Goal: Task Accomplishment & Management: Manage account settings

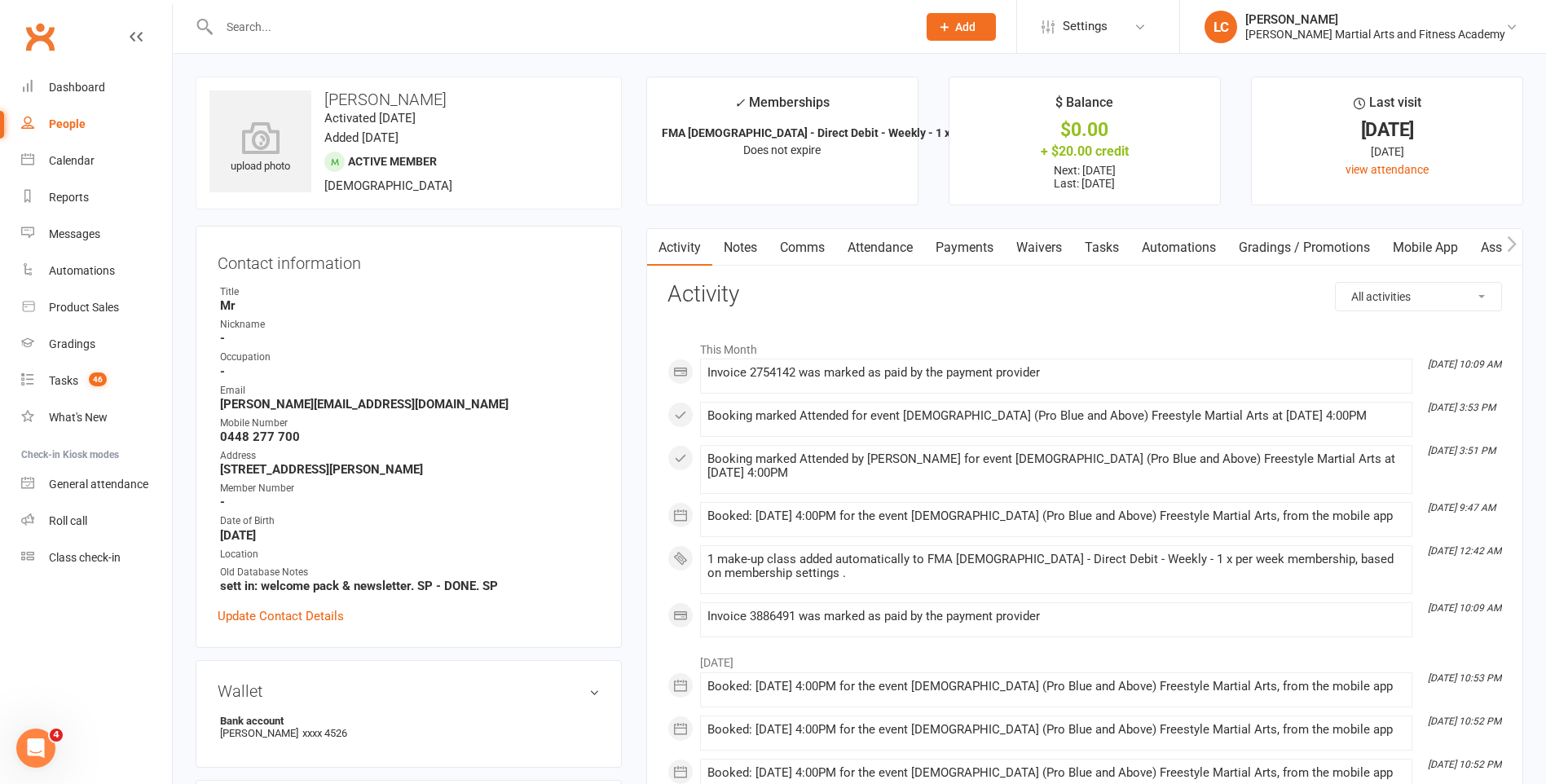
click at [291, 33] on input "text" at bounding box center [559, 27] width 691 height 23
paste input "[PERSON_NAME] <[EMAIL_ADDRESS][DOMAIN_NAME]>"
drag, startPoint x: 304, startPoint y: 26, endPoint x: 116, endPoint y: 54, distance: 190.1
click at [116, 4] on header "[PERSON_NAME] <[EMAIL_ADDRESS][DOMAIN_NAME]> Loading... Prospect Member Non-att…" at bounding box center [773, 4] width 1546 height 0
click at [423, 27] on input "[EMAIL_ADDRESS][DOMAIN_NAME]>" at bounding box center [559, 27] width 691 height 23
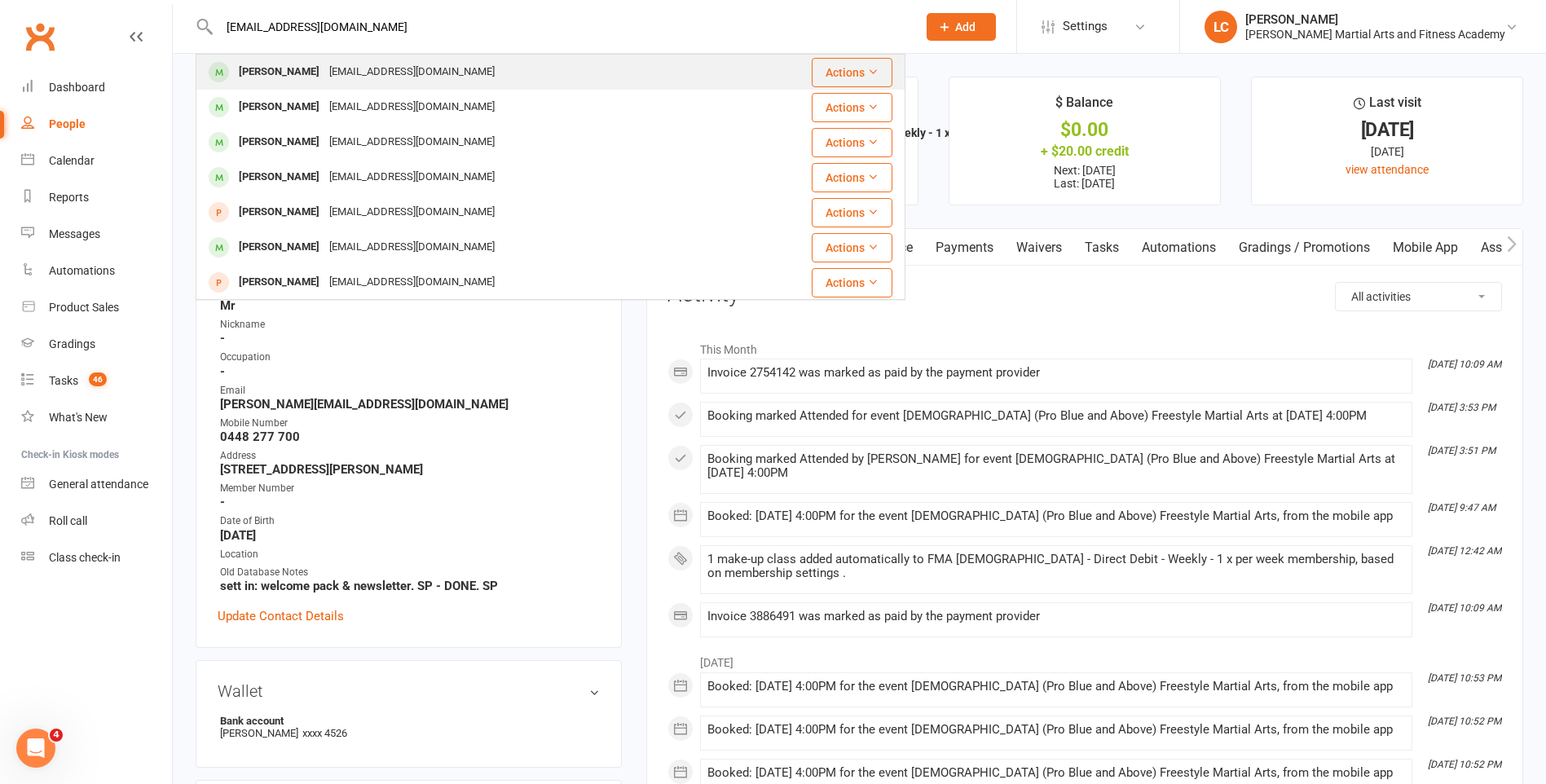
type input "[EMAIL_ADDRESS][DOMAIN_NAME]"
click at [373, 67] on div "[EMAIL_ADDRESS][DOMAIN_NAME]" at bounding box center [412, 72] width 175 height 24
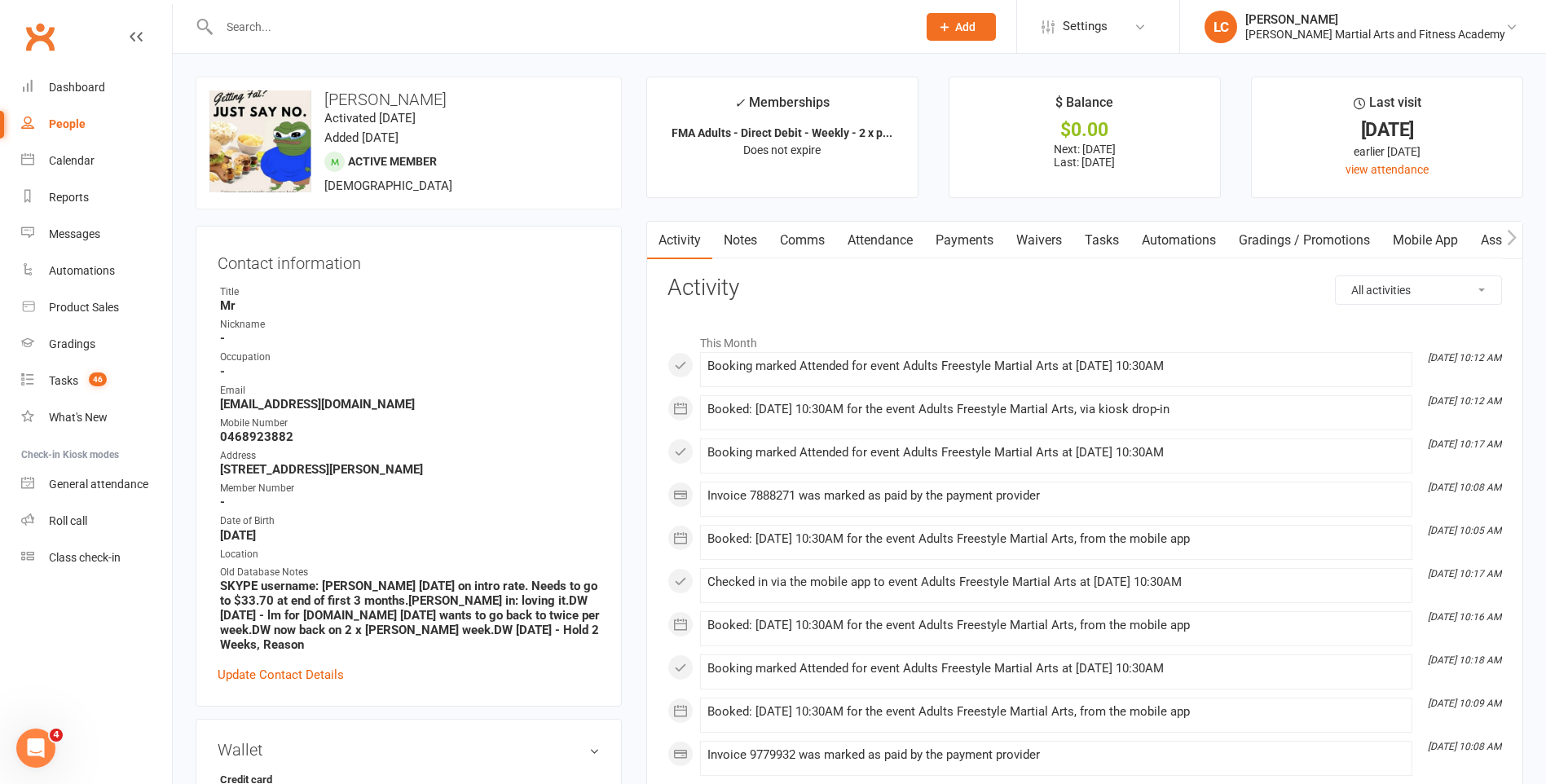
click at [725, 242] on link "Notes" at bounding box center [741, 240] width 57 height 37
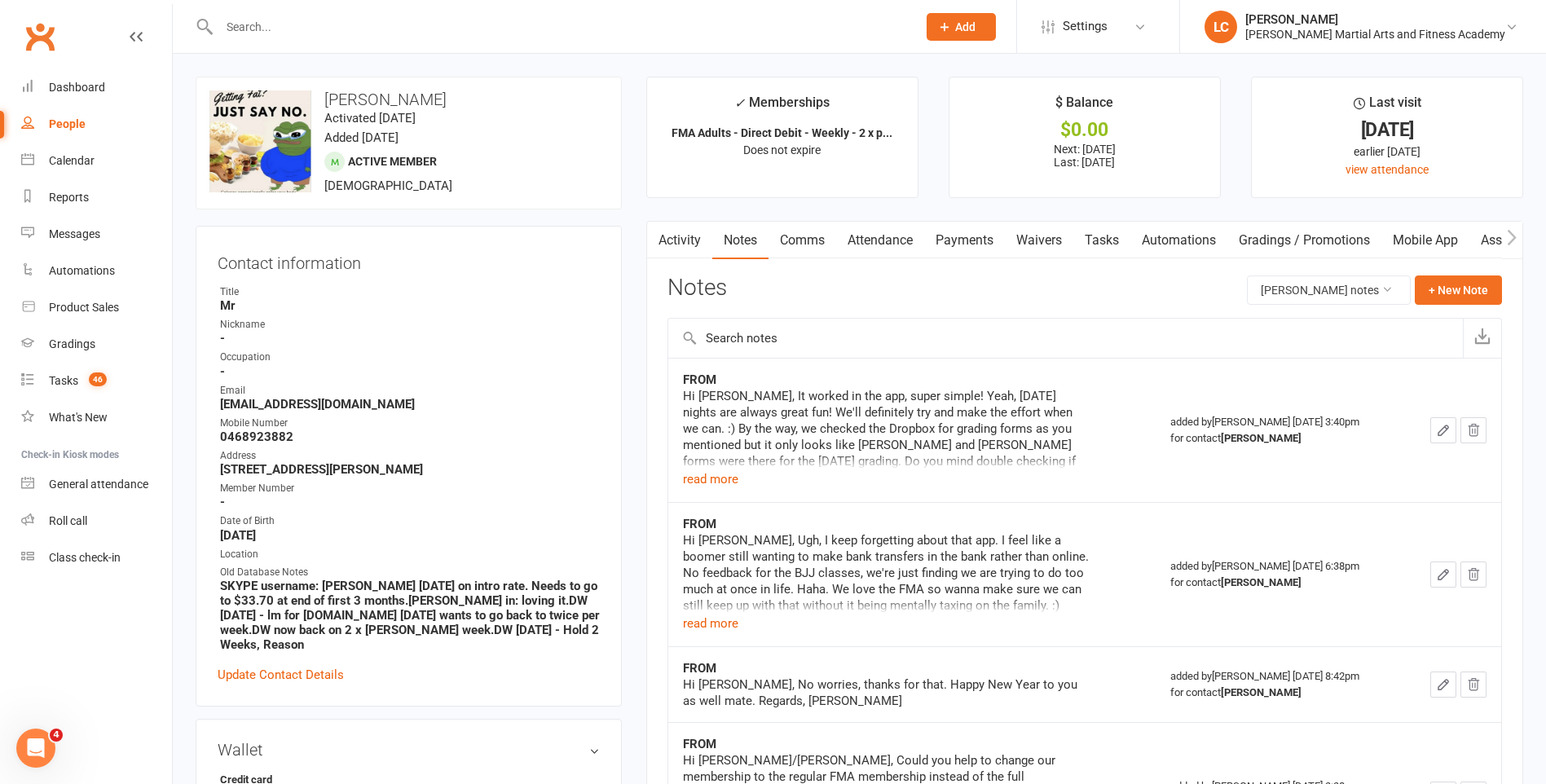
drag, startPoint x: 887, startPoint y: 569, endPoint x: 738, endPoint y: 125, distance: 468.3
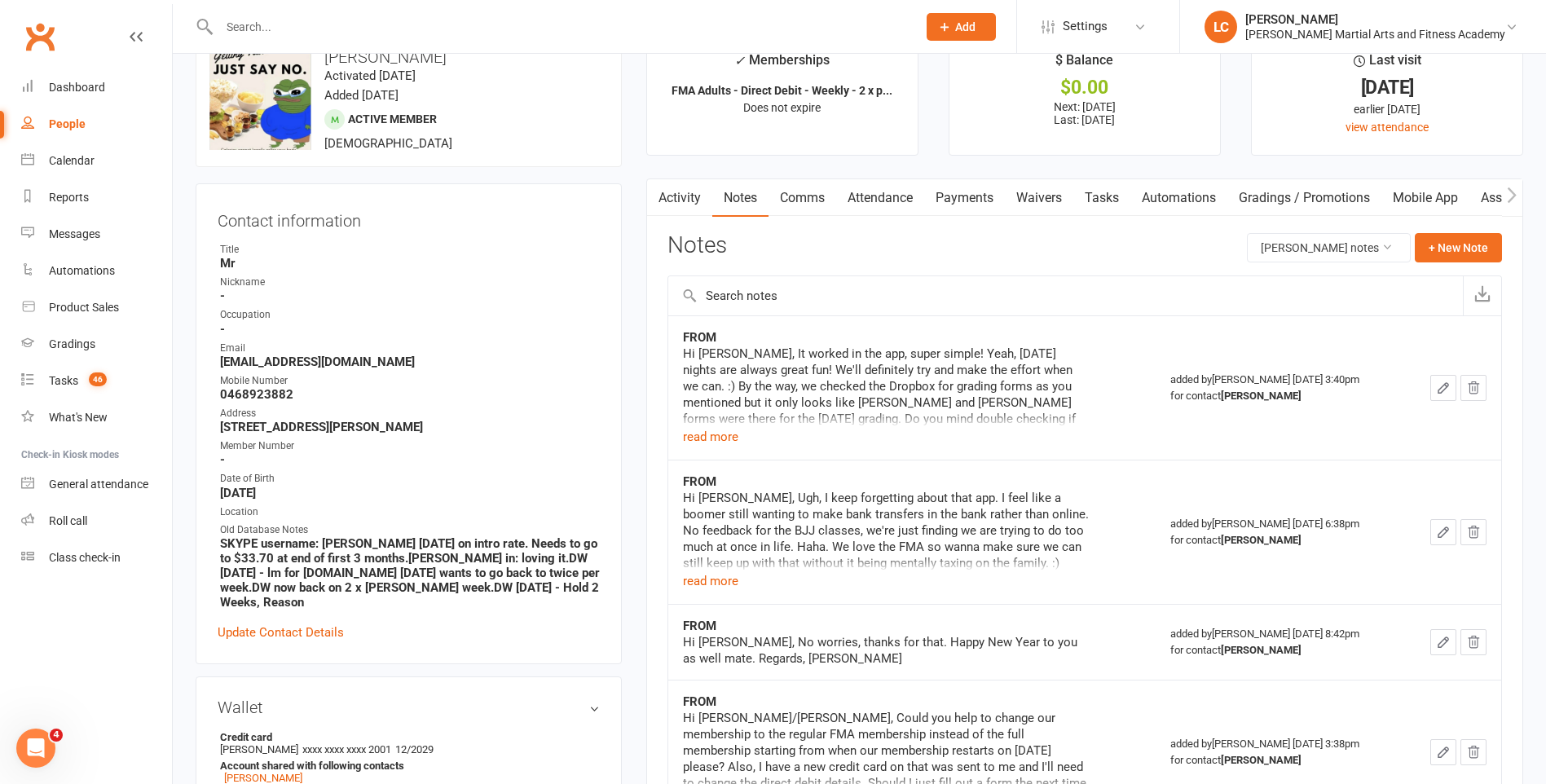
scroll to position [81, 0]
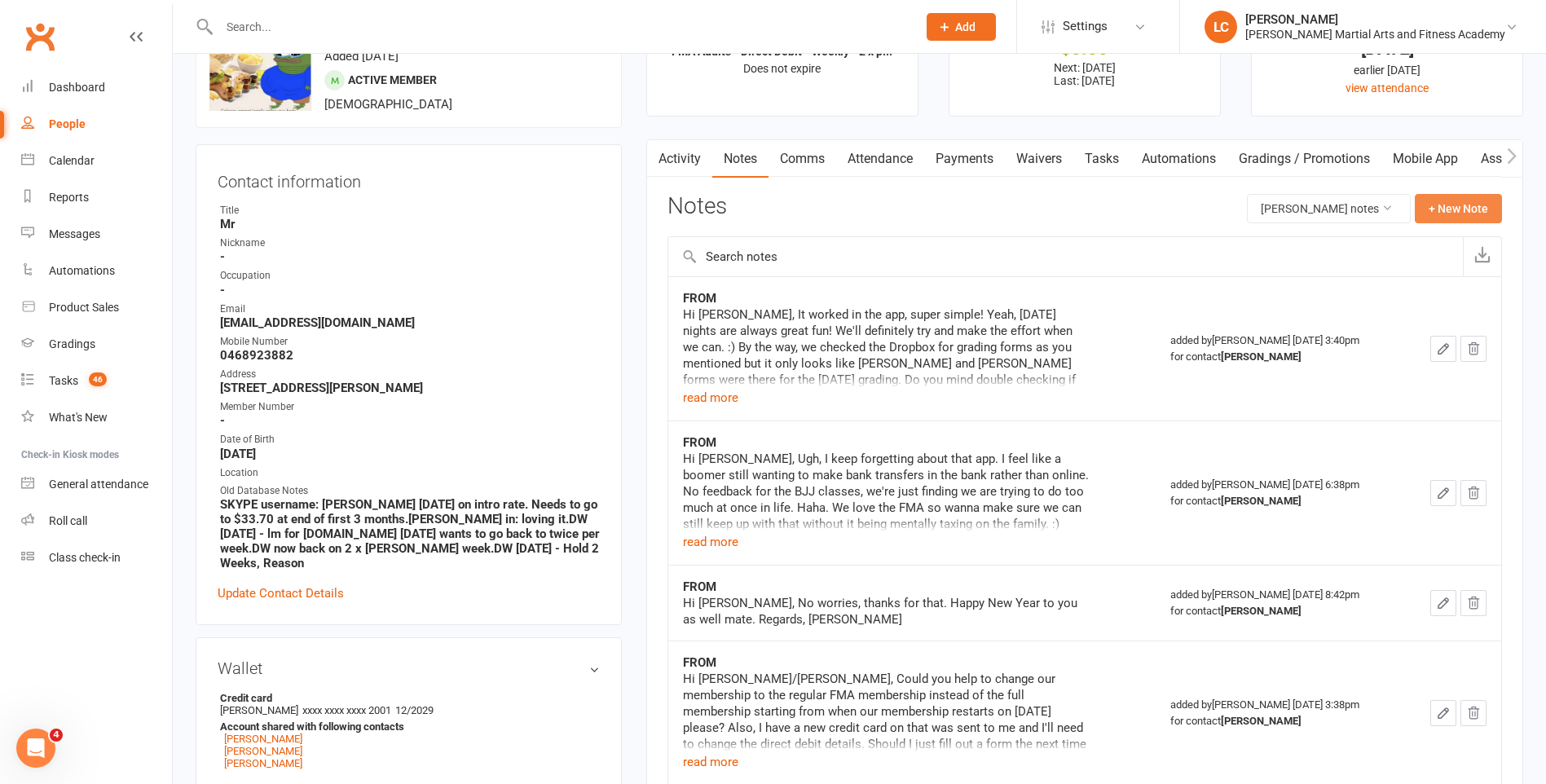
click at [1430, 199] on button "+ New Note" at bounding box center [1458, 208] width 88 height 29
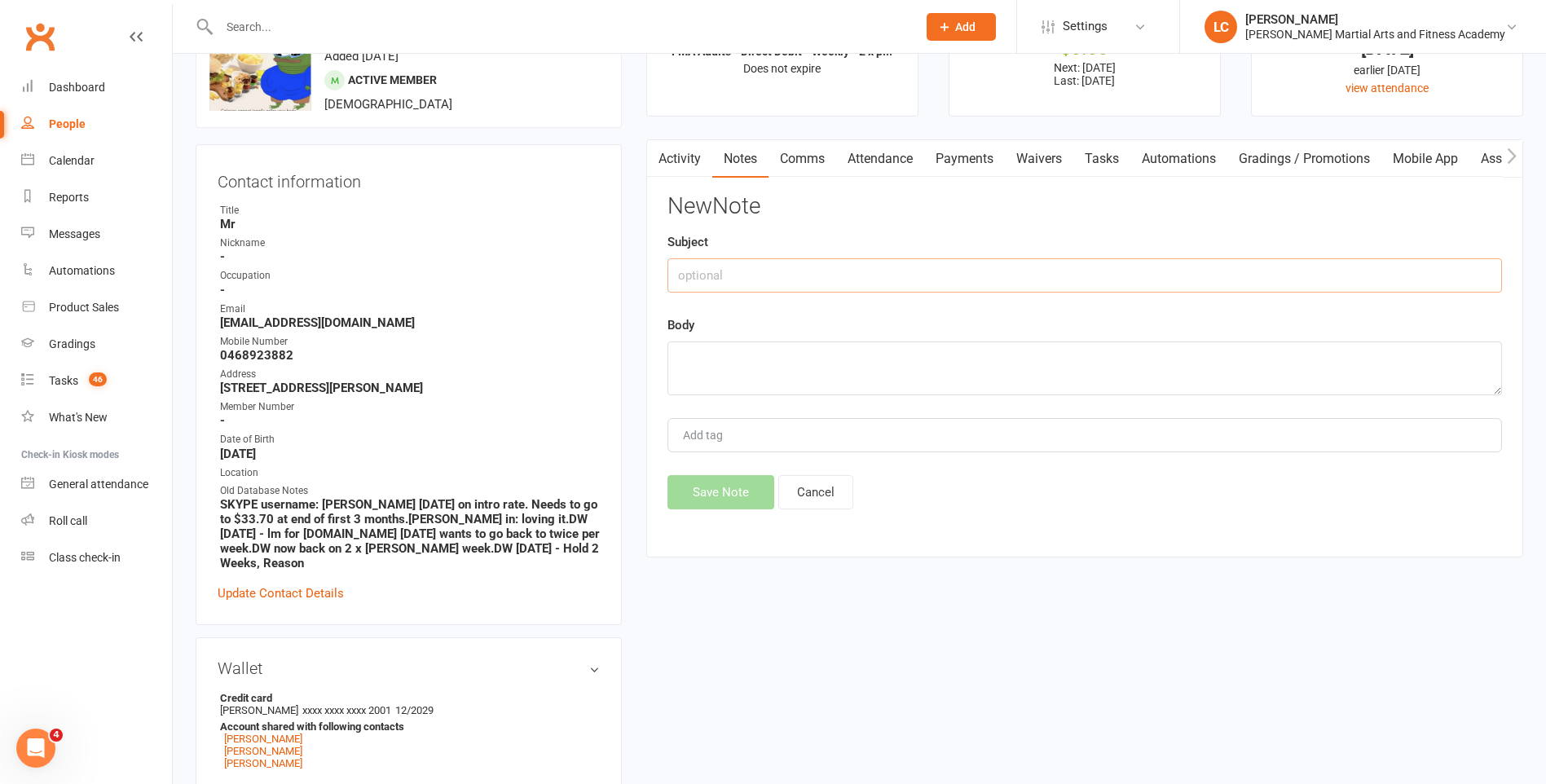
click at [820, 275] on input "text" at bounding box center [1084, 275] width 835 height 35
type input "FROM"
click at [822, 365] on textarea at bounding box center [1084, 368] width 835 height 54
paste textarea "Hello [PERSON_NAME] Team! Could I kindly request to put our membership (for all…"
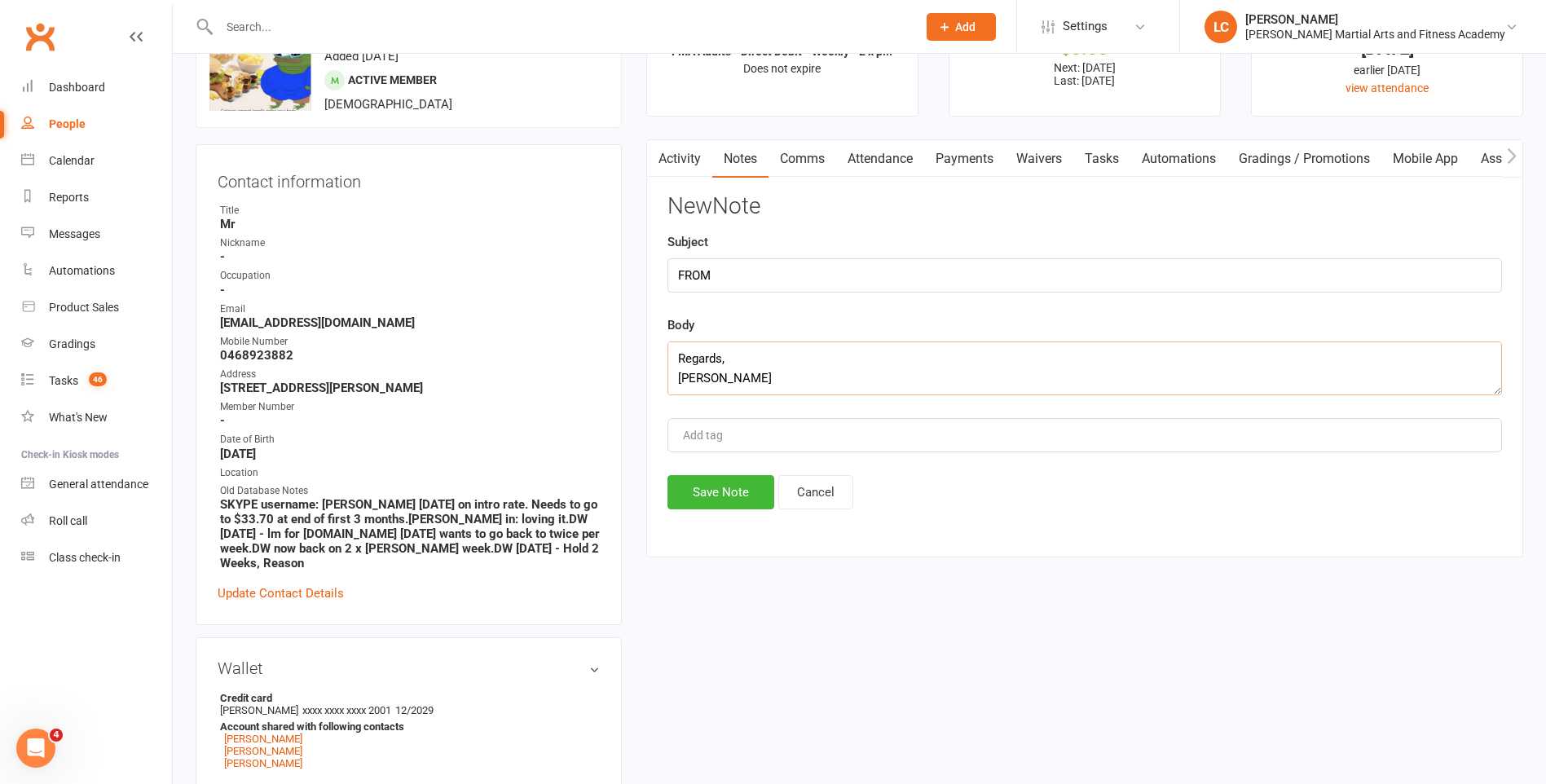
type textarea "Hello [PERSON_NAME] Team! Could I kindly request to put our membership (for all…"
click at [722, 496] on button "Save Note" at bounding box center [720, 492] width 107 height 35
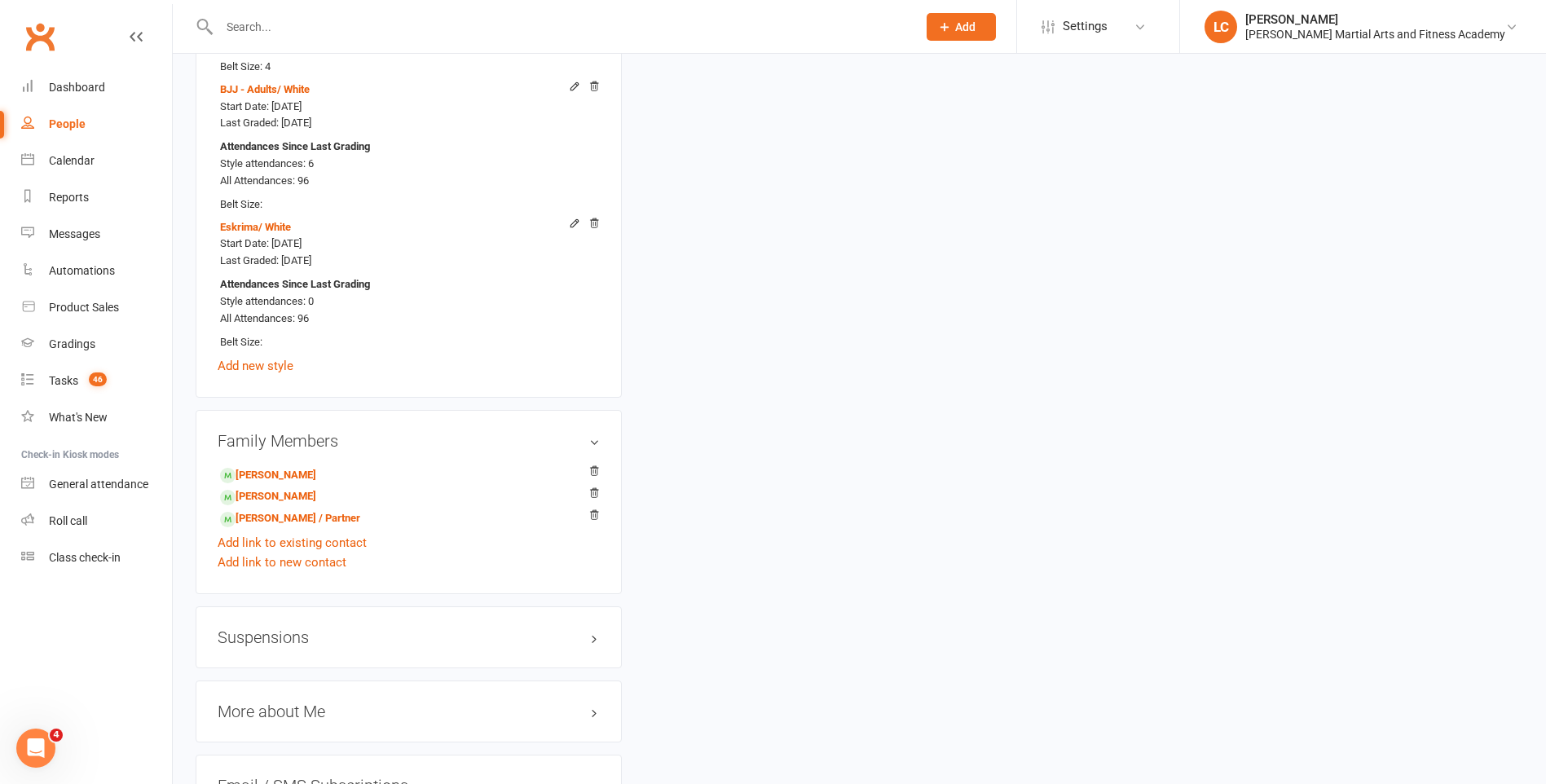
scroll to position [1956, 0]
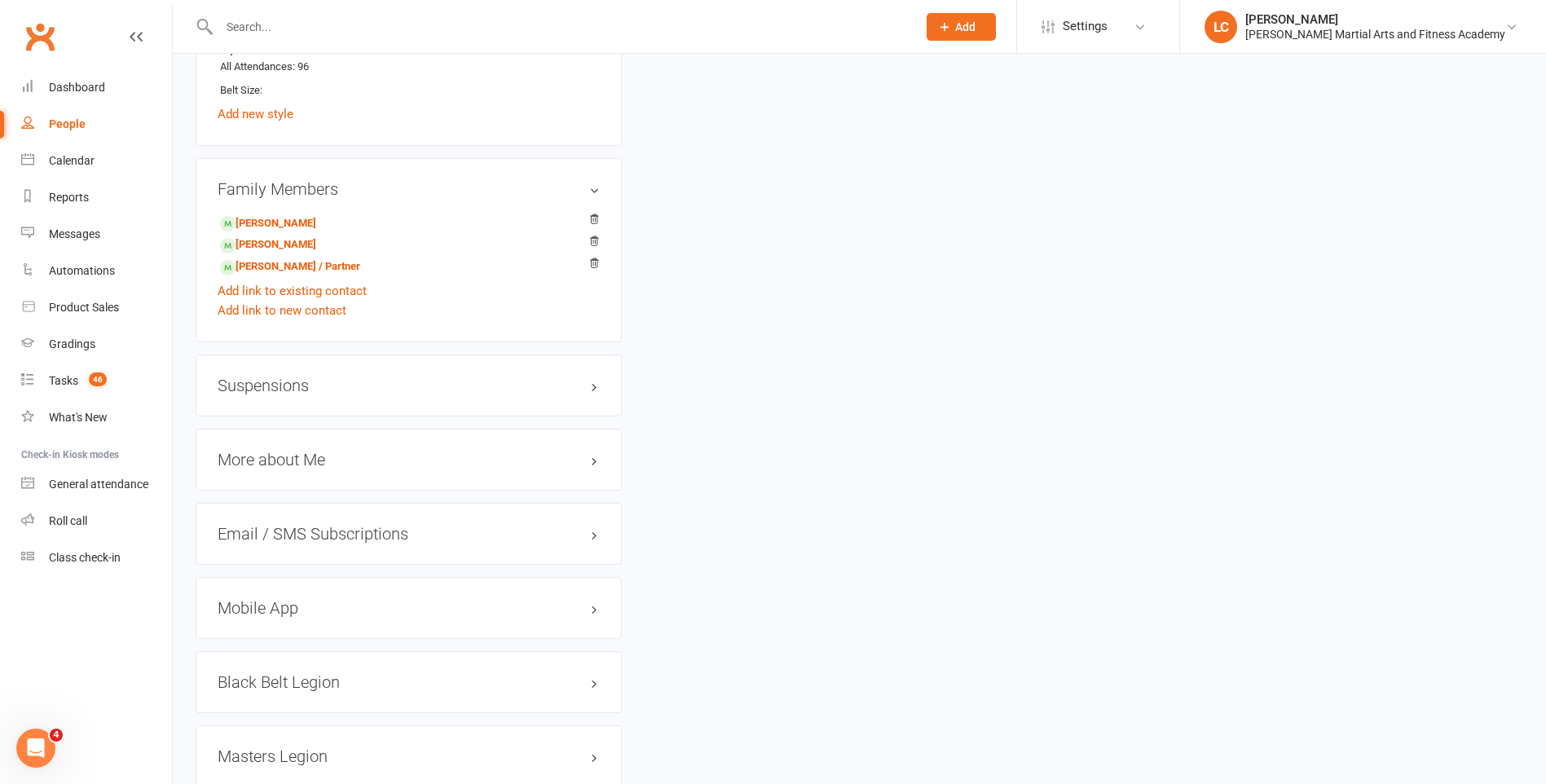
click at [262, 376] on h3 "Suspensions" at bounding box center [409, 385] width 382 height 18
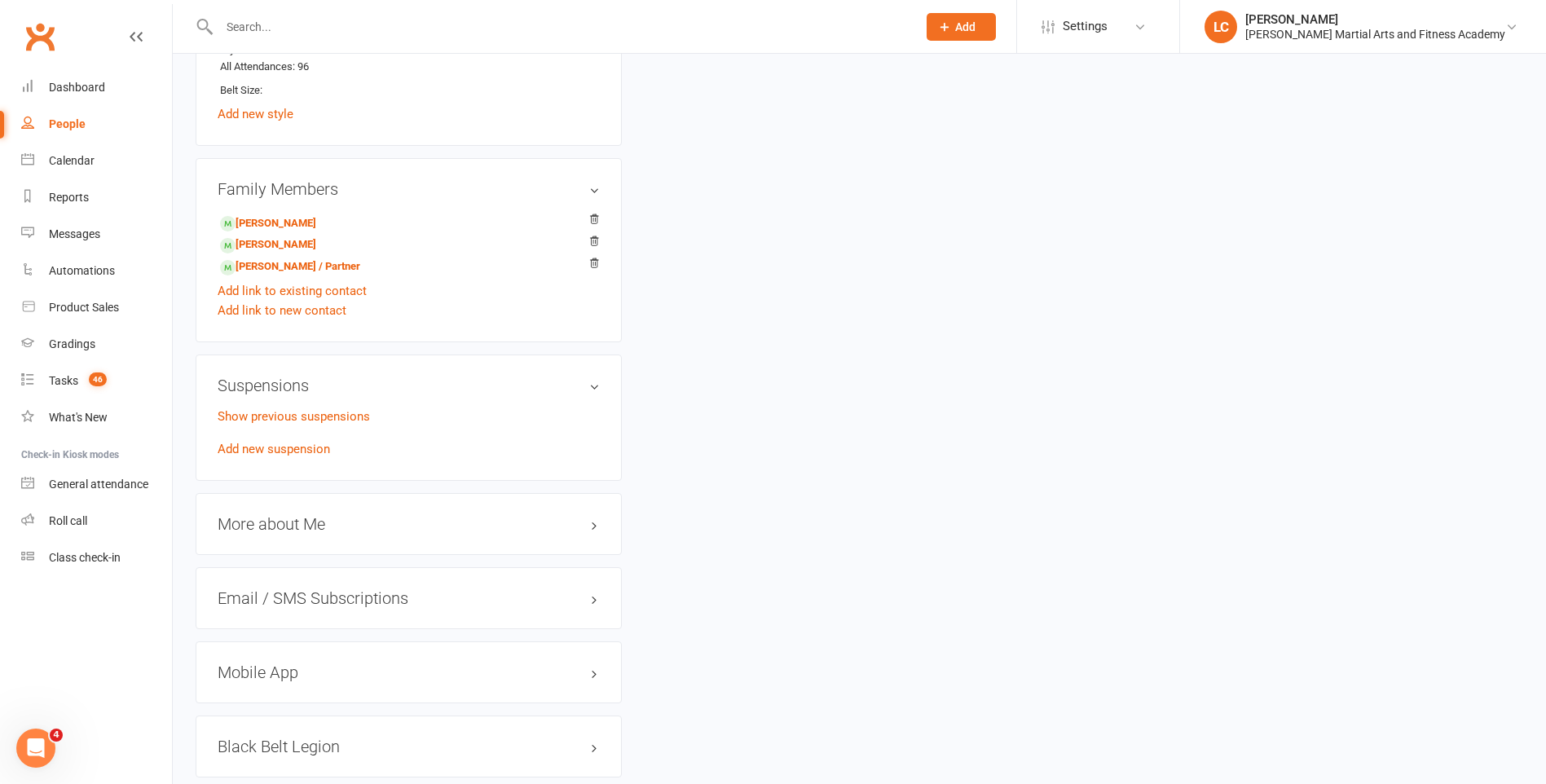
click at [304, 444] on div "Suspensions Show previous suspensions Add new suspension" at bounding box center [409, 418] width 427 height 127
click at [302, 442] on link "Add new suspension" at bounding box center [273, 449] width 112 height 15
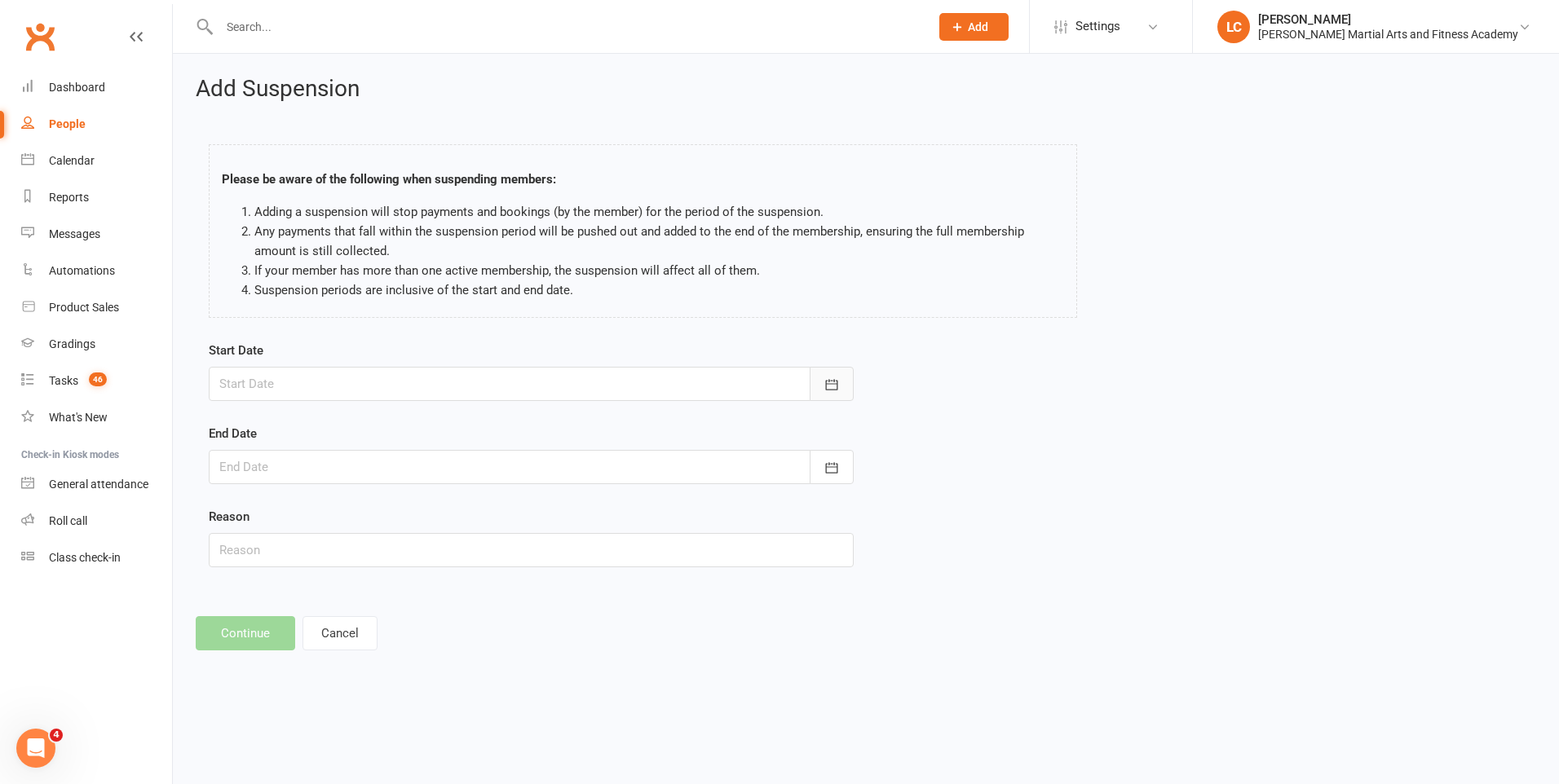
click at [830, 384] on icon "button" at bounding box center [832, 384] width 12 height 11
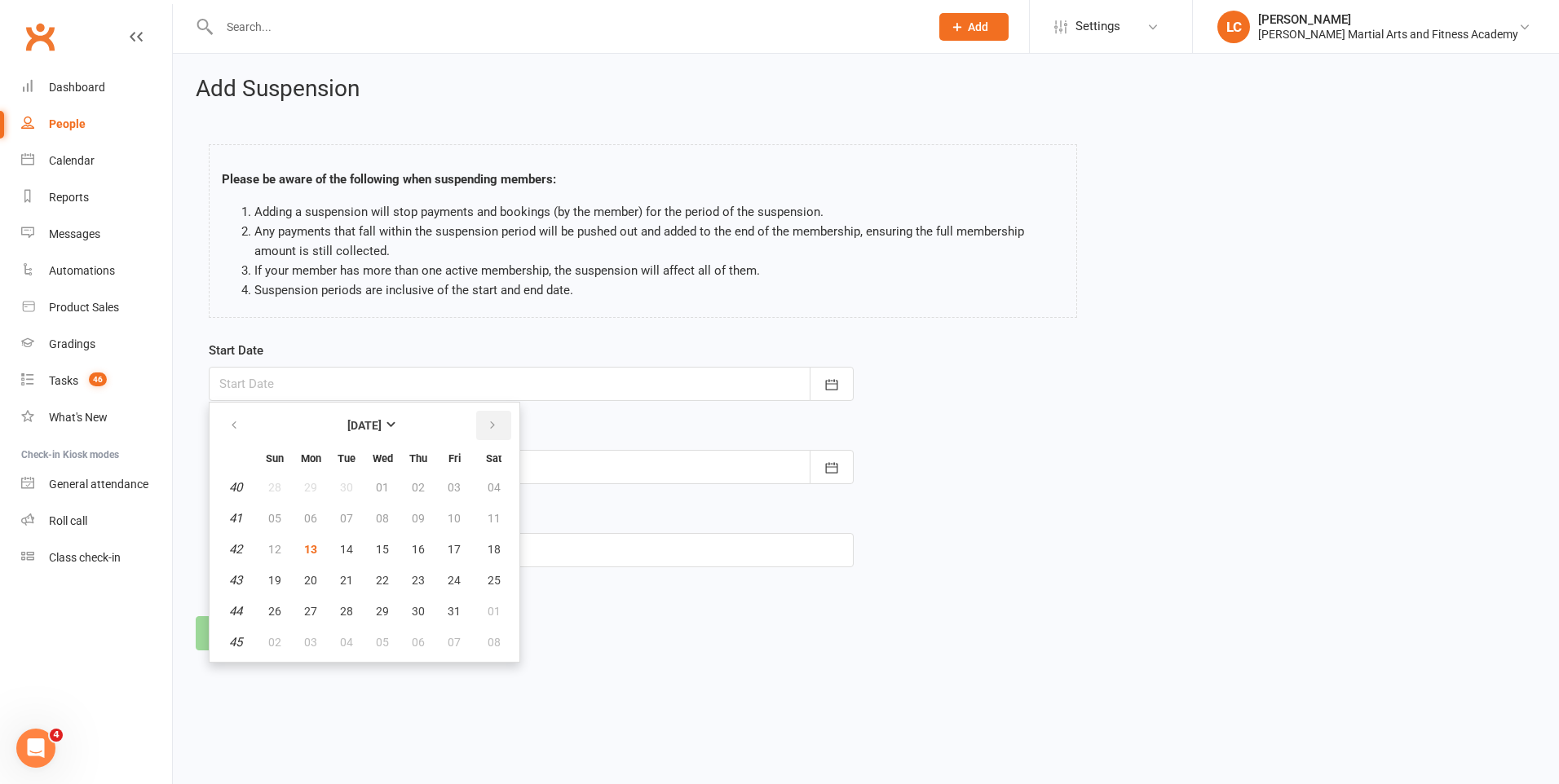
click at [491, 418] on button "button" at bounding box center [494, 425] width 35 height 29
click at [280, 579] on span "21" at bounding box center [274, 580] width 13 height 13
type input "[DATE]"
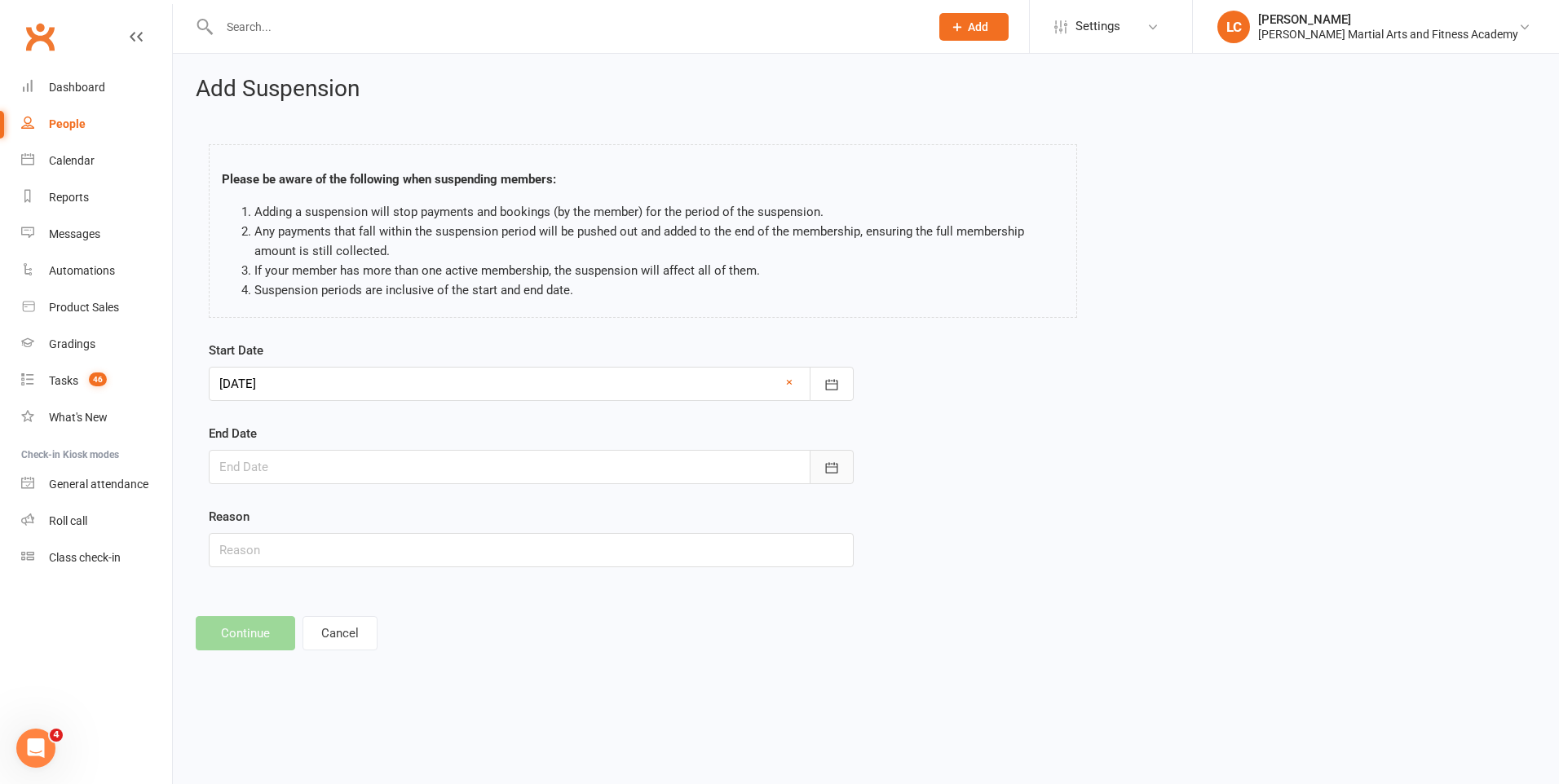
click at [837, 463] on icon "button" at bounding box center [831, 467] width 16 height 16
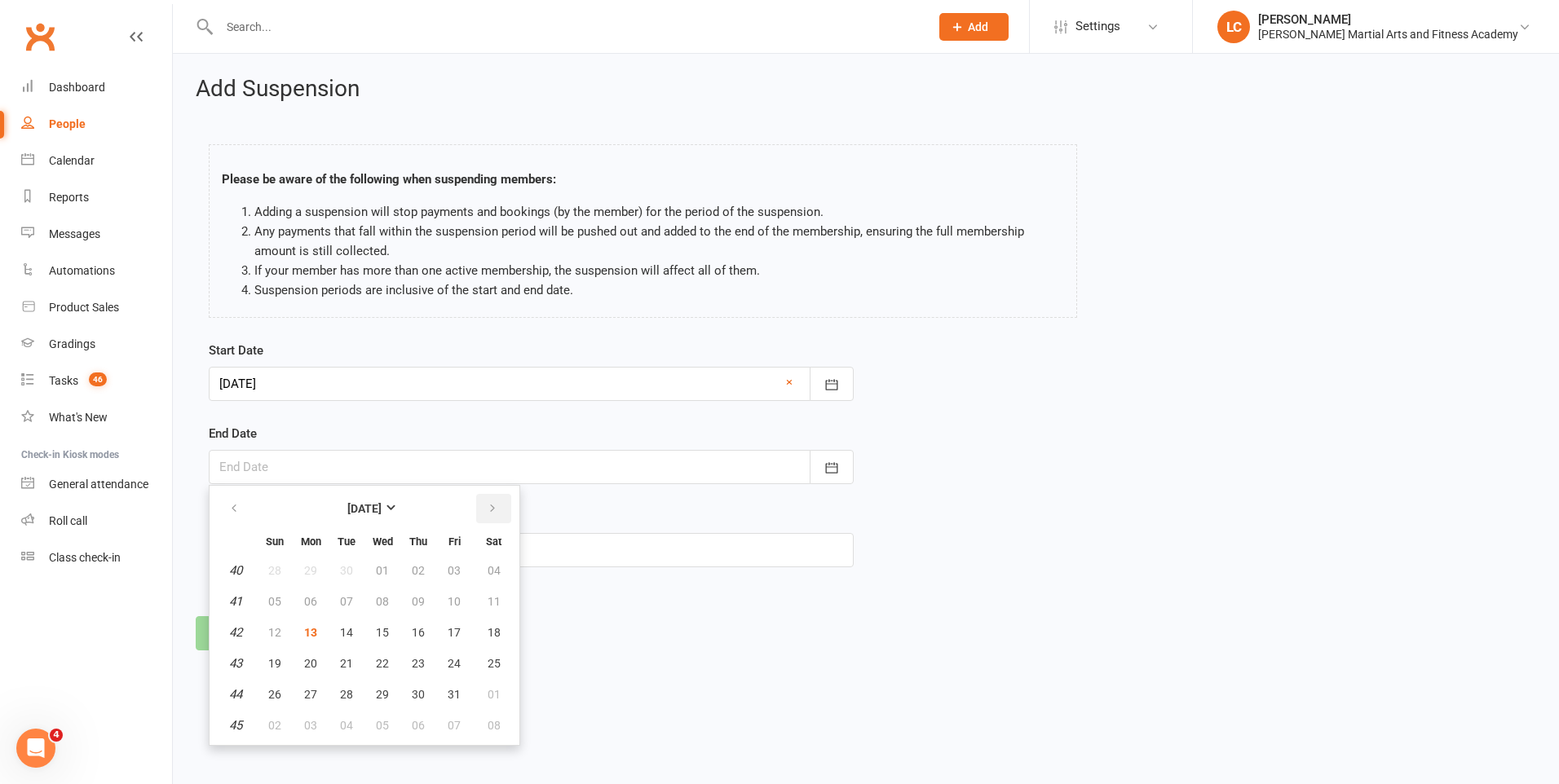
click at [487, 511] on icon "button" at bounding box center [492, 508] width 12 height 13
click at [492, 515] on icon "button" at bounding box center [492, 508] width 12 height 13
drag, startPoint x: 371, startPoint y: 621, endPoint x: 275, endPoint y: 634, distance: 96.9
click at [275, 634] on tr "3 11 12 13 14 15 16 17" at bounding box center [364, 632] width 300 height 29
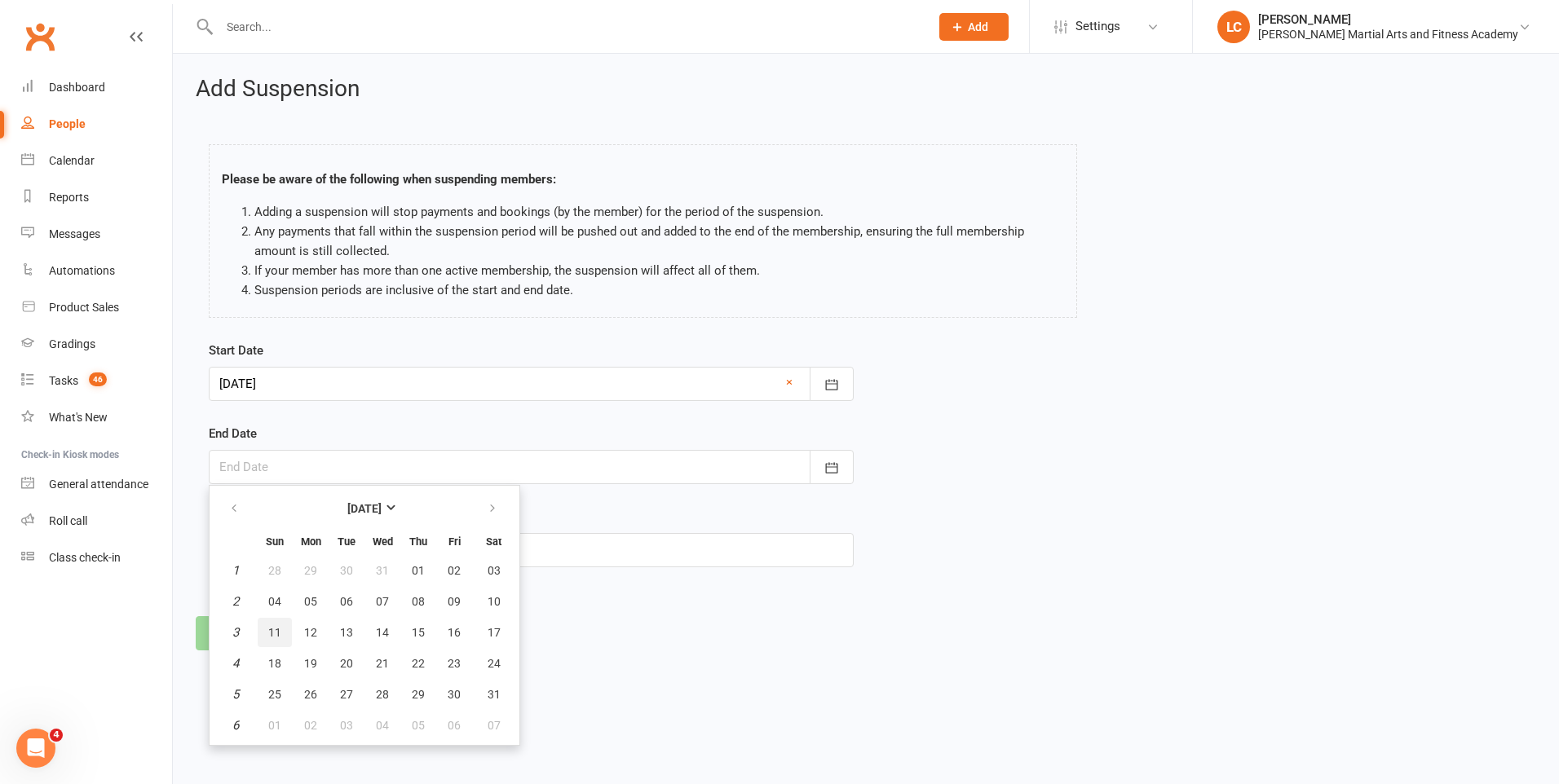
click at [275, 634] on span "11" at bounding box center [274, 632] width 13 height 13
type input "[DATE]"
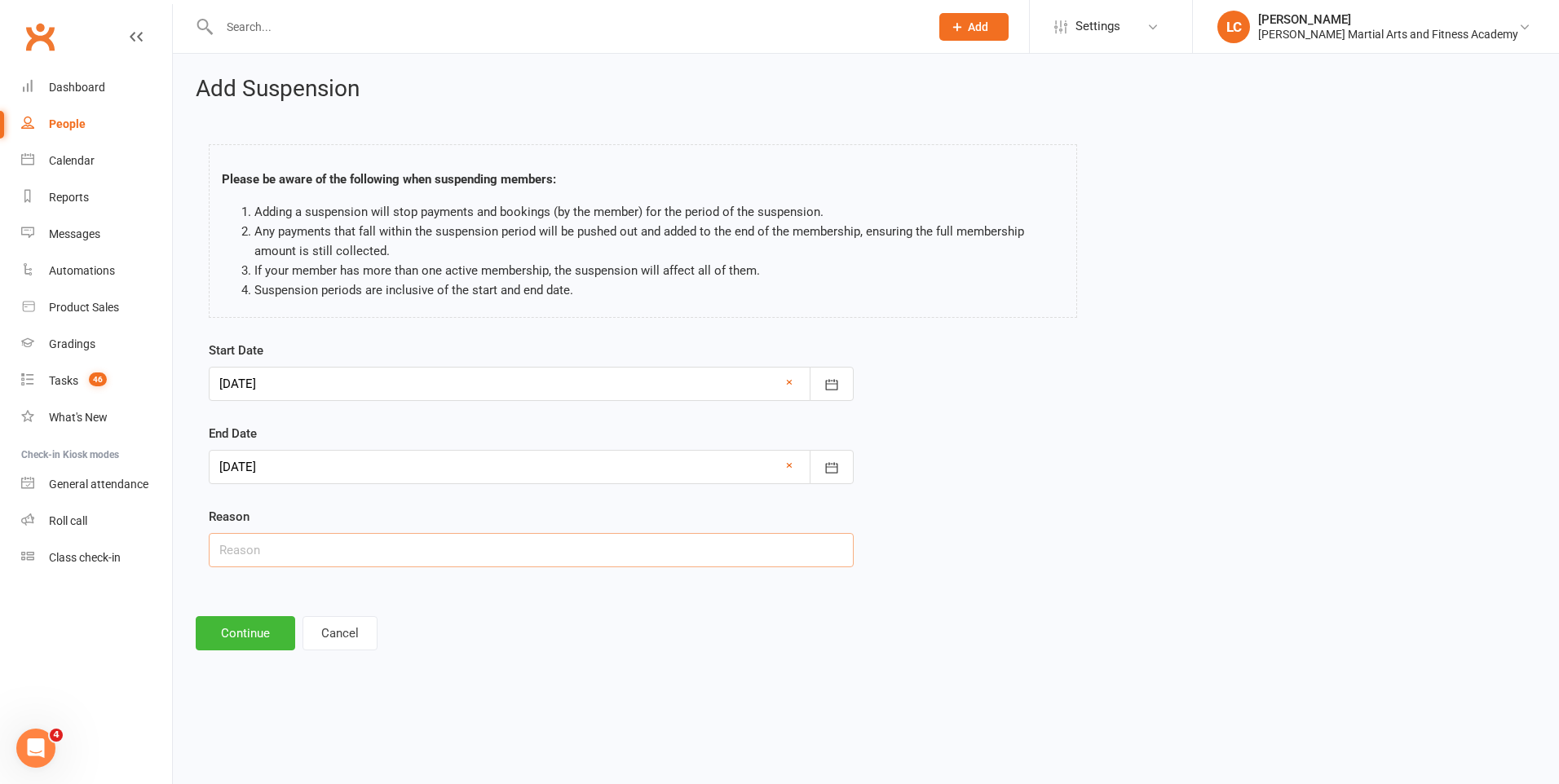
click at [274, 560] on input "text" at bounding box center [531, 550] width 644 height 35
type input "AWAY"
click at [243, 627] on button "Continue" at bounding box center [245, 633] width 99 height 35
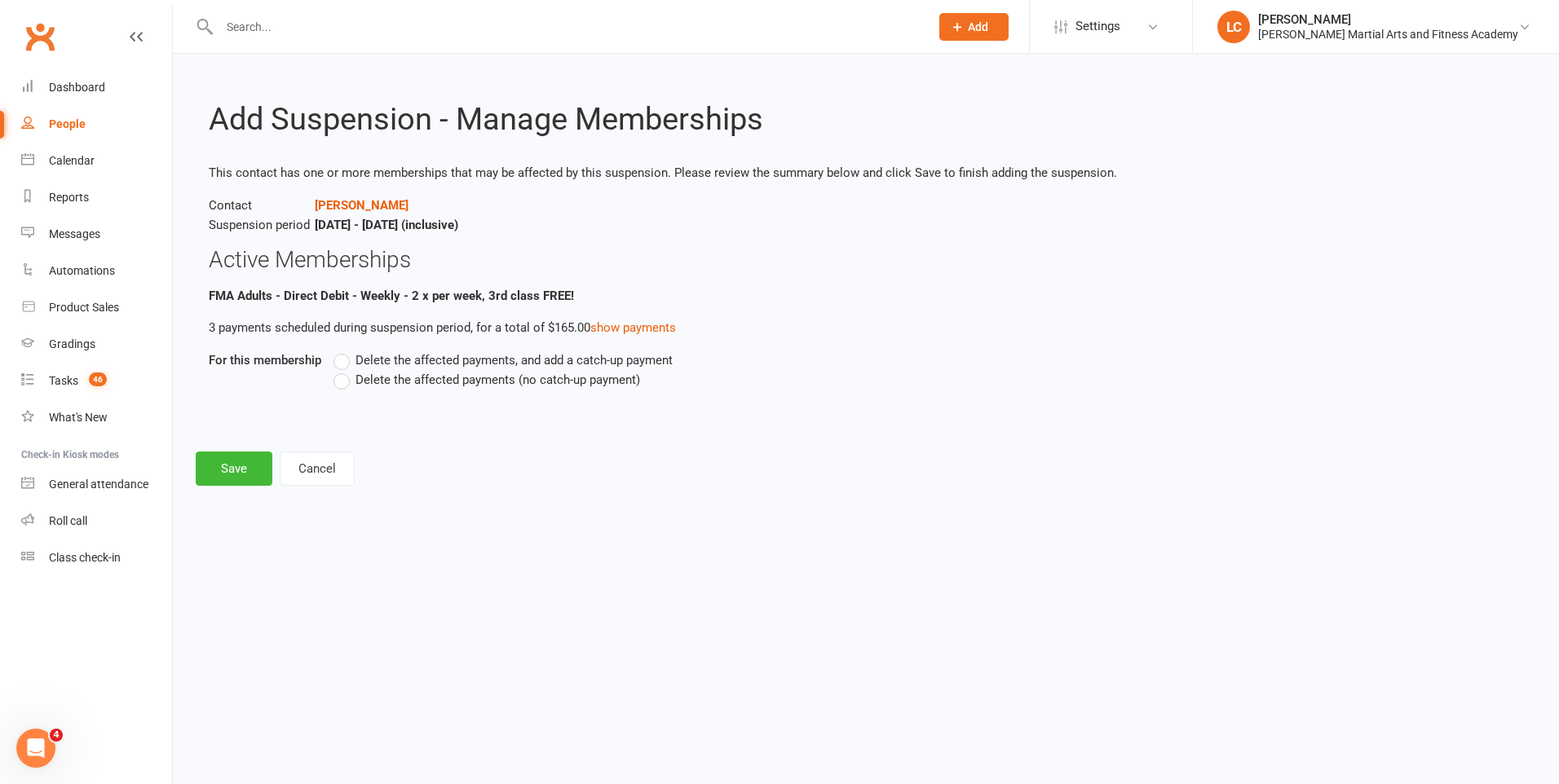
click at [340, 377] on label "Delete the affected payments (no catch-up payment)" at bounding box center [487, 380] width 306 height 19
click at [340, 370] on input "Delete the affected payments (no catch-up payment)" at bounding box center [339, 370] width 11 height 0
click at [338, 357] on label "Delete the affected payments, and add a catch-up payment" at bounding box center [503, 360] width 339 height 19
click at [338, 350] on input "Delete the affected payments, and add a catch-up payment" at bounding box center [339, 350] width 11 height 0
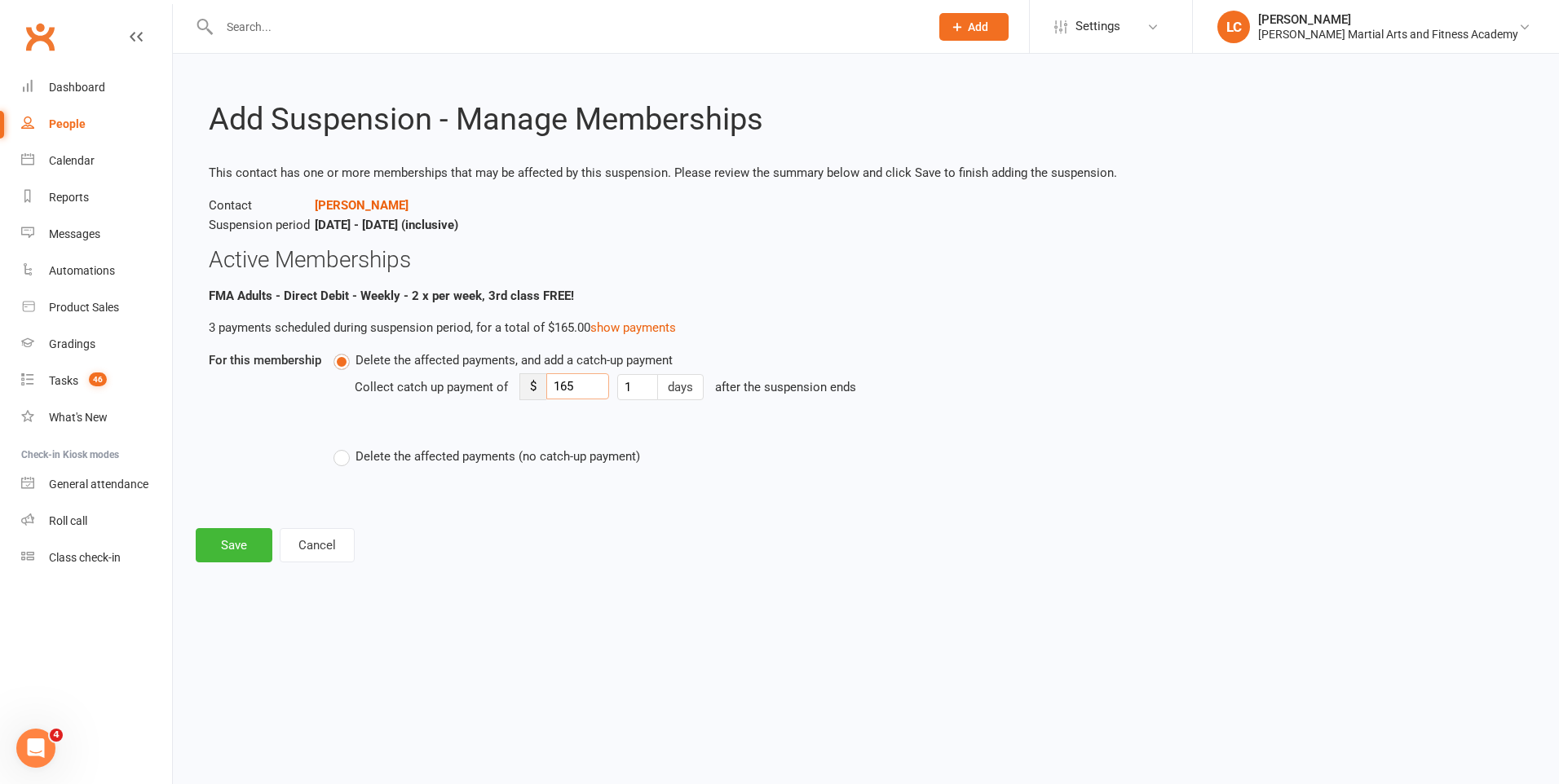
drag, startPoint x: 585, startPoint y: 391, endPoint x: 526, endPoint y: 407, distance: 61.1
click at [527, 407] on div "Collect catch up payment of $ 165 1 days after the suspension ends" at bounding box center [770, 398] width 830 height 57
type input "8"
click at [226, 537] on button "Save" at bounding box center [234, 545] width 77 height 35
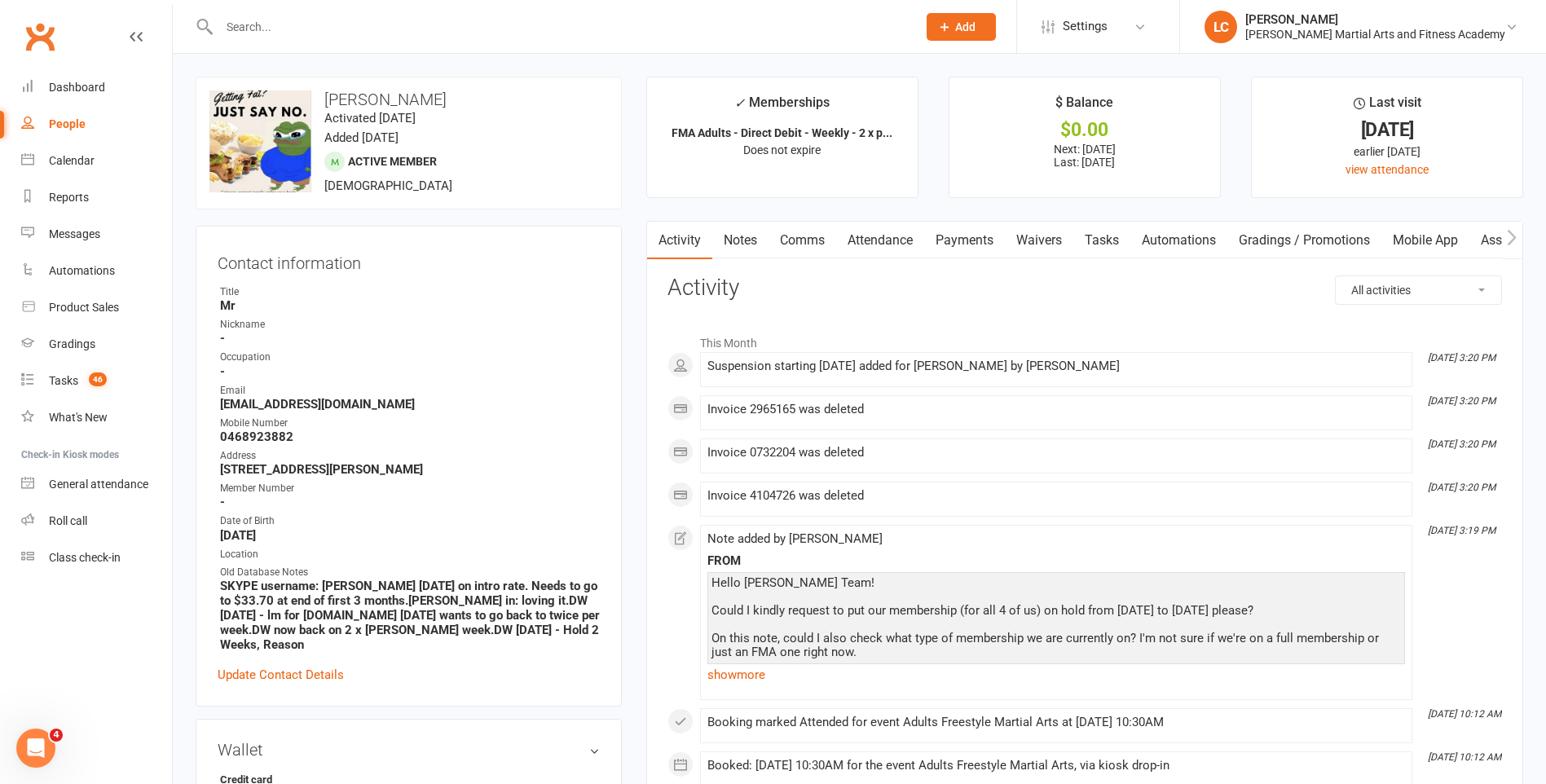
click at [792, 237] on link "Comms" at bounding box center [802, 240] width 67 height 37
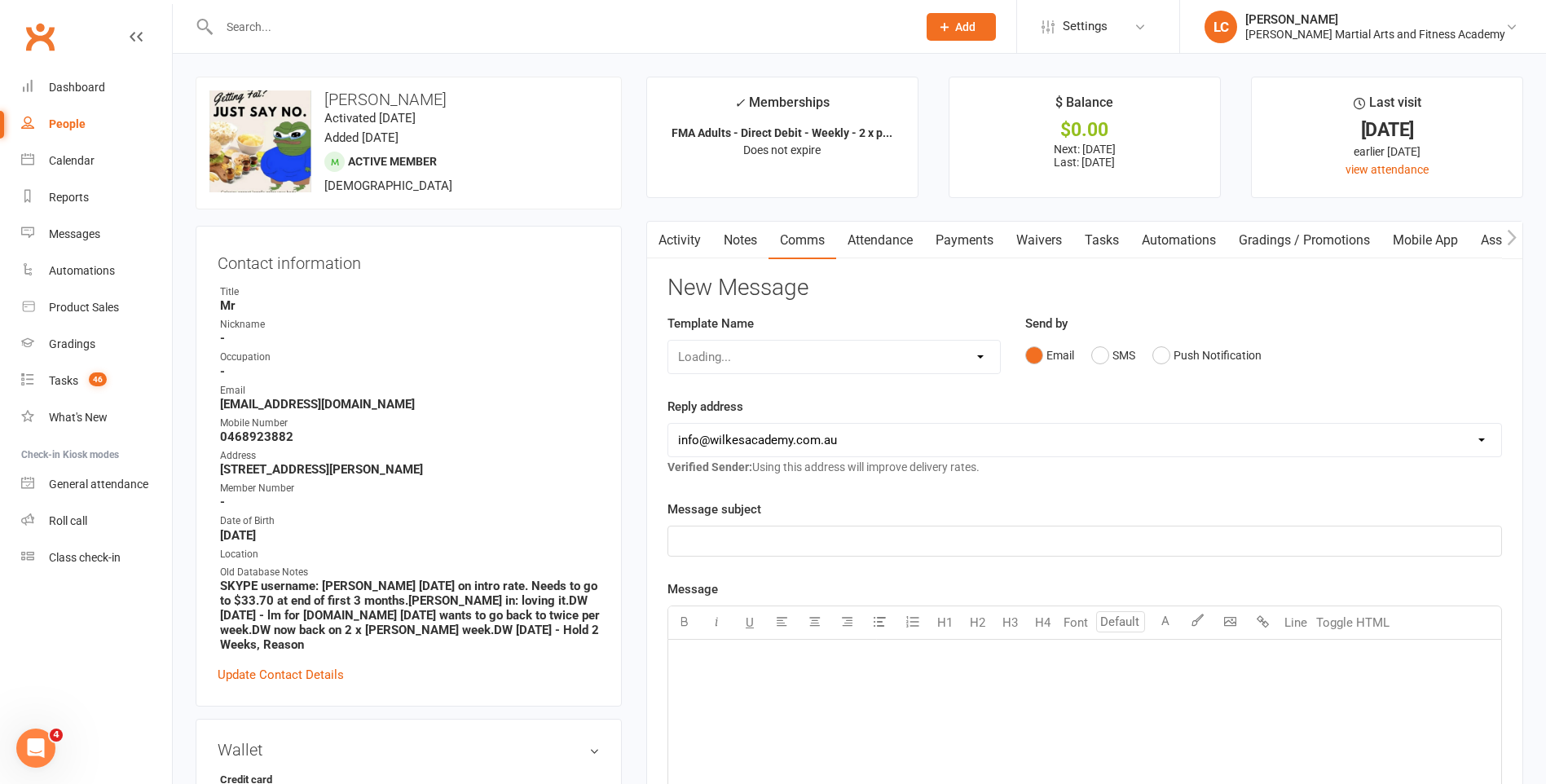
click at [807, 354] on div "Loading..." at bounding box center [834, 357] width 334 height 35
click at [830, 355] on div "Loading..." at bounding box center [834, 357] width 334 height 35
click at [823, 374] on div "Template Name Select Template [Email] Birthday Party Enquiry [Email] [DEMOGRAPH…" at bounding box center [834, 356] width 358 height 83
click at [820, 354] on select "Select Template [Email] Birthday Party Enquiry [Email] [DEMOGRAPHIC_DATA] Gradi…" at bounding box center [834, 357] width 332 height 33
select select "40"
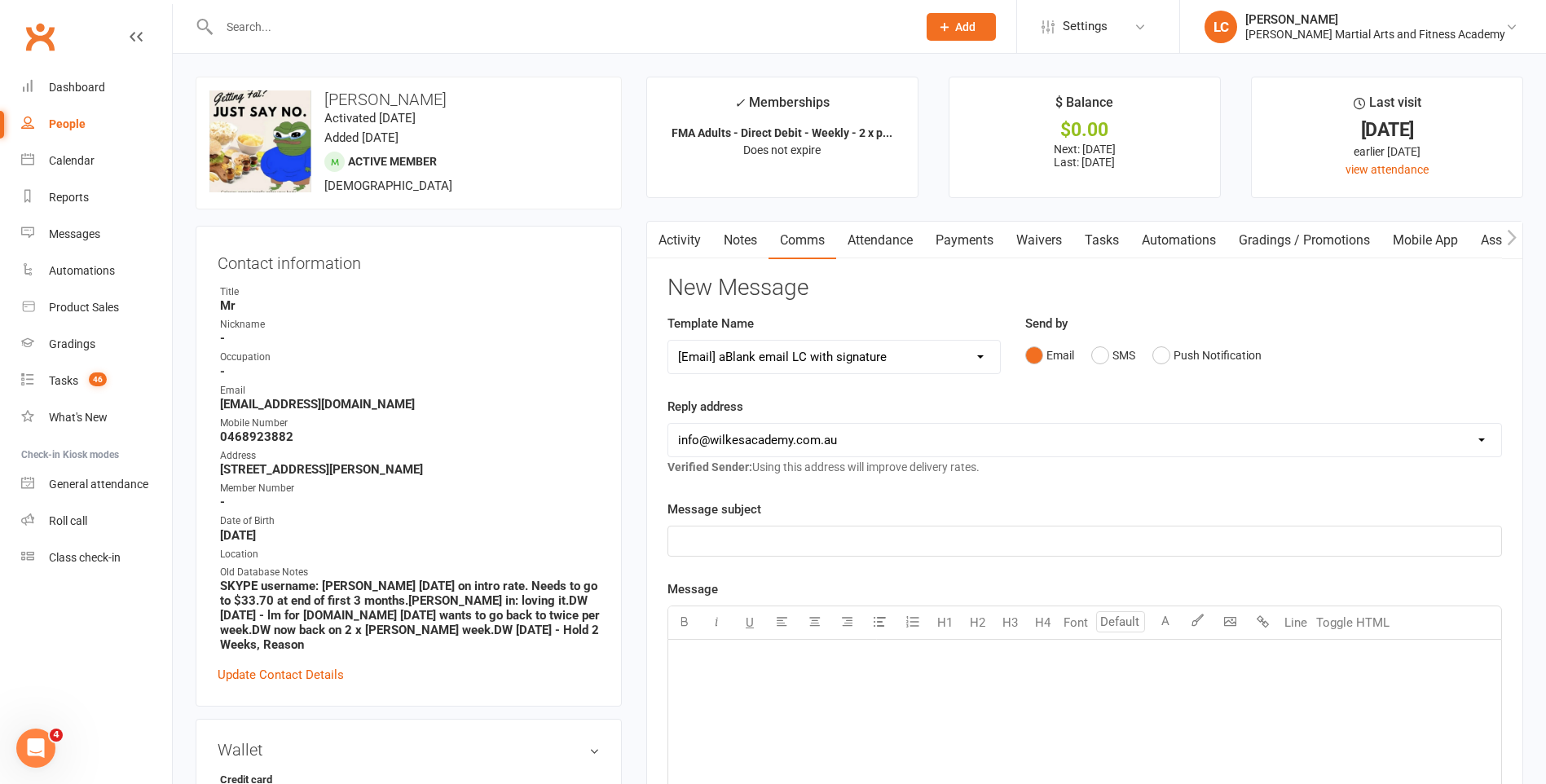
click at [668, 341] on select "Select Template [Email] Birthday Party Enquiry [Email] [DEMOGRAPHIC_DATA] Gradi…" at bounding box center [834, 357] width 332 height 33
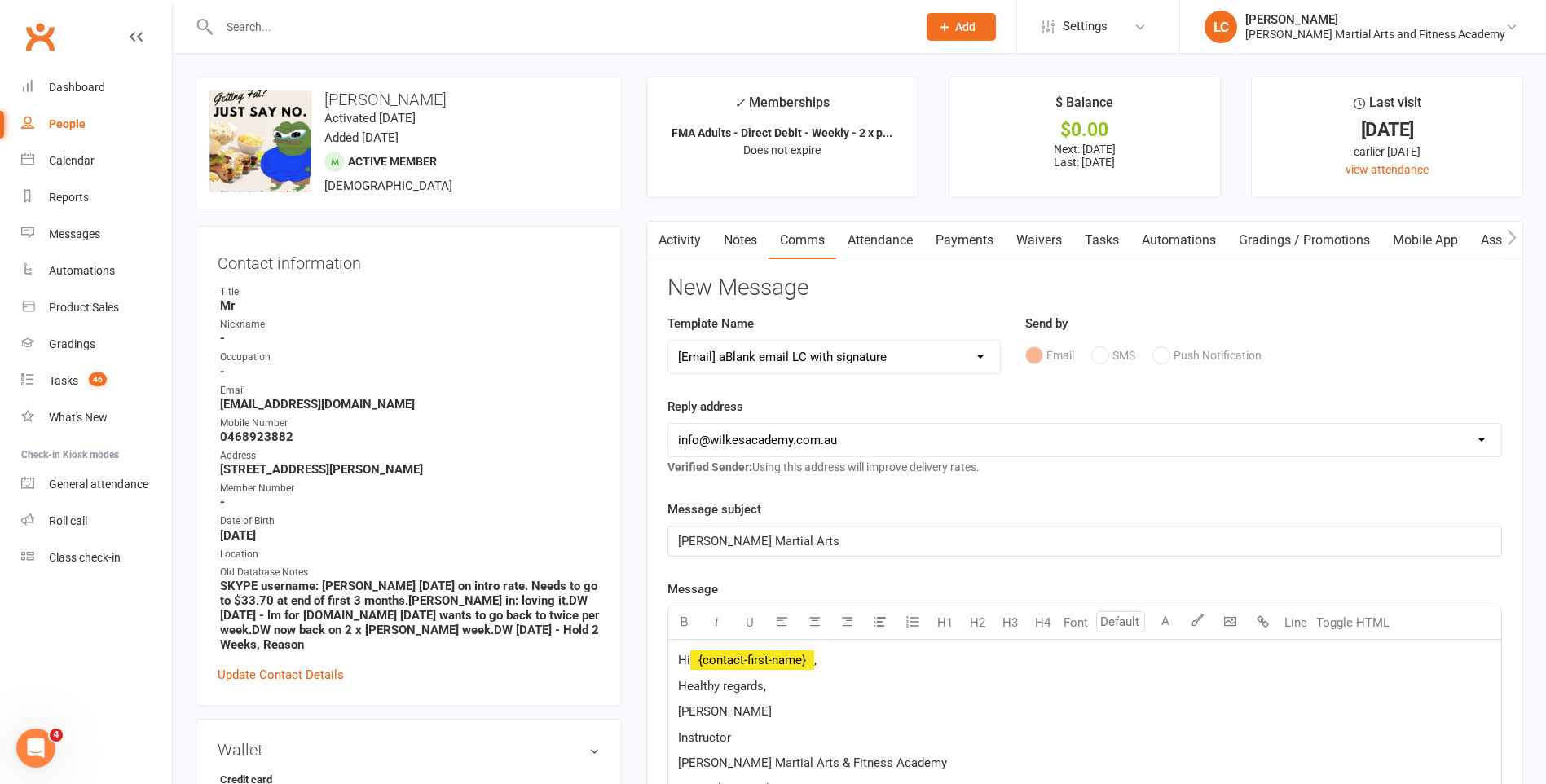
click at [842, 665] on p "Hi ﻿ {contact-first-name} ," at bounding box center [1084, 660] width 813 height 19
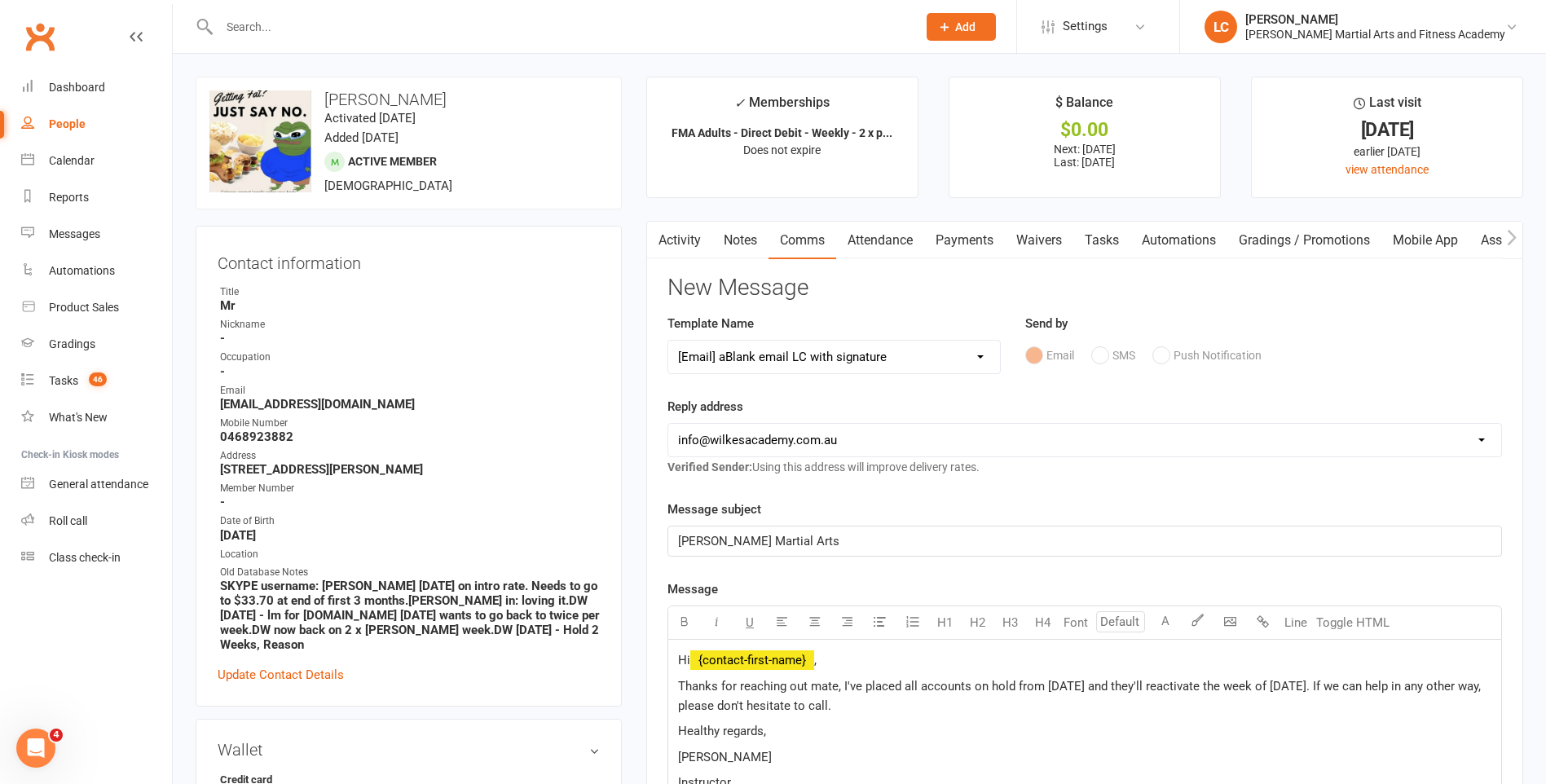
drag, startPoint x: 962, startPoint y: 713, endPoint x: 637, endPoint y: 674, distance: 327.3
click at [637, 674] on main "✓ Memberships FMA Adults - Direct Debit - Weekly - 2 x p... Does not expire $ B…" at bounding box center [1084, 701] width 901 height 1249
copy span "Thanks for reaching out mate, I've placed all accounts on hold from [DATE] and …"
click at [989, 712] on p "Thanks for reaching out mate, I've placed all accounts on hold from [DATE] and …" at bounding box center [1084, 696] width 813 height 39
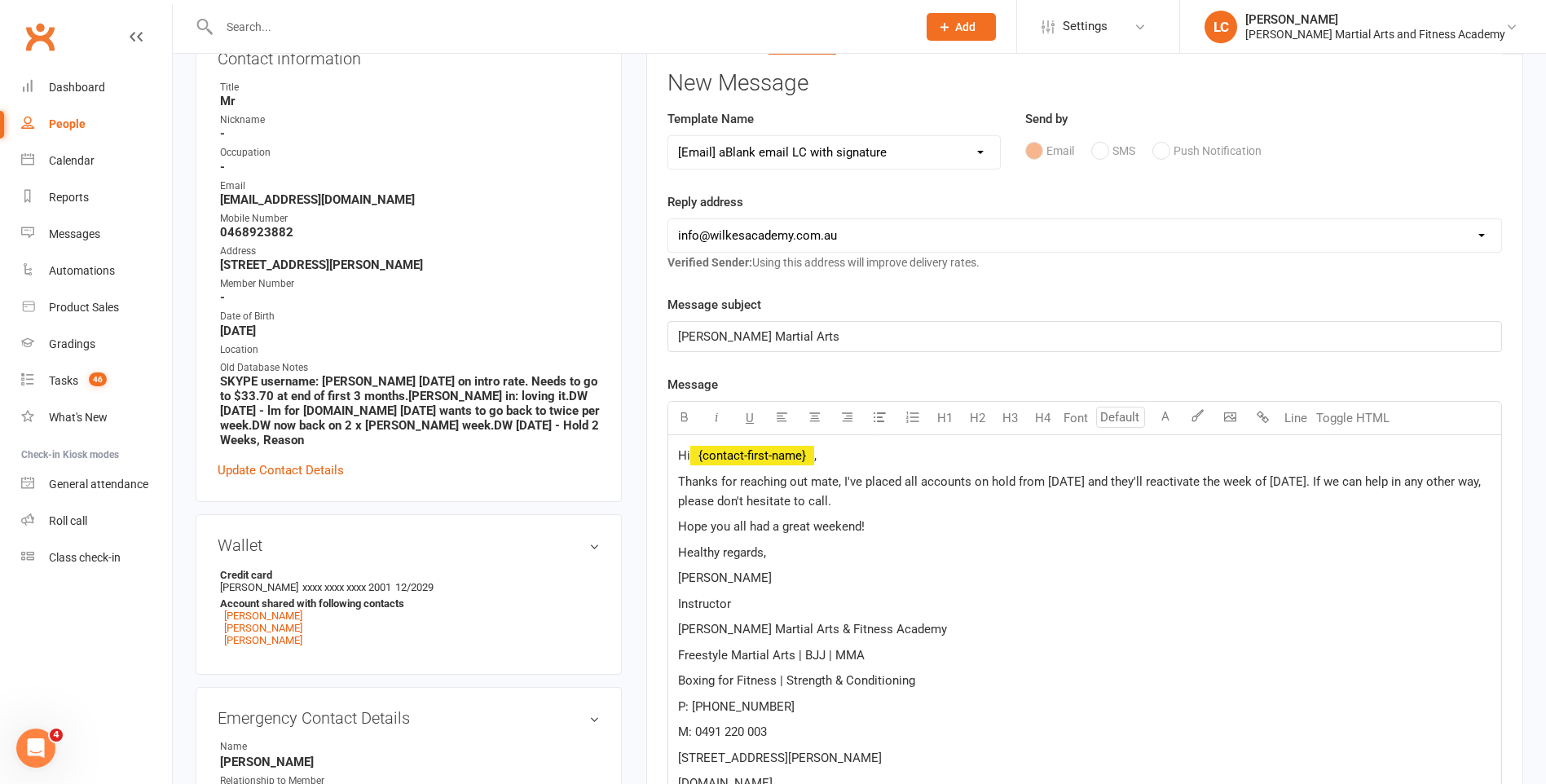
scroll to position [326, 0]
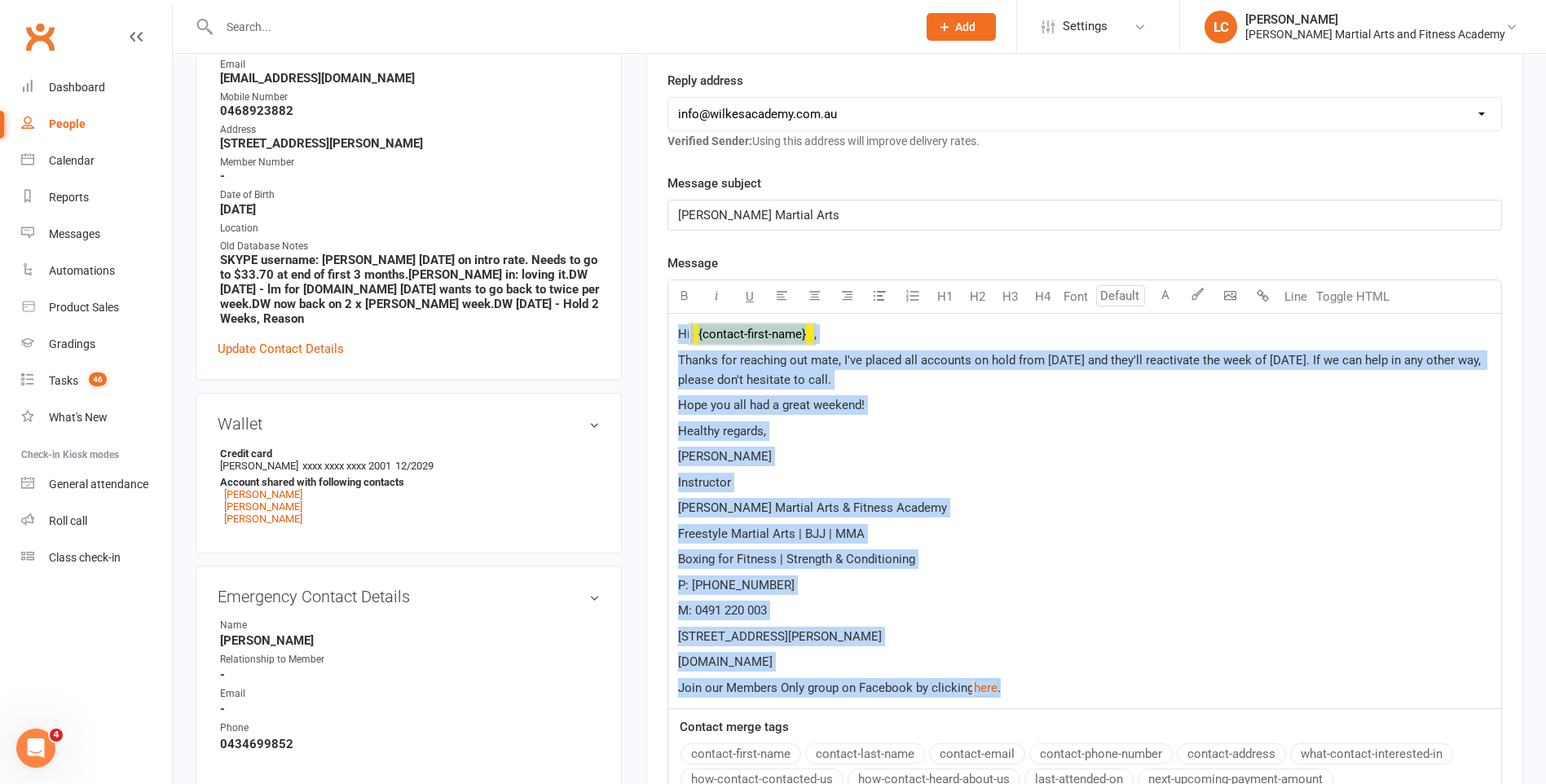
drag, startPoint x: 1018, startPoint y: 681, endPoint x: 661, endPoint y: 334, distance: 497.9
click at [661, 334] on div "Activity Notes Comms Attendance Payments Waivers Tasks Automations Gradings / P…" at bounding box center [1084, 451] width 877 height 1113
copy div "Hi ﻿ {contact-first-name} , Thanks for reaching out mate, I've placed all accou…"
click at [1030, 581] on p "P: (08) 9330 3300" at bounding box center [1084, 585] width 813 height 19
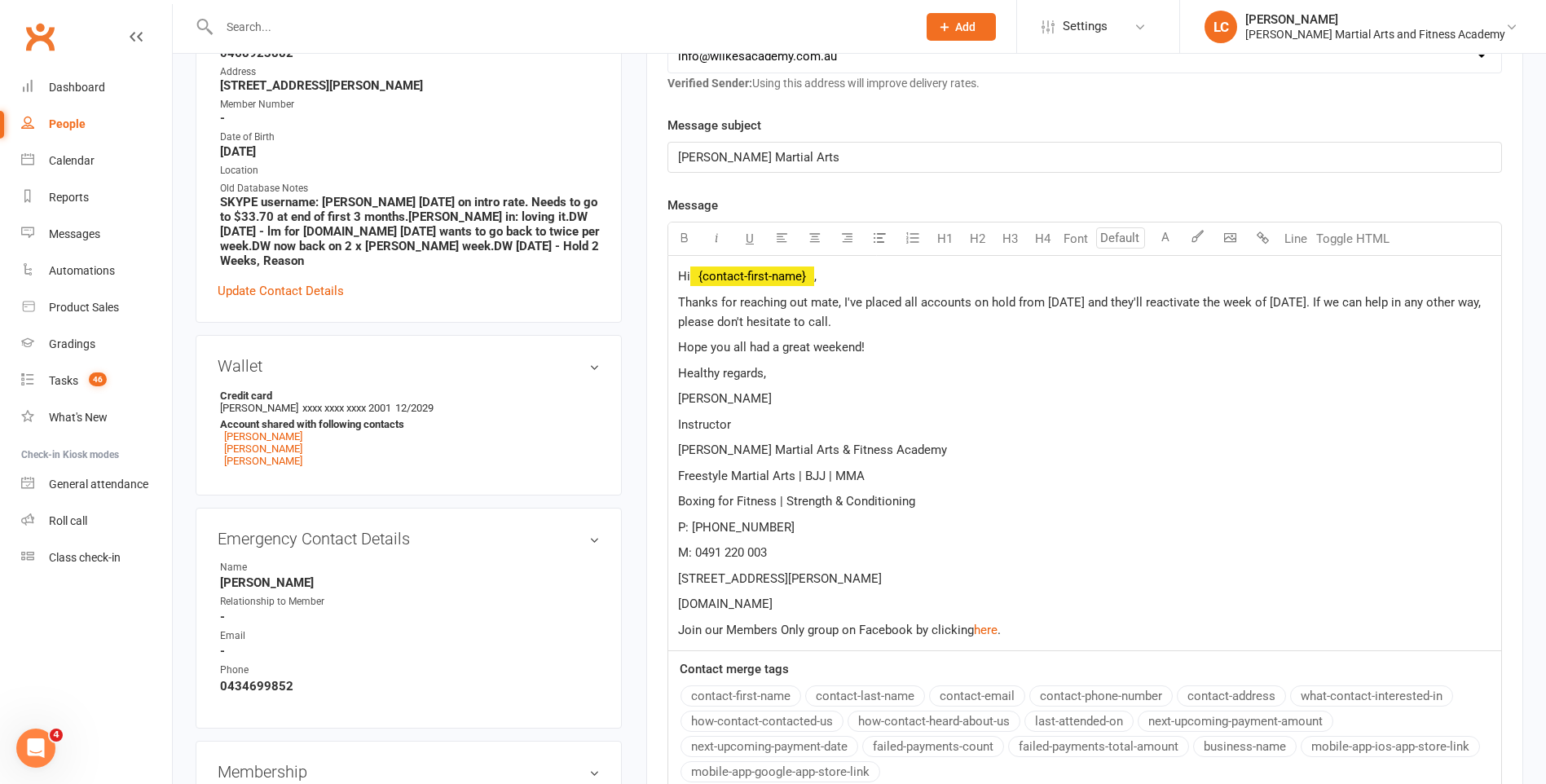
scroll to position [734, 0]
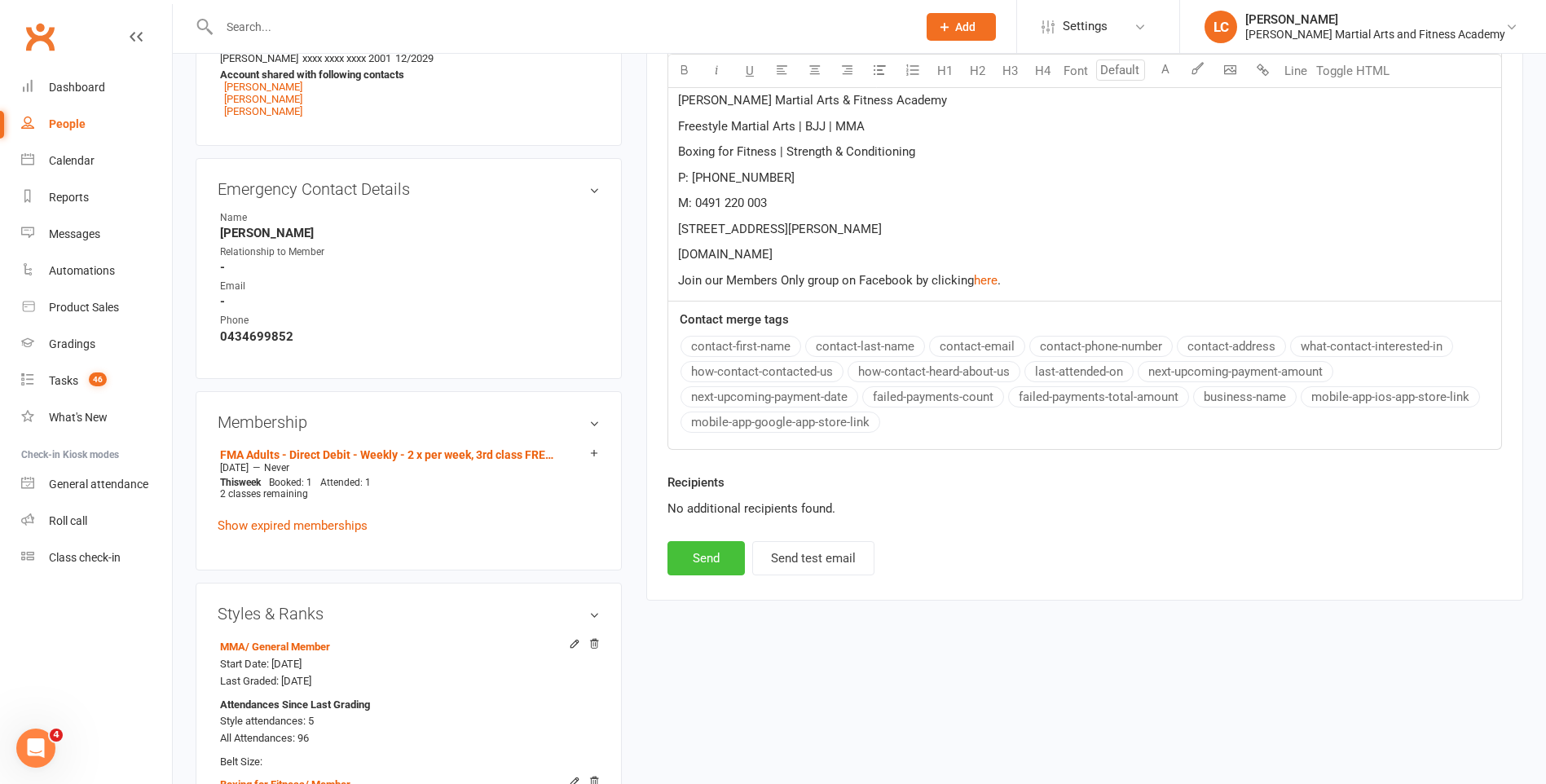
click at [686, 548] on button "Send" at bounding box center [705, 557] width 77 height 35
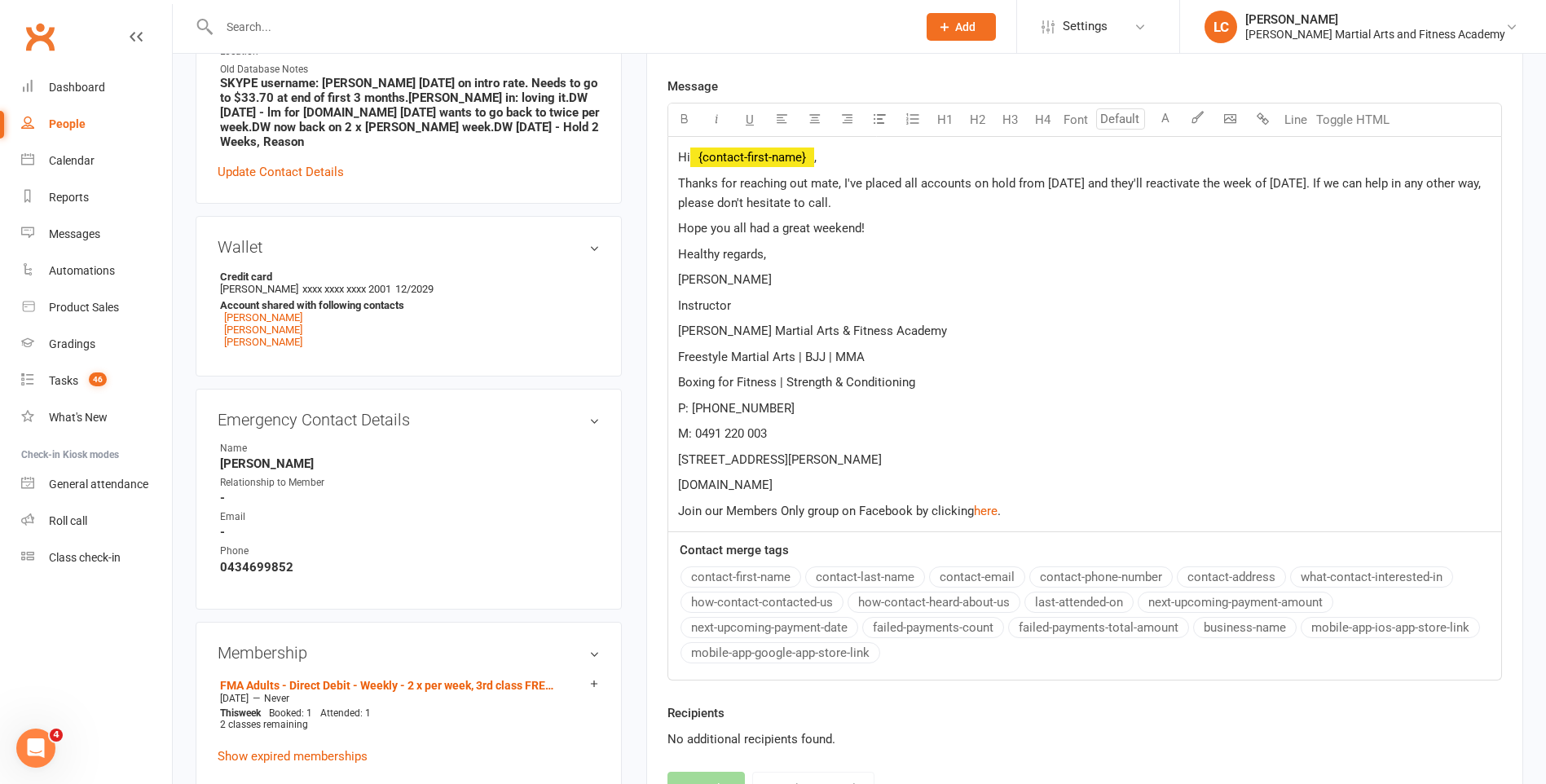
scroll to position [81, 0]
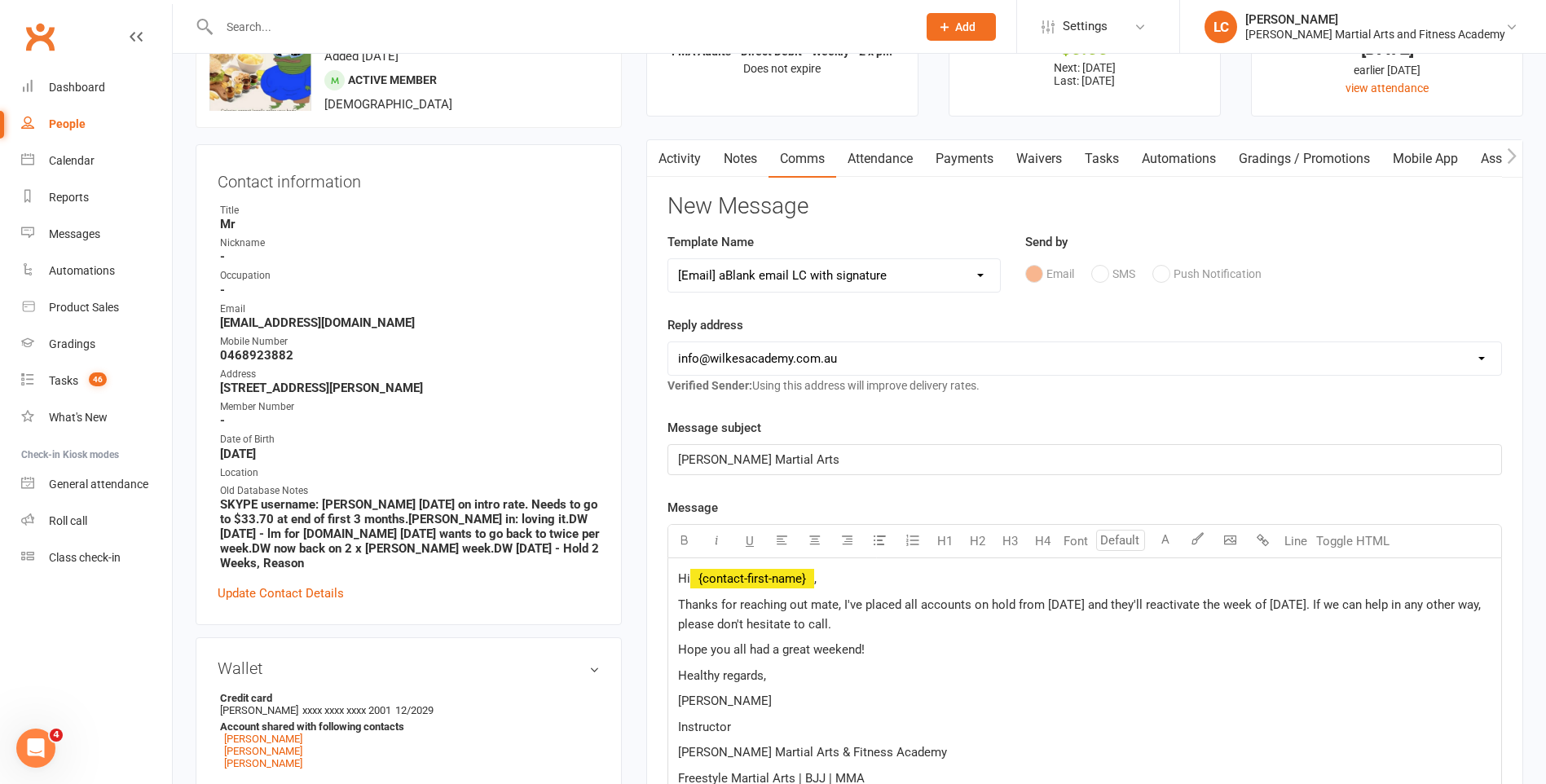
select select
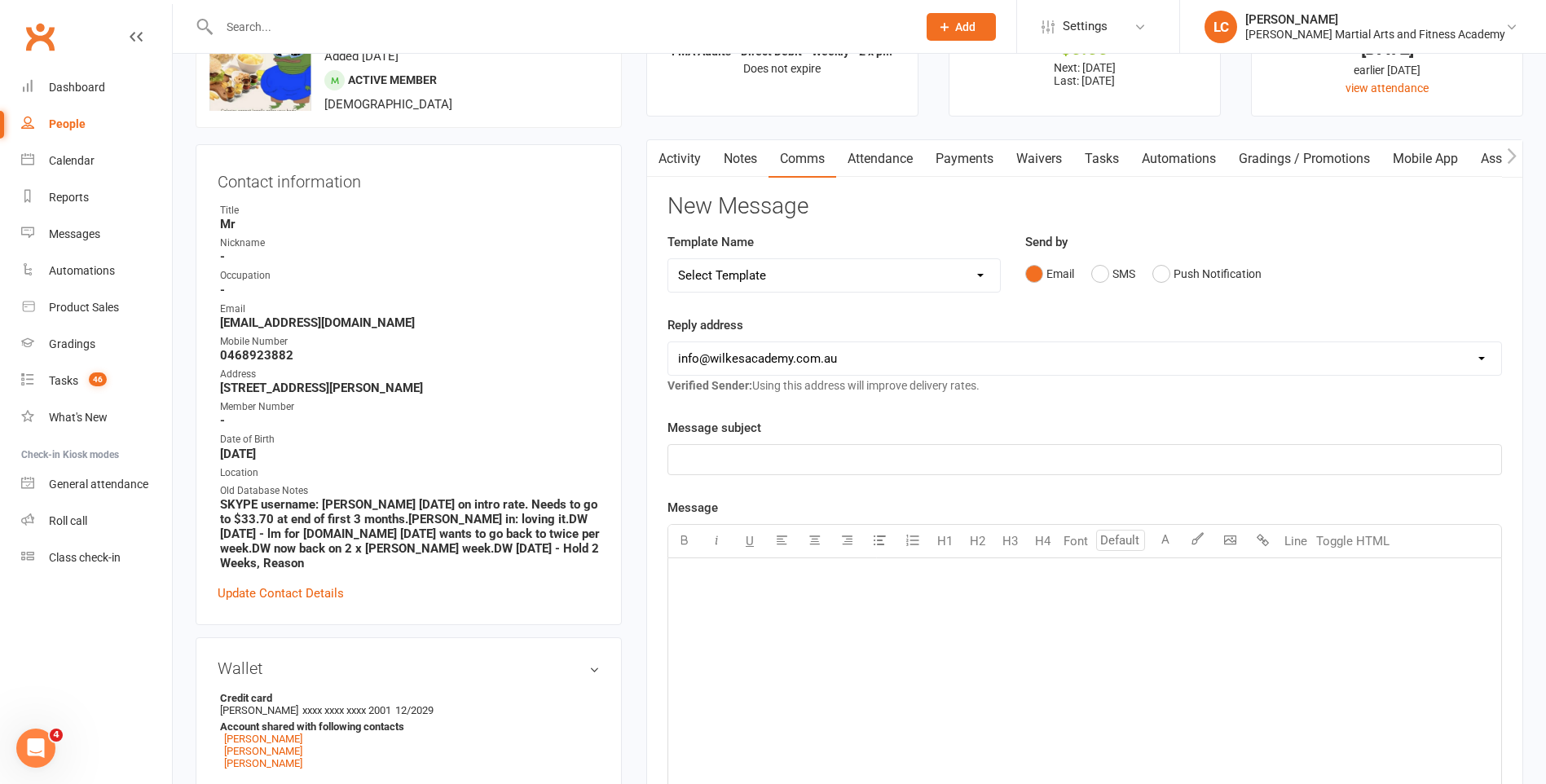
click at [313, 24] on input "text" at bounding box center [559, 27] width 691 height 23
paste input "Nysha Joseph <hurricane.nysha@gmail.com>"
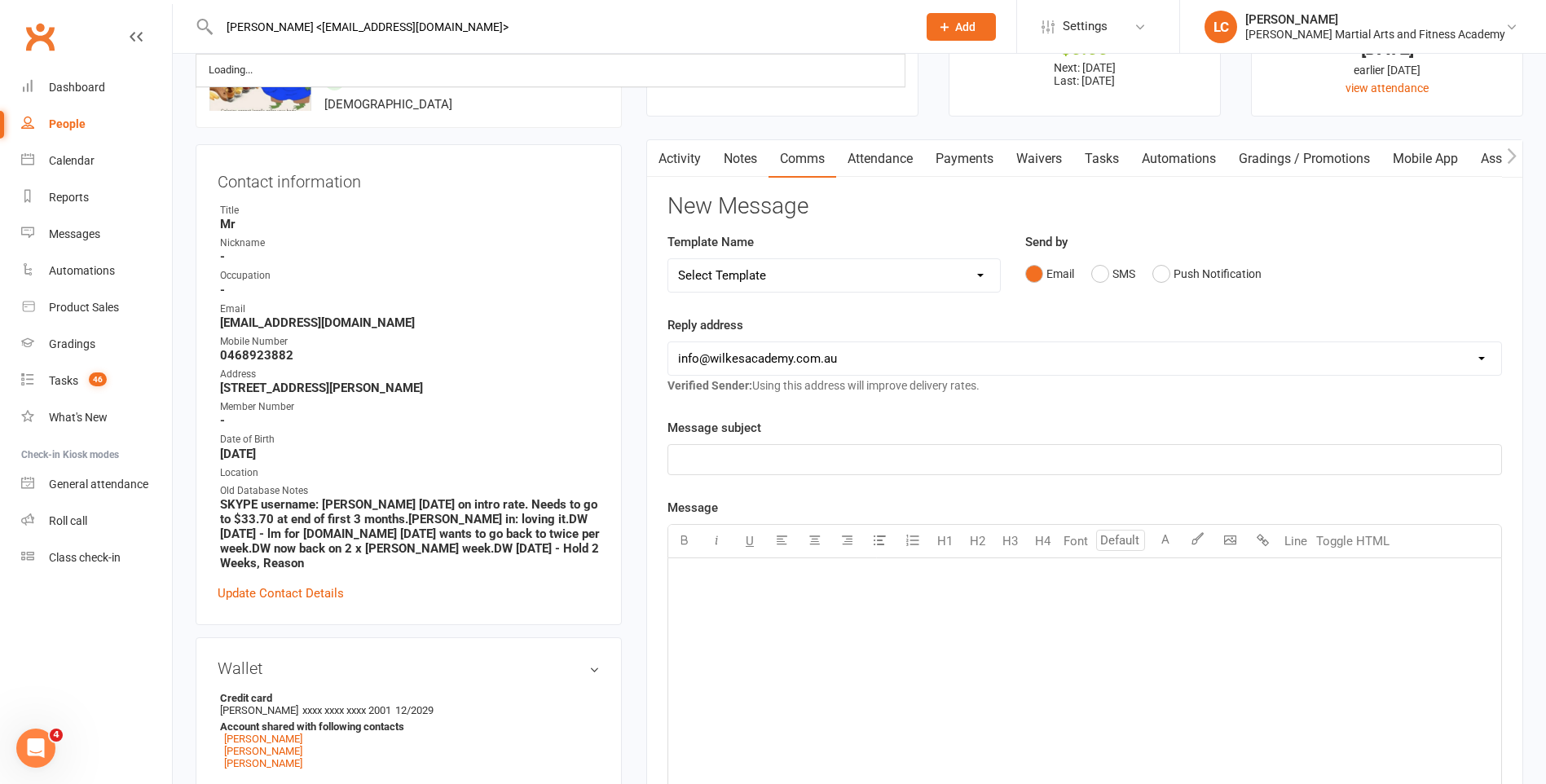
drag, startPoint x: 308, startPoint y: 27, endPoint x: 166, endPoint y: 37, distance: 142.4
click at [488, 31] on input "hurricane.nysha@gmail.com>" at bounding box center [559, 27] width 691 height 23
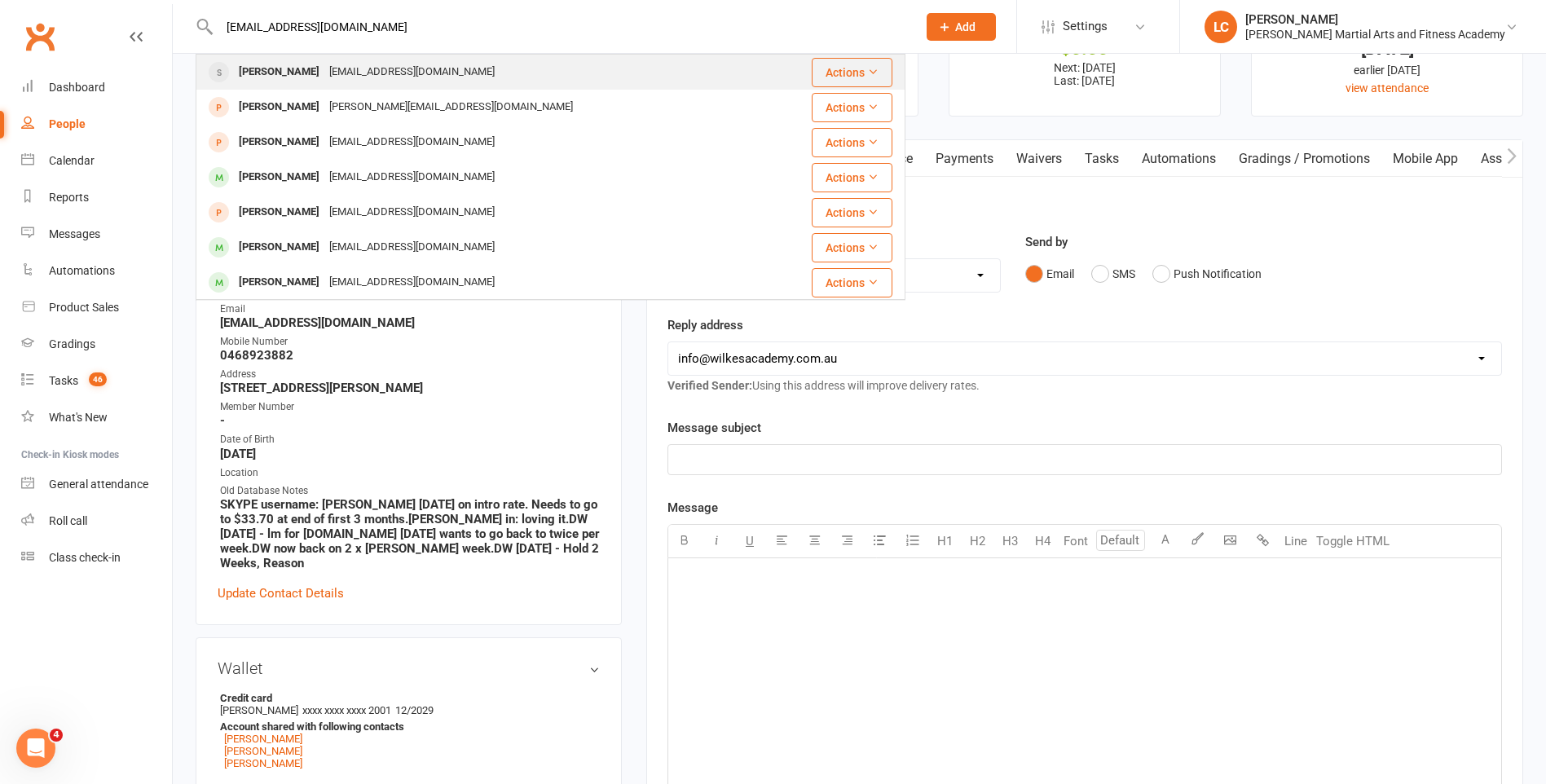
type input "hurricane.nysha@gmail.com"
click at [398, 67] on div "hurricane.nysha@gmail.com" at bounding box center [412, 72] width 175 height 24
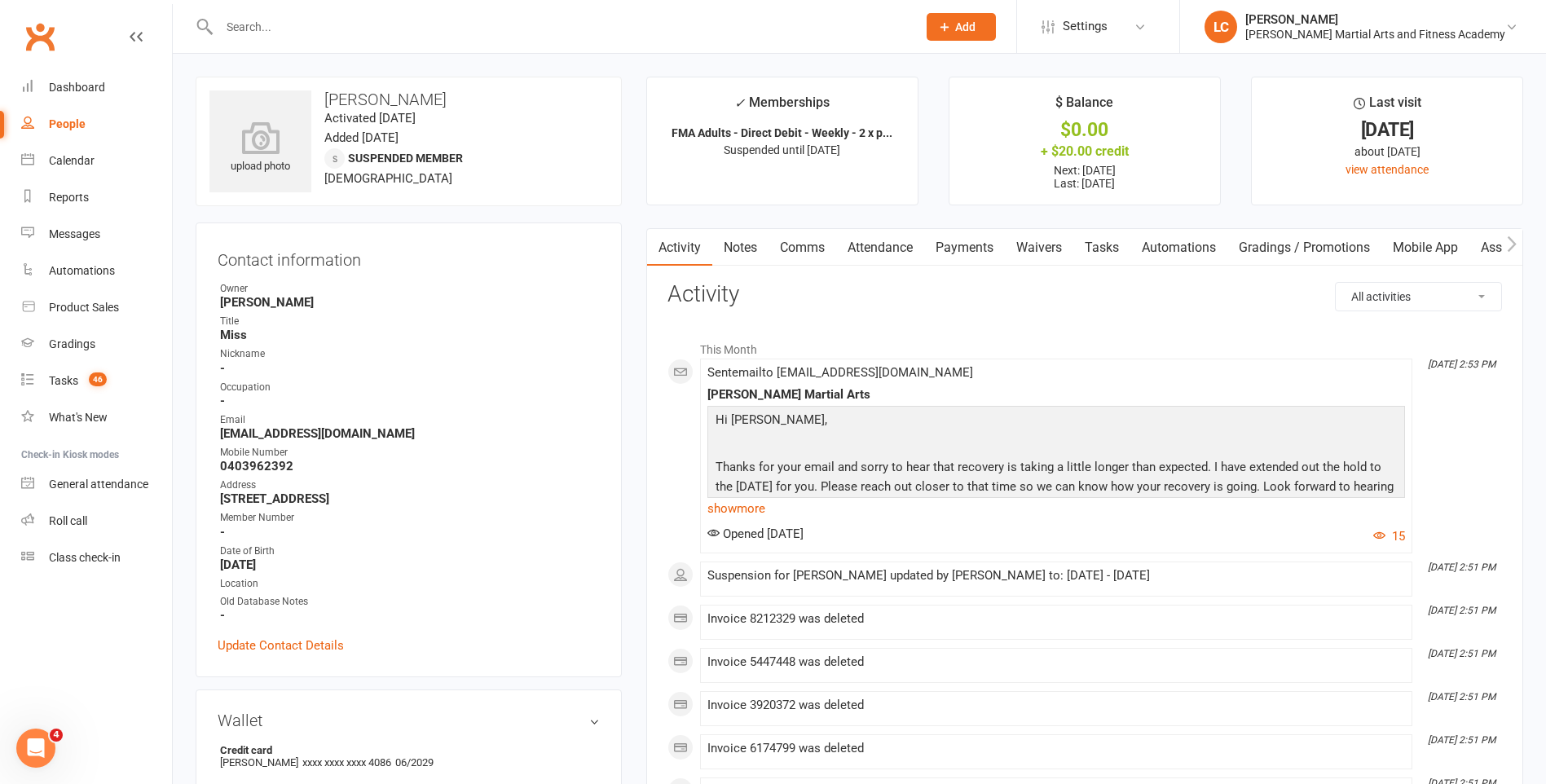
click at [734, 231] on link "Notes" at bounding box center [741, 248] width 57 height 37
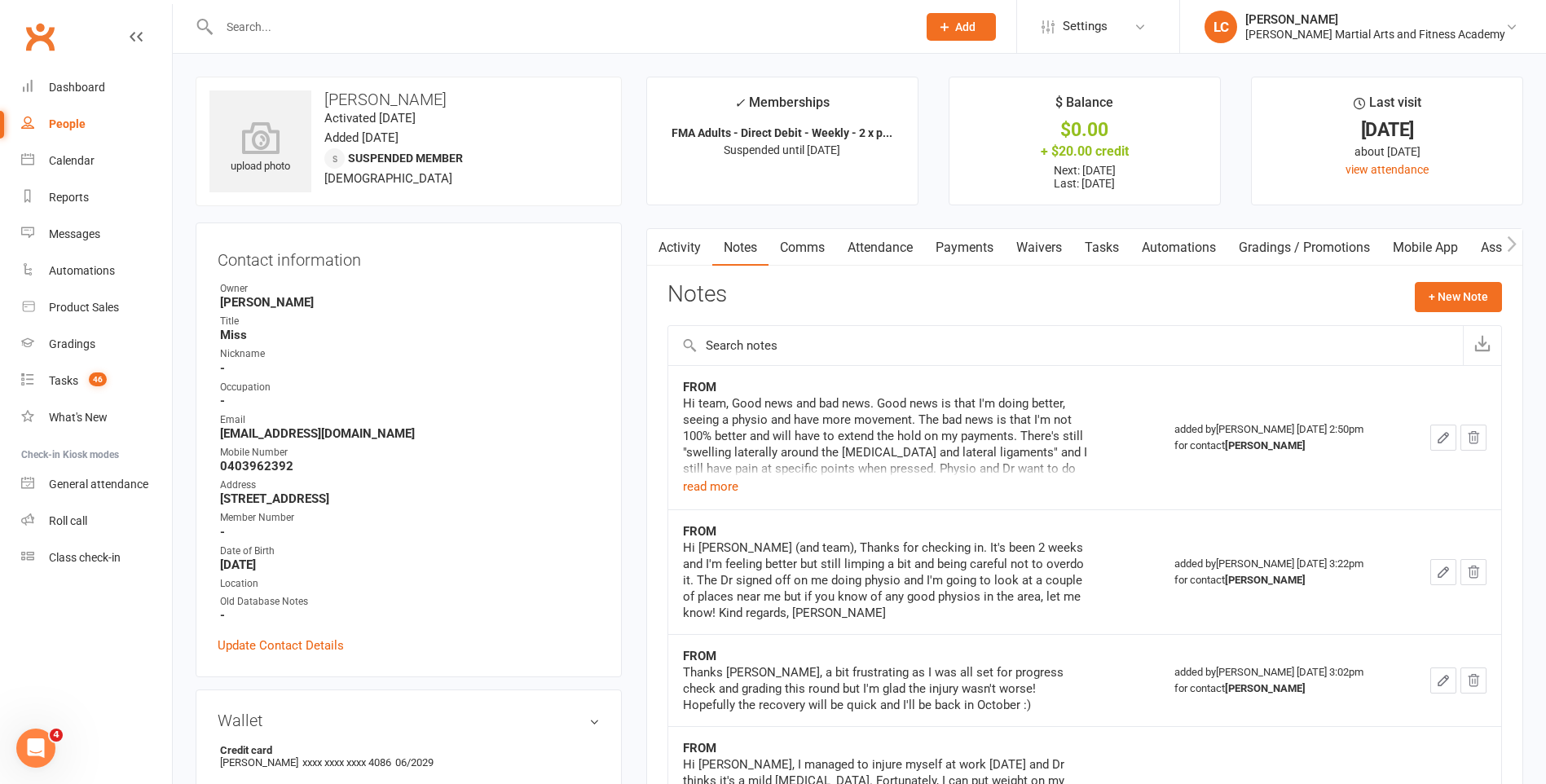
click at [1466, 295] on button "+ New Note" at bounding box center [1458, 296] width 88 height 29
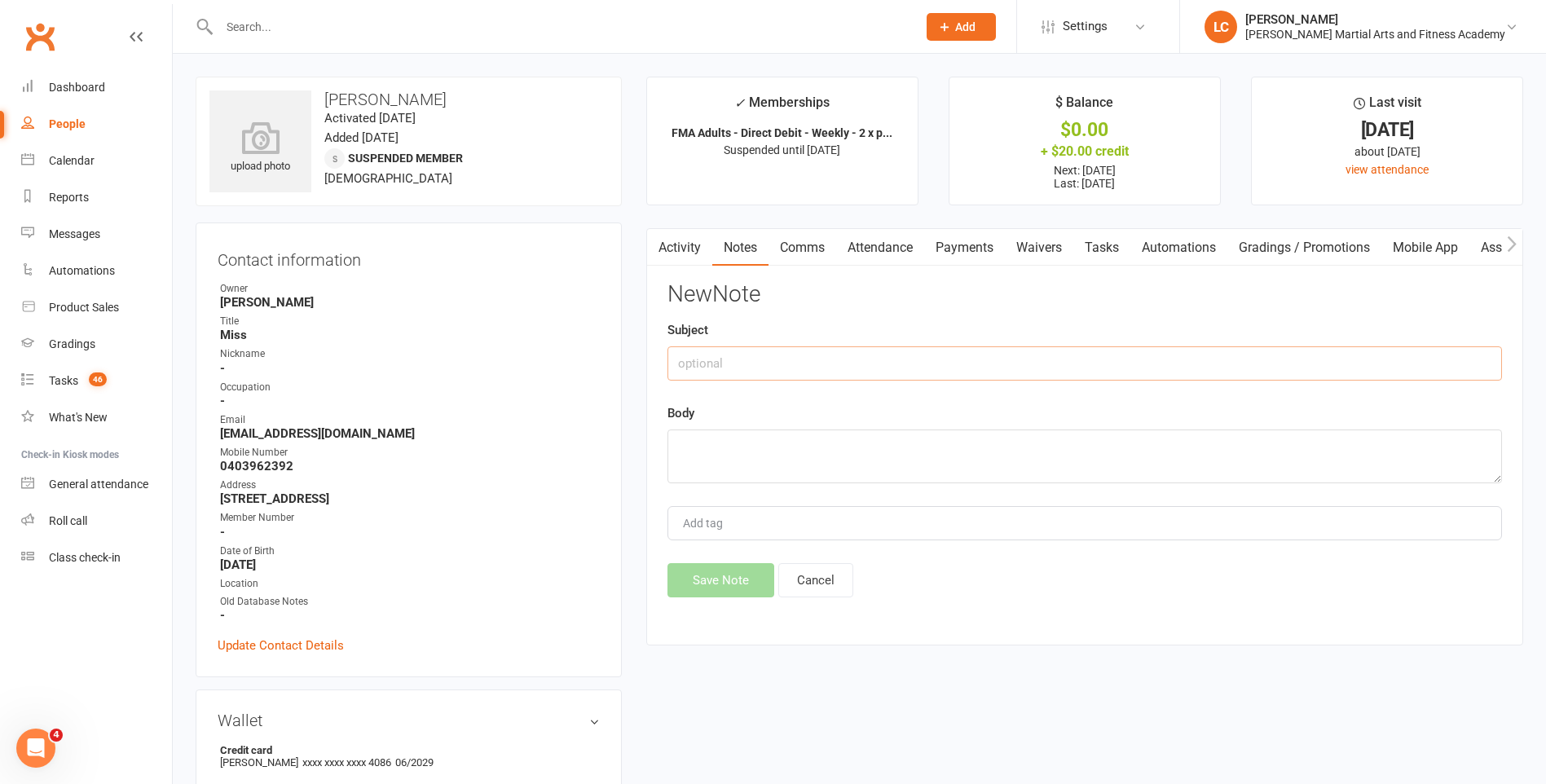
click at [911, 371] on input "text" at bounding box center [1084, 363] width 835 height 35
type input "FROM"
click at [740, 442] on textarea at bounding box center [1084, 456] width 835 height 54
paste textarea "Thanks Jackson. Will keep you posted 🤞"
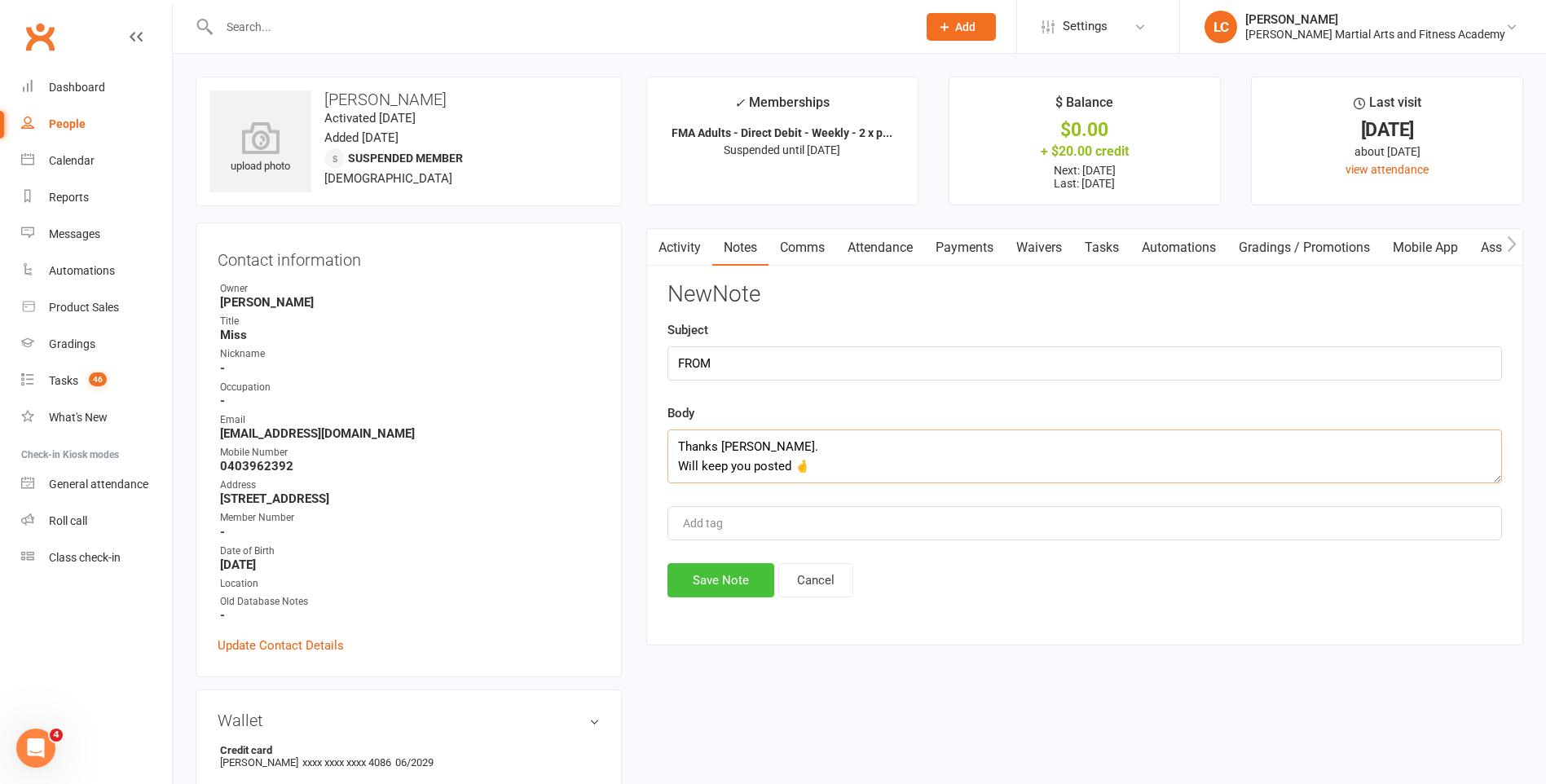
type textarea "Thanks Jackson. Will keep you posted 🤞"
click at [734, 592] on button "Save Note" at bounding box center [720, 580] width 107 height 35
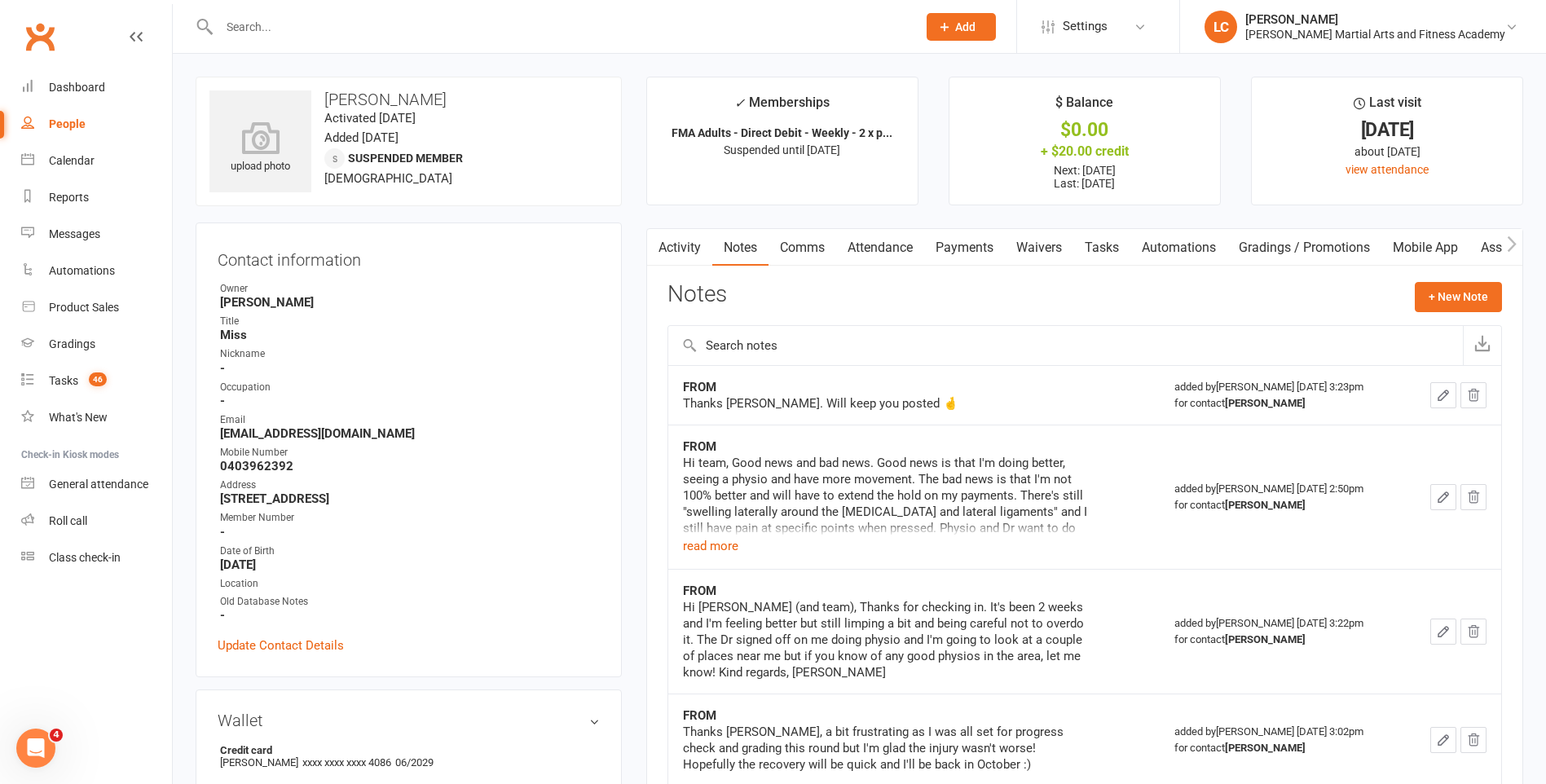
click at [342, 37] on input "text" at bounding box center [559, 27] width 691 height 23
paste input "Rhian Jeggo <Rhianjeggo@hotmail.com>"
drag, startPoint x: 294, startPoint y: 26, endPoint x: 7, endPoint y: 56, distance: 288.6
click at [1, 4] on header "Rhian Jeggo <Rhianjeggo@hotmail.com> Loading... Prospect Member Non-attending c…" at bounding box center [773, 4] width 1546 height 0
click at [474, 34] on input "Rhianjeggo@hotmail.com>" at bounding box center [559, 27] width 691 height 23
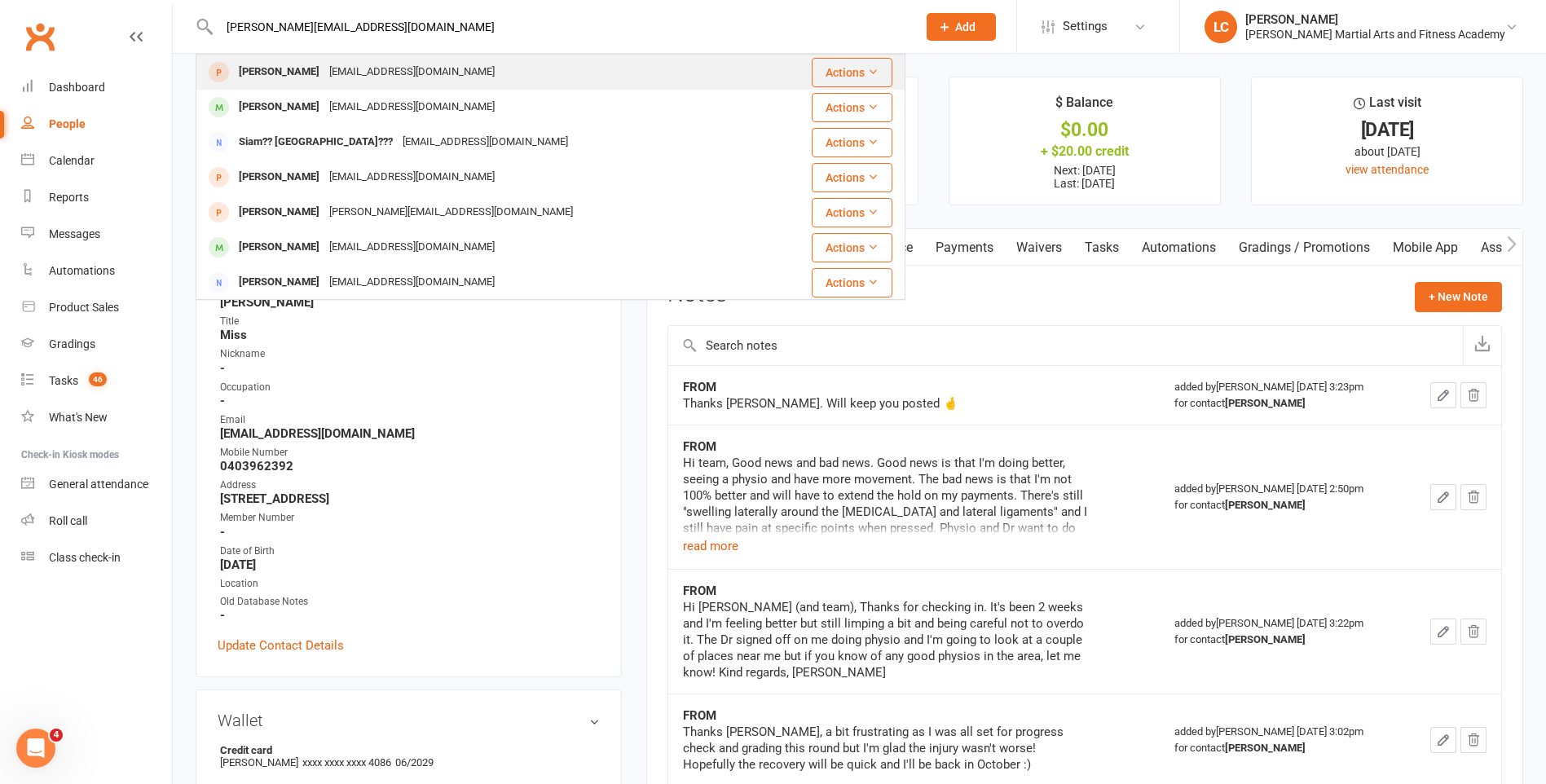
type input "Rhianjeggo@hotmail.com"
click at [450, 70] on div "Rhian White rhianjeggo@hotmail.com" at bounding box center [481, 73] width 569 height 34
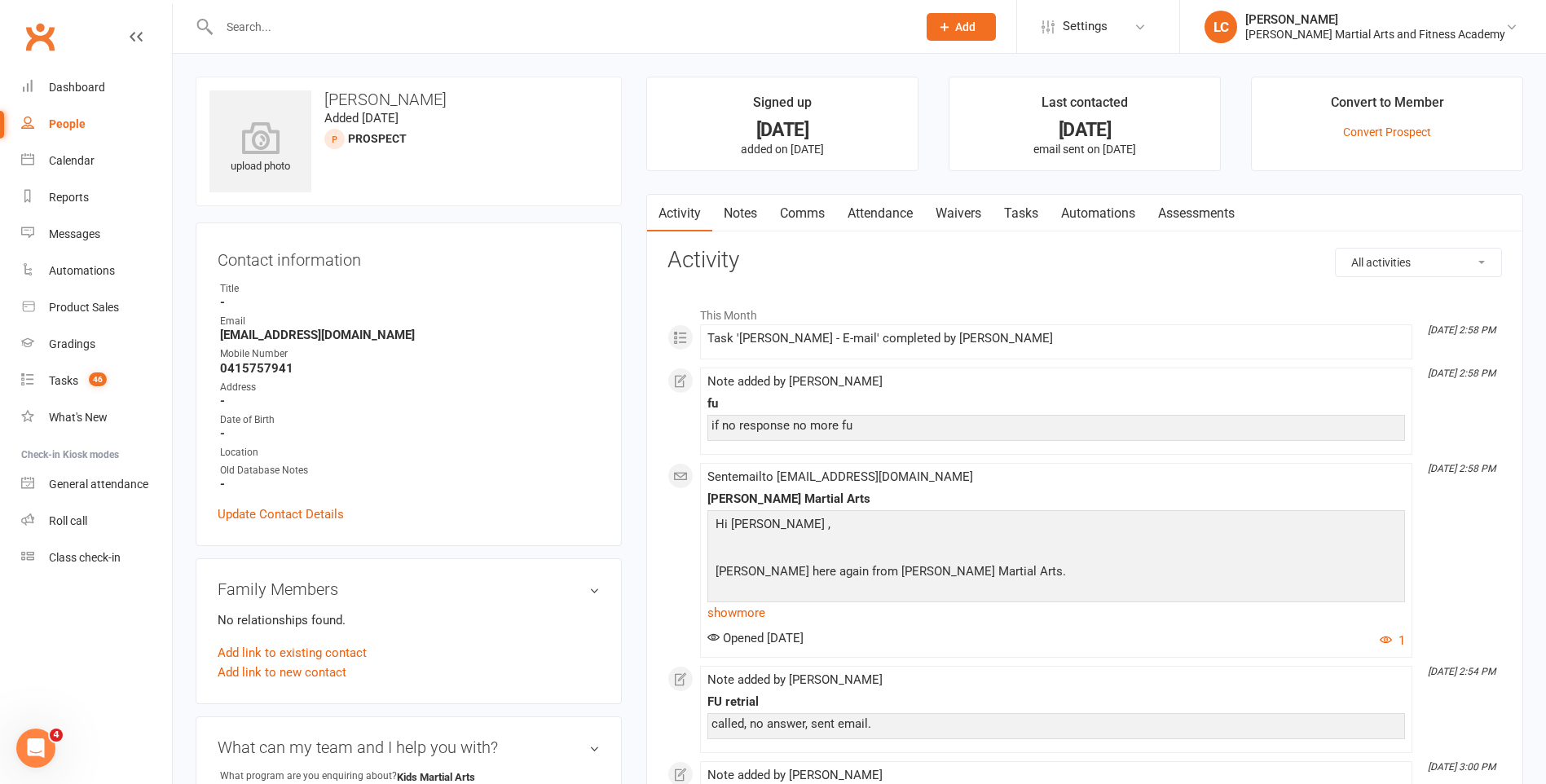
click at [733, 204] on link "Notes" at bounding box center [741, 213] width 57 height 37
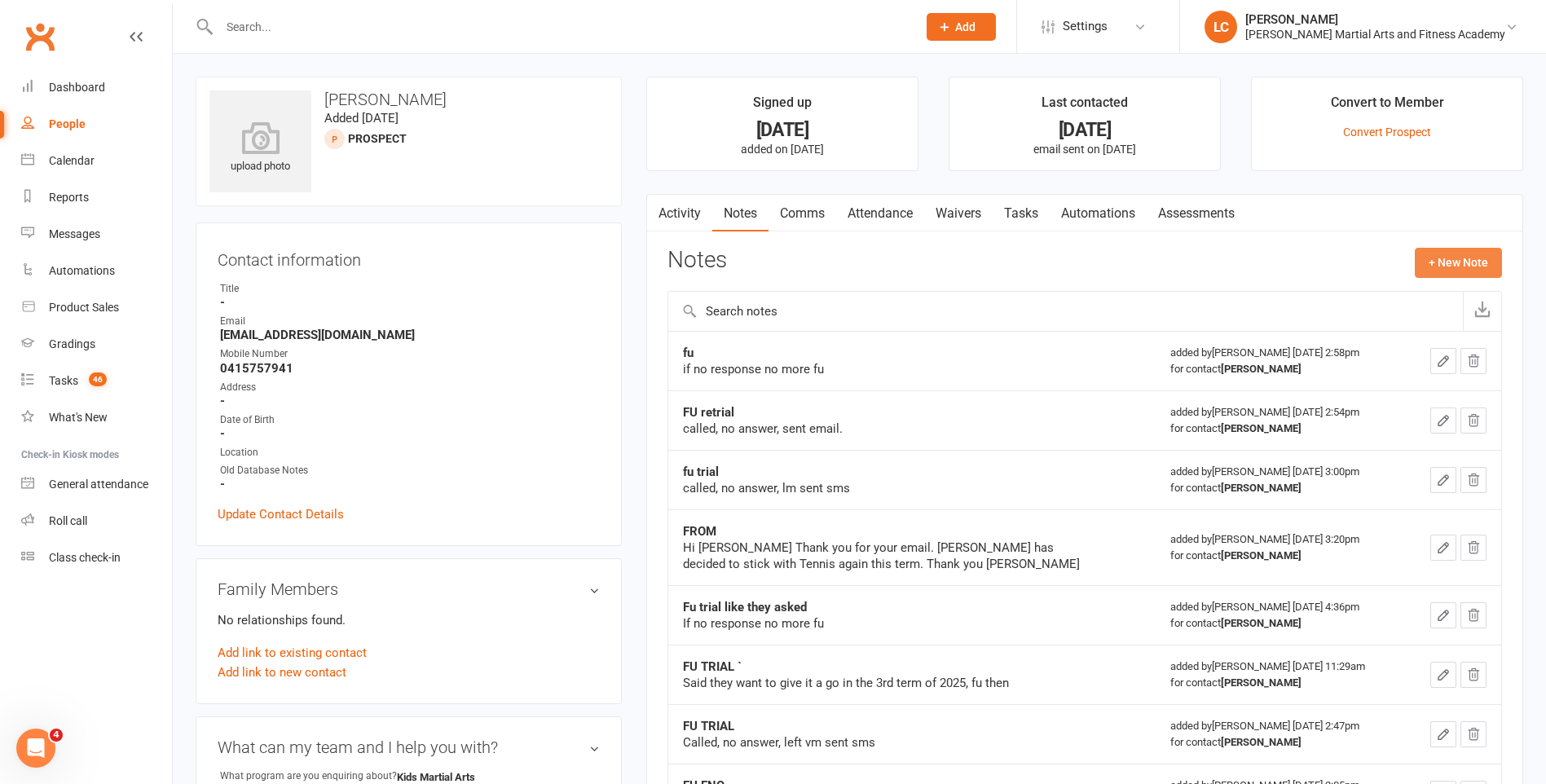
click at [1450, 263] on button "+ New Note" at bounding box center [1458, 262] width 88 height 29
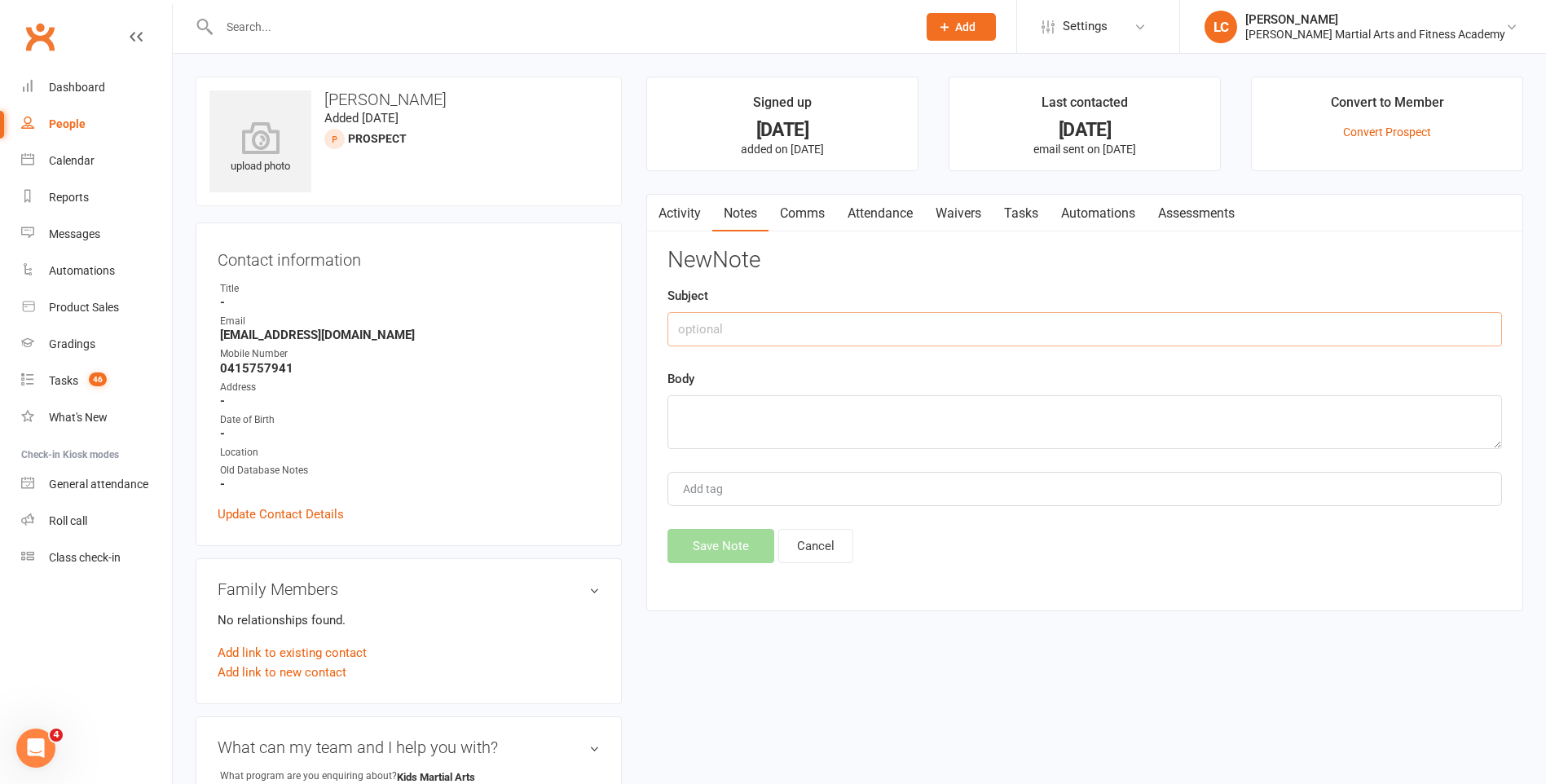
click at [686, 342] on input "text" at bounding box center [1084, 329] width 835 height 35
type input "FROM"
click at [786, 430] on textarea at bounding box center [1084, 422] width 835 height 54
paste textarea "Hi Aria Thank you for reaching out. We are giving sports a miss this term. Hope…"
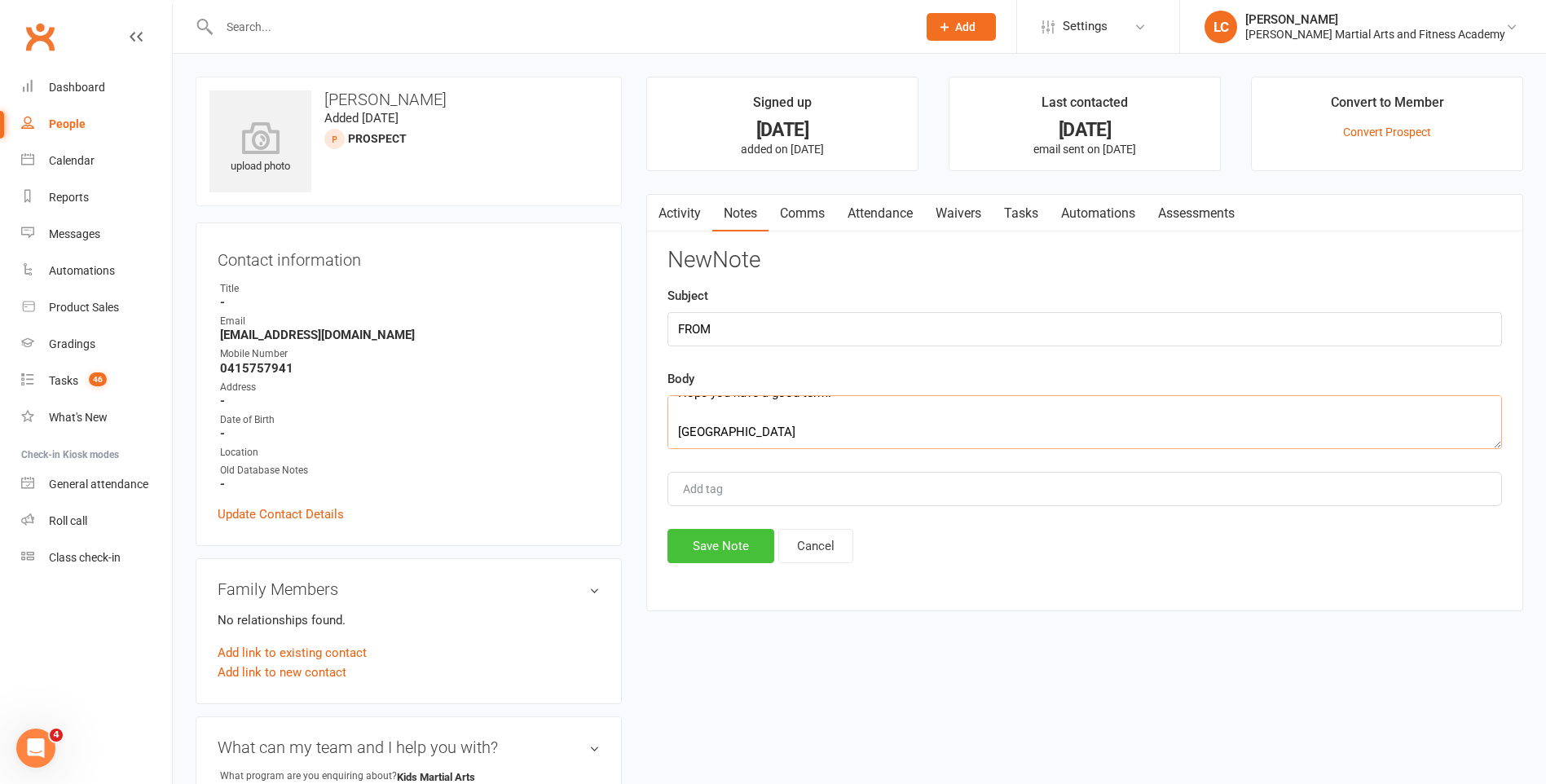
type textarea "Hi Aria Thank you for reaching out. We are giving sports a miss this term. Hope…"
click at [736, 544] on button "Save Note" at bounding box center [720, 546] width 107 height 35
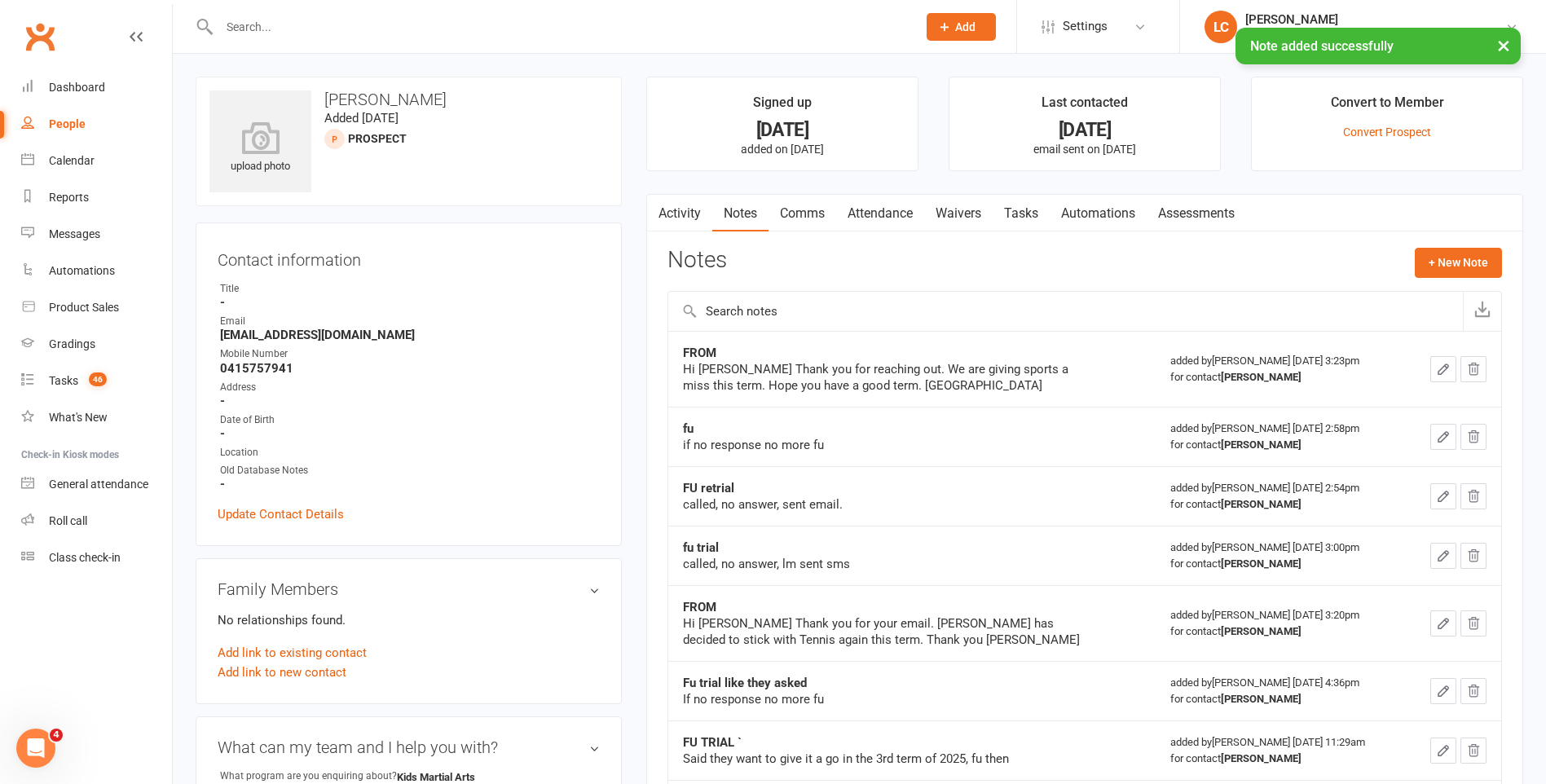
click at [1027, 207] on link "Tasks" at bounding box center [1021, 213] width 57 height 37
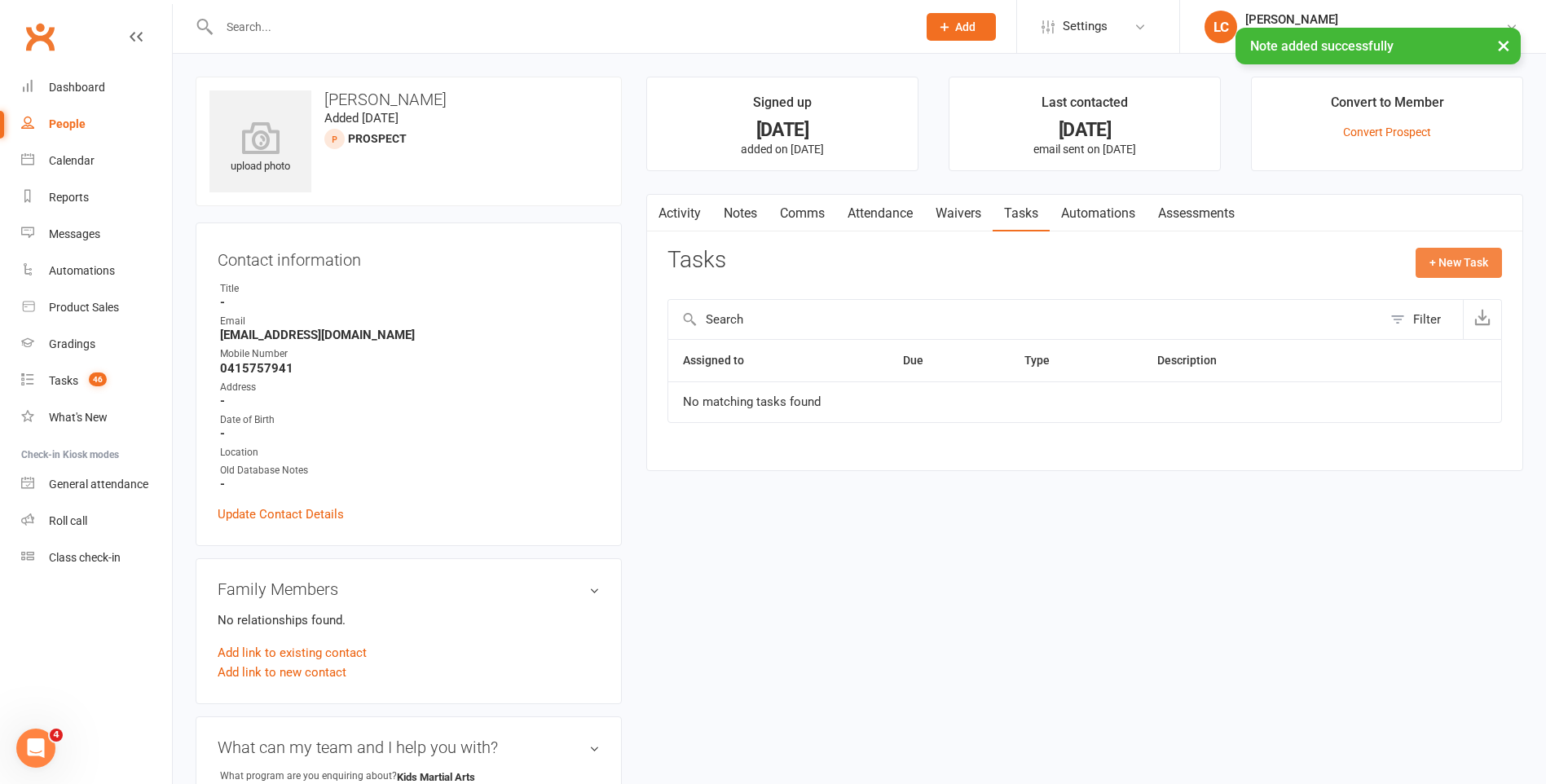
click at [1456, 252] on button "+ New Task" at bounding box center [1459, 262] width 87 height 29
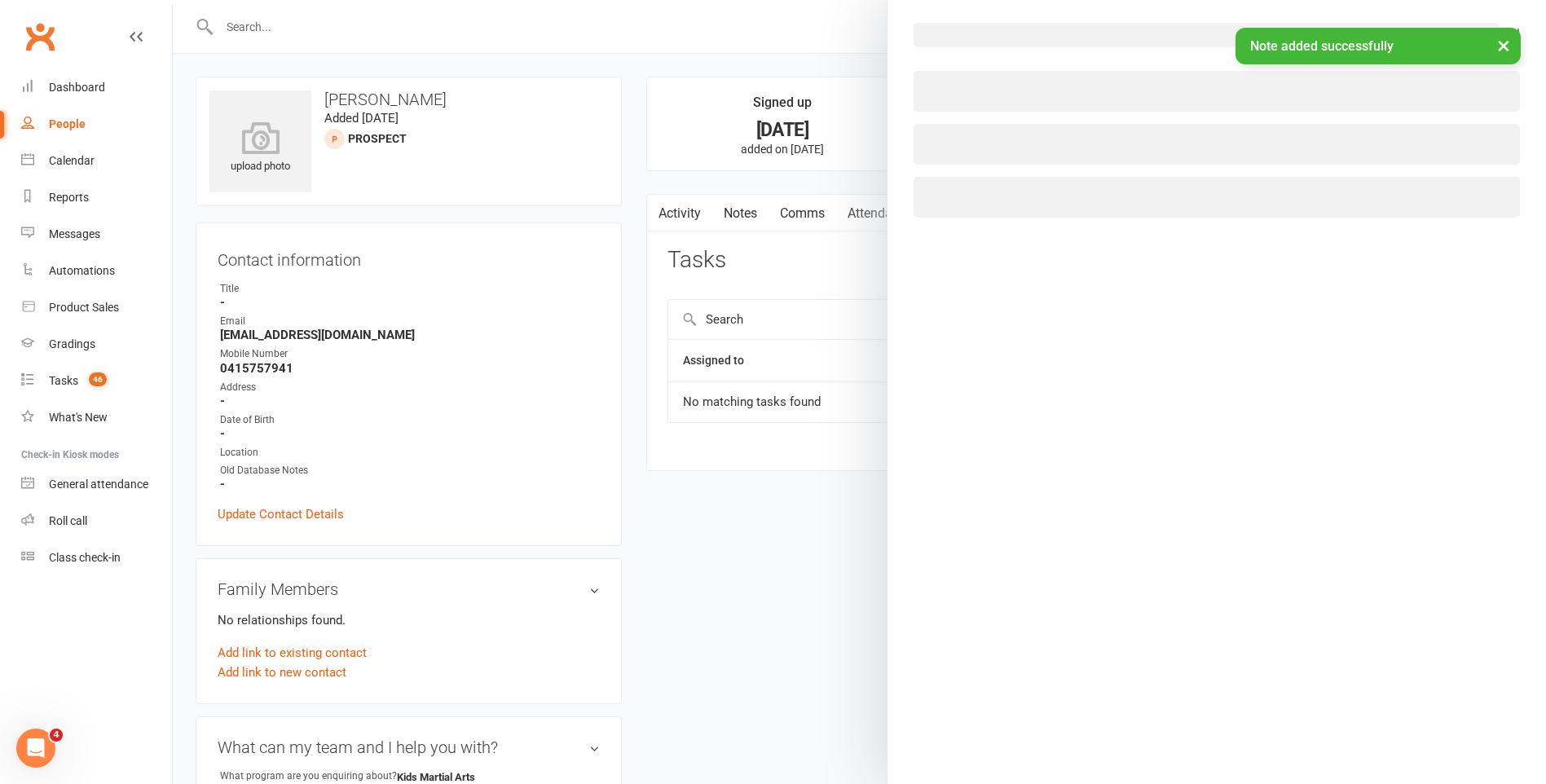
select select "47778"
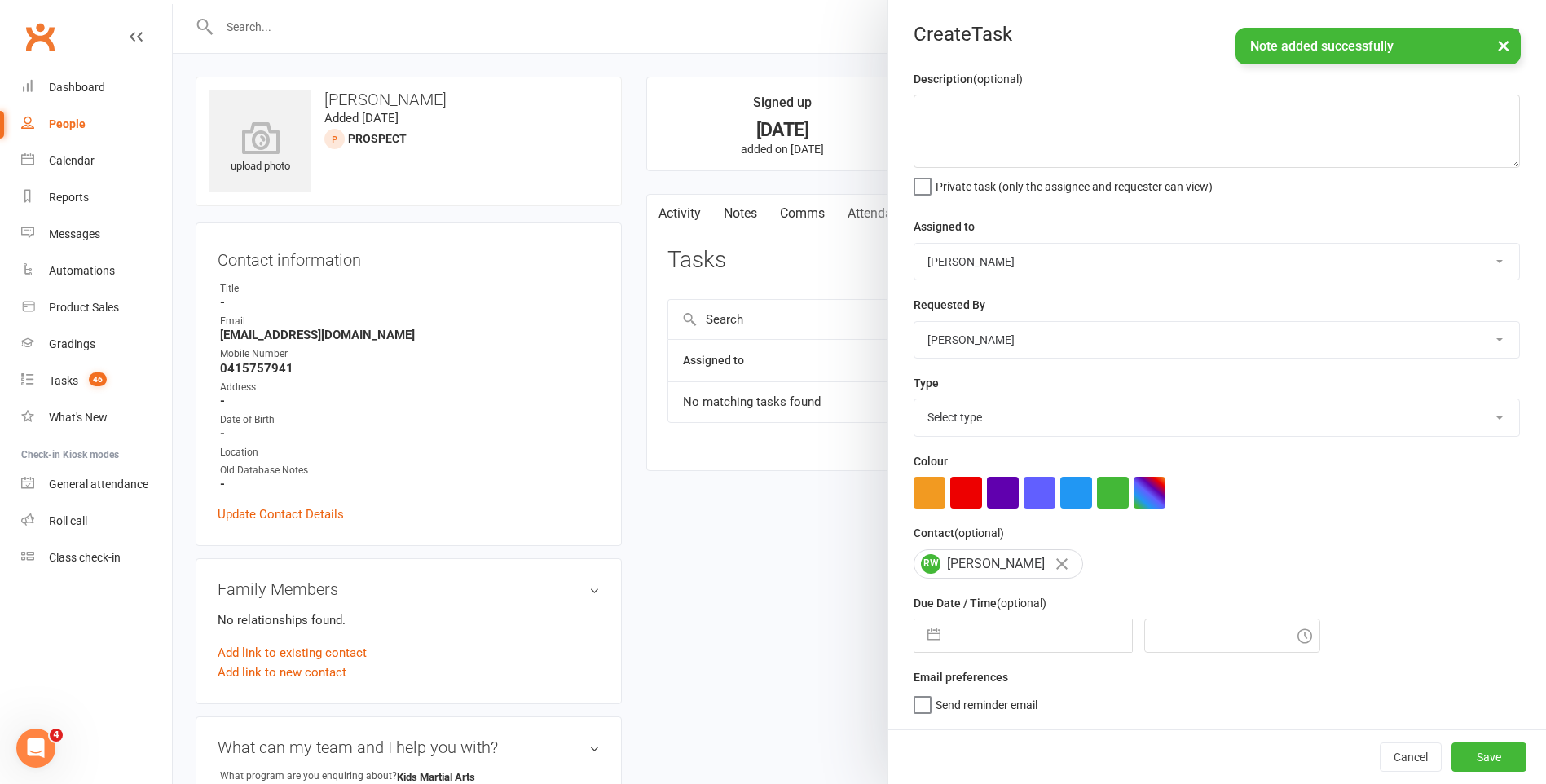
click at [1013, 268] on select "Stephen Erceg Robert Wilsnach Kiam Padamsey Matthew Erceg Tiffany Orenchuk Leo …" at bounding box center [1216, 261] width 604 height 36
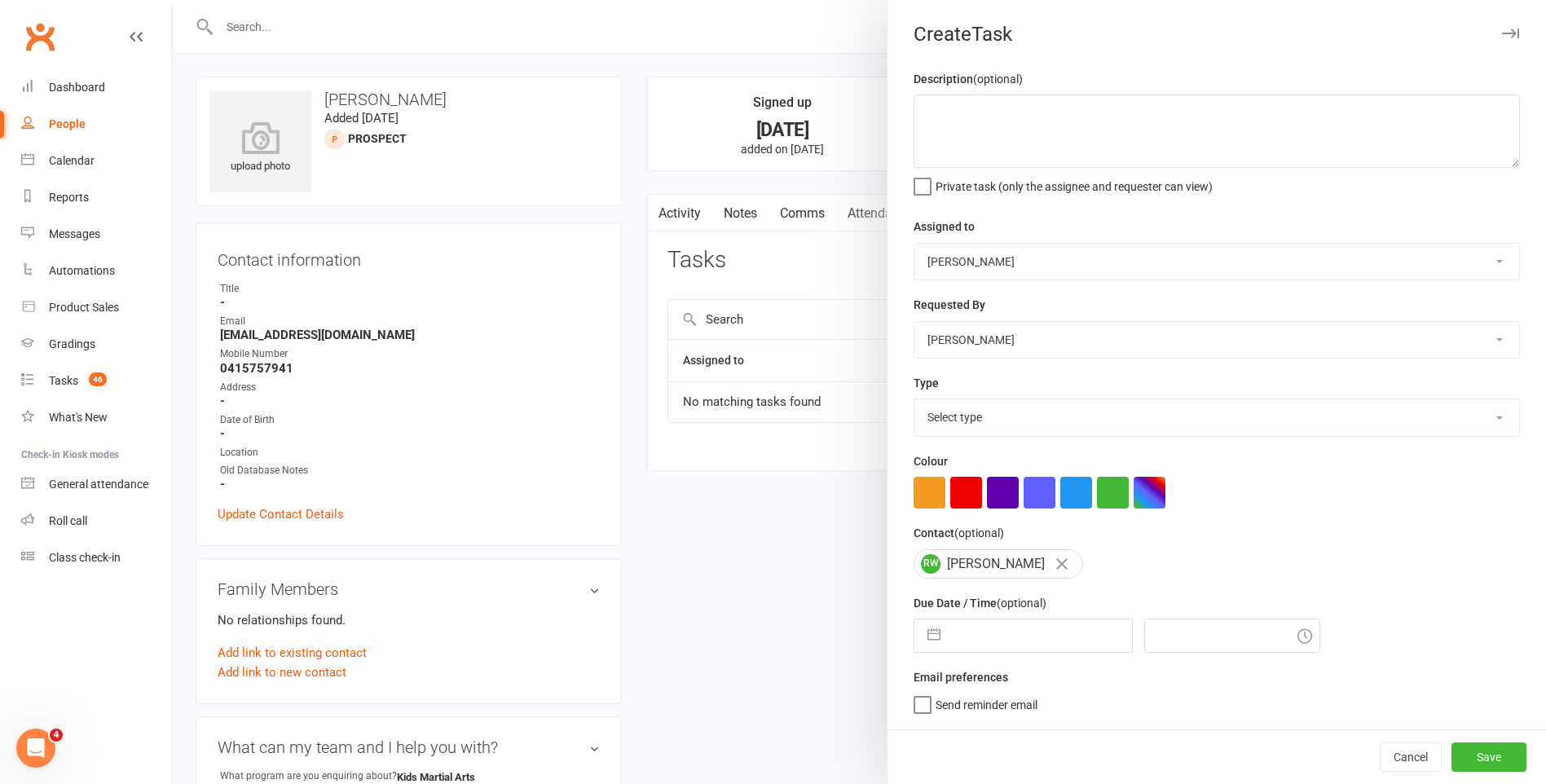
select select "50751"
click at [914, 244] on select "Stephen Erceg Robert Wilsnach Kiam Padamsey Matthew Erceg Tiffany Orenchuk Leo …" at bounding box center [1216, 261] width 604 height 36
click at [1037, 119] on textarea at bounding box center [1216, 131] width 606 height 73
type textarea "Gave sports a miss term 4, reach out again now please."
click at [1084, 435] on select "Select type E-mail General task Meeting Phone call Sett in calls Add new task t…" at bounding box center [1216, 417] width 604 height 36
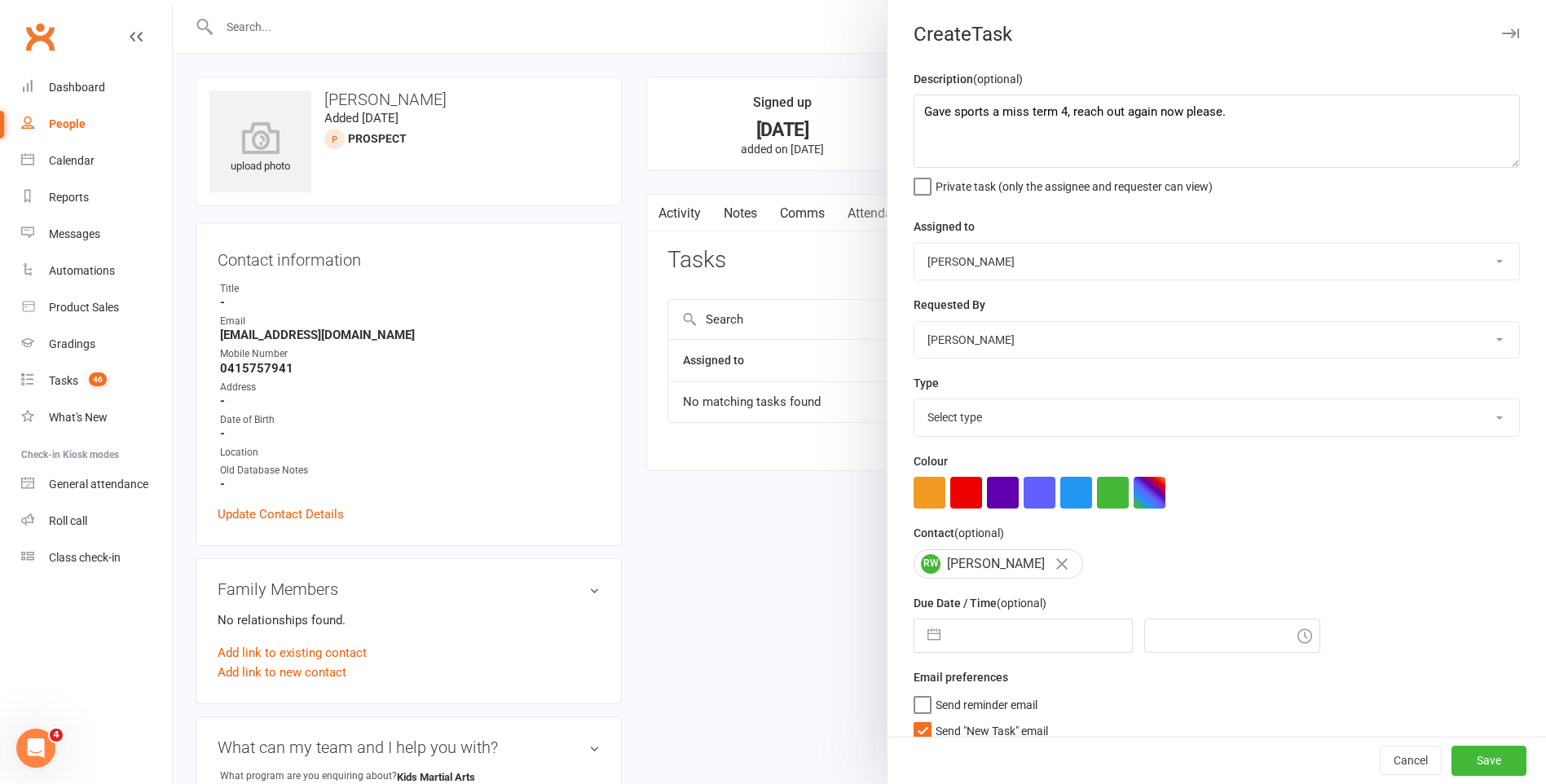
select select "25276"
click at [914, 403] on select "Select type E-mail General task Meeting Phone call Sett in calls Add new task t…" at bounding box center [1216, 417] width 604 height 36
drag, startPoint x: 919, startPoint y: 736, endPoint x: 957, endPoint y: 694, distance: 56.6
click at [919, 735] on label "Send "New Task" email" at bounding box center [981, 726] width 135 height 16
click at [919, 719] on input "Send "New Task" email" at bounding box center [981, 719] width 135 height 0
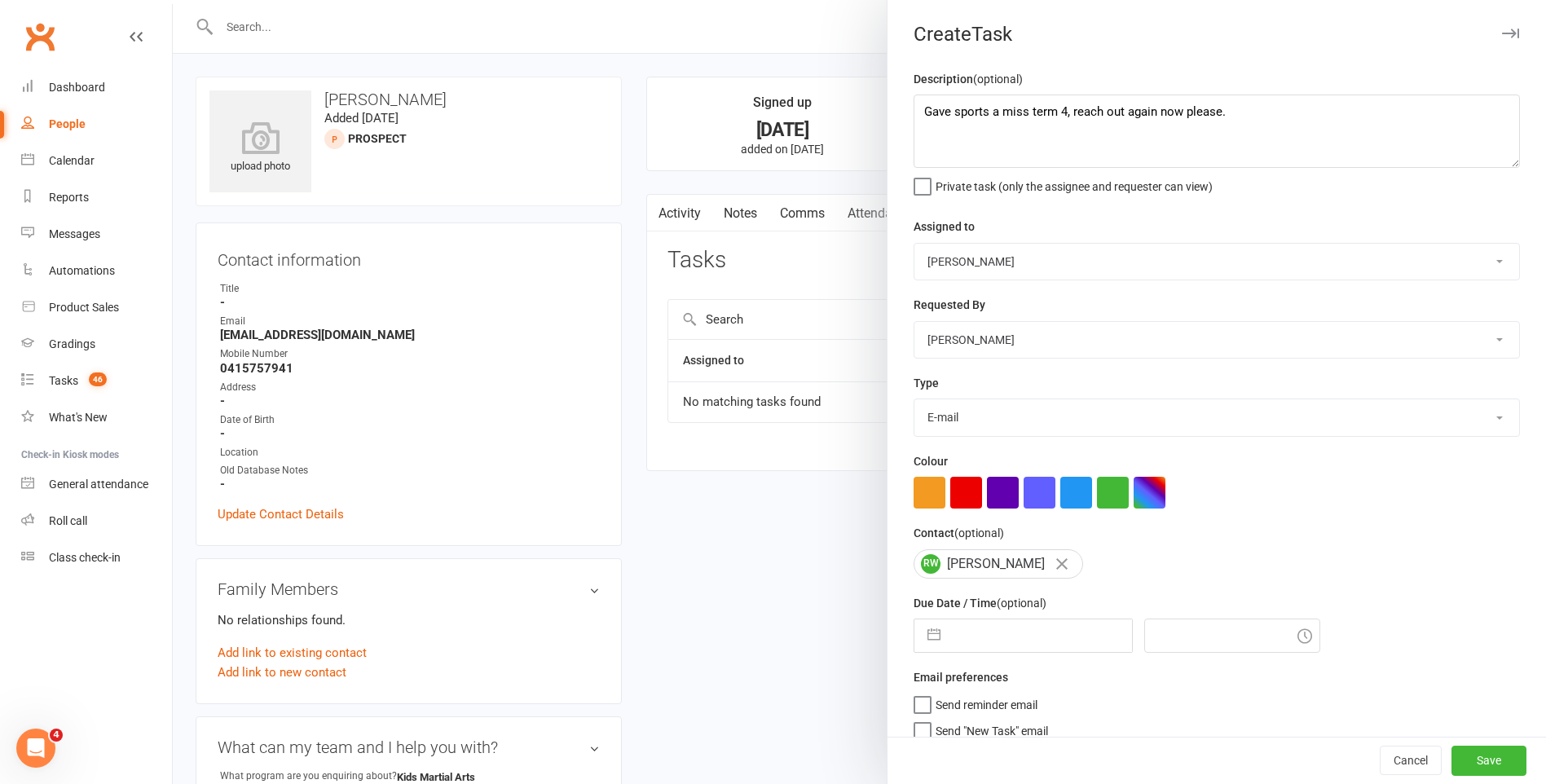
click at [983, 645] on input "text" at bounding box center [1040, 635] width 183 height 33
select select "8"
select select "2025"
select select "9"
select select "2025"
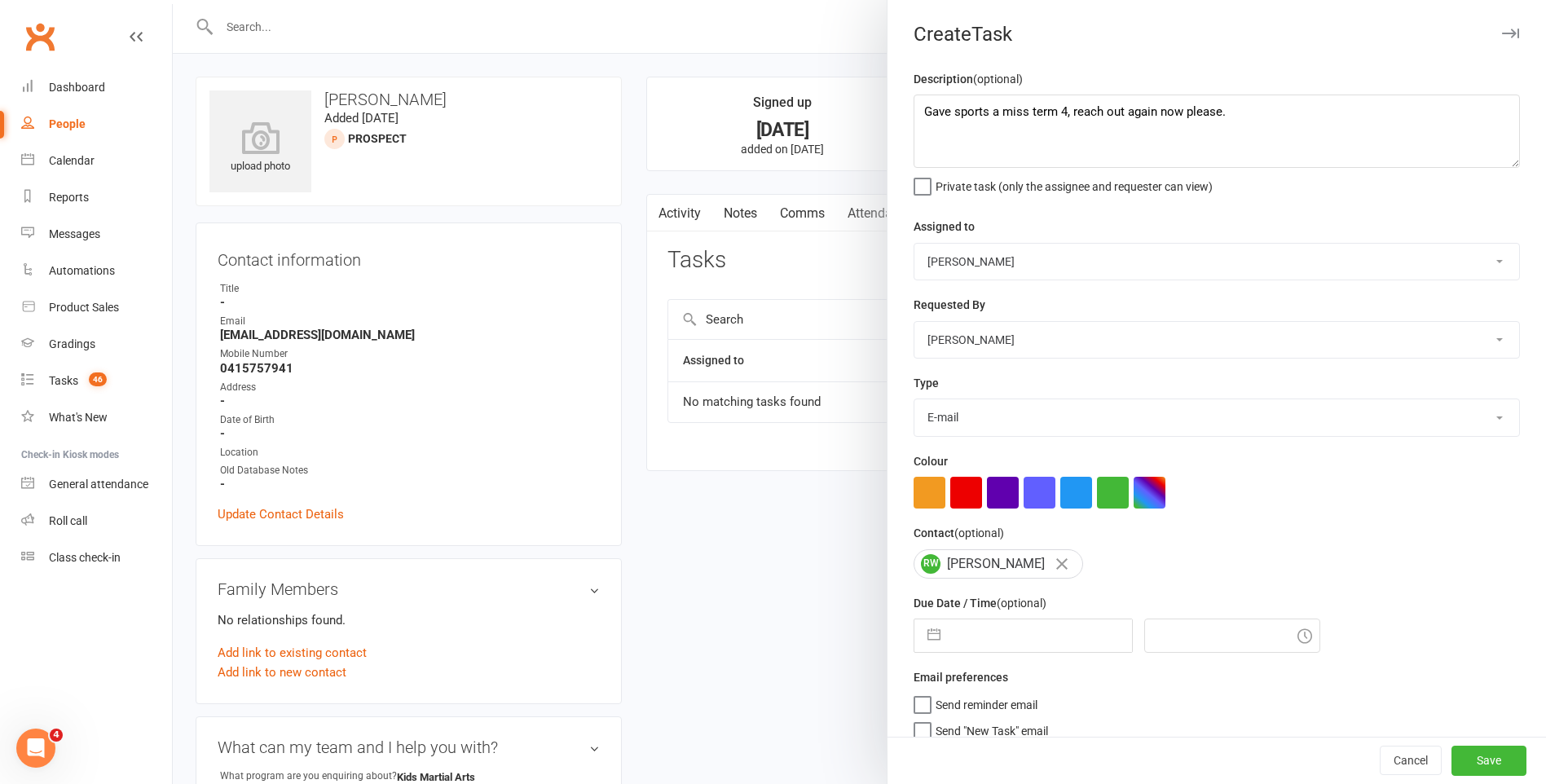
select select "10"
select select "2025"
click at [1110, 701] on div "January February March April May June July August September October November De…" at bounding box center [1043, 702] width 223 height 24
click at [1133, 701] on icon "Move forward to switch to the next month." at bounding box center [1138, 700] width 15 height 15
select select "11"
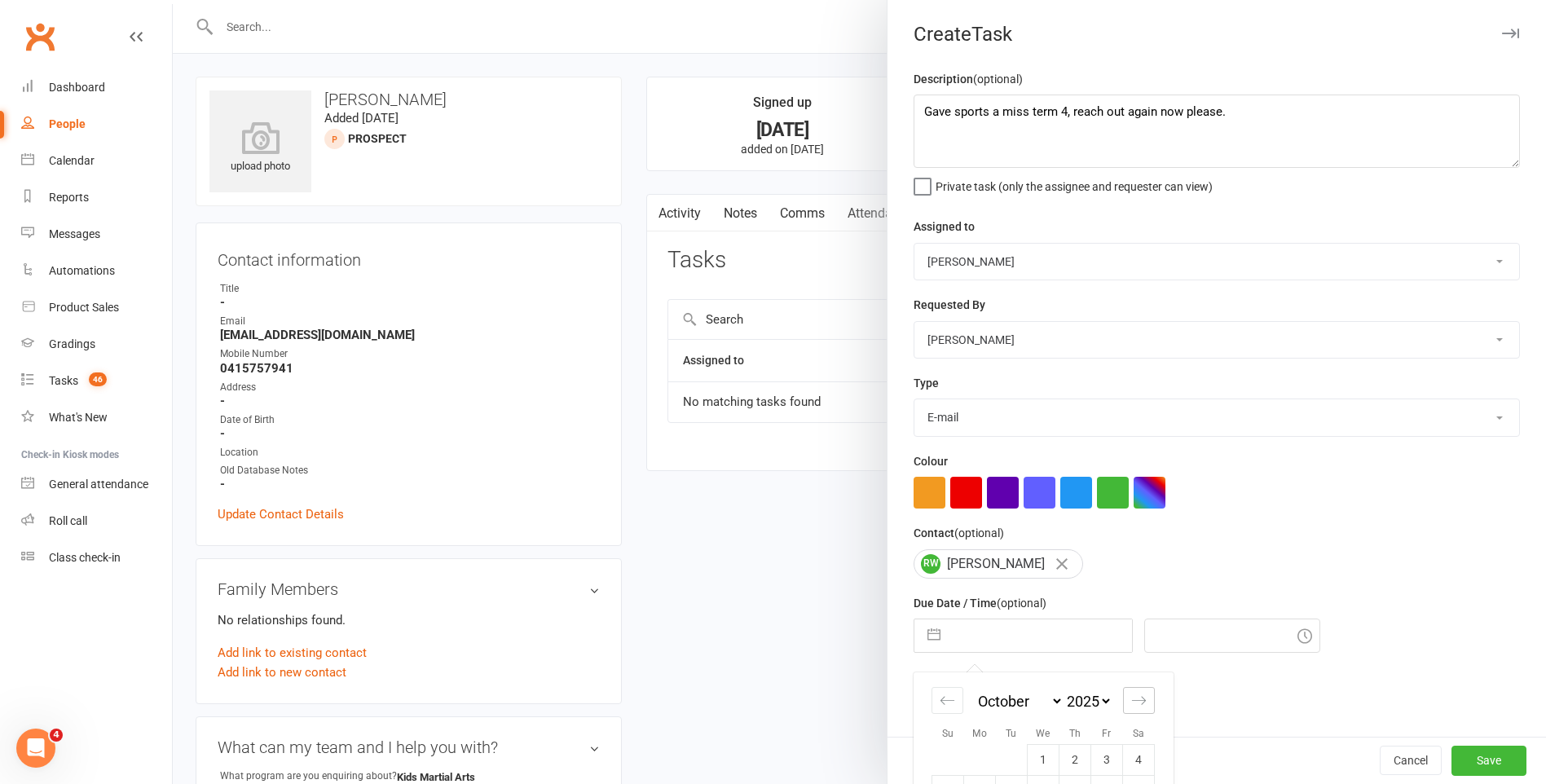
select select "2025"
click at [1133, 701] on icon "Move forward to switch to the next month." at bounding box center [1138, 700] width 15 height 15
select select "2026"
click at [1133, 701] on icon "Move forward to switch to the next month." at bounding box center [1138, 700] width 15 height 15
select select "1"
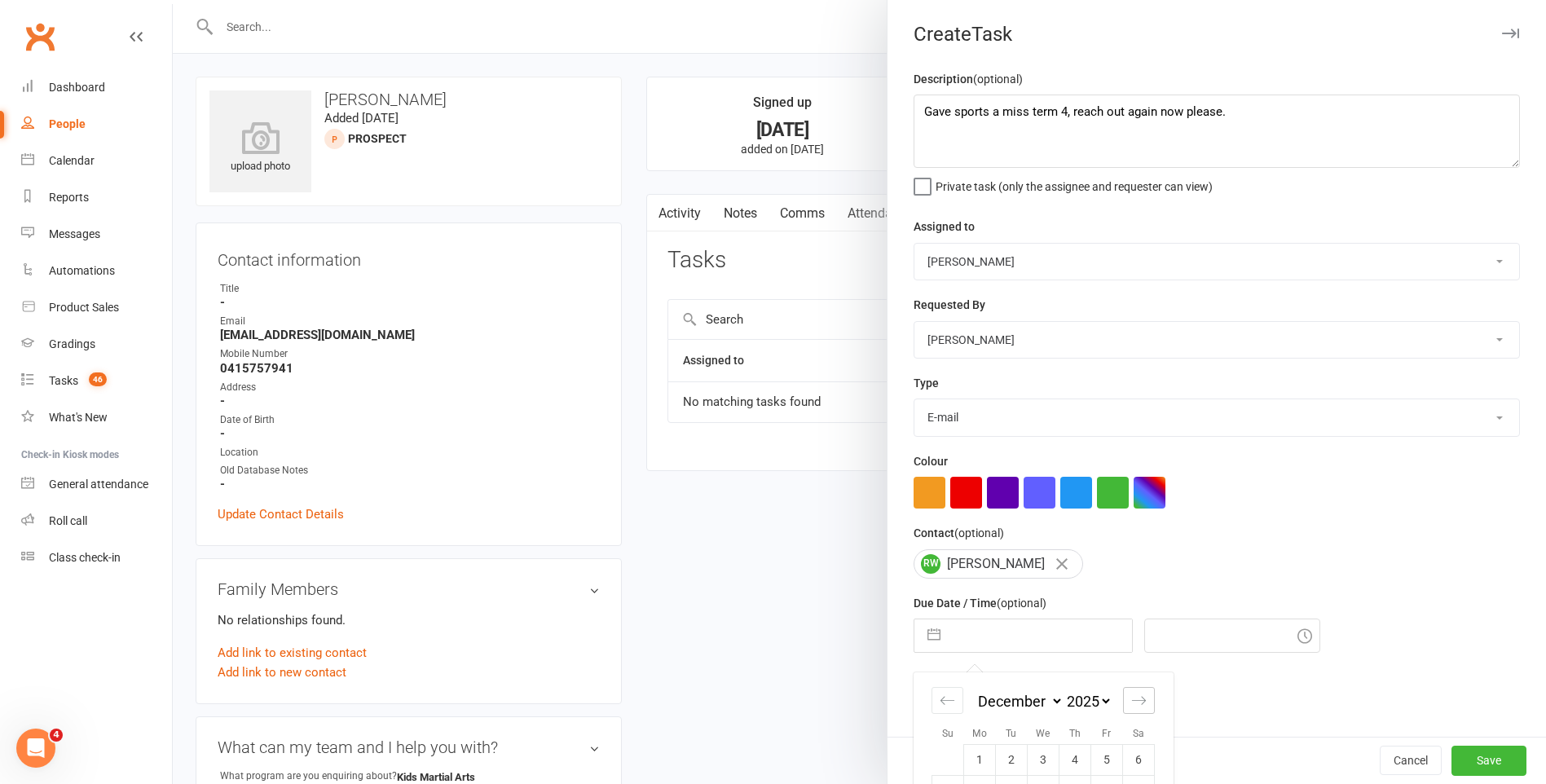
select select "2026"
click at [1133, 701] on icon "Move forward to switch to the next month." at bounding box center [1138, 700] width 15 height 15
select select "2"
select select "2026"
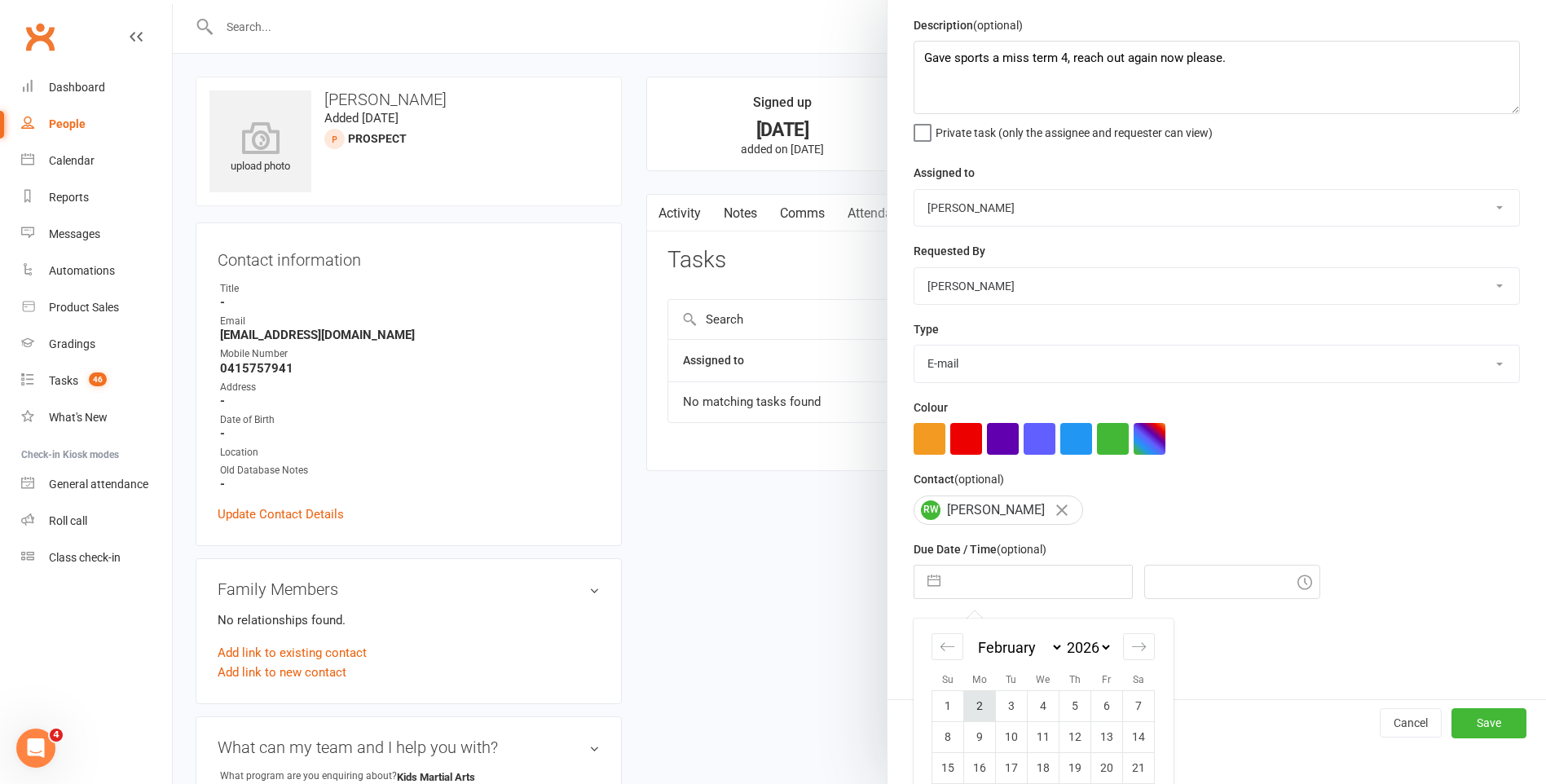
scroll to position [81, 0]
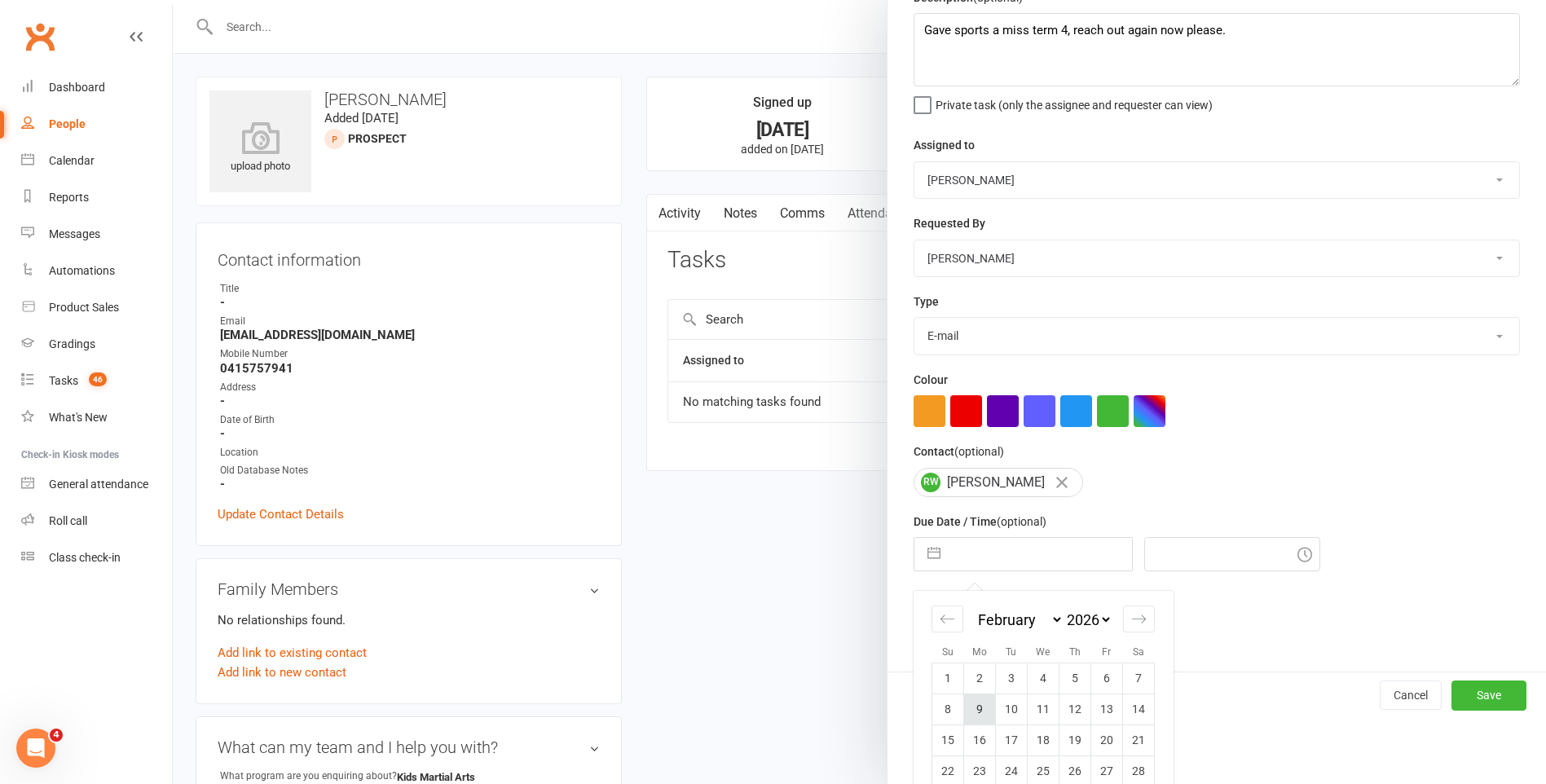
click at [967, 711] on td "9" at bounding box center [980, 709] width 32 height 31
type input "09 Feb 2026"
type input "3:30pm"
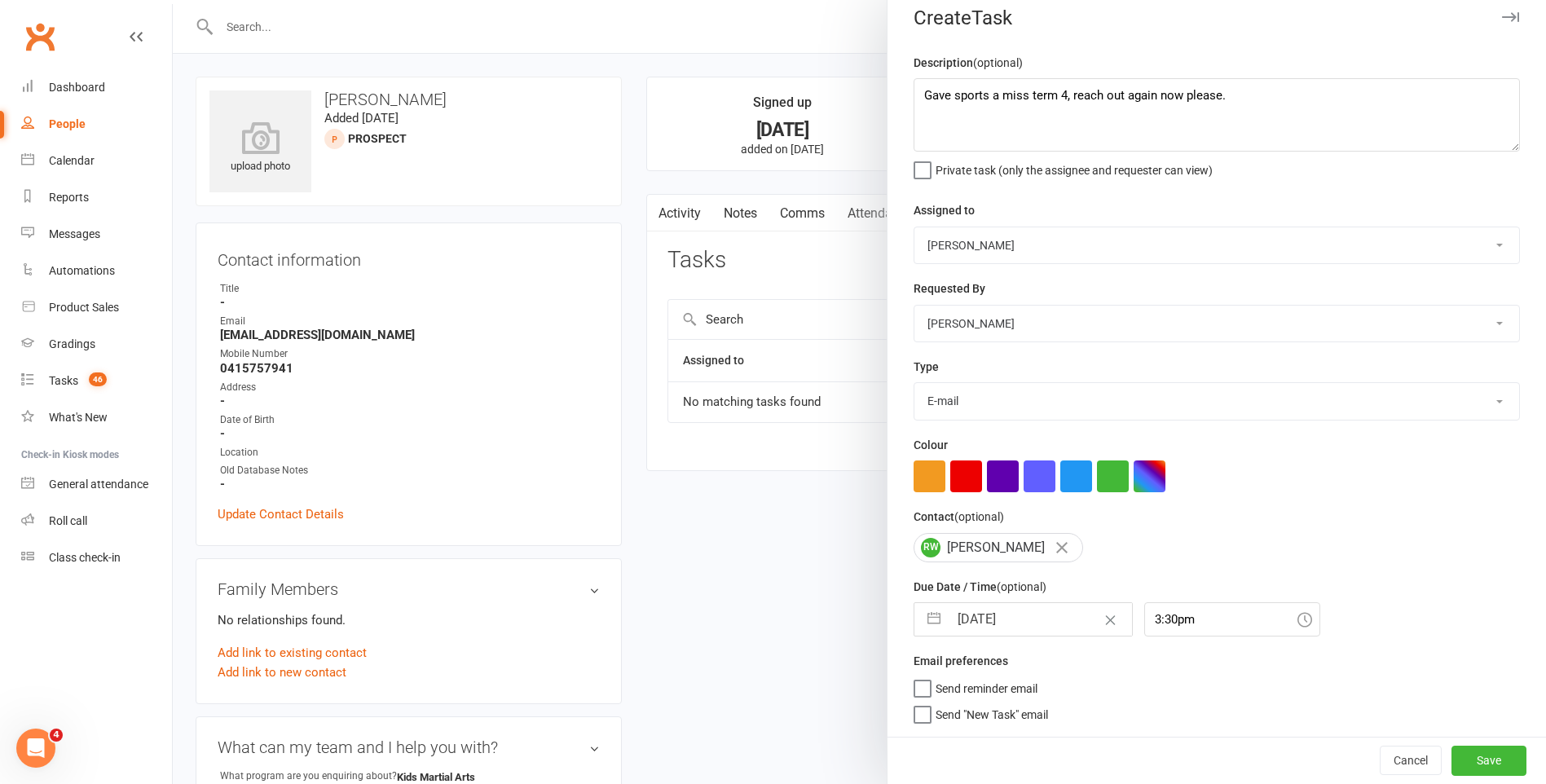
scroll to position [23, 0]
click at [1454, 759] on button "Save" at bounding box center [1488, 760] width 75 height 29
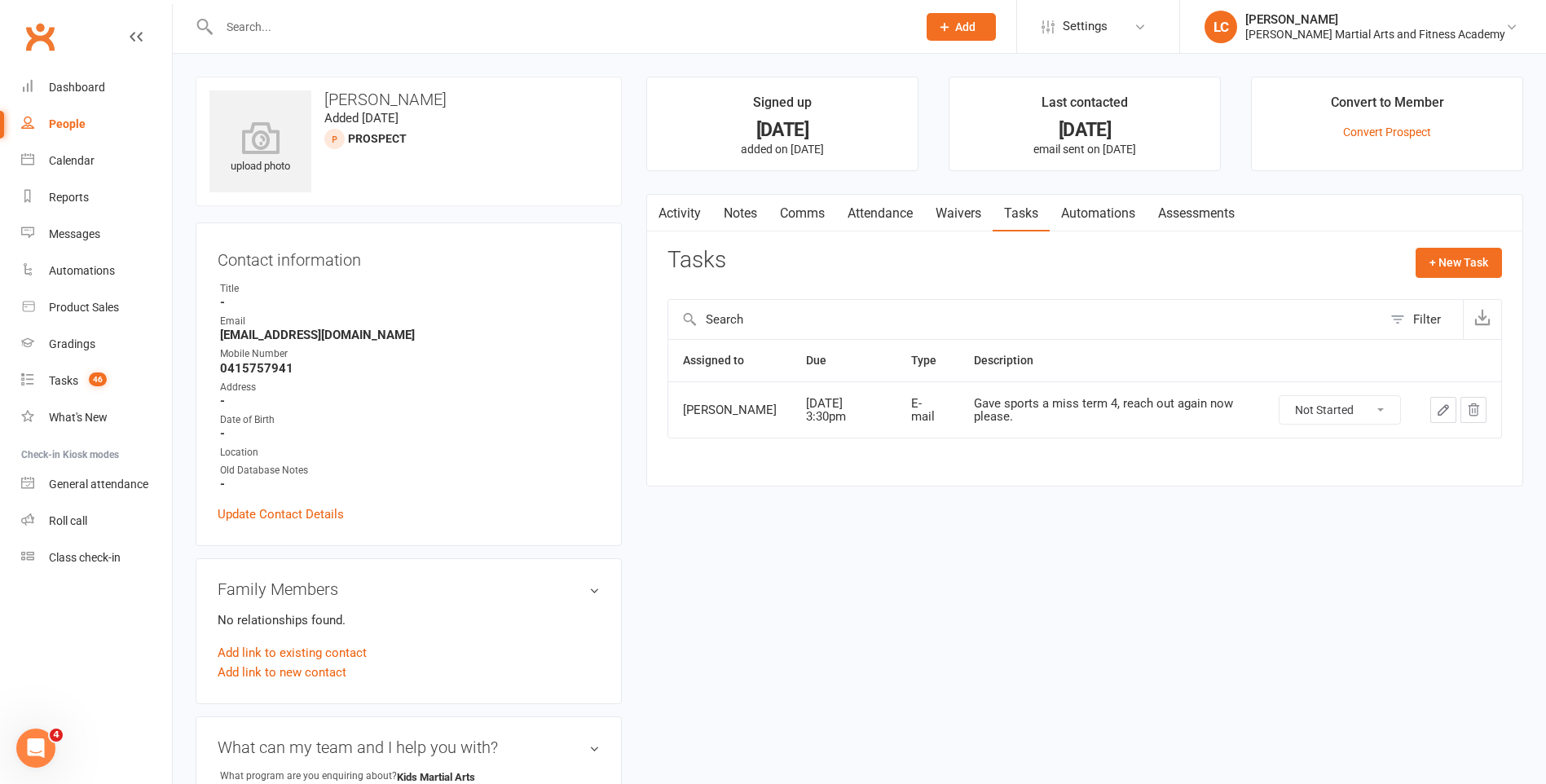
click at [329, 28] on input "text" at bounding box center [559, 27] width 691 height 23
paste input "Daniel Hobbs <danielhobbs03@icloud.com>"
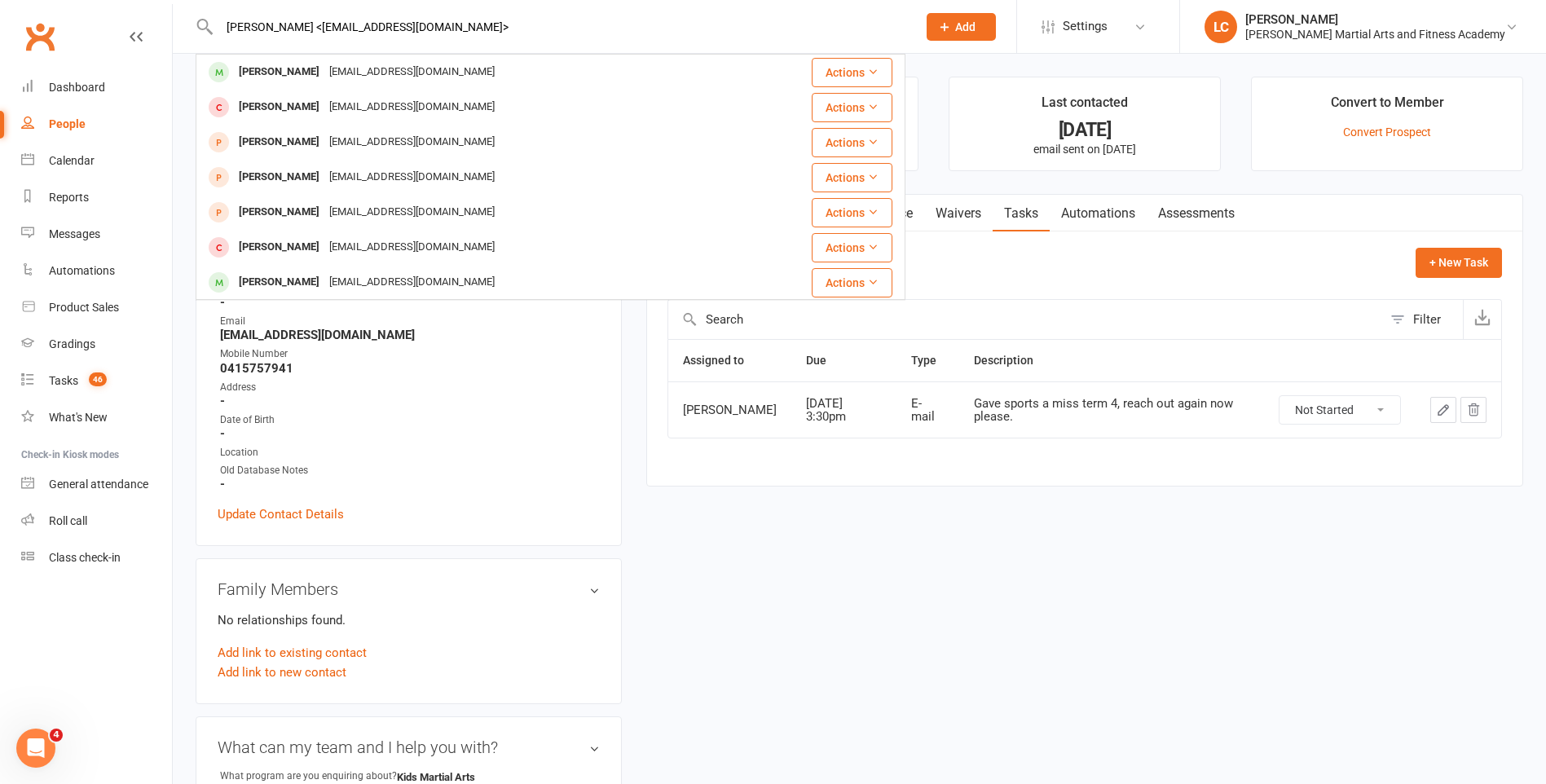
drag, startPoint x: 301, startPoint y: 33, endPoint x: 75, endPoint y: 17, distance: 226.6
click at [79, 4] on header "Daniel Hobbs <danielhobbs03@icloud.com> Daniel Hobbs danielhobbs03@icloud.com A…" at bounding box center [773, 4] width 1546 height 0
type input "Daniel Hobbs <danielhobbs03@icloud.com>"
click at [269, 64] on div "Daniel Hobbs" at bounding box center [279, 72] width 90 height 24
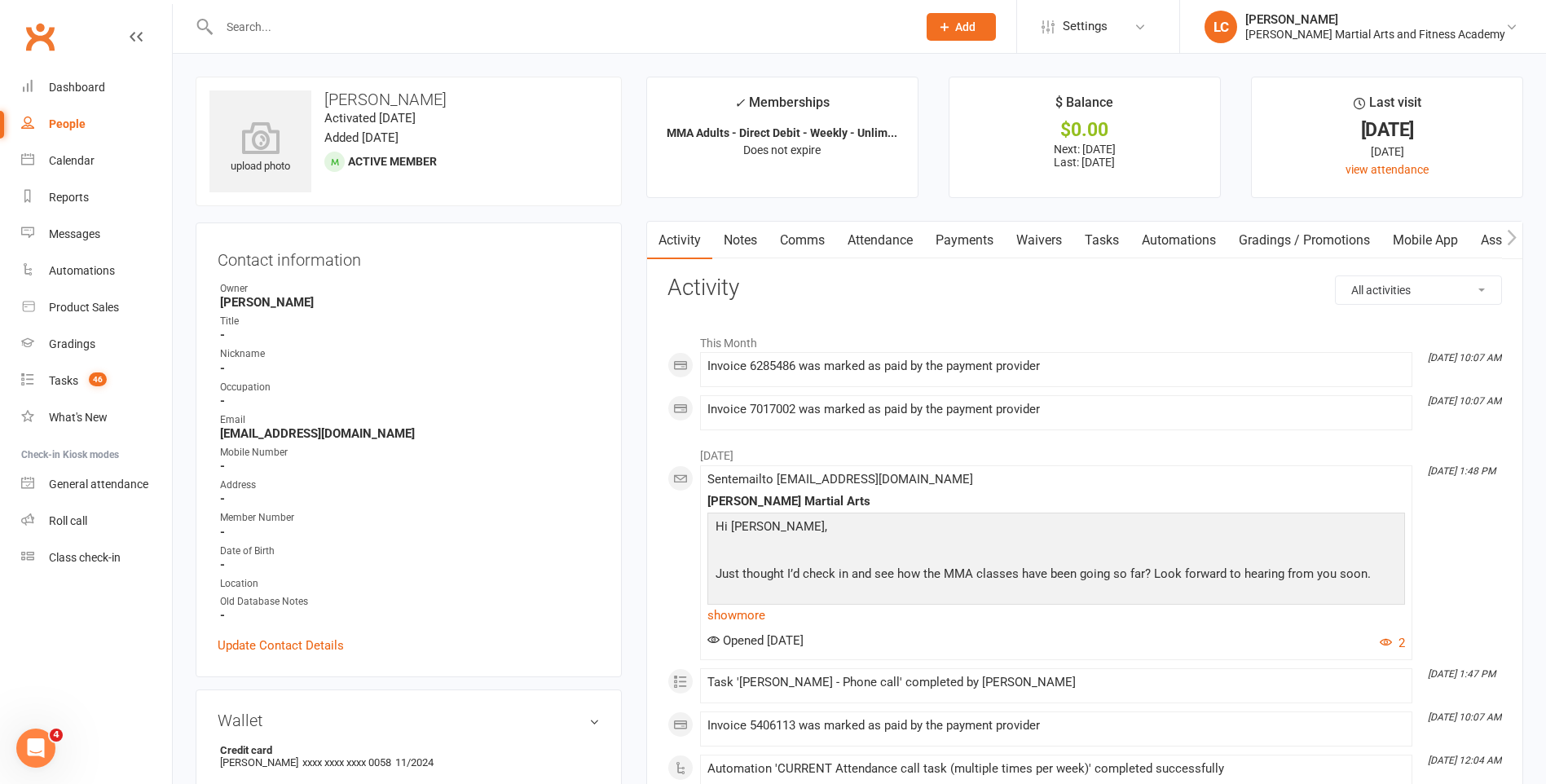
click at [747, 242] on link "Notes" at bounding box center [741, 240] width 57 height 37
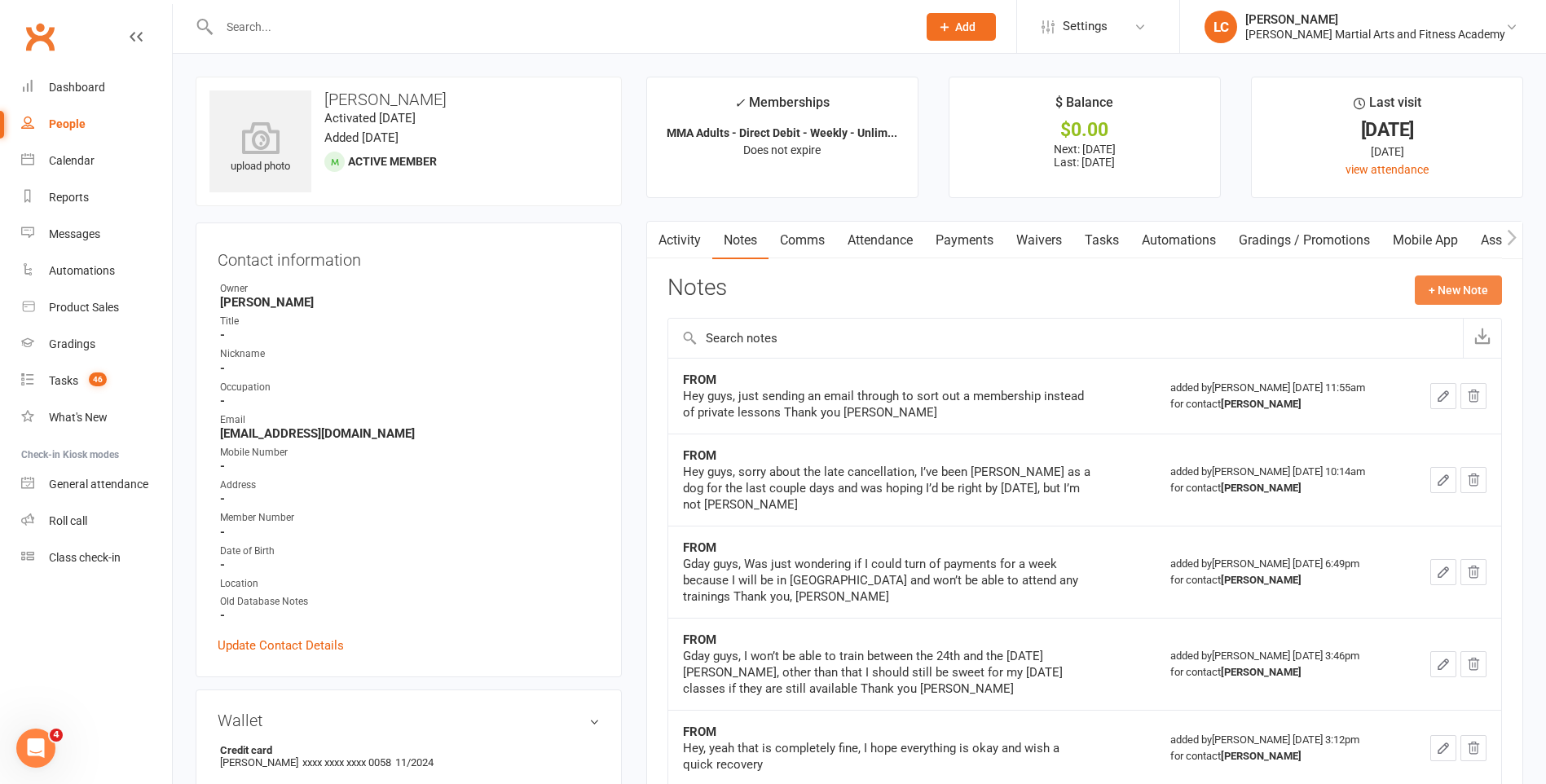
click at [1441, 279] on button "+ New Note" at bounding box center [1458, 289] width 88 height 29
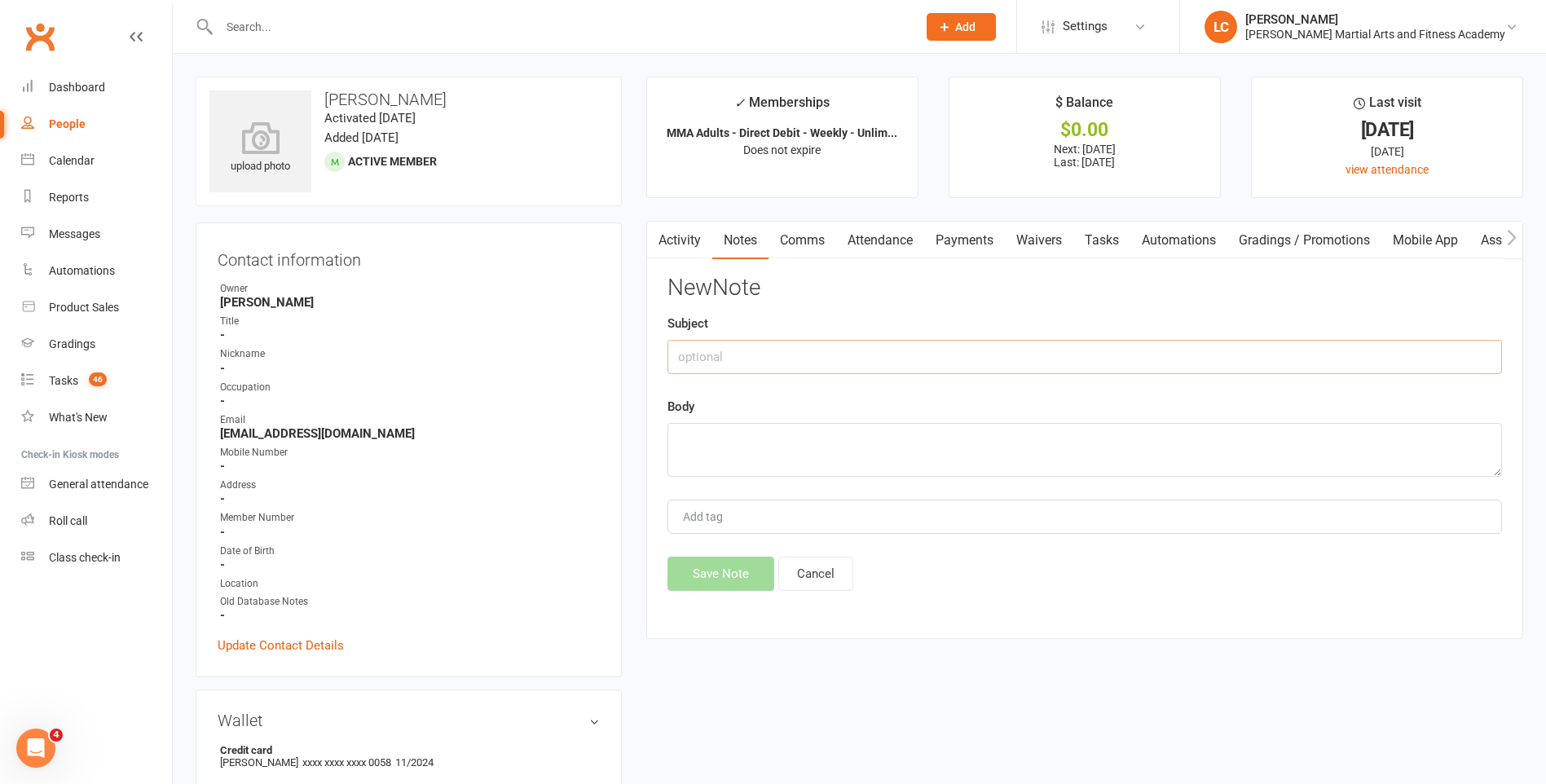
click at [824, 354] on input "text" at bounding box center [1084, 357] width 835 height 35
type input "G"
type input "FROM"
click at [750, 475] on textarea at bounding box center [1084, 450] width 835 height 54
paste textarea "Gday guys, I was wondering if it was possible for me to go back to my private l…"
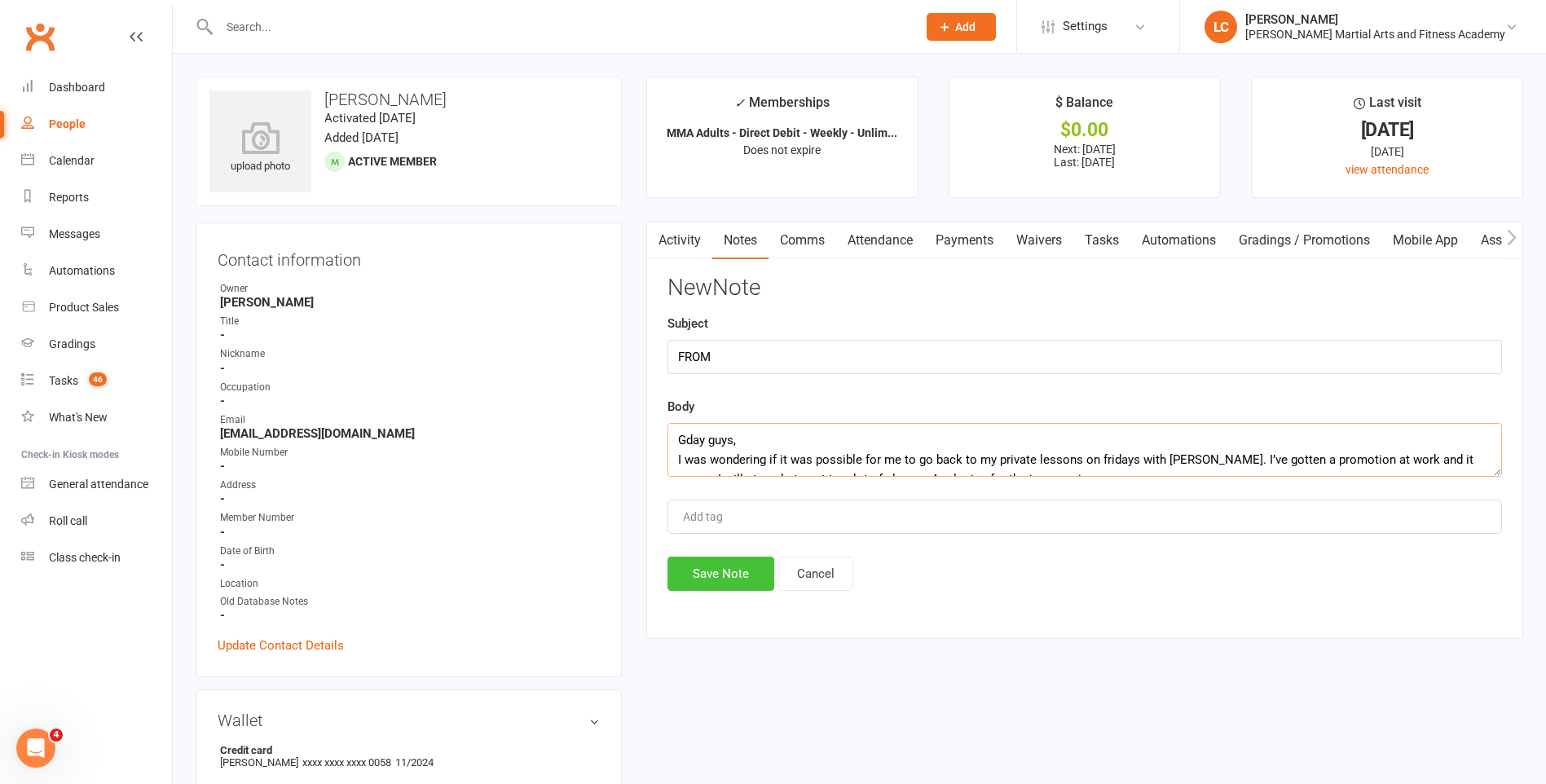
scroll to position [69, 0]
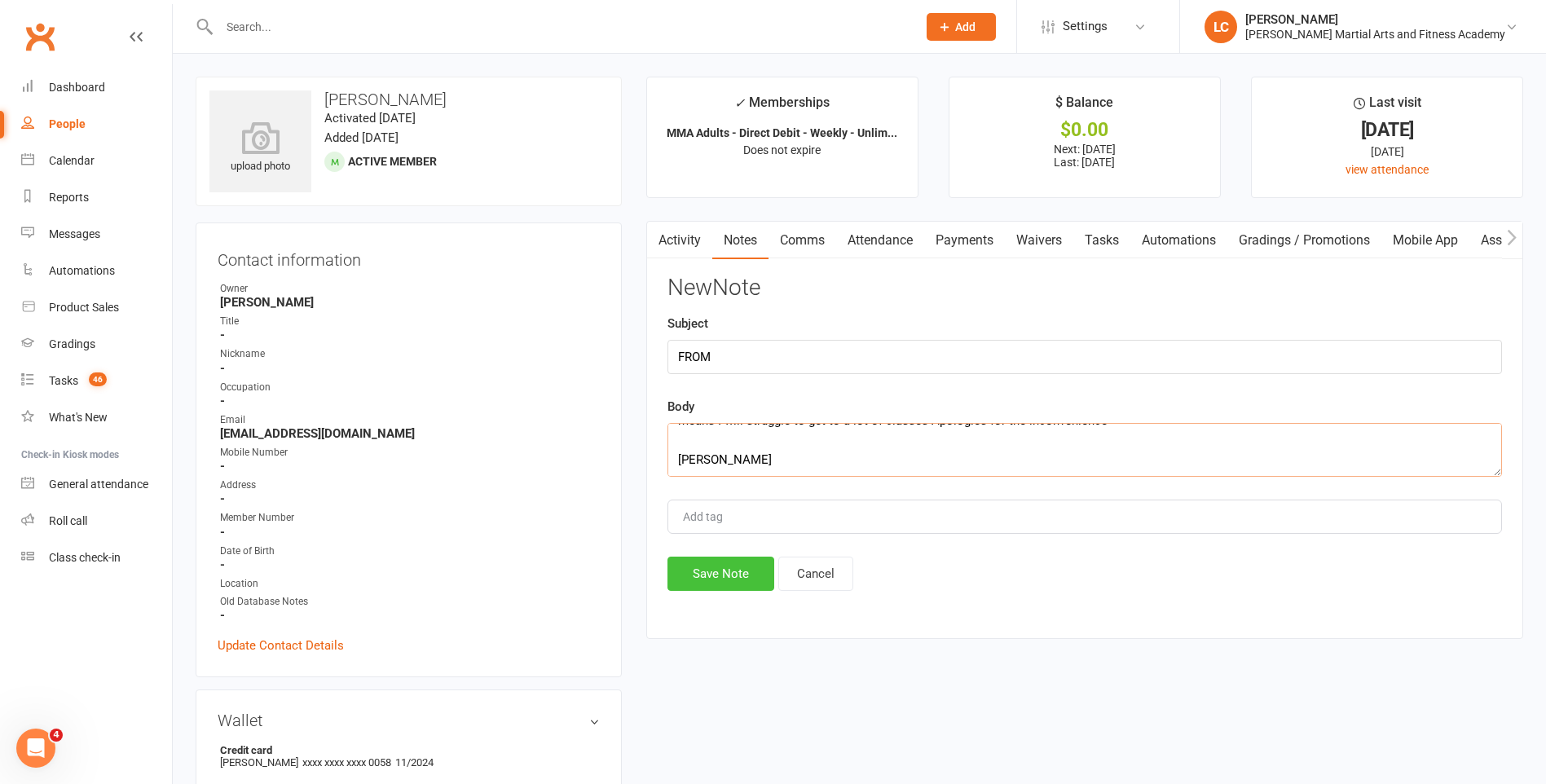
type textarea "Gday guys, I was wondering if it was possible for me to go back to my private l…"
click at [736, 580] on button "Save Note" at bounding box center [720, 573] width 107 height 35
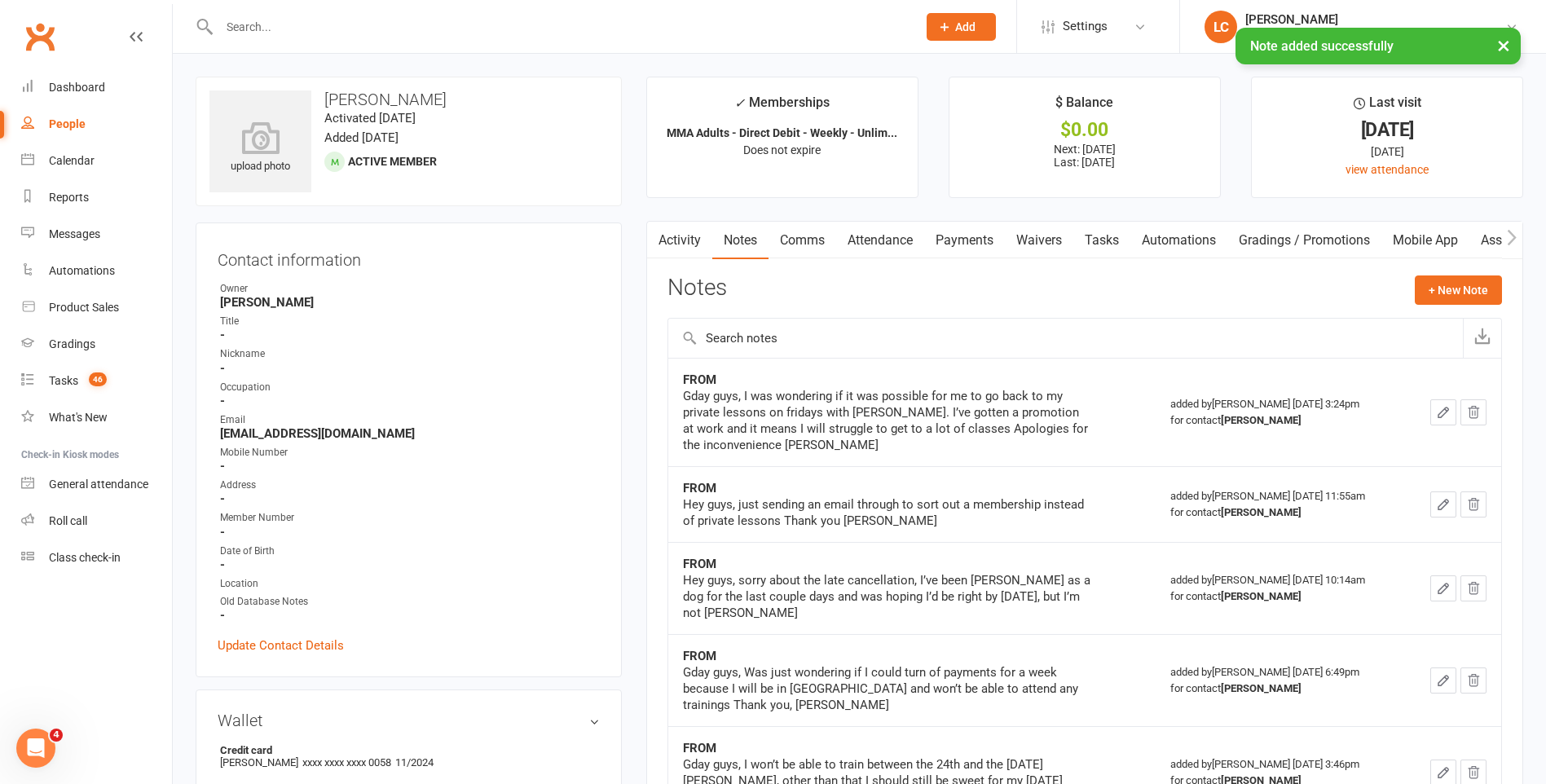
click at [963, 233] on link "Payments" at bounding box center [964, 240] width 81 height 37
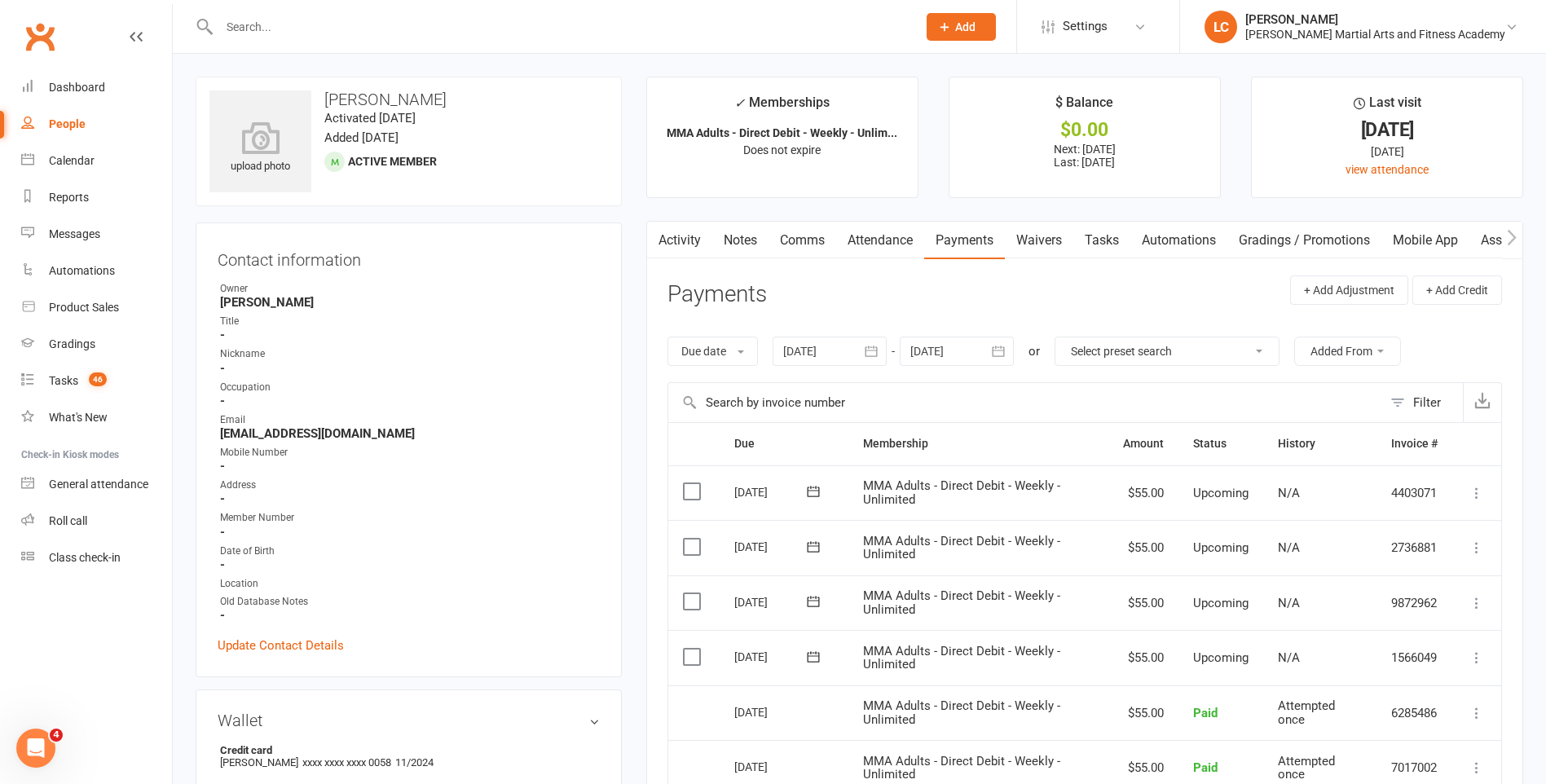
click at [916, 642] on td "MMA Adults - Direct Debit - Weekly - Unlimited" at bounding box center [979, 657] width 260 height 56
click at [1470, 648] on button at bounding box center [1477, 657] width 19 height 19
click at [1476, 657] on icon at bounding box center [1476, 657] width 16 height 16
click at [1479, 659] on icon at bounding box center [1476, 657] width 16 height 16
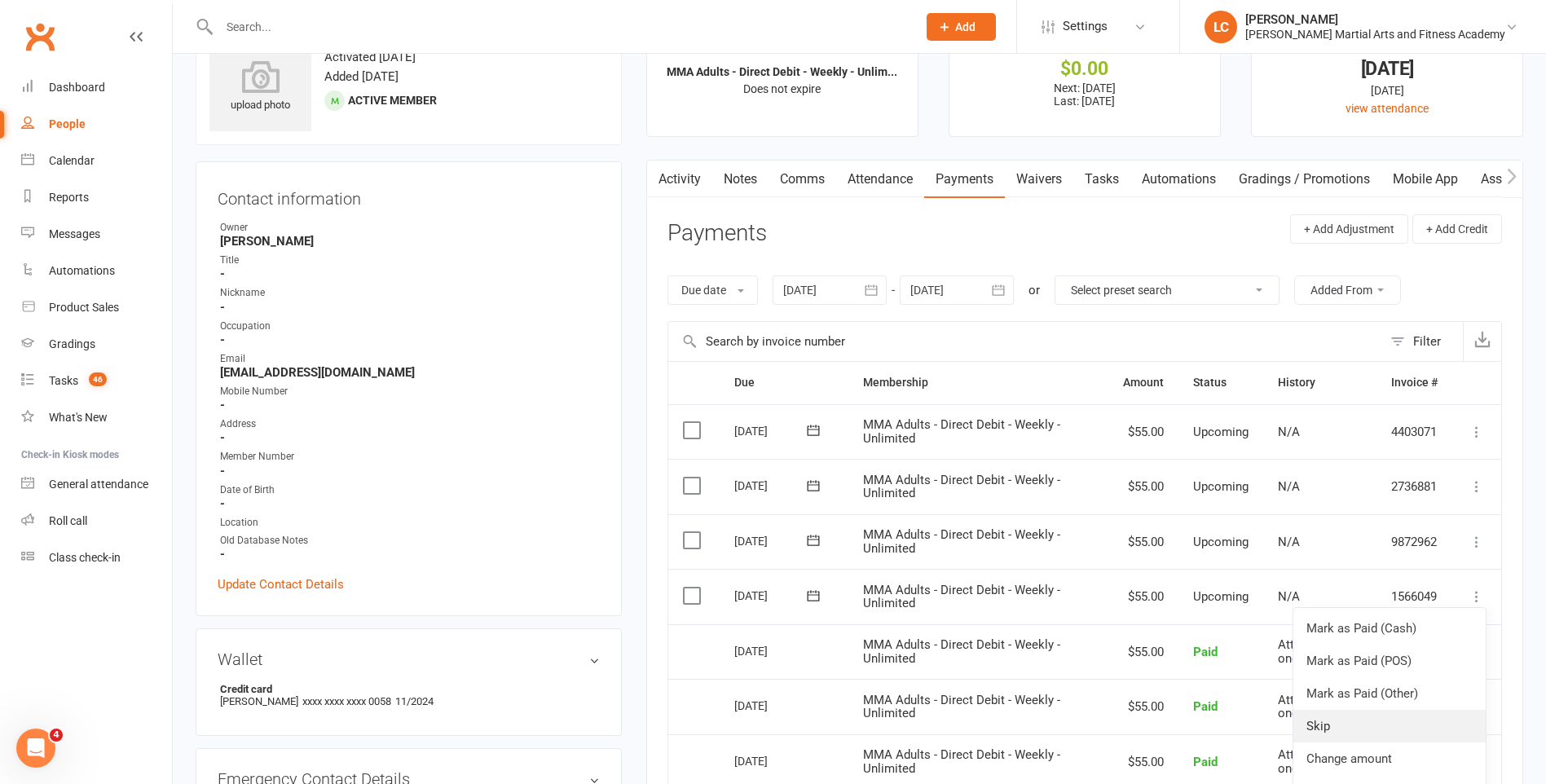
scroll to position [163, 0]
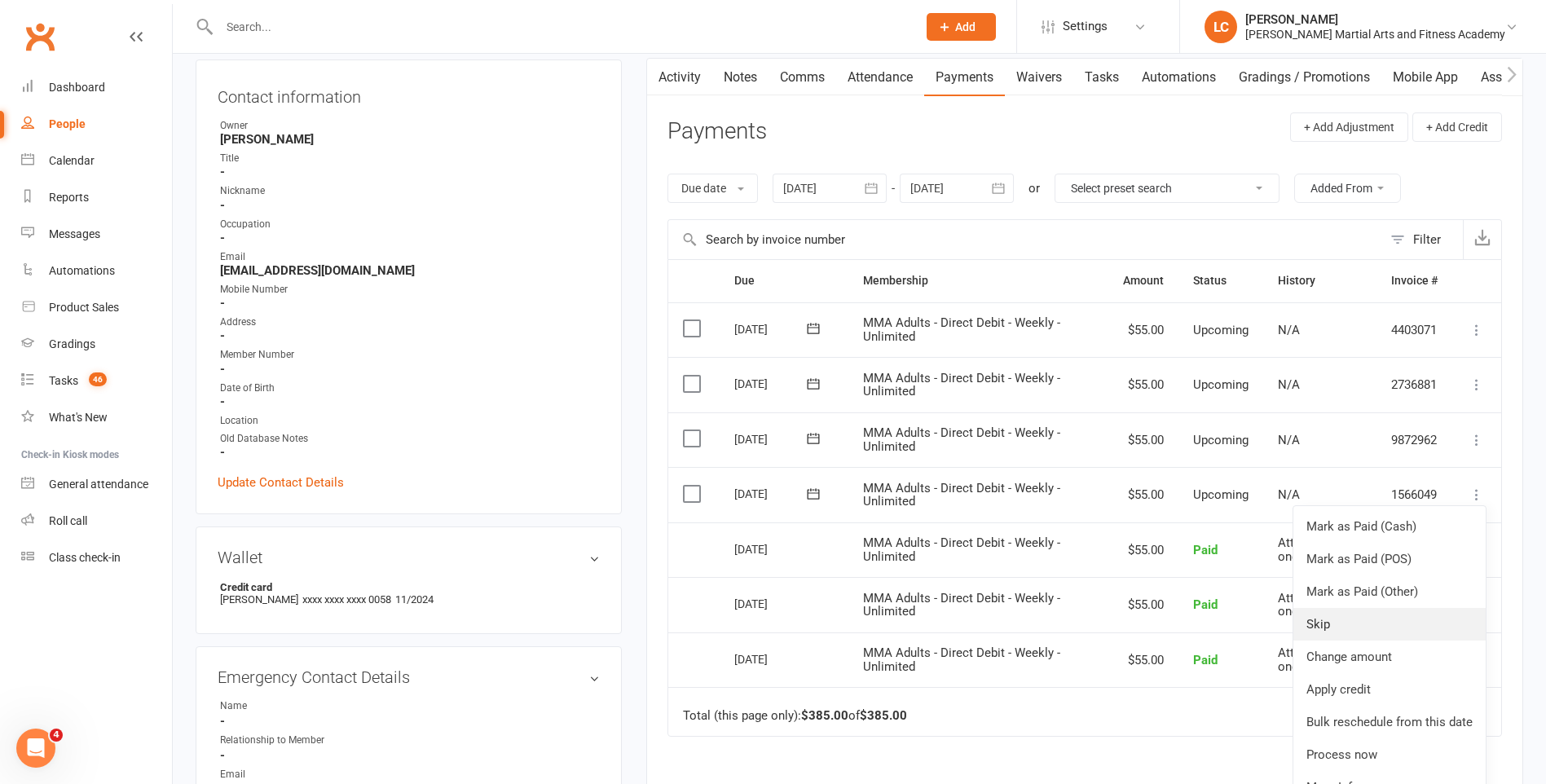
click at [1343, 626] on link "Skip" at bounding box center [1388, 624] width 192 height 33
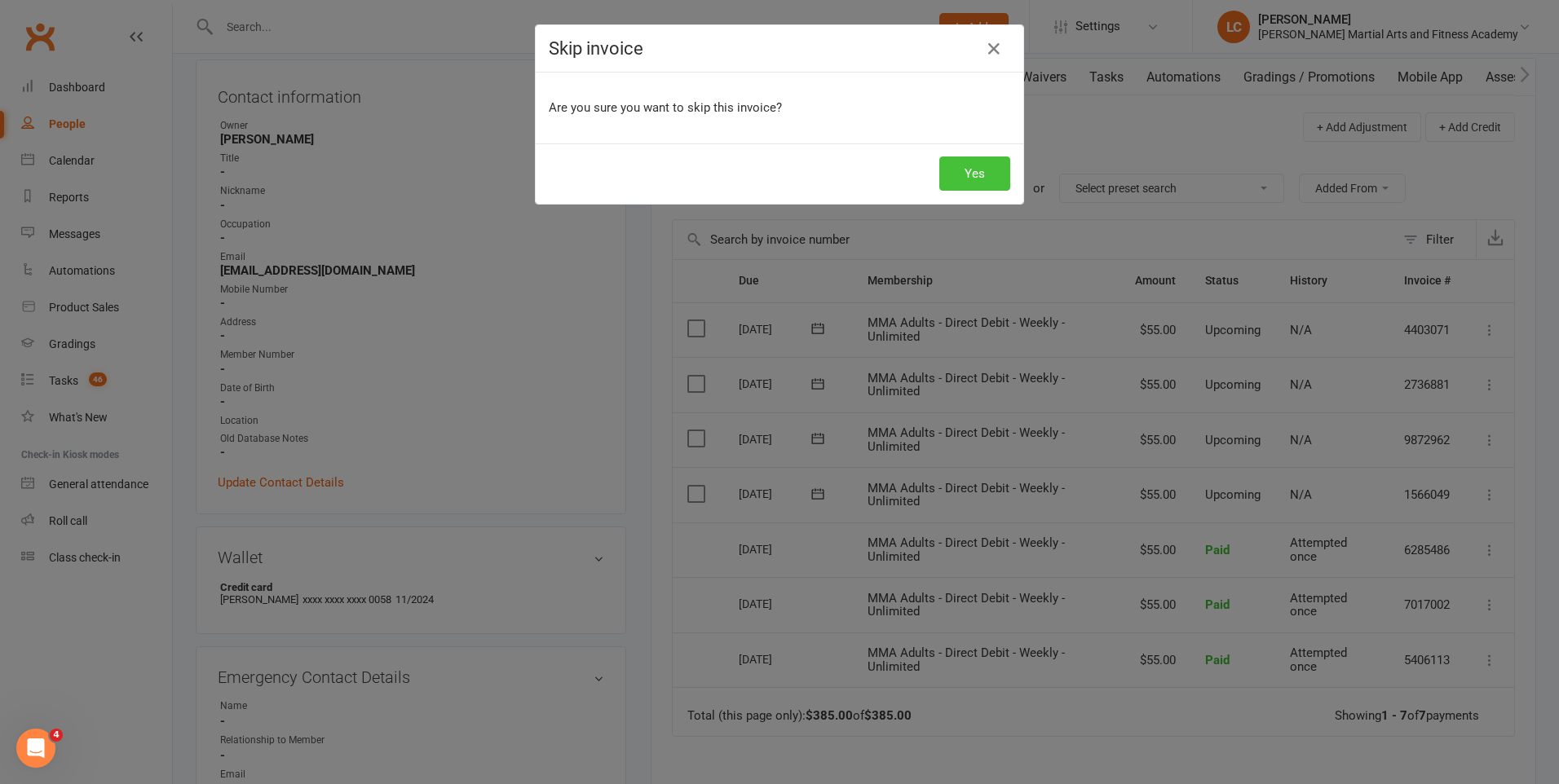
click at [955, 169] on button "Yes" at bounding box center [975, 173] width 71 height 35
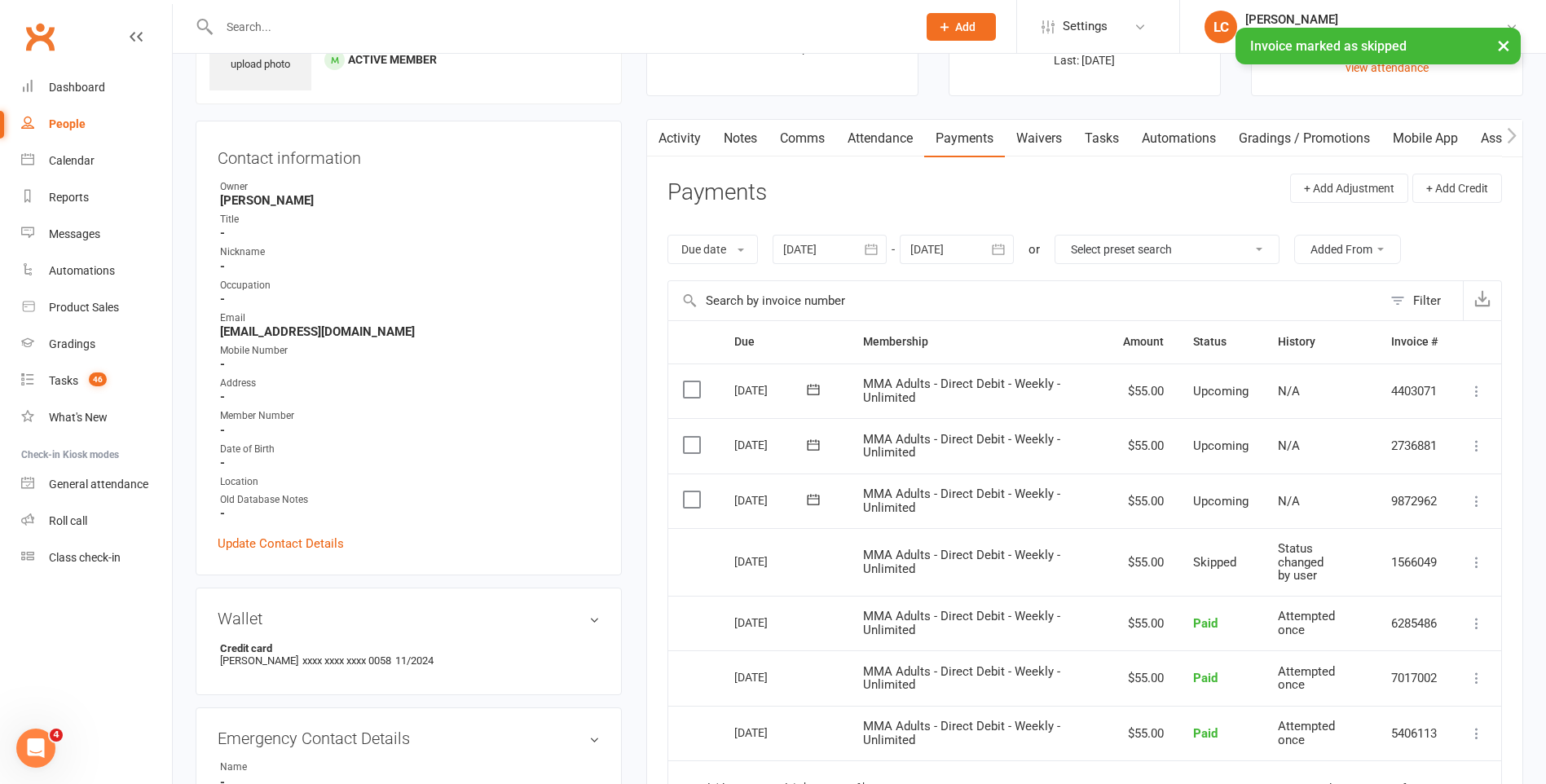
scroll to position [0, 0]
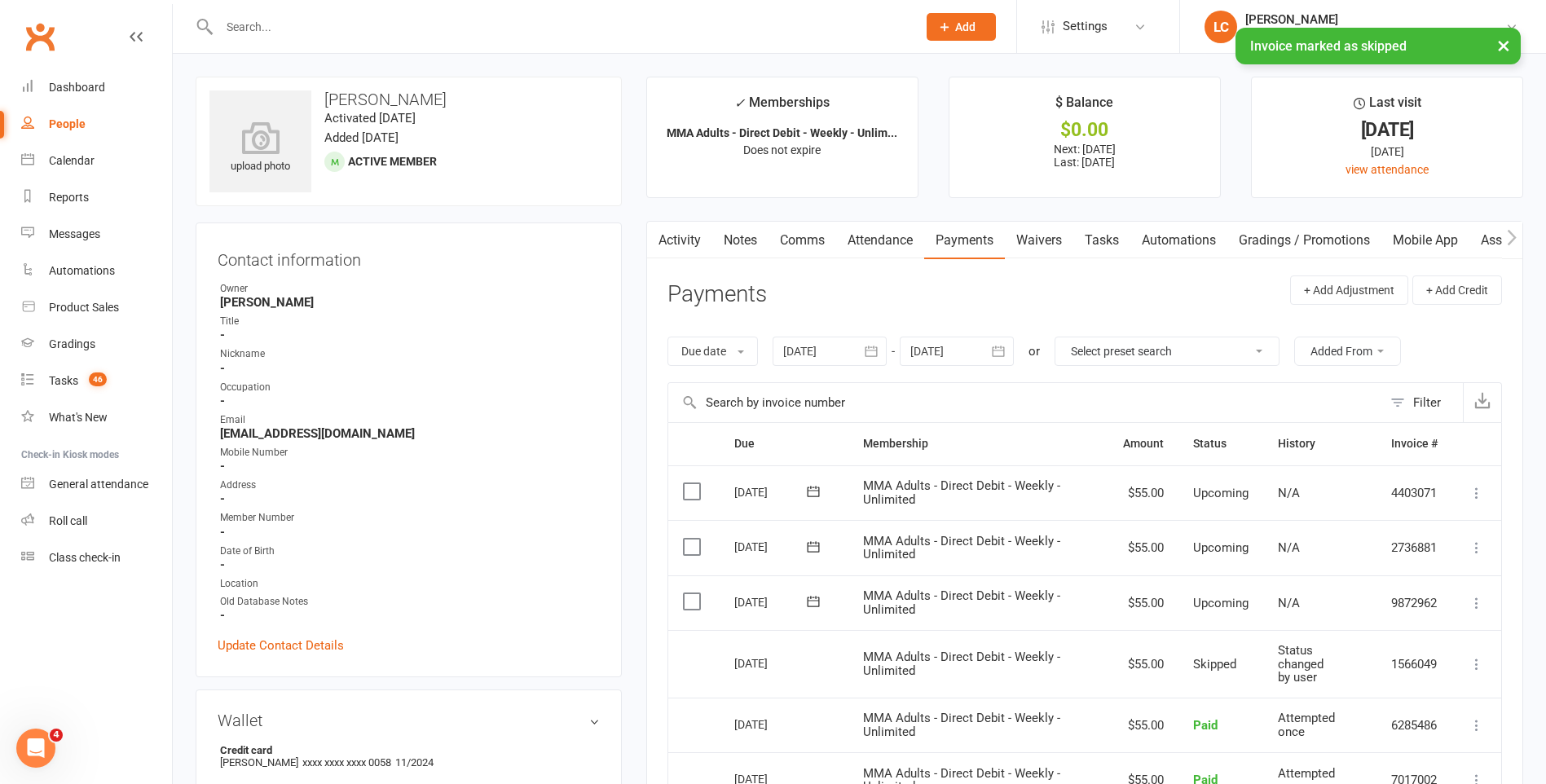
click at [739, 242] on link "Notes" at bounding box center [741, 240] width 57 height 37
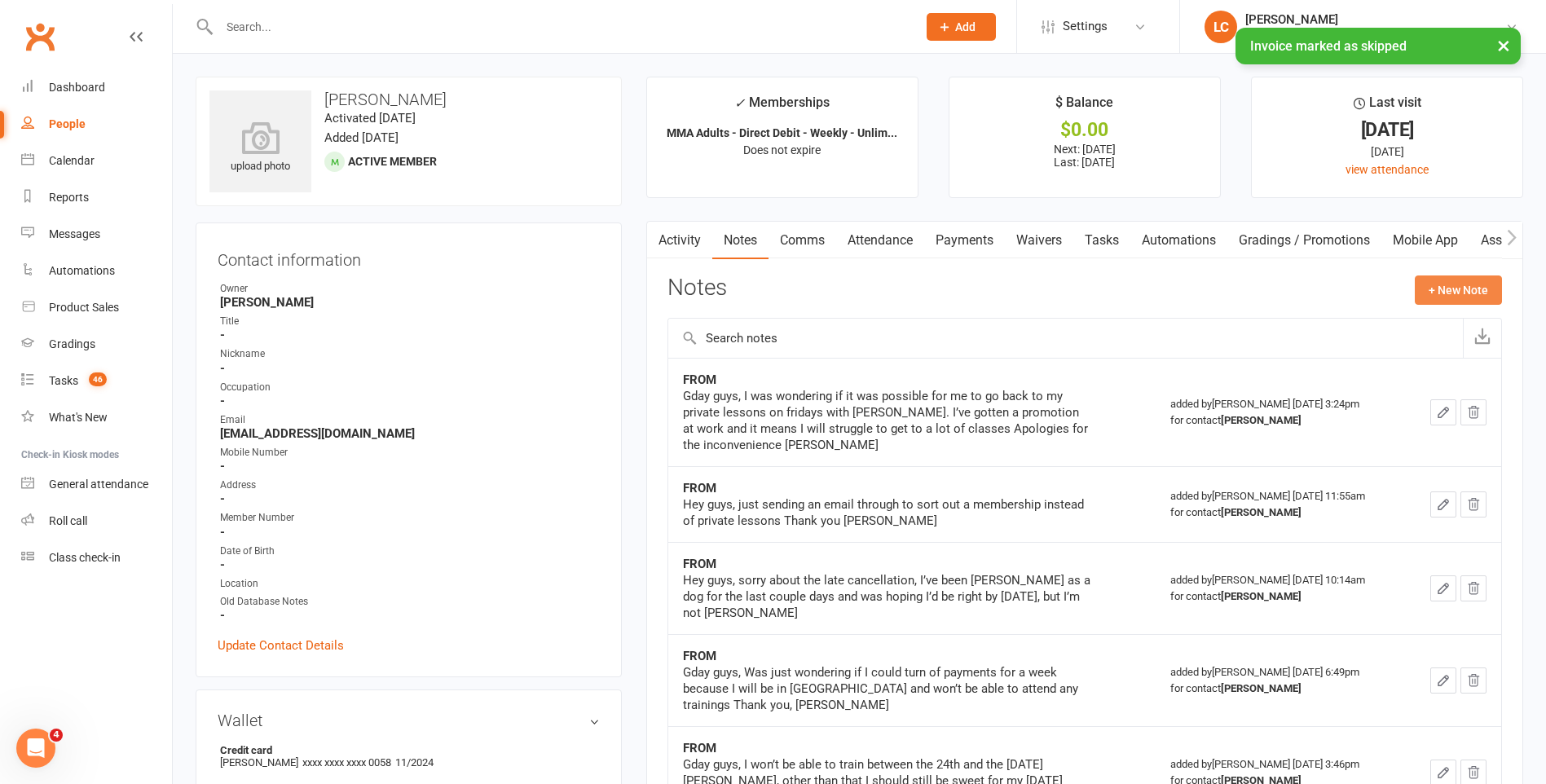
click at [1455, 287] on button "+ New Note" at bounding box center [1458, 289] width 88 height 29
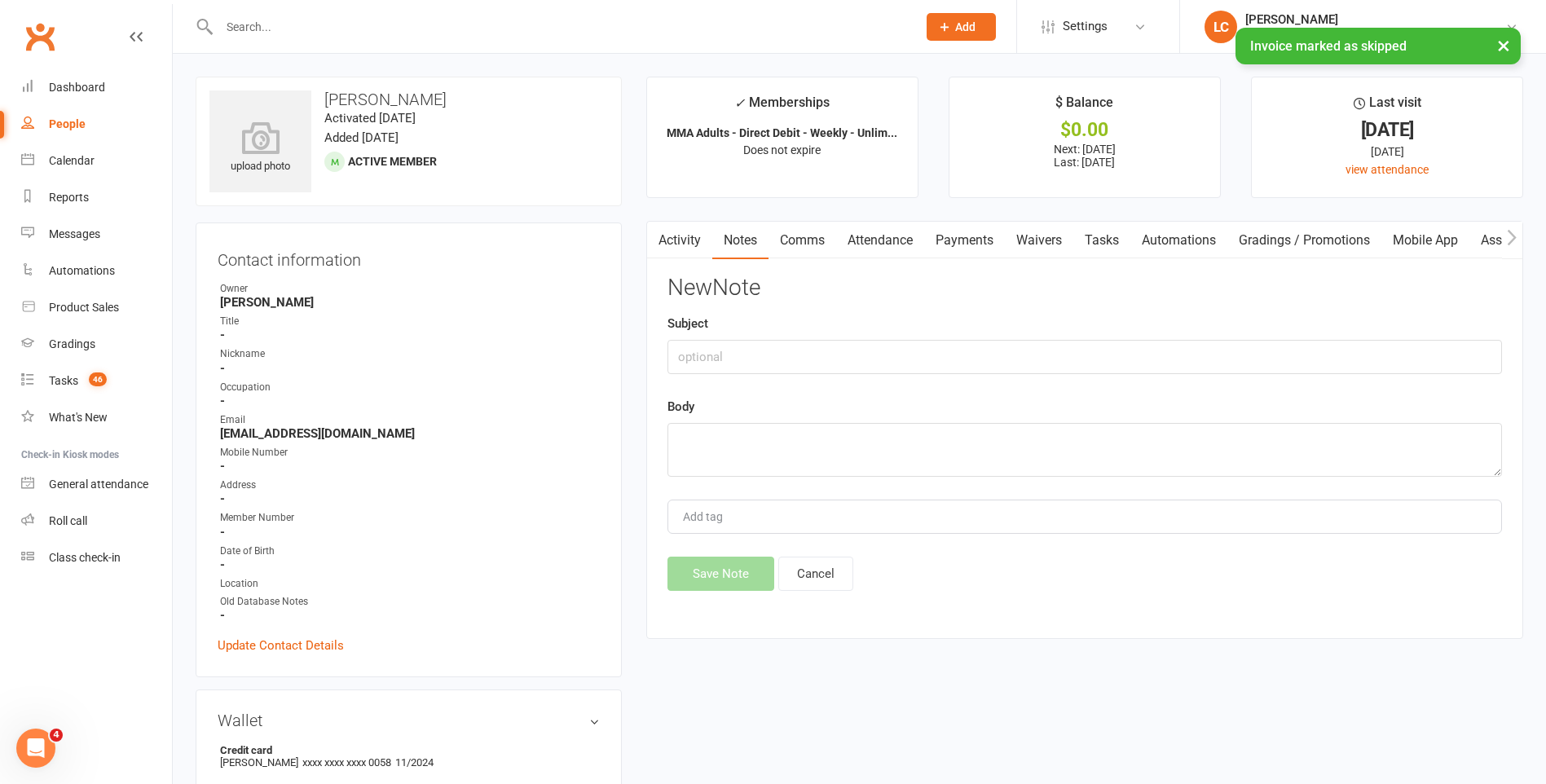
click at [833, 333] on div "Subject" at bounding box center [1084, 344] width 835 height 60
click at [826, 344] on input "text" at bounding box center [1084, 357] width 835 height 35
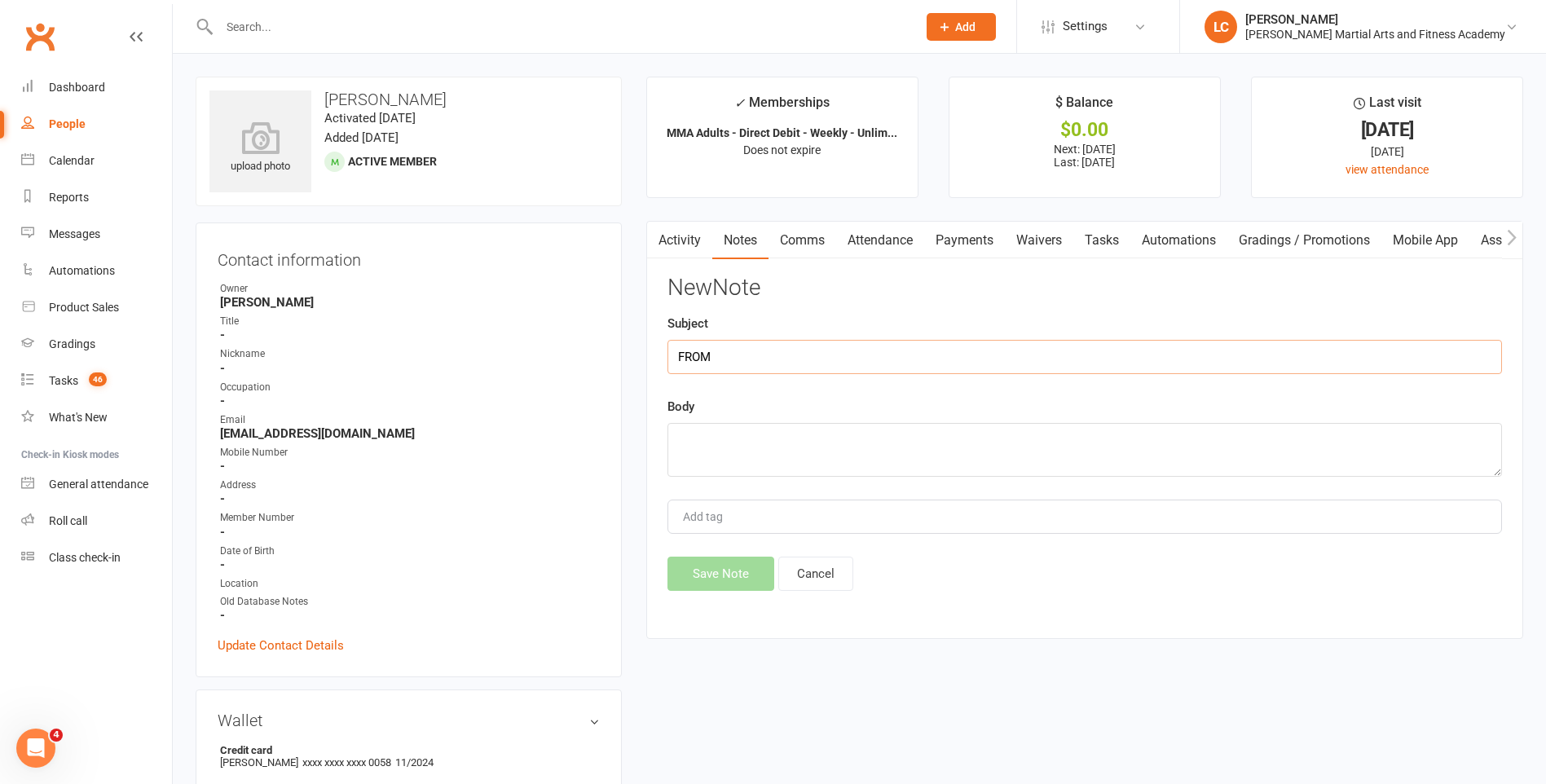
type input "FROM"
click at [781, 457] on textarea at bounding box center [1084, 450] width 835 height 54
paste textarea "Gday guys, I was wondering if it was possible for me to go back to my private l…"
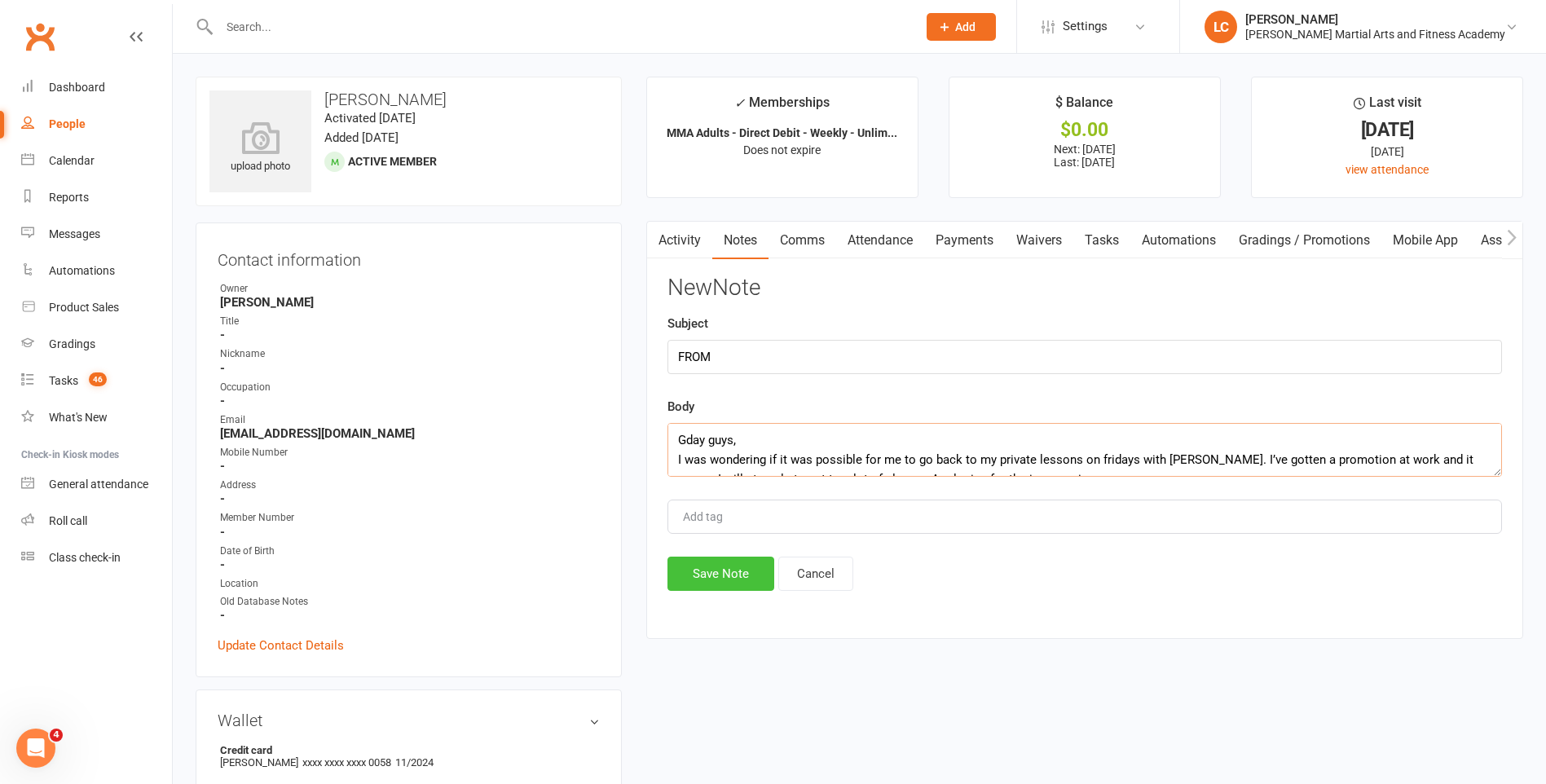
scroll to position [69, 0]
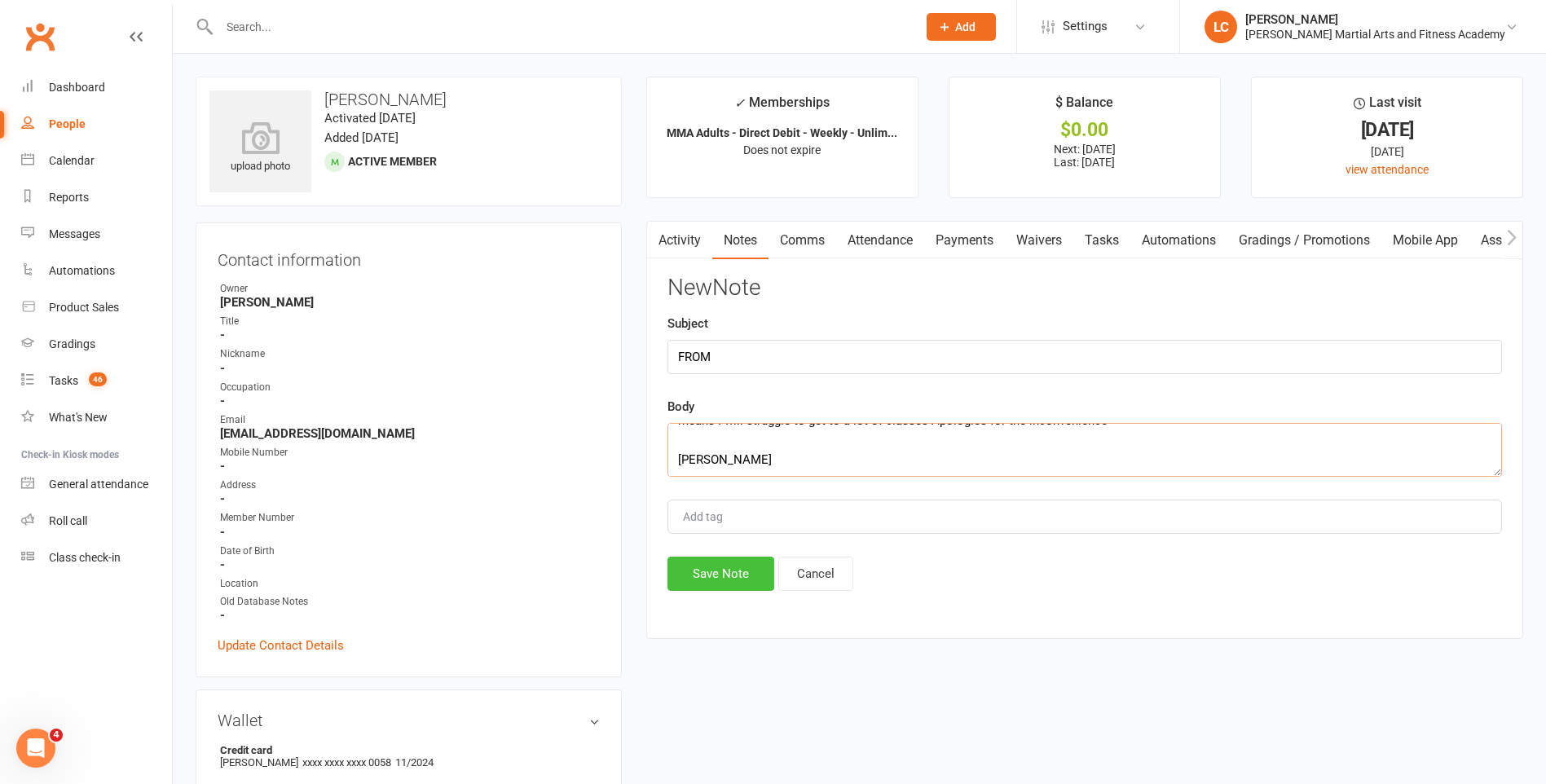
type textarea "Gday guys, I was wondering if it was possible for me to go back to my private l…"
click at [720, 588] on button "Save Note" at bounding box center [720, 573] width 107 height 35
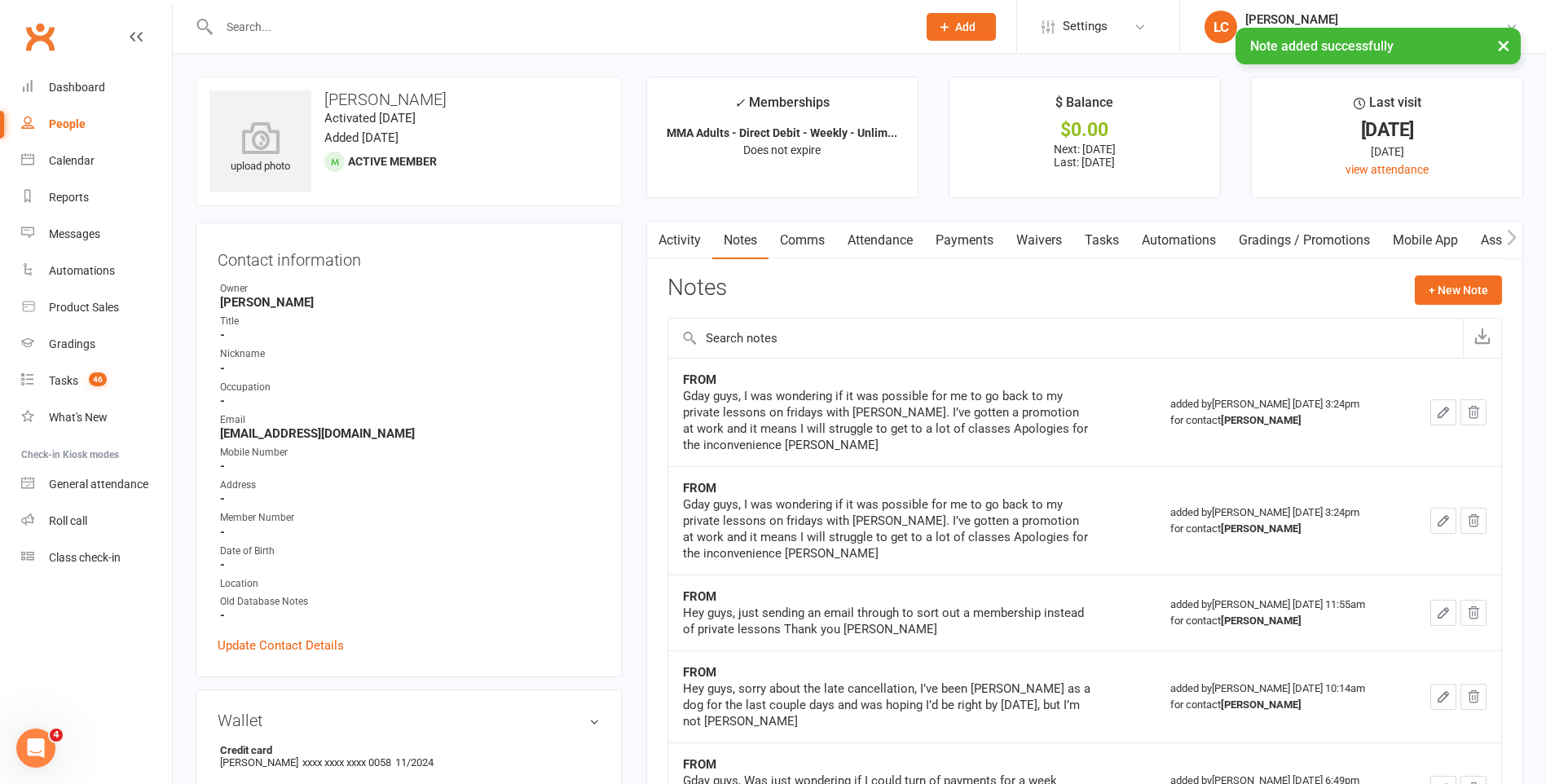
click at [815, 242] on link "Comms" at bounding box center [802, 240] width 67 height 37
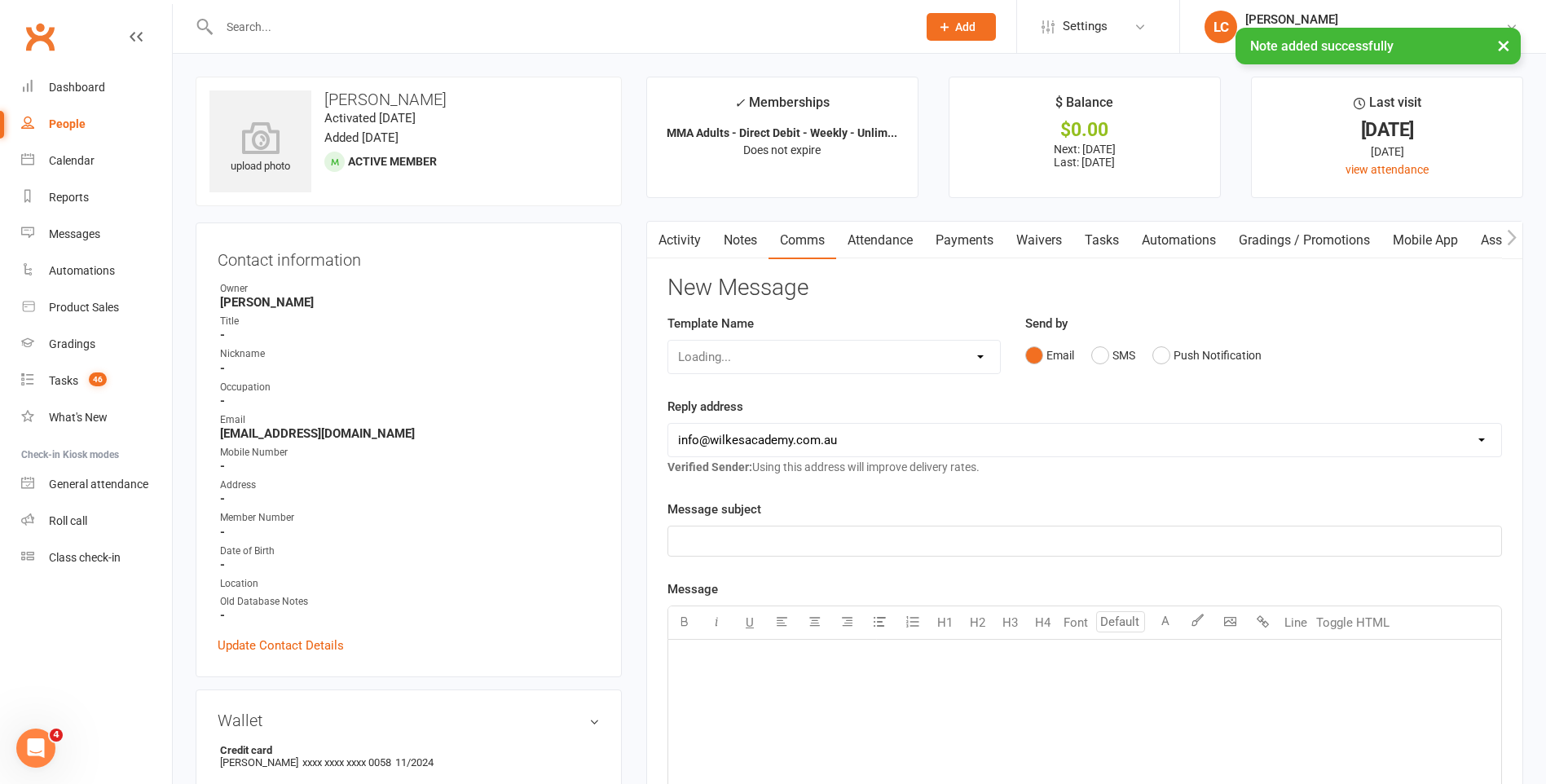
click at [791, 370] on select "Loading..." at bounding box center [834, 357] width 332 height 33
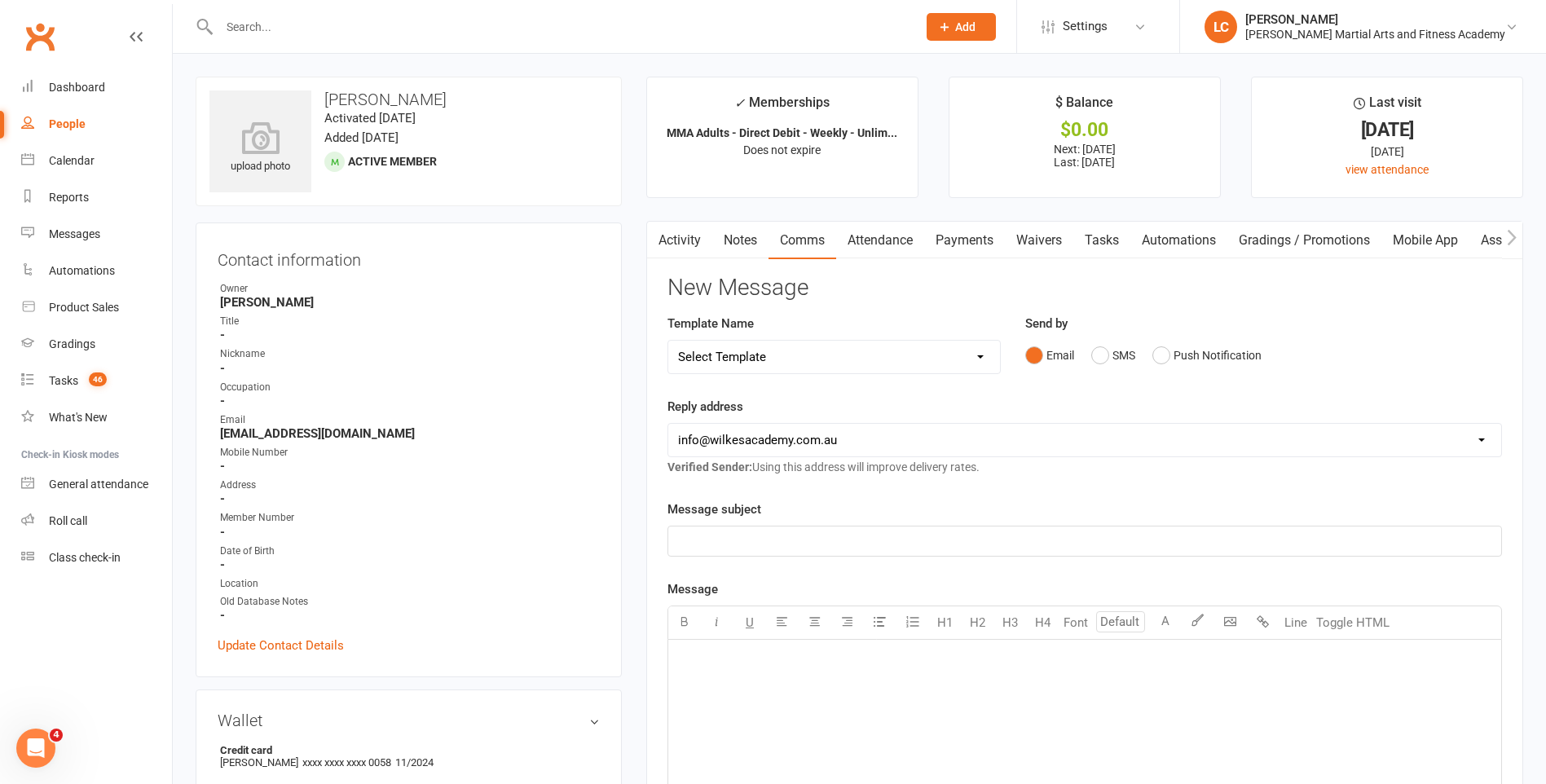
select select "40"
click at [668, 341] on select "Select Template [Email] Birthday Party Enquiry [Email] 2-5yo Grading Form [Emai…" at bounding box center [834, 357] width 332 height 33
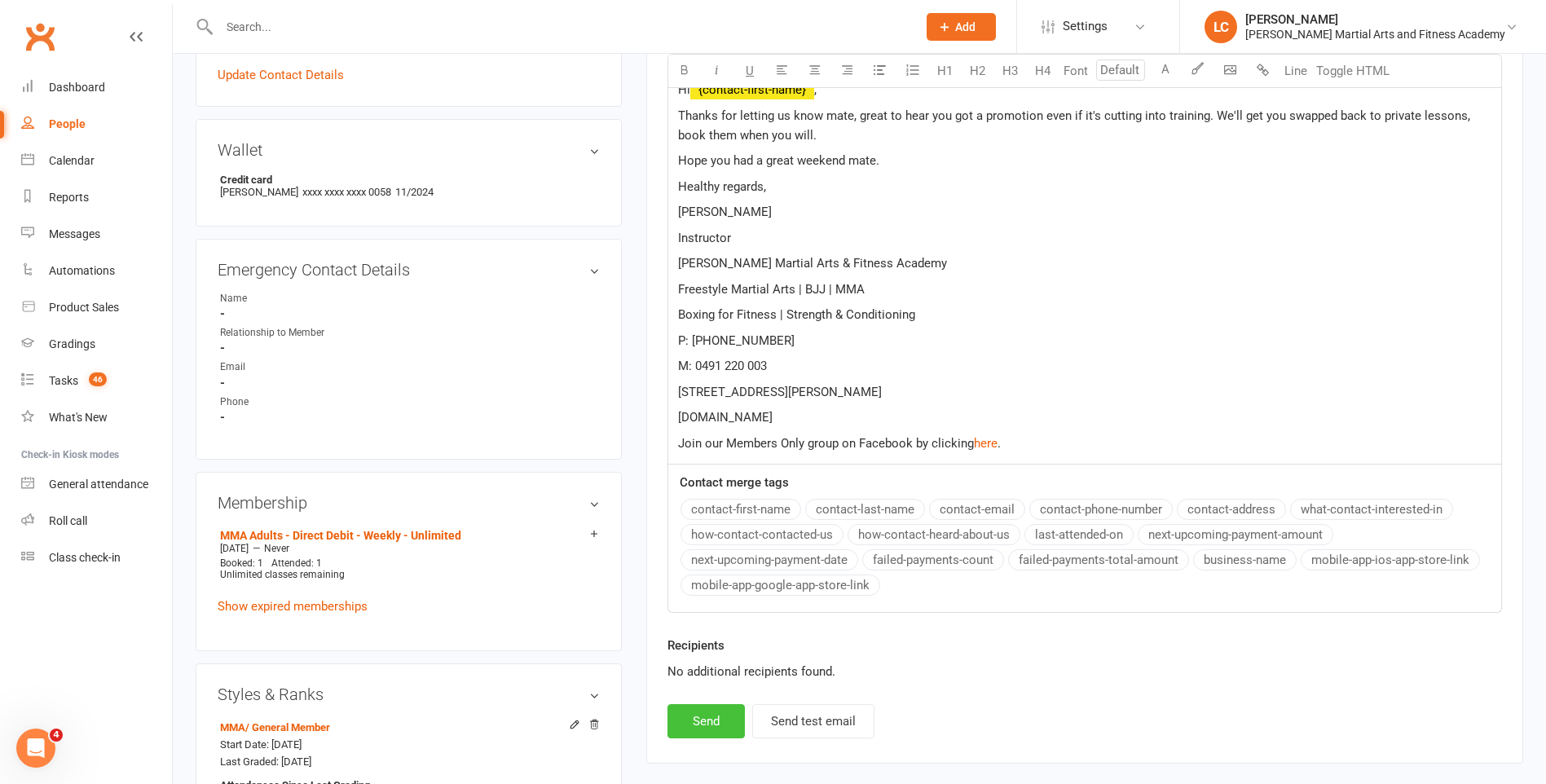
click at [707, 721] on button "Send" at bounding box center [705, 721] width 77 height 35
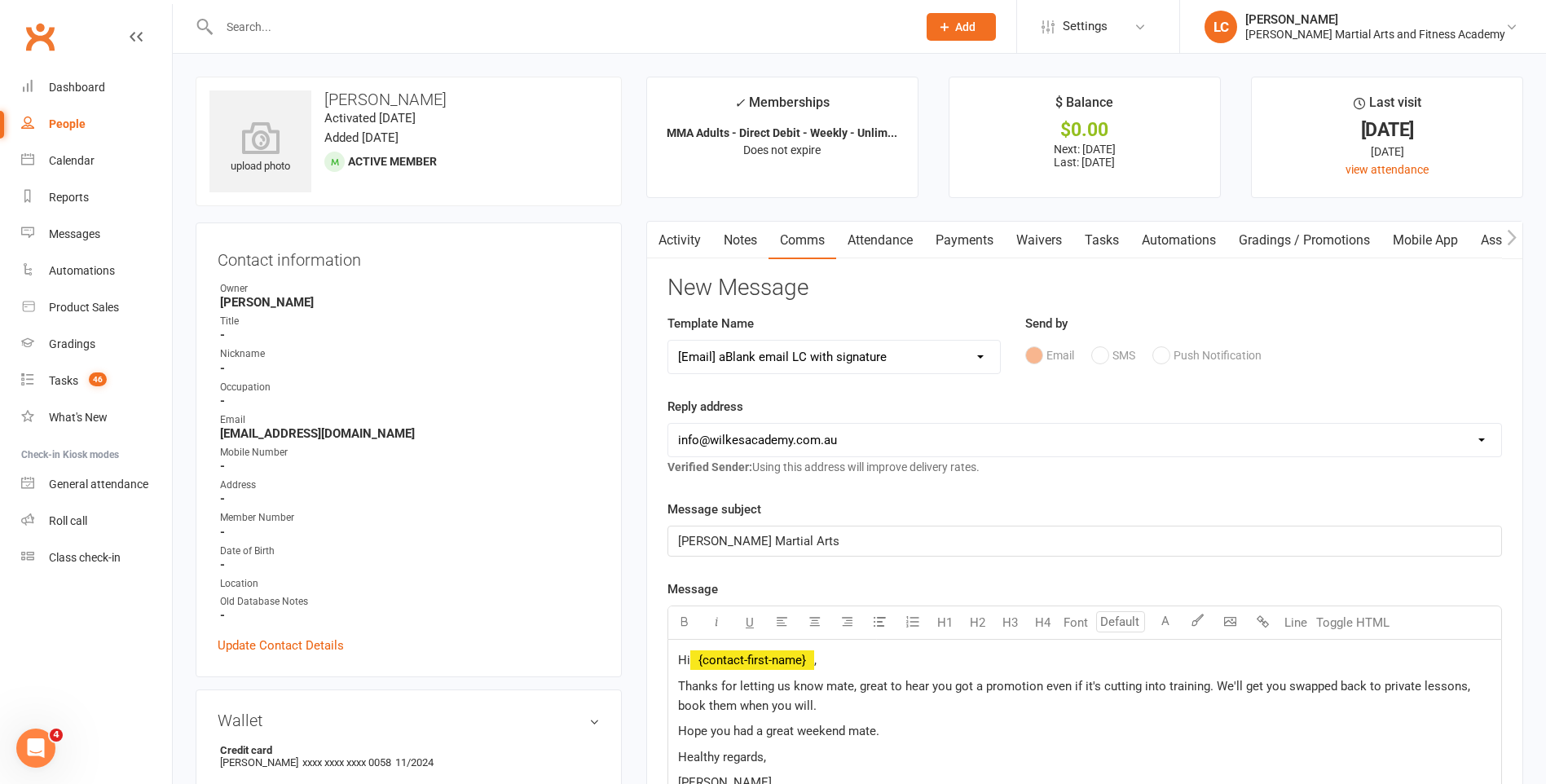
select select
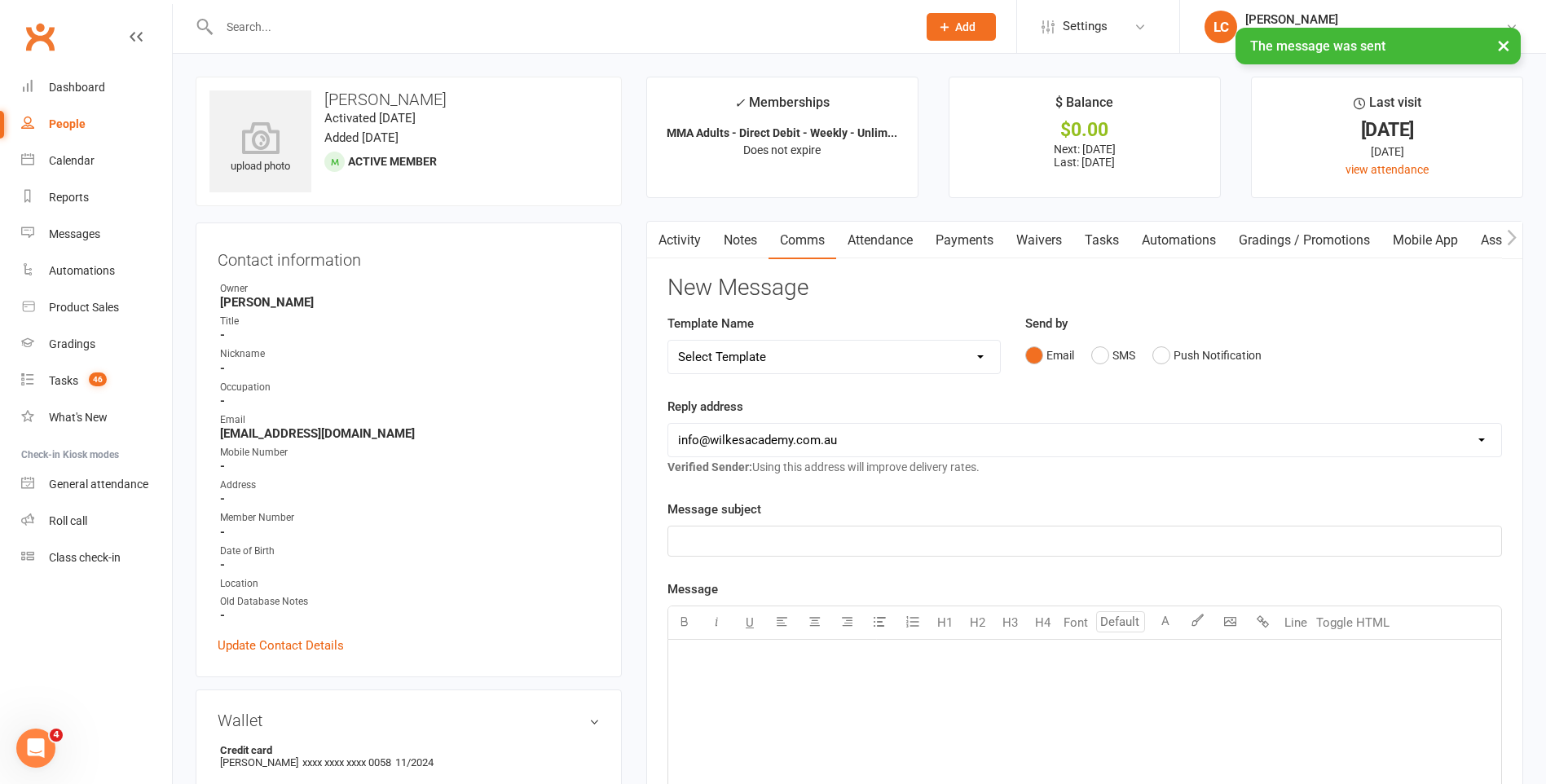
click at [1116, 242] on link "Tasks" at bounding box center [1102, 240] width 57 height 37
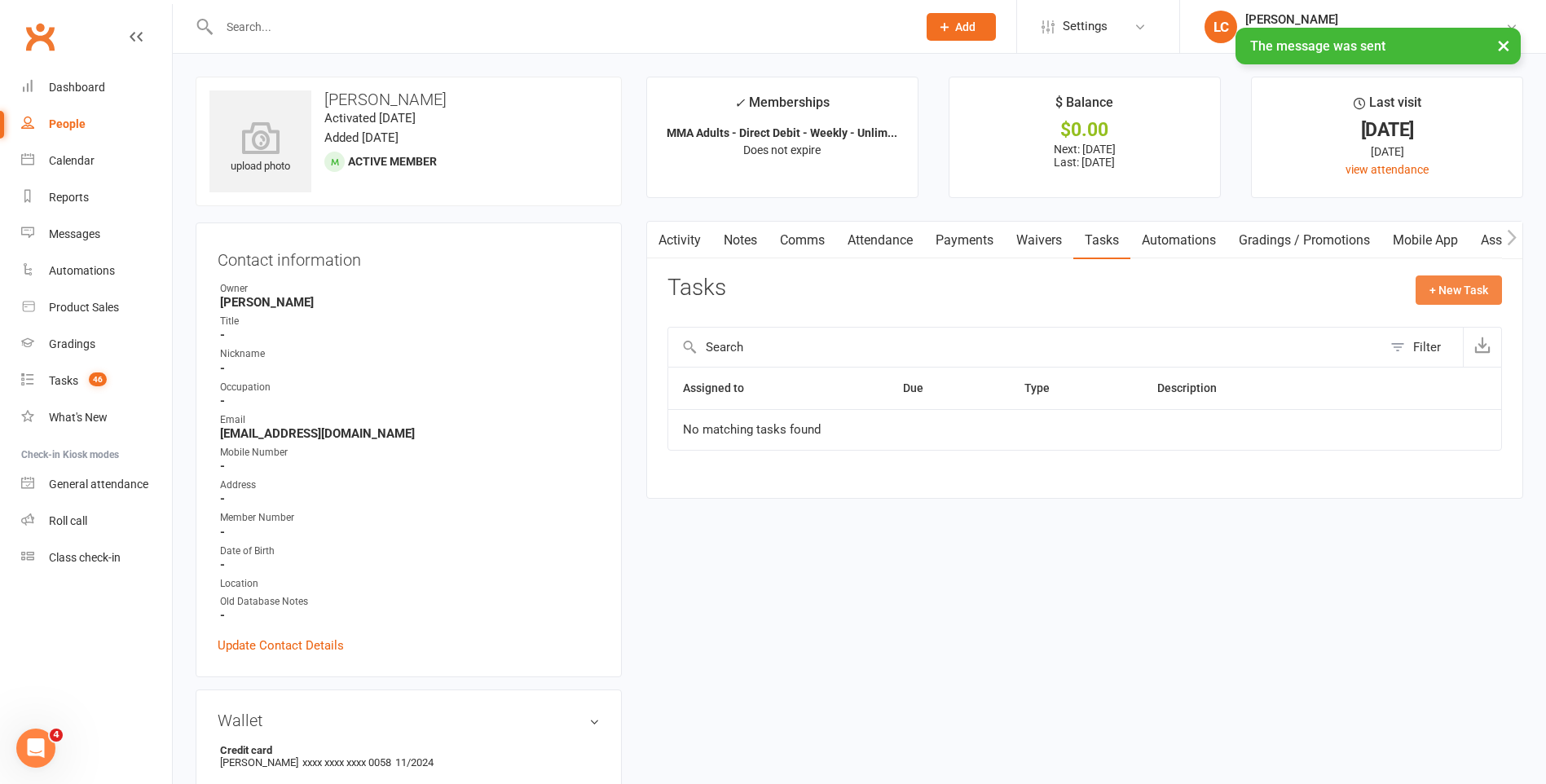
click at [1467, 300] on button "+ New Task" at bounding box center [1459, 289] width 87 height 29
select select "47778"
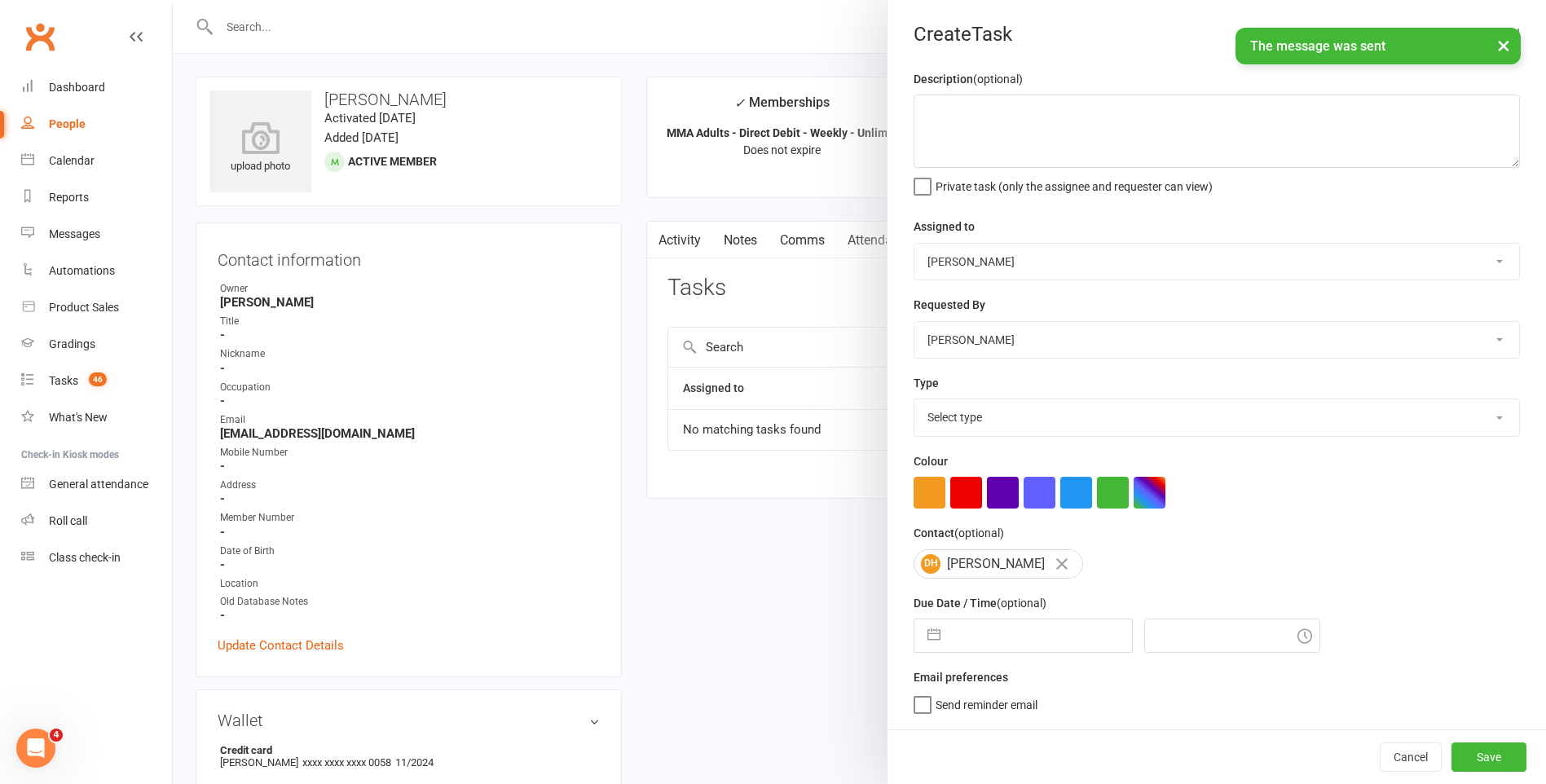
click at [1026, 263] on select "Stephen Erceg Robert Wilsnach Kiam Padamsey Matthew Erceg Tiffany Orenchuk Leo …" at bounding box center [1216, 261] width 604 height 36
select select "47660"
click at [914, 244] on select "Stephen Erceg Robert Wilsnach Kiam Padamsey Matthew Erceg Tiffany Orenchuk Leo …" at bounding box center [1216, 261] width 604 height 36
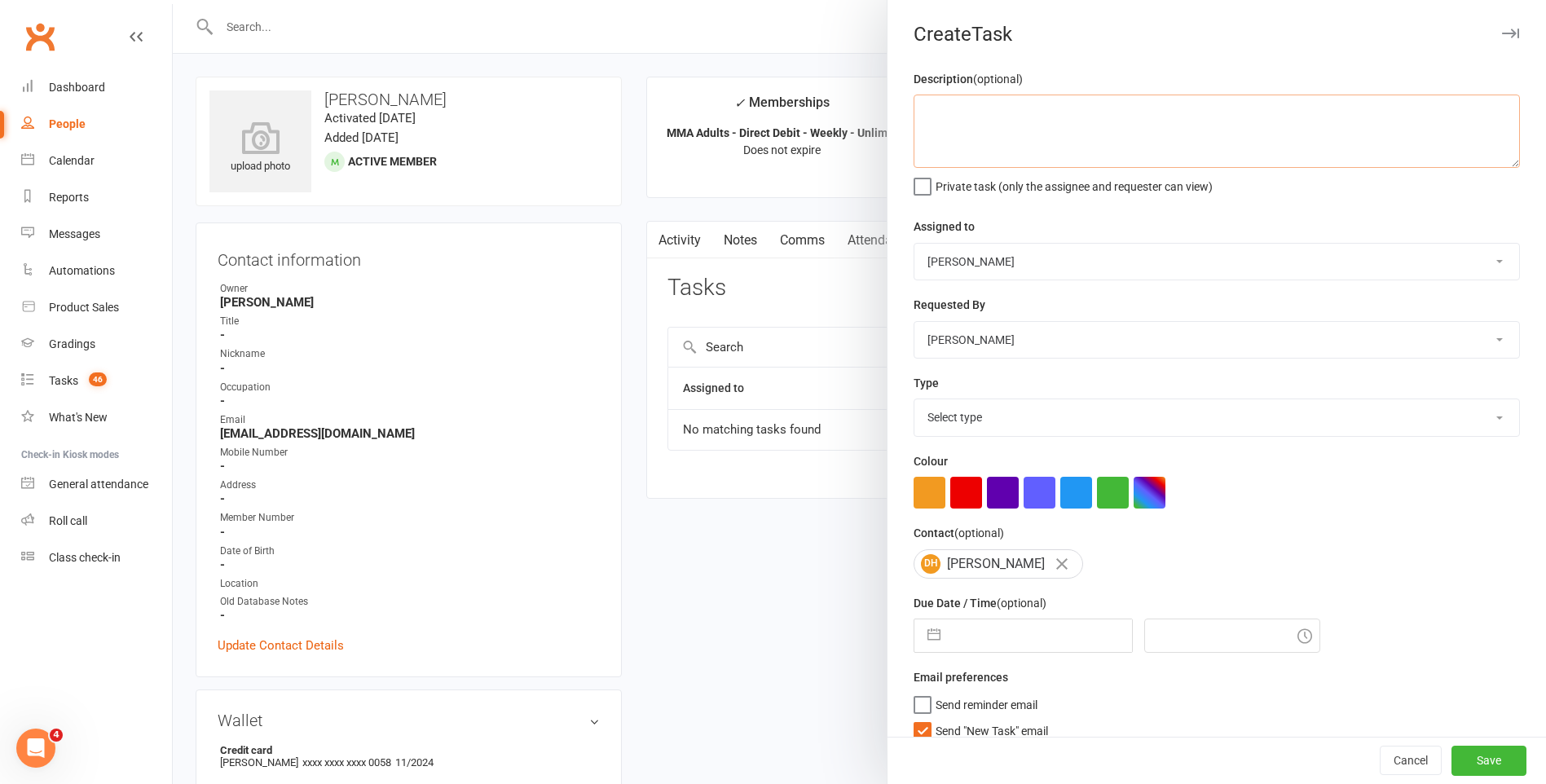
click at [1025, 158] on textarea at bounding box center [1216, 131] width 606 height 73
type textarea "CANX Classes, going back to PVT. Got promotion at work can no longer make 7:30p…"
click at [993, 443] on div "Description (optional) CANX Classes, going back to PVT. Got promotion at work c…" at bounding box center [1217, 411] width 658 height 684
click at [983, 427] on select "Select type E-mail General task Meeting Phone call Sett in calls Add new task t…" at bounding box center [1216, 417] width 604 height 36
select select "25648"
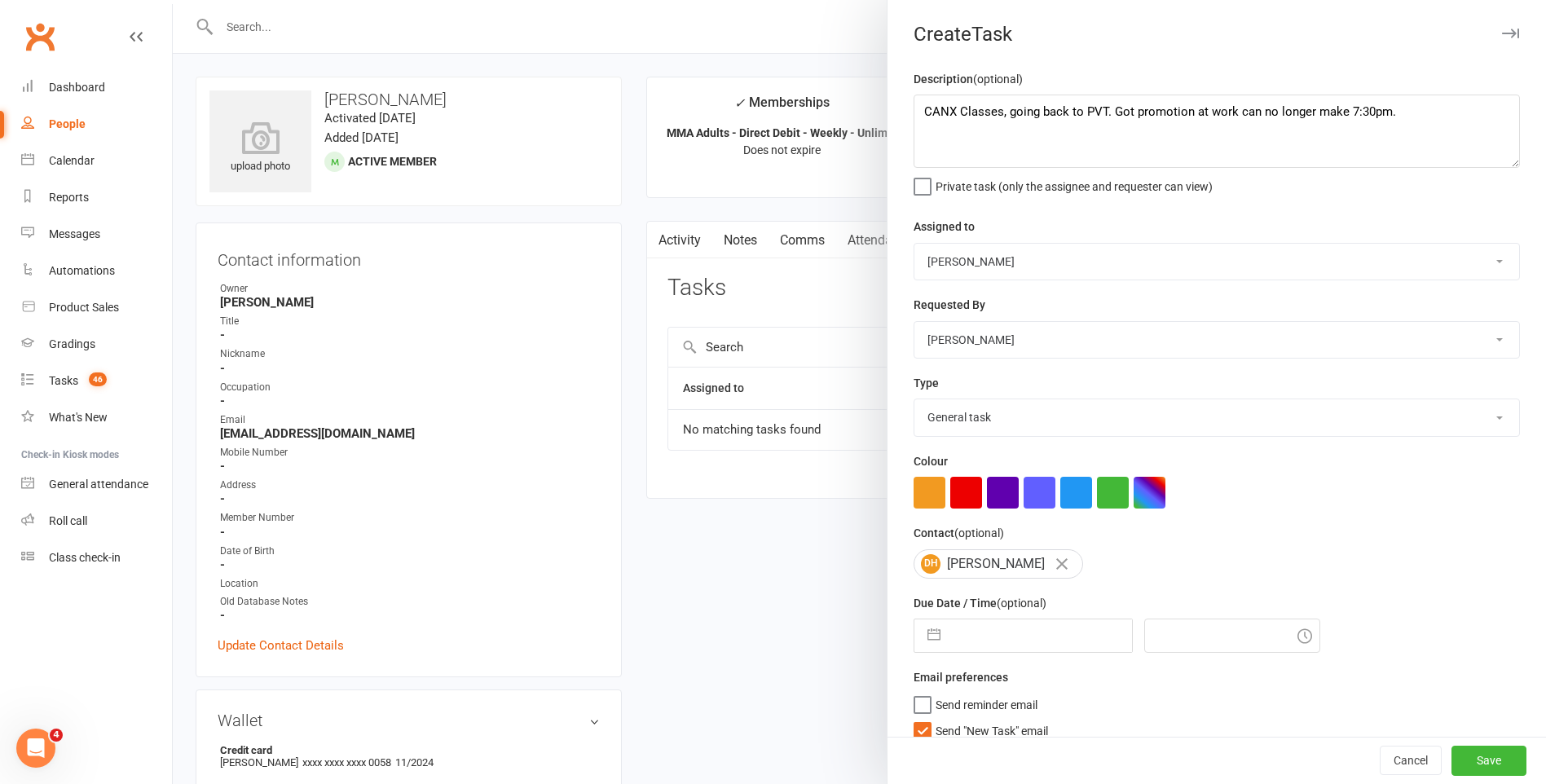
click at [914, 403] on select "Select type E-mail General task Meeting Phone call Sett in calls Add new task t…" at bounding box center [1216, 417] width 604 height 36
click at [915, 733] on label "Send "New Task" email" at bounding box center [981, 726] width 135 height 16
click at [915, 719] on input "Send "New Task" email" at bounding box center [981, 719] width 135 height 0
click at [1000, 641] on input "text" at bounding box center [1040, 635] width 183 height 33
select select "8"
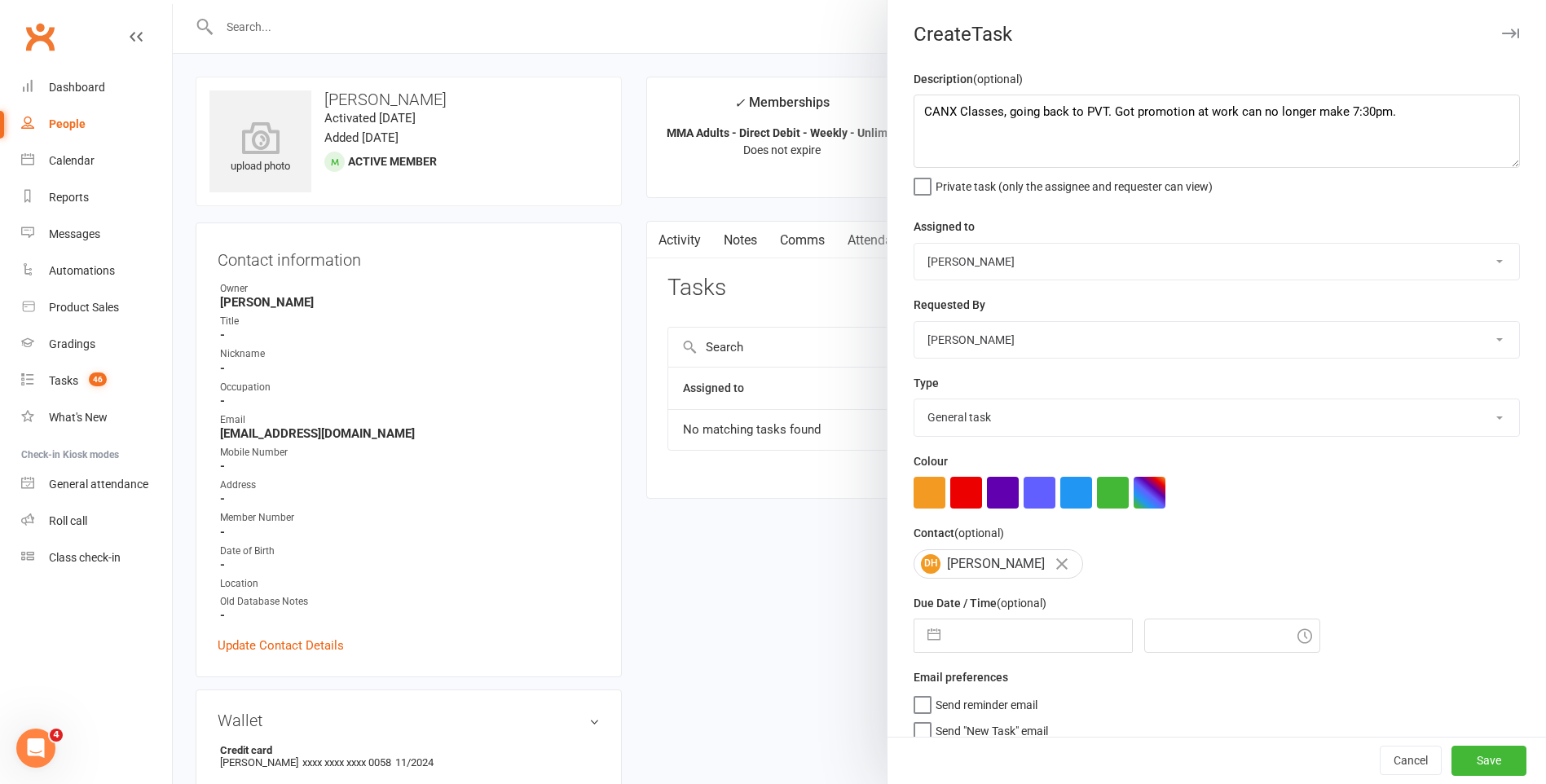
select select "2025"
select select "9"
select select "2025"
select select "10"
select select "2025"
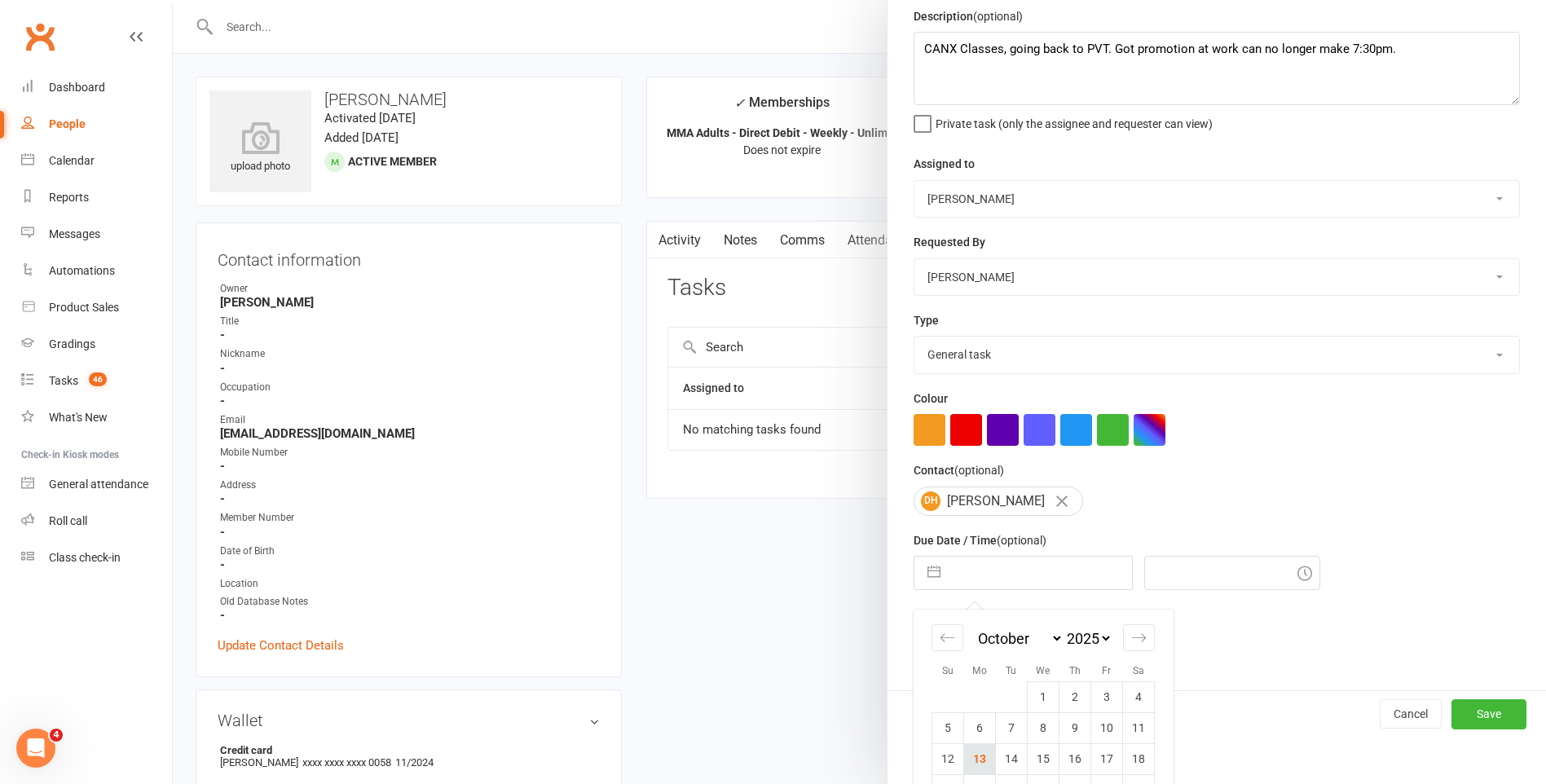
scroll to position [140, 0]
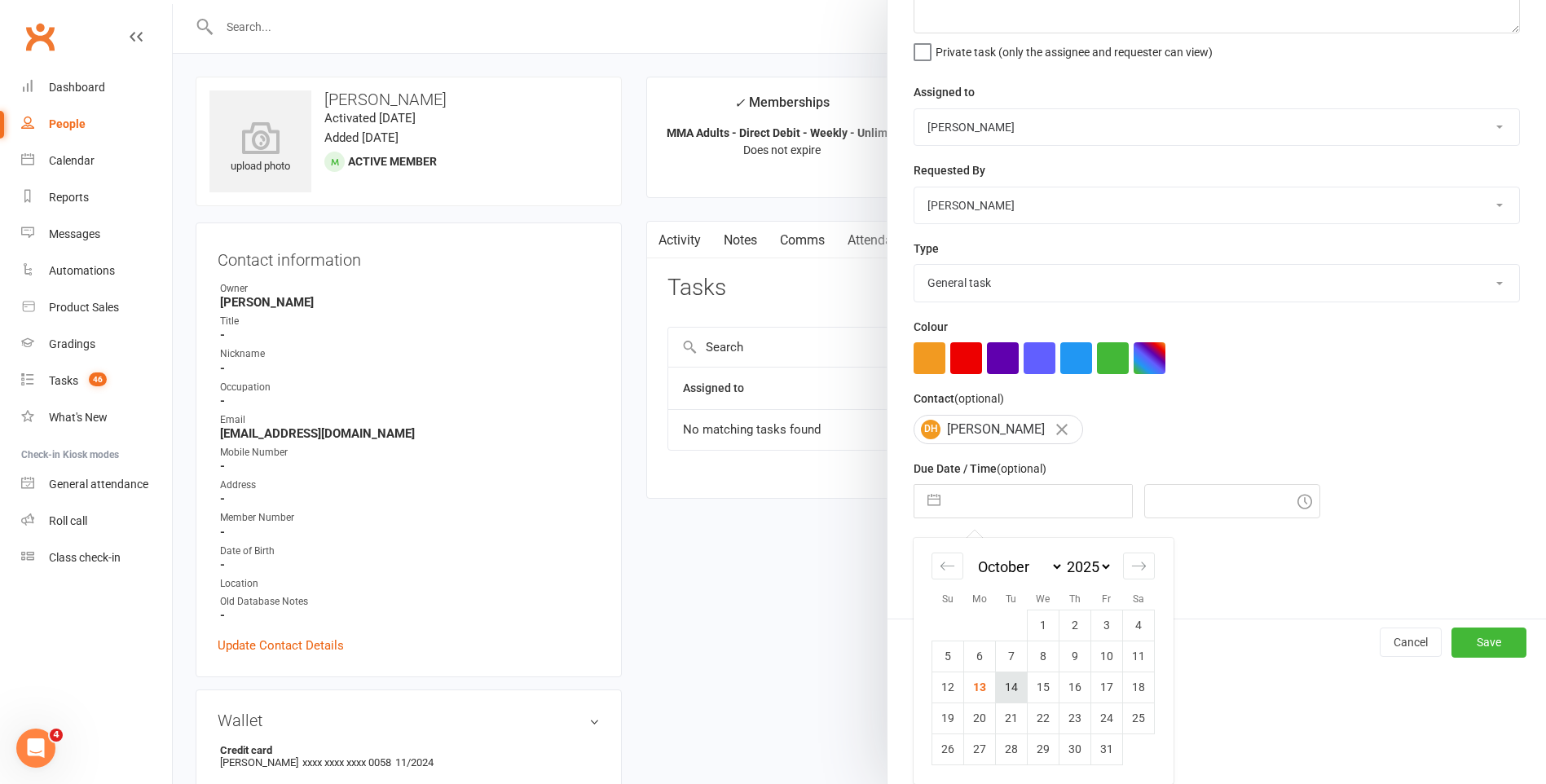
click at [1004, 682] on td "14" at bounding box center [1011, 687] width 32 height 31
type input "14 Oct 2025"
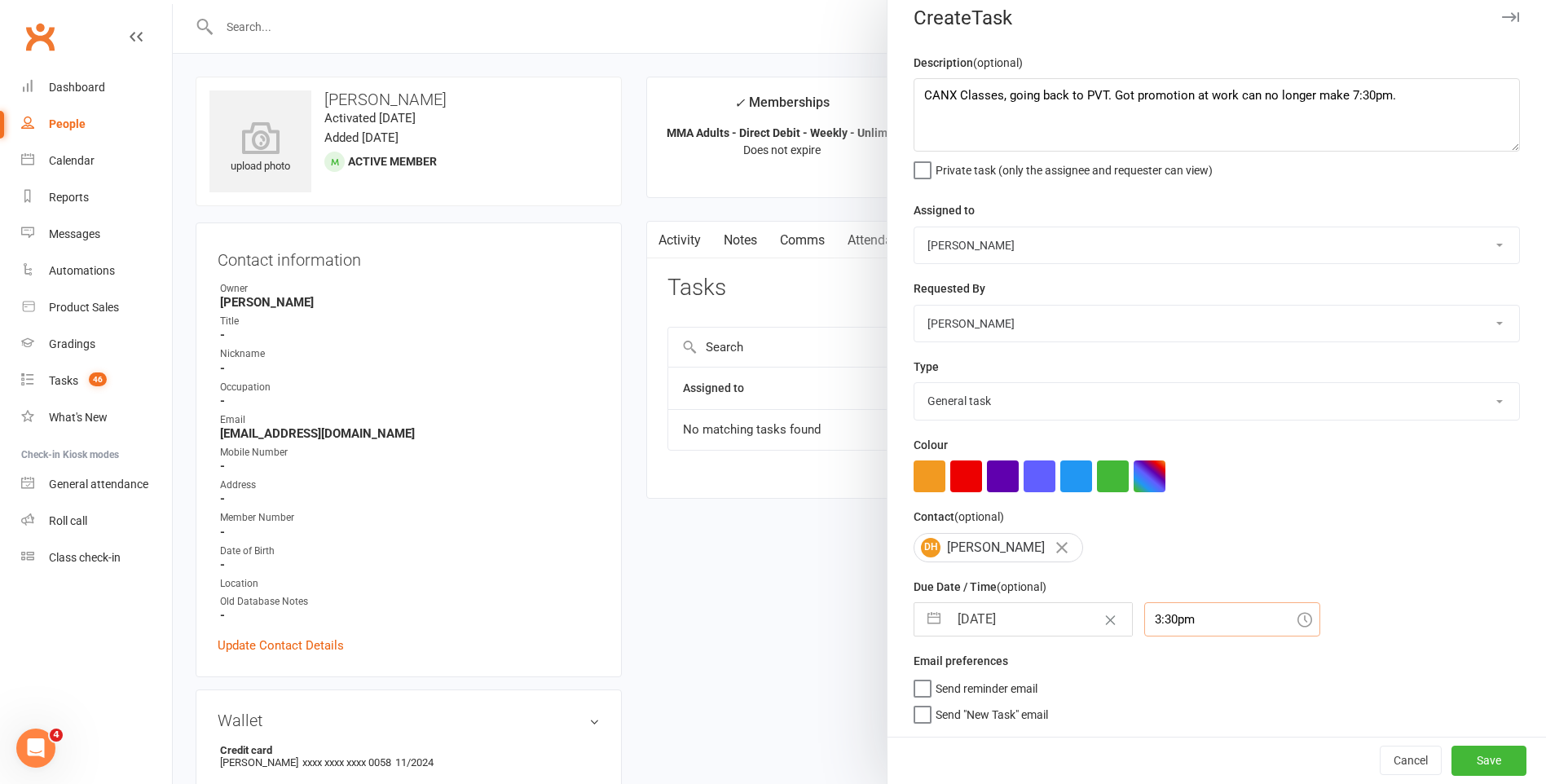
click at [1189, 616] on input "3:30pm" at bounding box center [1232, 619] width 176 height 35
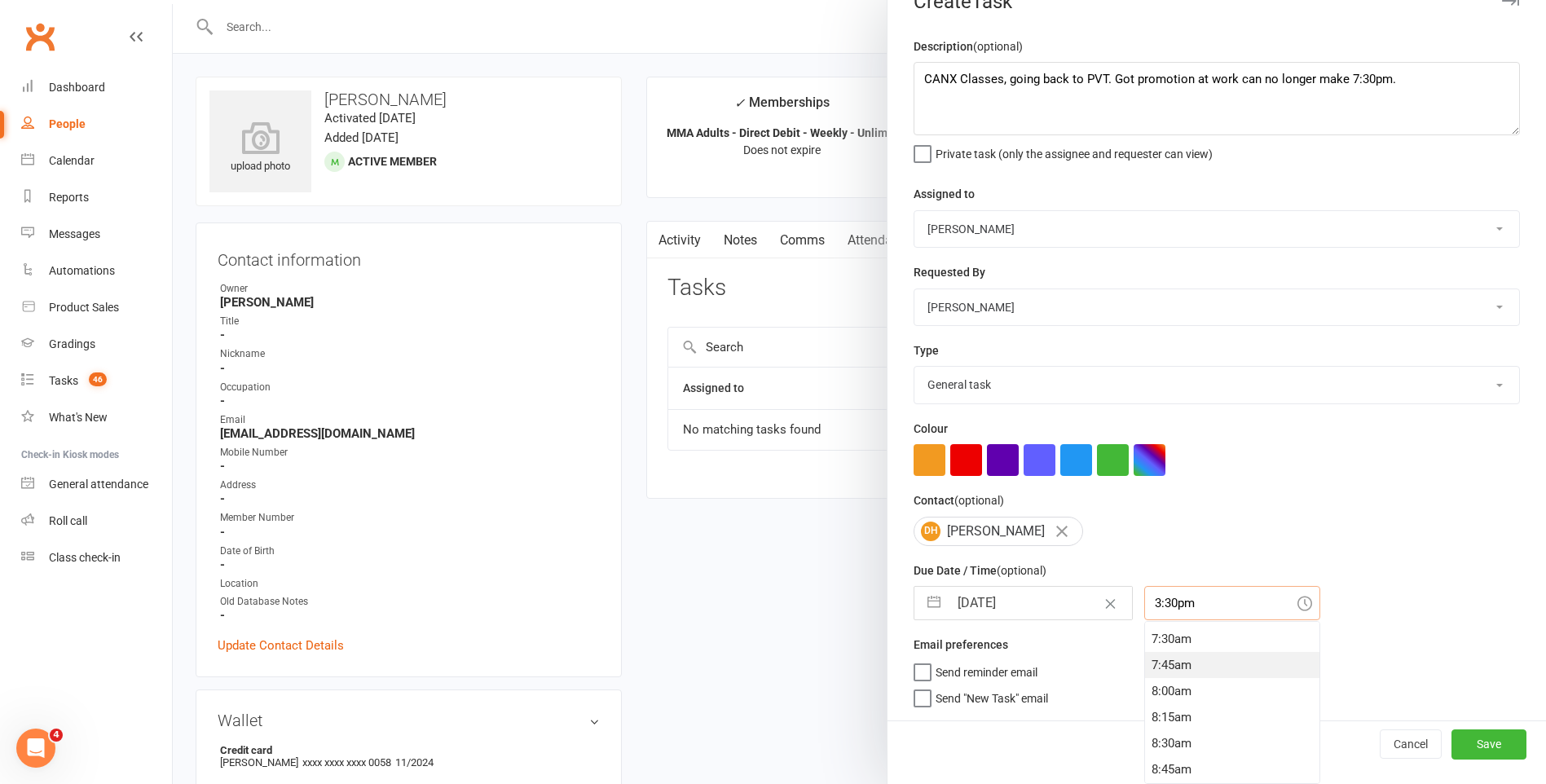
scroll to position [776, 0]
click at [1182, 664] on div "7:45am" at bounding box center [1232, 666] width 174 height 26
type input "7:45am"
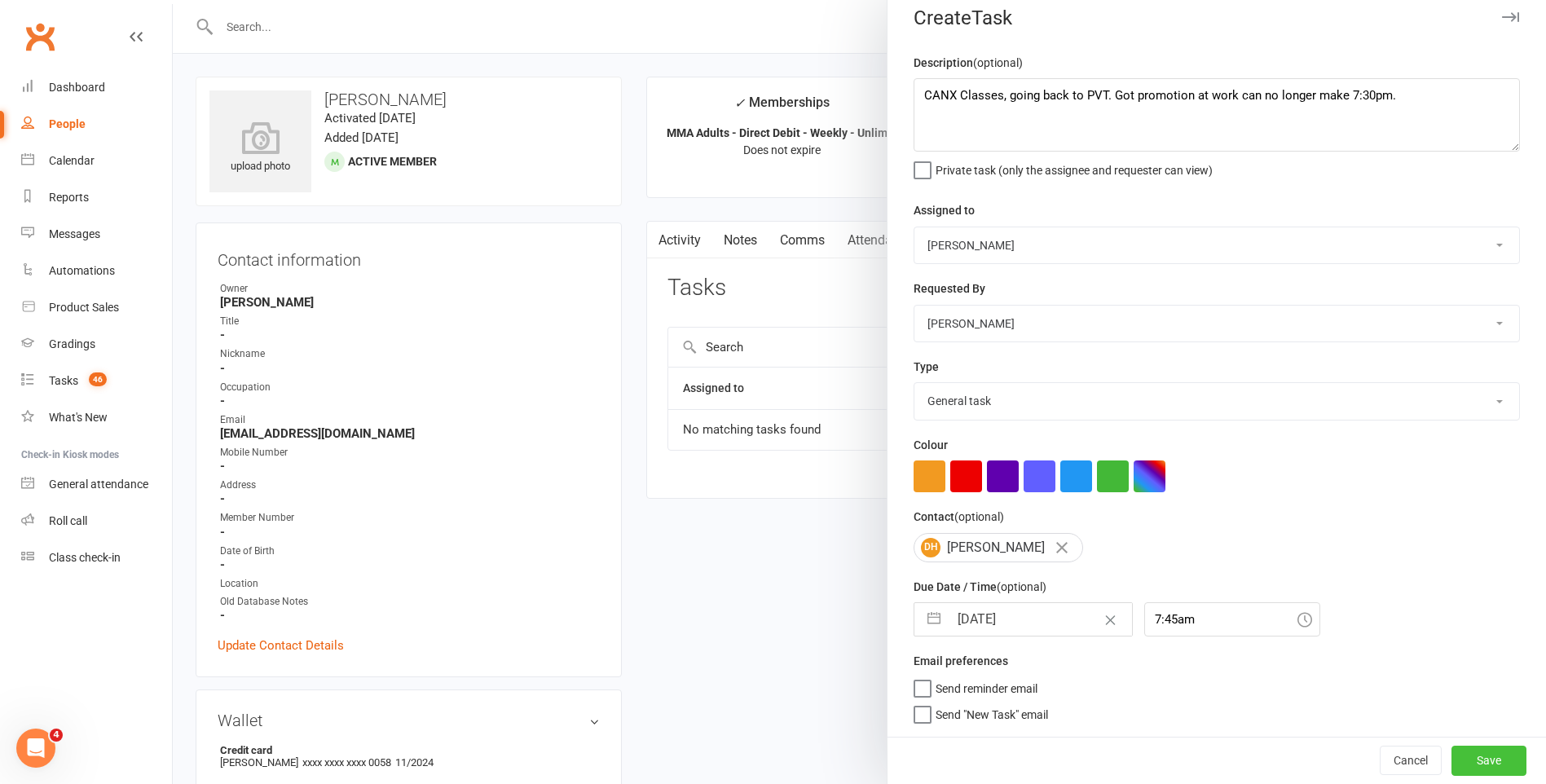
click at [1454, 742] on div "Cancel Save" at bounding box center [1217, 759] width 658 height 46
click at [1458, 762] on button "Save" at bounding box center [1488, 760] width 75 height 29
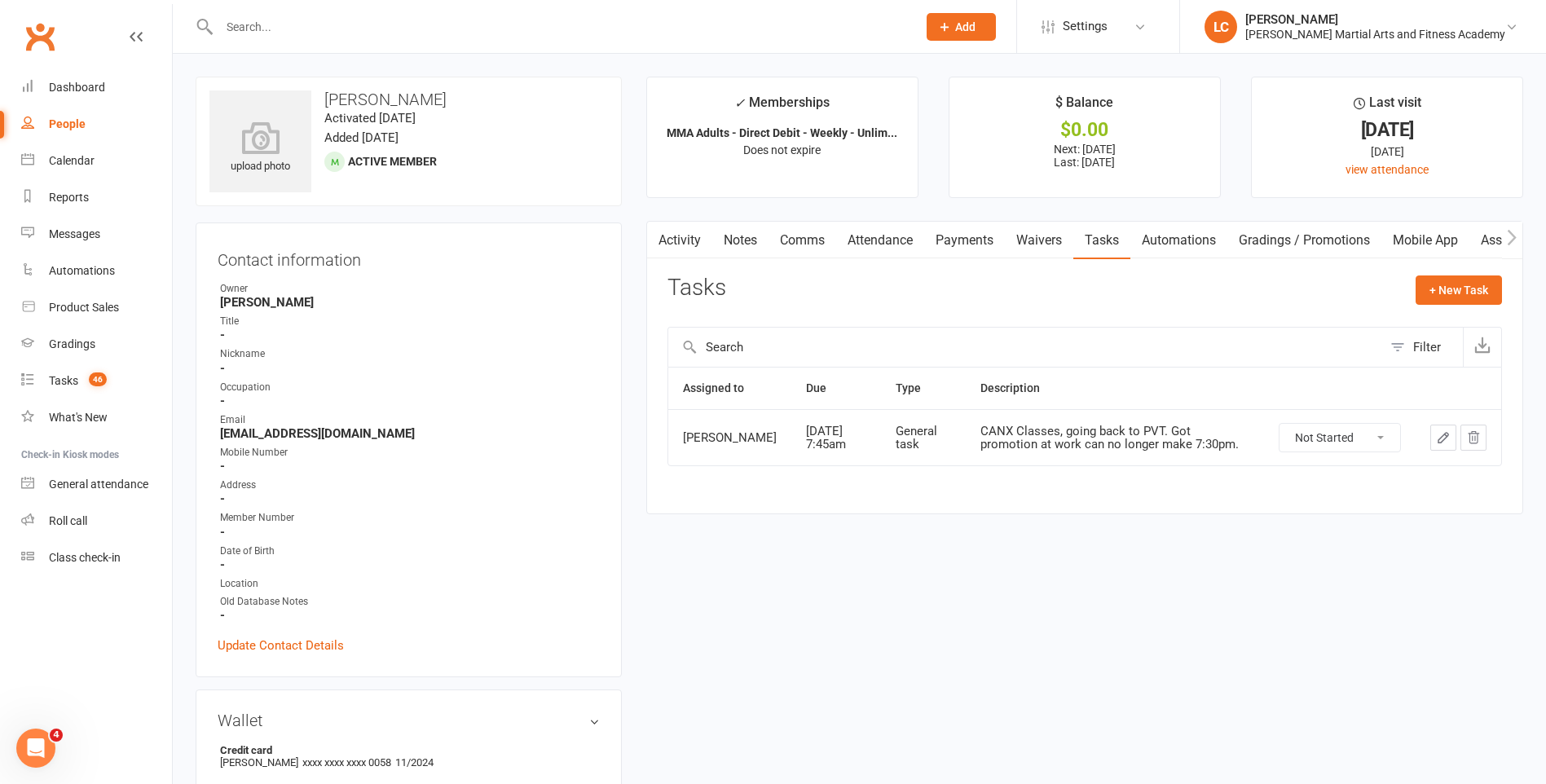
click at [350, 33] on input "text" at bounding box center [559, 27] width 691 height 23
paste input "sean O'Dea <seanodea12@gmail.com>"
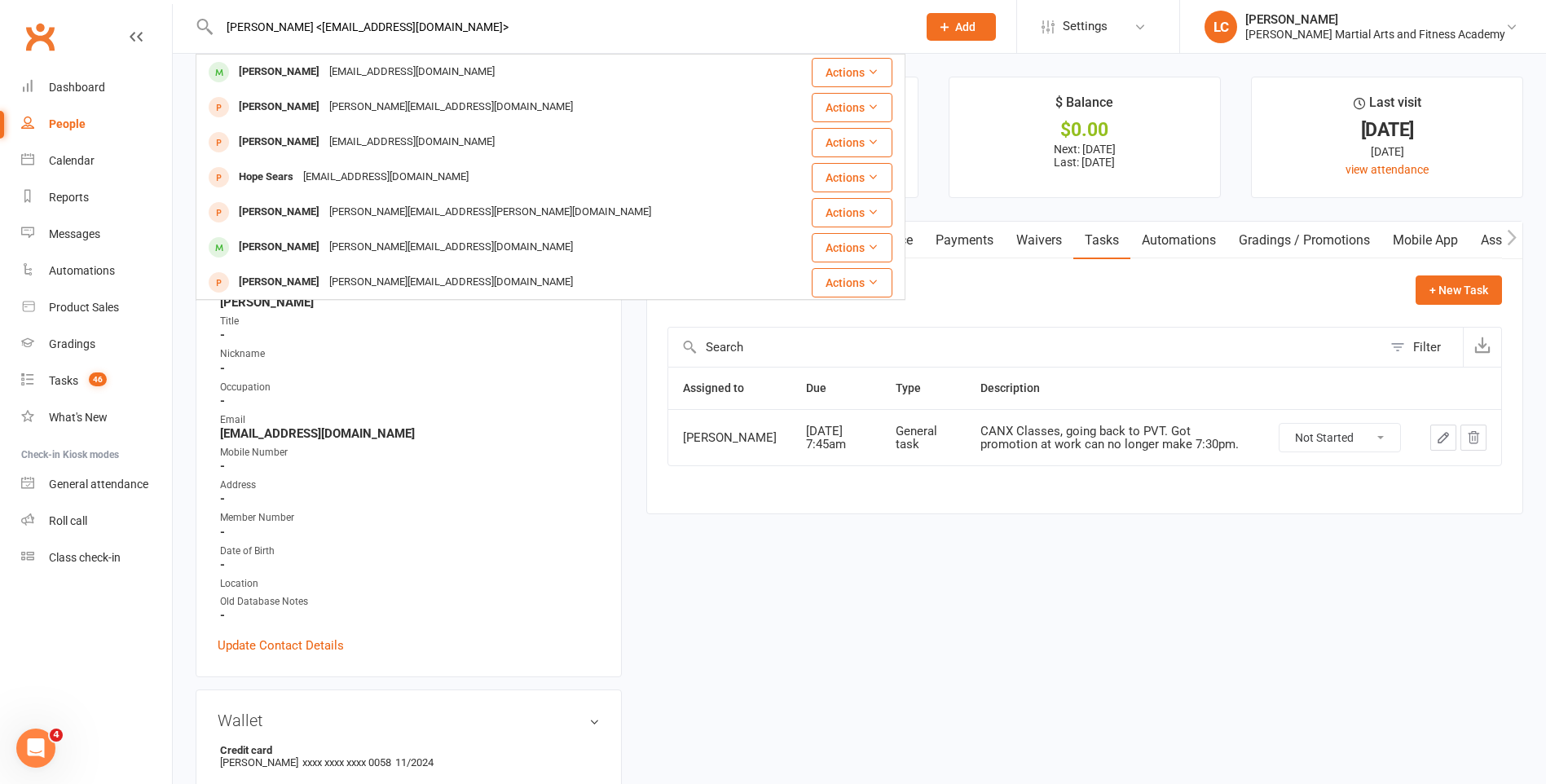
drag, startPoint x: 298, startPoint y: 28, endPoint x: 166, endPoint y: 50, distance: 133.8
click at [132, 4] on header "sean O'Dea <seanodea12@gmail.com> Sean O’Dea seanodea12@gmail.com Actions Sean …" at bounding box center [773, 4] width 1546 height 0
type input "sean O'Dea <seanodea12@gmail.com>"
click at [325, 80] on div "seanodea12@gmail.com" at bounding box center [412, 72] width 175 height 24
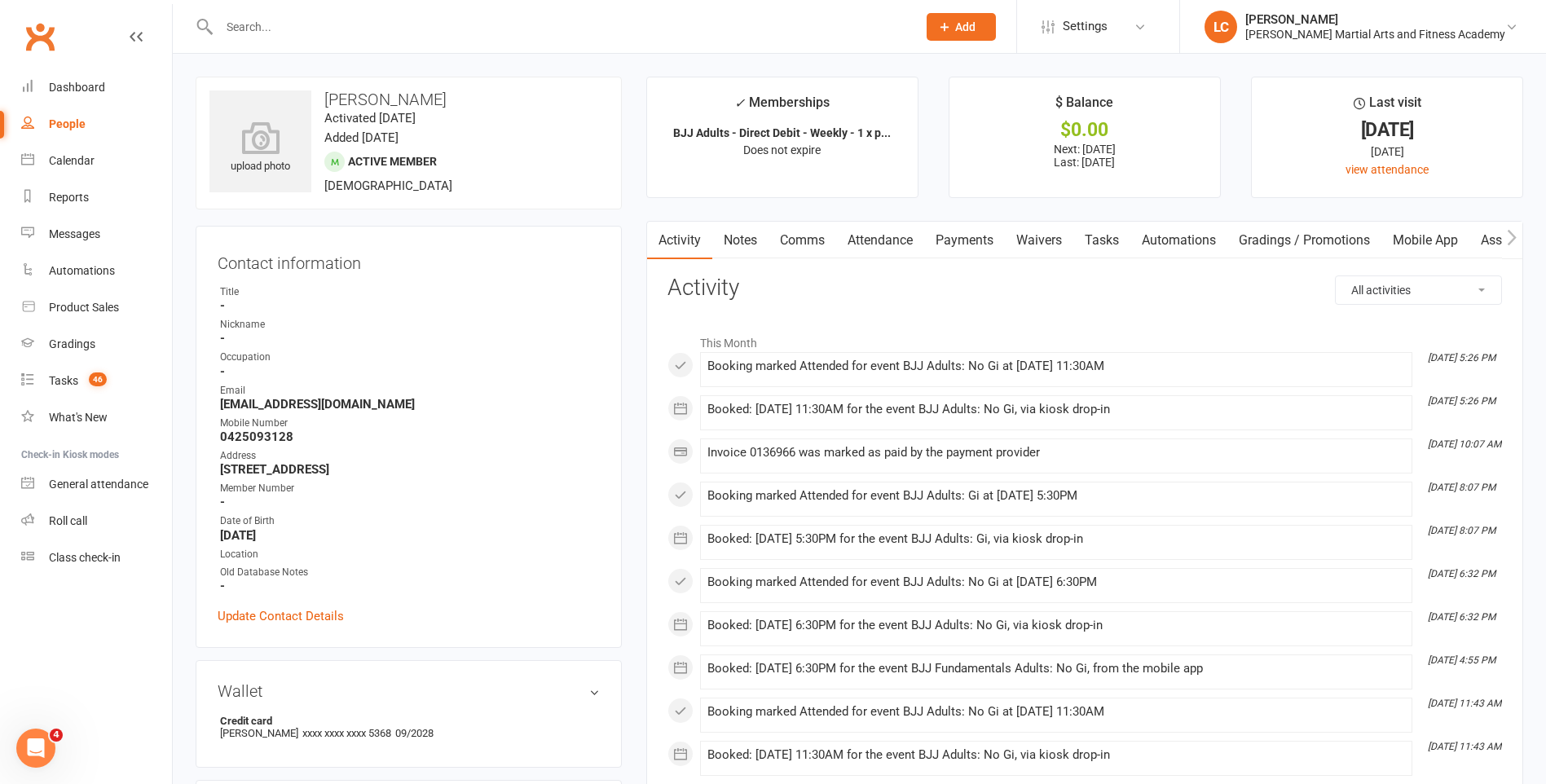
click at [971, 231] on link "Payments" at bounding box center [964, 240] width 81 height 37
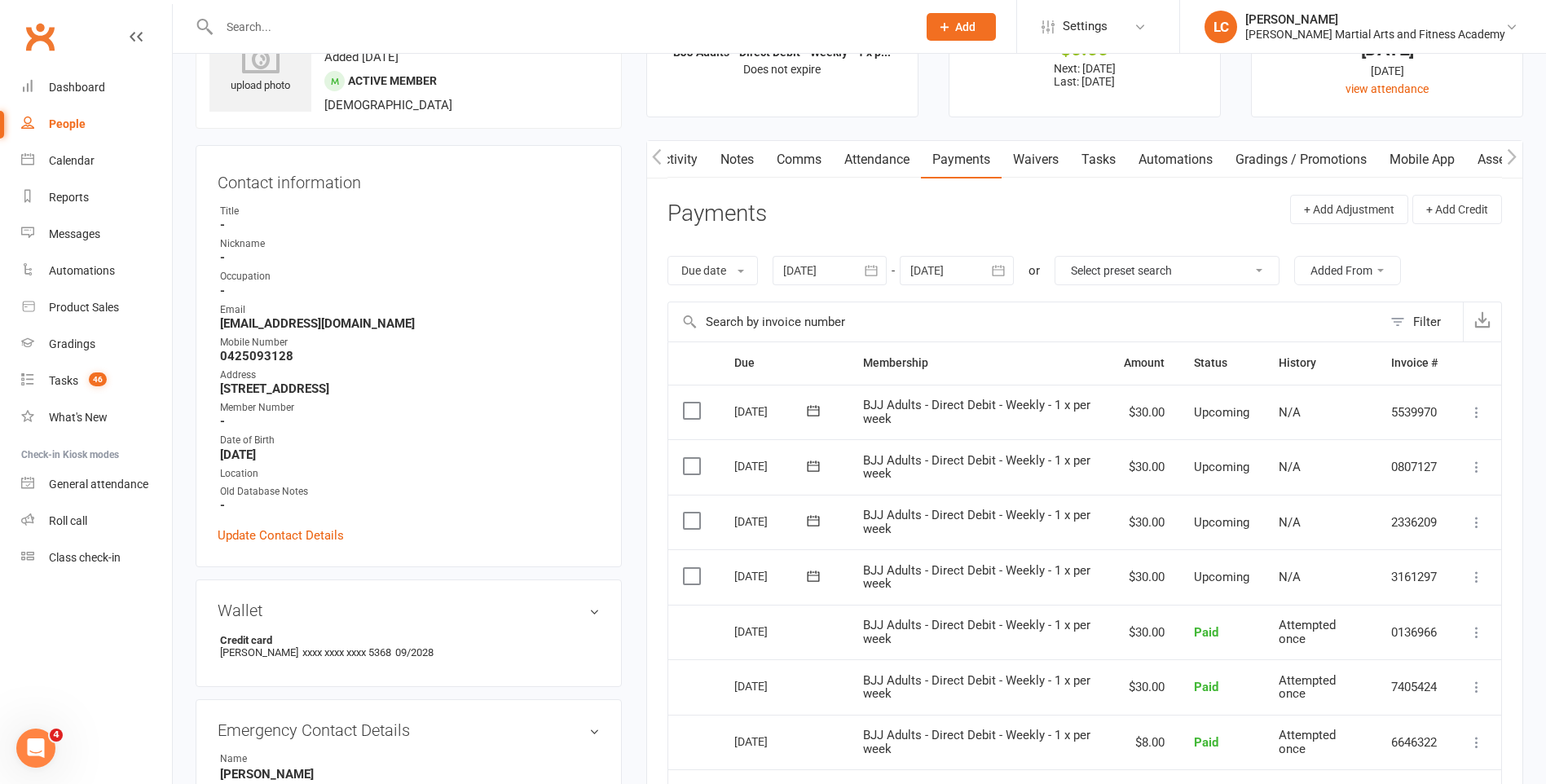
scroll to position [81, 0]
click at [960, 598] on td "BJJ Adults - Direct Debit - Weekly - 1 x per week" at bounding box center [979, 576] width 261 height 56
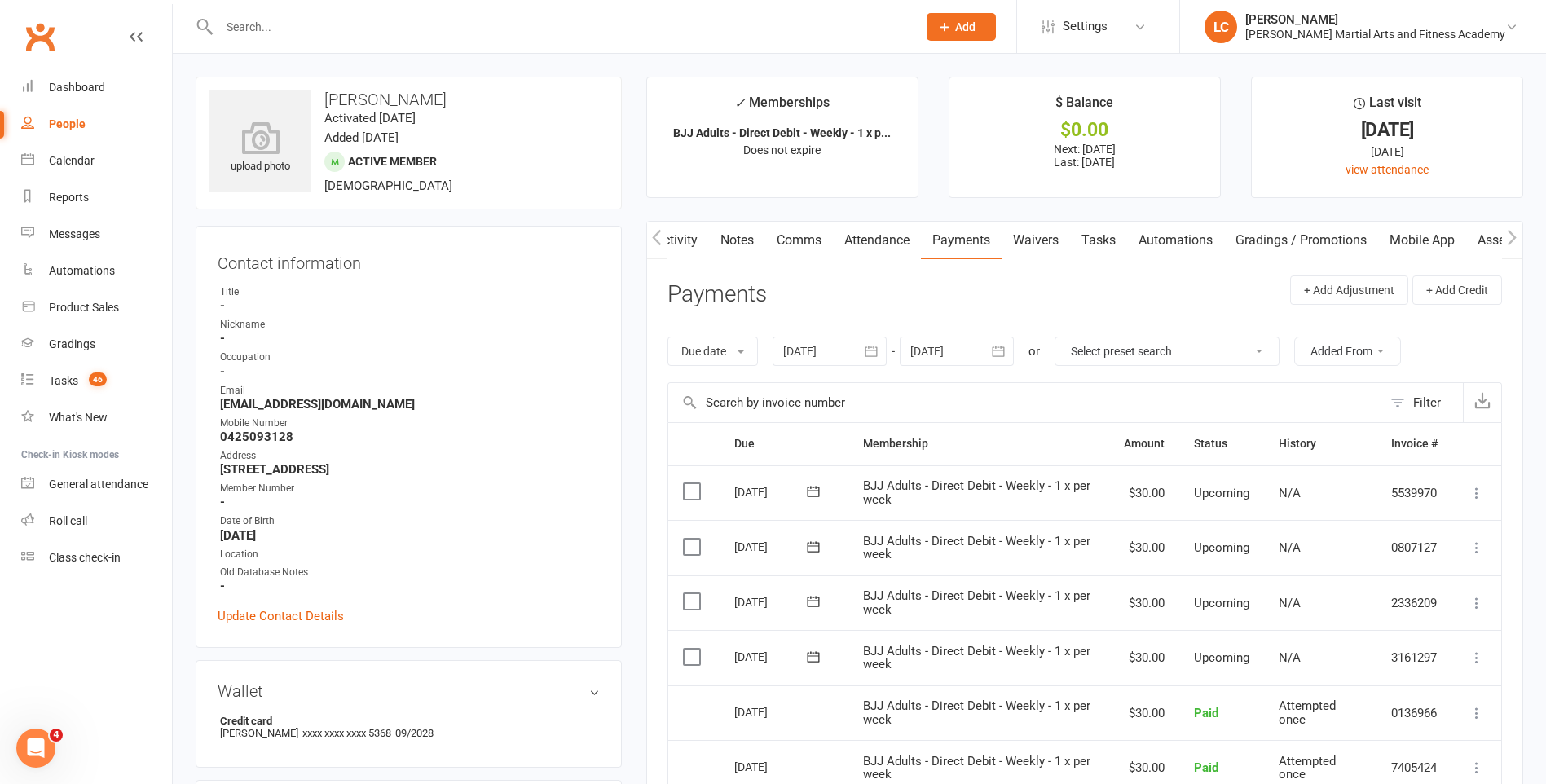
drag, startPoint x: 733, startPoint y: 244, endPoint x: 818, endPoint y: 267, distance: 88.1
click at [734, 244] on link "Notes" at bounding box center [737, 240] width 57 height 37
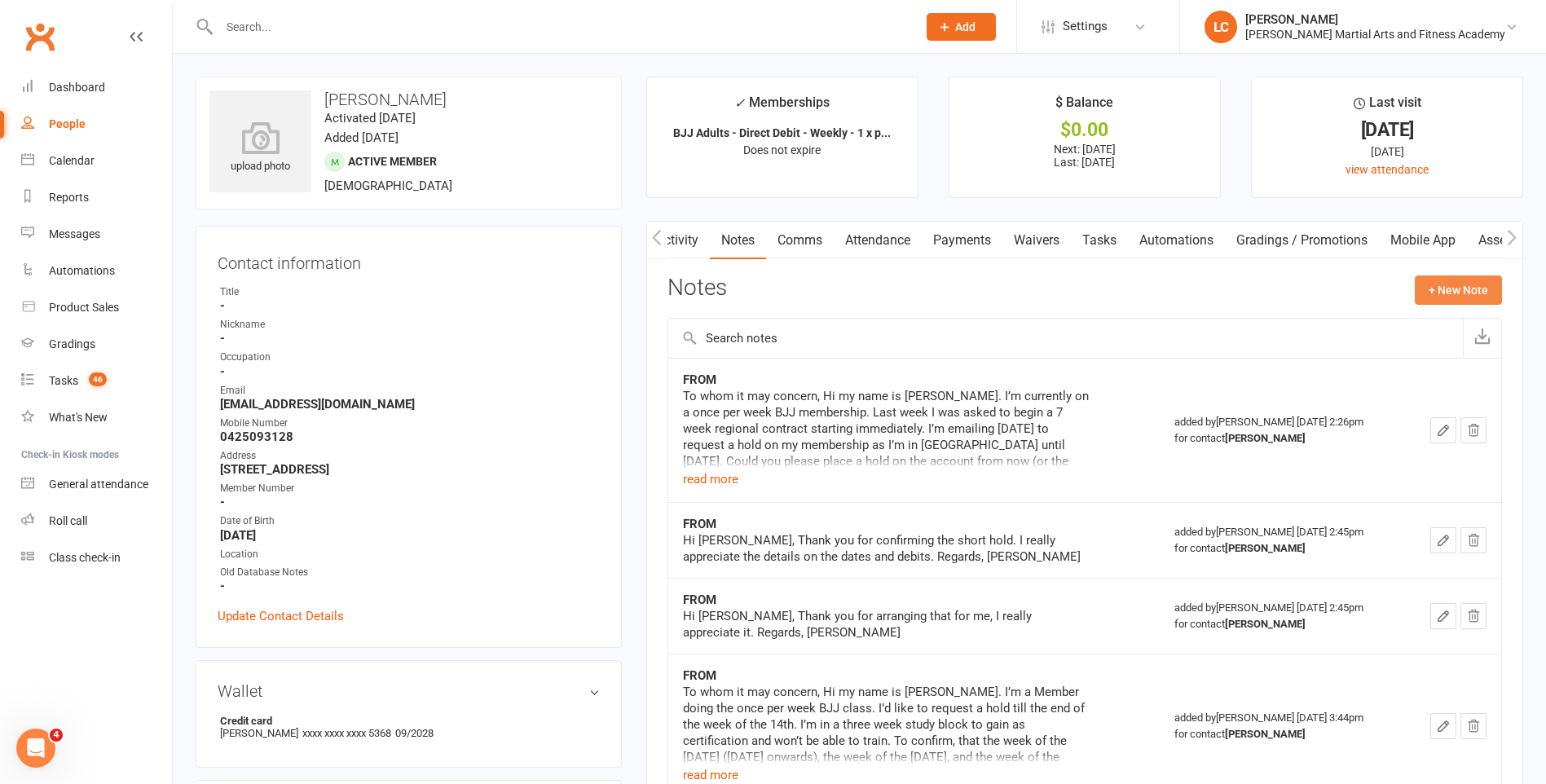
click at [1429, 286] on button "+ New Note" at bounding box center [1458, 289] width 88 height 29
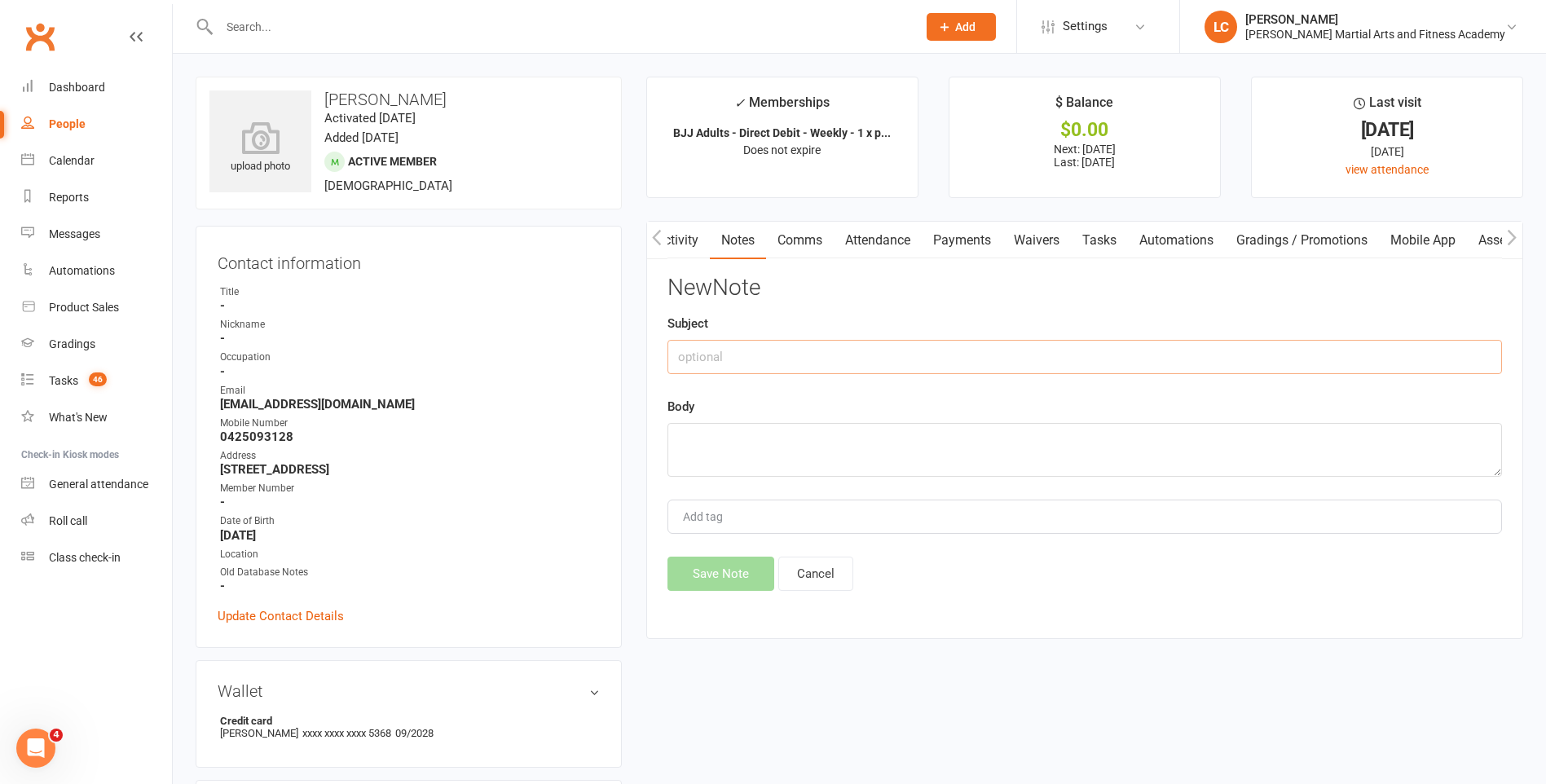
click at [843, 352] on input "text" at bounding box center [1084, 357] width 835 height 35
type input "FROM"
click at [788, 479] on div "New Note Subject FROM Body Add tag Save Note Cancel" at bounding box center [1084, 433] width 835 height 315
click at [770, 466] on textarea at bounding box center [1084, 450] width 835 height 54
paste textarea "To whom it may concern, Hi my name is Sean O’Dea. I’m currently on a once per w…"
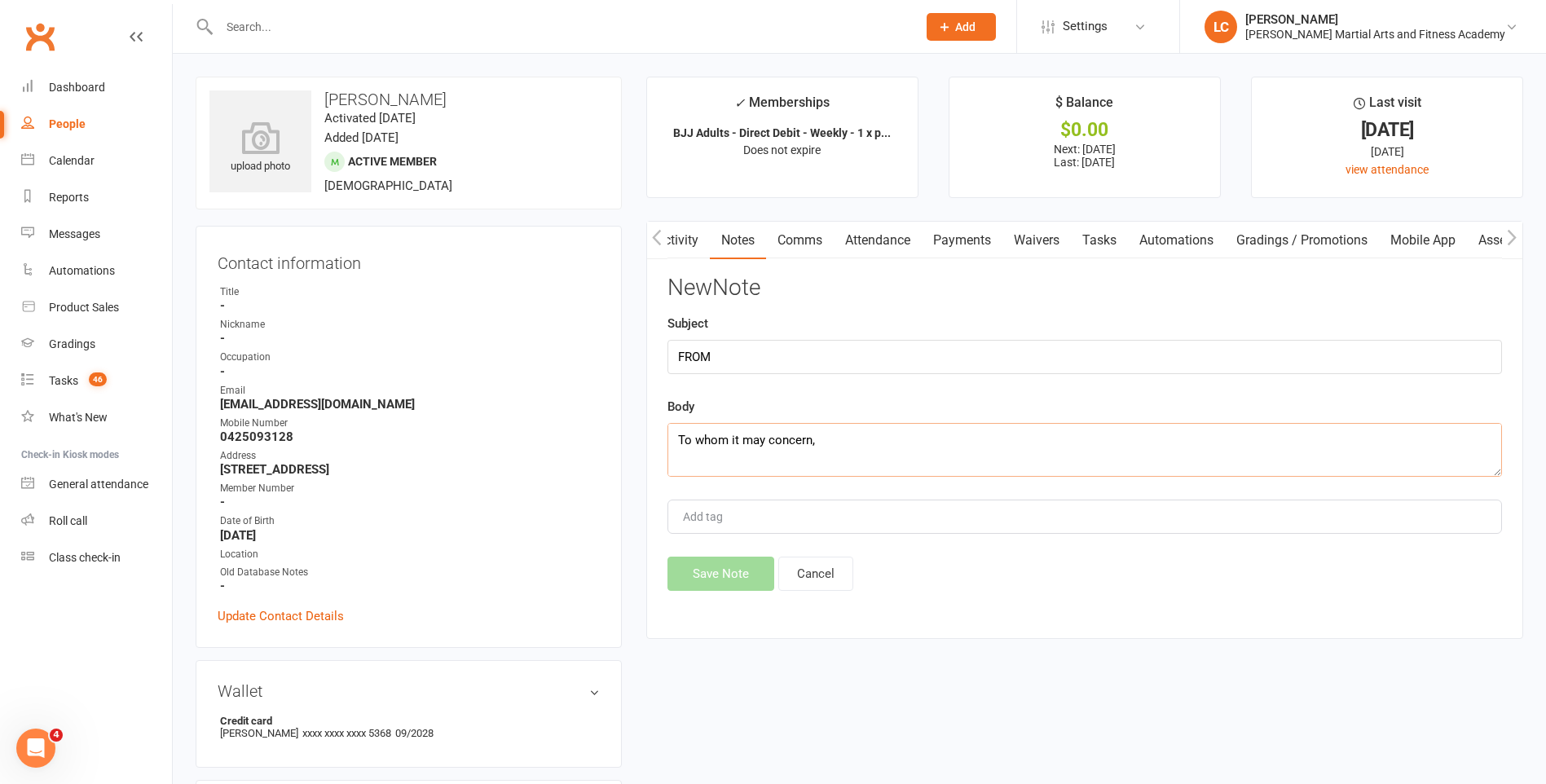
scroll to position [363, 0]
type textarea "To whom it may concern, Hi my name is Sean O’Dea. I’m currently on a once per w…"
click at [742, 580] on button "Save Note" at bounding box center [720, 573] width 107 height 35
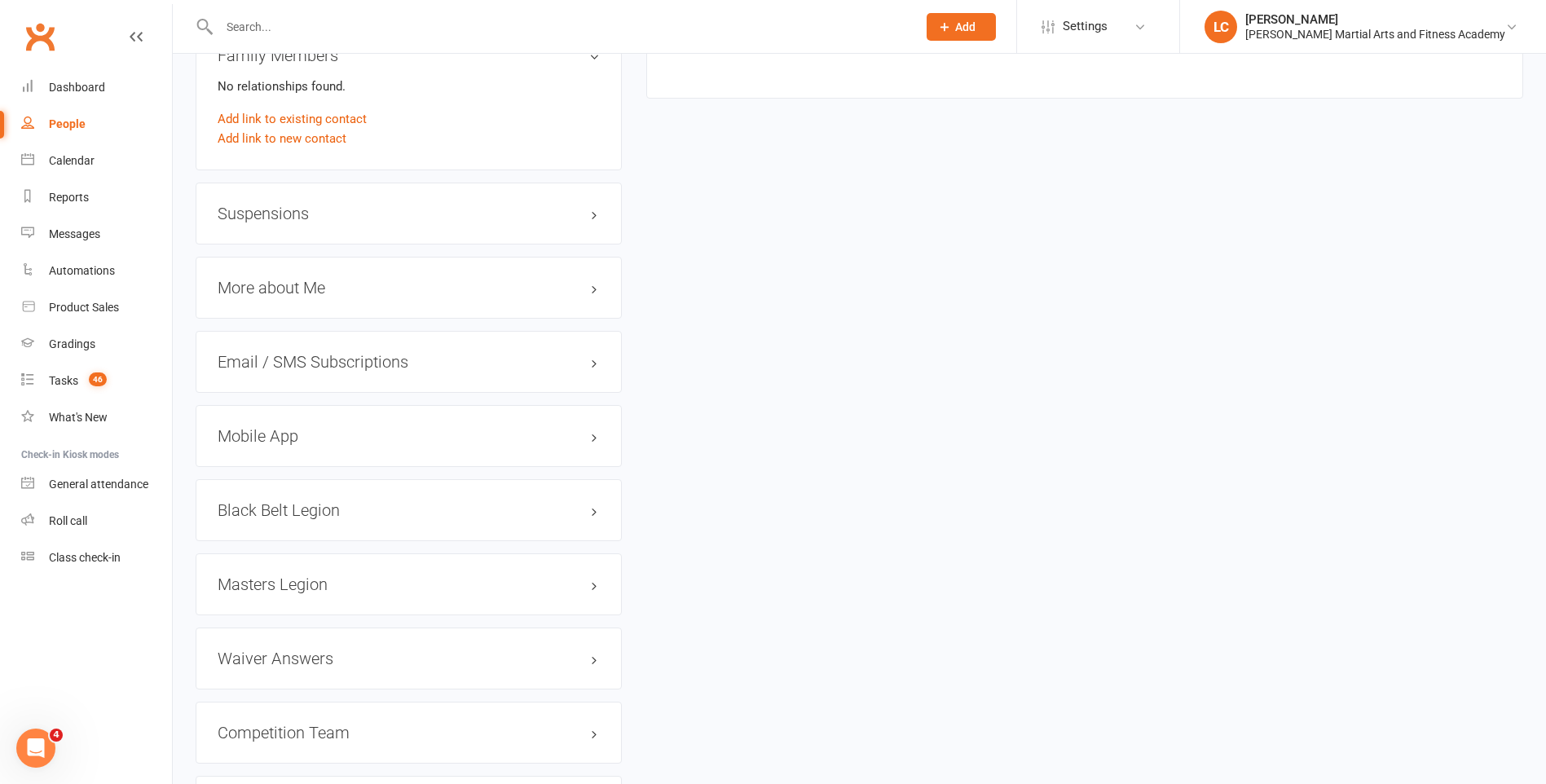
scroll to position [1467, 0]
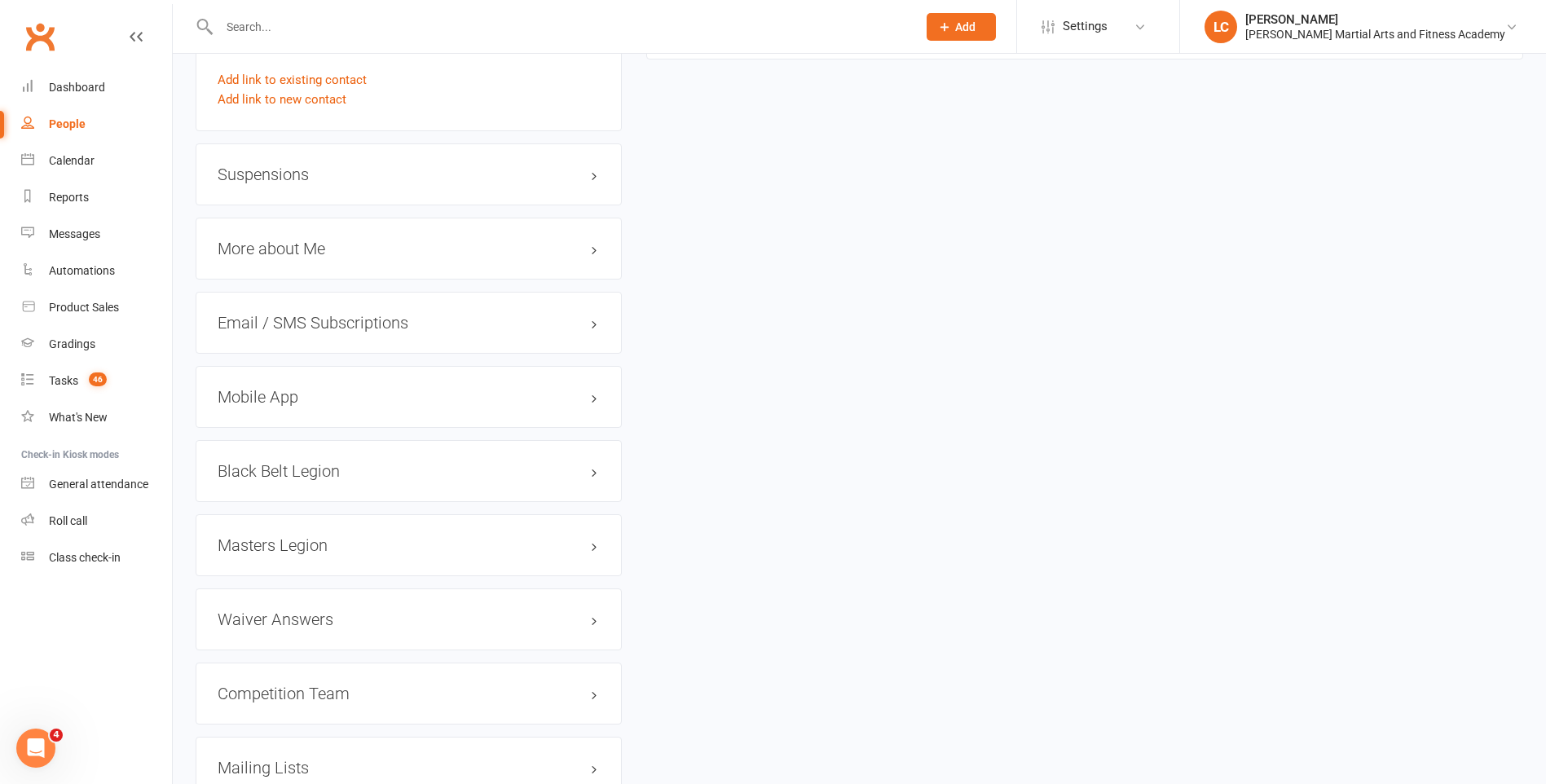
click at [265, 165] on h3 "Suspensions" at bounding box center [409, 174] width 382 height 18
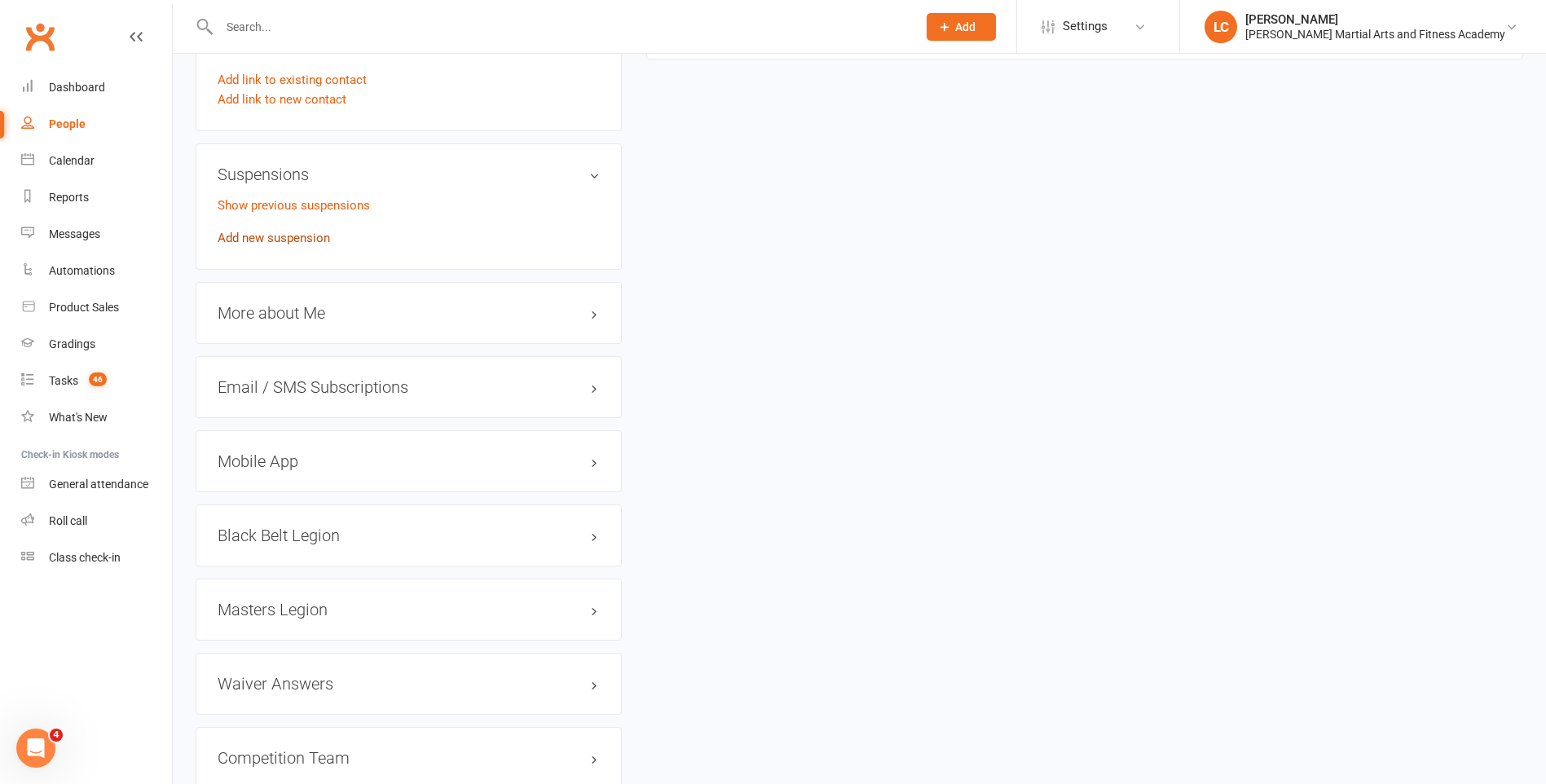
click at [273, 235] on link "Add new suspension" at bounding box center [273, 238] width 112 height 15
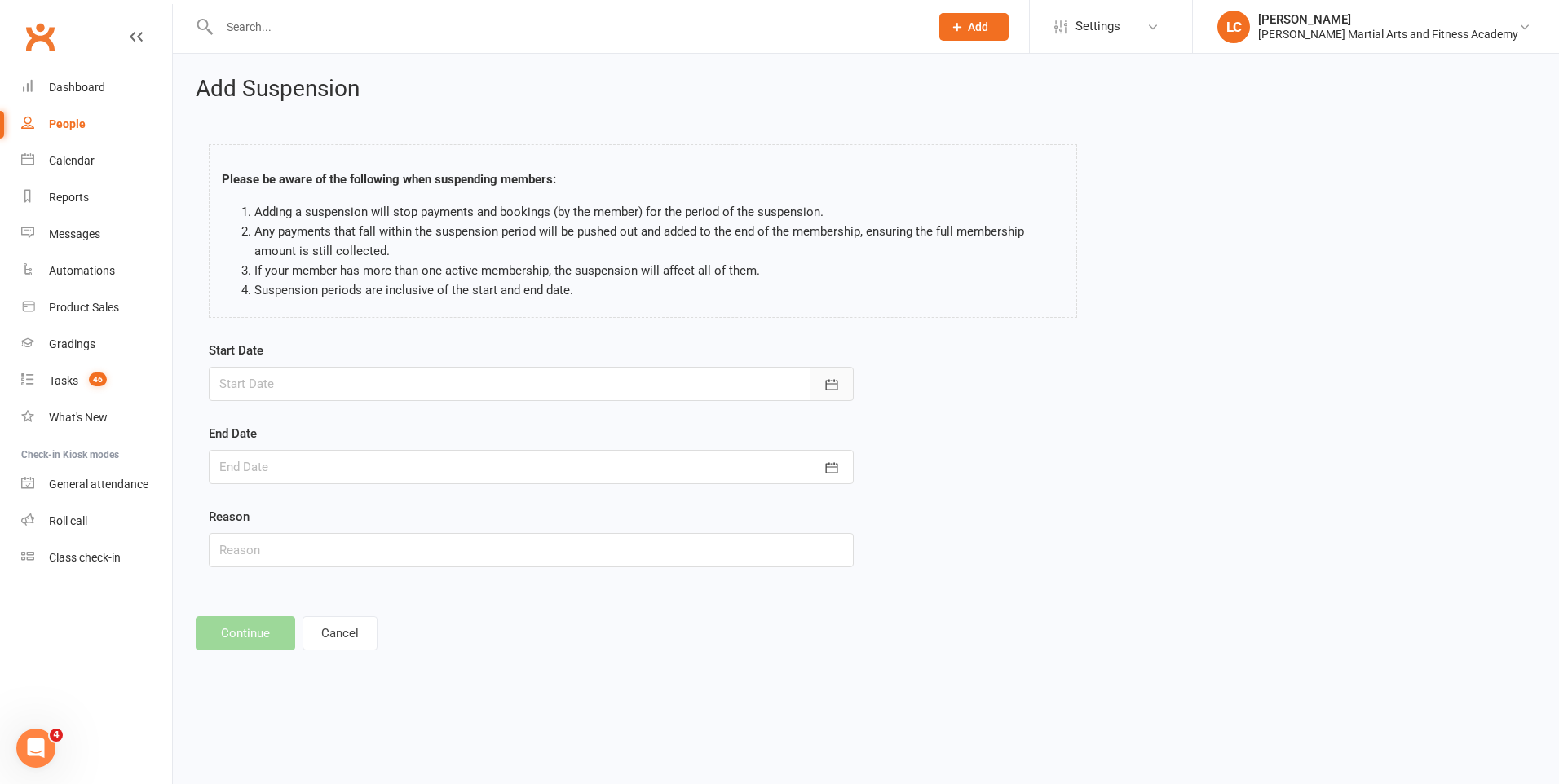
click at [834, 385] on icon "button" at bounding box center [831, 384] width 16 height 16
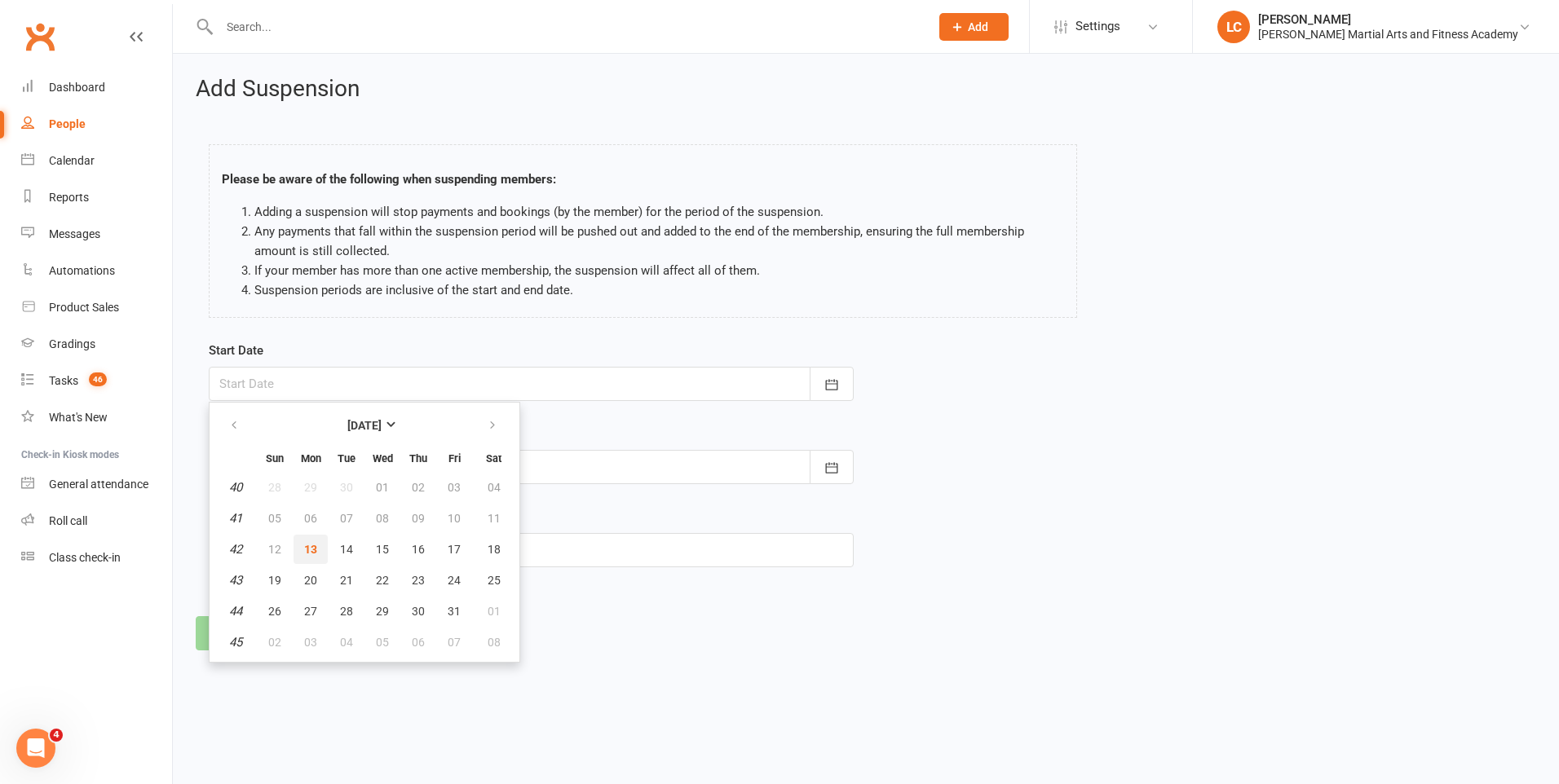
click at [314, 550] on span "13" at bounding box center [310, 549] width 13 height 13
type input "13 Oct 2025"
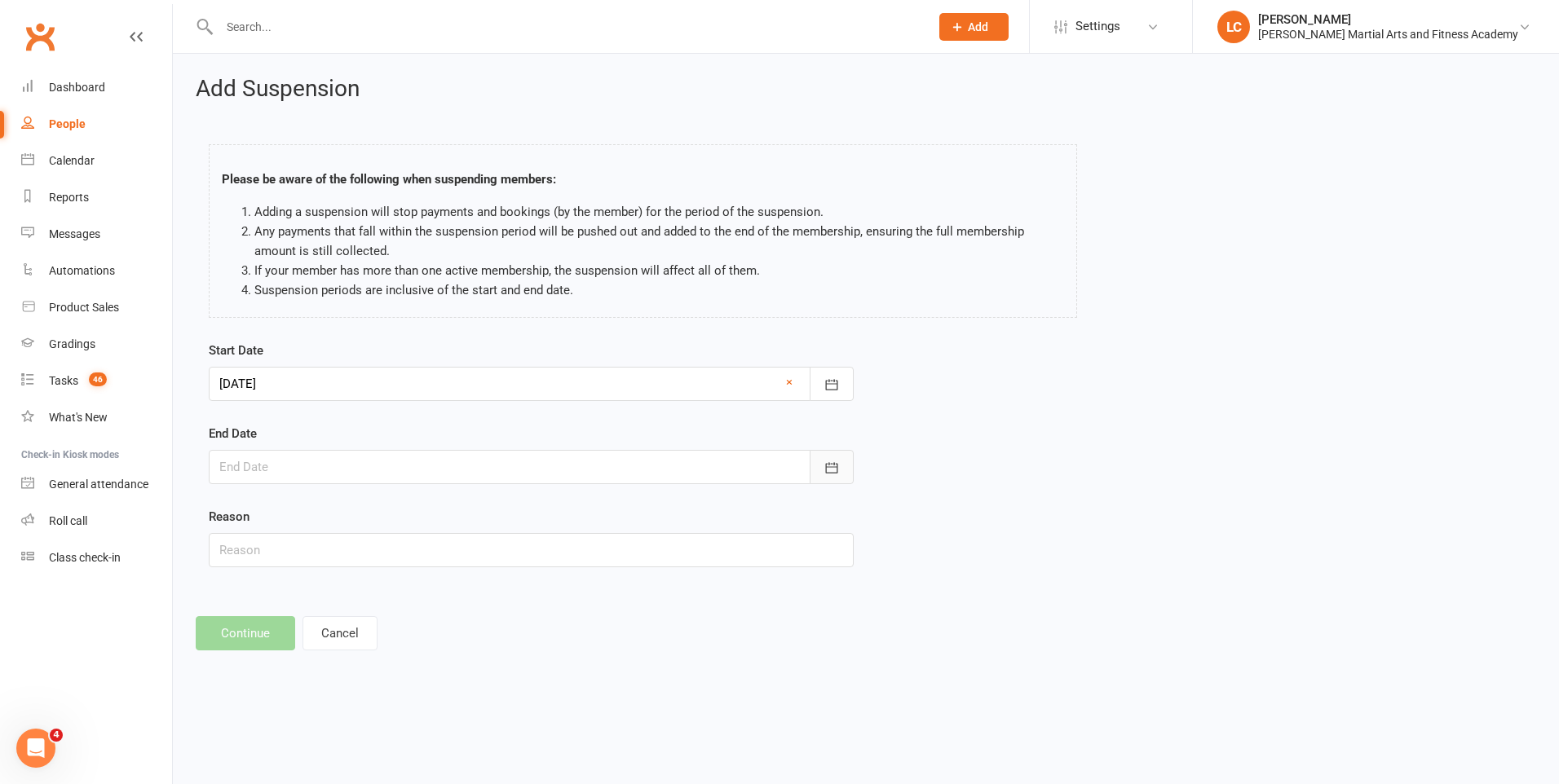
click at [845, 466] on button "button" at bounding box center [831, 466] width 44 height 35
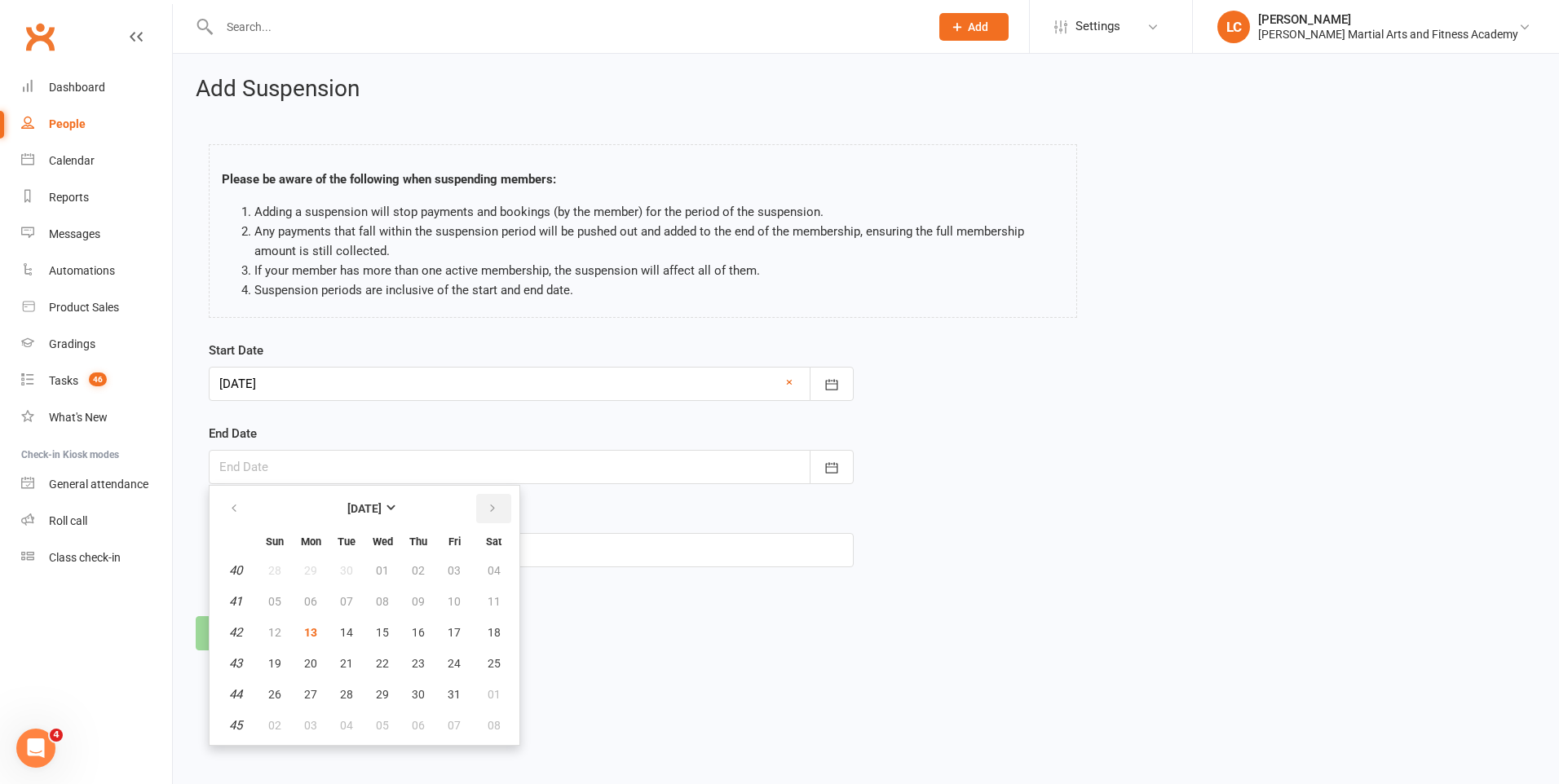
click at [498, 512] on button "button" at bounding box center [494, 508] width 35 height 29
click at [273, 603] on span "04" at bounding box center [274, 601] width 13 height 13
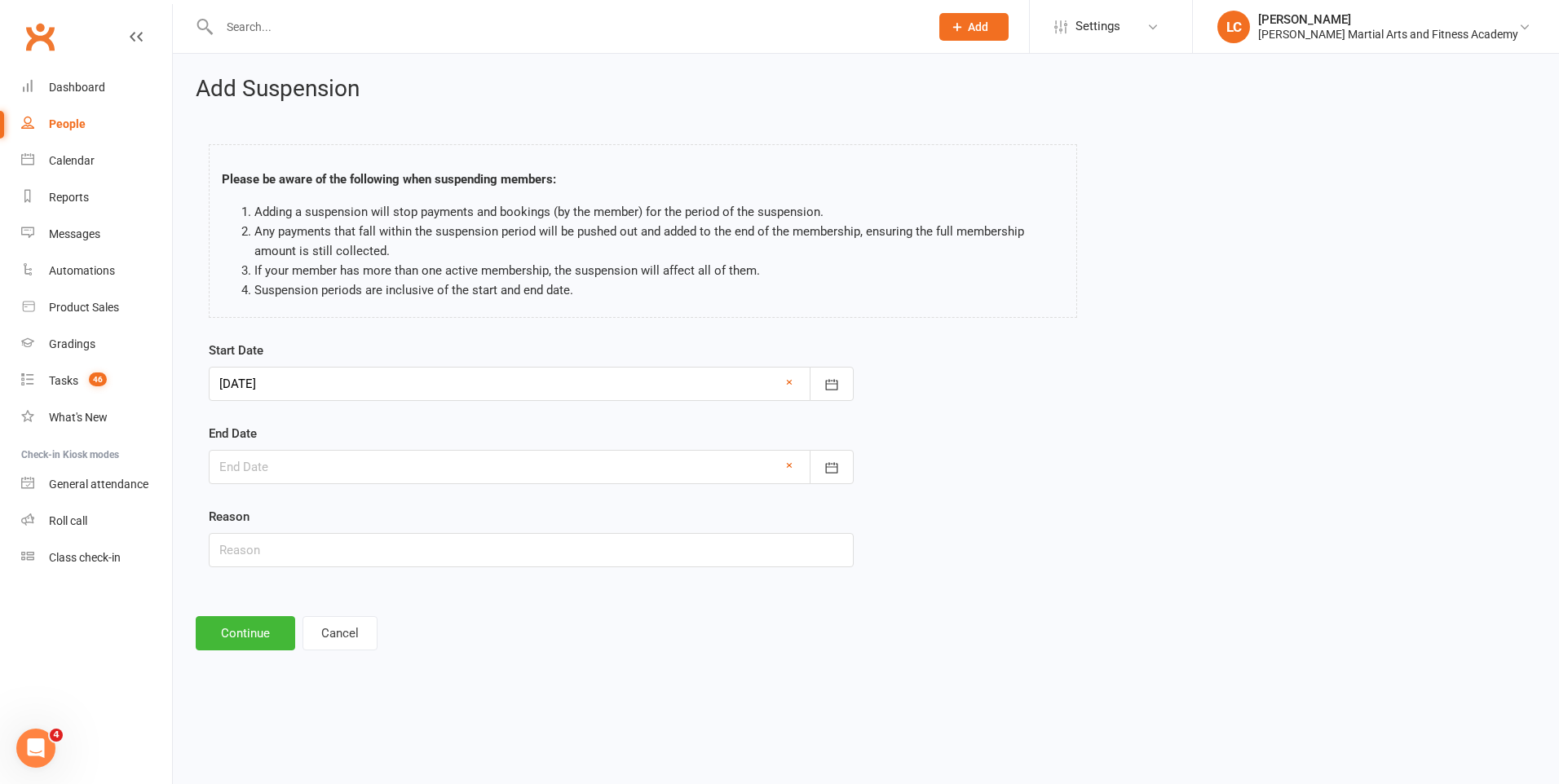
type input "04 Jan 2026"
click at [259, 555] on input "text" at bounding box center [531, 550] width 644 height 35
type input "AWAY"
click at [249, 634] on button "Continue" at bounding box center [245, 633] width 99 height 35
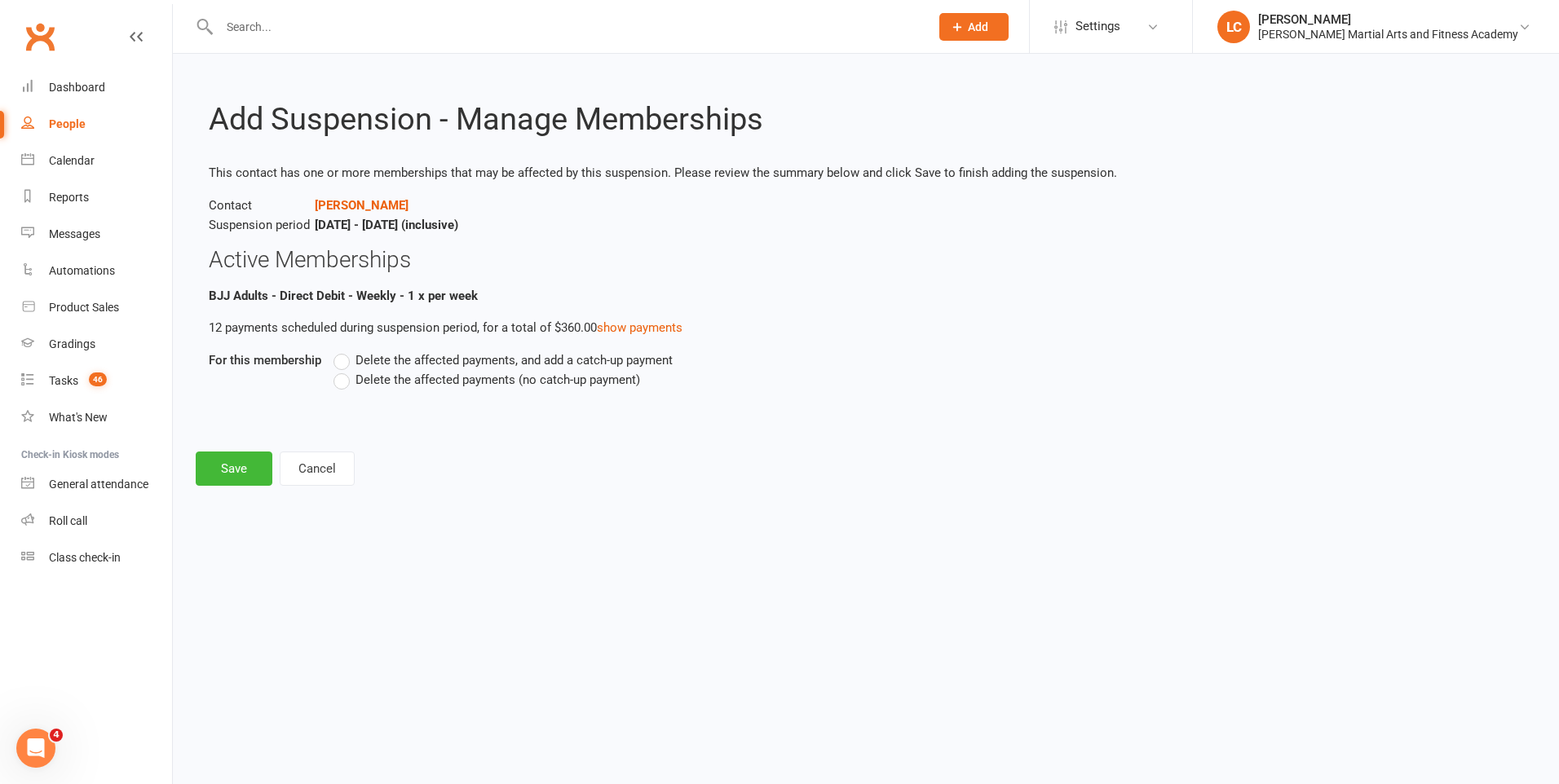
click at [349, 357] on label "Delete the affected payments, and add a catch-up payment" at bounding box center [503, 360] width 339 height 19
click at [344, 350] on input "Delete the affected payments, and add a catch-up payment" at bounding box center [339, 350] width 11 height 0
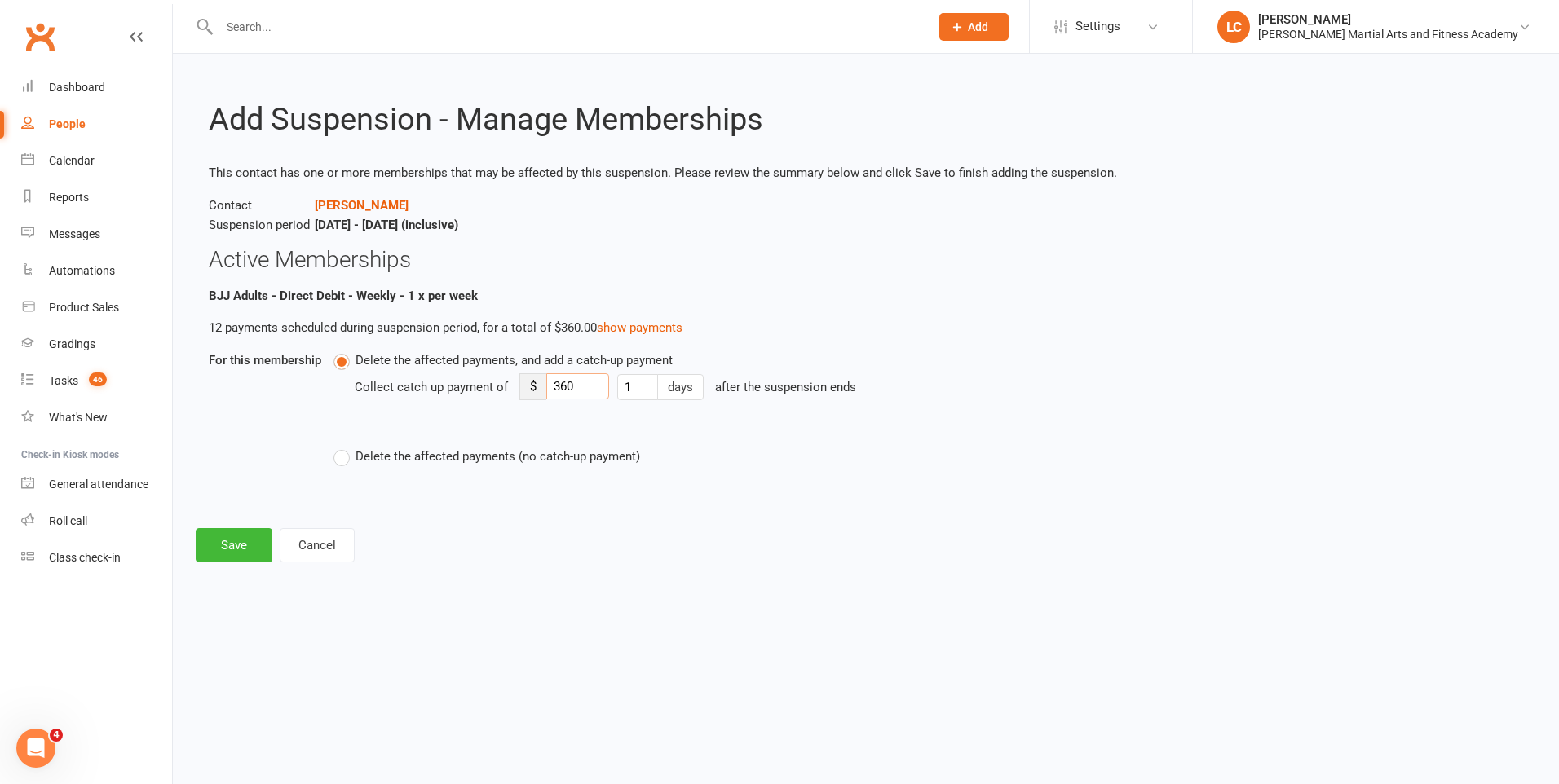
drag, startPoint x: 579, startPoint y: 385, endPoint x: 534, endPoint y: 401, distance: 47.8
click at [534, 401] on div "Collect catch up payment of $ 360 1 days after the suspension ends" at bounding box center [770, 398] width 830 height 57
type input "8"
click at [237, 539] on button "Save" at bounding box center [234, 545] width 77 height 35
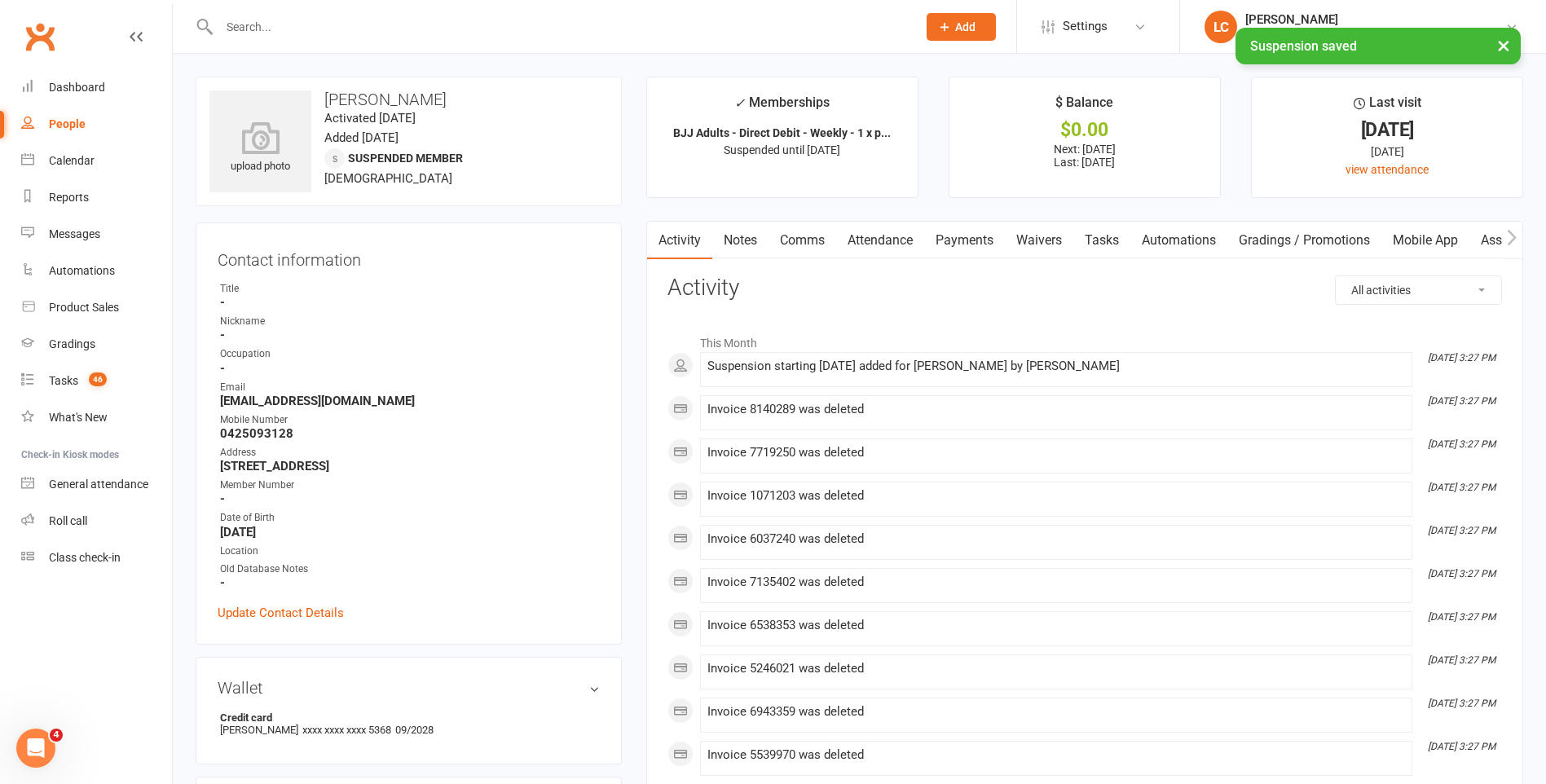
drag, startPoint x: 244, startPoint y: 38, endPoint x: 335, endPoint y: -60, distance: 133.7
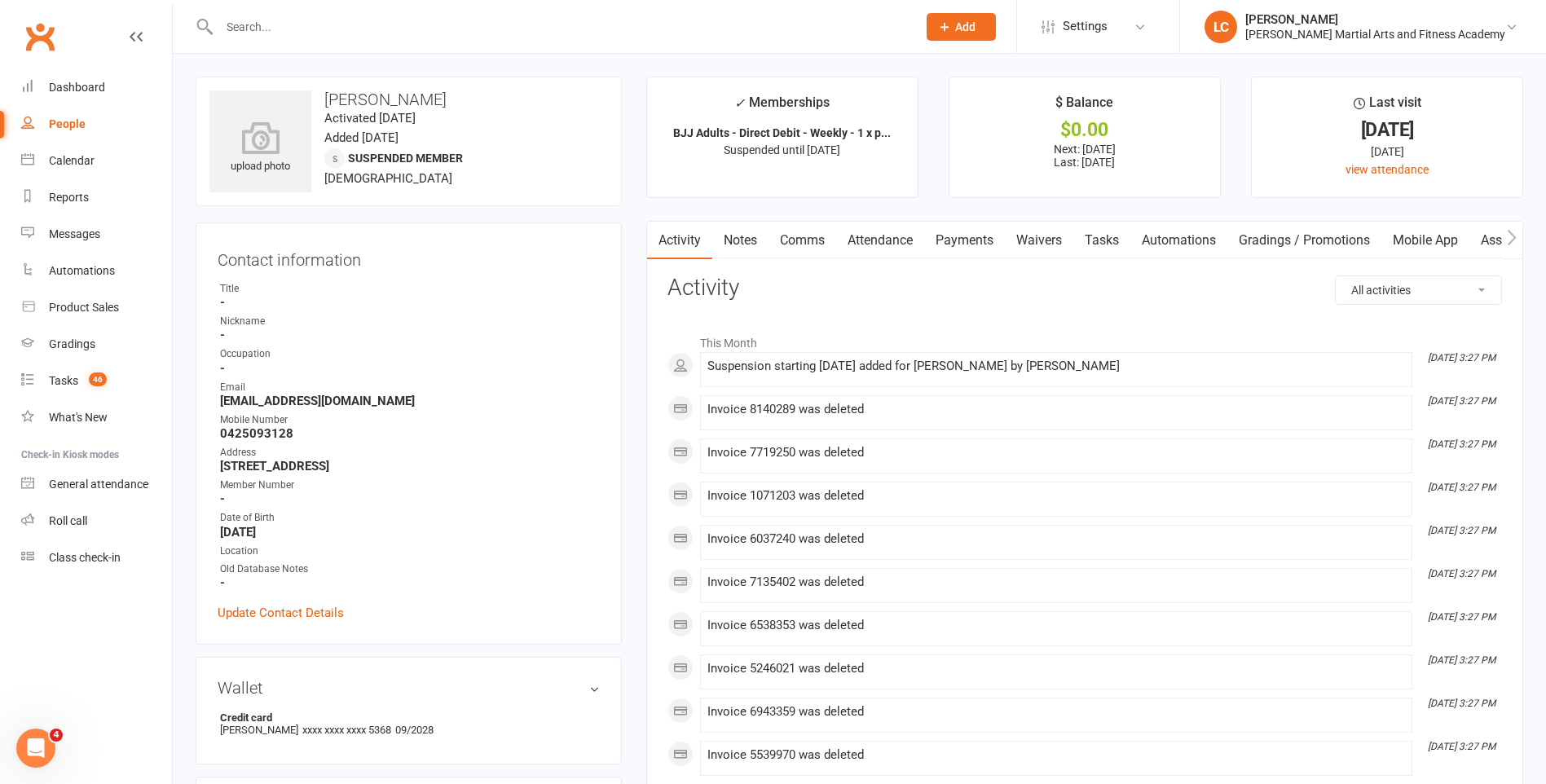
click at [796, 241] on link "Comms" at bounding box center [802, 240] width 67 height 37
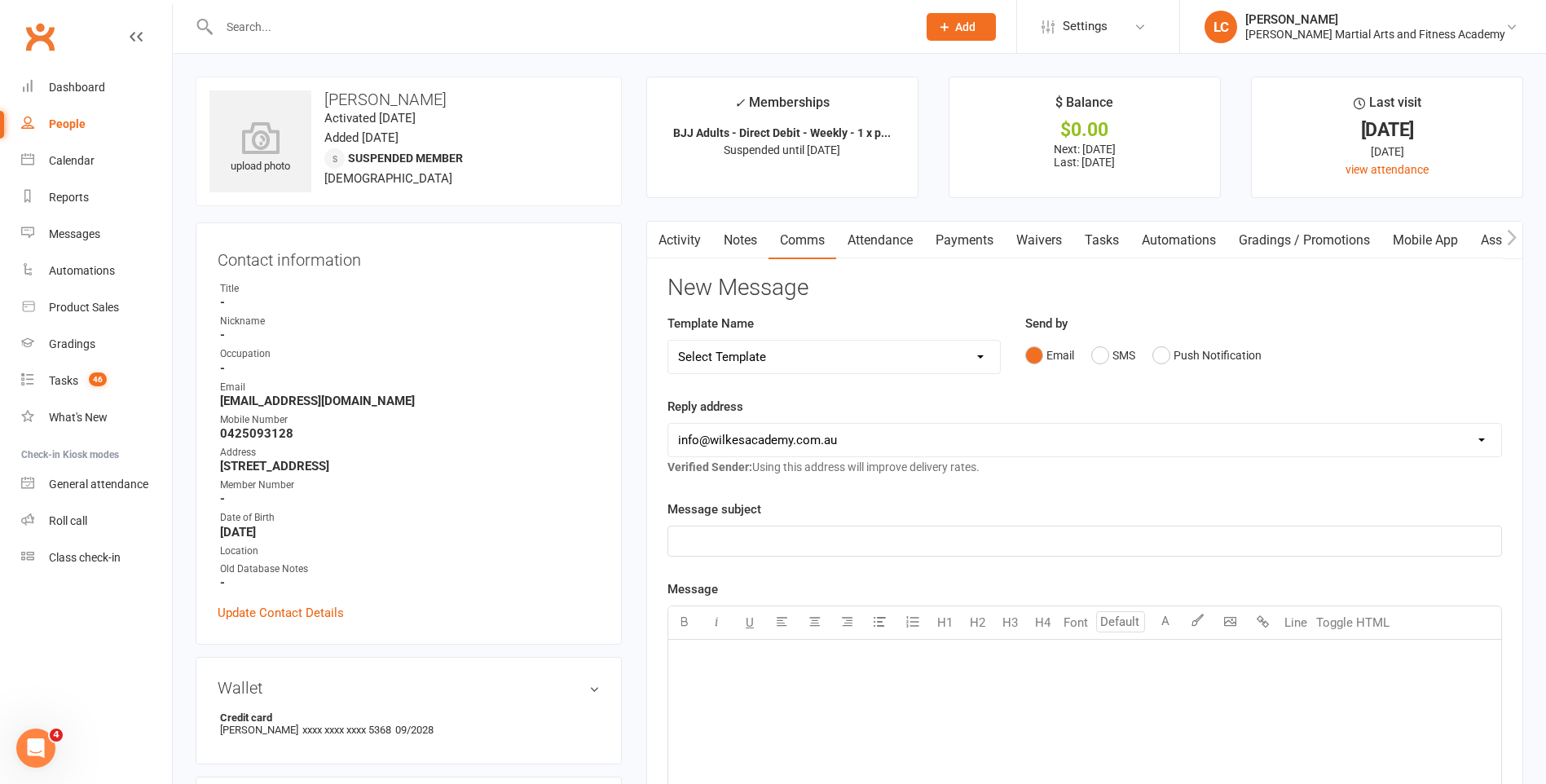
click at [771, 359] on select "Select Template [Email] Birthday Party Enquiry [Email] 2-5yo Grading Form [Emai…" at bounding box center [834, 357] width 332 height 33
select select "40"
click at [668, 341] on select "Select Template [Email] Birthday Party Enquiry [Email] 2-5yo Grading Form [Emai…" at bounding box center [834, 357] width 332 height 33
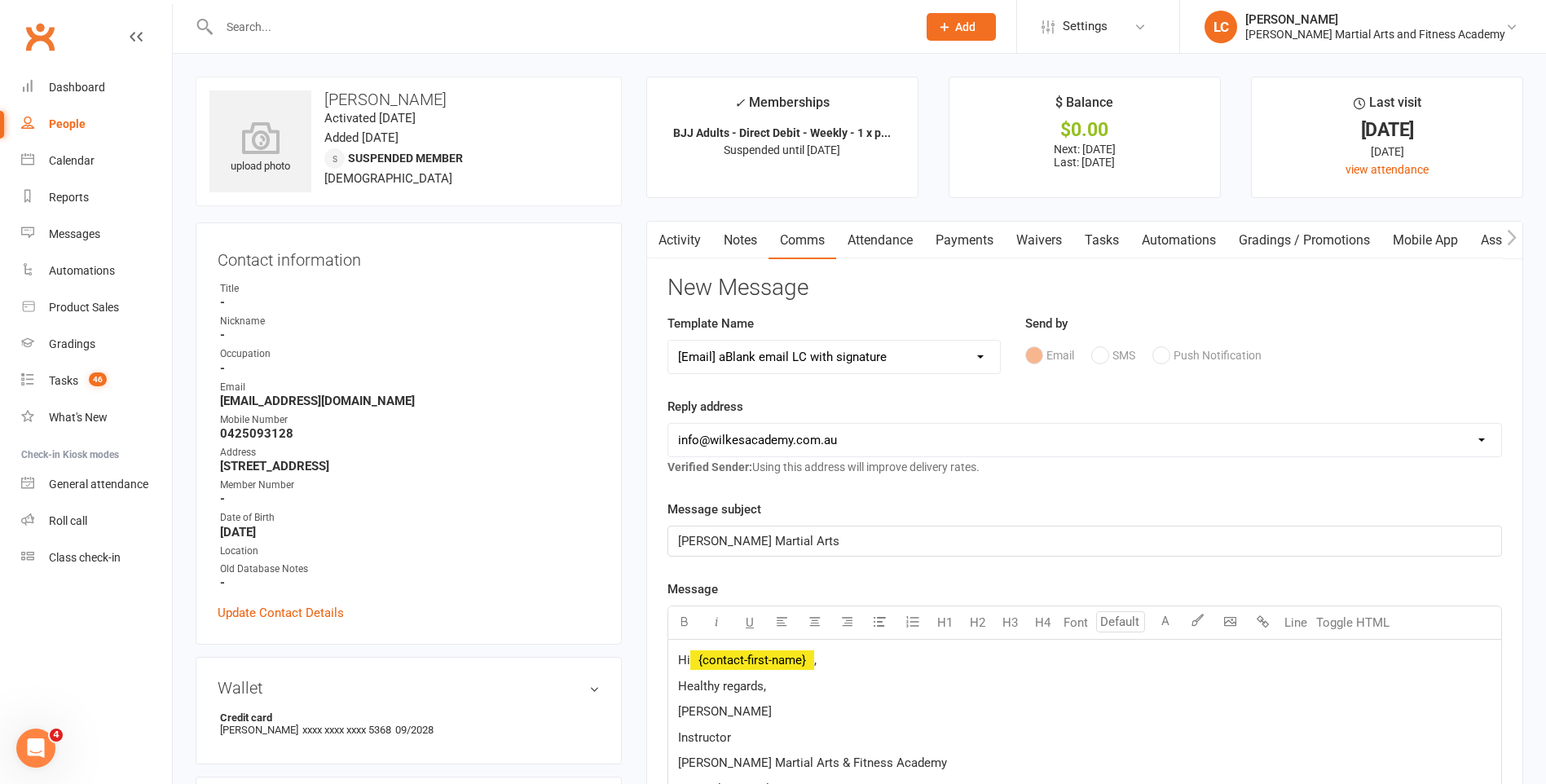
click at [811, 653] on p "Hi ﻿ {contact-first-name} ," at bounding box center [1084, 660] width 813 height 19
click at [858, 661] on p "Hi ﻿ {contact-first-name} ,|A" at bounding box center [1084, 660] width 813 height 19
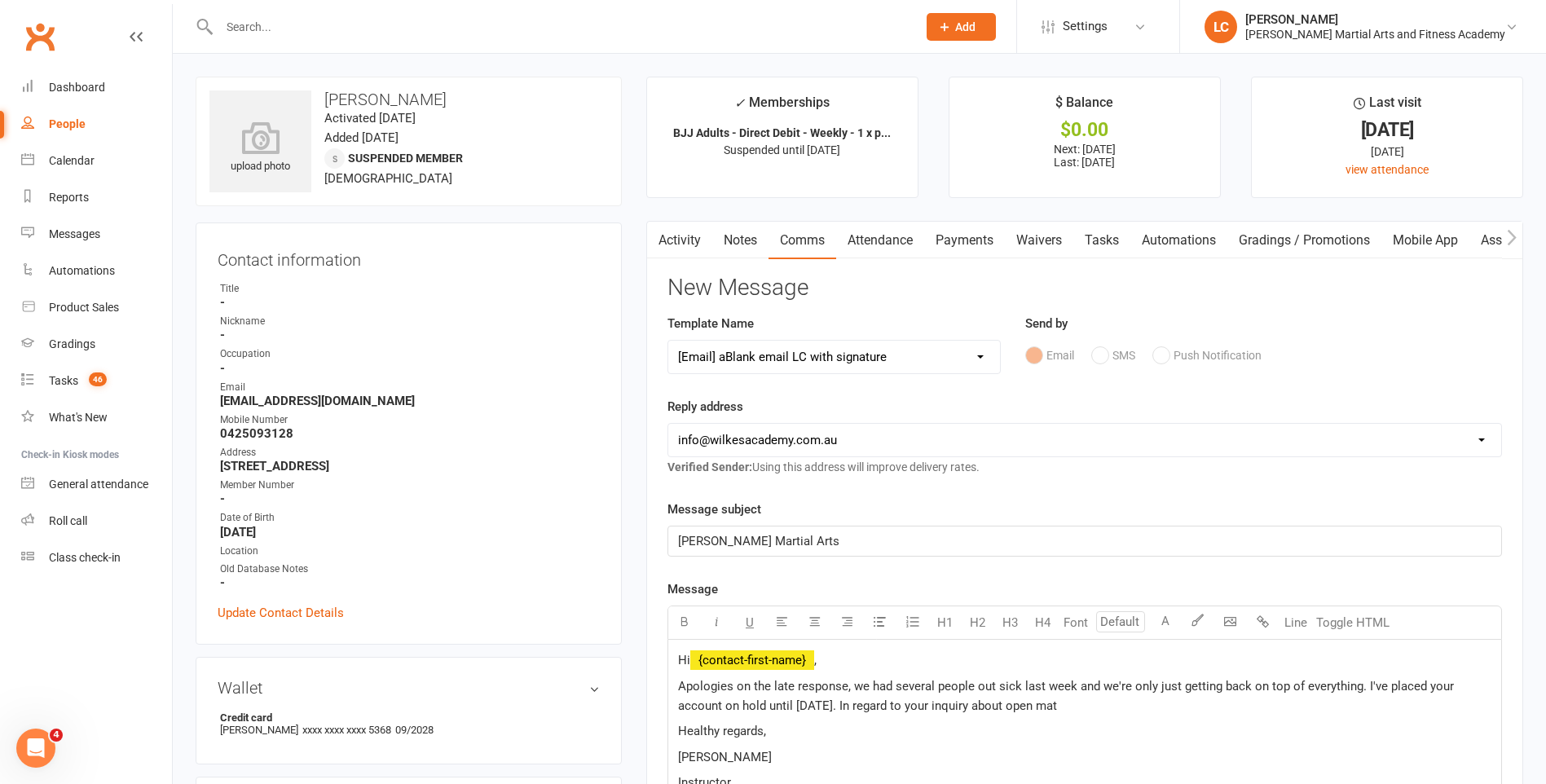
click at [1210, 696] on p "Apologies on the late response, we had several people out sick last week and we…" at bounding box center [1084, 696] width 813 height 39
drag, startPoint x: 1210, startPoint y: 703, endPoint x: 1301, endPoint y: 782, distance: 120.5
click at [1210, 705] on p "Apologies on the late response, we had several people out sick last week and we…" at bounding box center [1084, 696] width 813 height 39
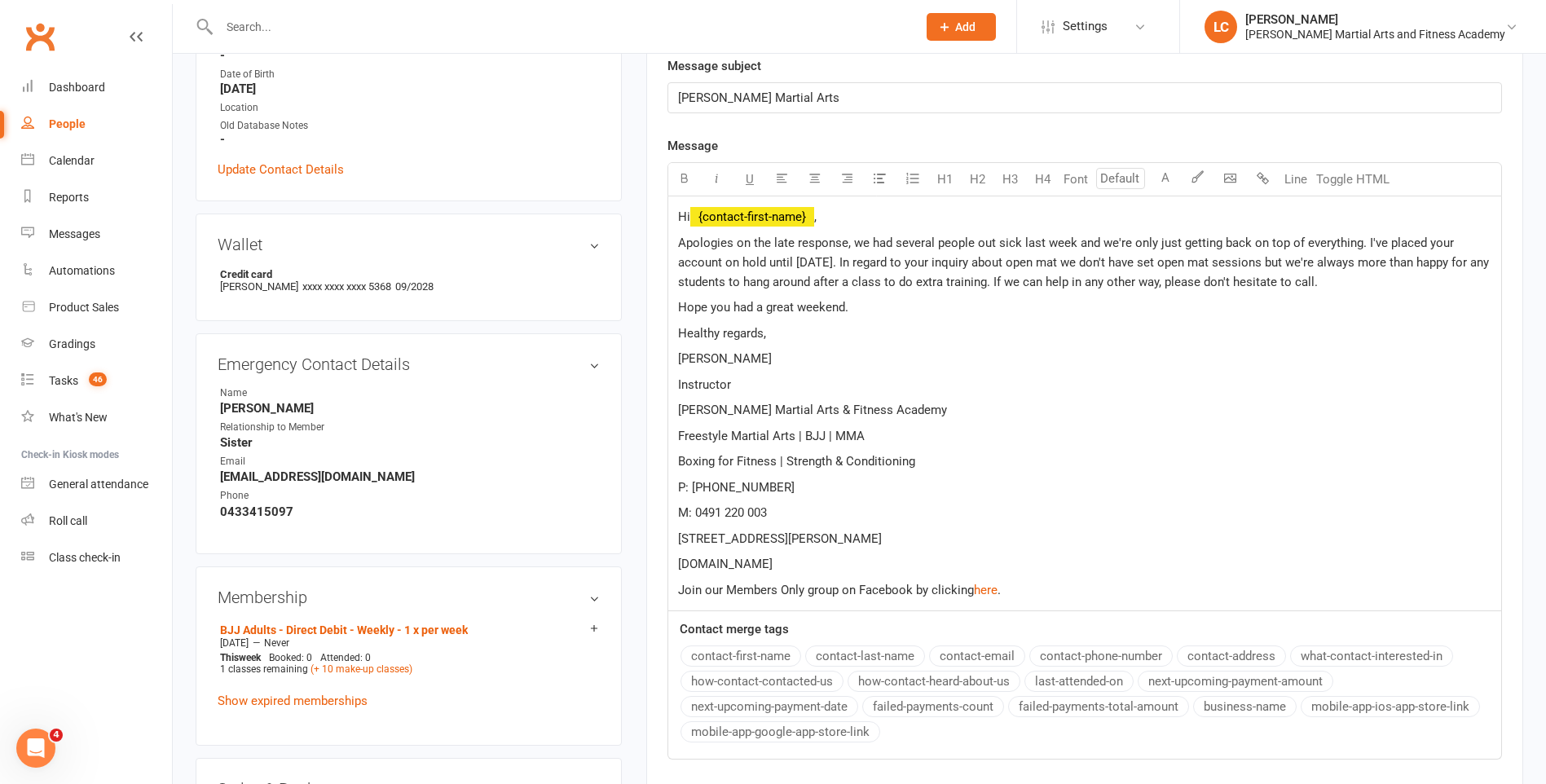
scroll to position [571, 0]
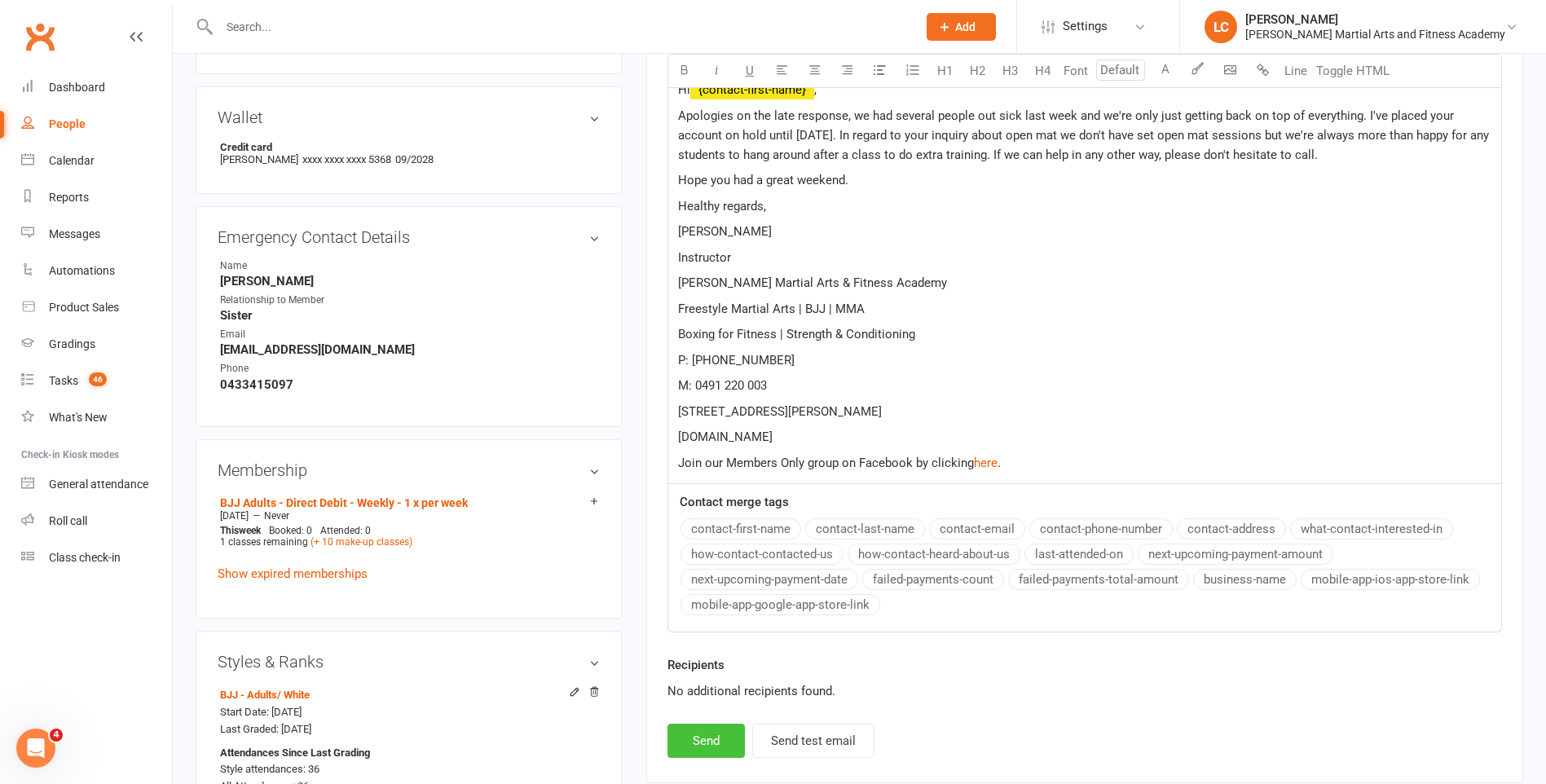
click at [704, 743] on button "Send" at bounding box center [705, 741] width 77 height 35
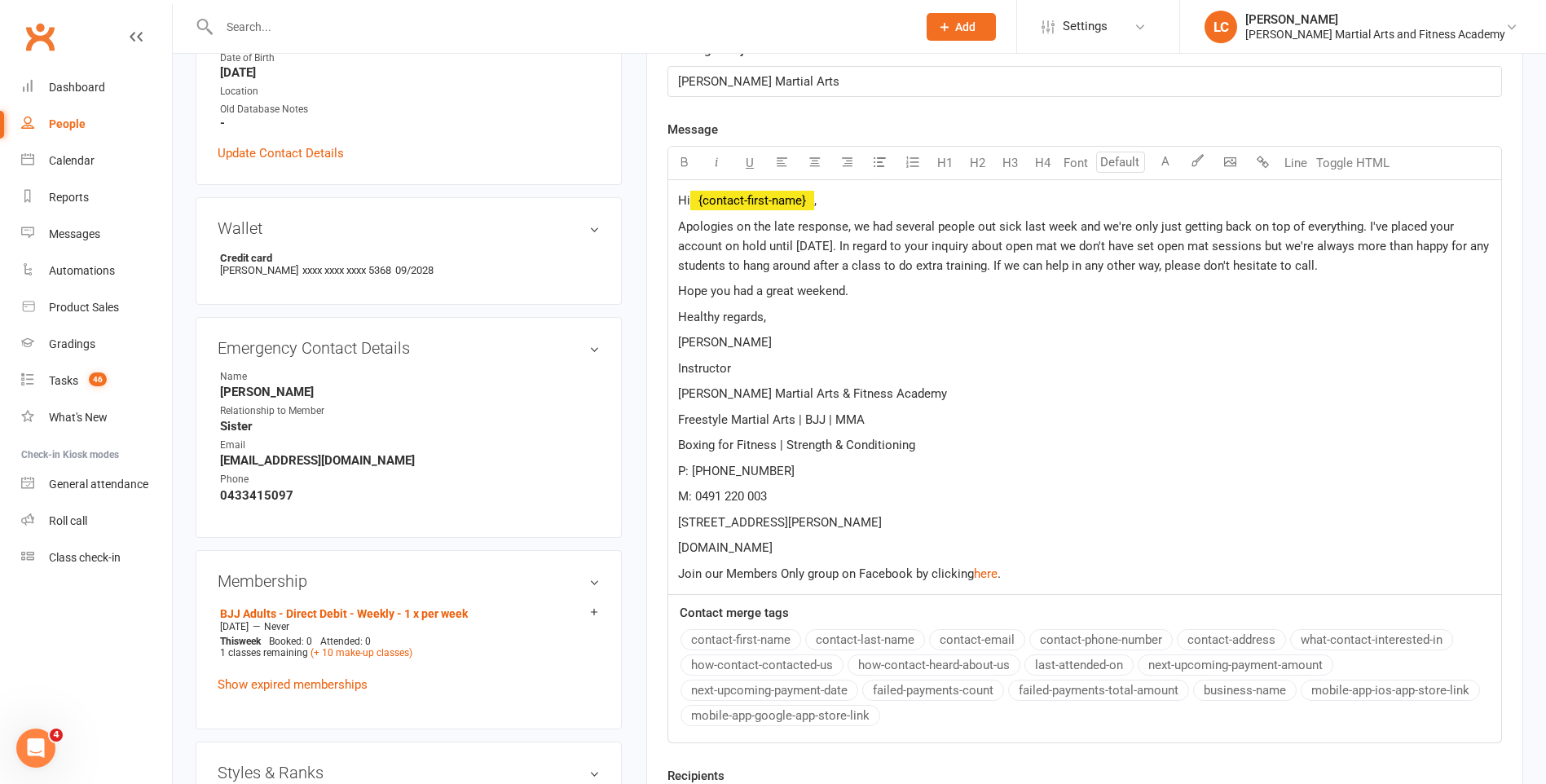
select select
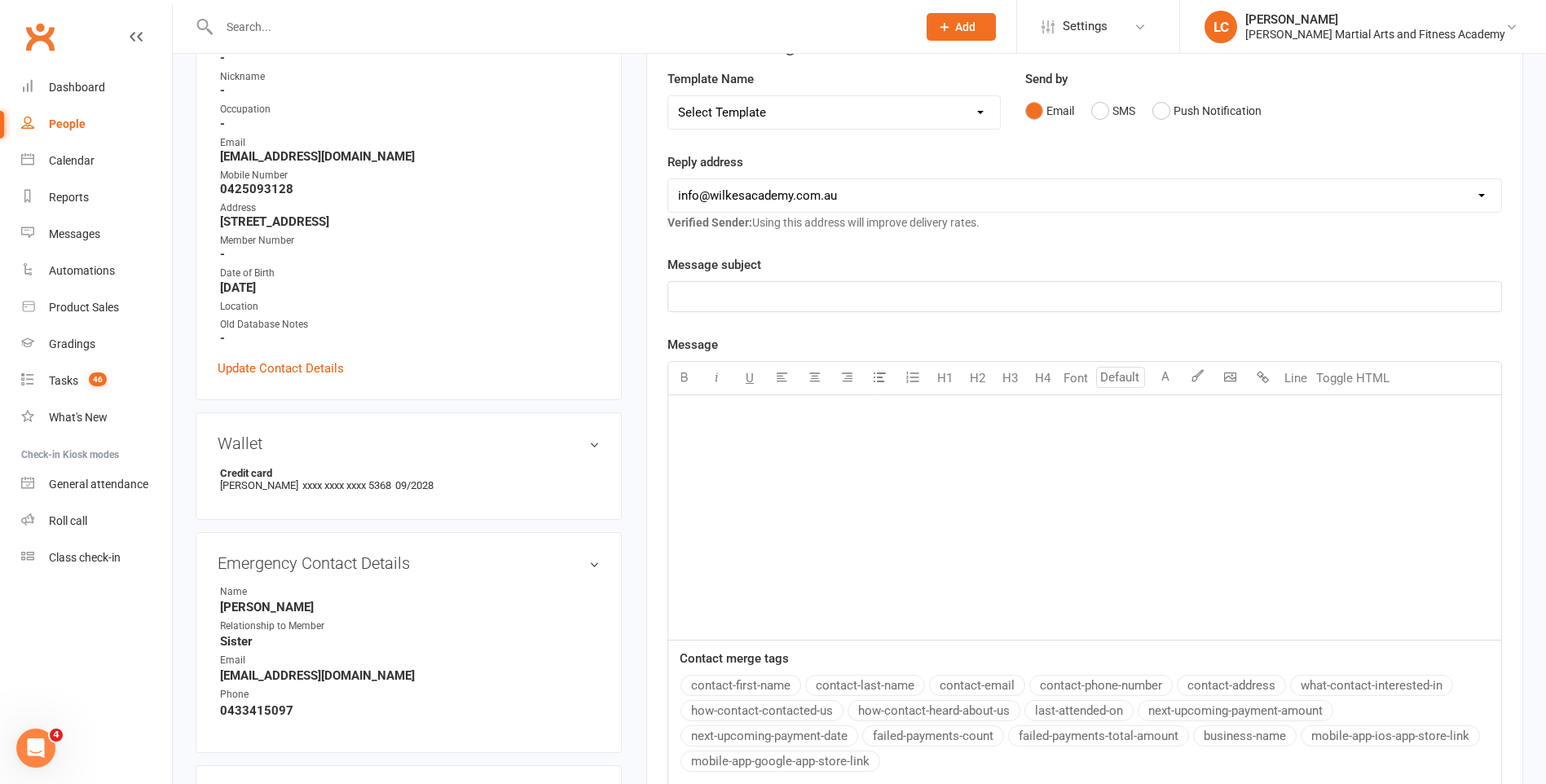
click at [294, 8] on div at bounding box center [550, 27] width 710 height 53
click at [294, 33] on input "text" at bounding box center [559, 27] width 691 height 23
paste input "Cam Moller <cammoller@optusnet.com.au>"
drag, startPoint x: 291, startPoint y: 24, endPoint x: 143, endPoint y: 46, distance: 149.6
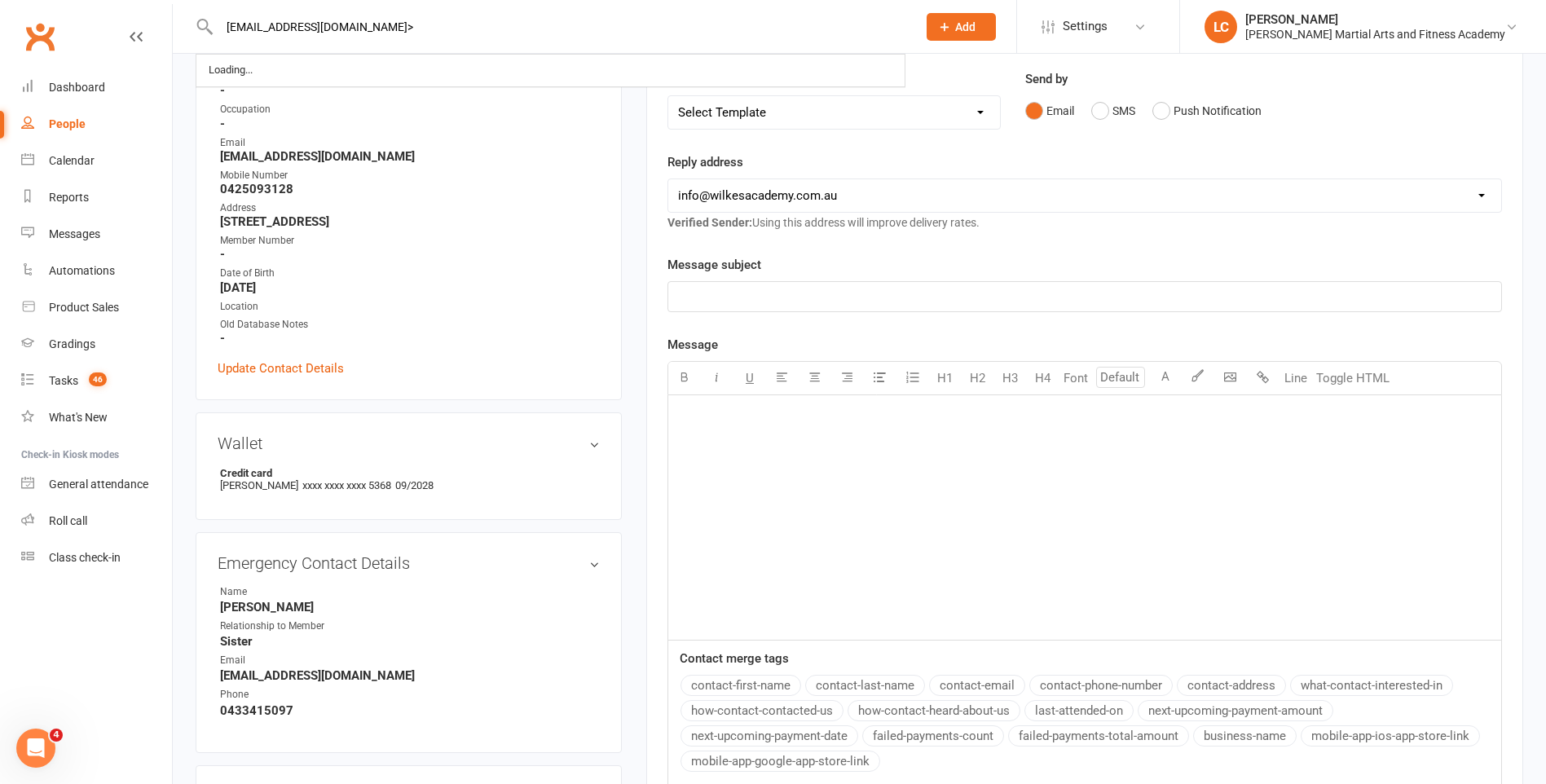
click at [436, 33] on input "cammoller@optusnet.com.au>" at bounding box center [559, 27] width 691 height 23
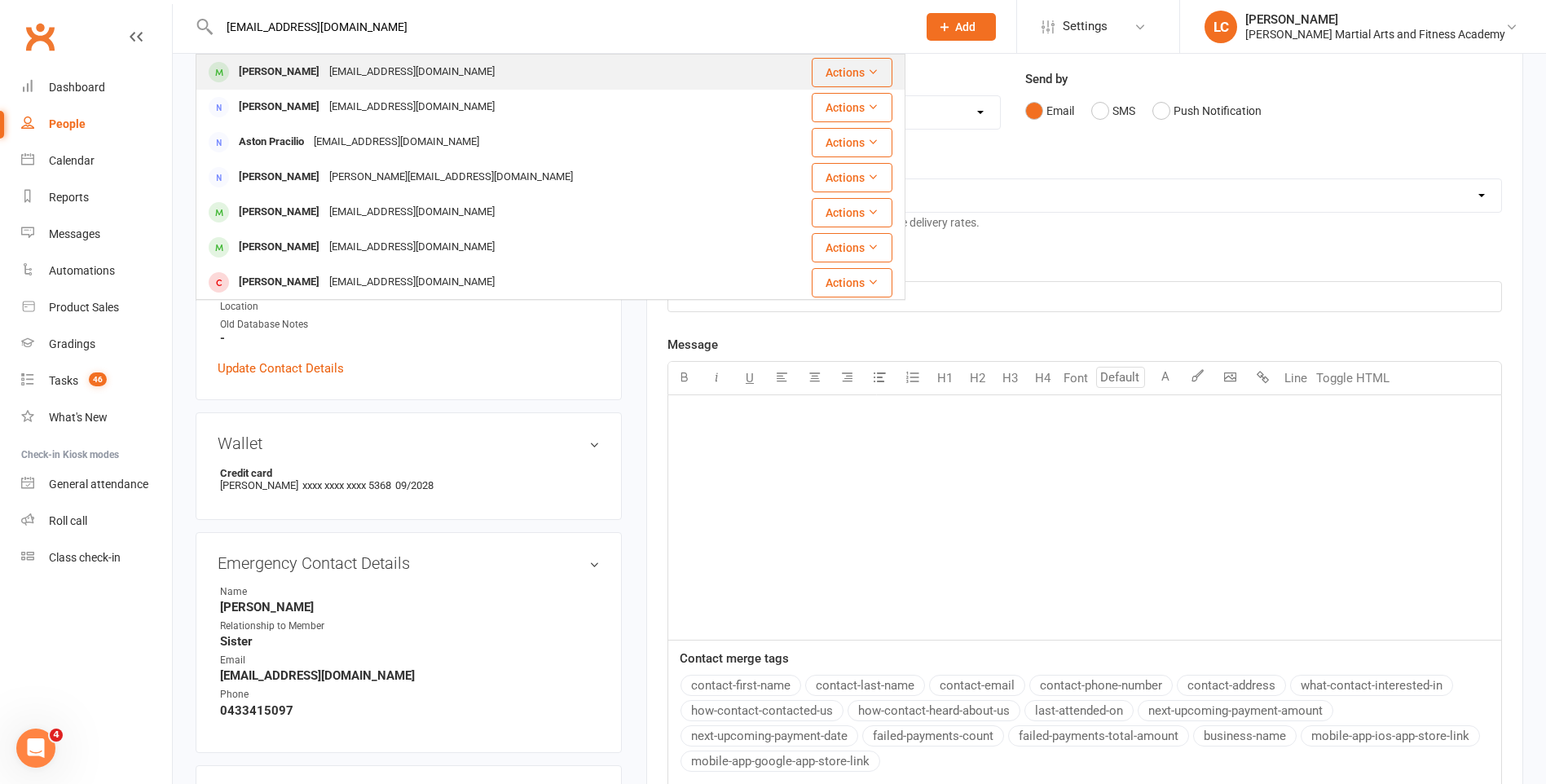
type input "cammoller@optusnet.com.au"
click at [436, 76] on div "cammoller@optusnet.com.au" at bounding box center [412, 72] width 175 height 24
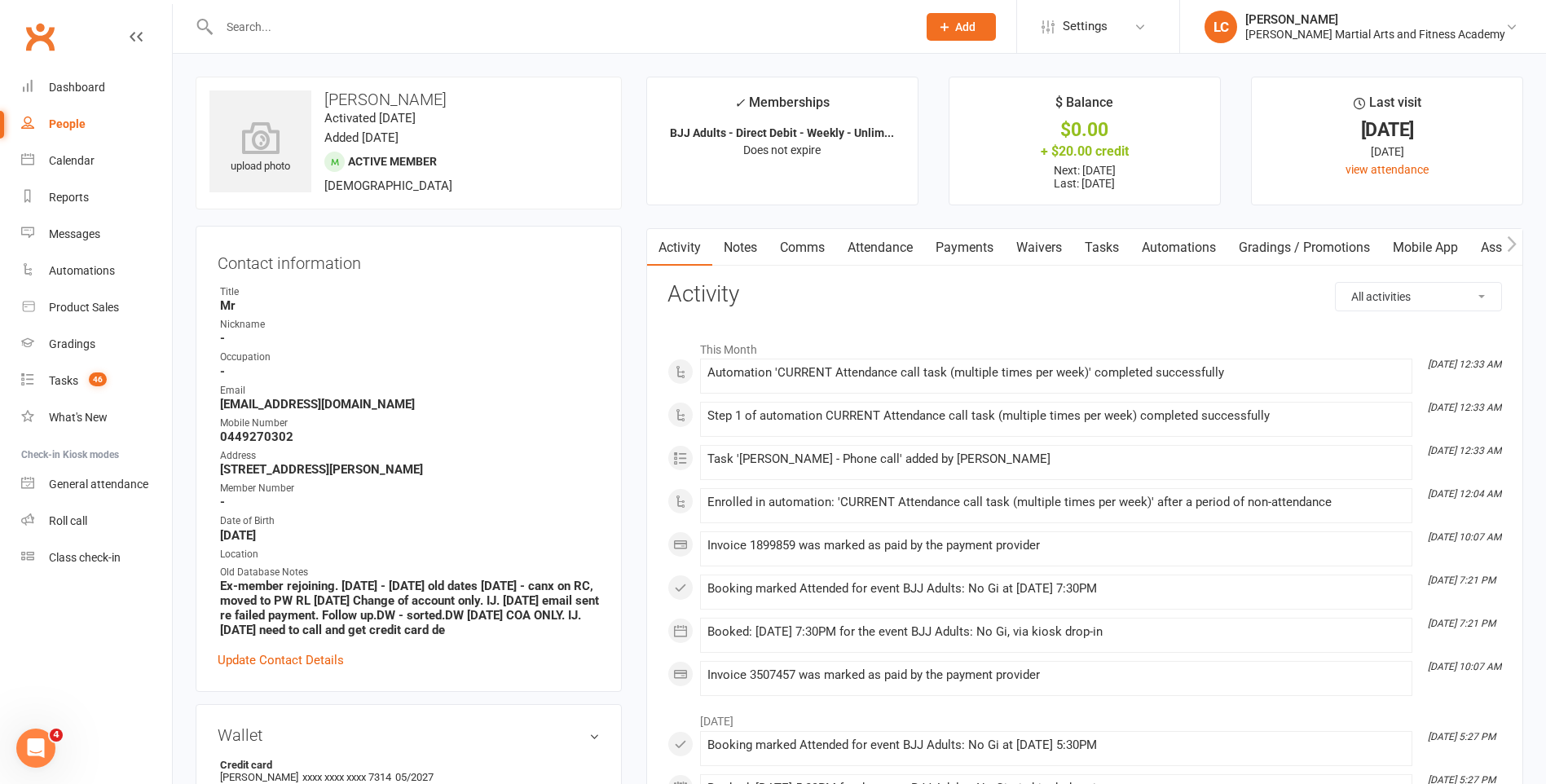
click at [988, 244] on link "Payments" at bounding box center [964, 248] width 81 height 37
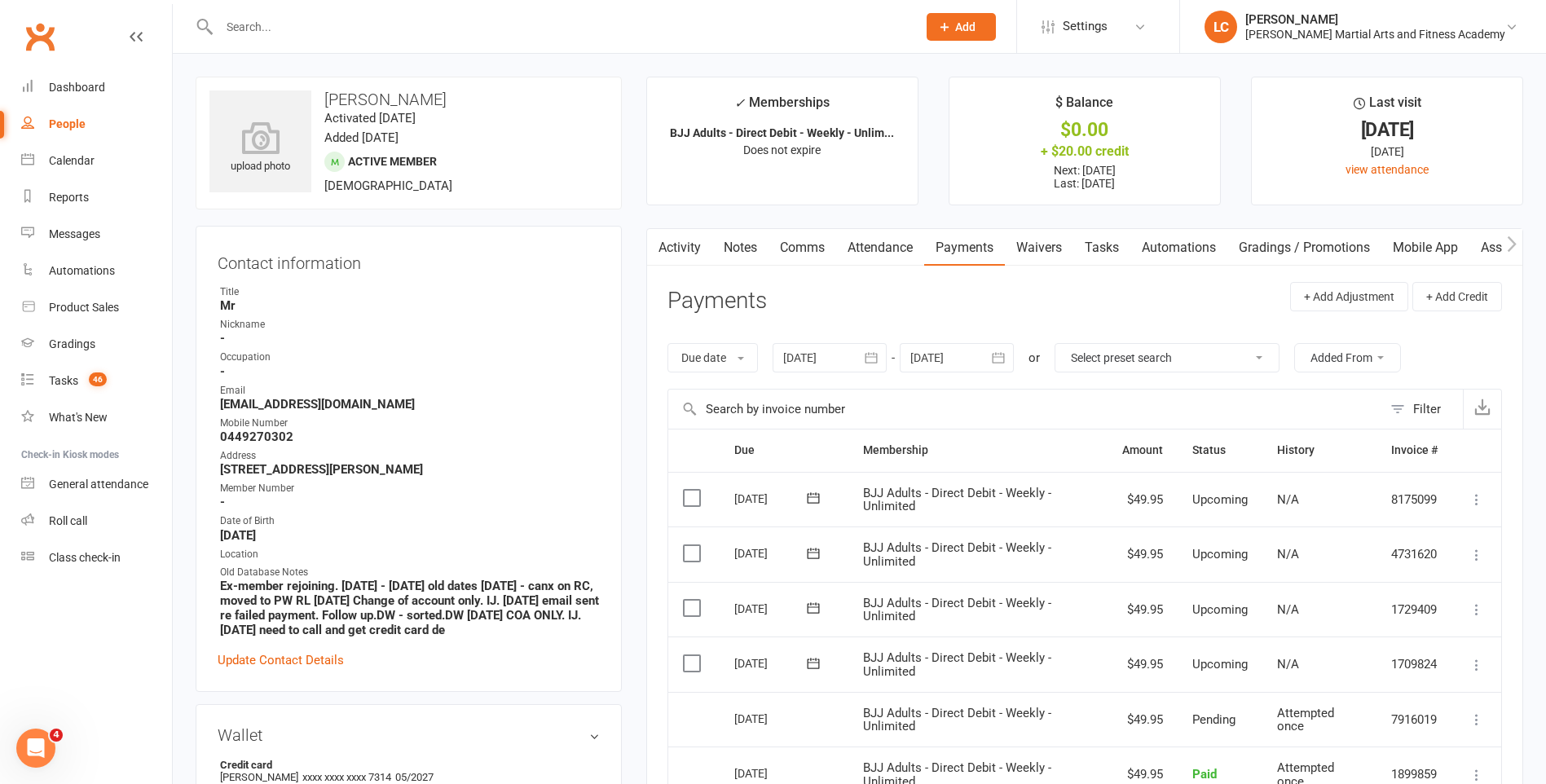
click at [744, 249] on link "Notes" at bounding box center [741, 248] width 57 height 37
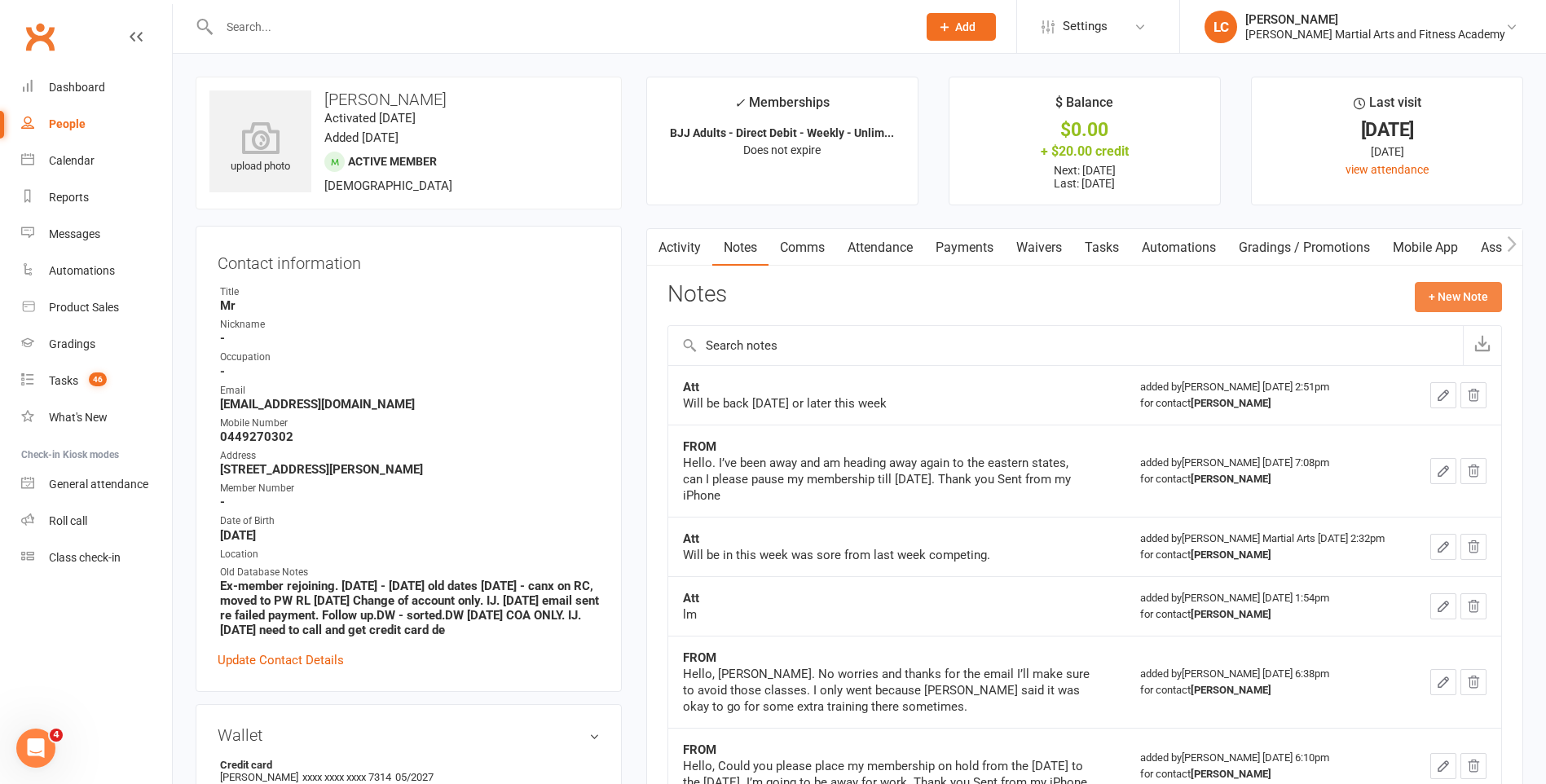
click at [1472, 296] on button "+ New Note" at bounding box center [1458, 296] width 88 height 29
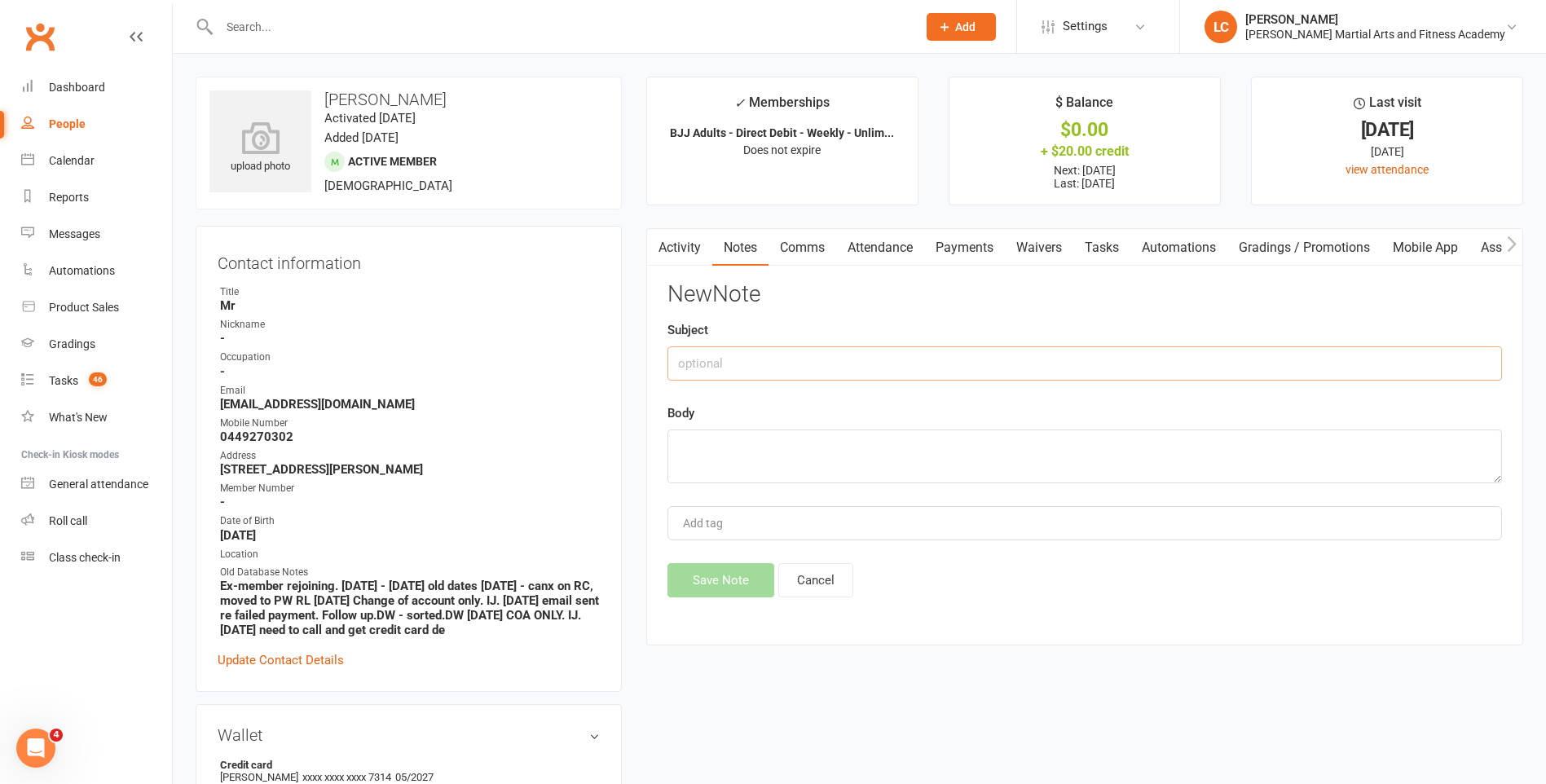
drag, startPoint x: 911, startPoint y: 371, endPoint x: 918, endPoint y: 355, distance: 17.5
click at [916, 367] on input "text" at bounding box center [1084, 363] width 835 height 35
type input "FROM"
click at [865, 429] on textarea at bounding box center [1084, 456] width 835 height 54
paste textarea "Hello, I’m going away can I please have my membership put on hold from the 13th…"
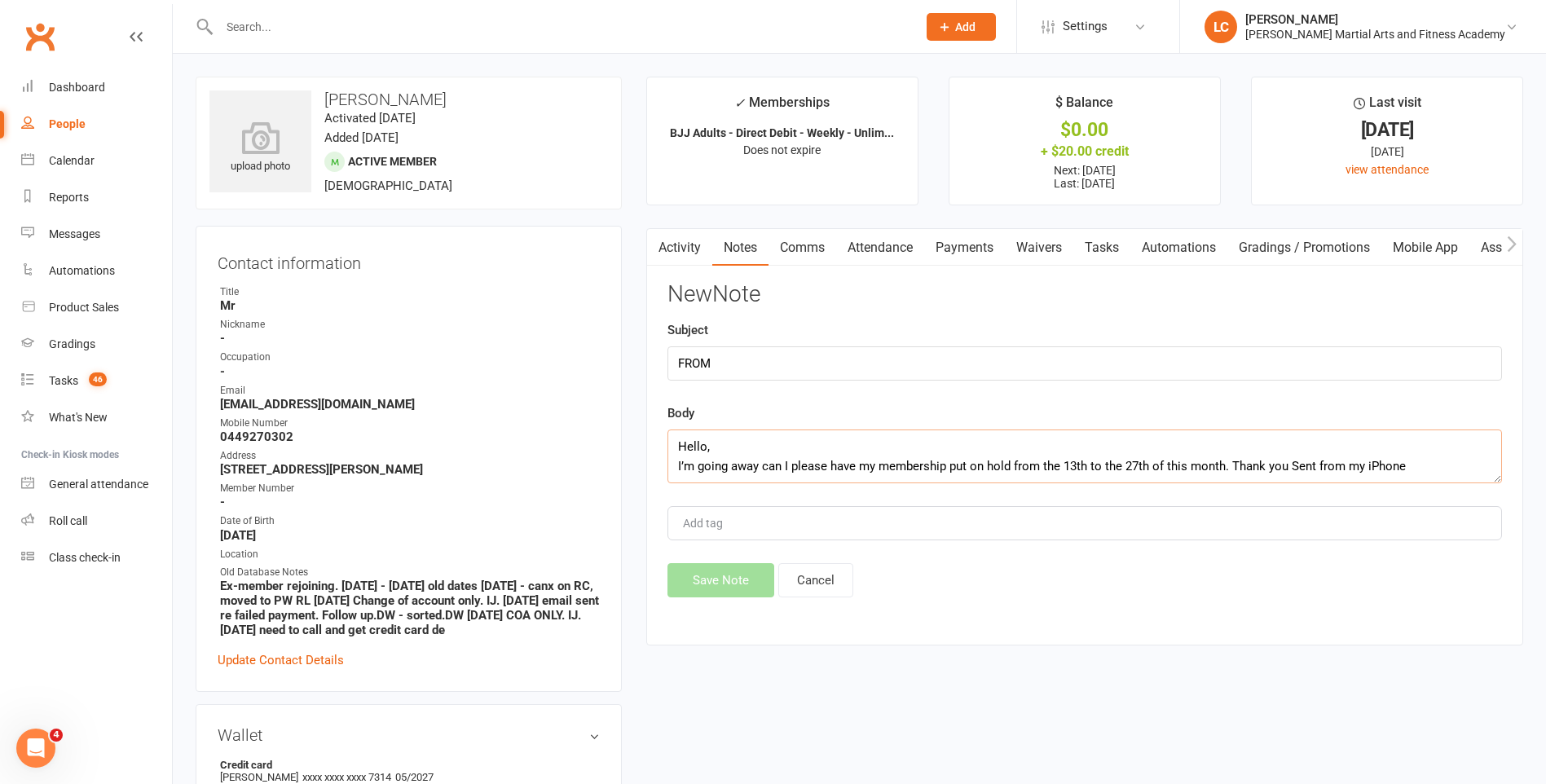
scroll to position [11, 0]
type textarea "Hello, I’m going away can I please have my membership put on hold from the 13th…"
click at [705, 596] on button "Save Note" at bounding box center [720, 580] width 107 height 35
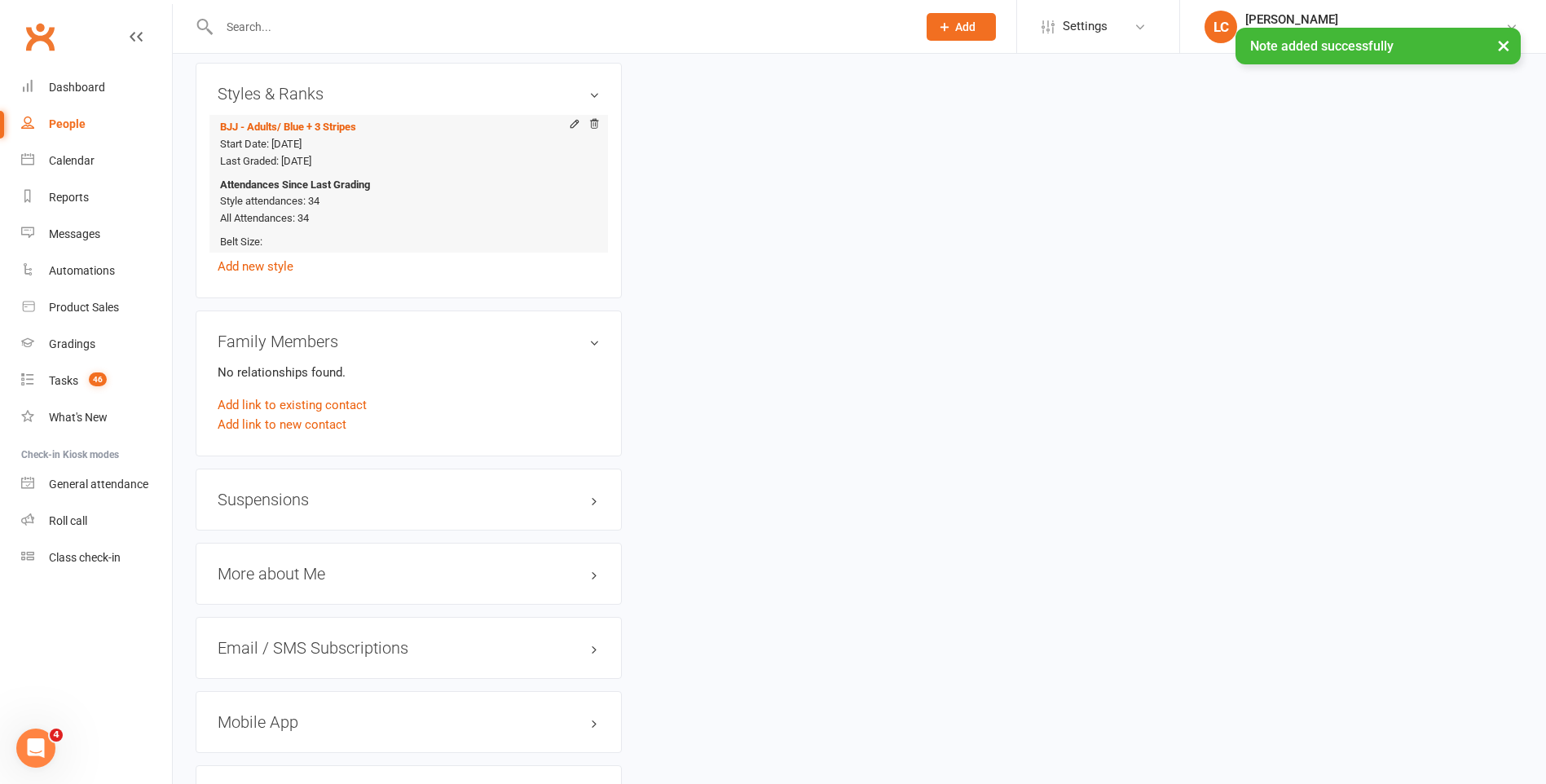
scroll to position [1467, 0]
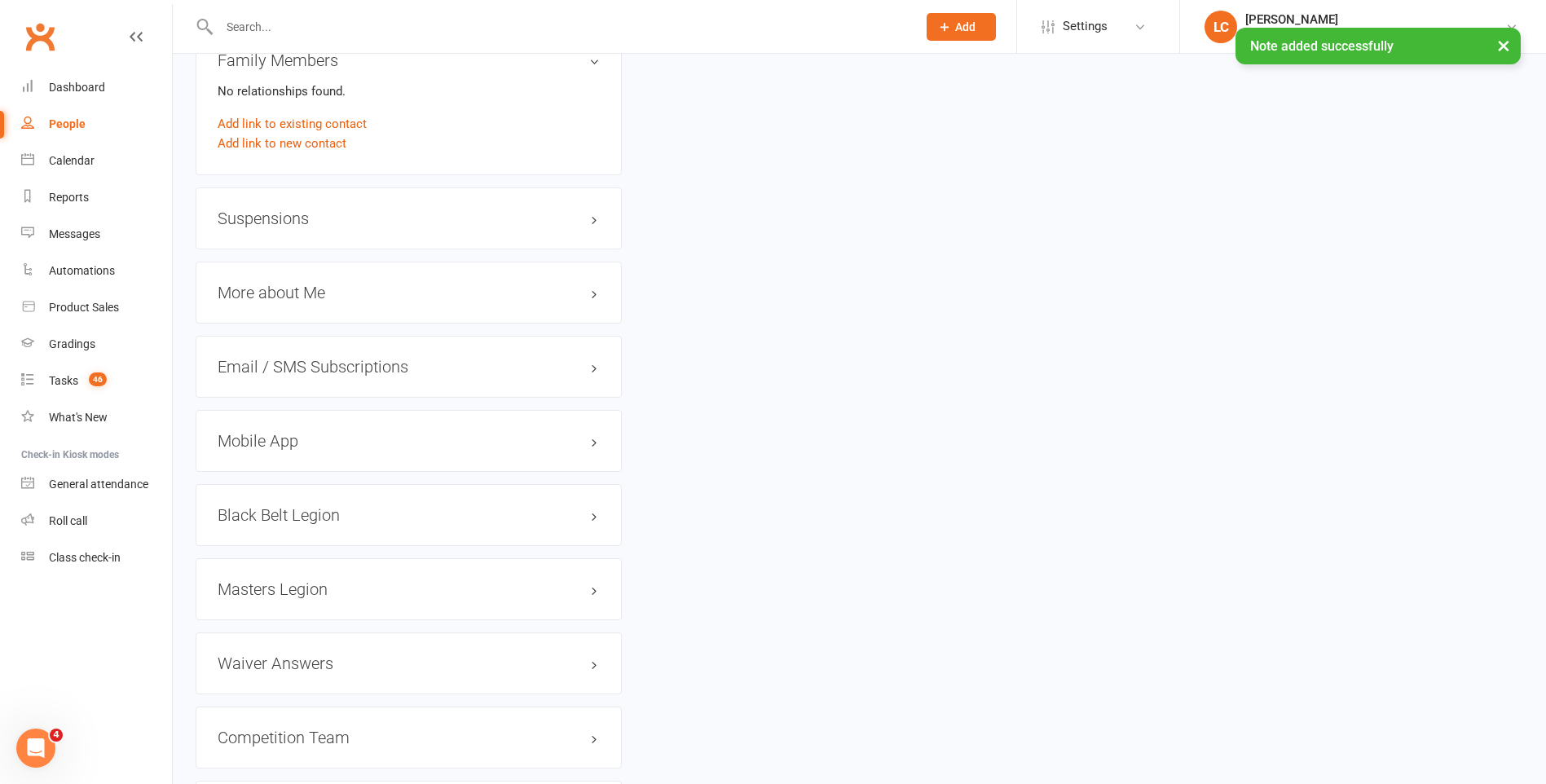
click at [270, 212] on h3 "Suspensions" at bounding box center [409, 219] width 382 height 18
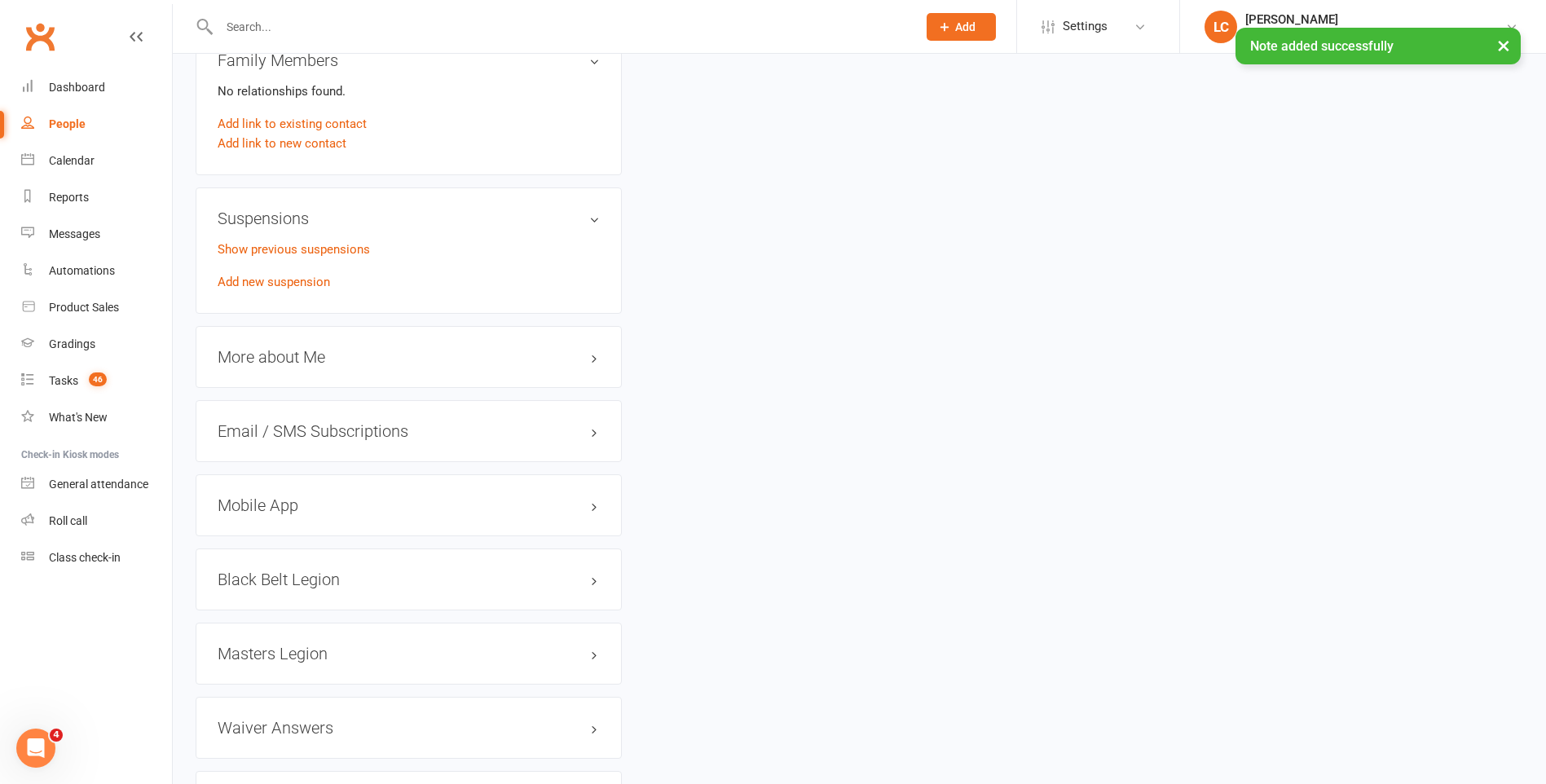
click at [285, 292] on div "Suspensions Show previous suspensions Add new suspension" at bounding box center [409, 250] width 427 height 127
click at [294, 288] on link "Add new suspension" at bounding box center [273, 281] width 112 height 15
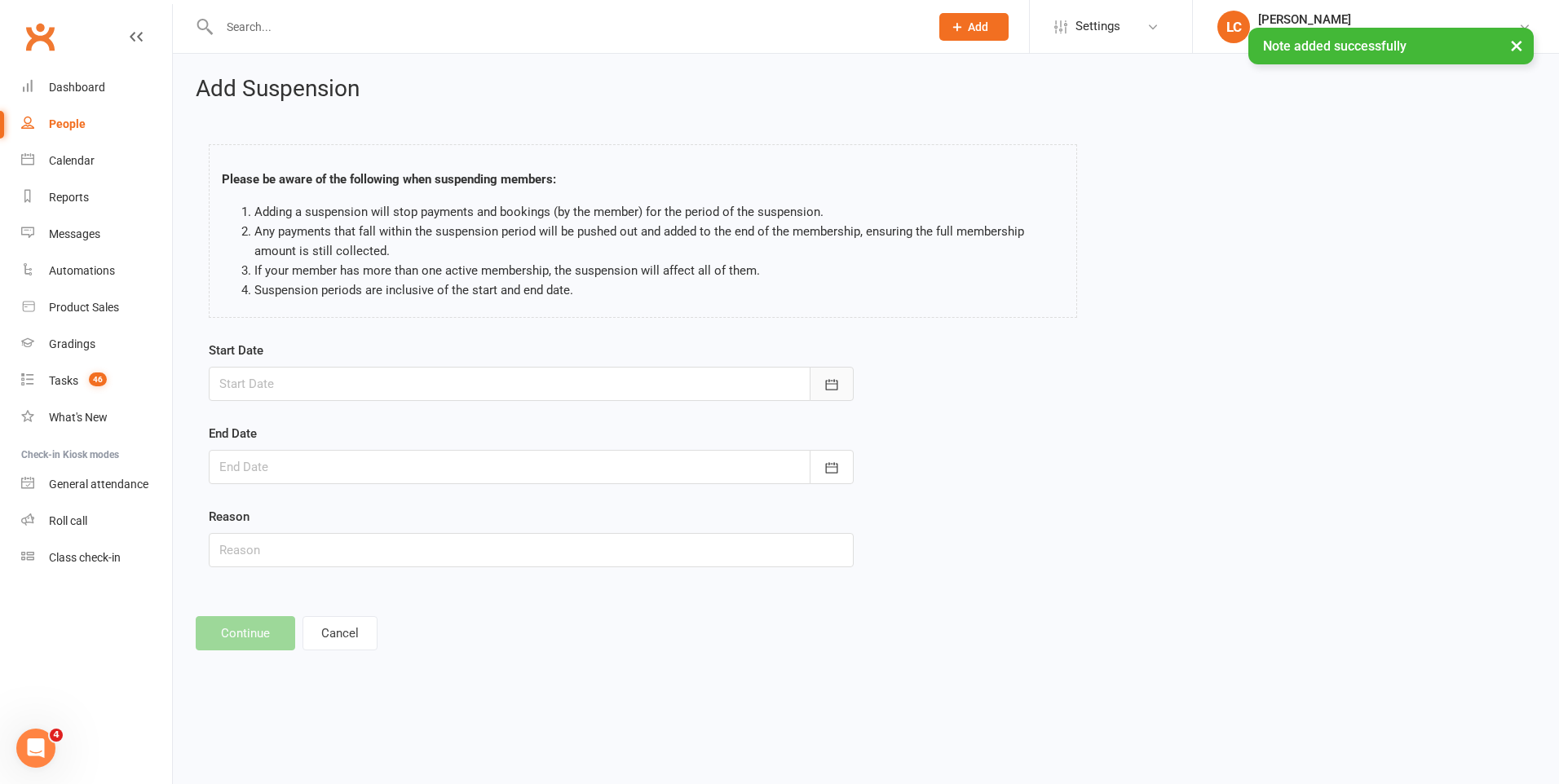
click at [830, 383] on icon "button" at bounding box center [831, 384] width 16 height 16
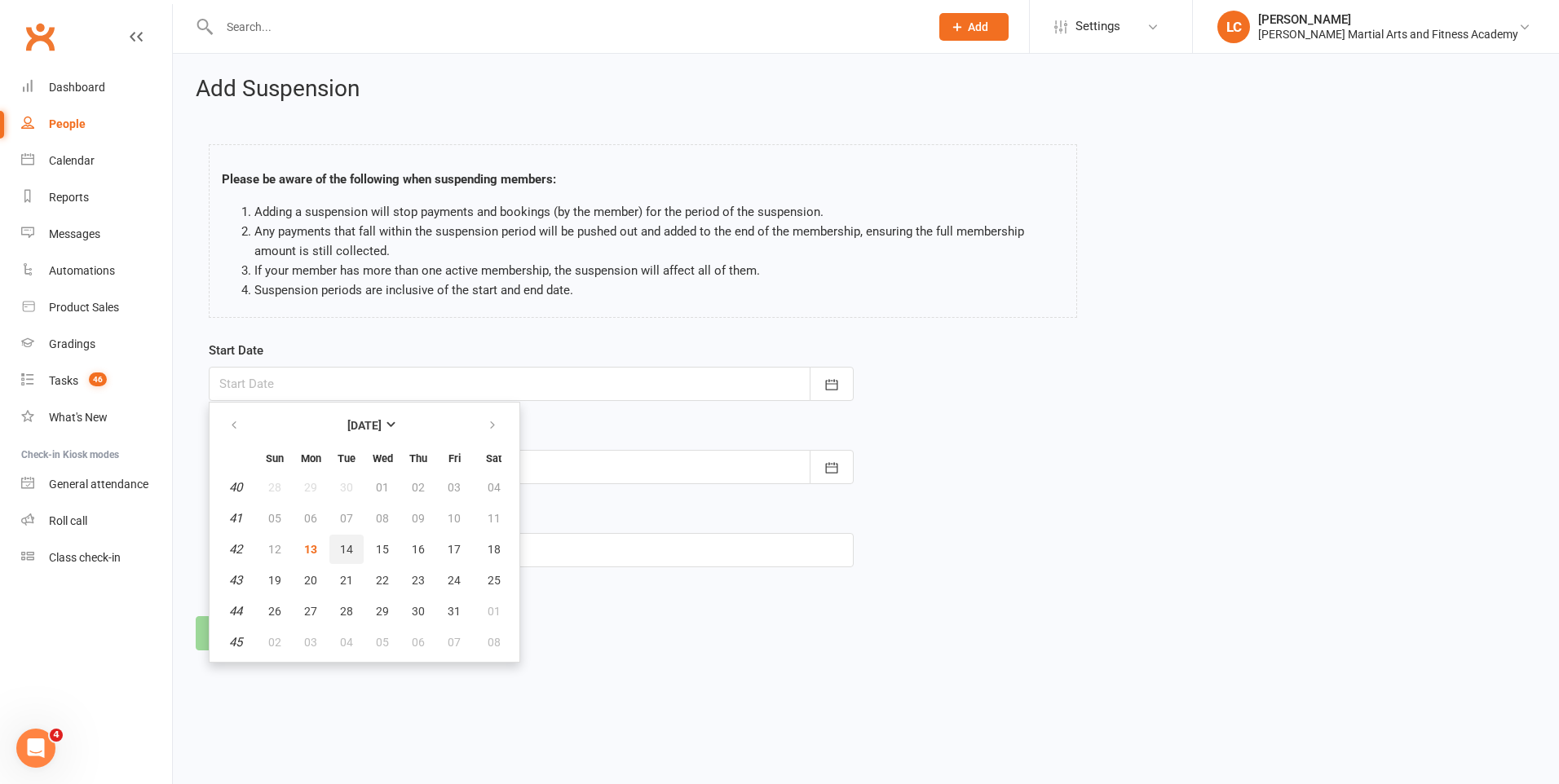
click at [344, 556] on button "14" at bounding box center [346, 549] width 35 height 29
type input "14 Oct 2025"
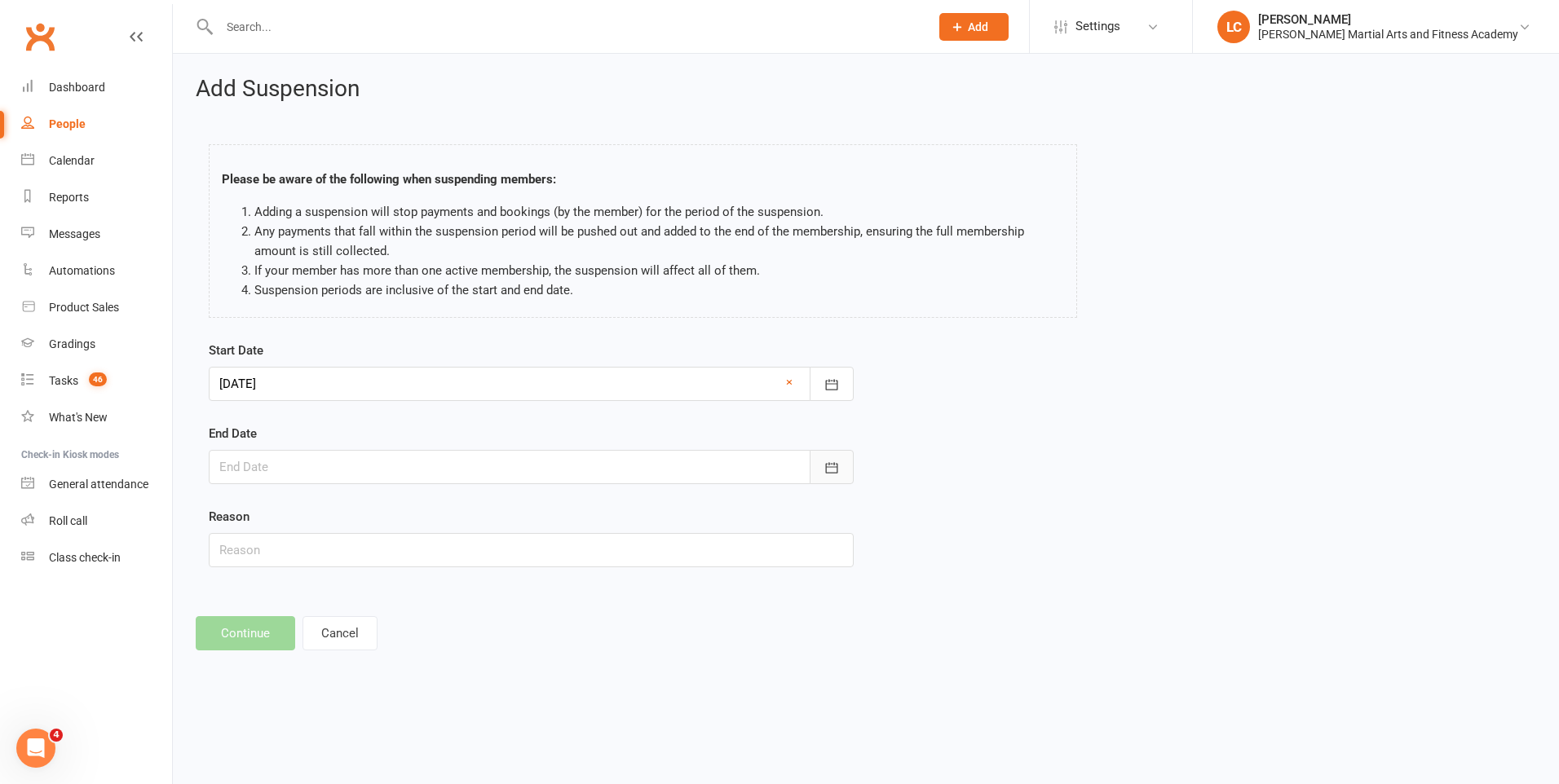
click at [845, 451] on button "button" at bounding box center [831, 466] width 44 height 35
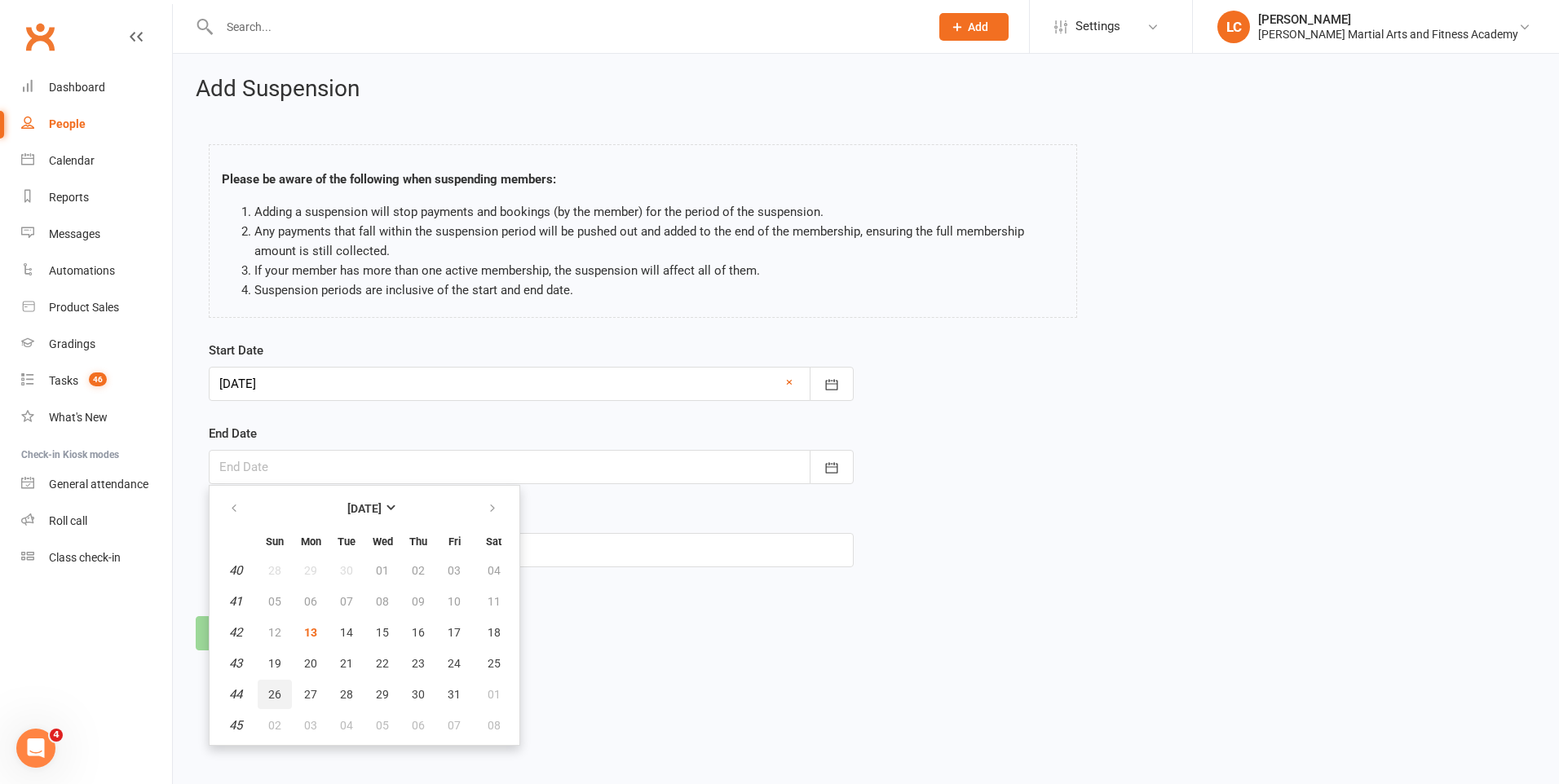
click at [267, 693] on button "26" at bounding box center [274, 694] width 35 height 29
type input "26 Oct 2025"
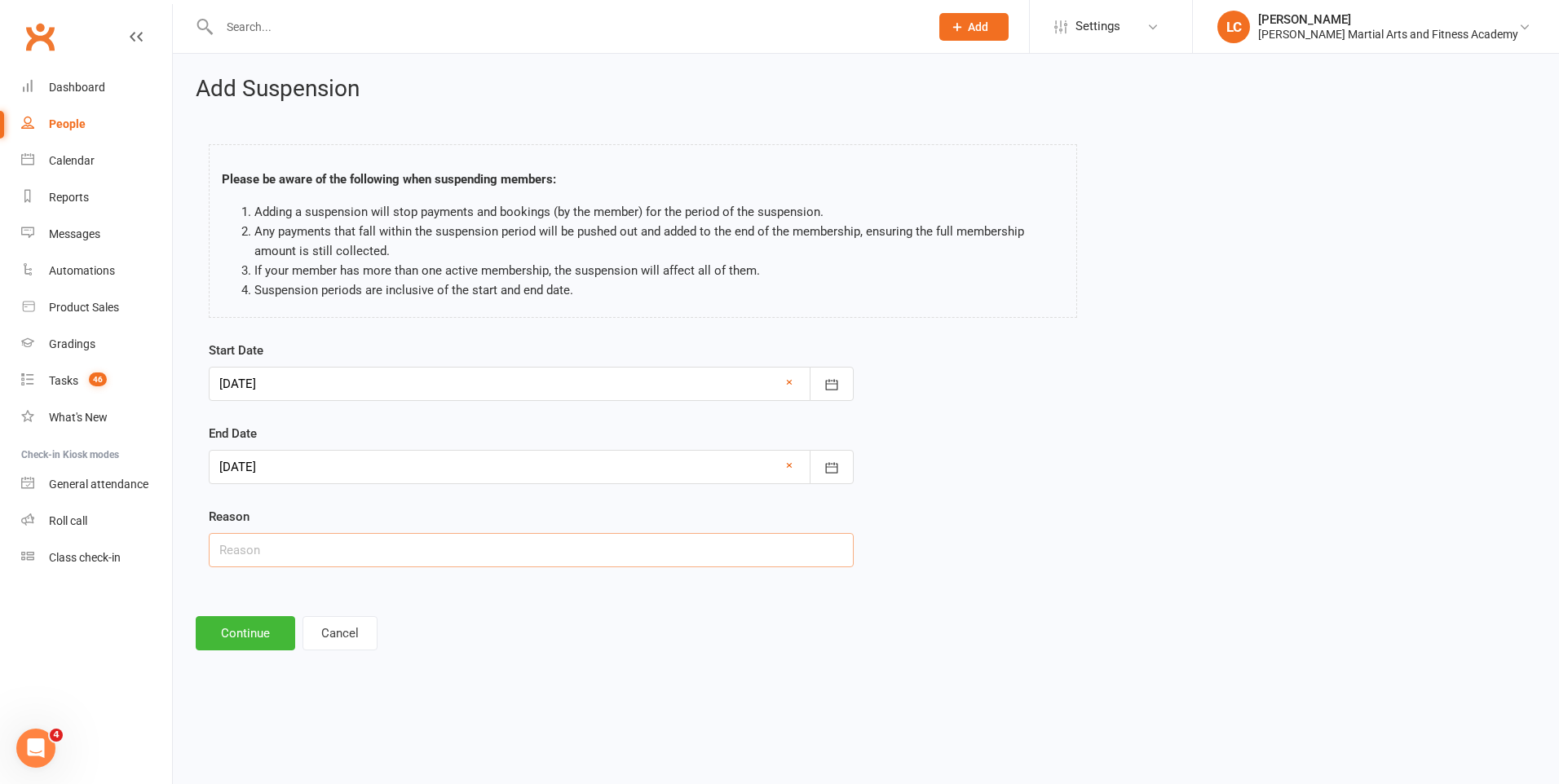
click at [334, 553] on input "text" at bounding box center [531, 550] width 644 height 35
type input "AWAY"
click at [246, 641] on button "Continue" at bounding box center [245, 633] width 99 height 35
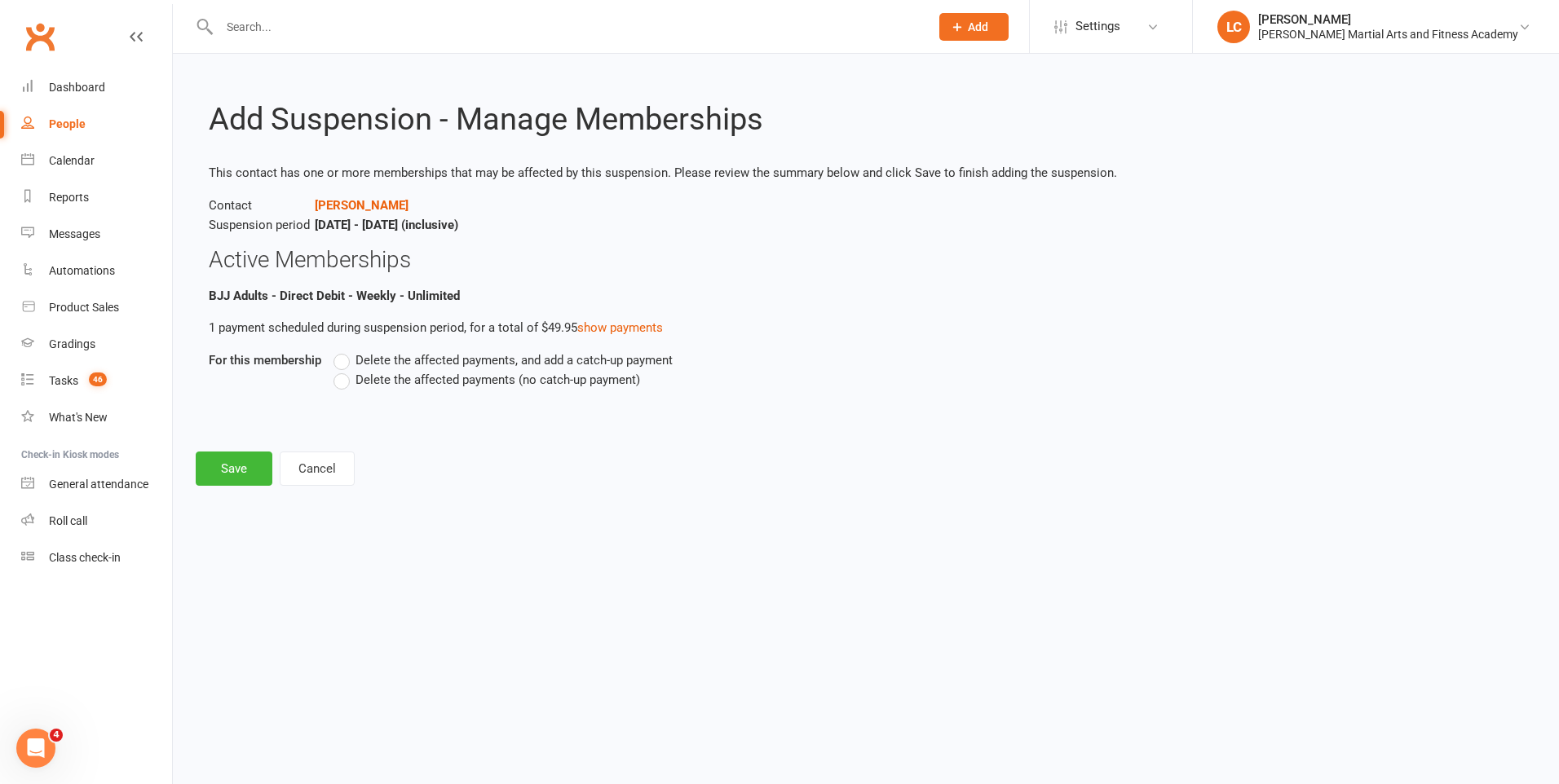
click at [333, 368] on div "Delete the affected payments, and add a catch-up payment Delete the affected pa…" at bounding box center [760, 381] width 876 height 62
click at [347, 365] on label "Delete the affected payments, and add a catch-up payment" at bounding box center [503, 360] width 339 height 19
click at [344, 350] on input "Delete the affected payments, and add a catch-up payment" at bounding box center [339, 350] width 11 height 0
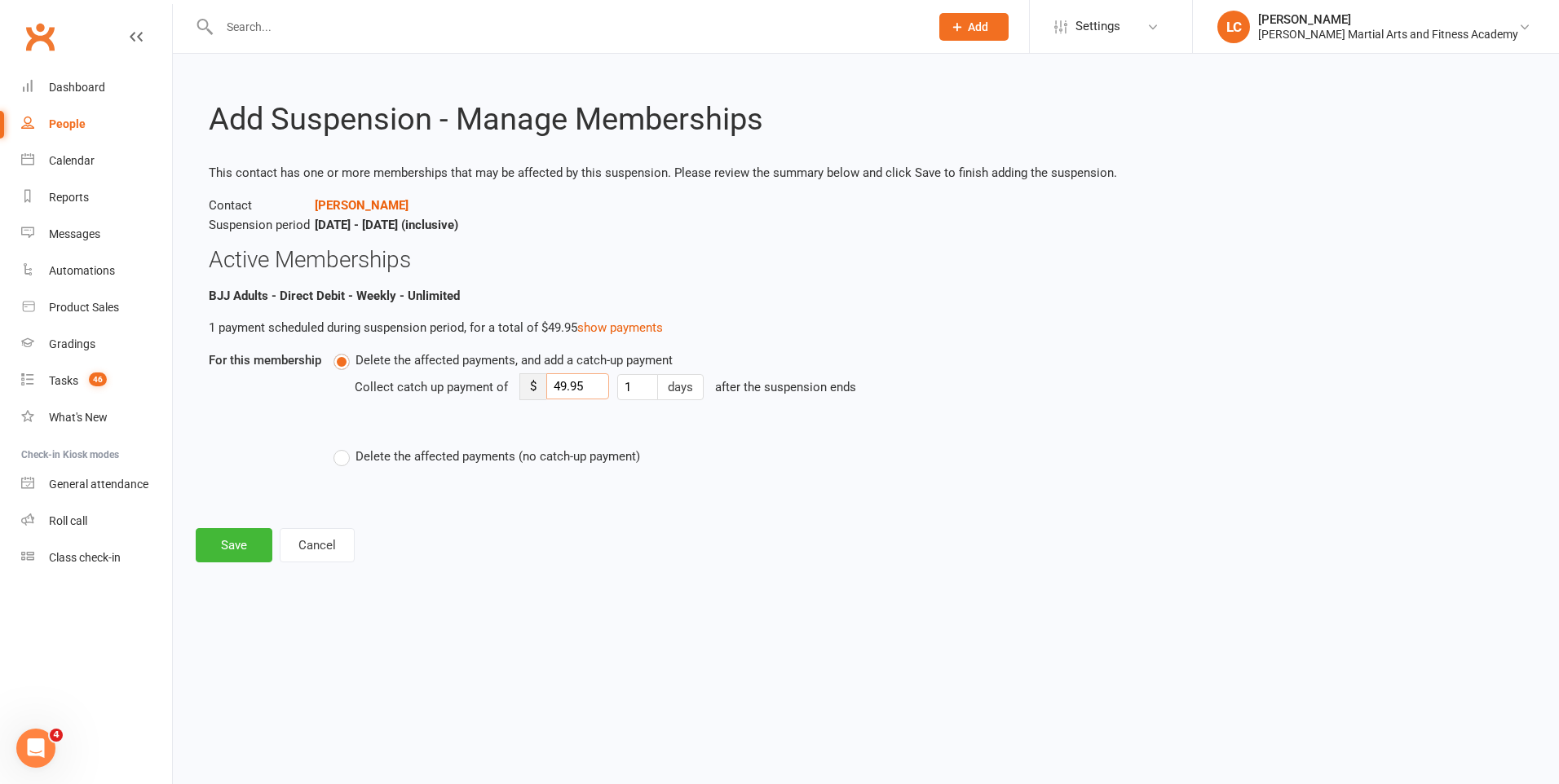
drag, startPoint x: 580, startPoint y: 393, endPoint x: 522, endPoint y: 391, distance: 58.0
click at [522, 391] on div "$ 49.95" at bounding box center [564, 387] width 89 height 27
click at [595, 384] on input "549.9" at bounding box center [577, 386] width 63 height 26
drag, startPoint x: 595, startPoint y: 386, endPoint x: 543, endPoint y: 396, distance: 53.0
click at [542, 396] on div "$ 549.9" at bounding box center [564, 387] width 89 height 27
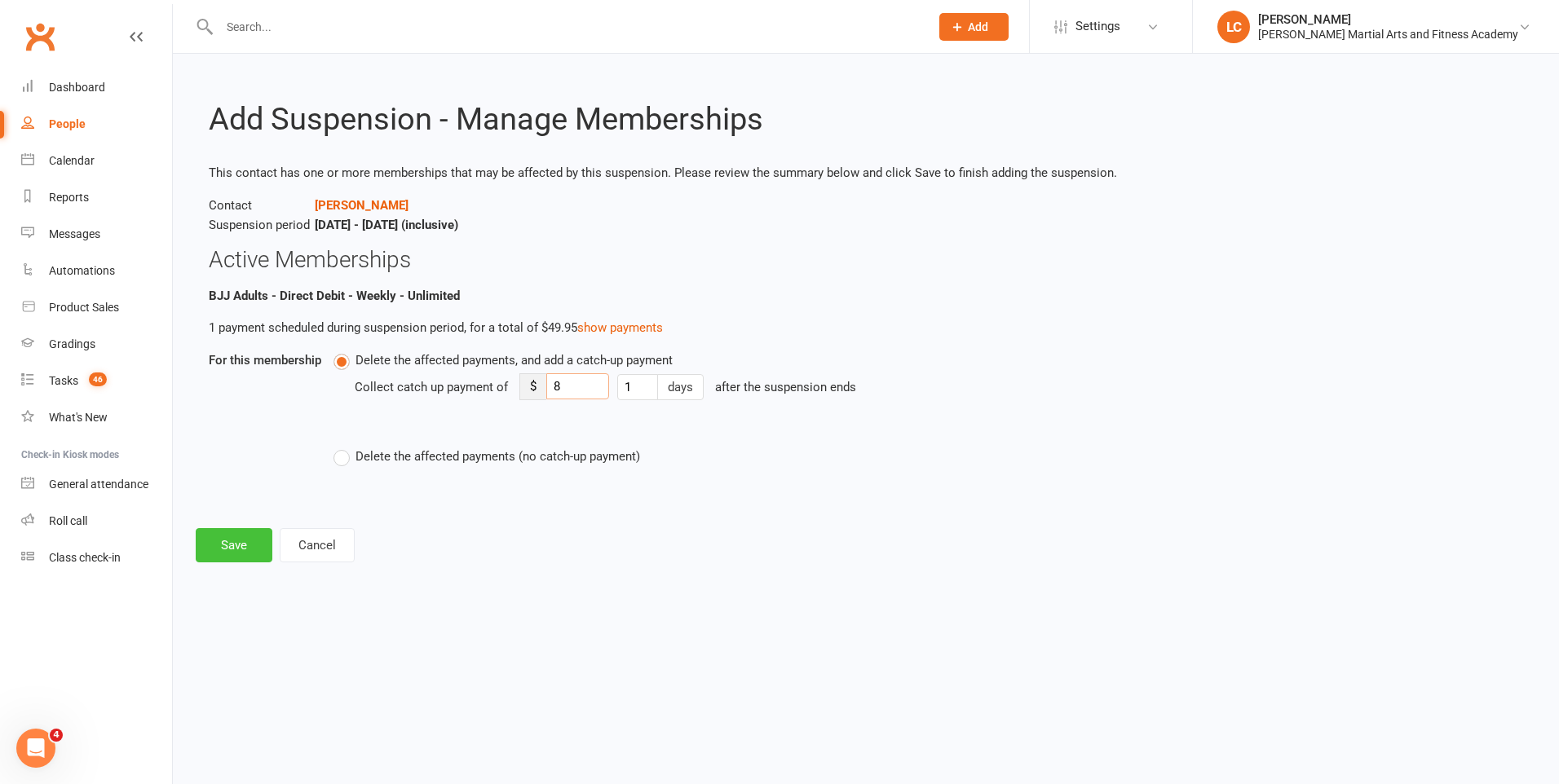
type input "8"
drag, startPoint x: 216, startPoint y: 534, endPoint x: 227, endPoint y: 544, distance: 14.9
click at [219, 534] on button "Save" at bounding box center [234, 545] width 77 height 35
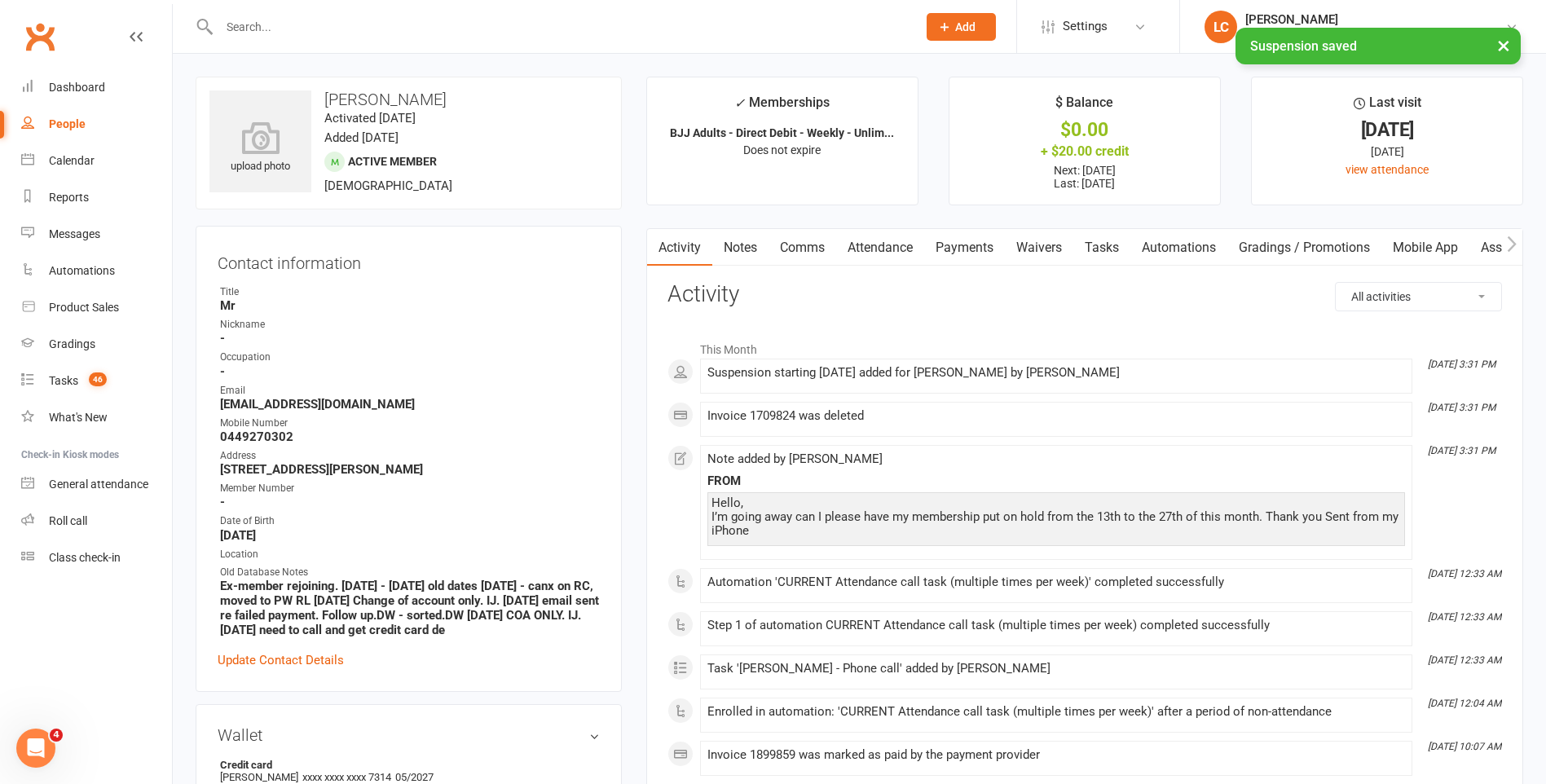
click at [969, 242] on link "Payments" at bounding box center [964, 248] width 81 height 37
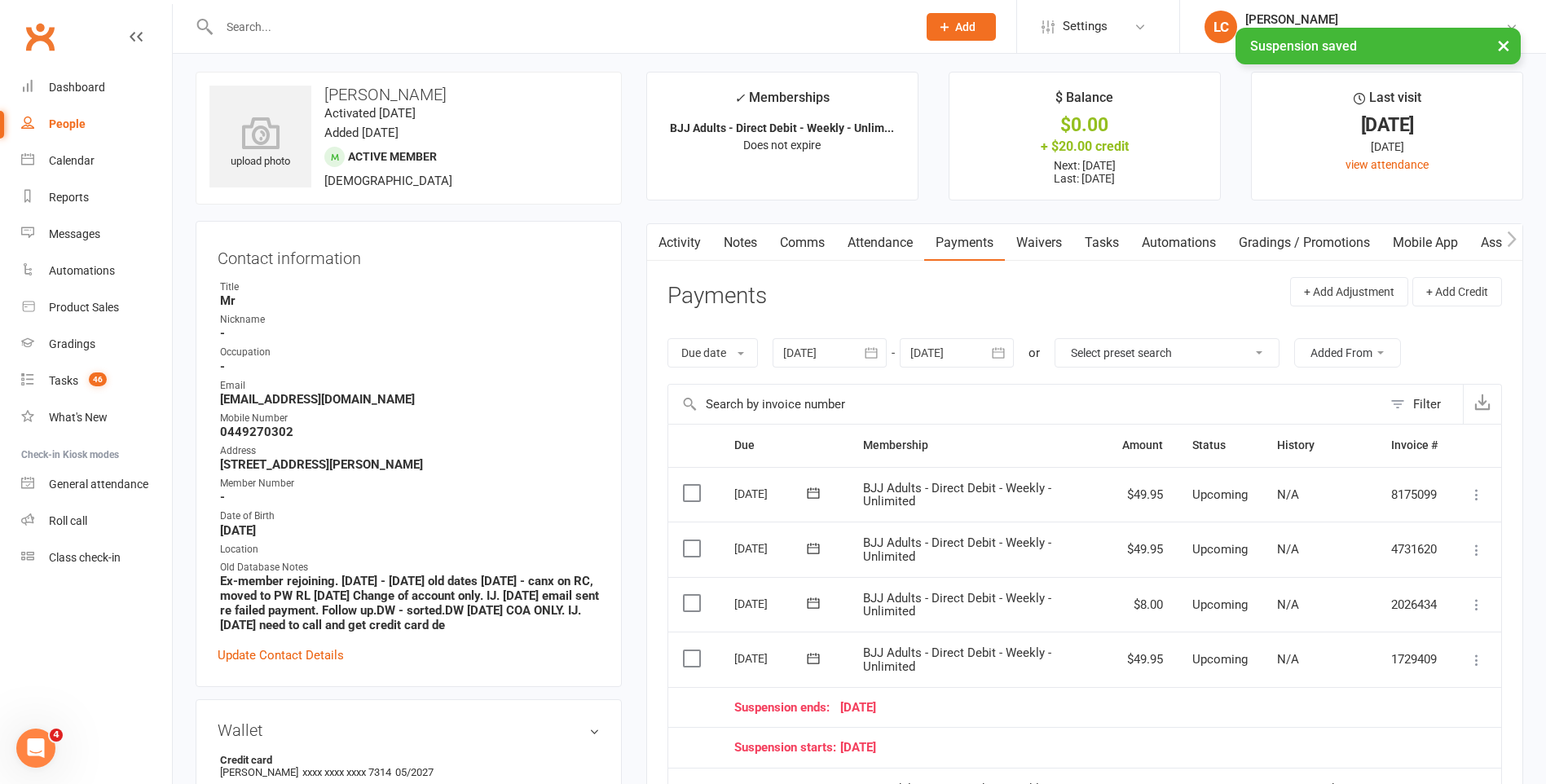
scroll to position [163, 0]
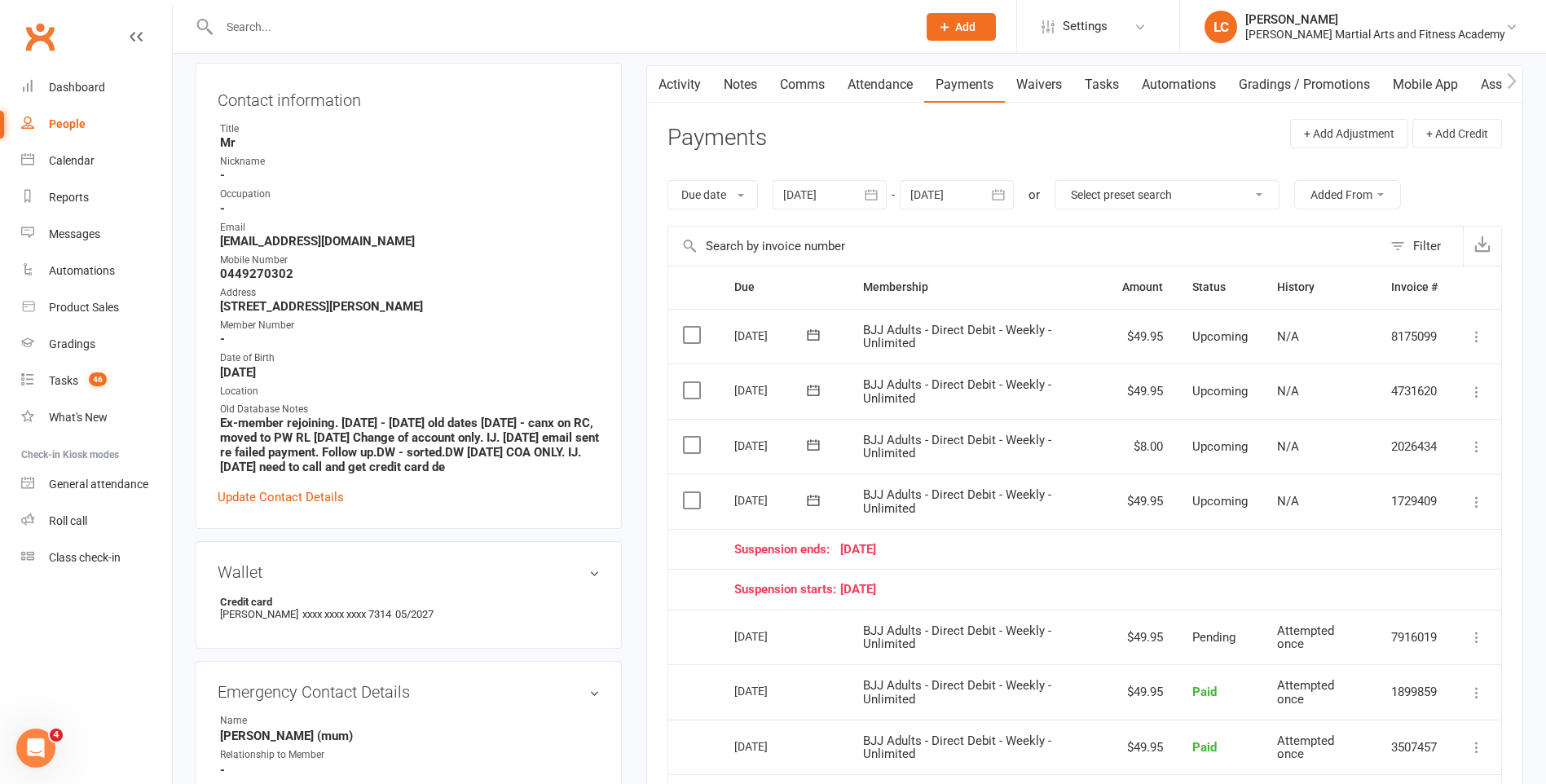
click at [1473, 499] on icon at bounding box center [1476, 502] width 16 height 16
click at [1379, 630] on link "Skip" at bounding box center [1388, 631] width 192 height 33
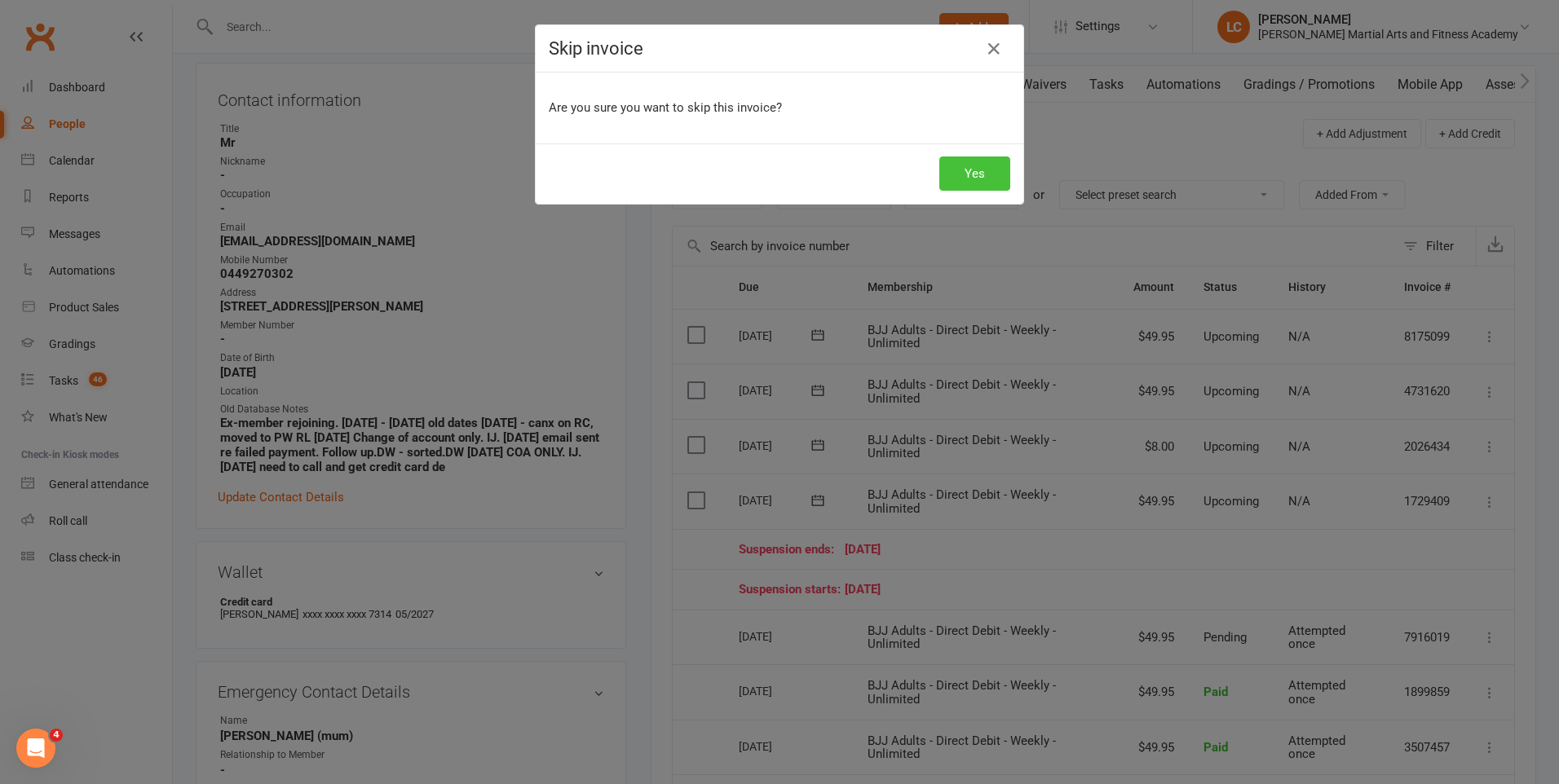
click at [973, 166] on button "Yes" at bounding box center [975, 173] width 71 height 35
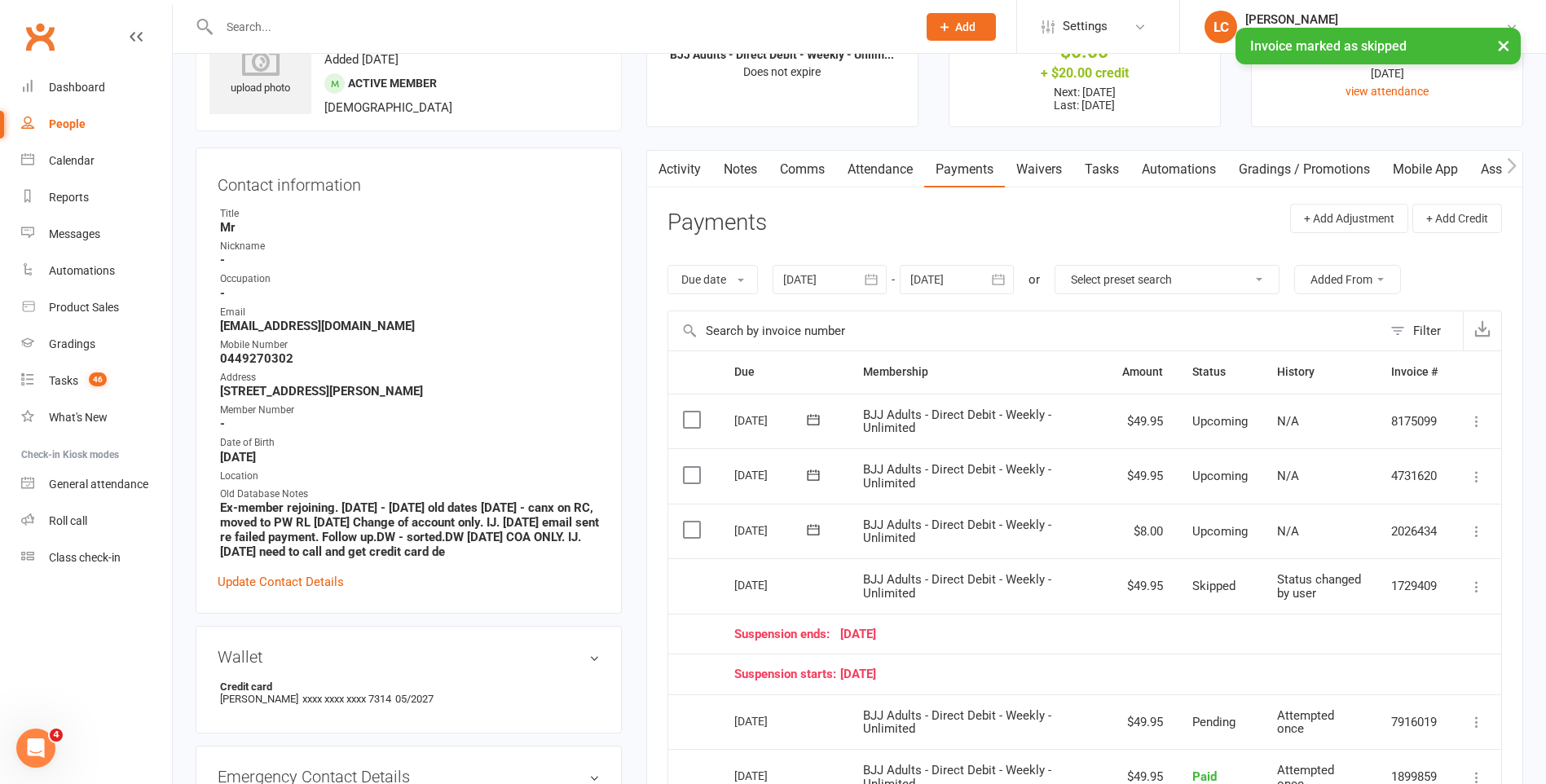
scroll to position [0, 0]
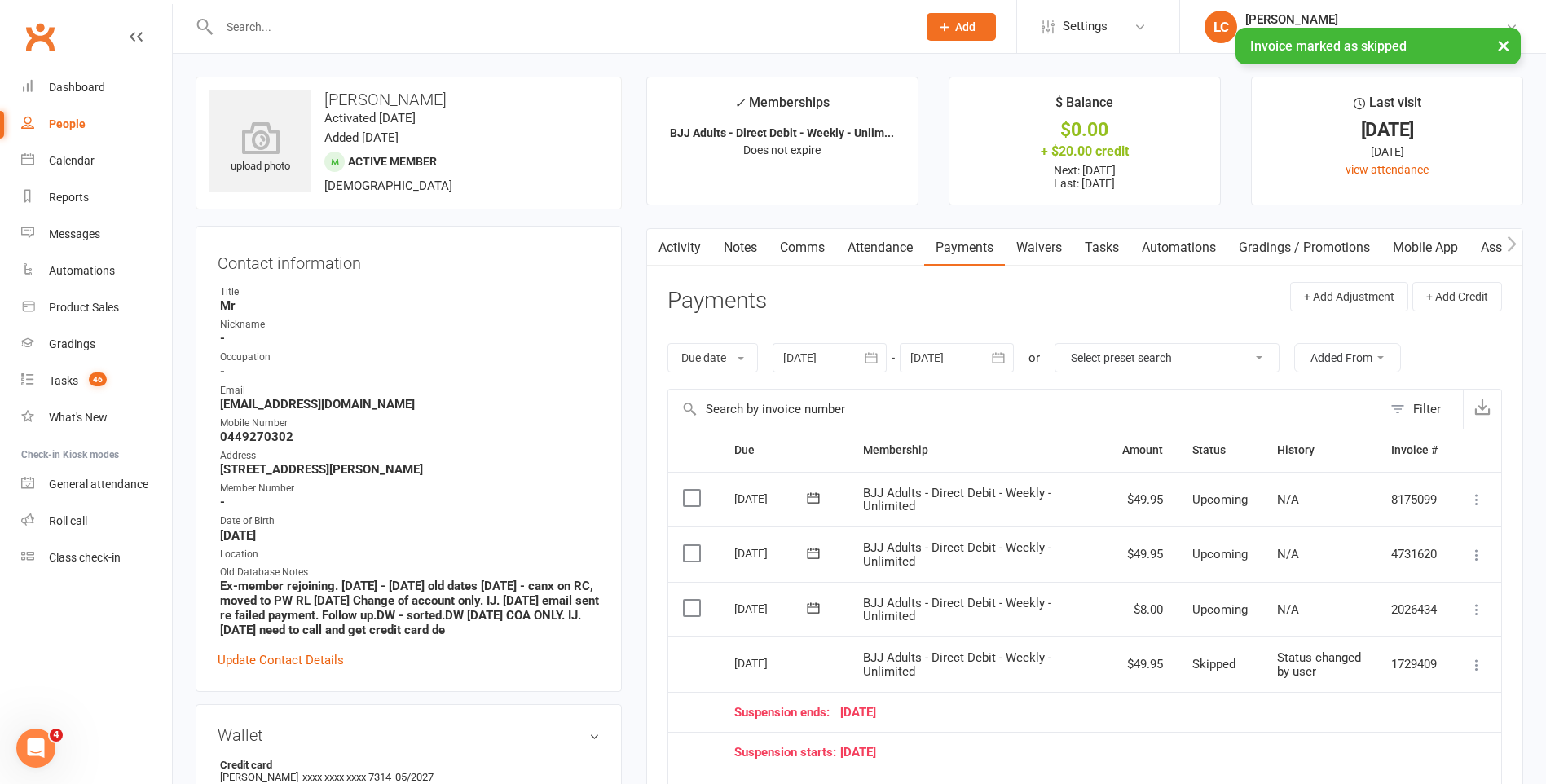
click at [774, 263] on link "Comms" at bounding box center [802, 248] width 67 height 37
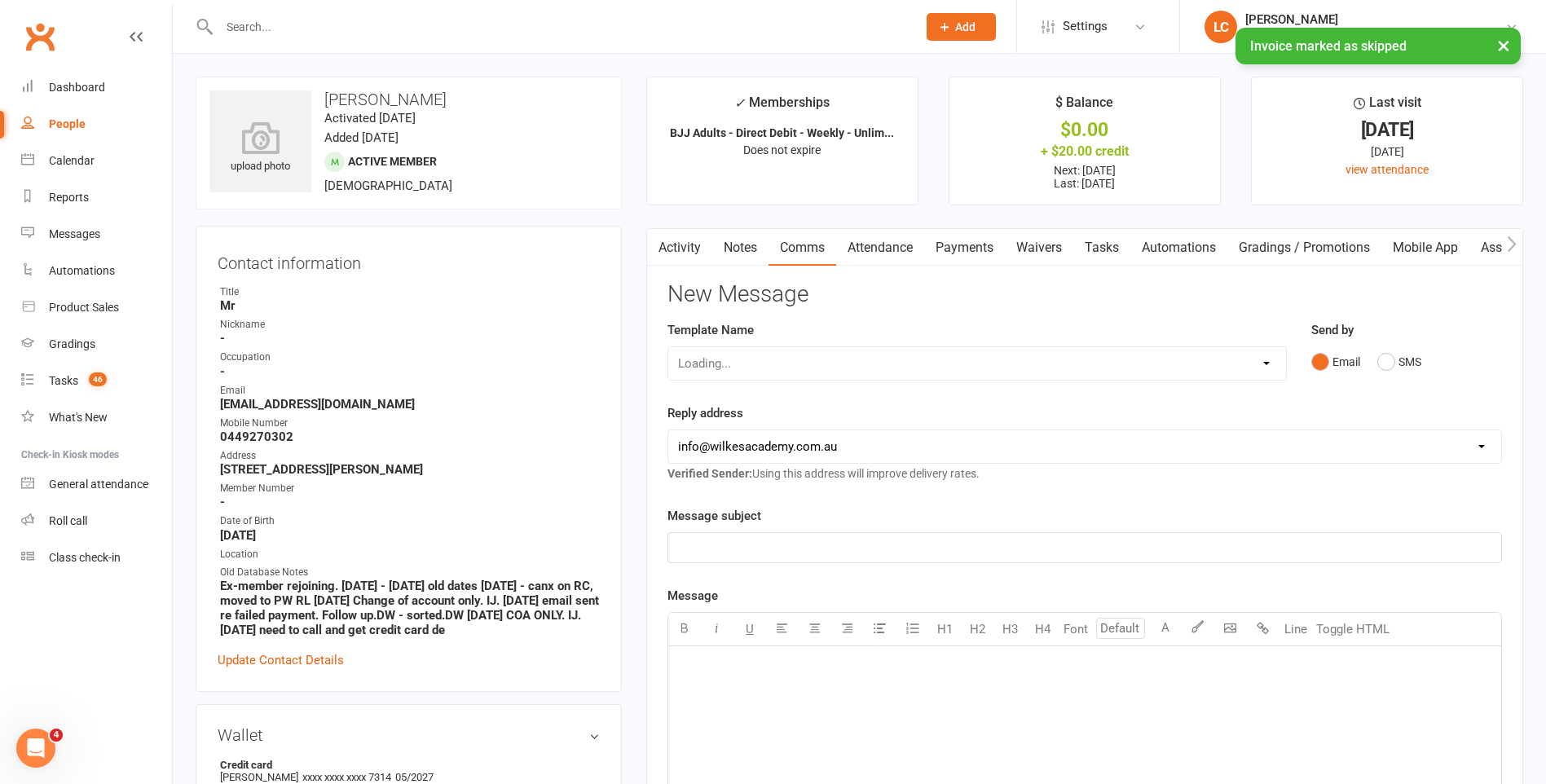
click at [794, 244] on link "Comms" at bounding box center [802, 248] width 67 height 37
click at [799, 361] on select "Select Template [Email] Birthday Party Enquiry [Email] 2-5yo Grading Form [Emai…" at bounding box center [977, 363] width 618 height 33
select select "40"
click at [668, 347] on select "Select Template [Email] Birthday Party Enquiry [Email] 2-5yo Grading Form [Emai…" at bounding box center [977, 363] width 618 height 33
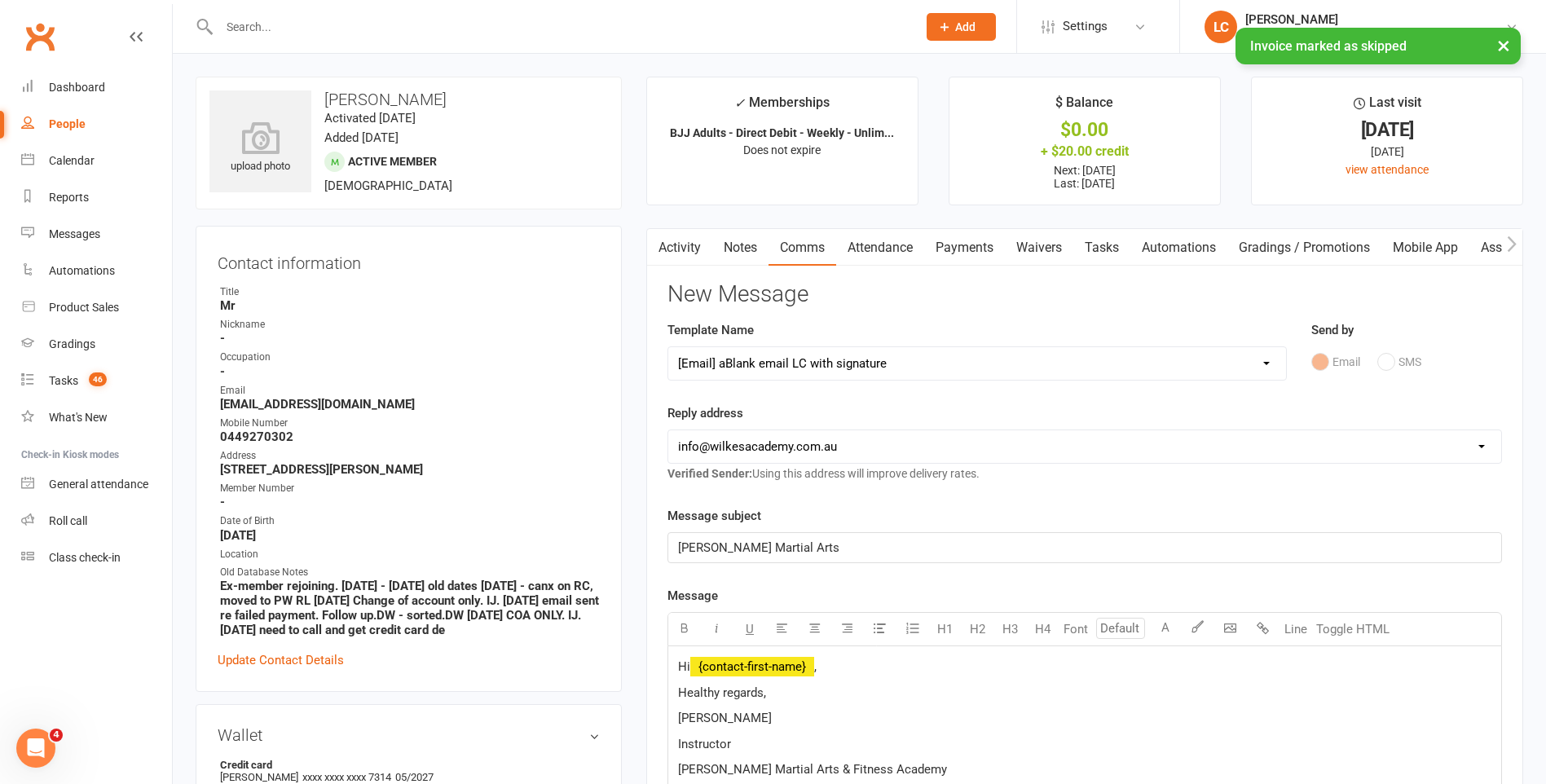
click at [859, 676] on p "Hi ﻿ {contact-first-name} ," at bounding box center [1084, 666] width 813 height 19
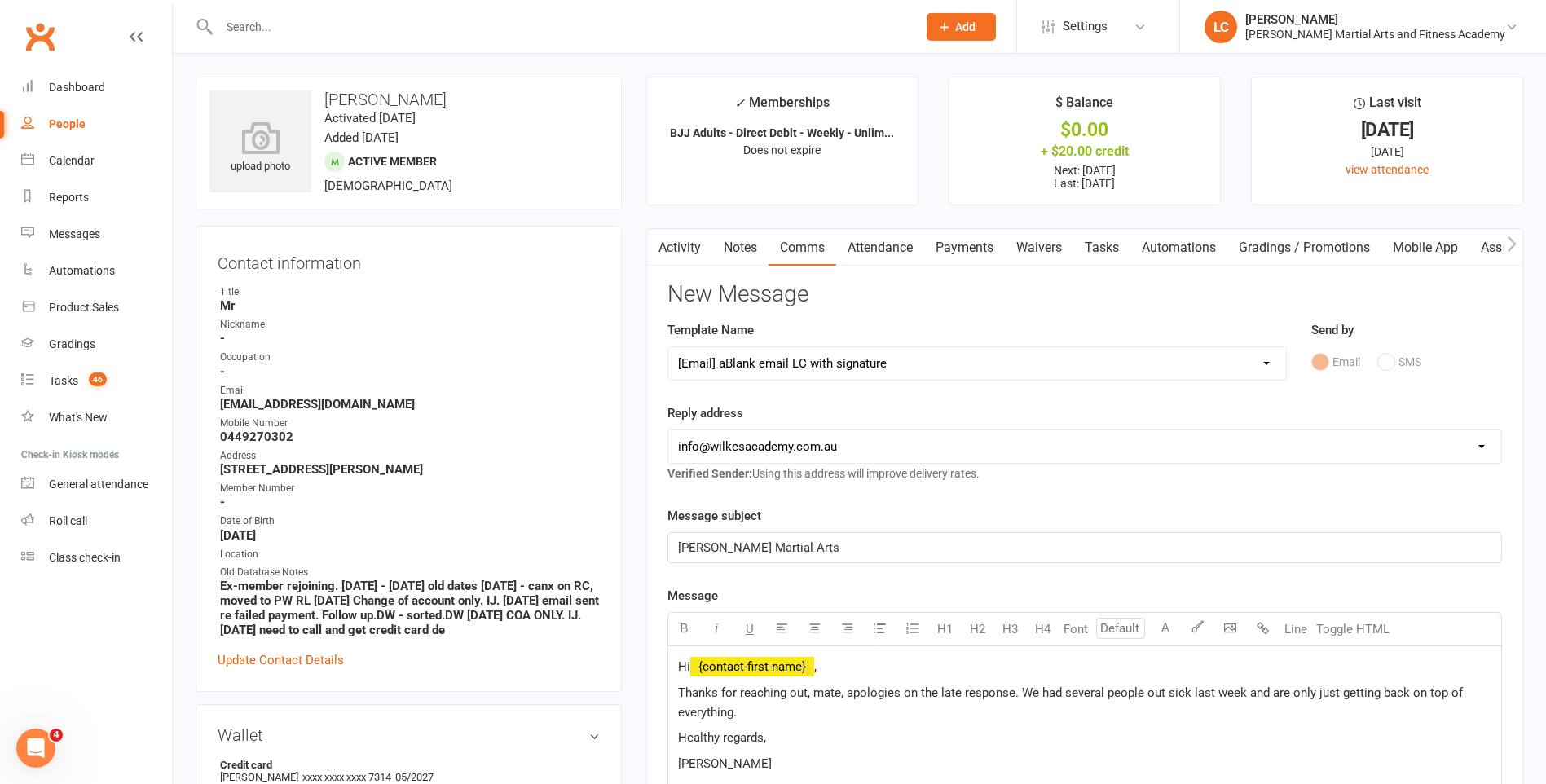
click at [742, 711] on p "Thanks for reaching out, mate, apologies on the late response. We had several p…" at bounding box center [1084, 703] width 813 height 39
click at [1434, 713] on p "Thanks for reaching out, mate, apologies on the late response. We had several p…" at bounding box center [1084, 703] width 813 height 39
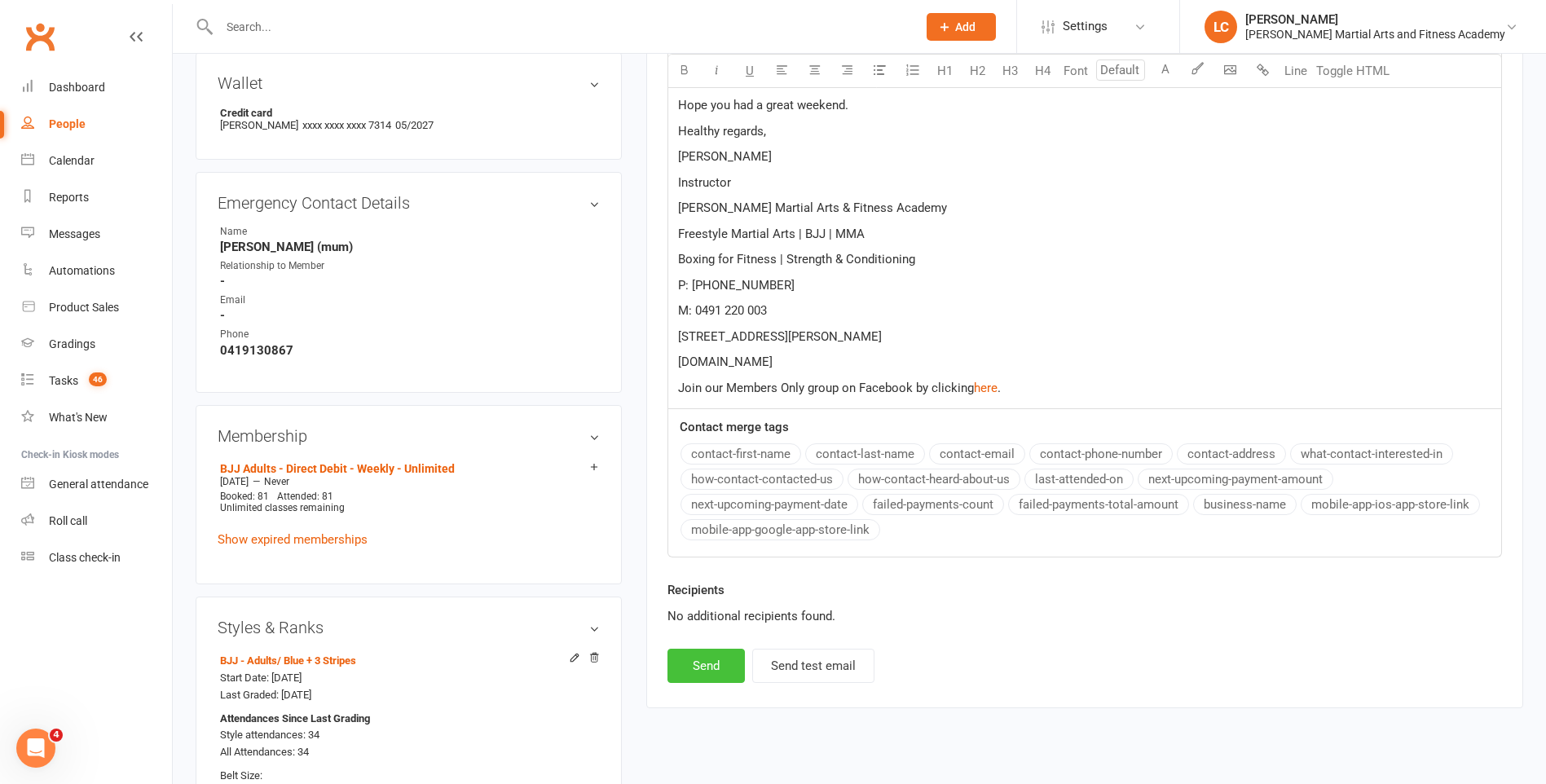
click at [709, 669] on button "Send" at bounding box center [705, 665] width 77 height 35
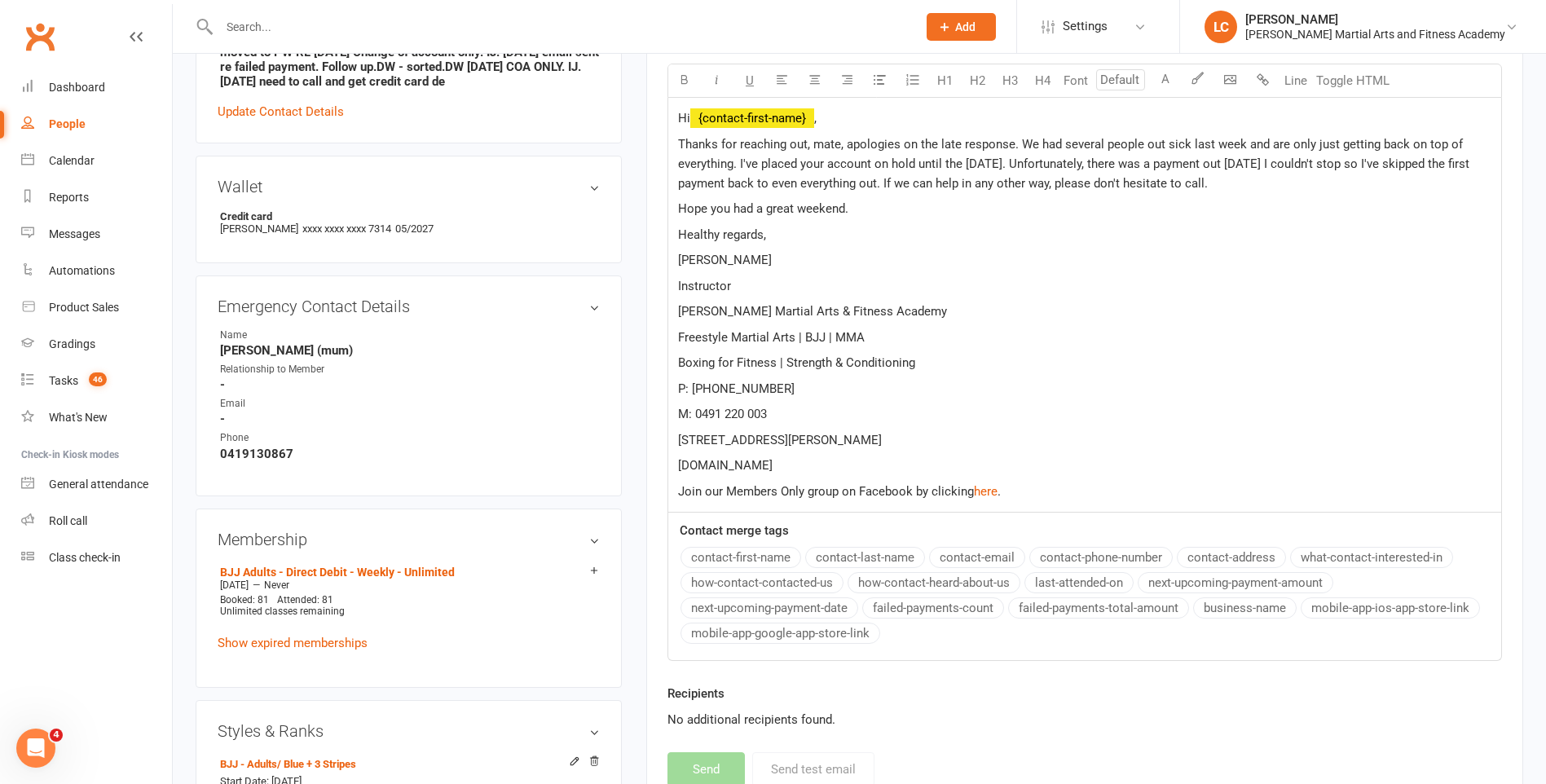
scroll to position [407, 0]
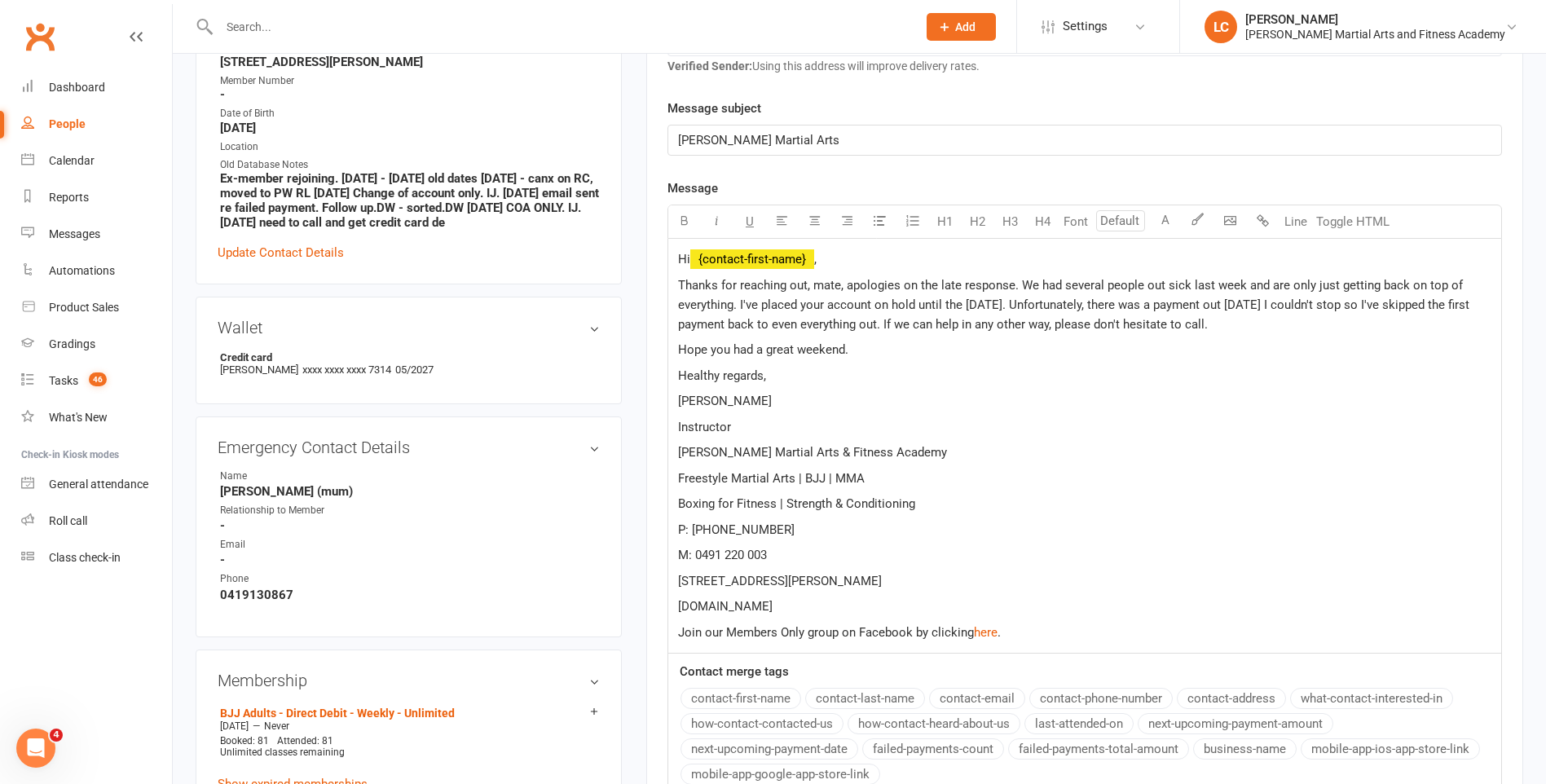
select select
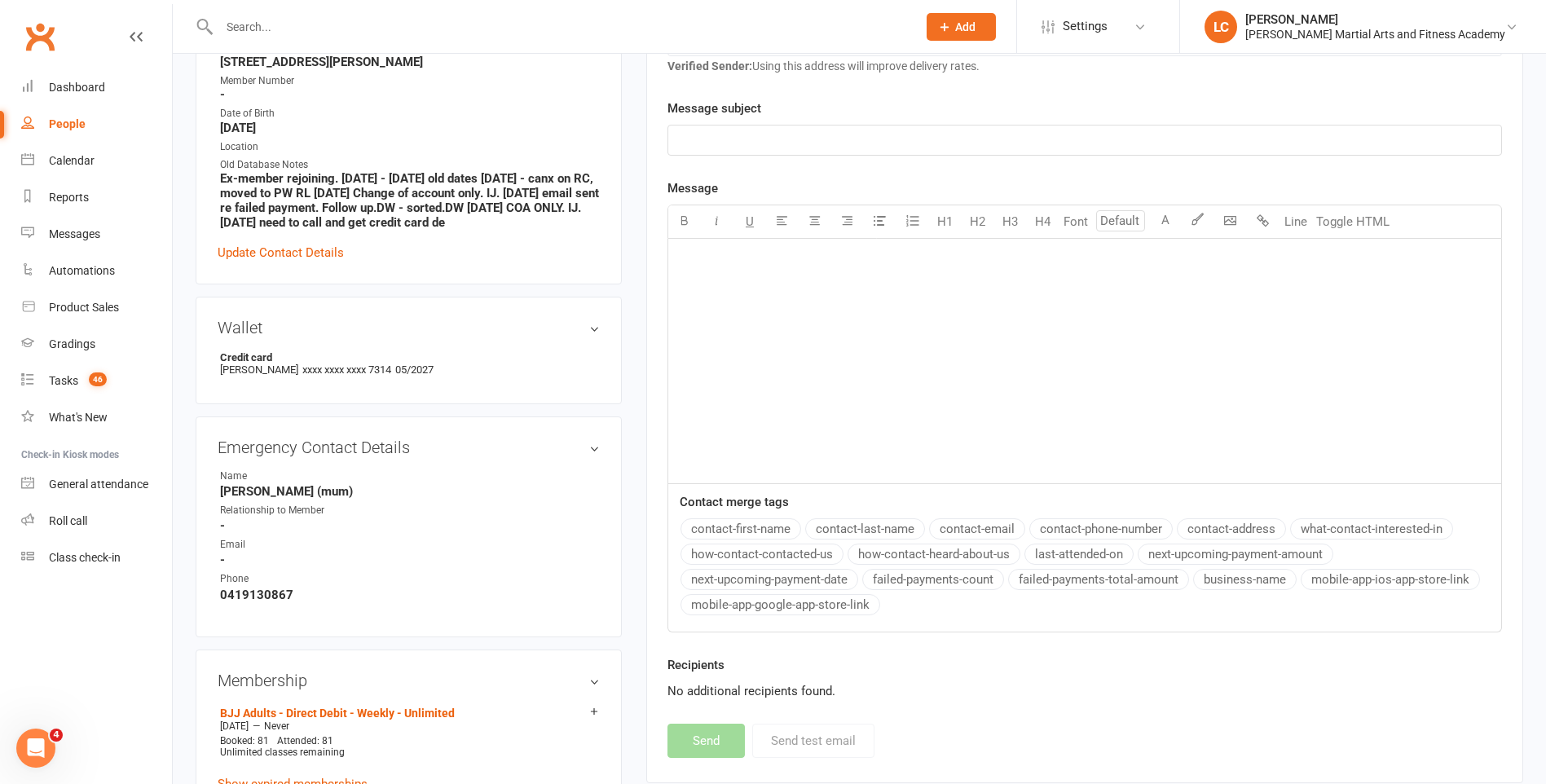
click at [375, 33] on input "text" at bounding box center [559, 27] width 691 height 23
paste input "Brooke Velterop <brookevelterop@bigpond.com>"
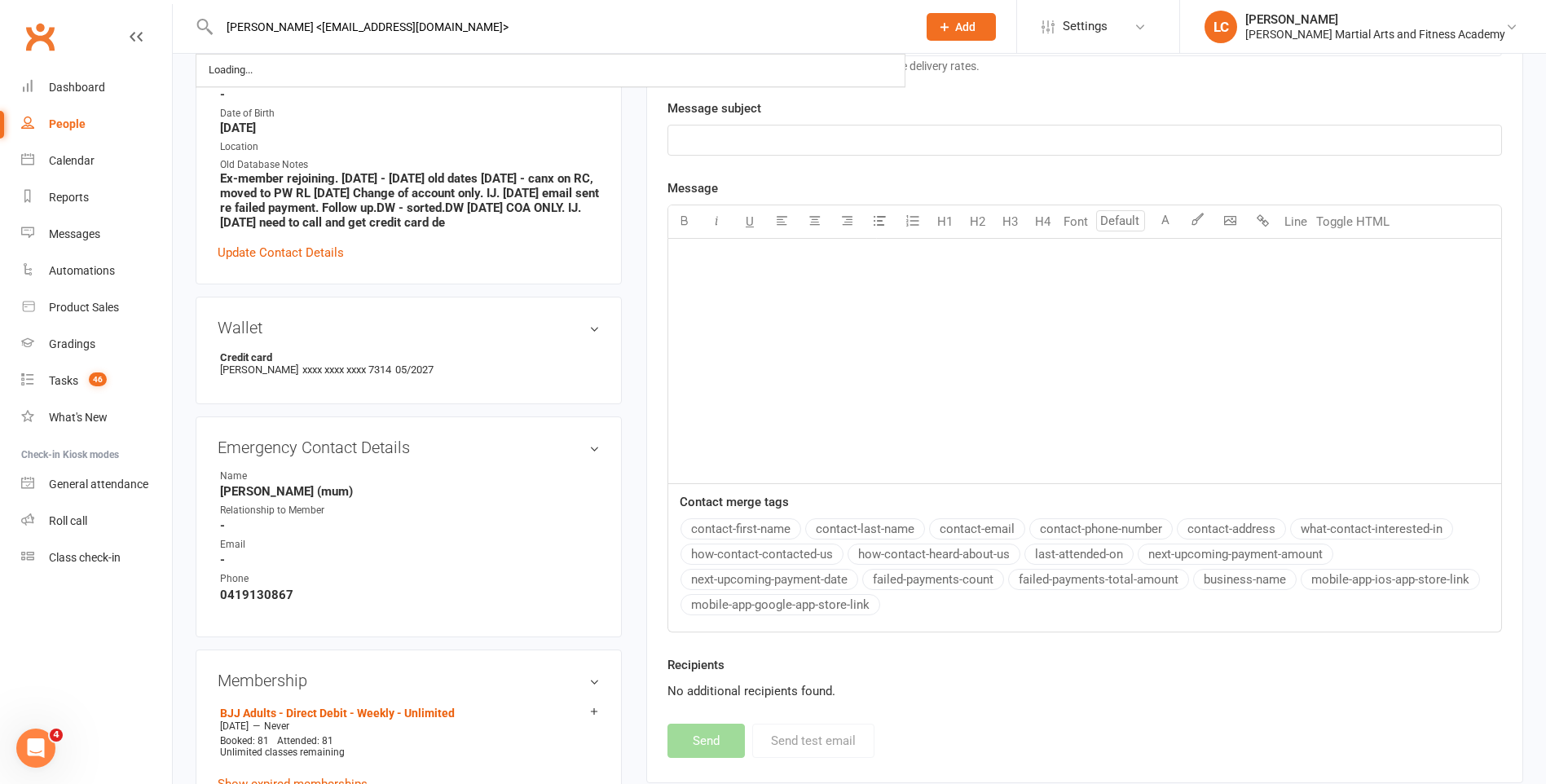
drag, startPoint x: 316, startPoint y: 27, endPoint x: 0, endPoint y: 39, distance: 316.2
click at [452, 20] on input "brookevelterop@bigpond.com>" at bounding box center [559, 27] width 691 height 23
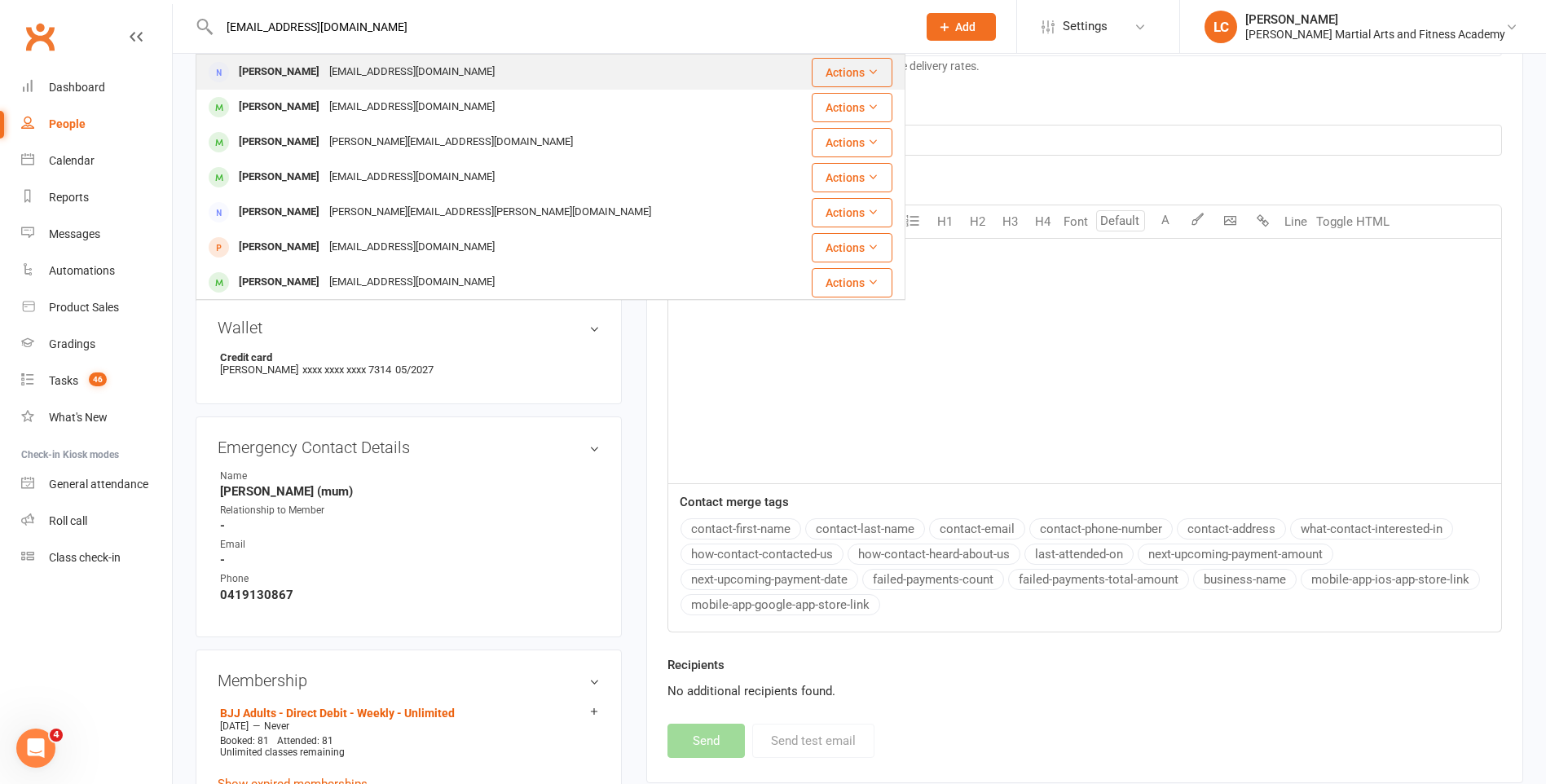
type input "brookevelterop@bigpond.com"
click at [417, 77] on div "brookevelterop@bigpond.com" at bounding box center [412, 72] width 175 height 24
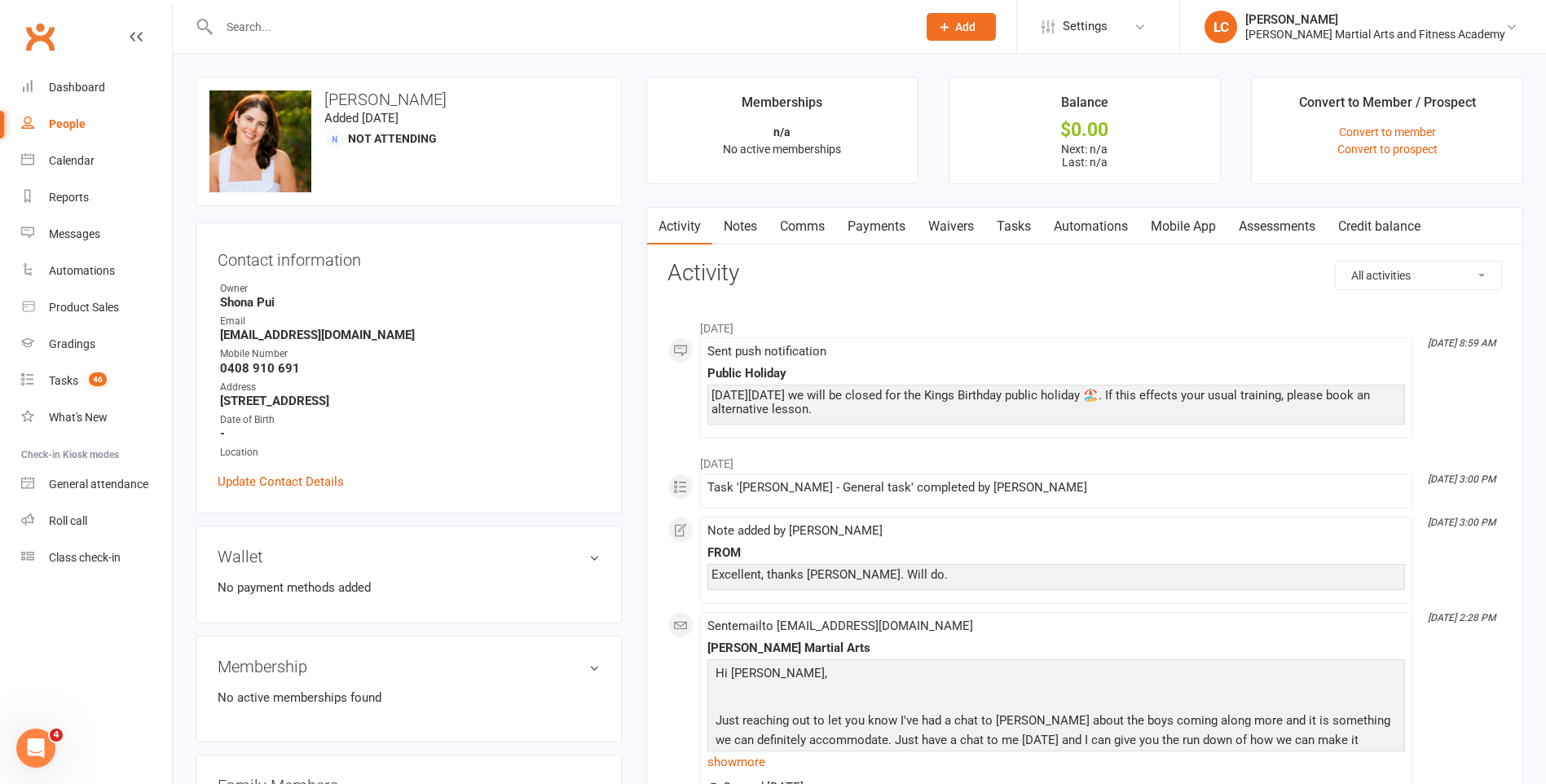
click at [745, 227] on link "Notes" at bounding box center [741, 227] width 57 height 37
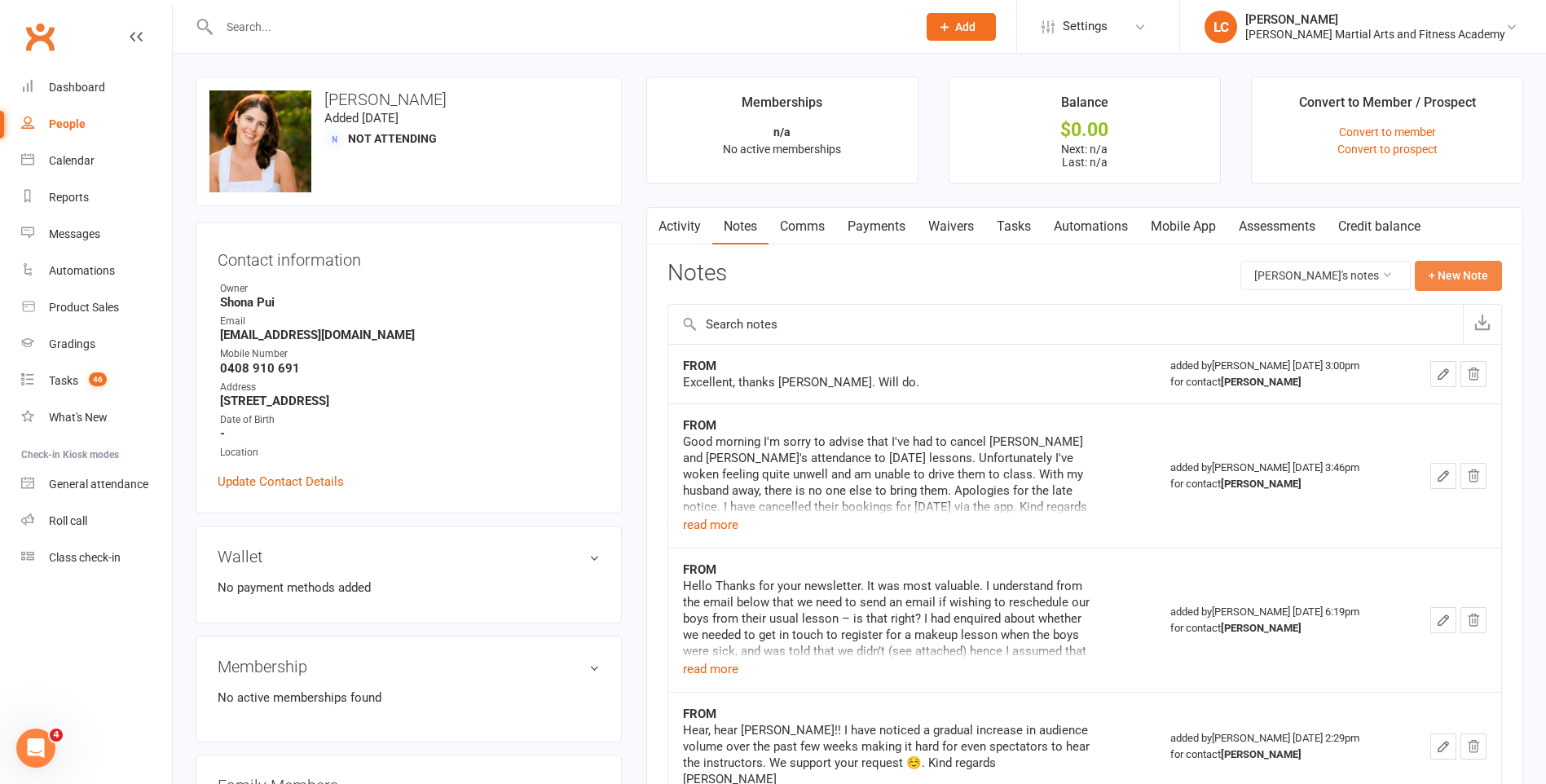
click at [1458, 269] on button "+ New Note" at bounding box center [1458, 275] width 88 height 29
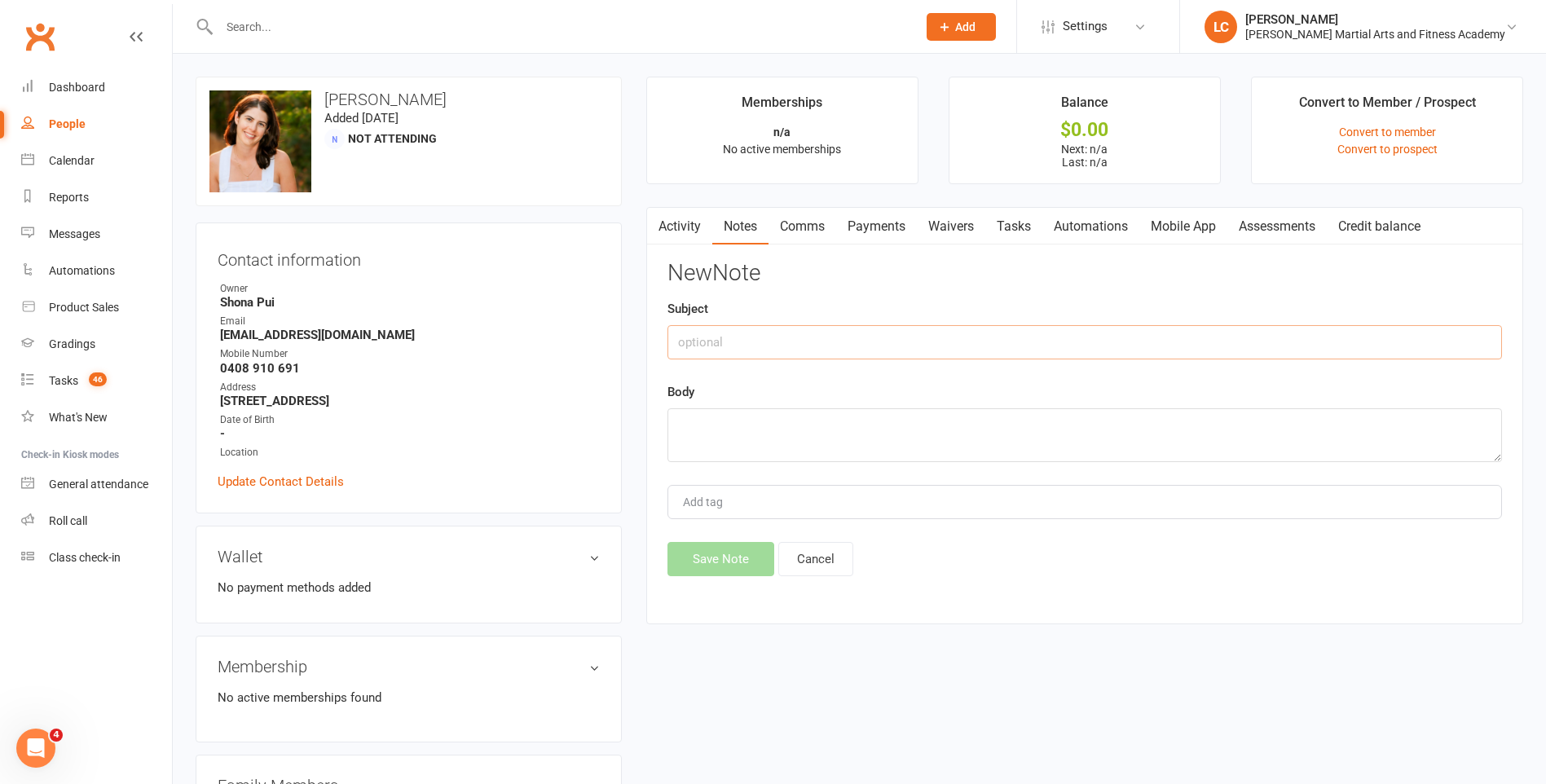
click at [741, 345] on input "text" at bounding box center [1084, 342] width 835 height 35
type input "FROM"
click at [759, 430] on textarea at bounding box center [1084, 434] width 835 height 54
paste textarea "Hi David Following on from our conversation a couple of weeks ago about fitting…"
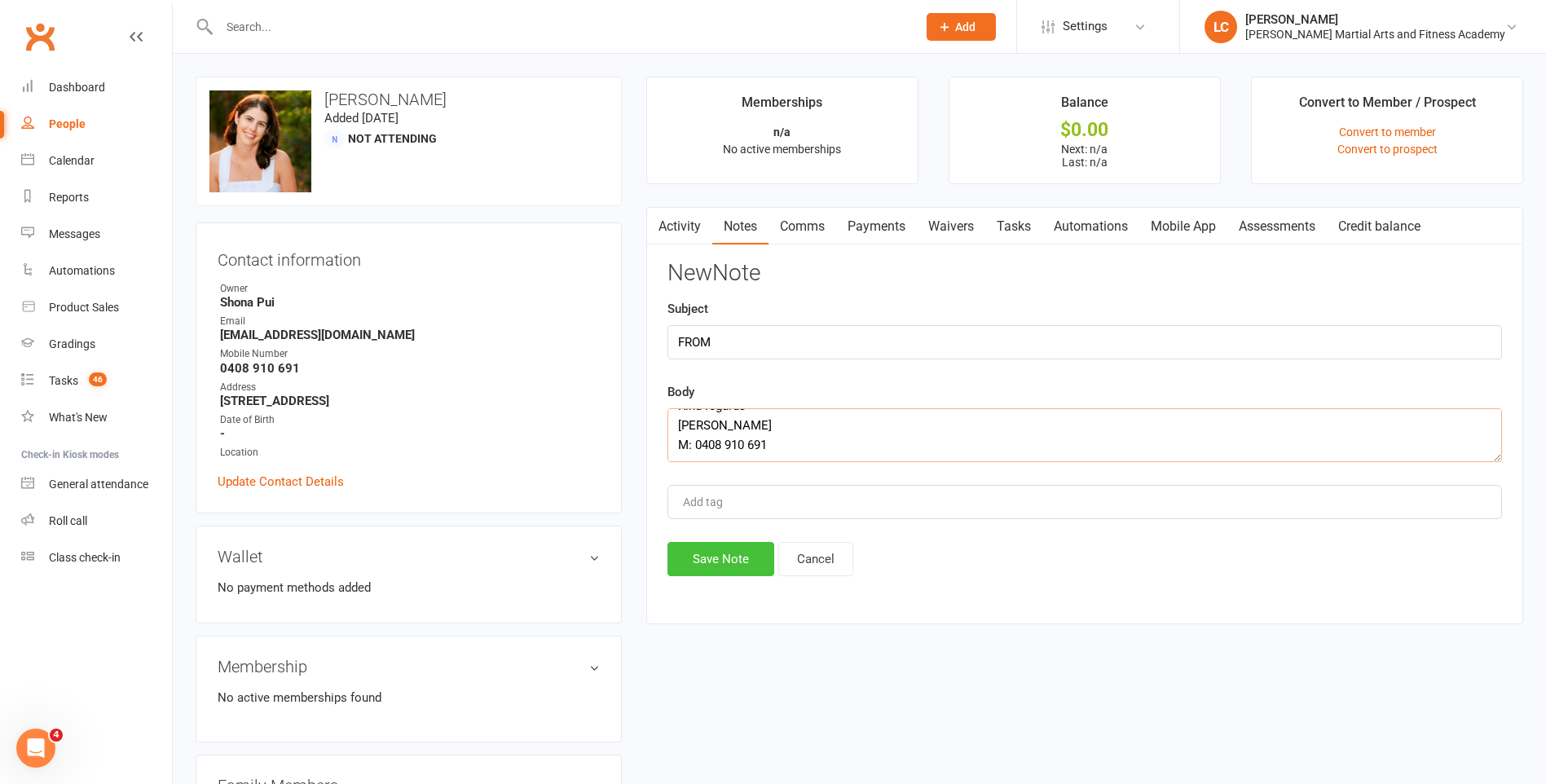
type textarea "Hi David Following on from our conversation a couple of weeks ago about fitting…"
click at [710, 561] on button "Save Note" at bounding box center [720, 558] width 107 height 35
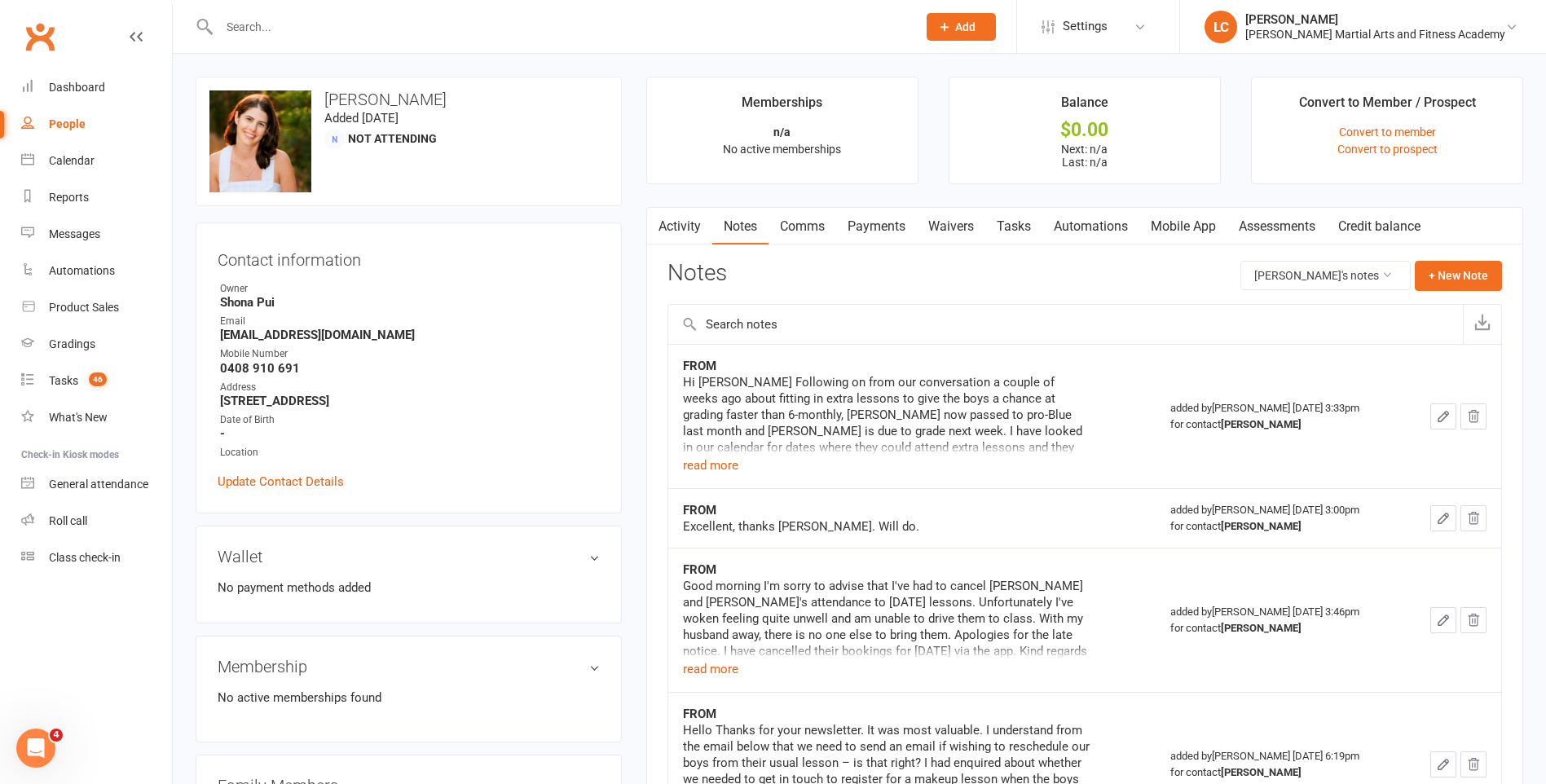
click at [819, 228] on link "Comms" at bounding box center [802, 227] width 67 height 37
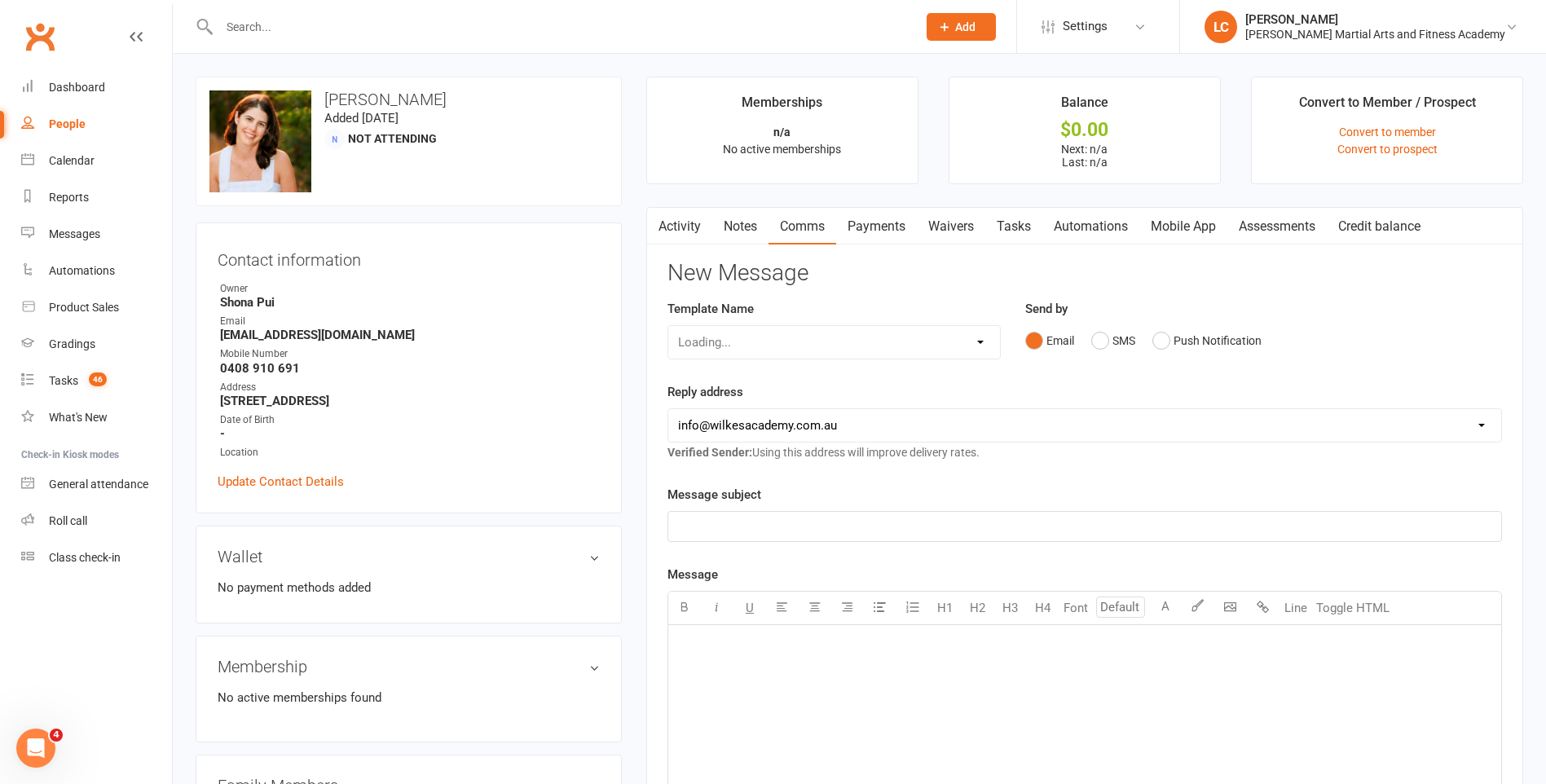
click at [802, 337] on div "Loading..." at bounding box center [834, 342] width 334 height 35
click at [803, 345] on select "Select Template [Email] Birthday Party Enquiry [Email] 2-5yo Grading Form [Emai…" at bounding box center [834, 342] width 332 height 33
select select "40"
click at [668, 326] on select "Select Template [Email] Birthday Party Enquiry [Email] 2-5yo Grading Form [Emai…" at bounding box center [834, 342] width 332 height 33
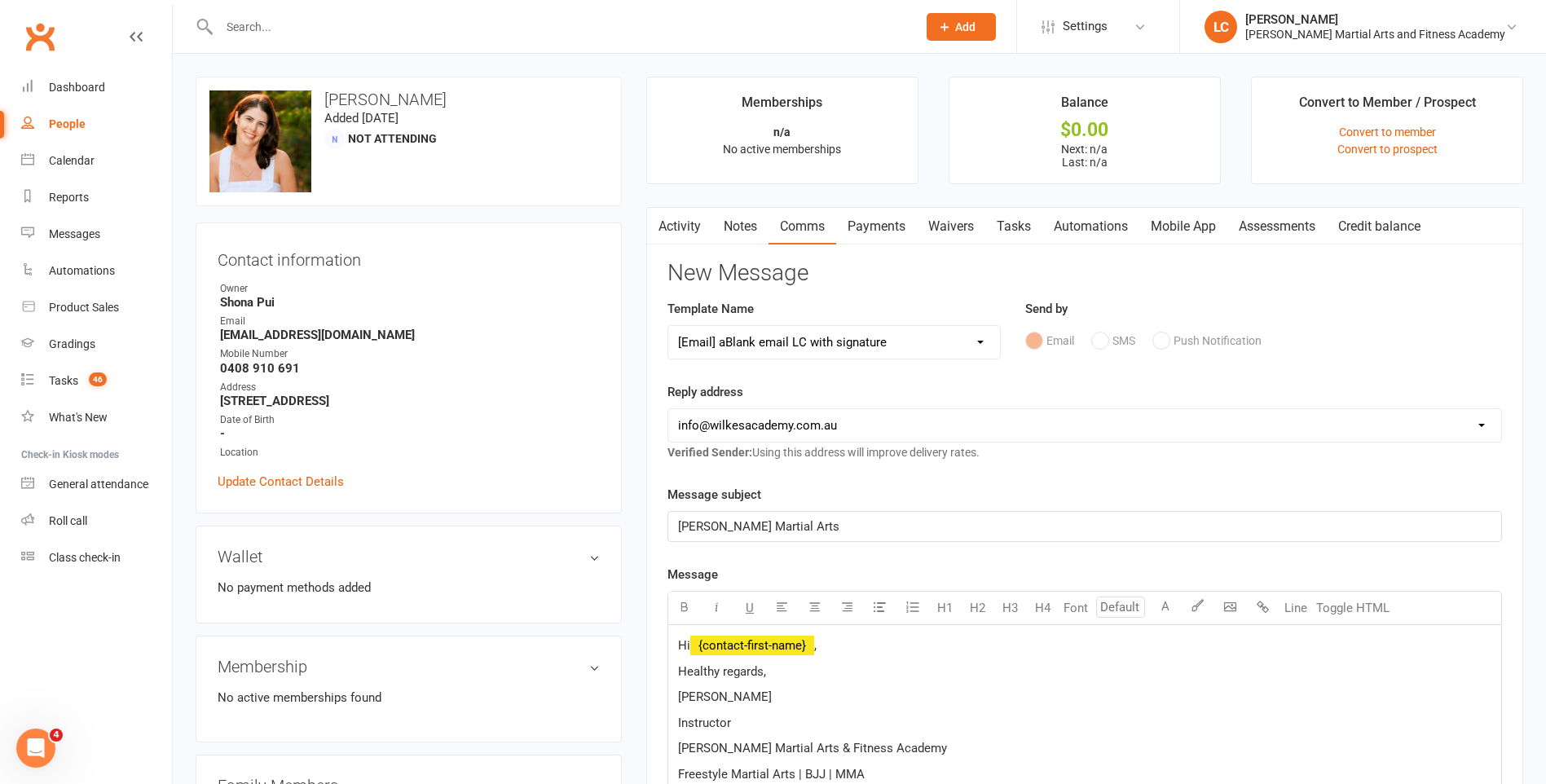
click at [845, 653] on p "Hi ﻿ {contact-first-name} ," at bounding box center [1084, 645] width 813 height 19
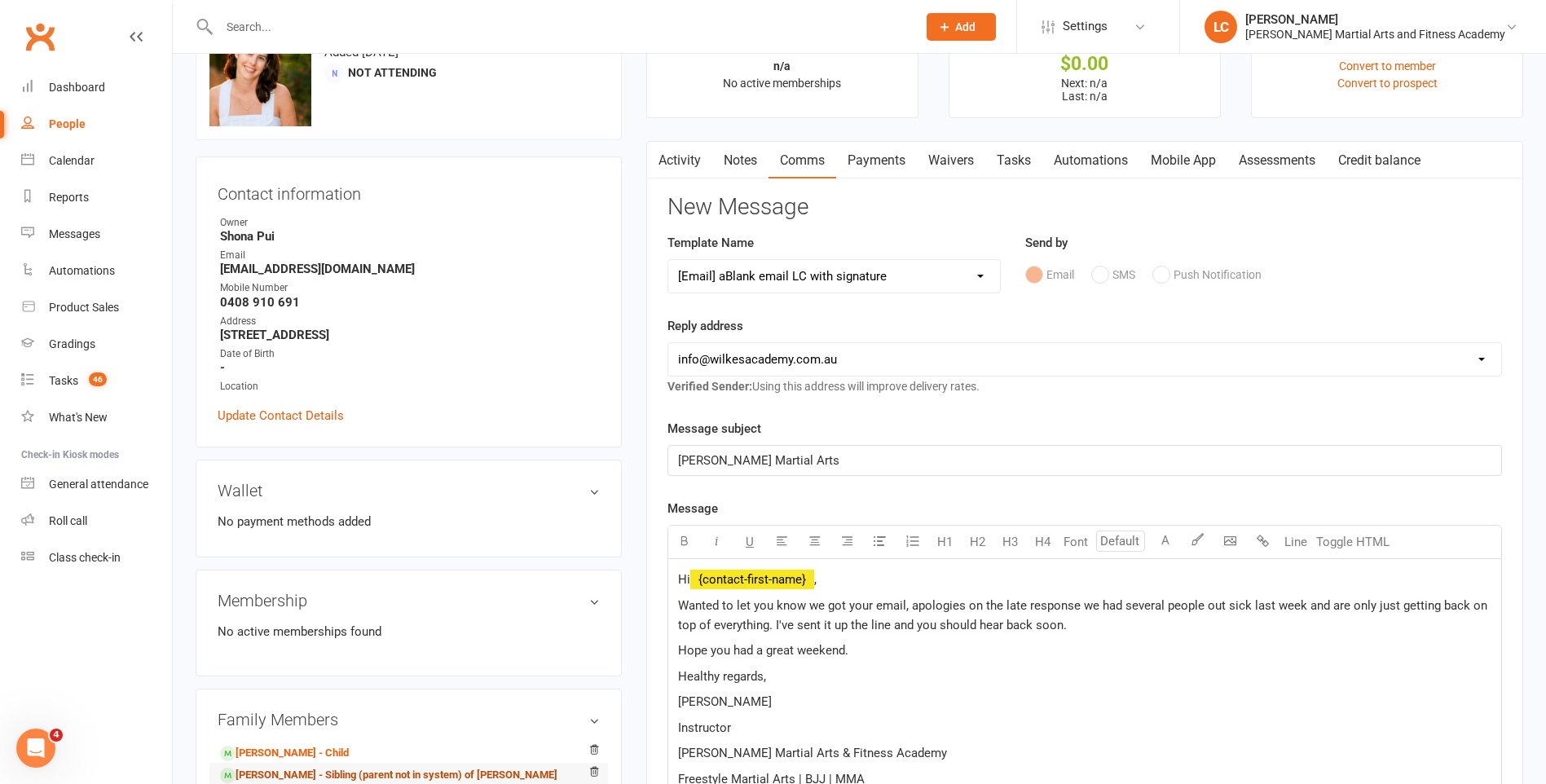
scroll to position [163, 0]
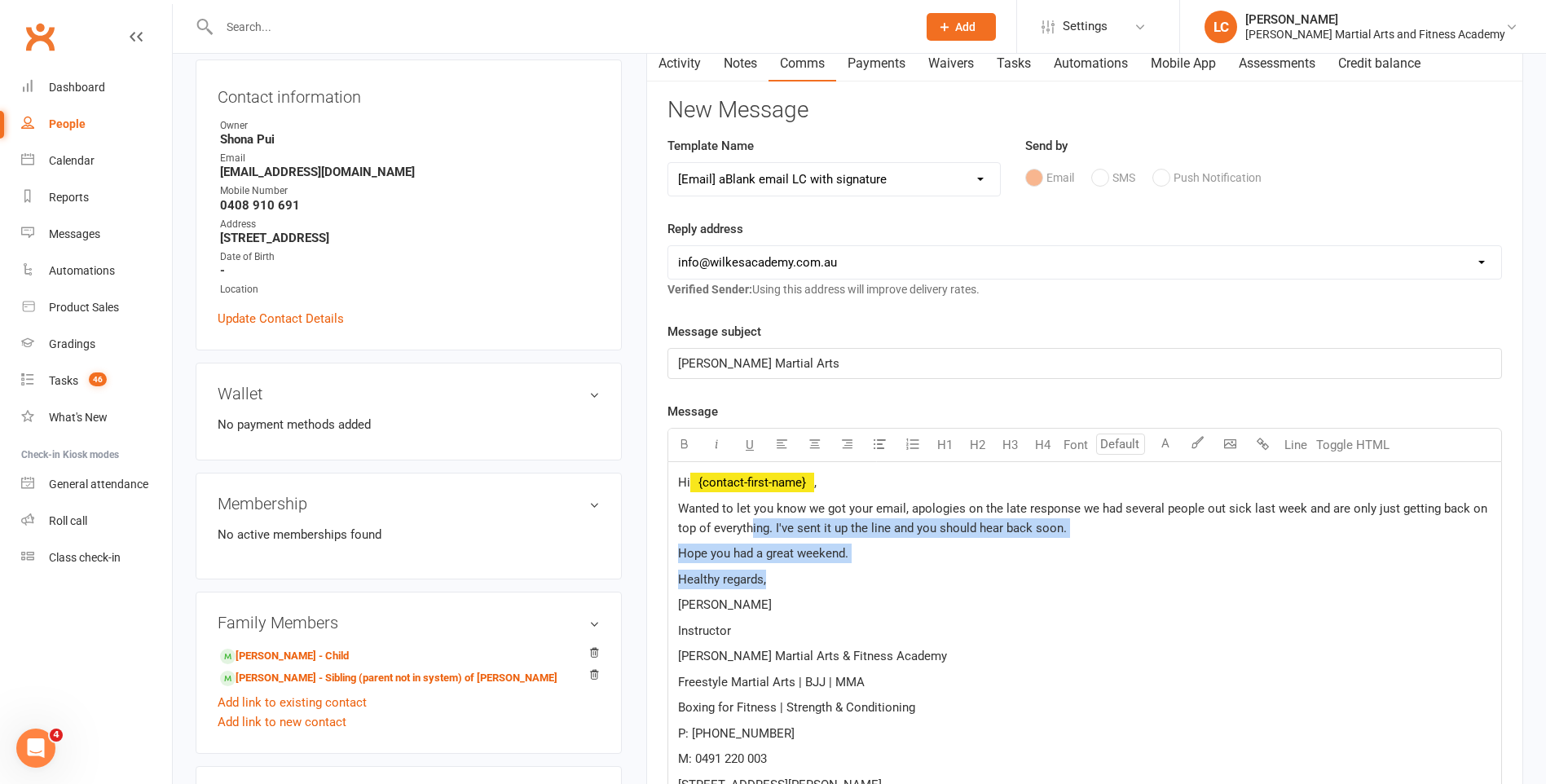
drag, startPoint x: 761, startPoint y: 527, endPoint x: 1027, endPoint y: 574, distance: 270.1
click at [1026, 574] on div "Hi ﻿ {contact-first-name} , Wanted to let you know we got your email, apologies…" at bounding box center [1084, 659] width 833 height 396
click at [939, 556] on p "Hope you had a great weekend." at bounding box center [1084, 553] width 813 height 19
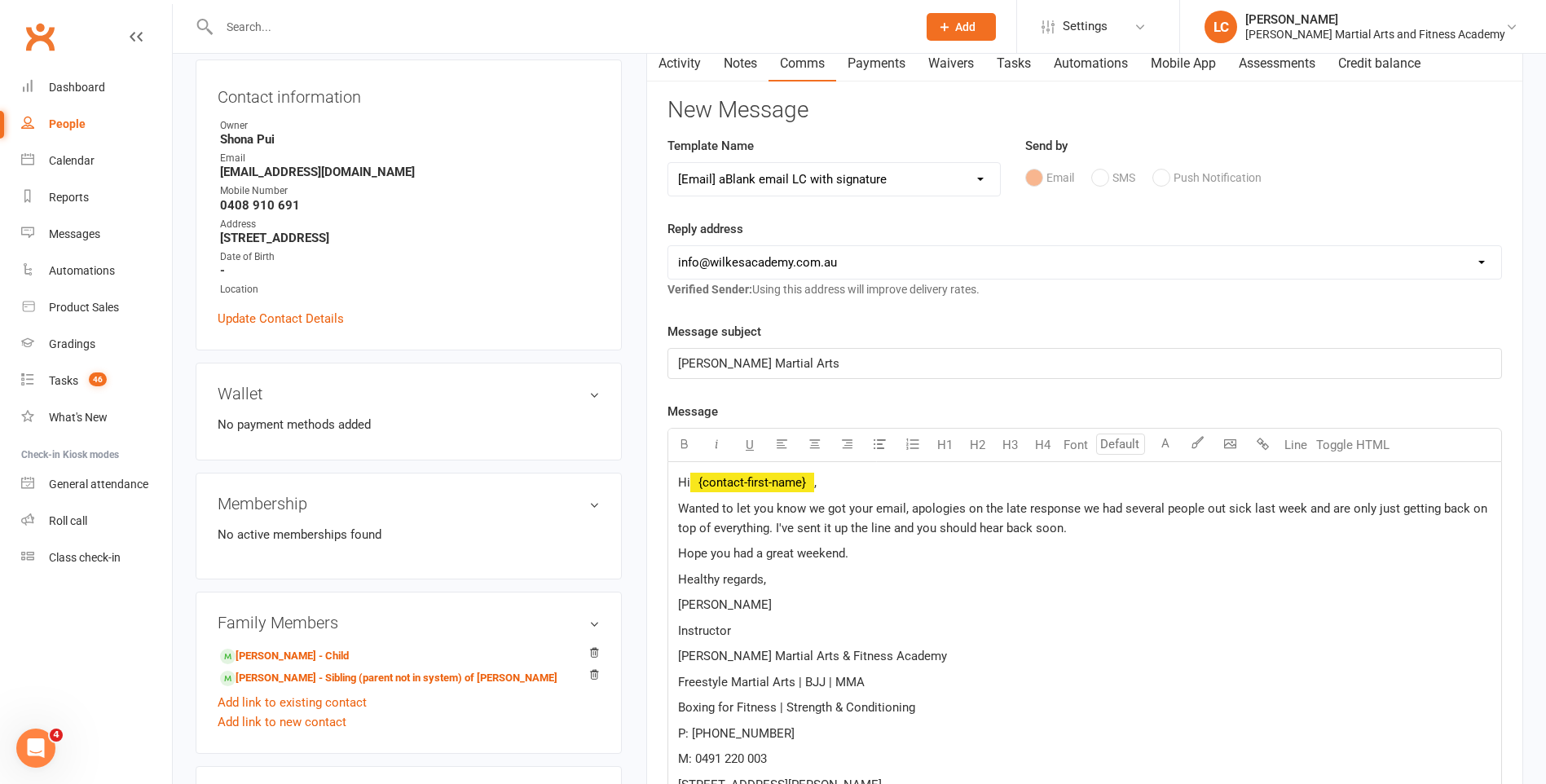
scroll to position [798, 0]
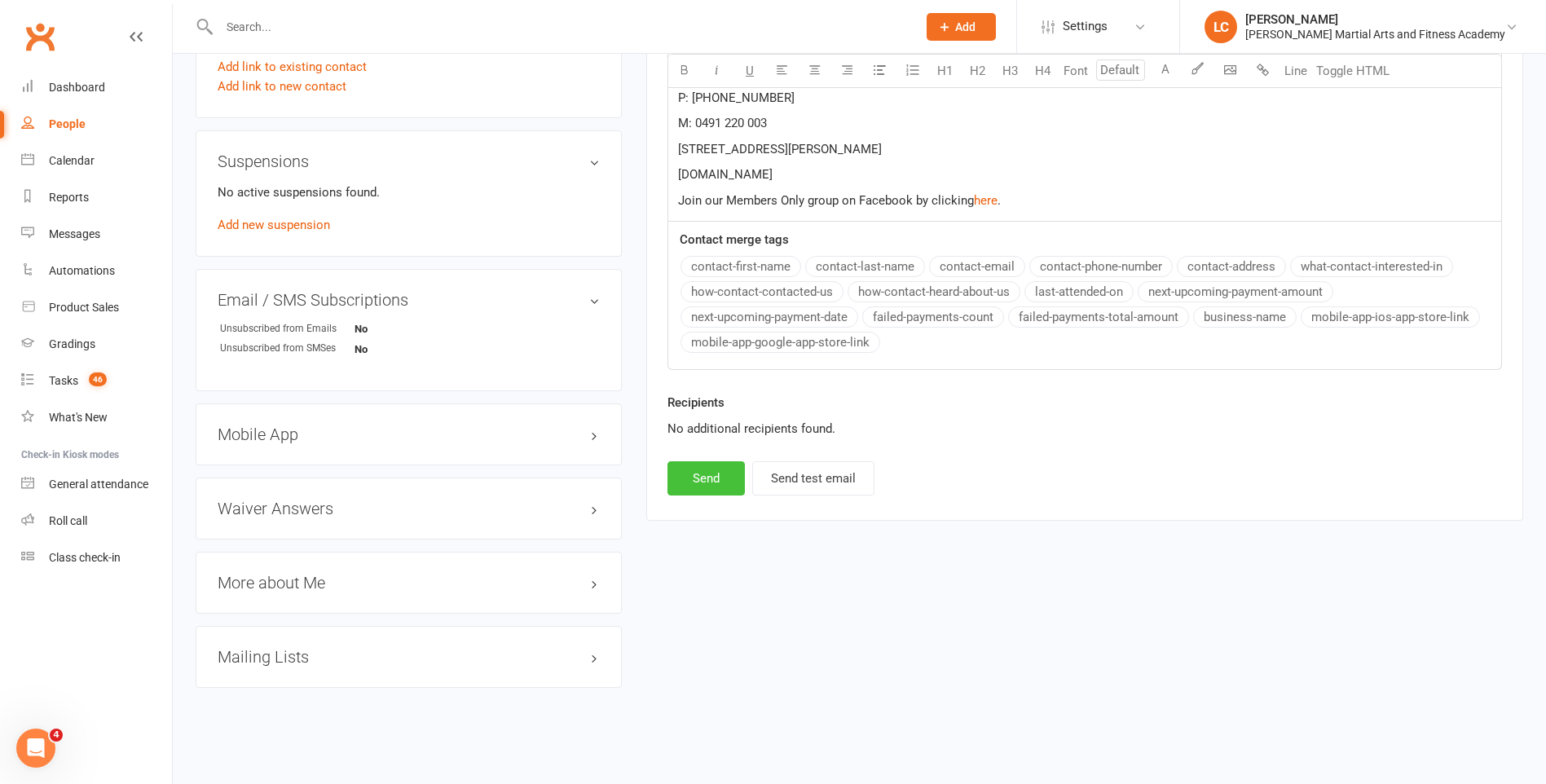
click at [704, 471] on button "Send" at bounding box center [705, 478] width 77 height 35
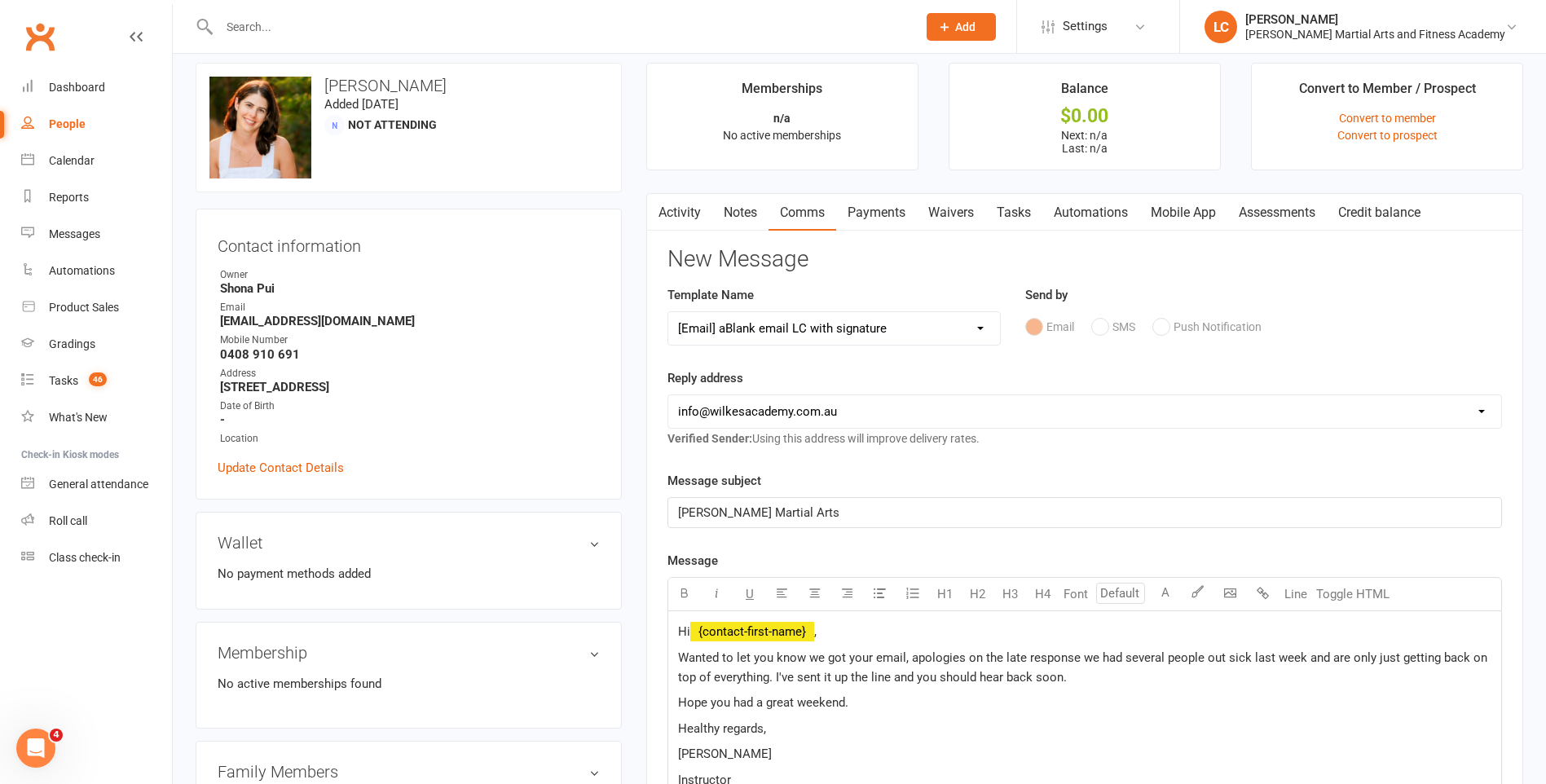
scroll to position [0, 0]
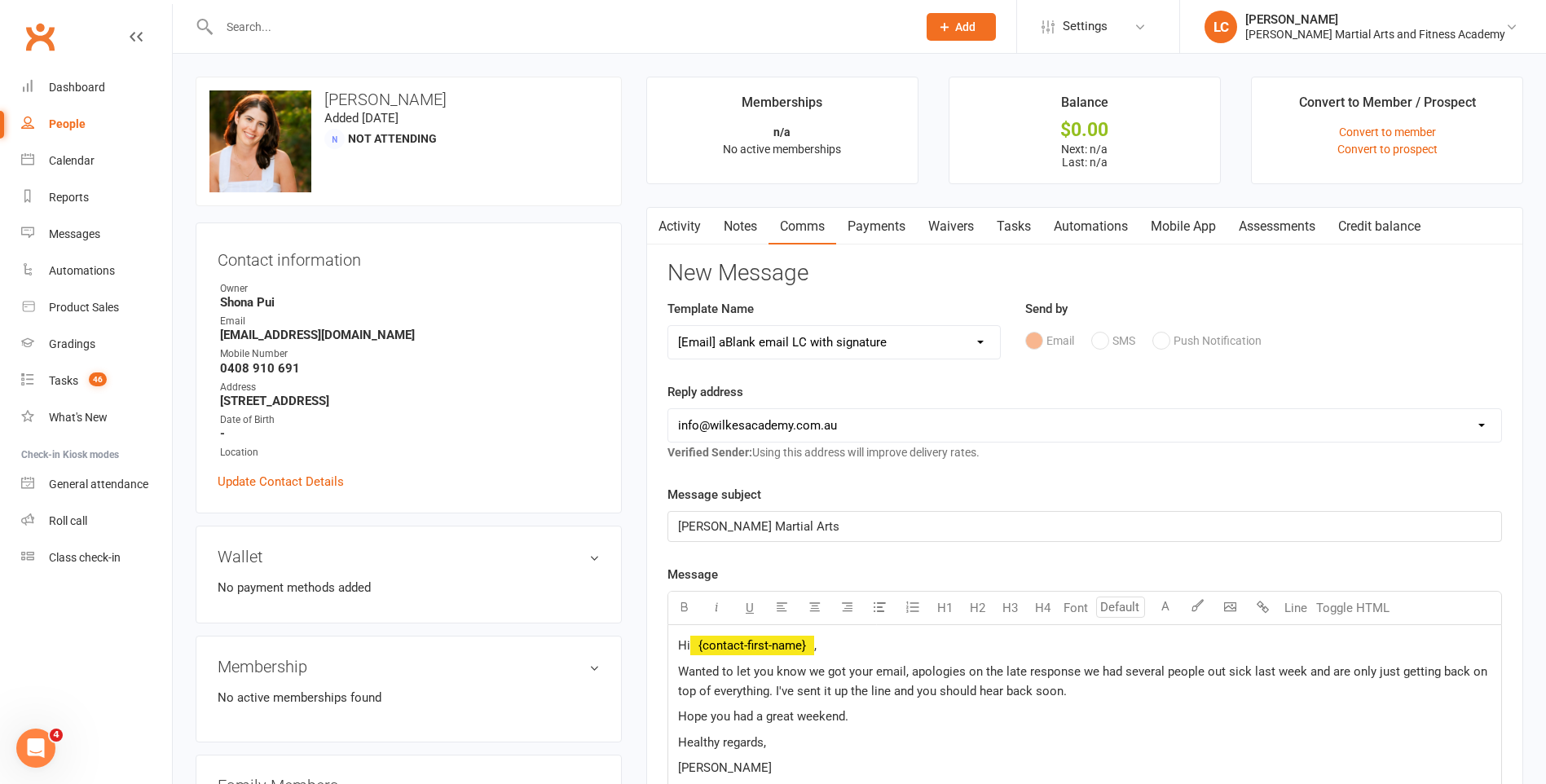
select select
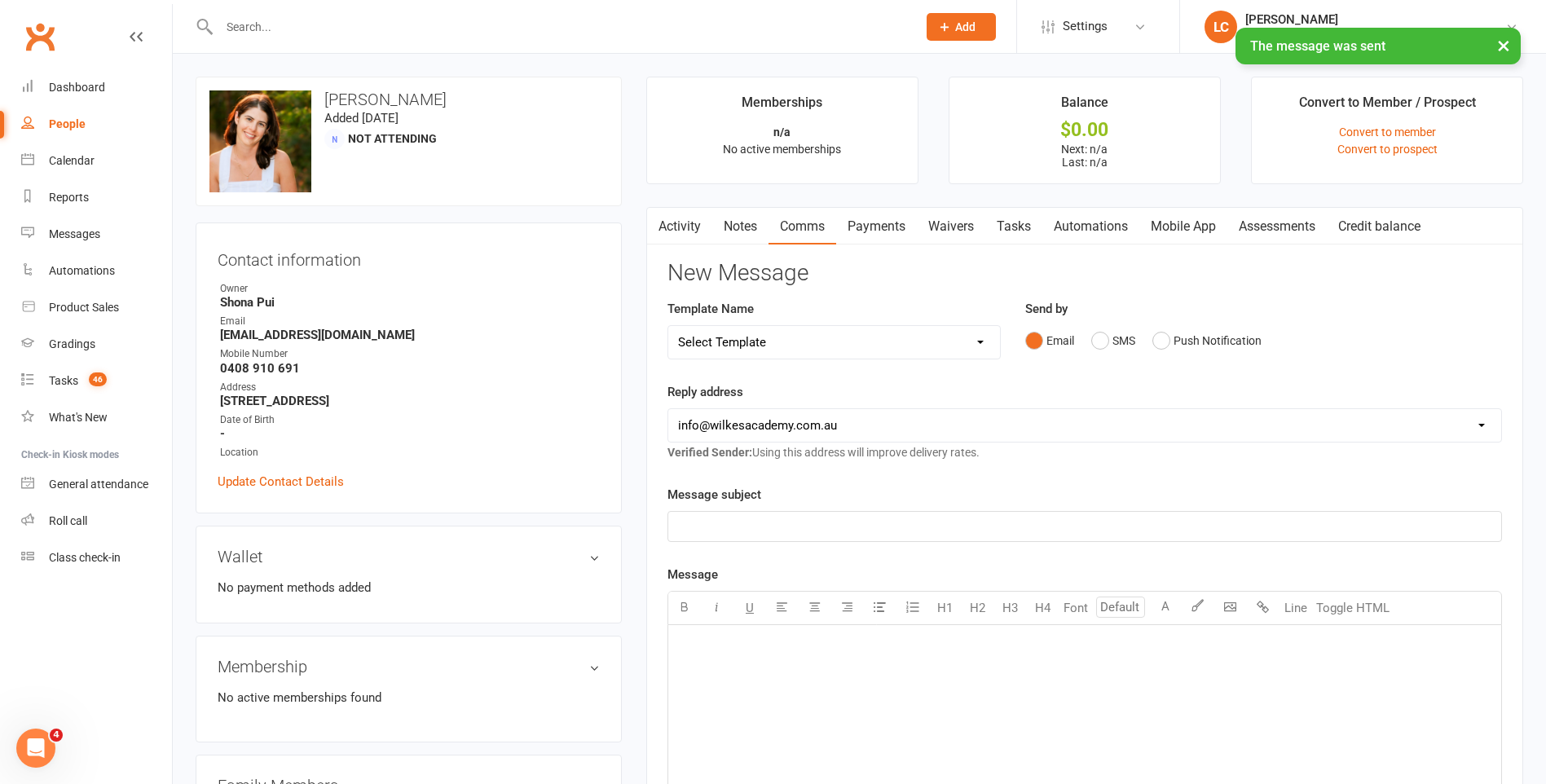
click at [1021, 226] on link "Tasks" at bounding box center [1013, 227] width 57 height 37
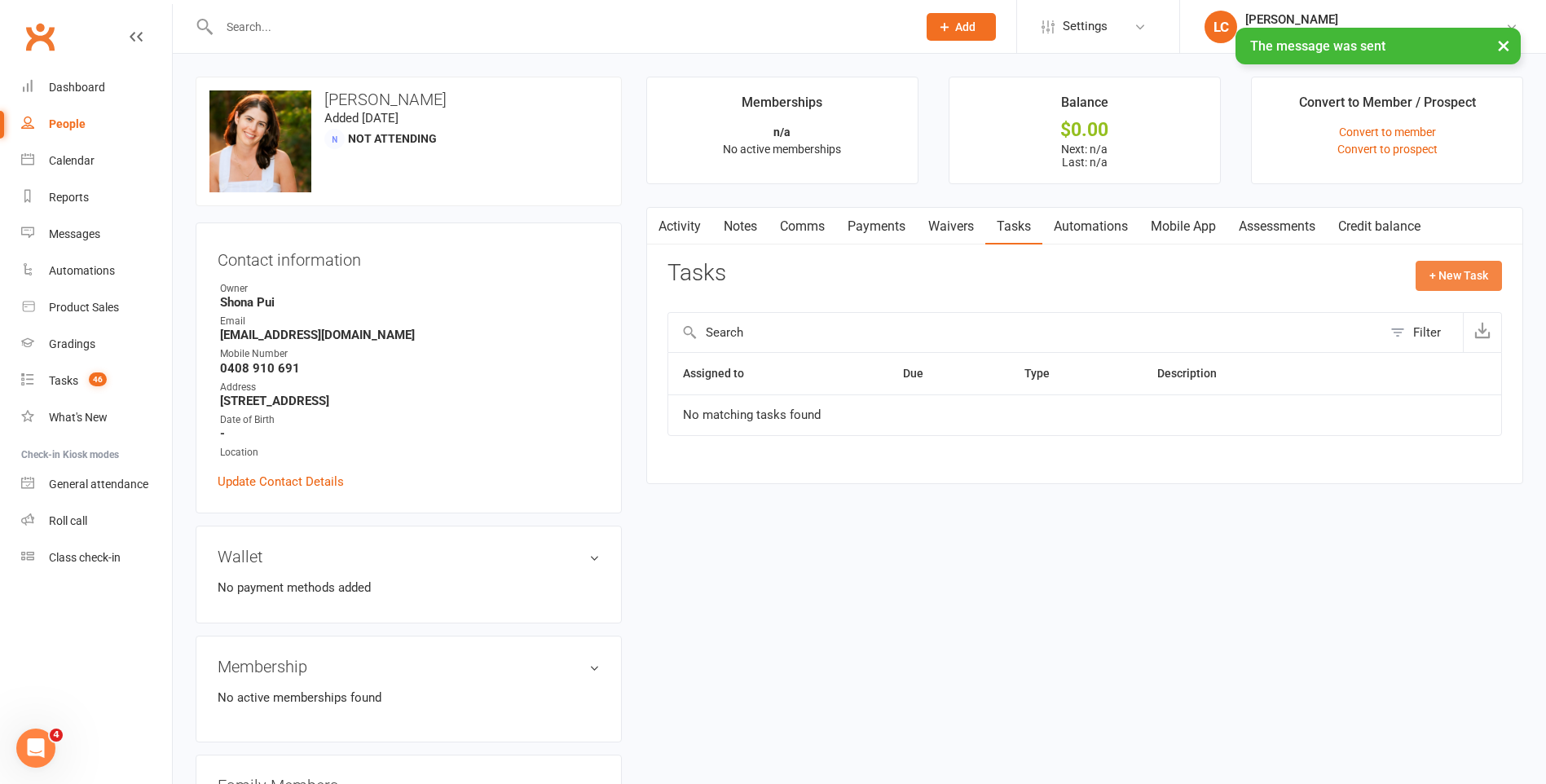
click at [1468, 283] on button "+ New Task" at bounding box center [1459, 275] width 87 height 29
select select "47778"
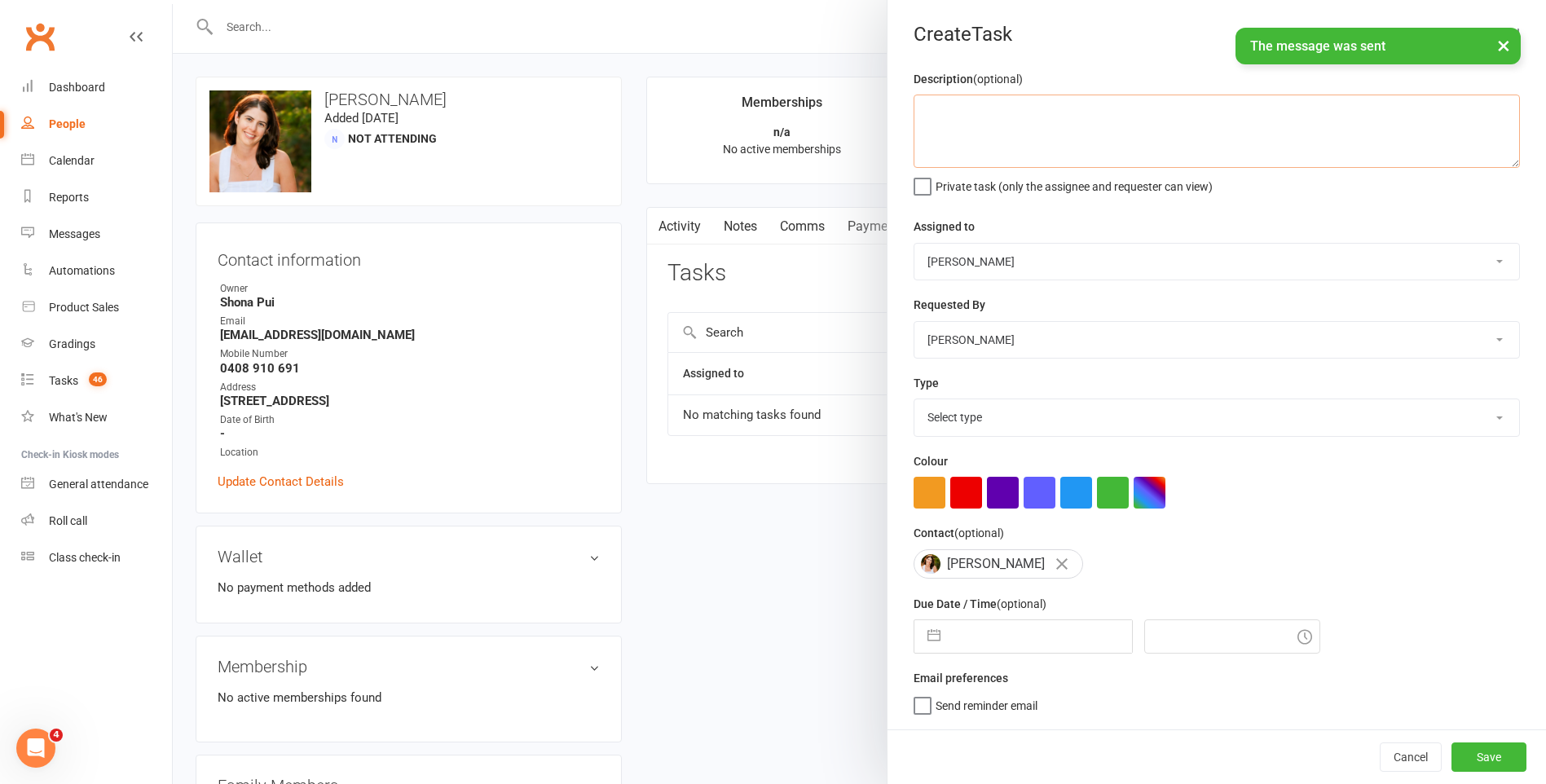
click at [996, 125] on textarea at bounding box center [1216, 131] width 606 height 73
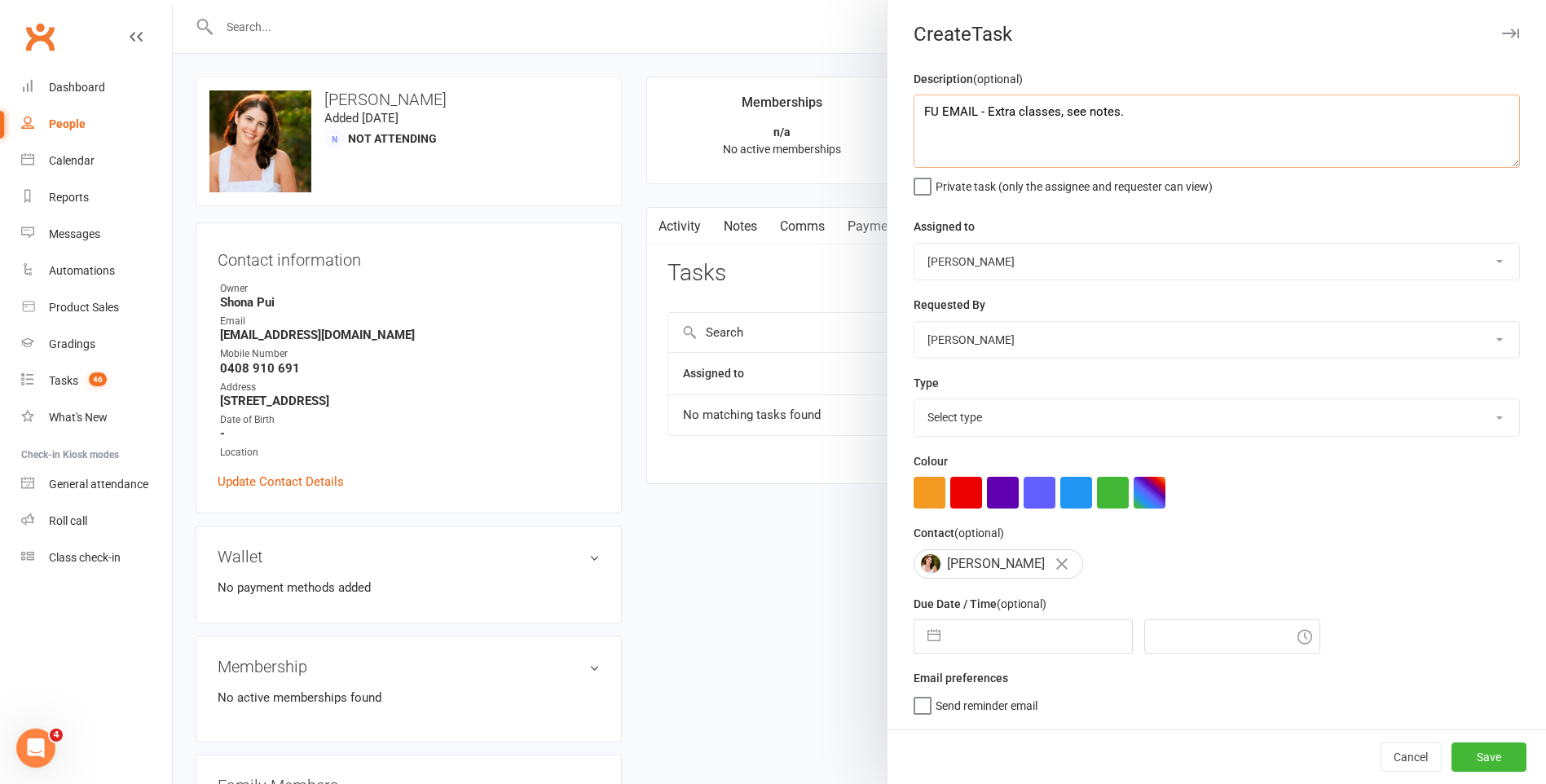
type textarea "FU EMAIL - Extra classes, see notes."
click at [1035, 411] on select "Select type E-mail General task Meeting Phone call Sett in calls Add new task t…" at bounding box center [1216, 417] width 604 height 36
select select "25648"
click at [914, 403] on select "Select type E-mail General task Meeting Phone call Sett in calls Add new task t…" at bounding box center [1216, 417] width 604 height 36
click at [1045, 255] on select "Stephen Erceg Robert Wilsnach Kiam Padamsey Matthew Erceg Tiffany Orenchuk Leo …" at bounding box center [1216, 261] width 604 height 36
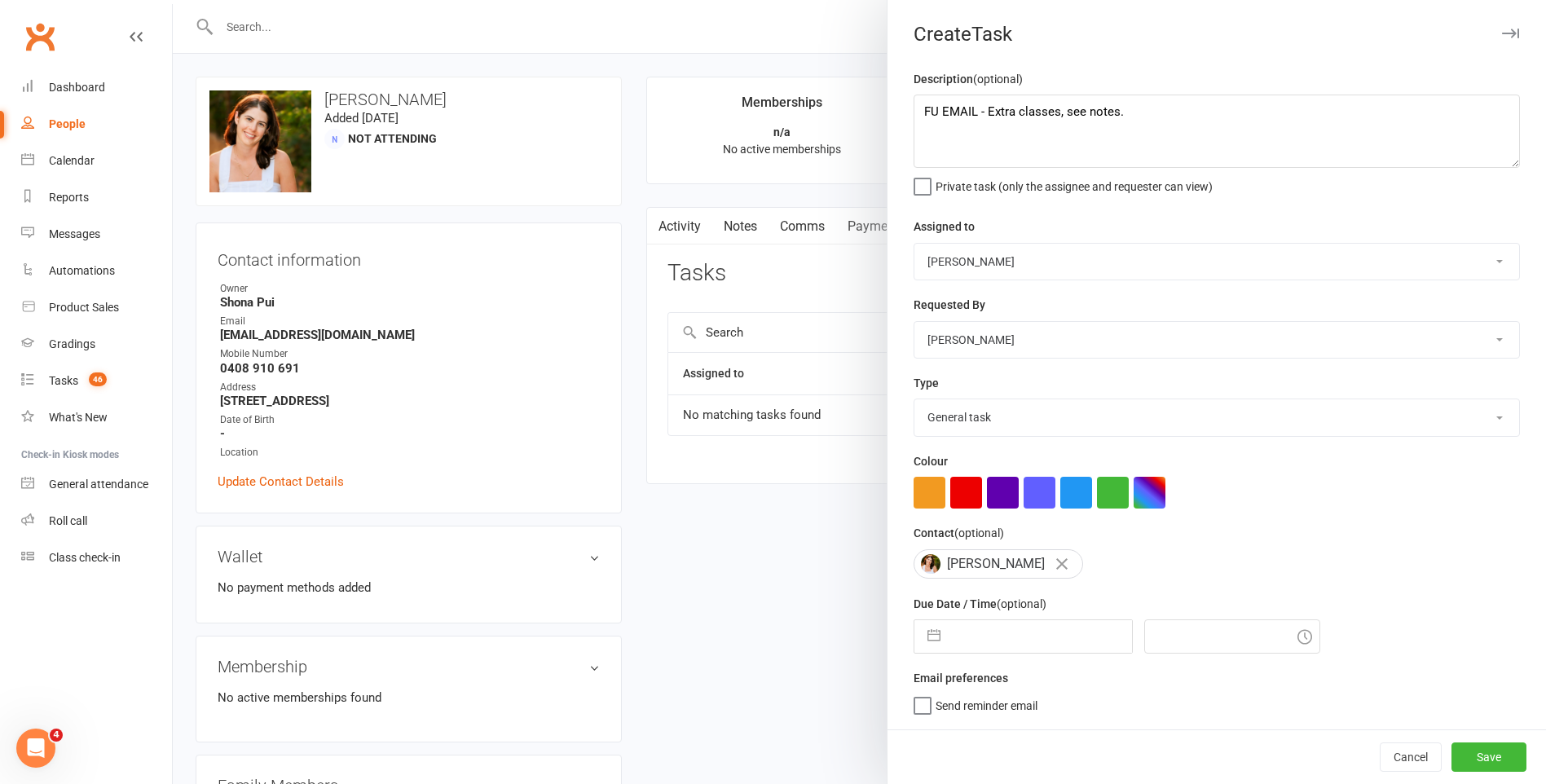
select select "47660"
click at [914, 244] on select "Stephen Erceg Robert Wilsnach Kiam Padamsey Matthew Erceg Tiffany Orenchuk Leo …" at bounding box center [1216, 261] width 604 height 36
click at [913, 732] on label "Send "New Task" email" at bounding box center [981, 727] width 135 height 16
click at [913, 719] on input "Send "New Task" email" at bounding box center [981, 719] width 135 height 0
click at [969, 638] on input "text" at bounding box center [1040, 636] width 183 height 33
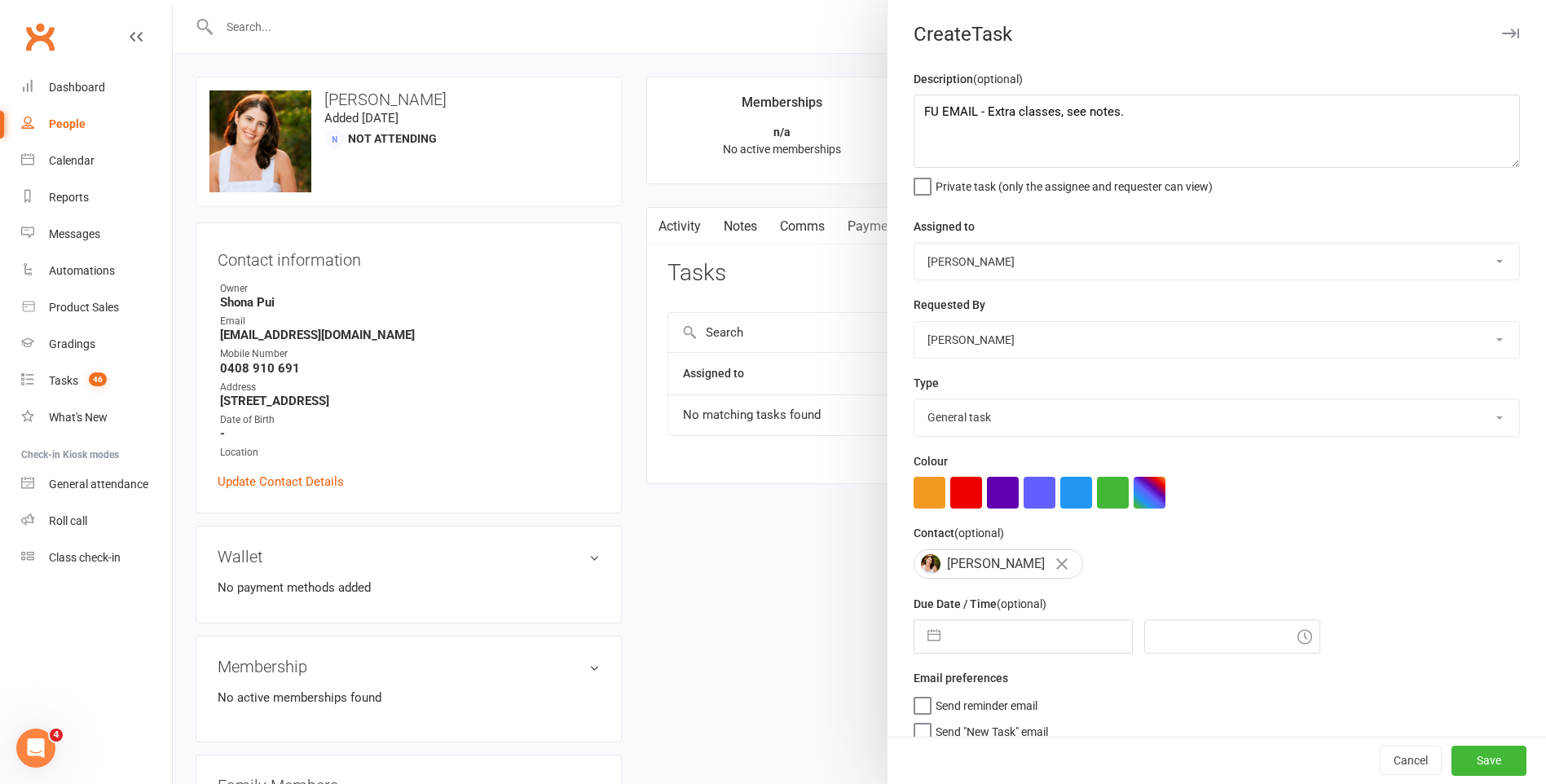
select select "8"
select select "2025"
select select "9"
select select "2025"
select select "10"
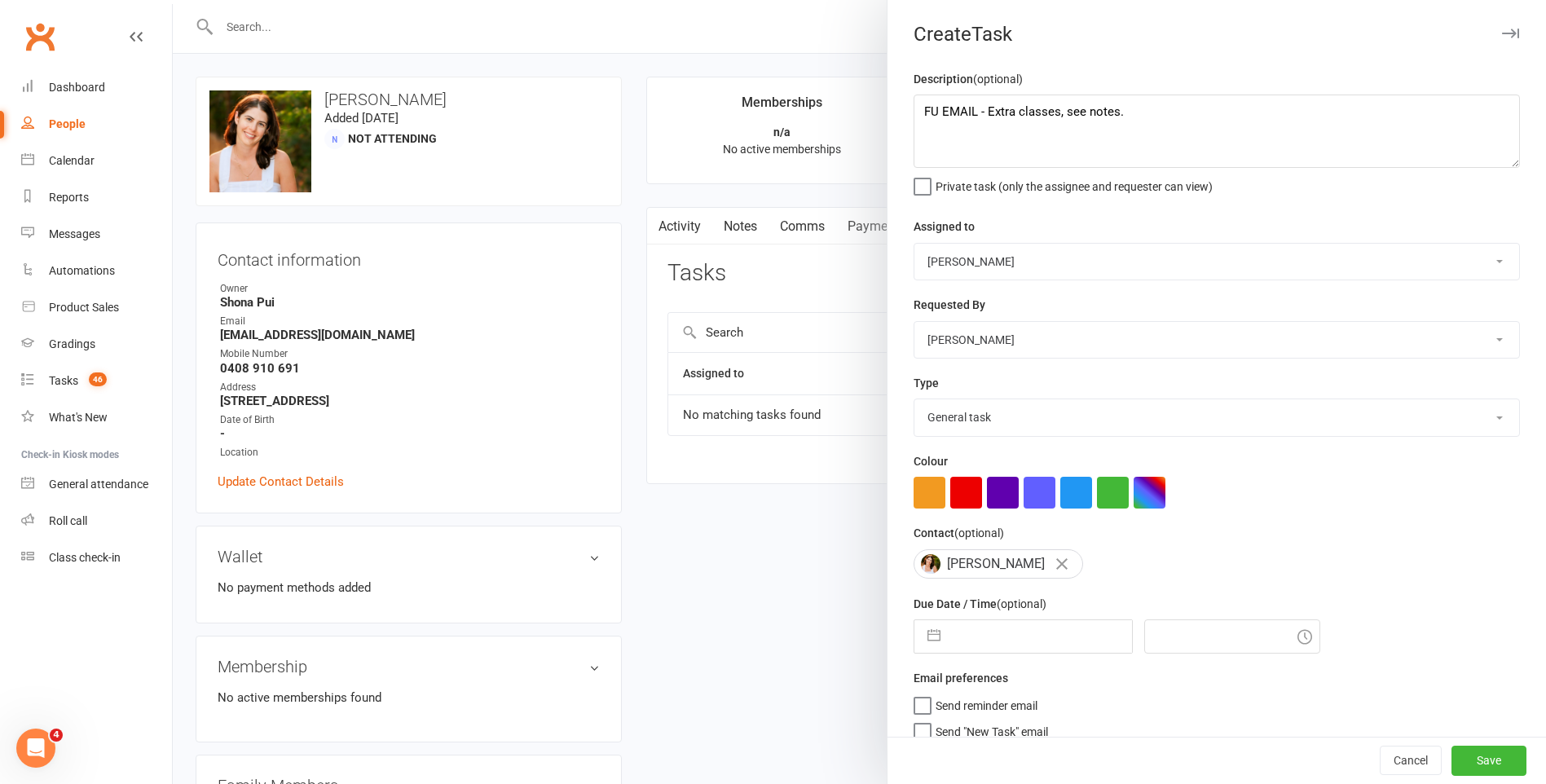
select select "2025"
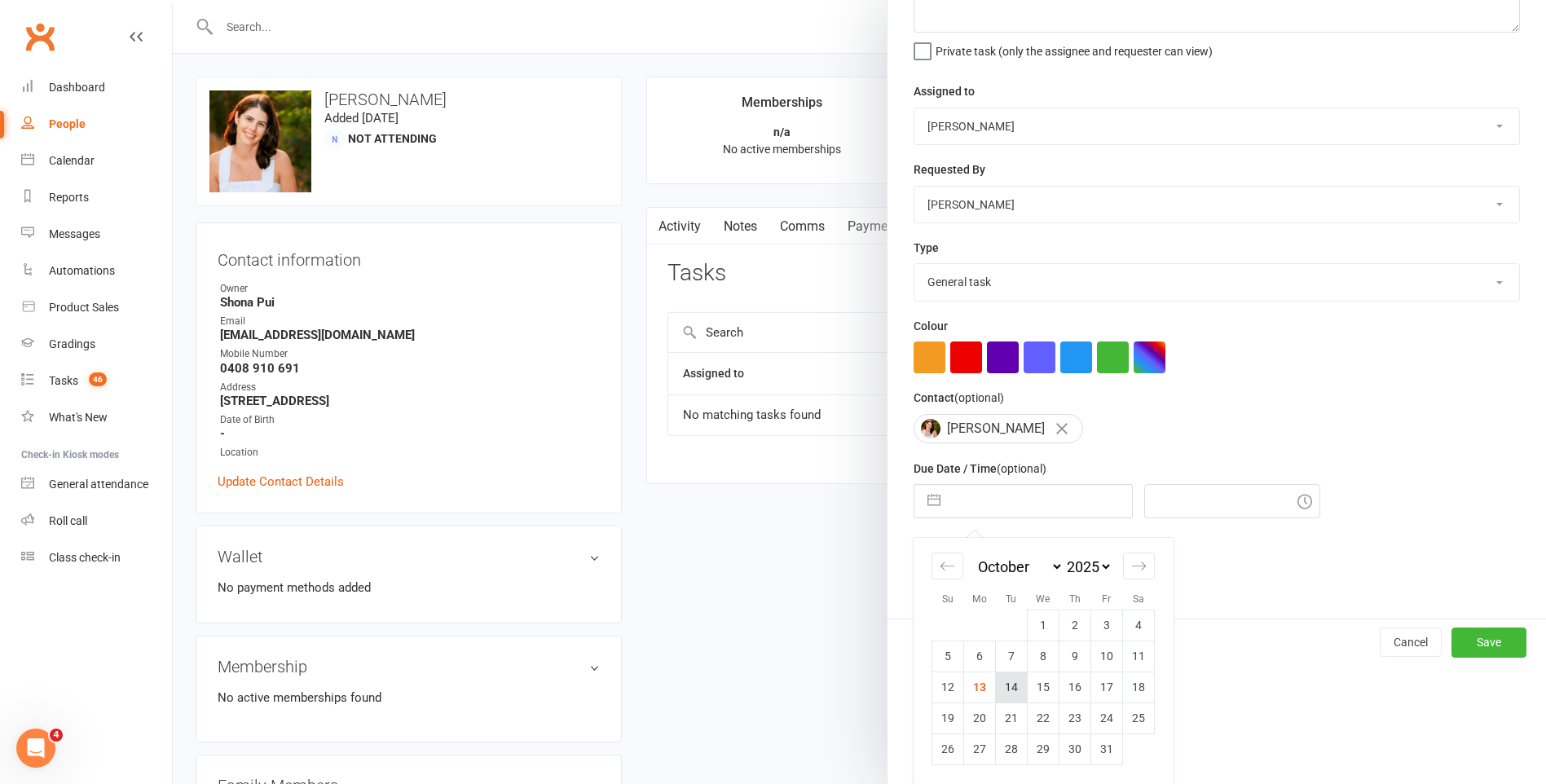
click at [1002, 685] on td "14" at bounding box center [1011, 687] width 32 height 31
type input "14 Oct 2025"
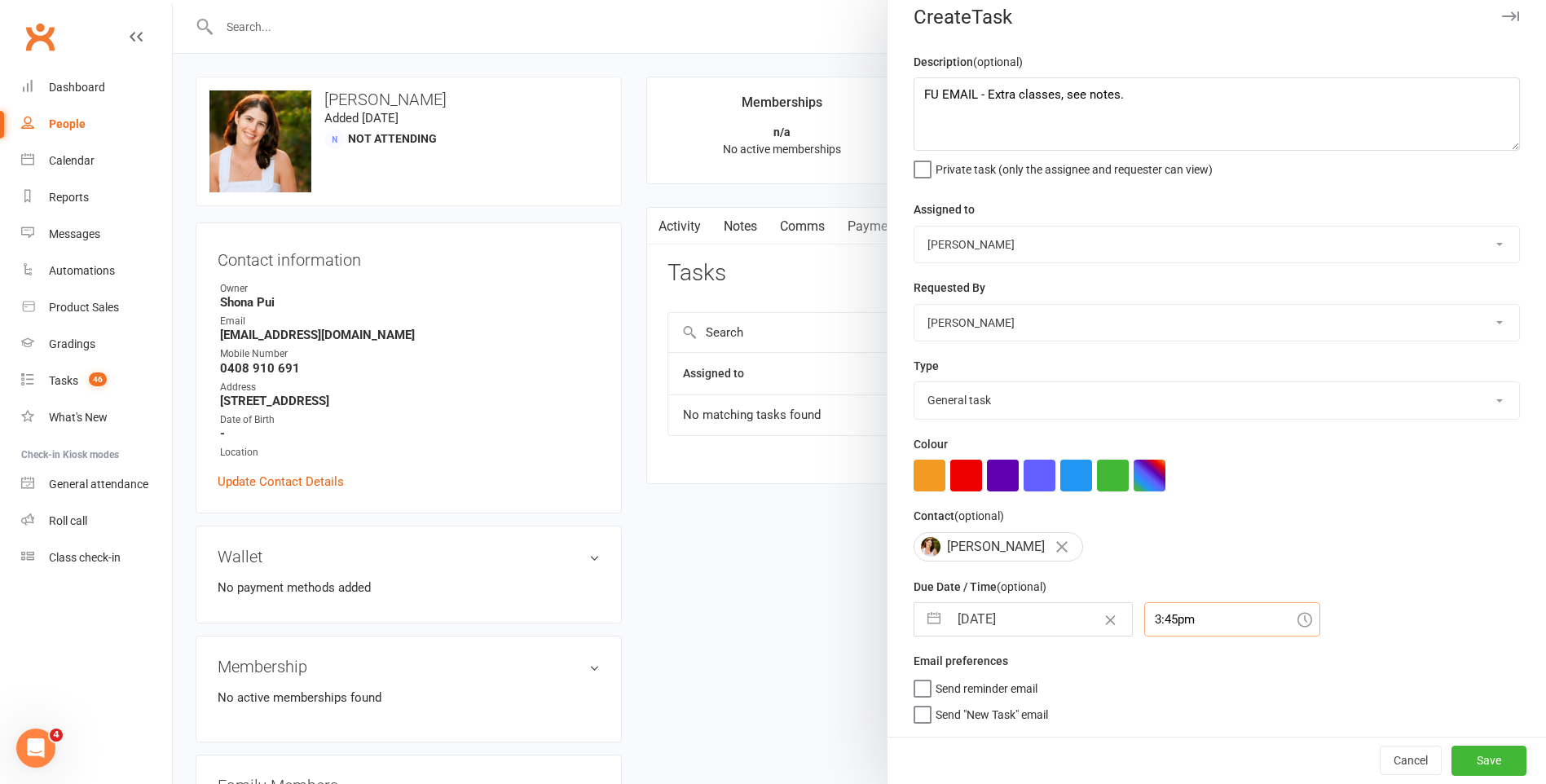
click at [1181, 604] on input "3:45pm" at bounding box center [1232, 619] width 176 height 35
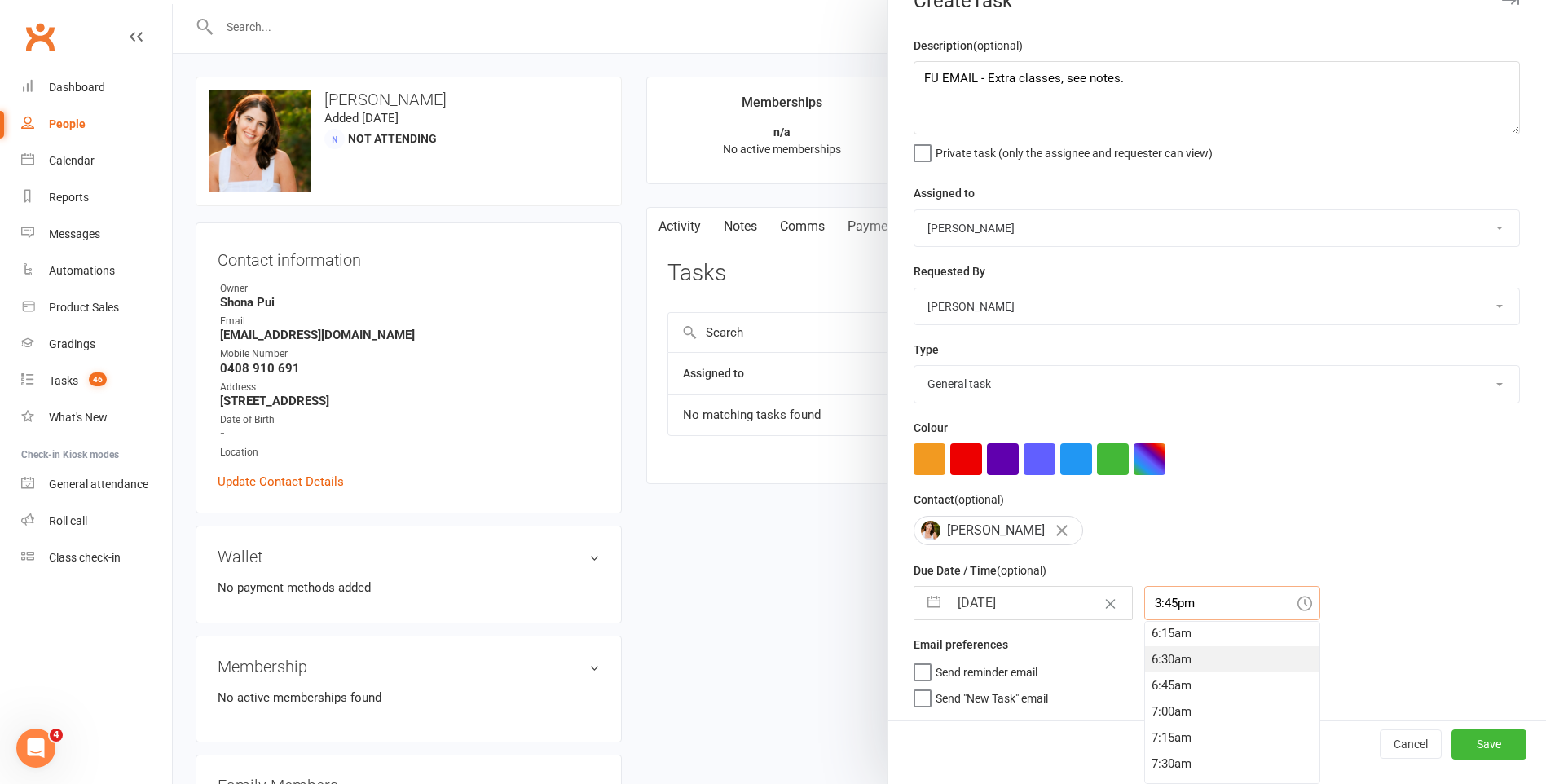
scroll to position [476, 0]
click at [1211, 668] on div "5:00am" at bounding box center [1232, 680] width 174 height 26
type input "5:00am"
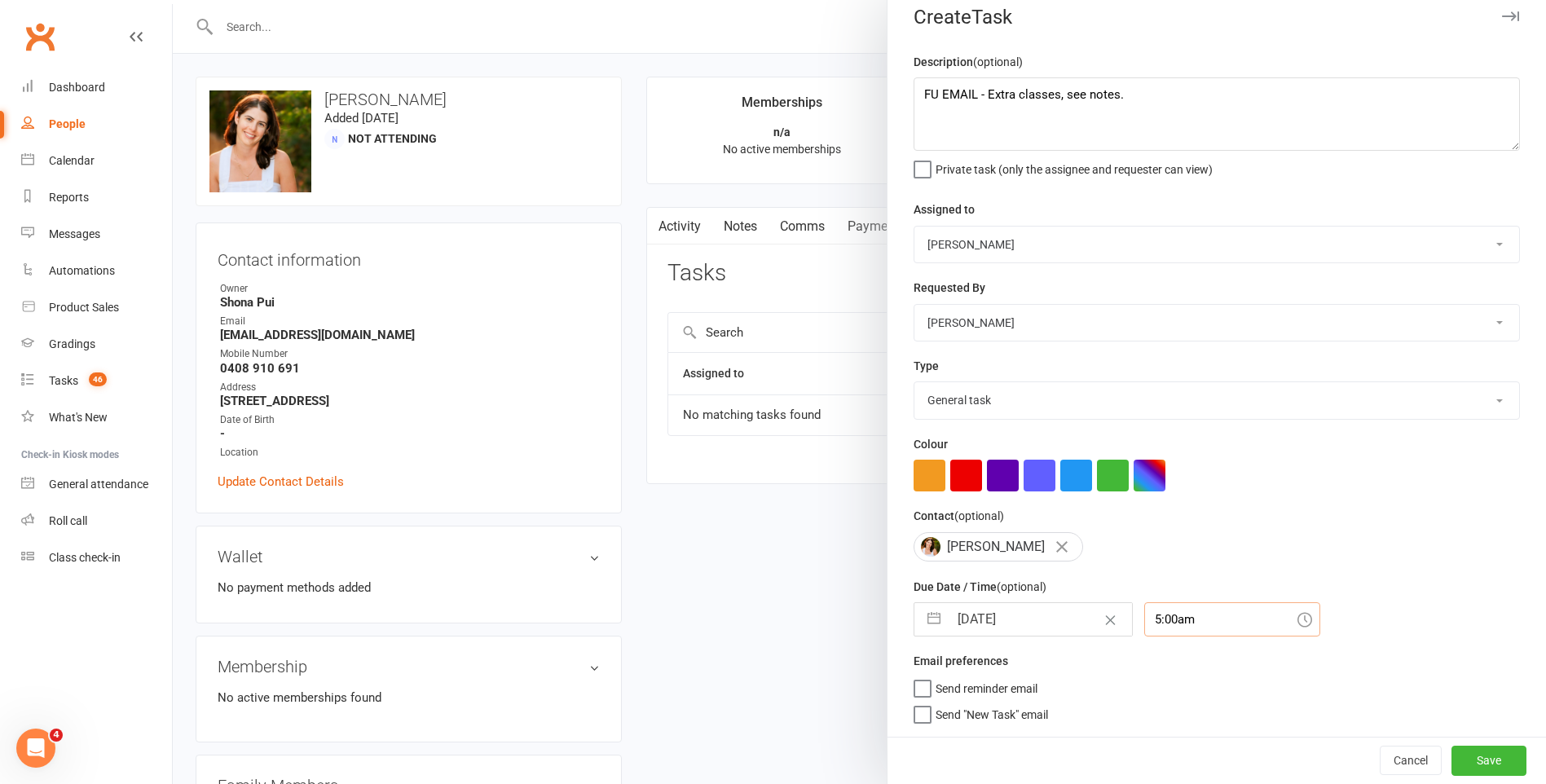
scroll to position [24, 0]
click at [1457, 767] on button "Save" at bounding box center [1488, 760] width 75 height 29
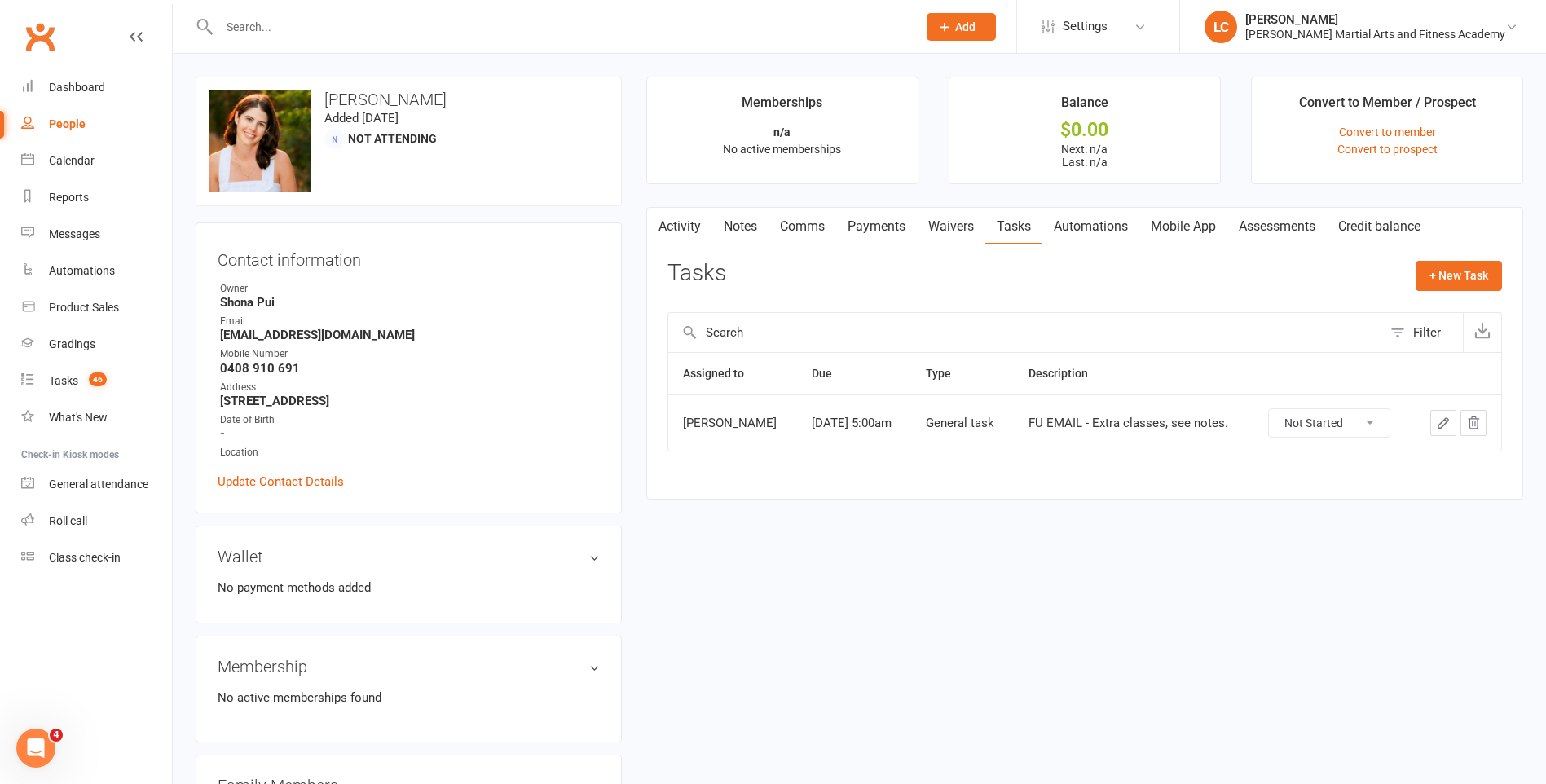
click at [381, 37] on input "text" at bounding box center [559, 27] width 691 height 23
paste input "Mosab Abumarzouq <mosab.abumarzouq@icloud.com>"
drag, startPoint x: 334, startPoint y: 24, endPoint x: 96, endPoint y: 24, distance: 238.0
click at [96, 4] on header "Mosab Abumarzouq <mosab.abumarzouq@icloud.com> Loading... Prospect Member Non-a…" at bounding box center [773, 4] width 1546 height 0
click at [511, 19] on input "mosab.abumarzouq@icloud.com>" at bounding box center [559, 27] width 691 height 23
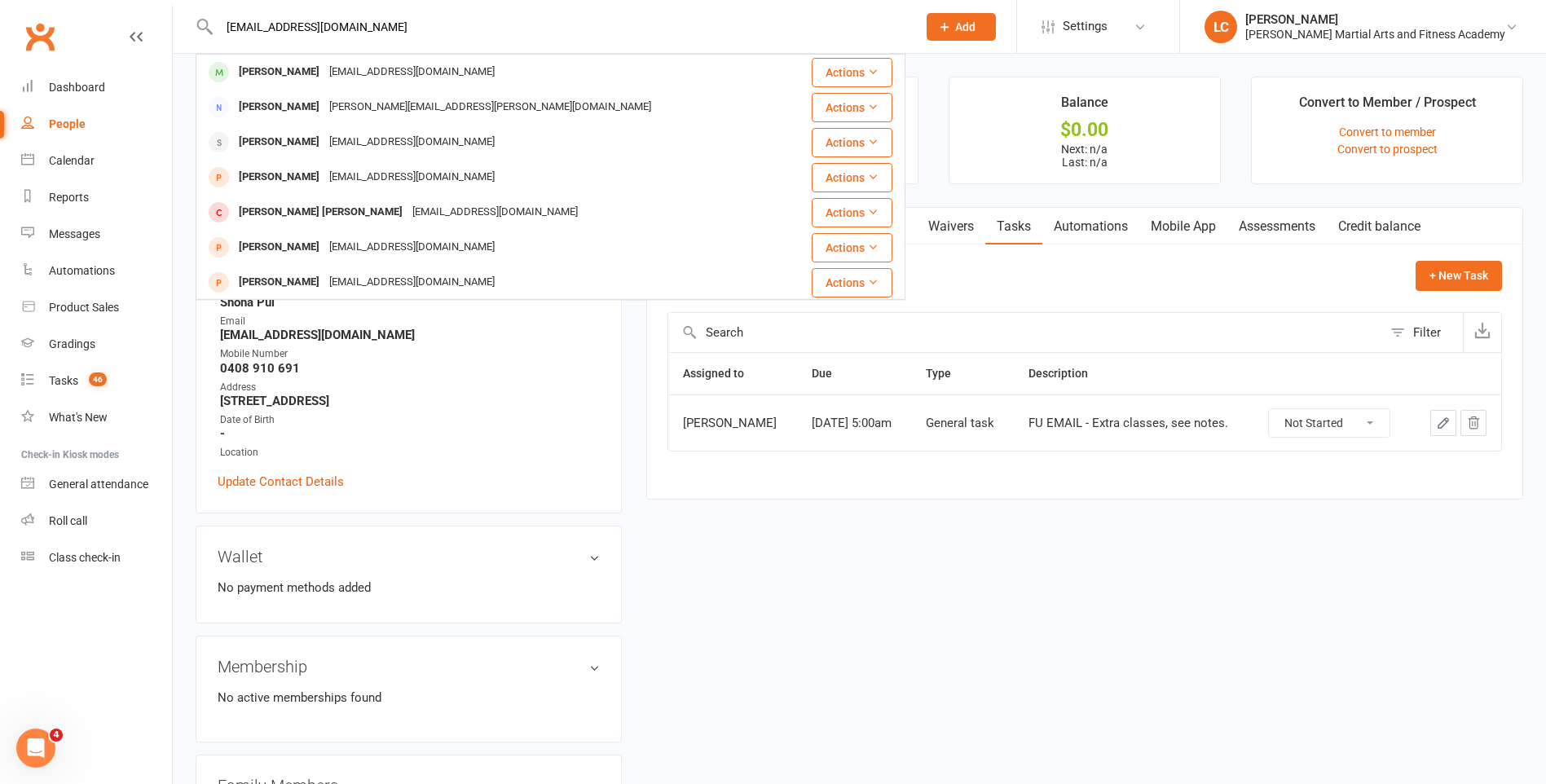
type input "mosab.abumarzouq@icloud.com"
click at [329, 50] on div "mosab.abumarzouq@icloud.com Mosab Abumarzouq Mosab.abumarzouq@icloud.com Action…" at bounding box center [550, 27] width 710 height 53
click at [348, 70] on div "Mosab.abumarzouq@icloud.com" at bounding box center [412, 72] width 175 height 24
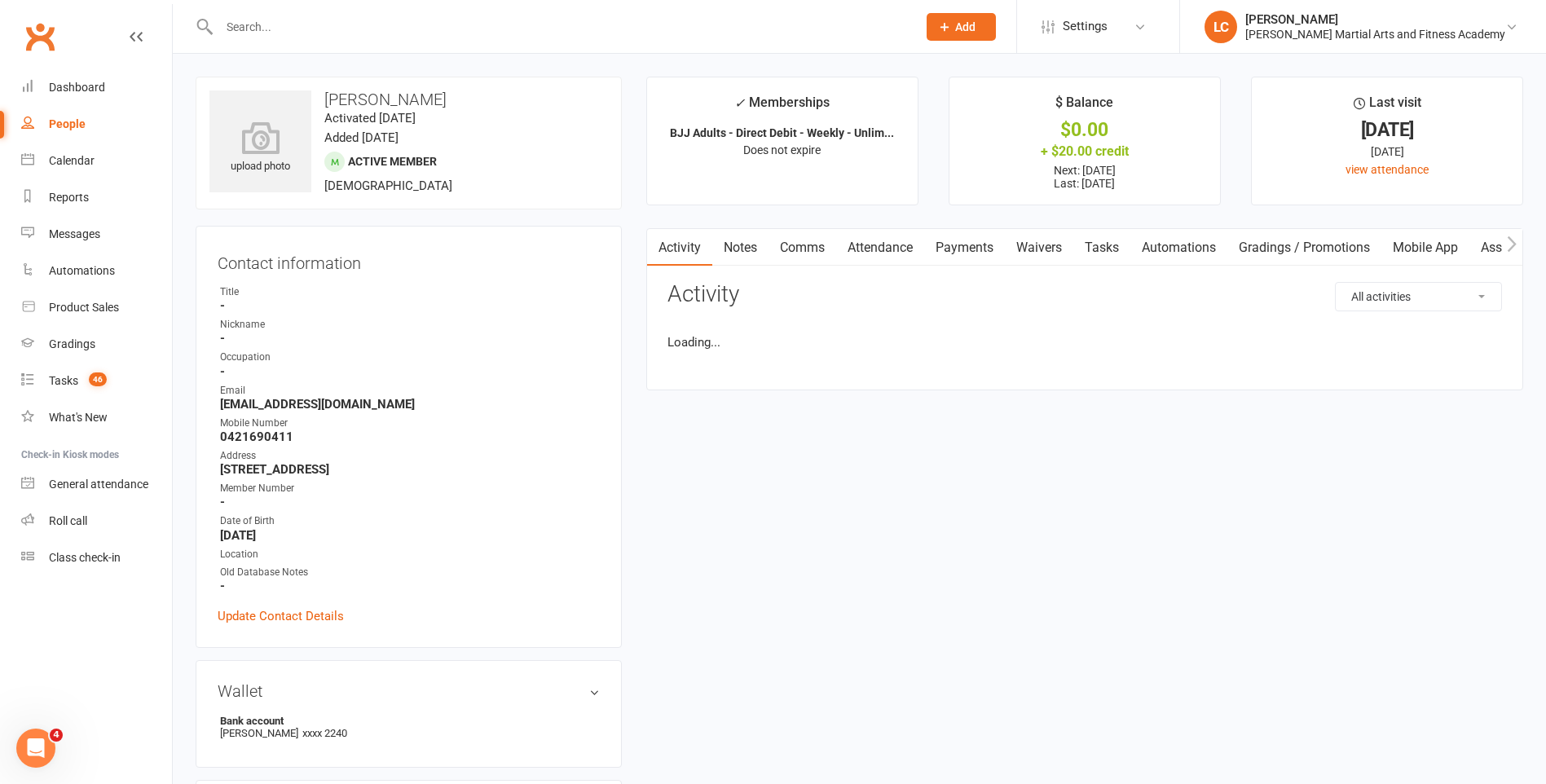
click at [870, 234] on link "Attendance" at bounding box center [880, 248] width 88 height 37
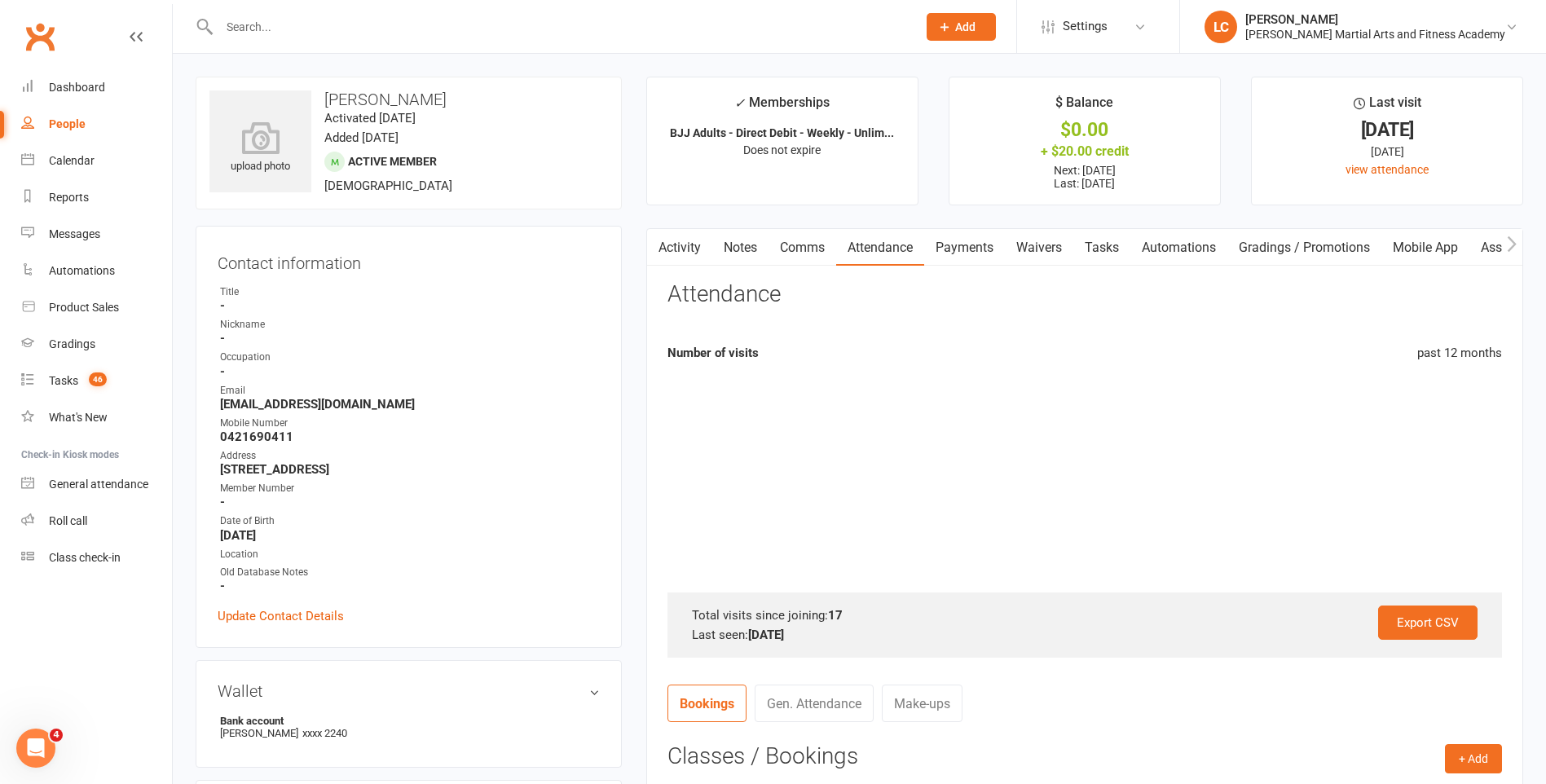
click at [965, 246] on link "Payments" at bounding box center [964, 248] width 81 height 37
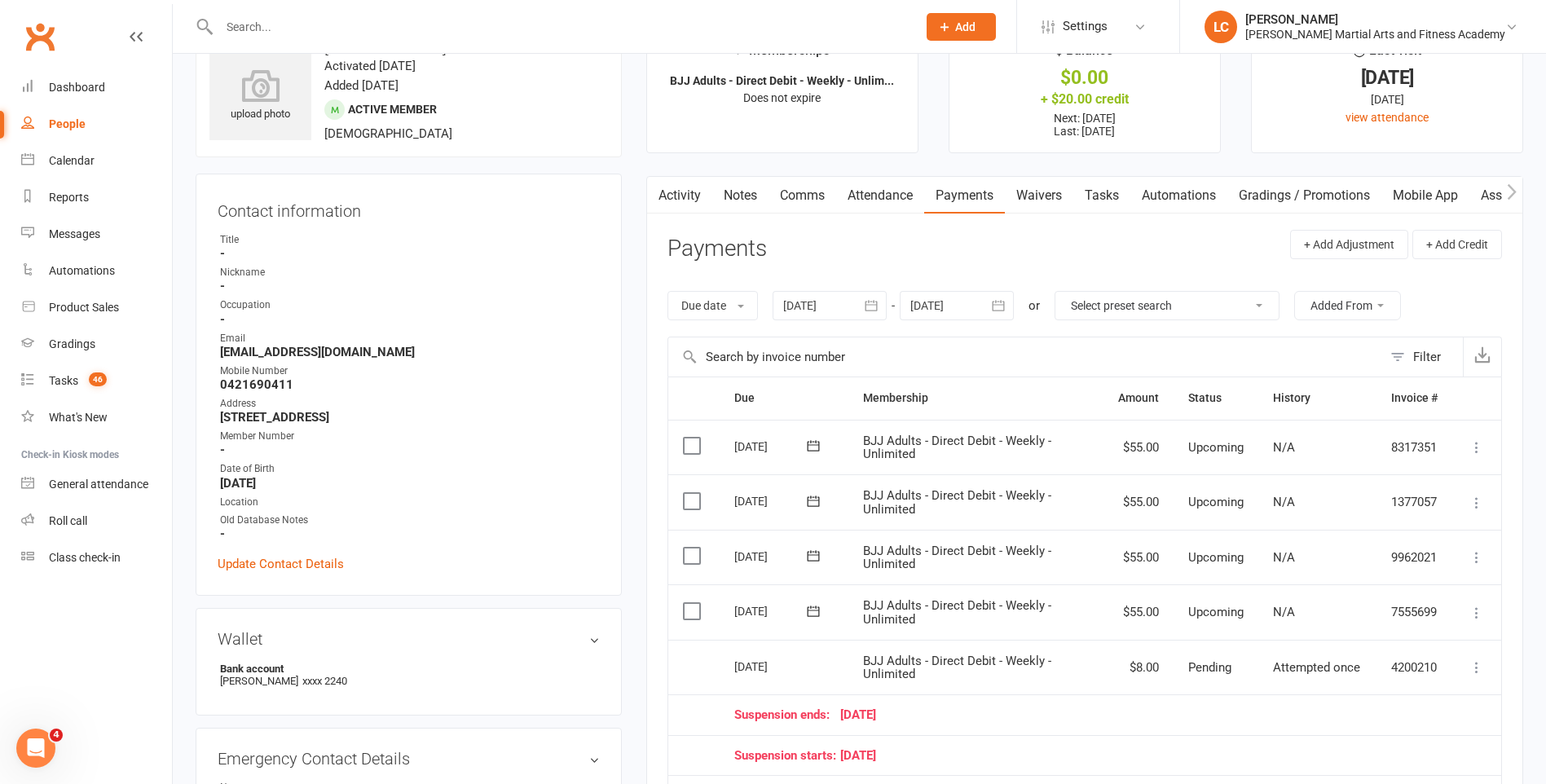
scroll to position [81, 0]
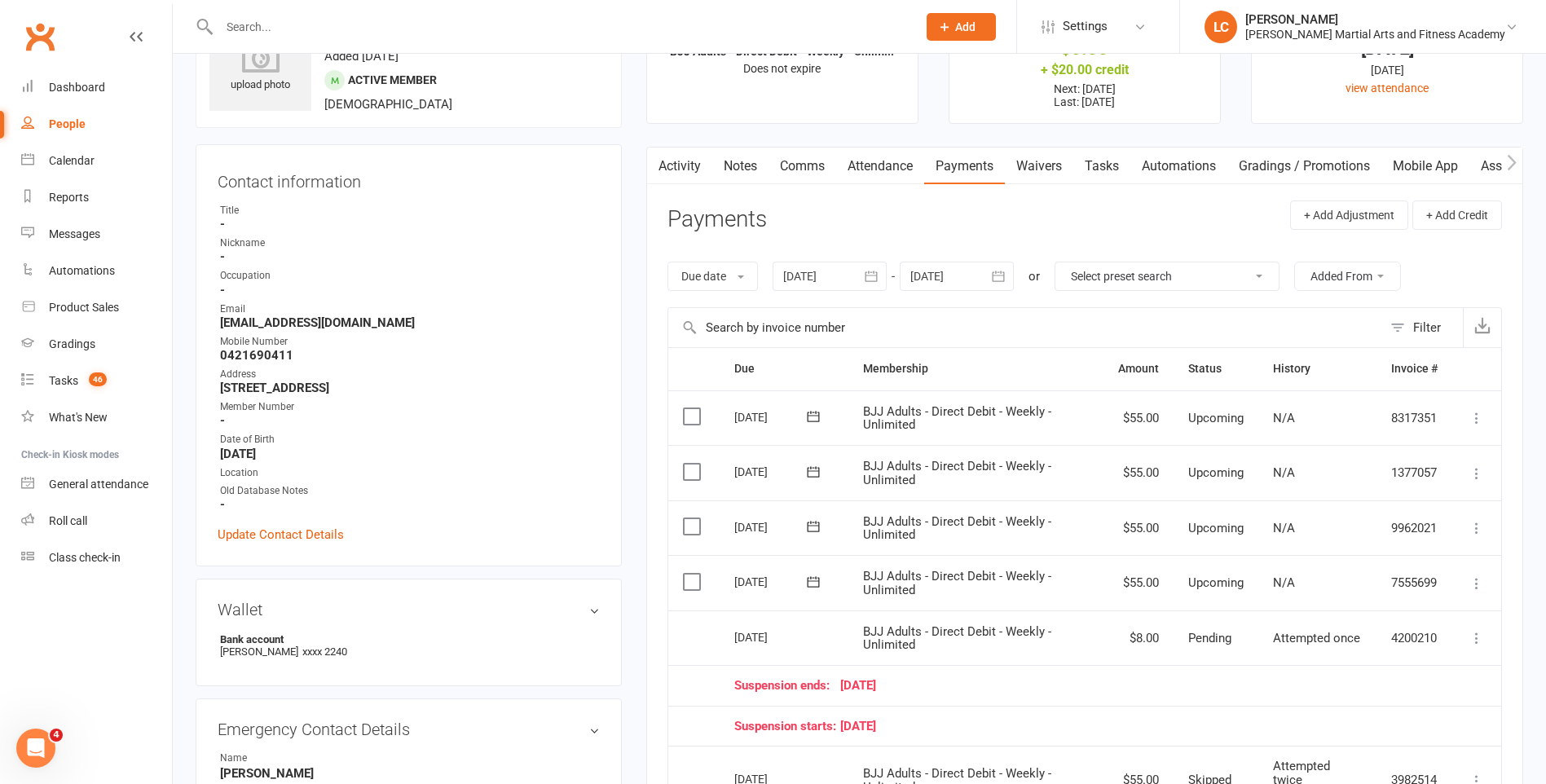
click at [975, 626] on span "BJJ Adults - Direct Debit - Weekly - Unlimited" at bounding box center [957, 638] width 188 height 28
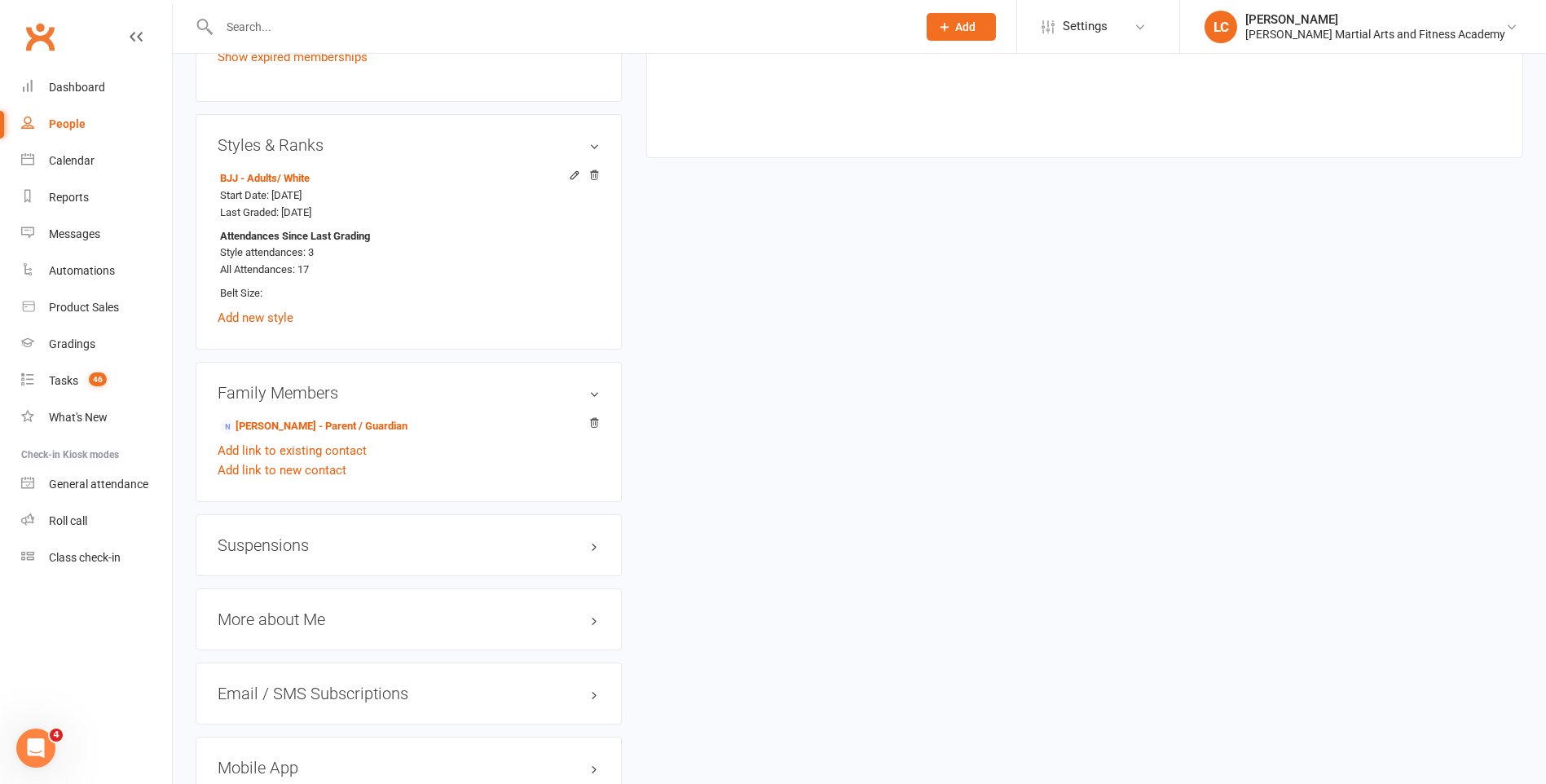
scroll to position [1141, 0]
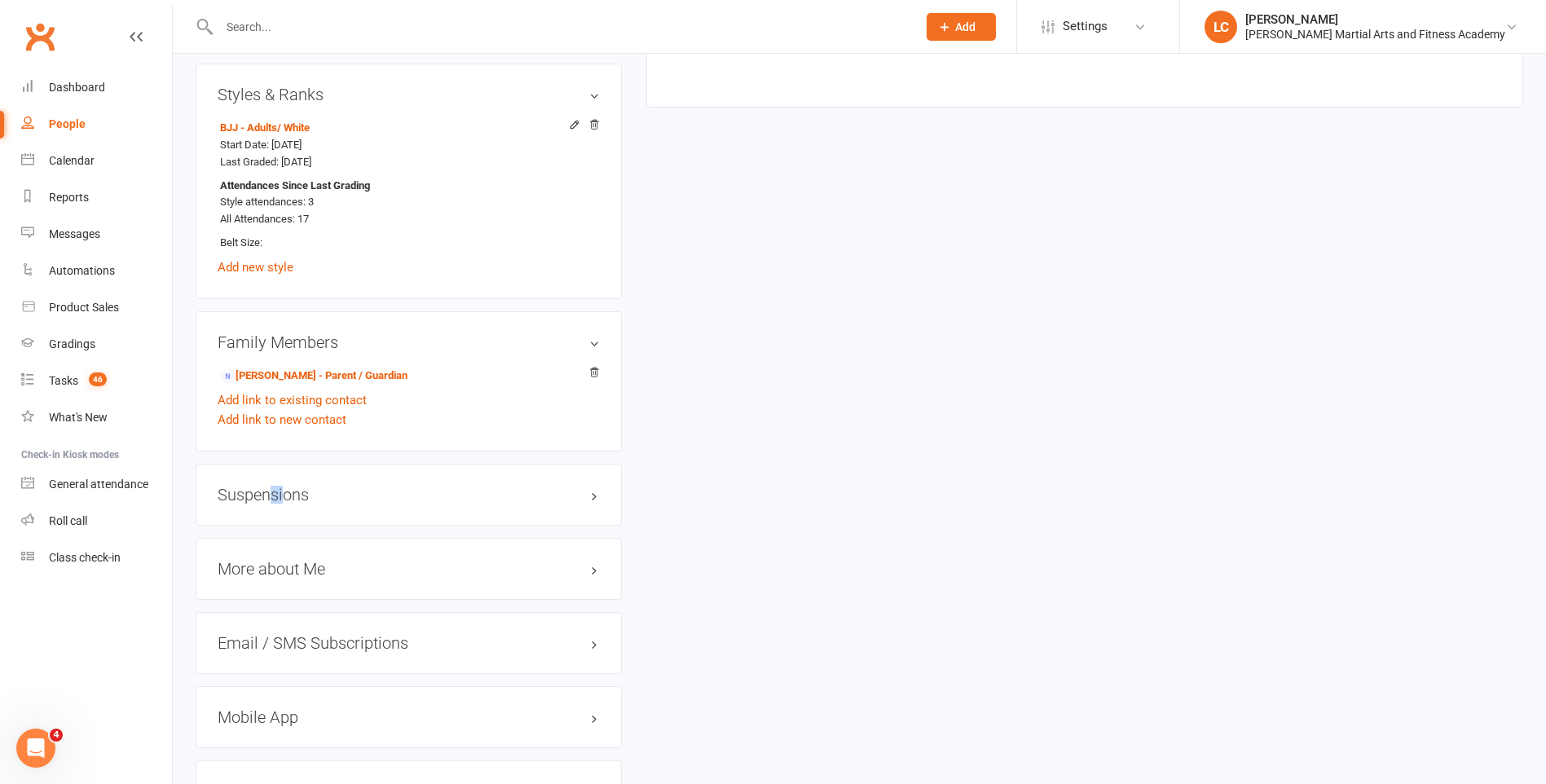
click at [269, 482] on div "Suspensions" at bounding box center [409, 495] width 427 height 62
drag, startPoint x: 269, startPoint y: 482, endPoint x: 264, endPoint y: 491, distance: 10.3
click at [265, 486] on h3 "Suspensions" at bounding box center [409, 495] width 382 height 18
click at [274, 552] on link "Add new suspension" at bounding box center [273, 558] width 112 height 15
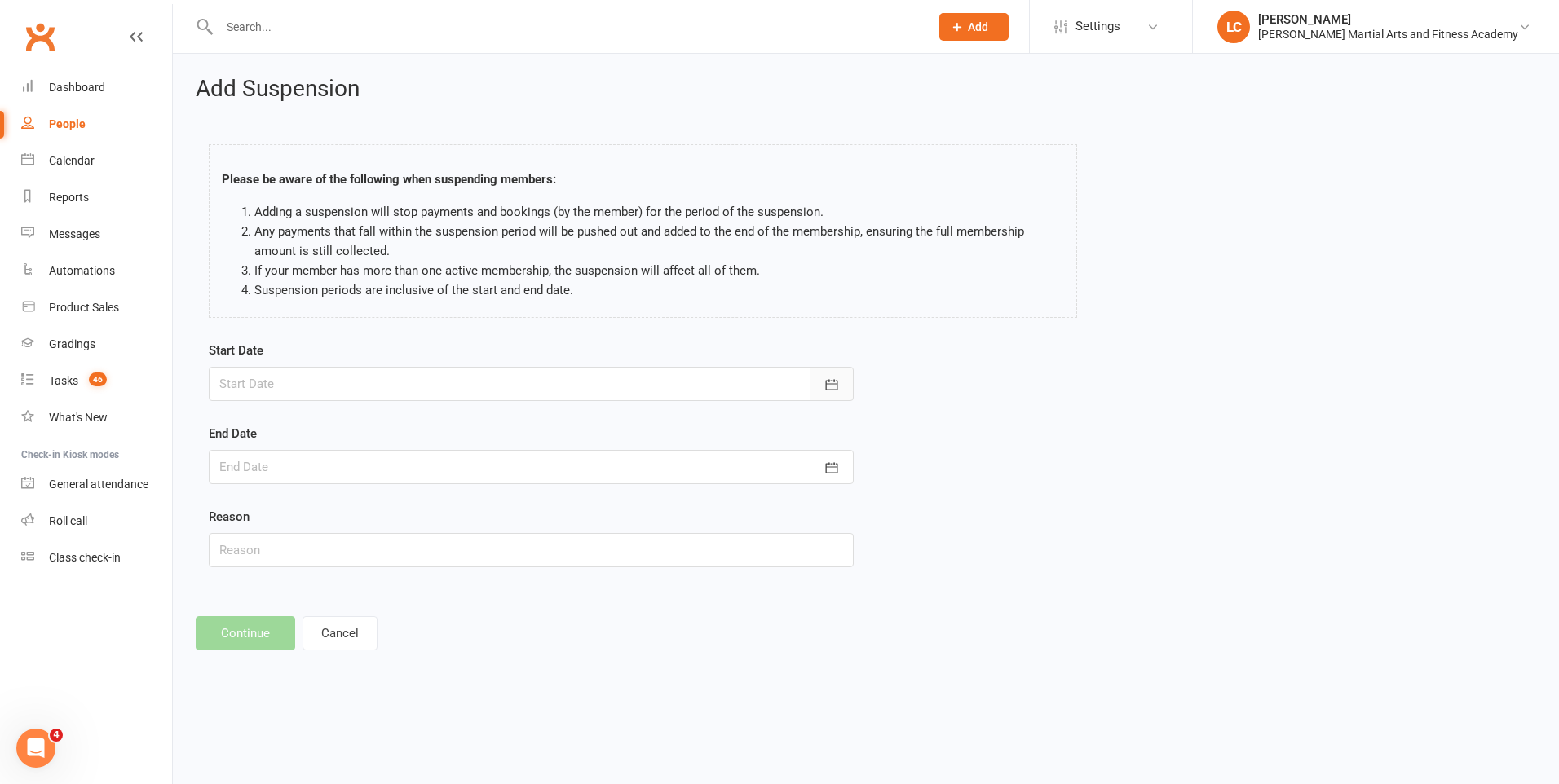
click at [834, 393] on button "button" at bounding box center [831, 383] width 44 height 35
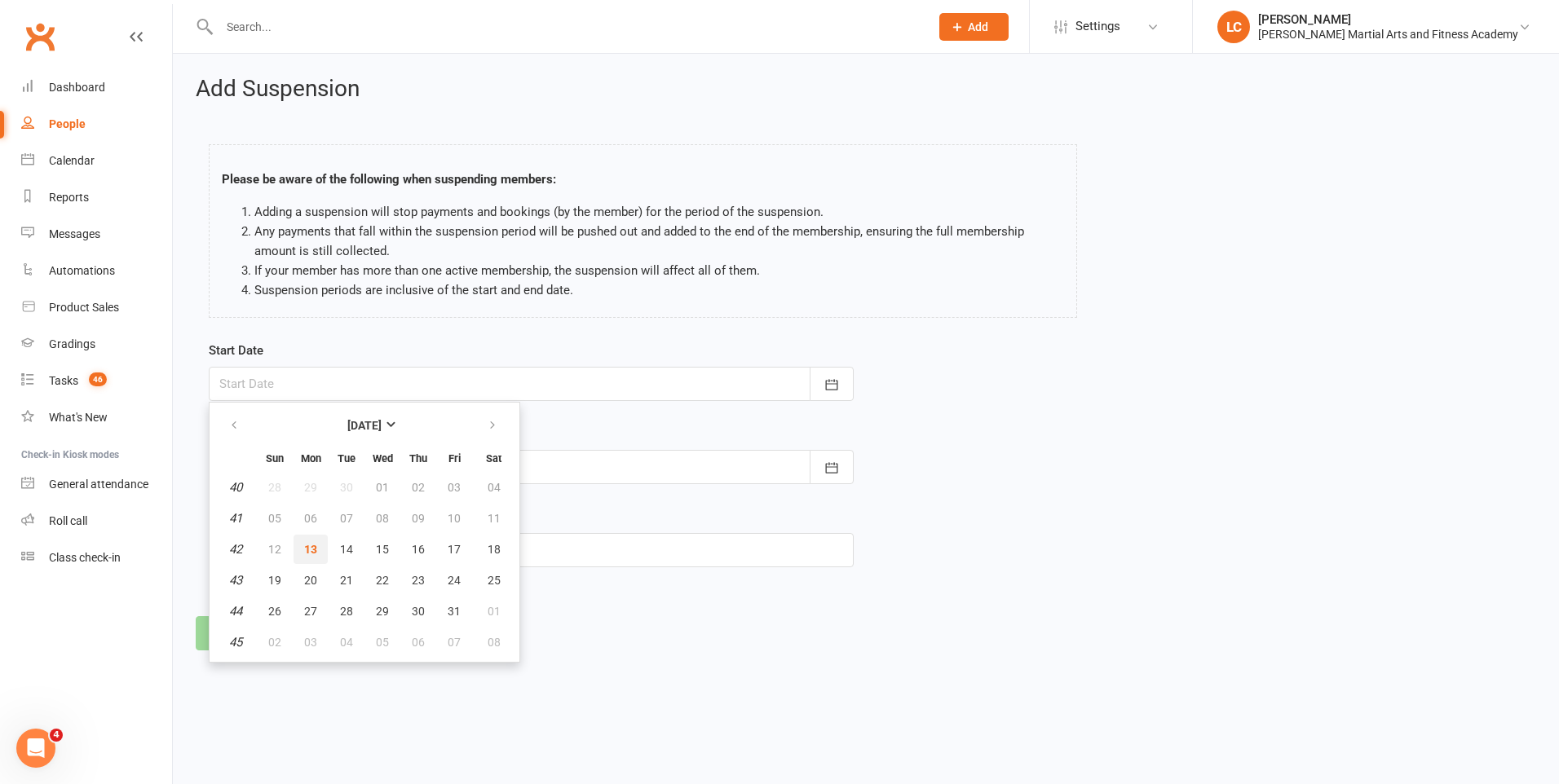
click at [311, 549] on span "13" at bounding box center [310, 549] width 13 height 13
type input "13 Oct 2025"
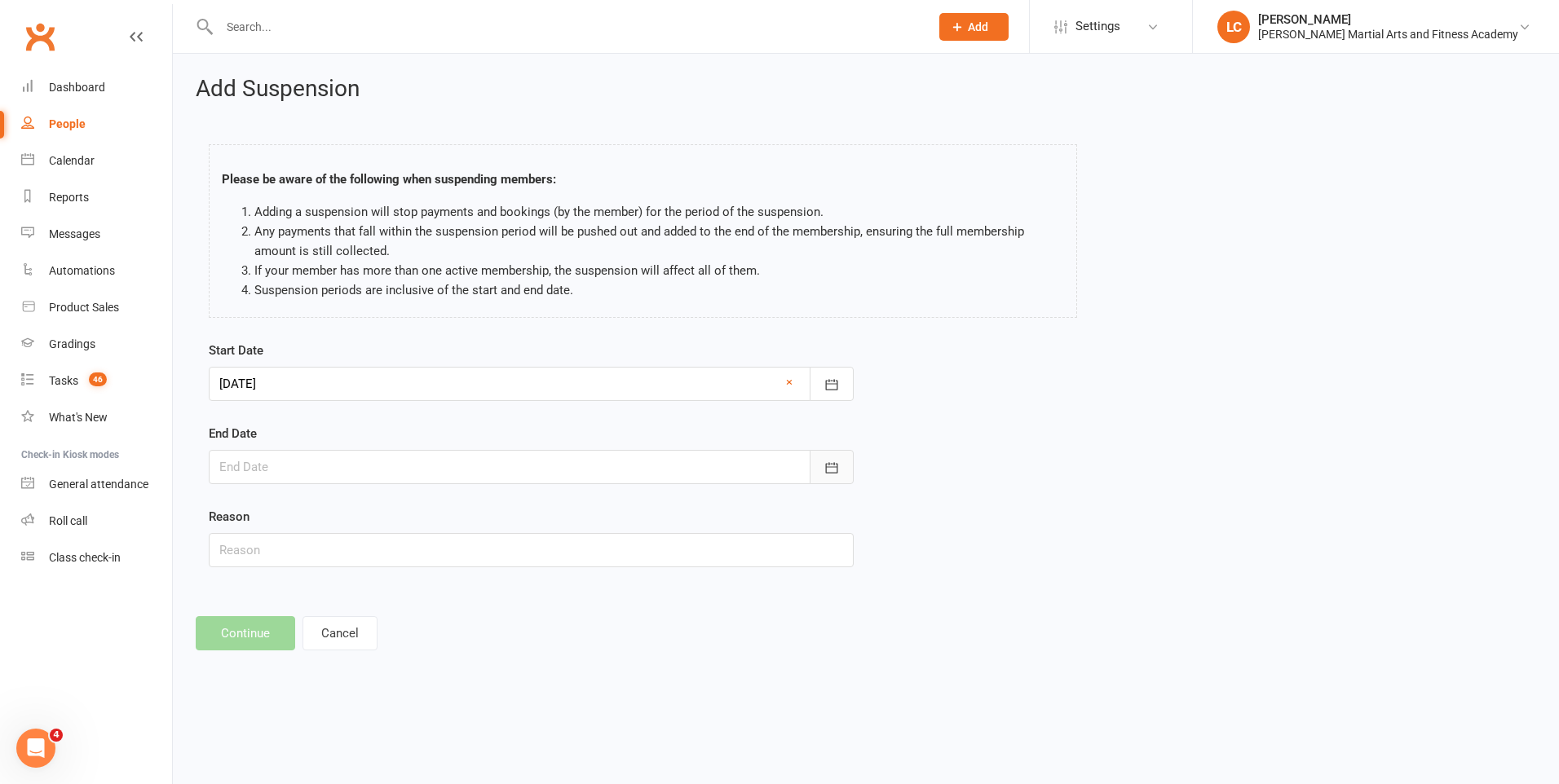
click at [837, 469] on icon "button" at bounding box center [832, 467] width 12 height 11
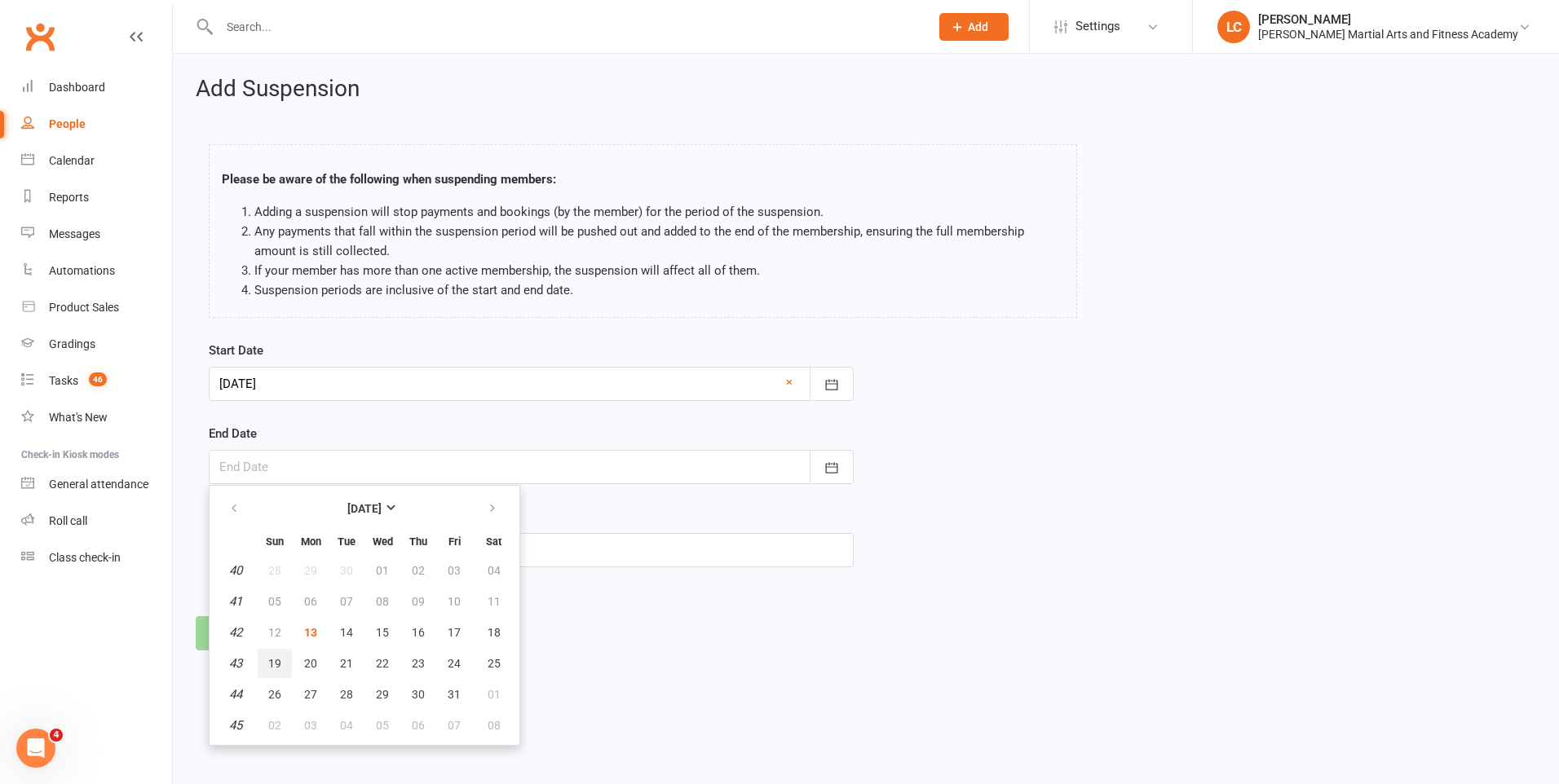
click at [277, 665] on span "19" at bounding box center [274, 663] width 13 height 13
type input "19 Oct 2025"
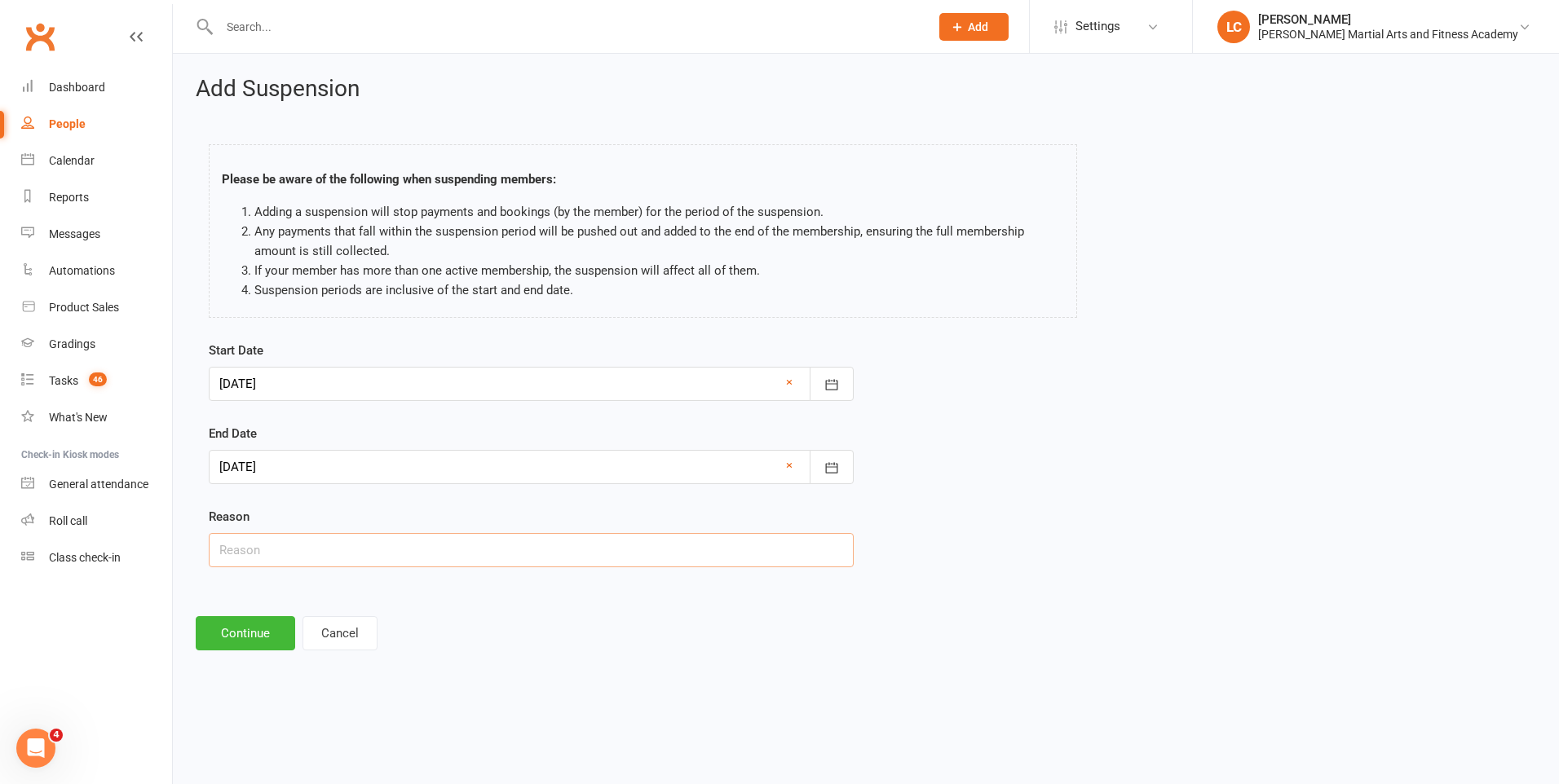
click at [344, 557] on input "text" at bounding box center [531, 550] width 644 height 35
type input "AWAY"
click at [239, 644] on button "Continue" at bounding box center [245, 633] width 99 height 35
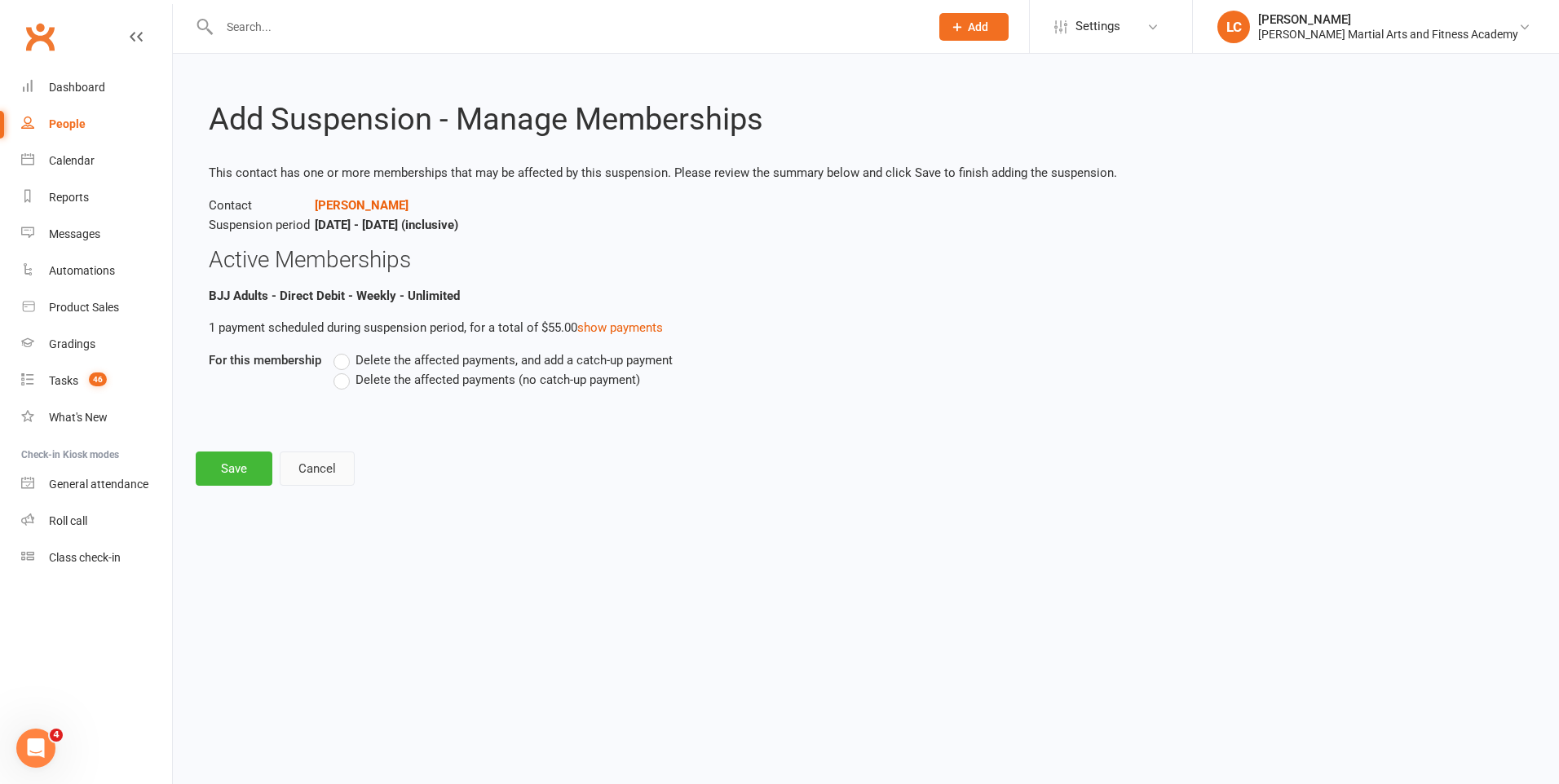
click at [310, 475] on button "Cancel" at bounding box center [317, 468] width 75 height 35
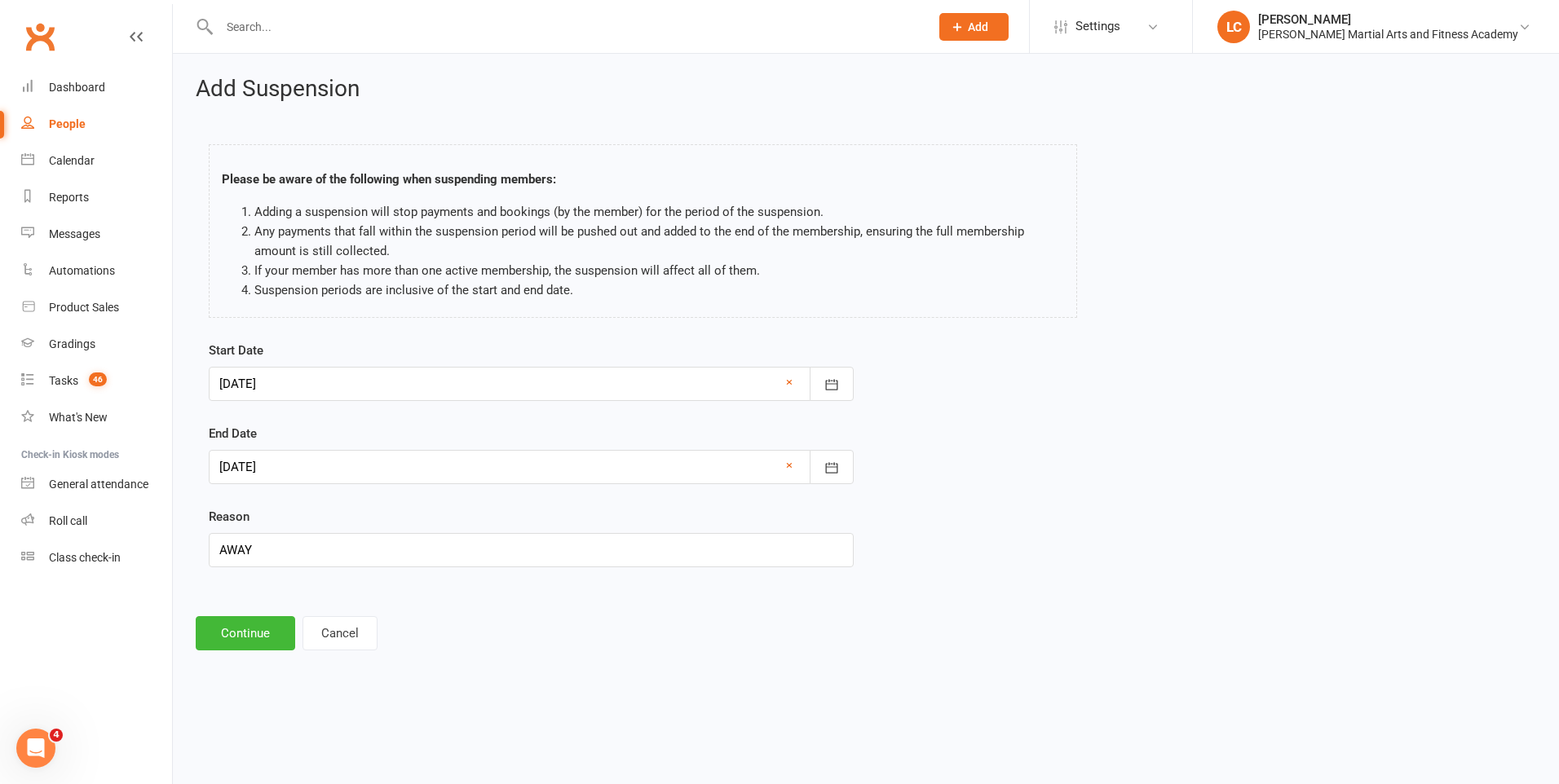
click at [544, 396] on div at bounding box center [531, 383] width 644 height 35
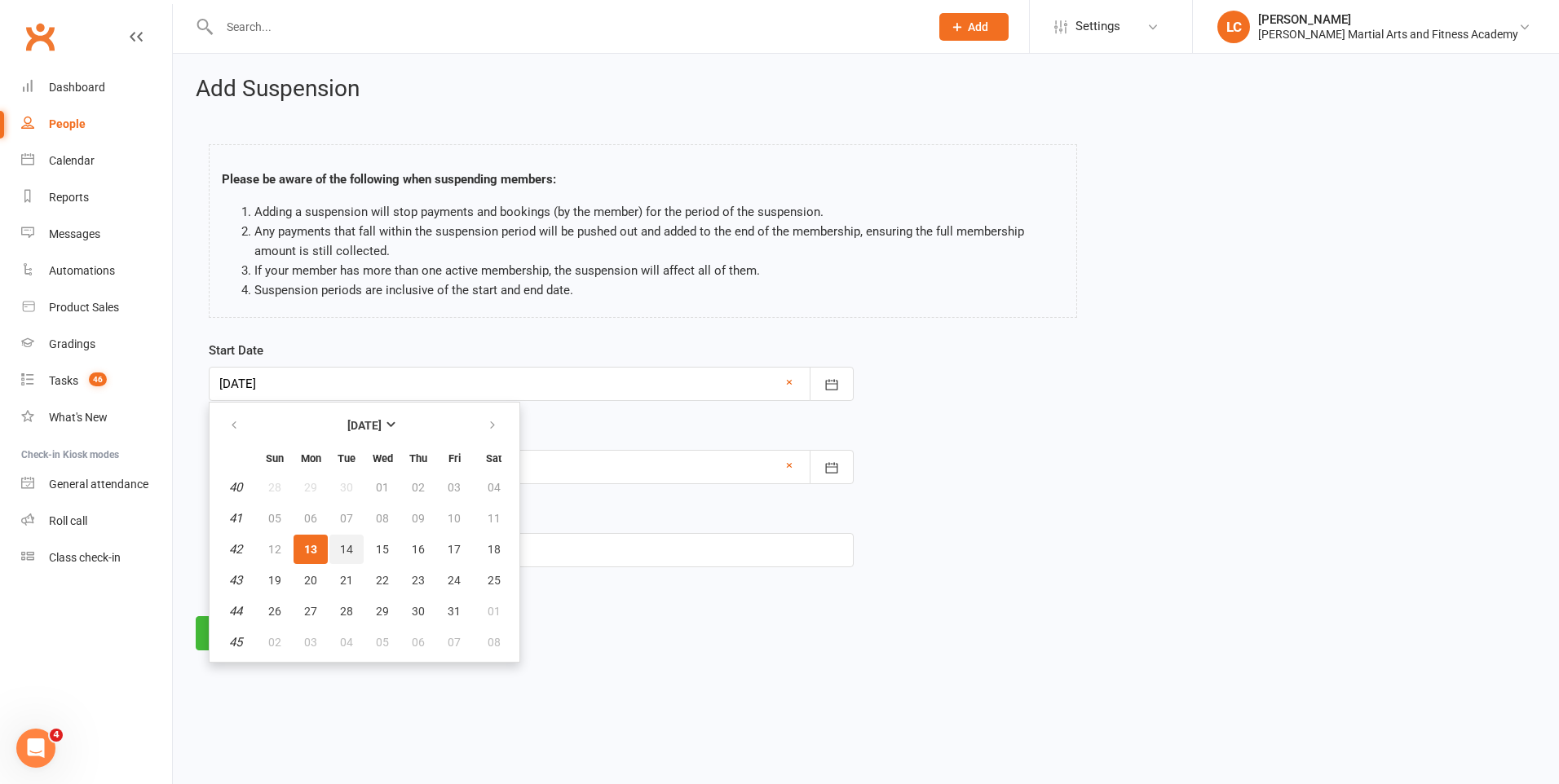
click at [346, 547] on span "14" at bounding box center [346, 549] width 13 height 13
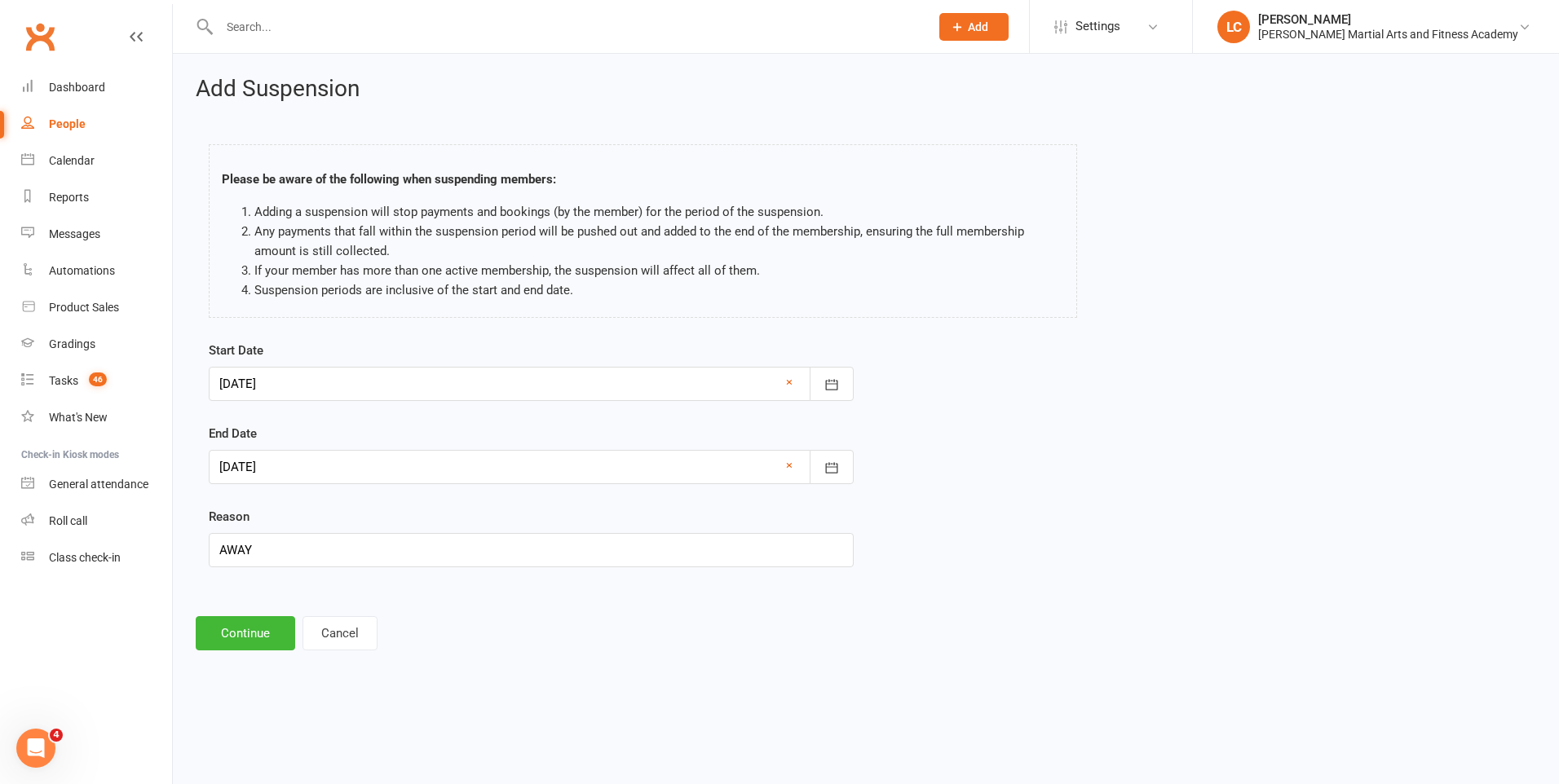
click at [370, 383] on div at bounding box center [531, 383] width 644 height 35
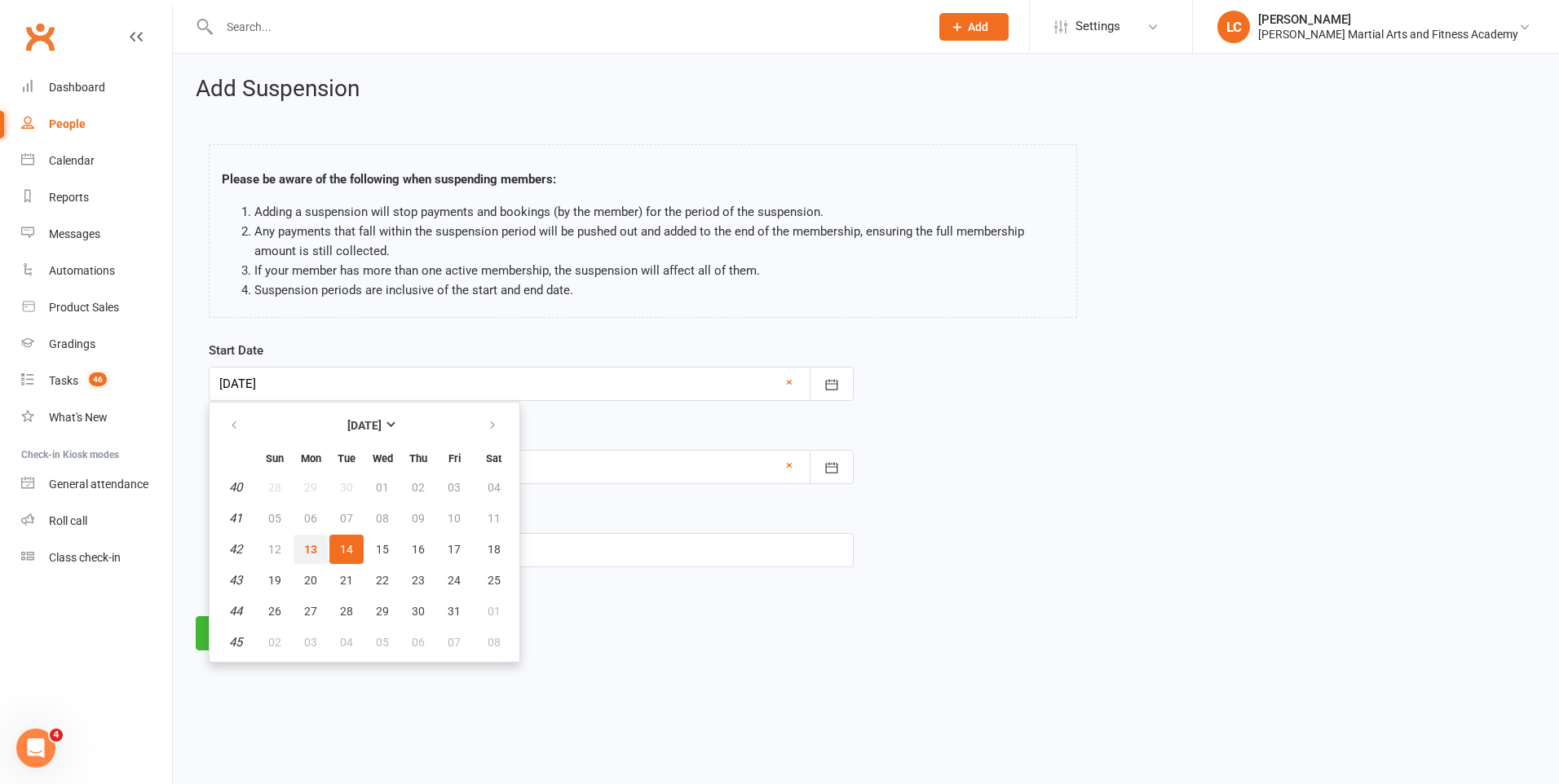
click at [311, 543] on span "13" at bounding box center [310, 549] width 13 height 13
type input "13 Oct 2025"
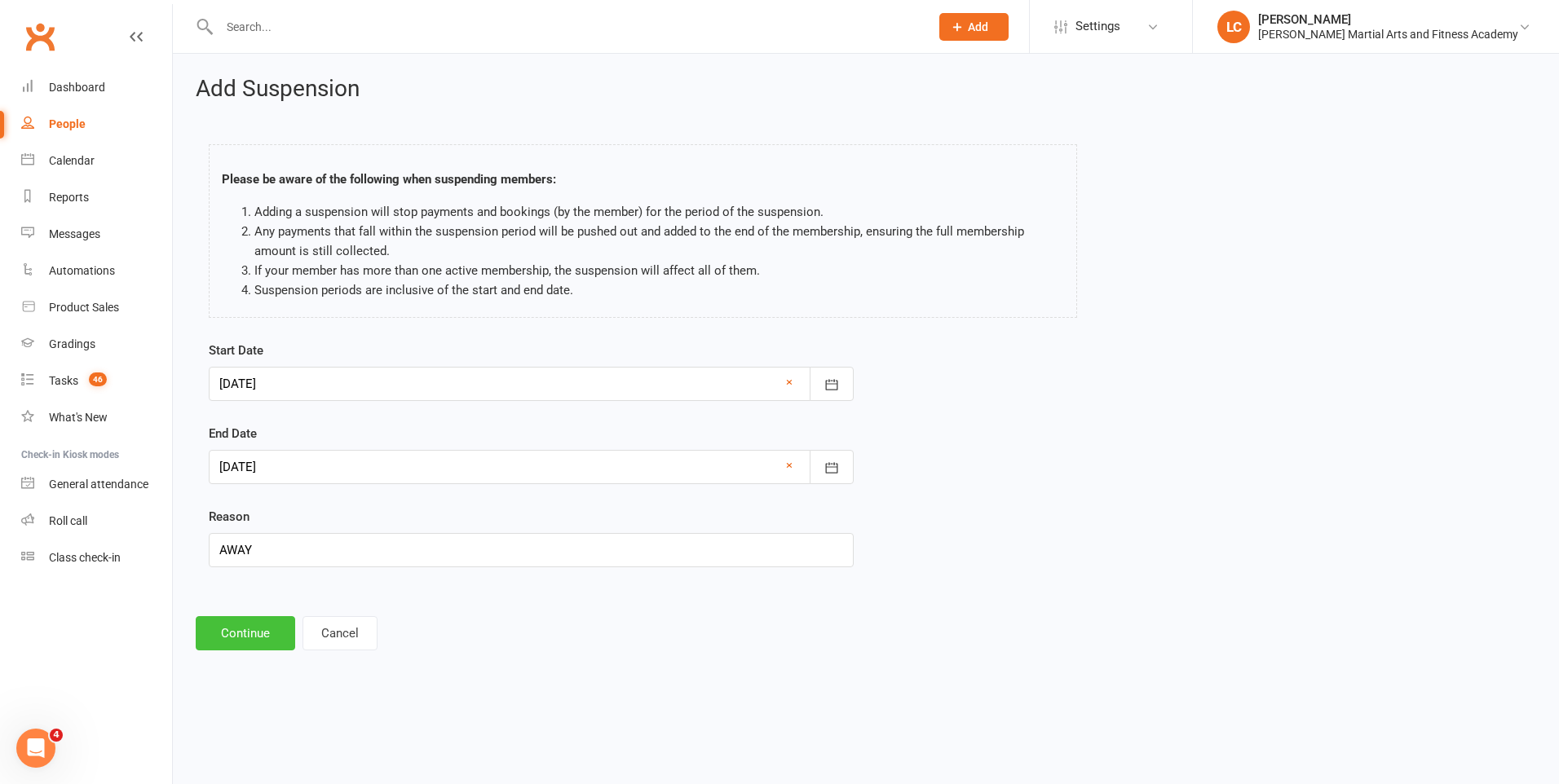
click at [265, 628] on button "Continue" at bounding box center [245, 633] width 99 height 35
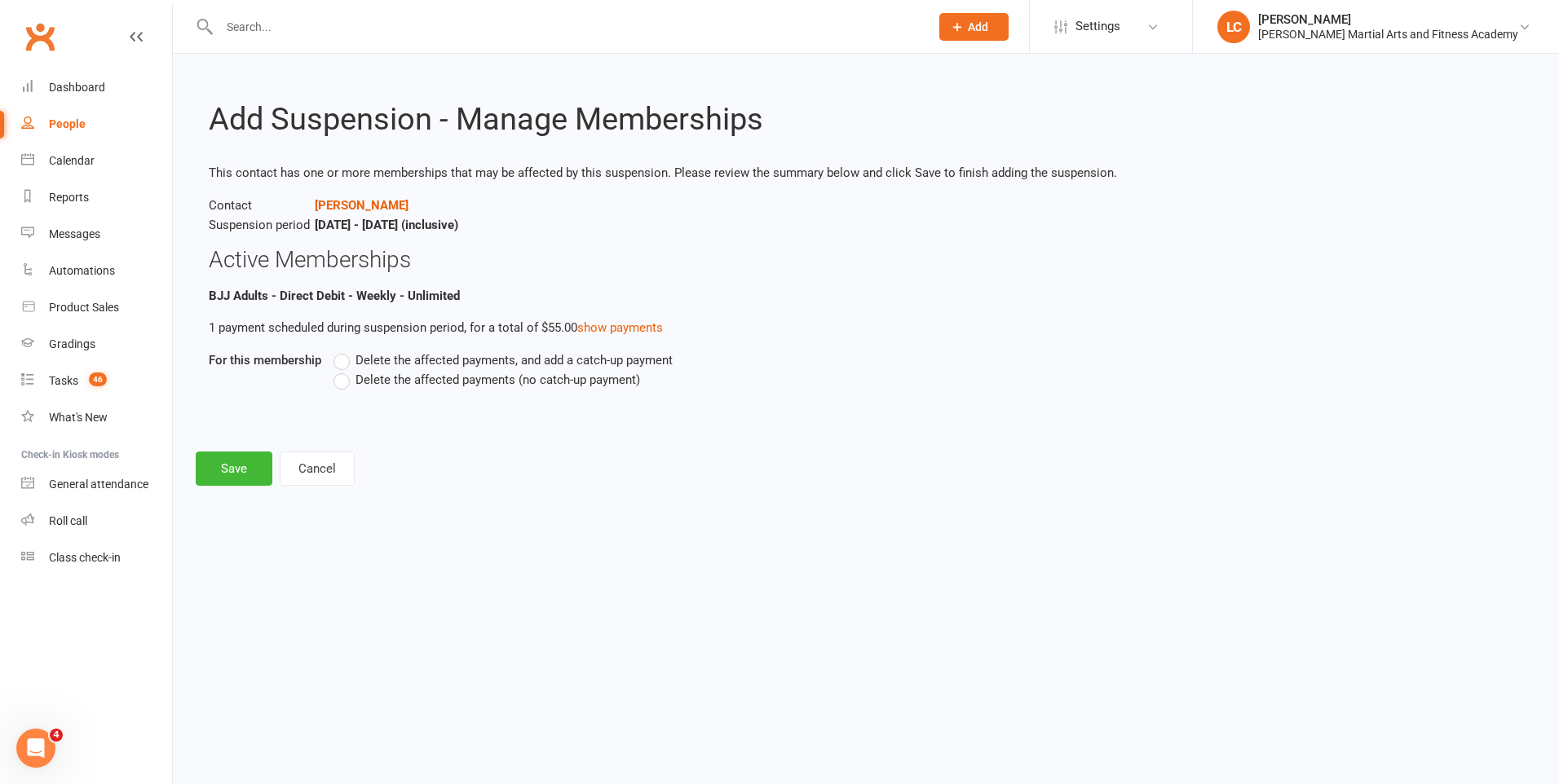
drag, startPoint x: 351, startPoint y: 363, endPoint x: 360, endPoint y: 366, distance: 9.5
click at [351, 363] on label "Delete the affected payments, and add a catch-up payment" at bounding box center [503, 360] width 339 height 19
click at [344, 350] on input "Delete the affected payments, and add a catch-up payment" at bounding box center [339, 350] width 11 height 0
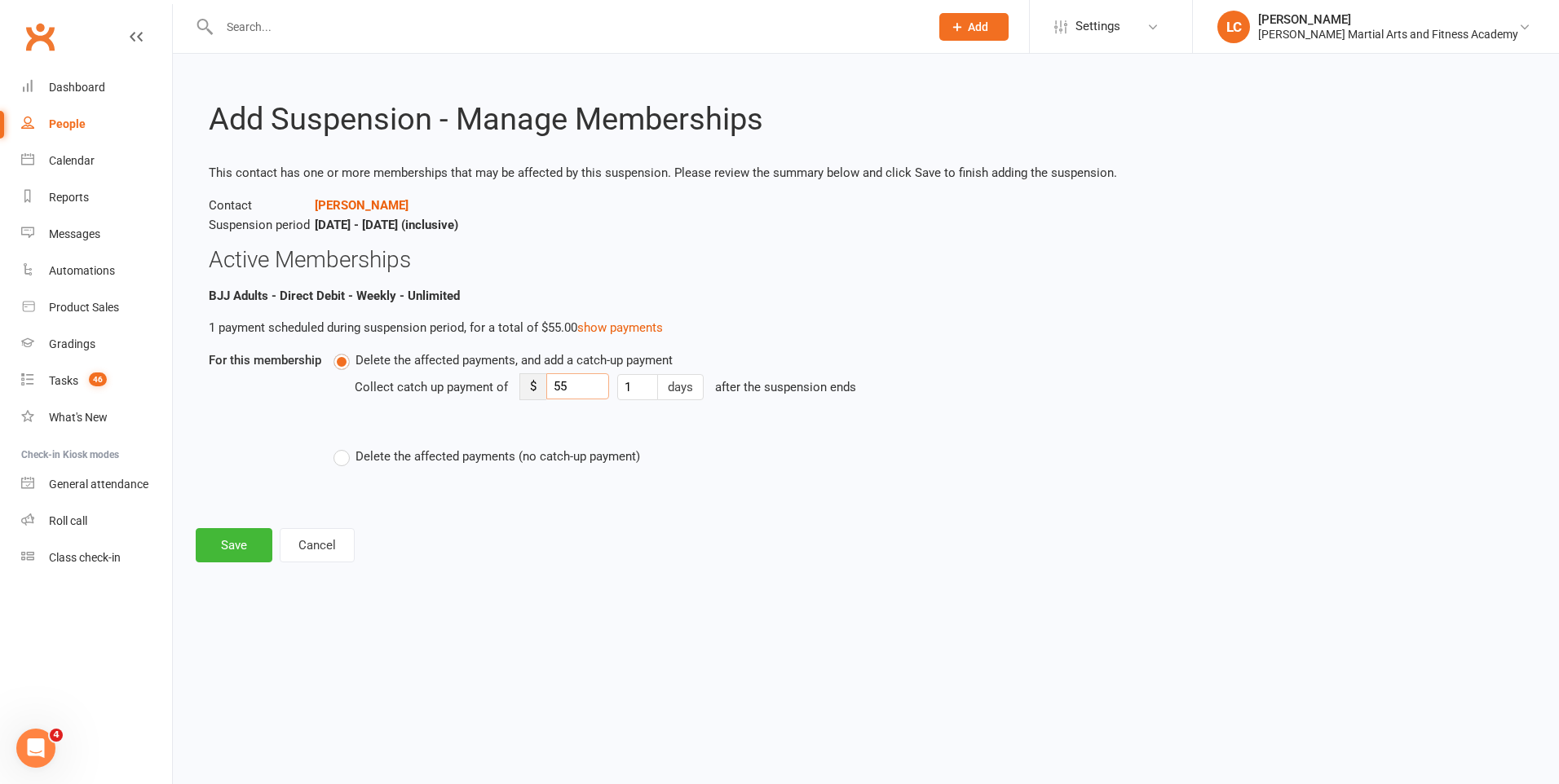
drag, startPoint x: 587, startPoint y: 388, endPoint x: 490, endPoint y: 401, distance: 97.9
click at [490, 400] on div "Collect catch up payment of $ 55 1 days after the suspension ends" at bounding box center [770, 398] width 830 height 57
type input "8"
click at [235, 532] on button "Save" at bounding box center [234, 545] width 77 height 35
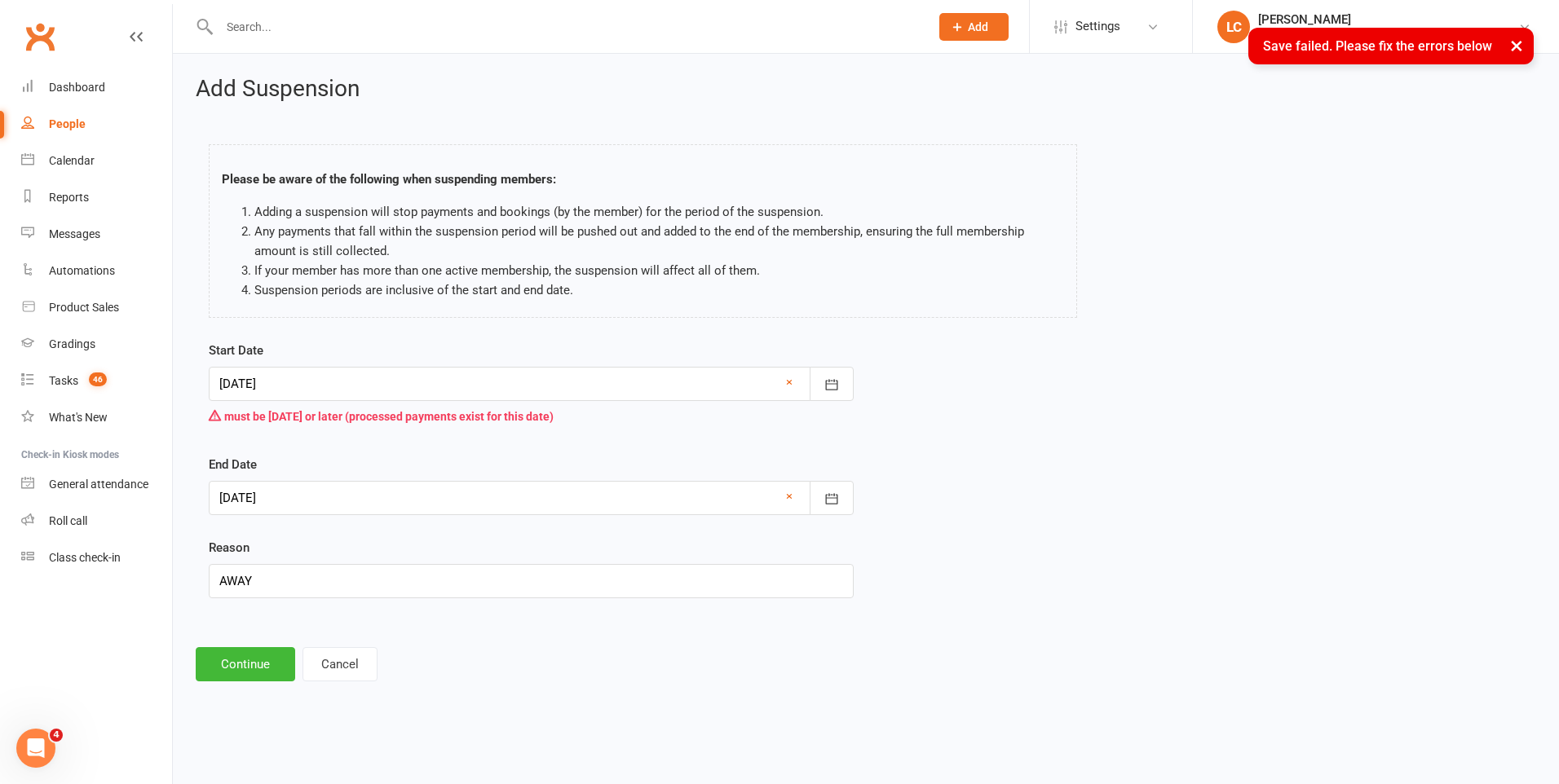
click at [420, 385] on div at bounding box center [531, 383] width 644 height 35
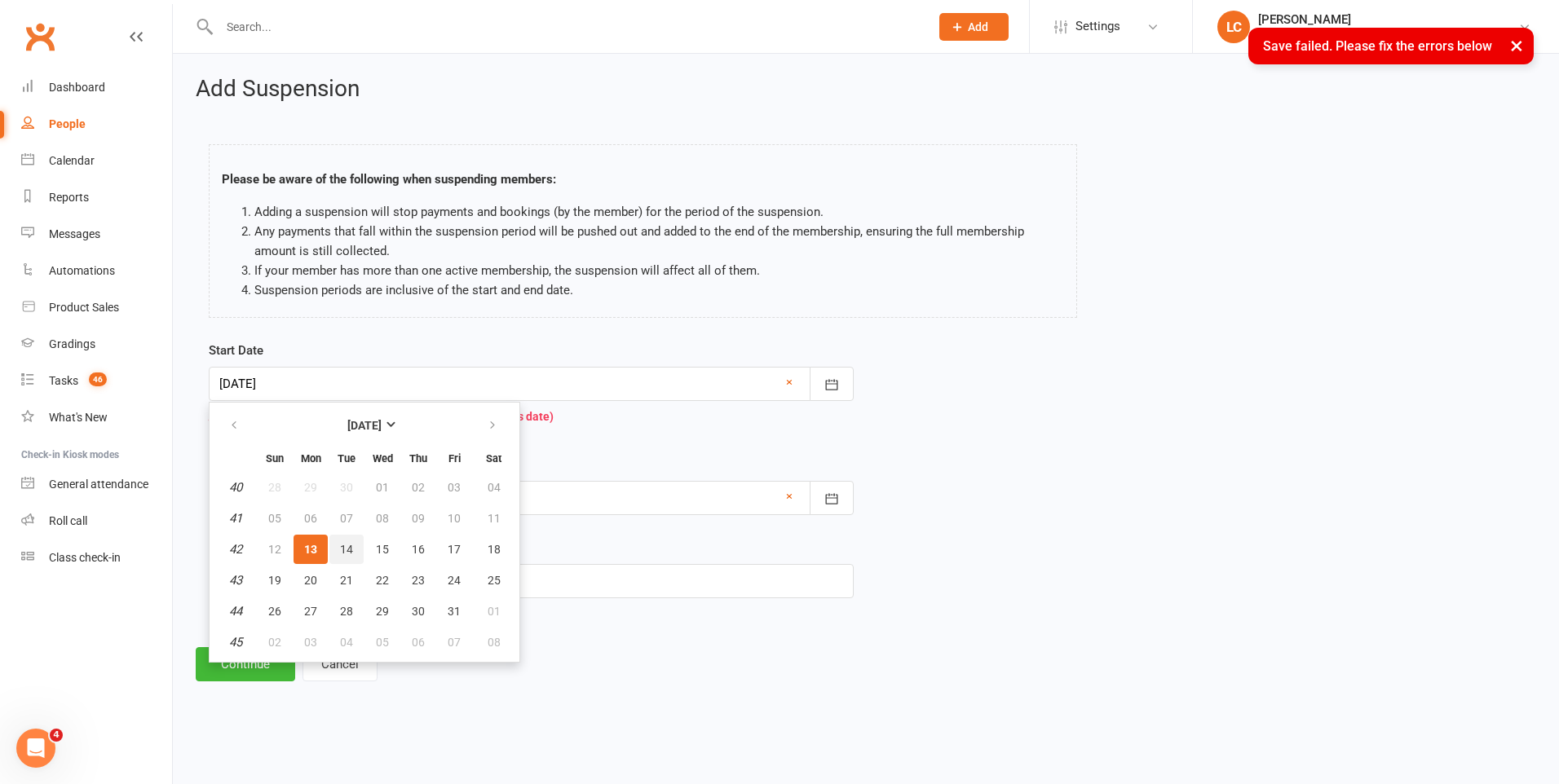
click at [338, 547] on button "14" at bounding box center [346, 549] width 35 height 29
type input "14 Oct 2025"
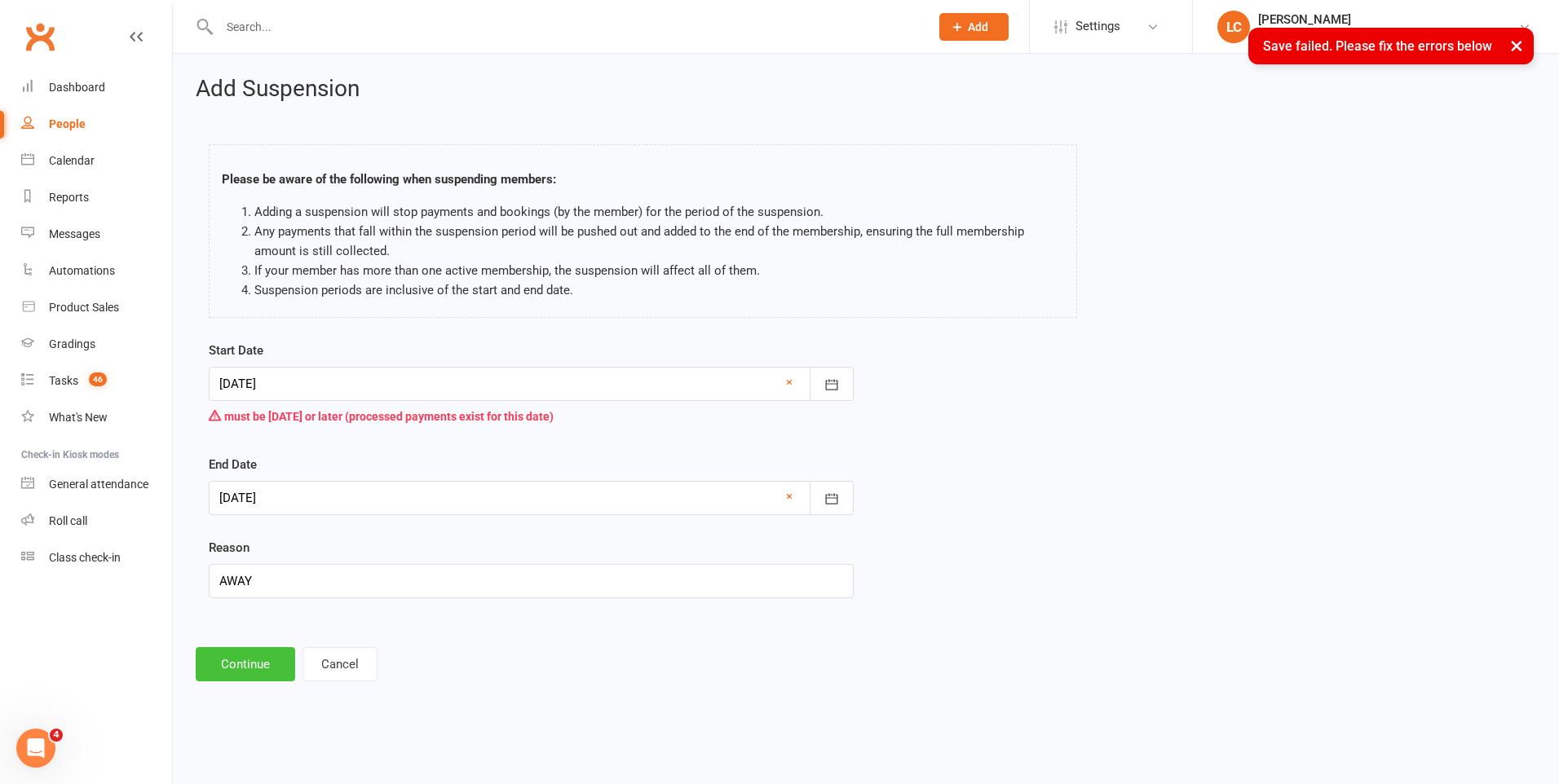
click at [238, 665] on button "Continue" at bounding box center [245, 664] width 99 height 35
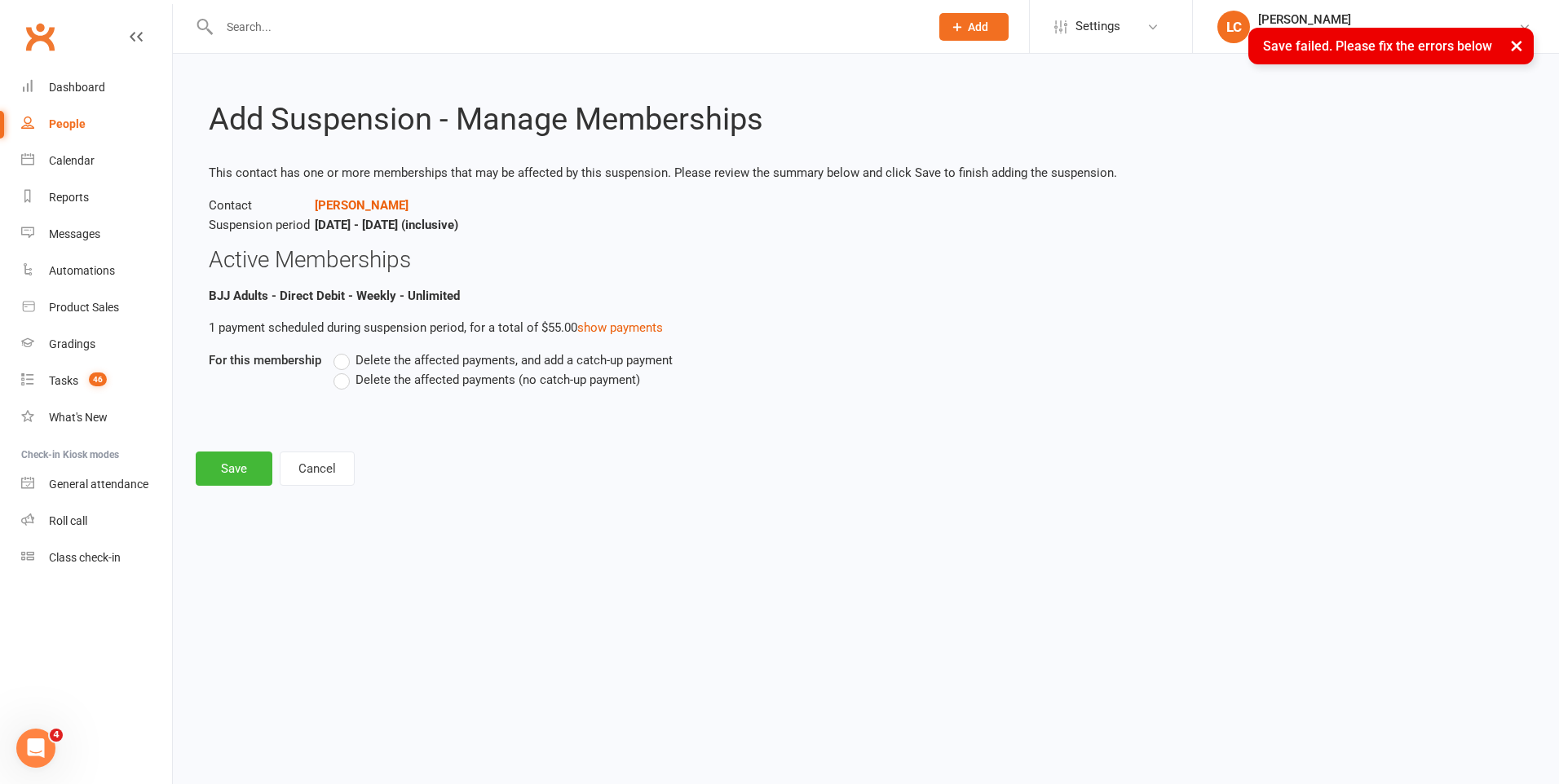
click at [343, 358] on label "Delete the affected payments, and add a catch-up payment" at bounding box center [503, 360] width 339 height 19
click at [343, 350] on input "Delete the affected payments, and add a catch-up payment" at bounding box center [339, 350] width 11 height 0
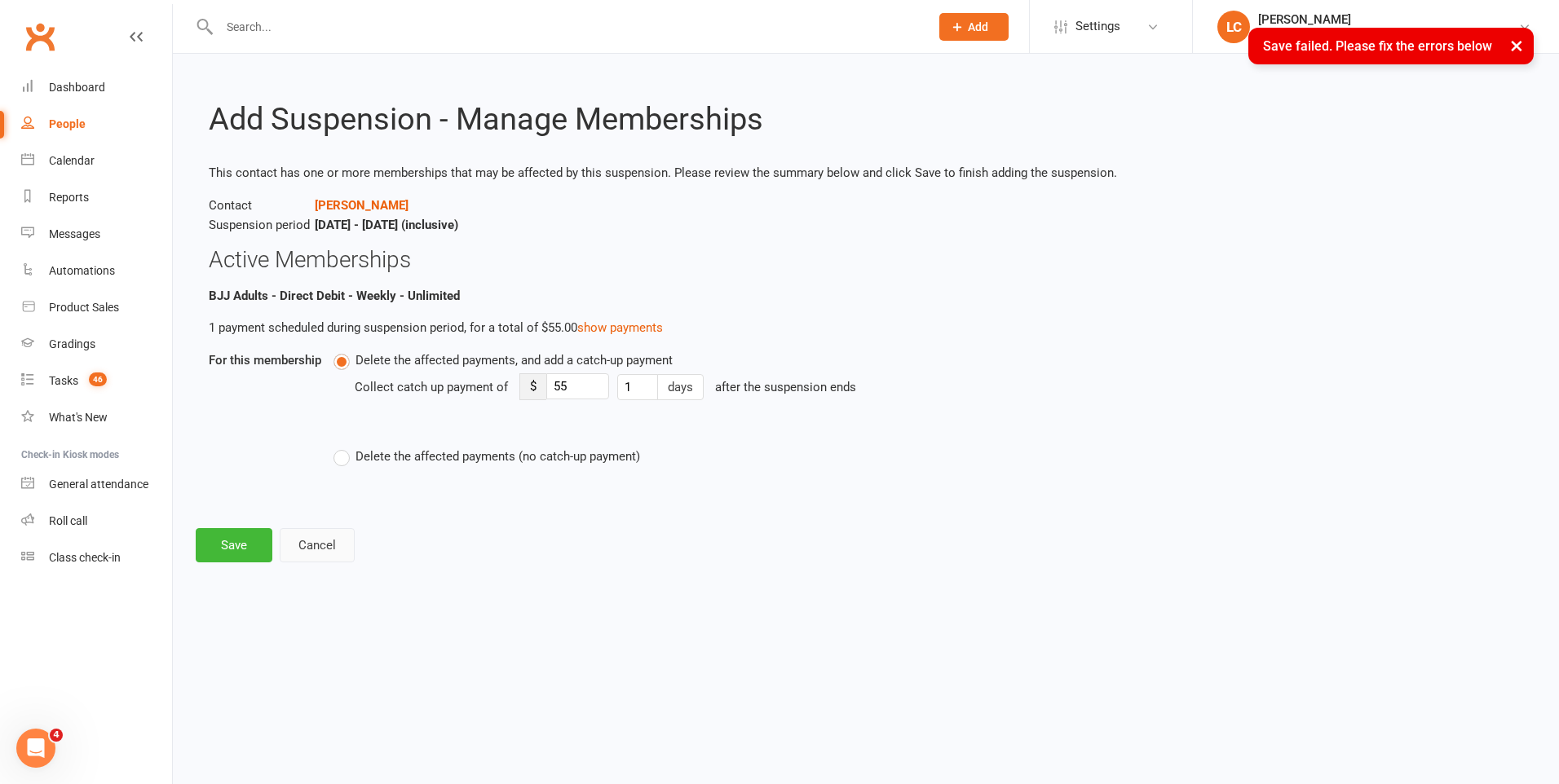
click at [350, 457] on label "Delete the affected payments (no catch-up payment)" at bounding box center [487, 457] width 306 height 19
click at [344, 447] on input "Delete the affected payments (no catch-up payment)" at bounding box center [339, 447] width 11 height 0
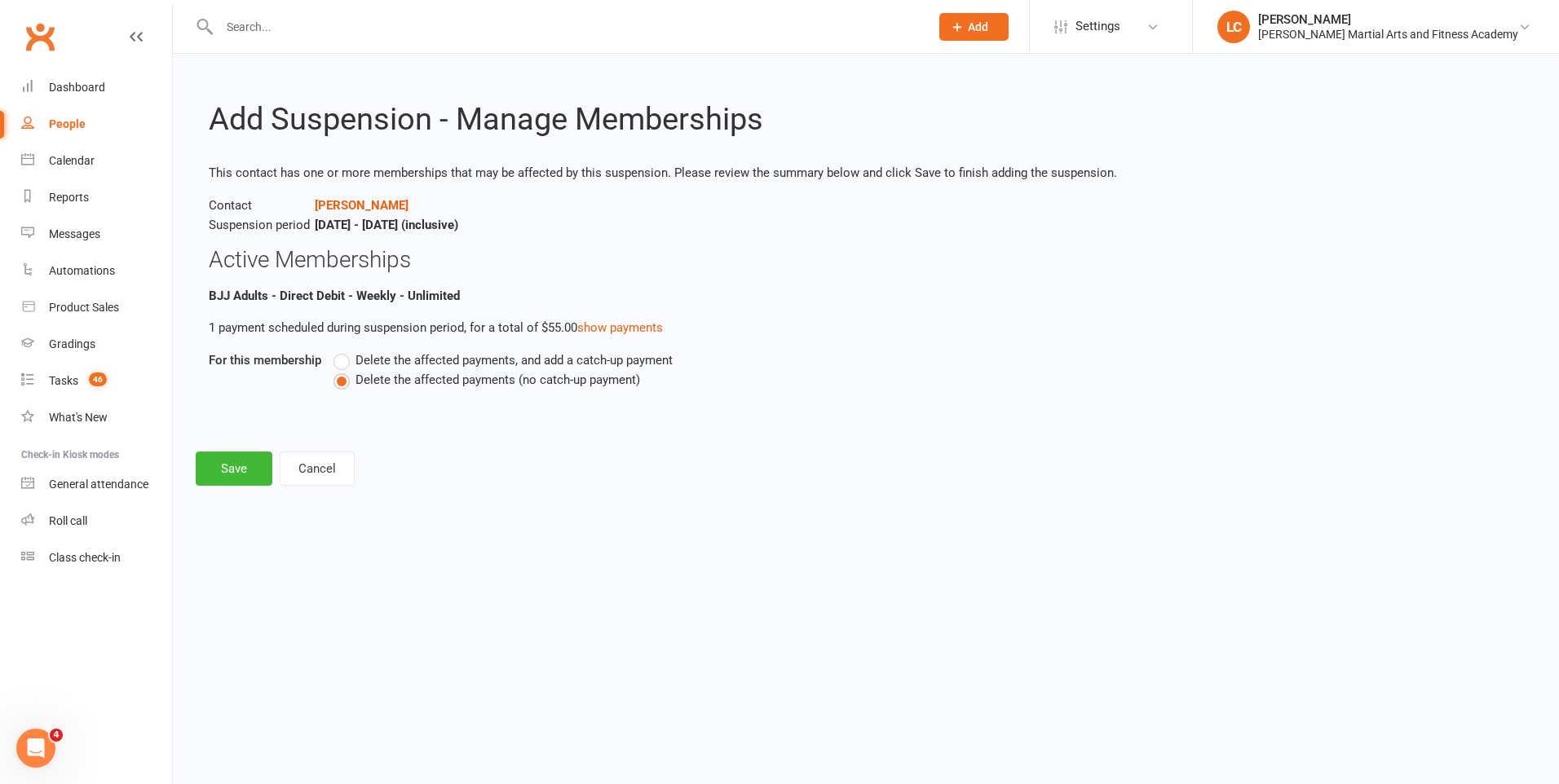
click at [175, 462] on div "Add Suspension - Manage Memberships This contact has one or more memberships th…" at bounding box center [865, 281] width 1385 height 455
click at [219, 482] on button "Save" at bounding box center [234, 468] width 77 height 35
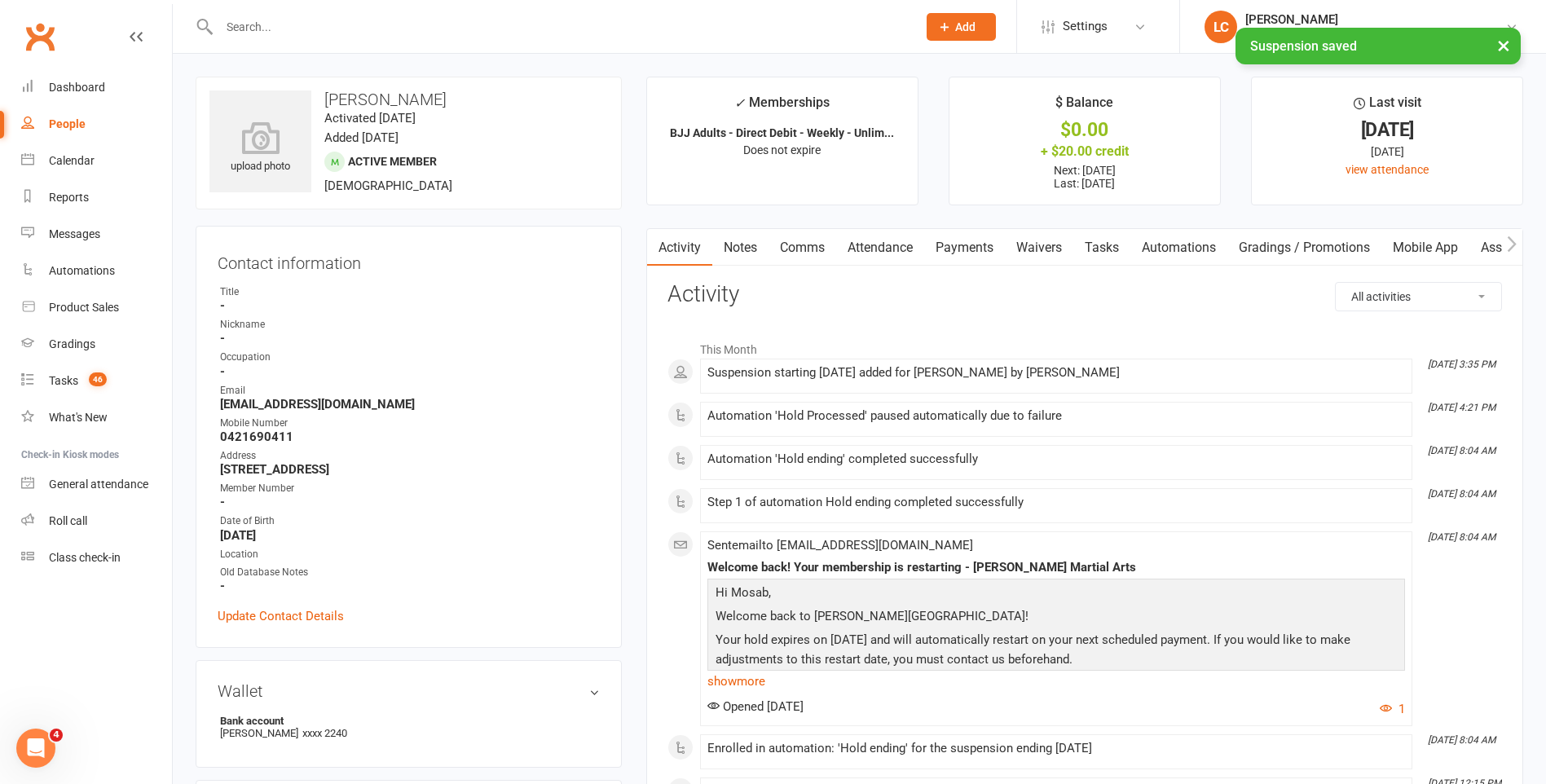
click at [800, 250] on link "Comms" at bounding box center [802, 248] width 67 height 37
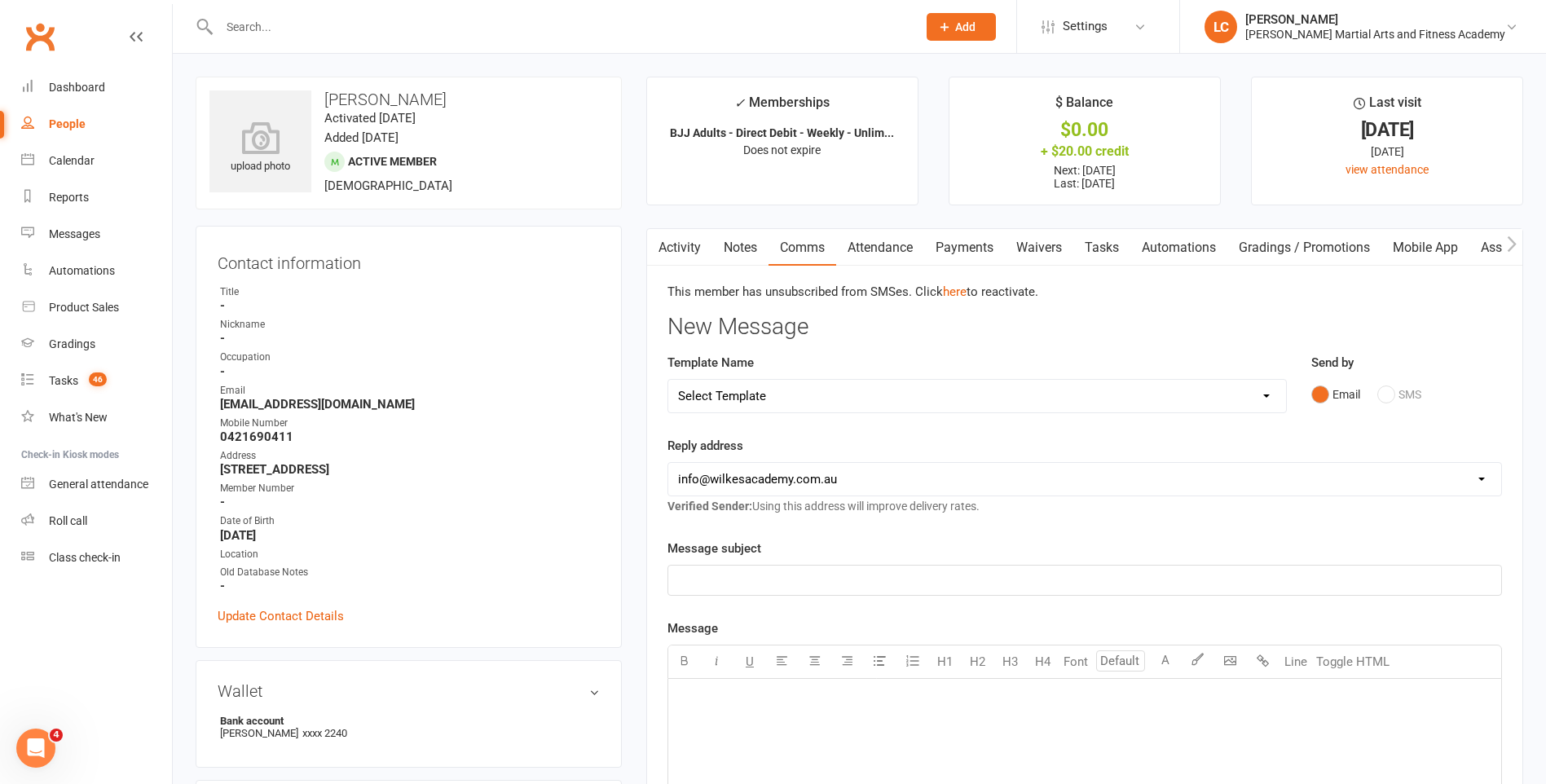
click at [801, 375] on div "Template Name Select Template [Email] Birthday Party Enquiry [Email] 2-5yo Grad…" at bounding box center [977, 383] width 619 height 60
click at [803, 377] on div "Template Name Select Template [Email] Birthday Party Enquiry [Email] 2-5yo Grad…" at bounding box center [977, 383] width 619 height 60
click at [738, 244] on link "Notes" at bounding box center [741, 248] width 57 height 37
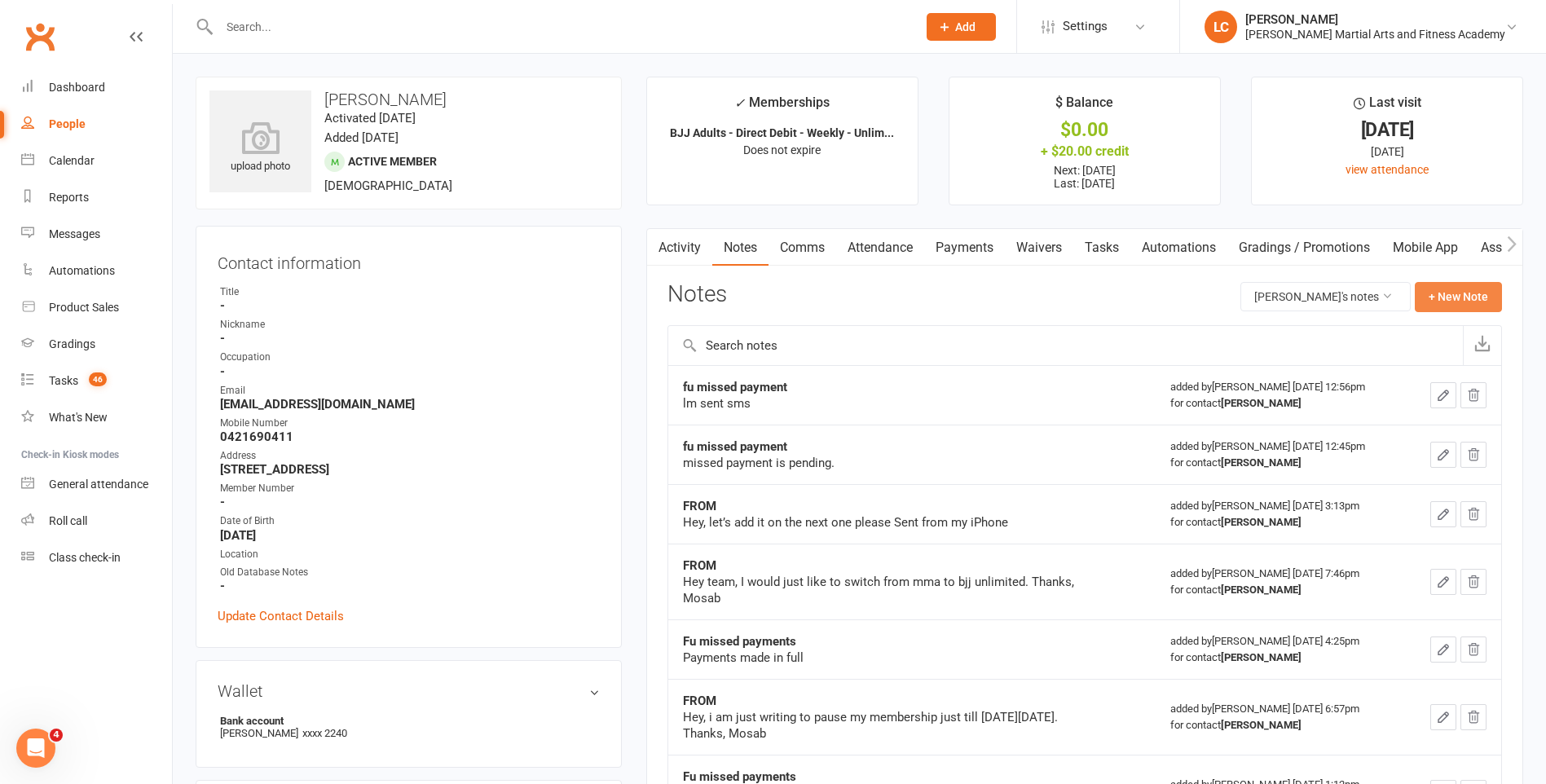
click at [1463, 295] on button "+ New Note" at bounding box center [1458, 296] width 88 height 29
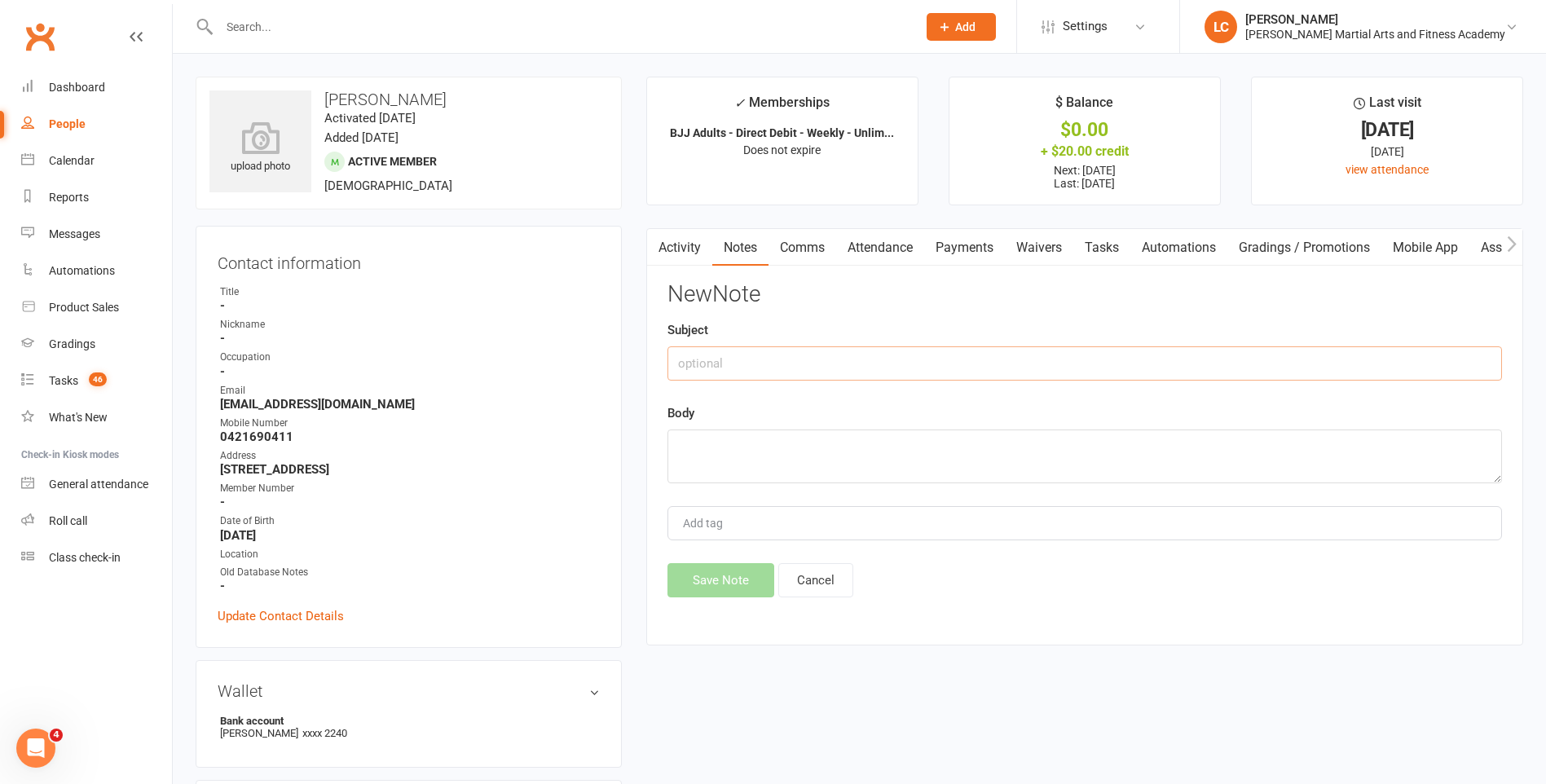
click at [840, 366] on input "text" at bounding box center [1084, 363] width 835 height 35
type input "FROM"
click at [757, 439] on textarea at bounding box center [1084, 456] width 835 height 54
paste textarea "Hey team I would just like to extend the pause of my membership till the 20th d…"
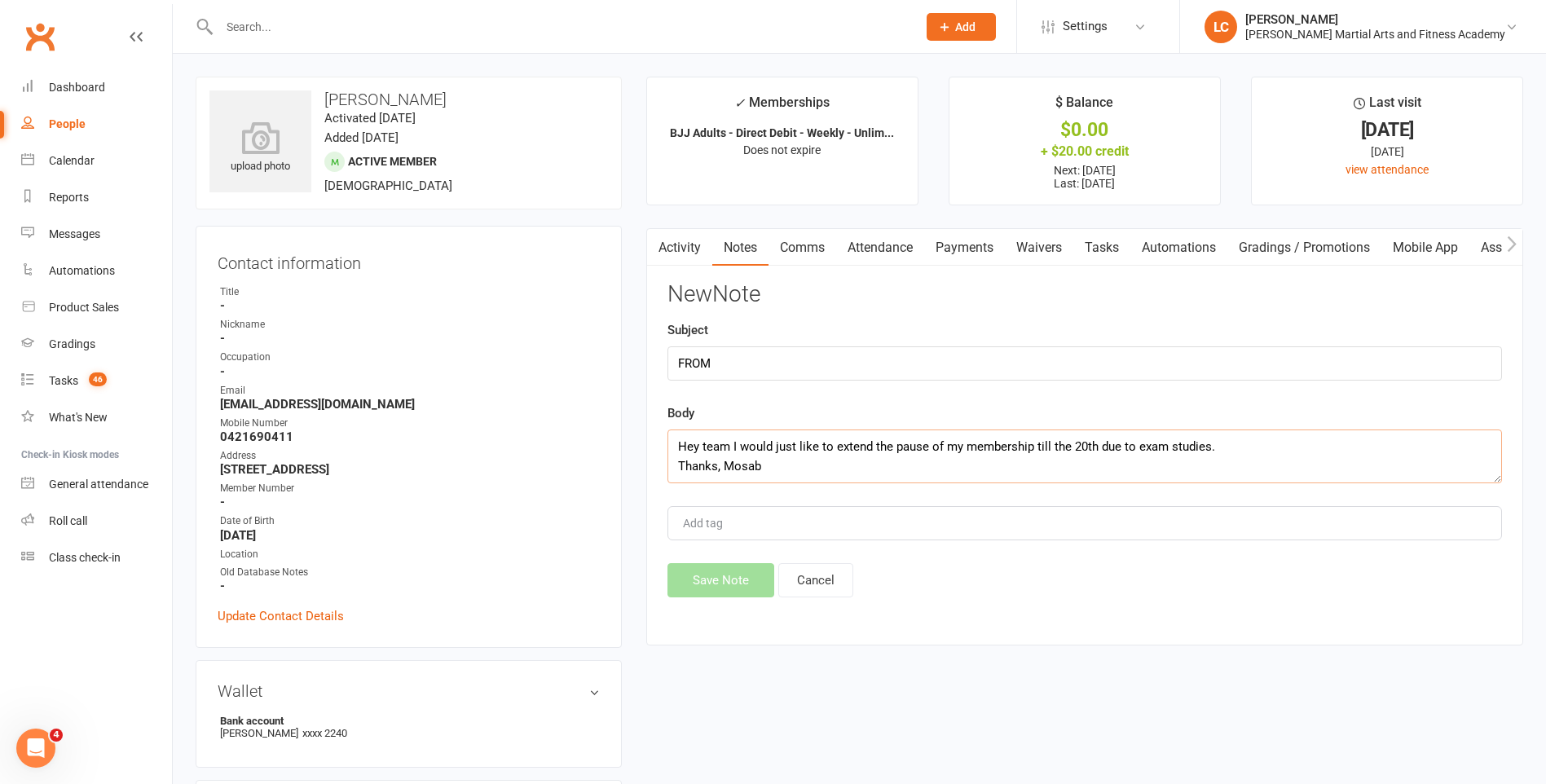
scroll to position [11, 0]
type textarea "Hey team I would just like to extend the pause of my membership till the 20th d…"
click at [731, 565] on button "Save Note" at bounding box center [720, 580] width 107 height 35
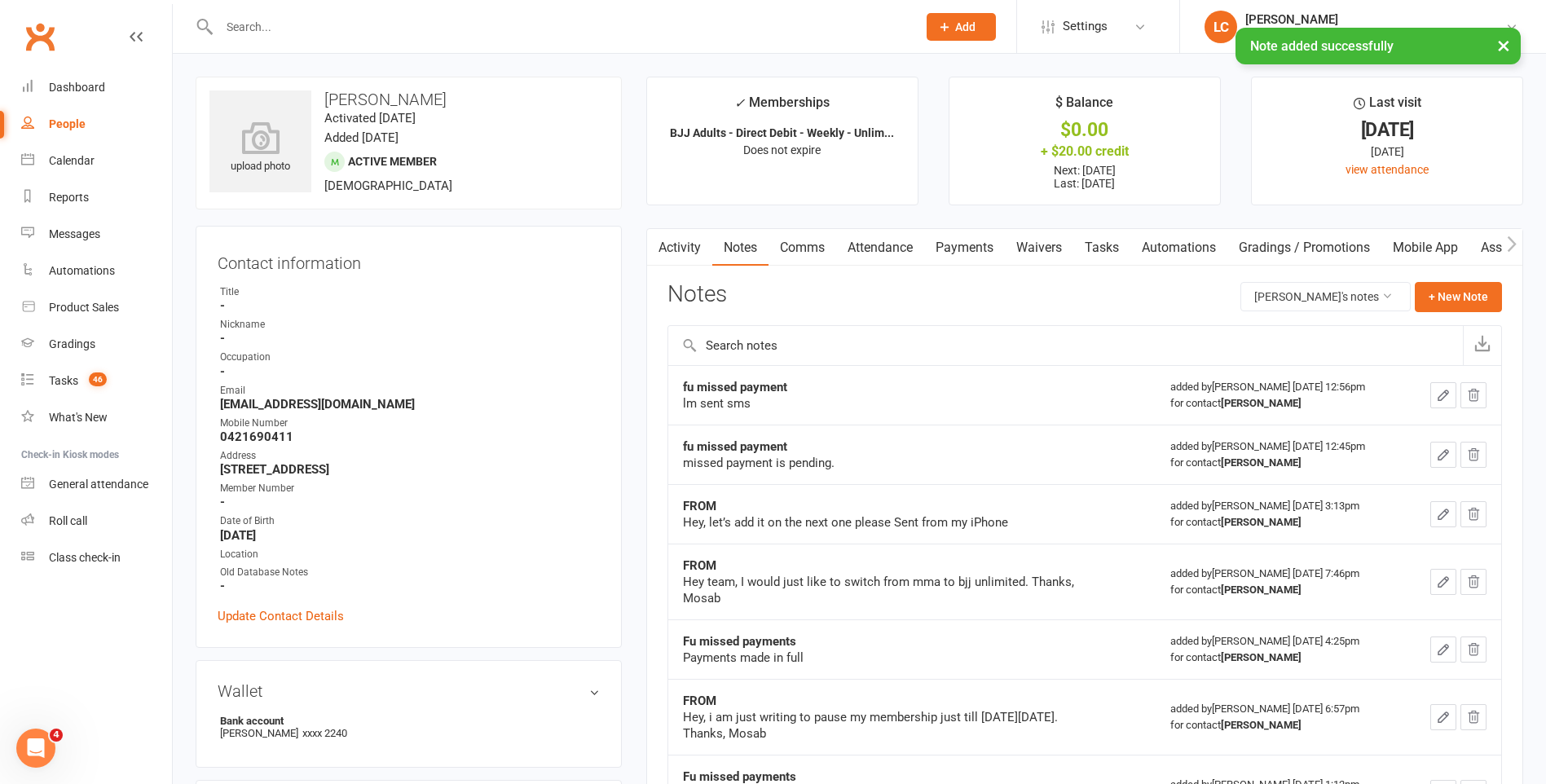
click at [794, 242] on link "Comms" at bounding box center [802, 248] width 67 height 37
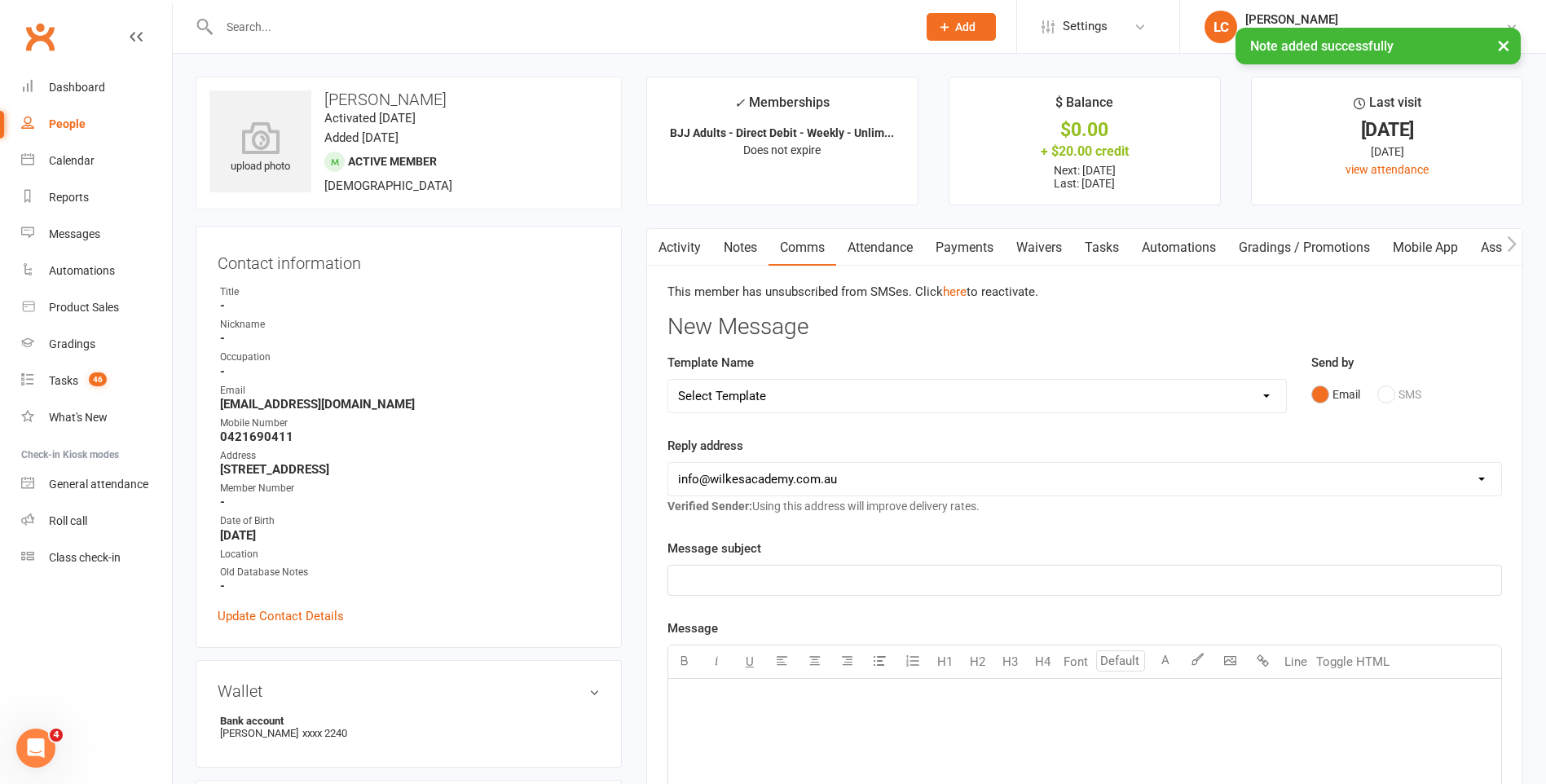
click at [815, 389] on select "Select Template [Email] Birthday Party Enquiry [Email] 2-5yo Grading Form [Emai…" at bounding box center [977, 396] width 618 height 33
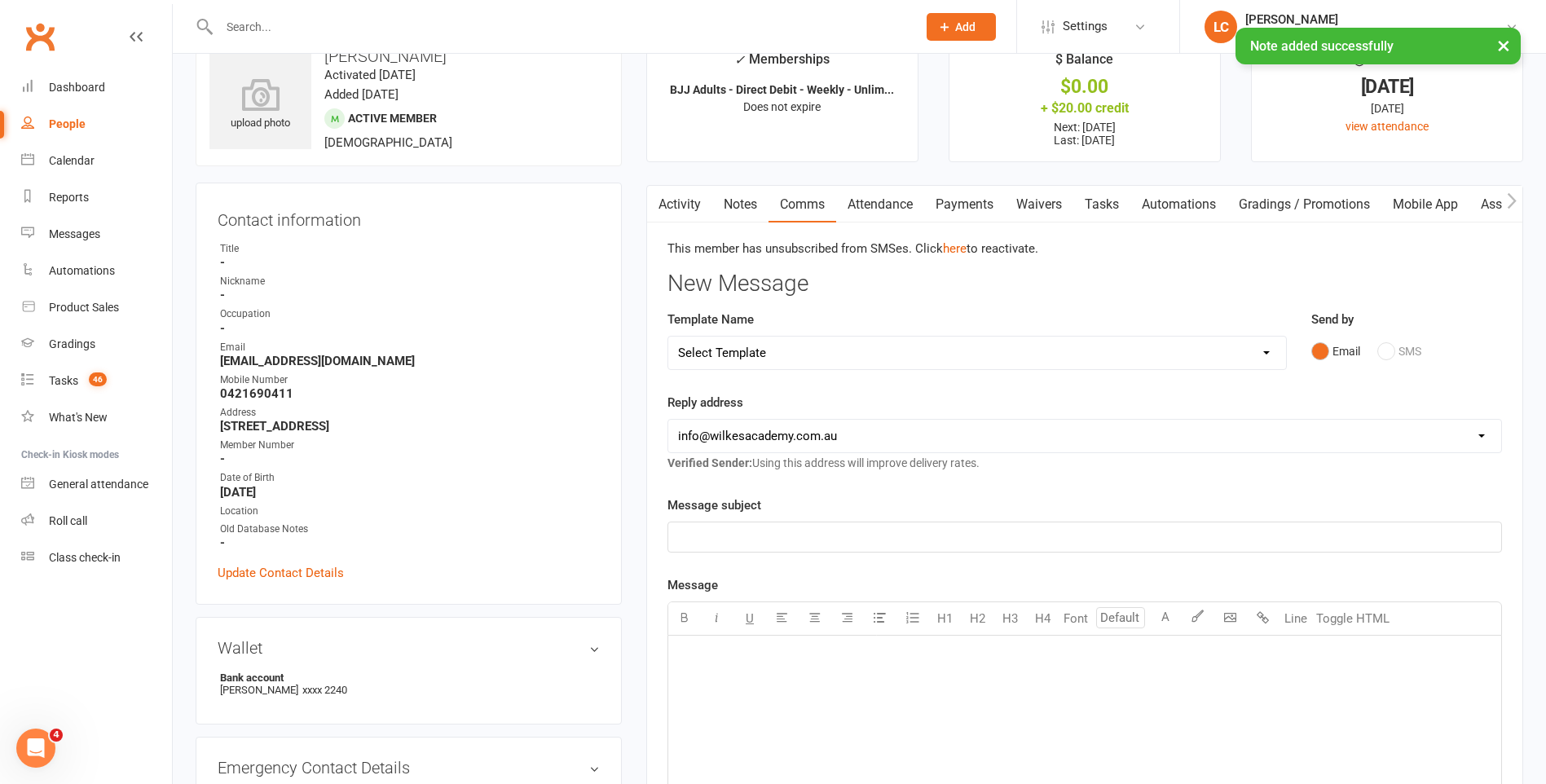
scroll to position [81, 0]
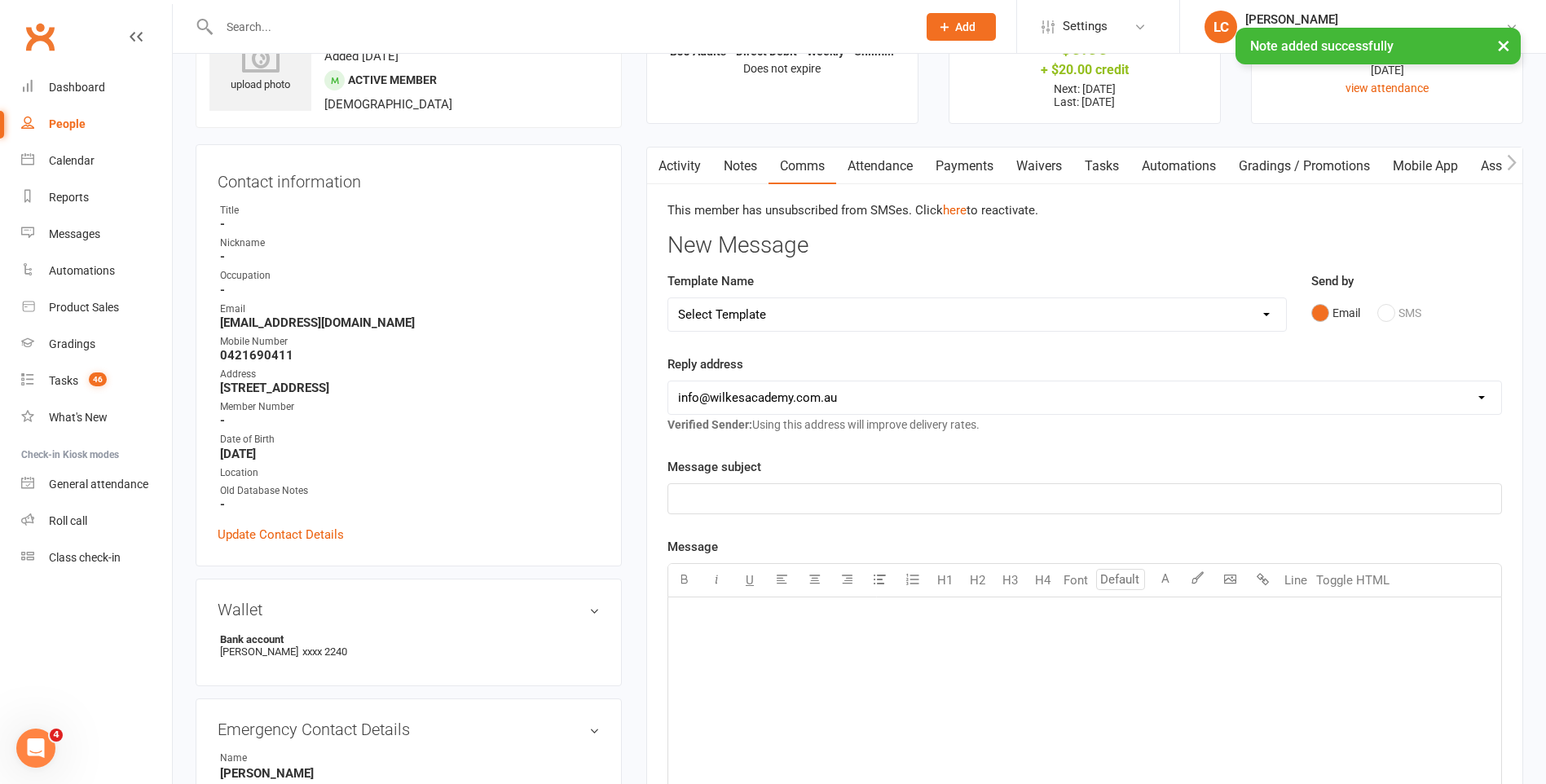
click at [843, 320] on select "Select Template [Email] Birthday Party Enquiry [Email] 2-5yo Grading Form [Emai…" at bounding box center [977, 314] width 618 height 33
select select "40"
click at [668, 298] on select "Select Template [Email] Birthday Party Enquiry [Email] 2-5yo Grading Form [Emai…" at bounding box center [977, 314] width 618 height 33
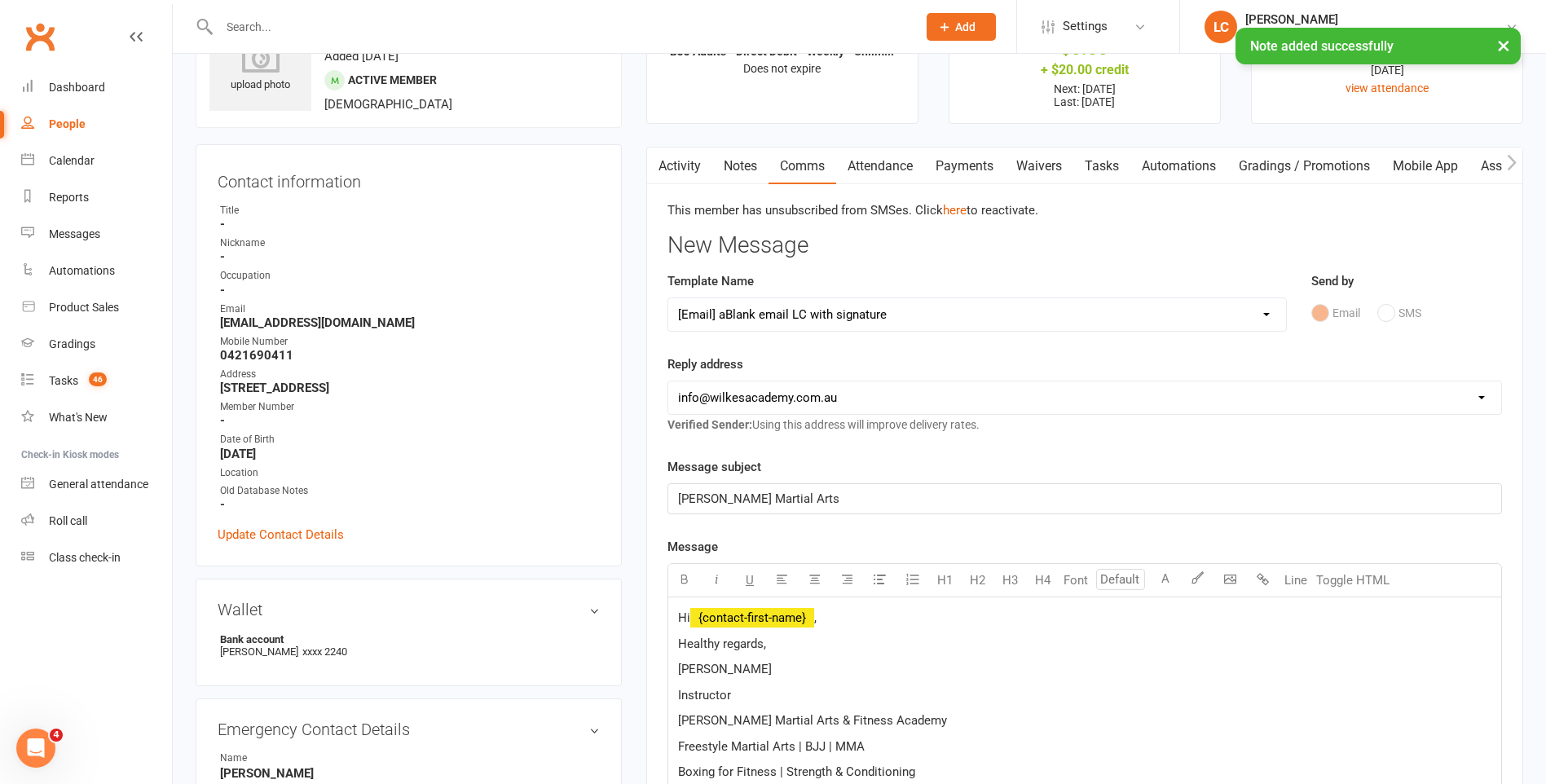
click at [833, 626] on p "Hi ﻿ {contact-first-name} ," at bounding box center [1084, 618] width 813 height 19
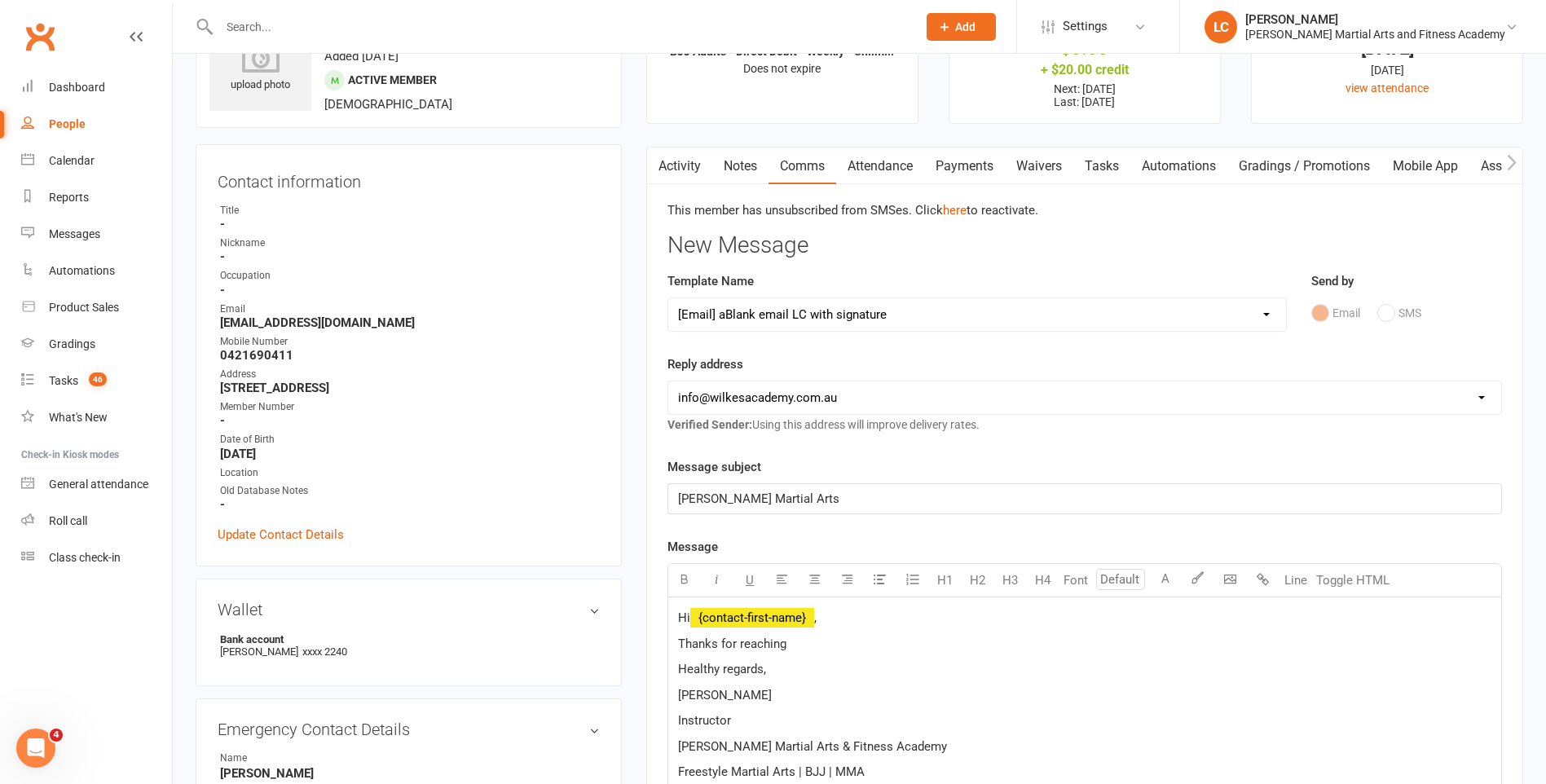
click at [1106, 164] on link "Tasks" at bounding box center [1102, 166] width 57 height 37
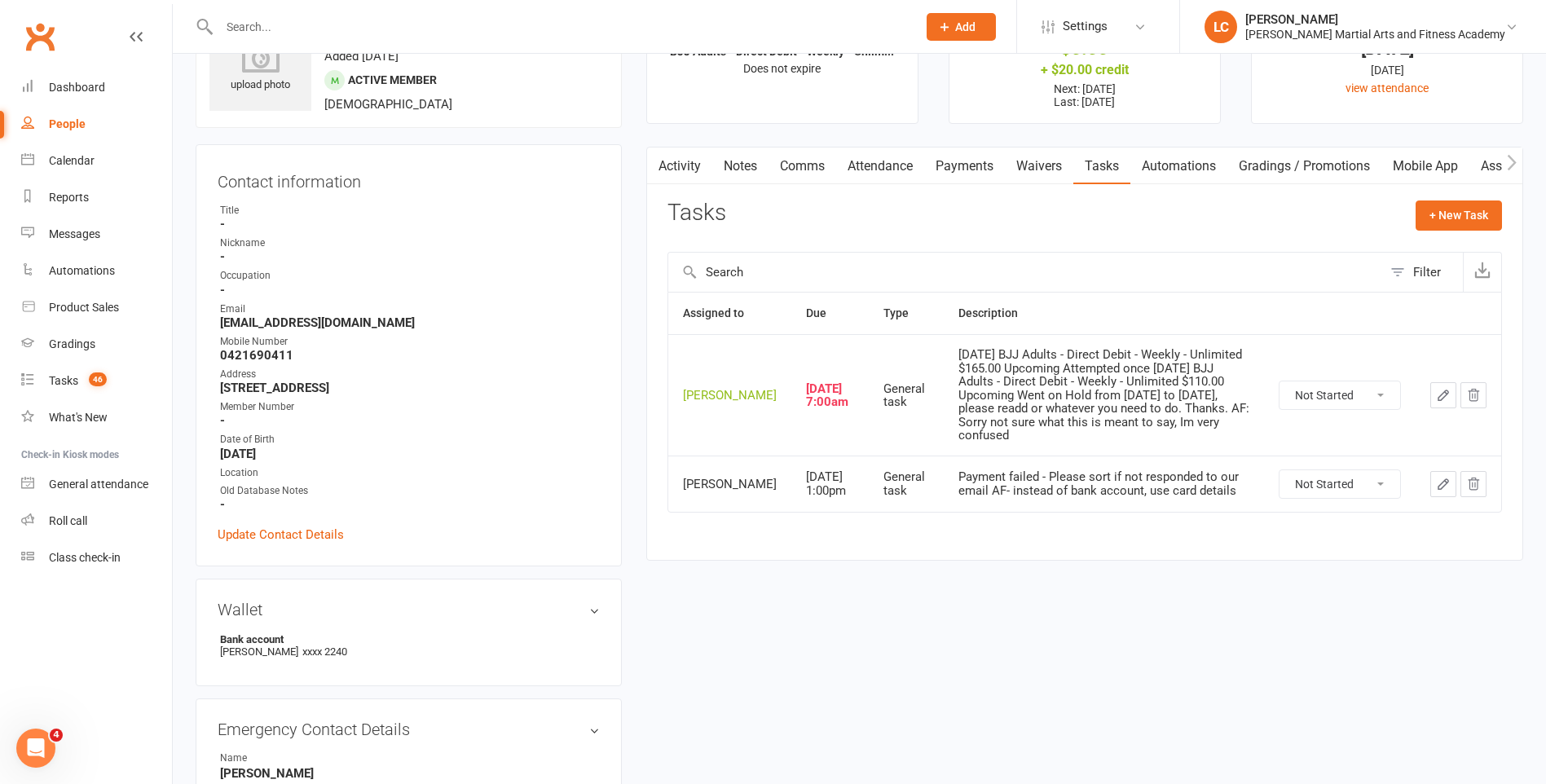
click at [965, 173] on link "Payments" at bounding box center [964, 166] width 81 height 37
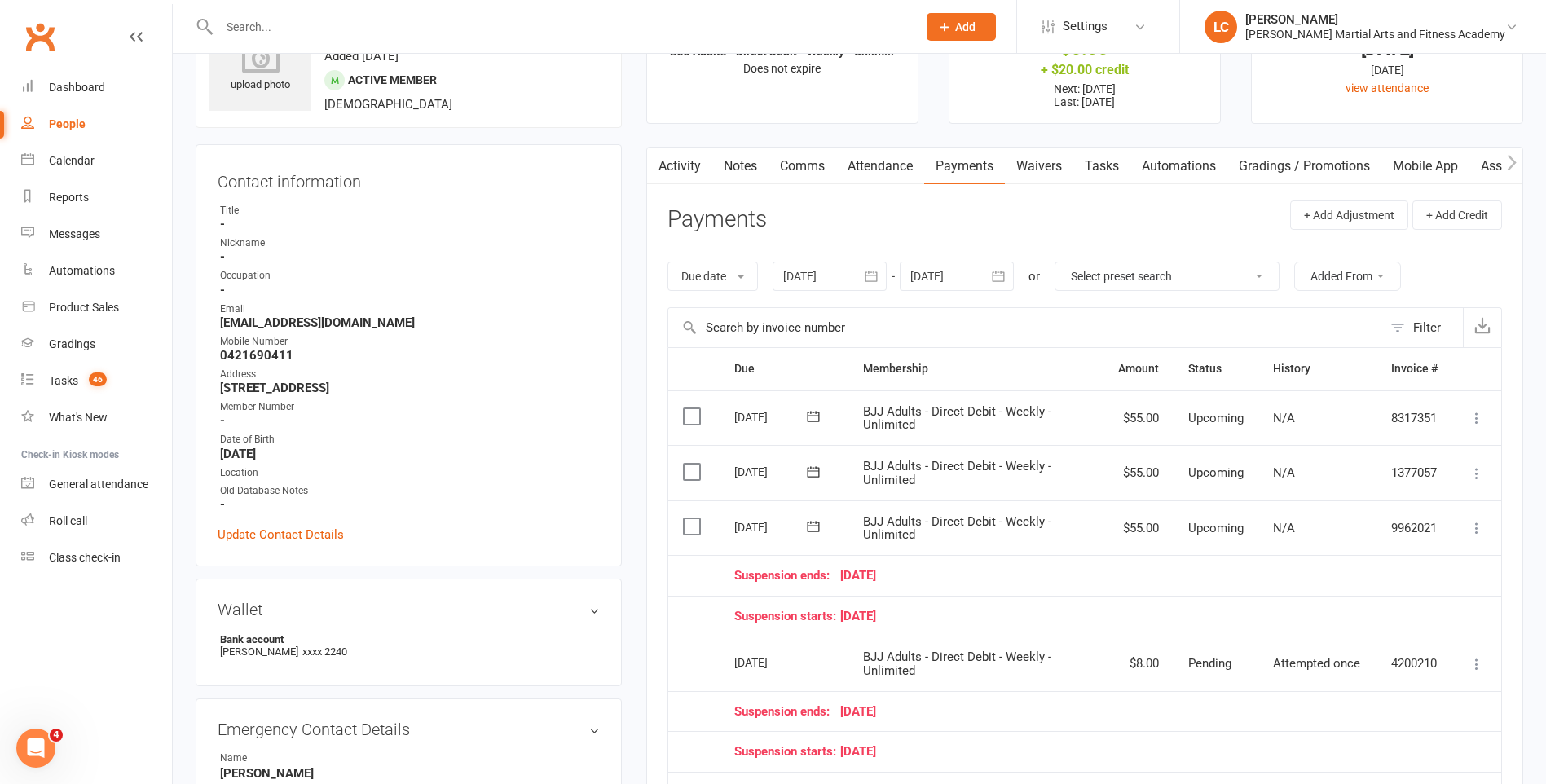
click at [1478, 531] on icon at bounding box center [1476, 528] width 16 height 16
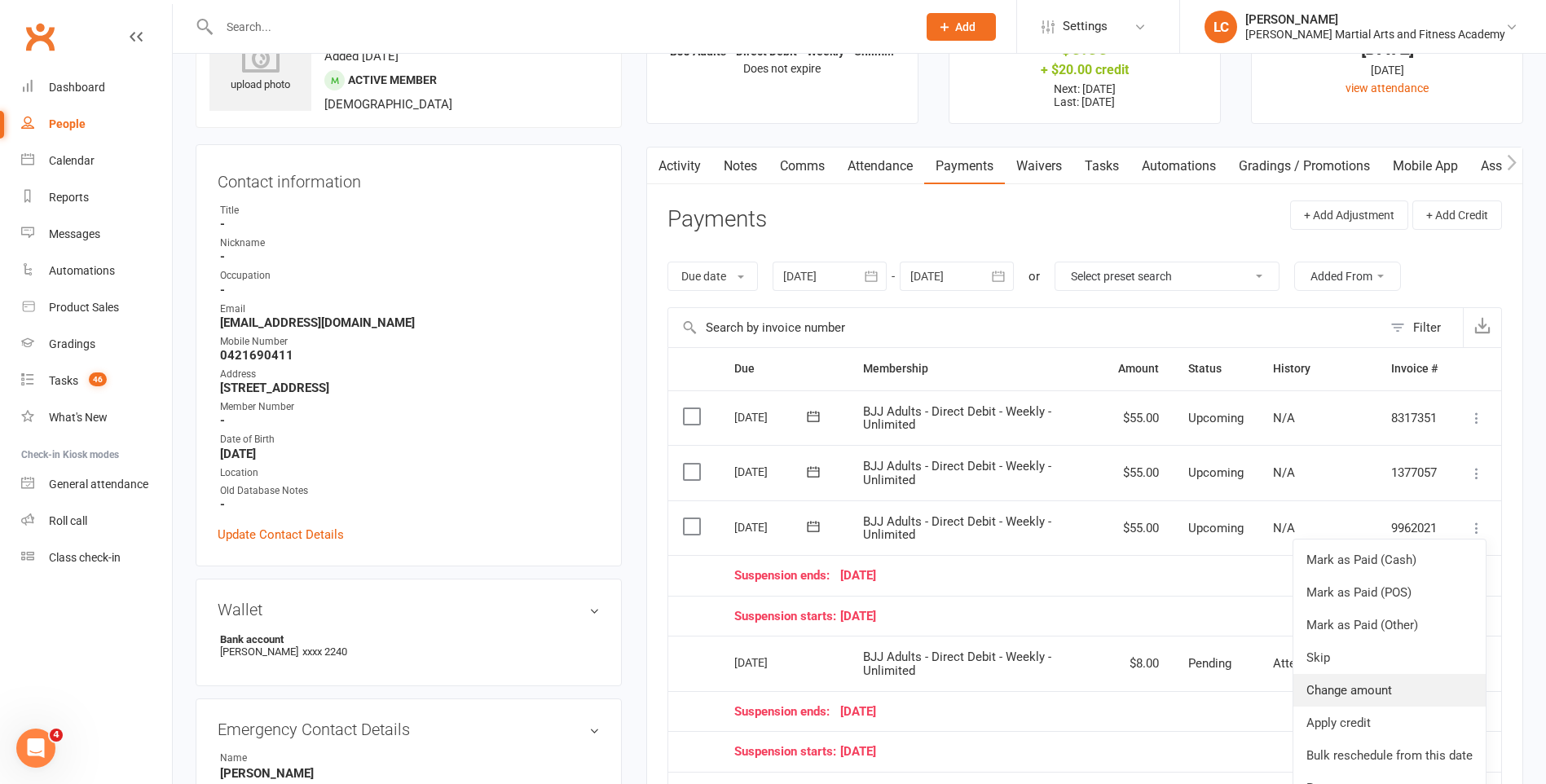
click at [1399, 694] on link "Change amount" at bounding box center [1388, 690] width 192 height 33
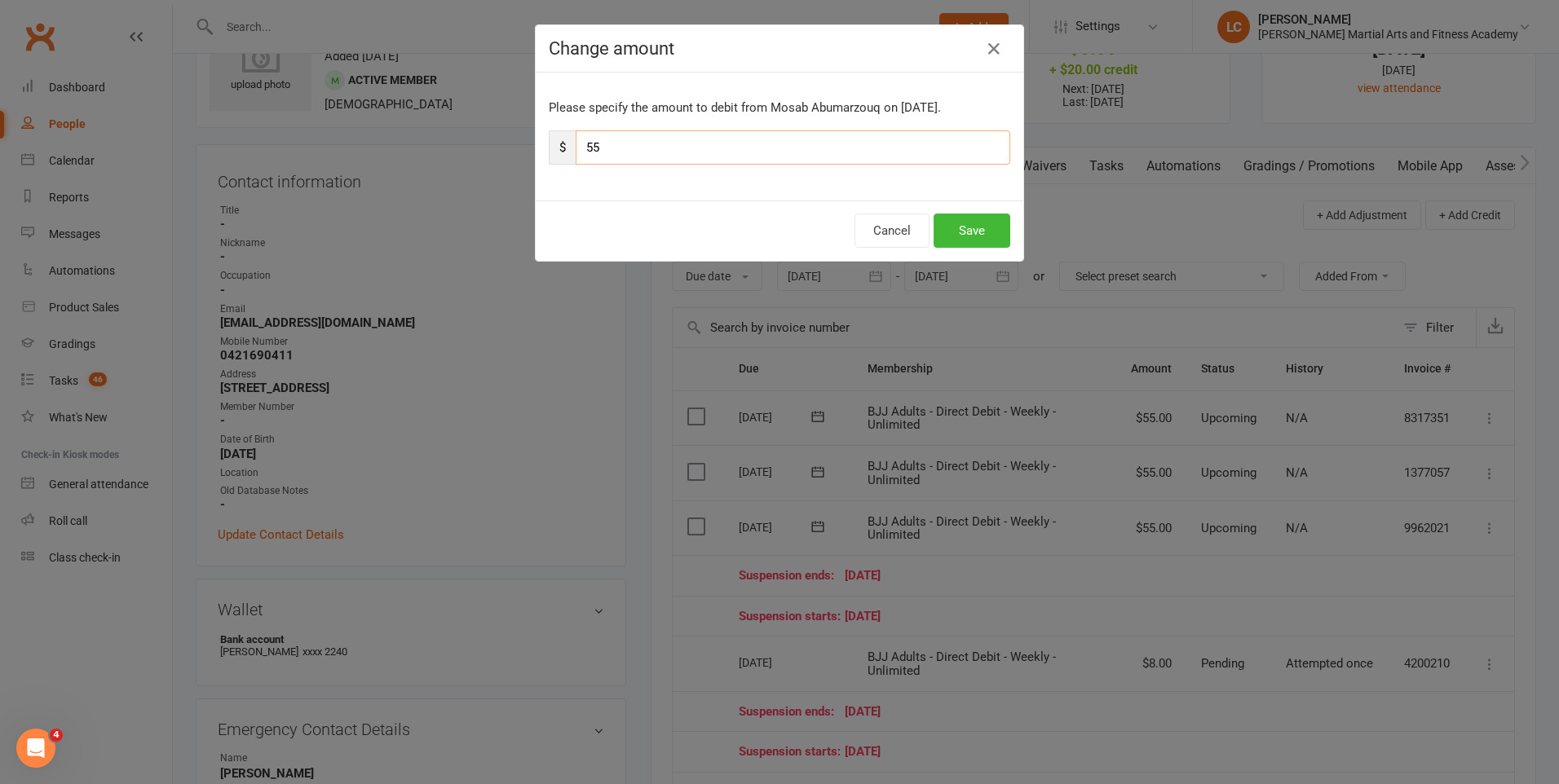
click at [495, 152] on div "Change amount Please specify the amount to debit from Mosab Abumarzouq on Oct 2…" at bounding box center [779, 392] width 1559 height 784
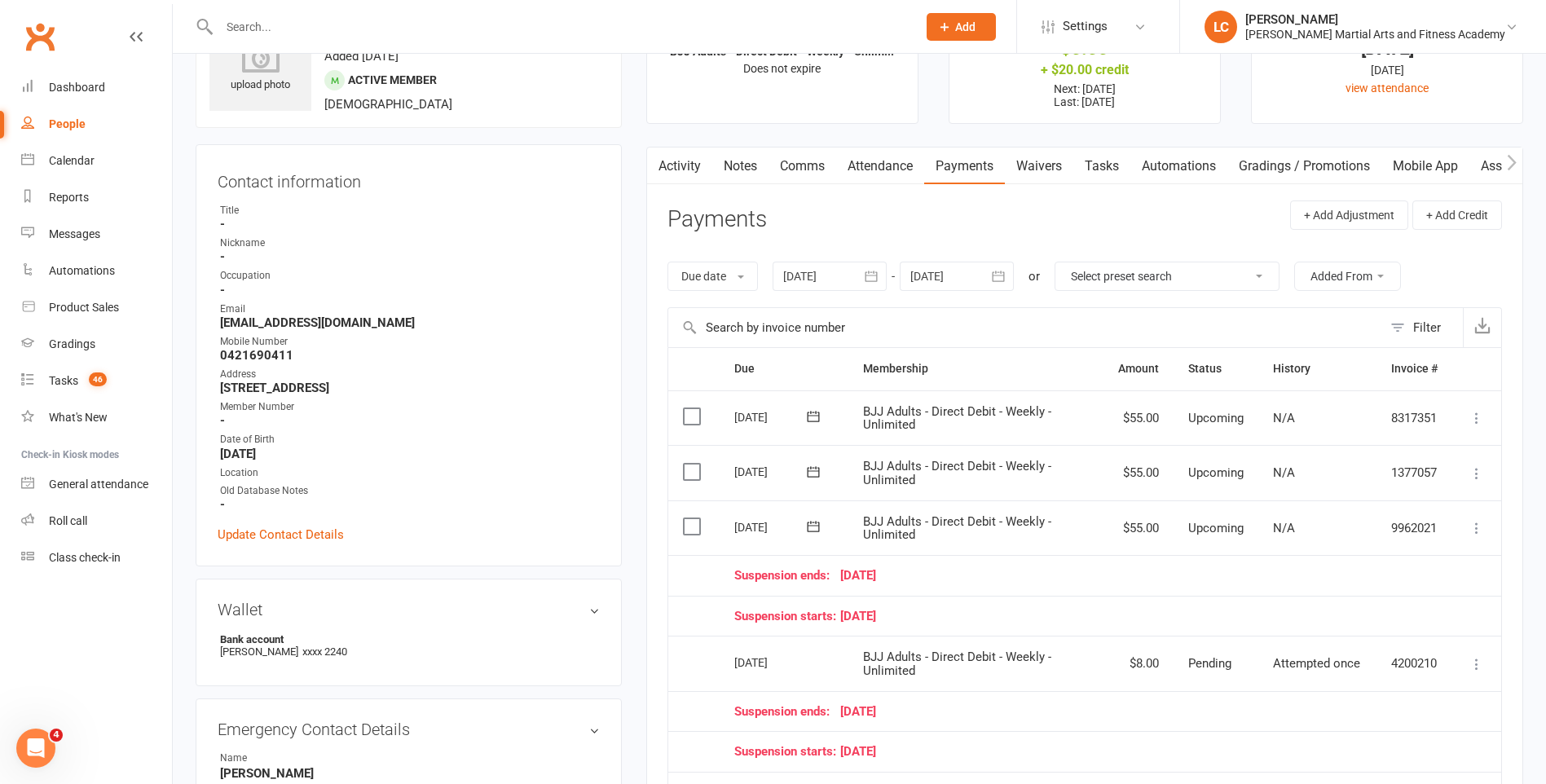
click at [1481, 528] on icon at bounding box center [1476, 528] width 16 height 16
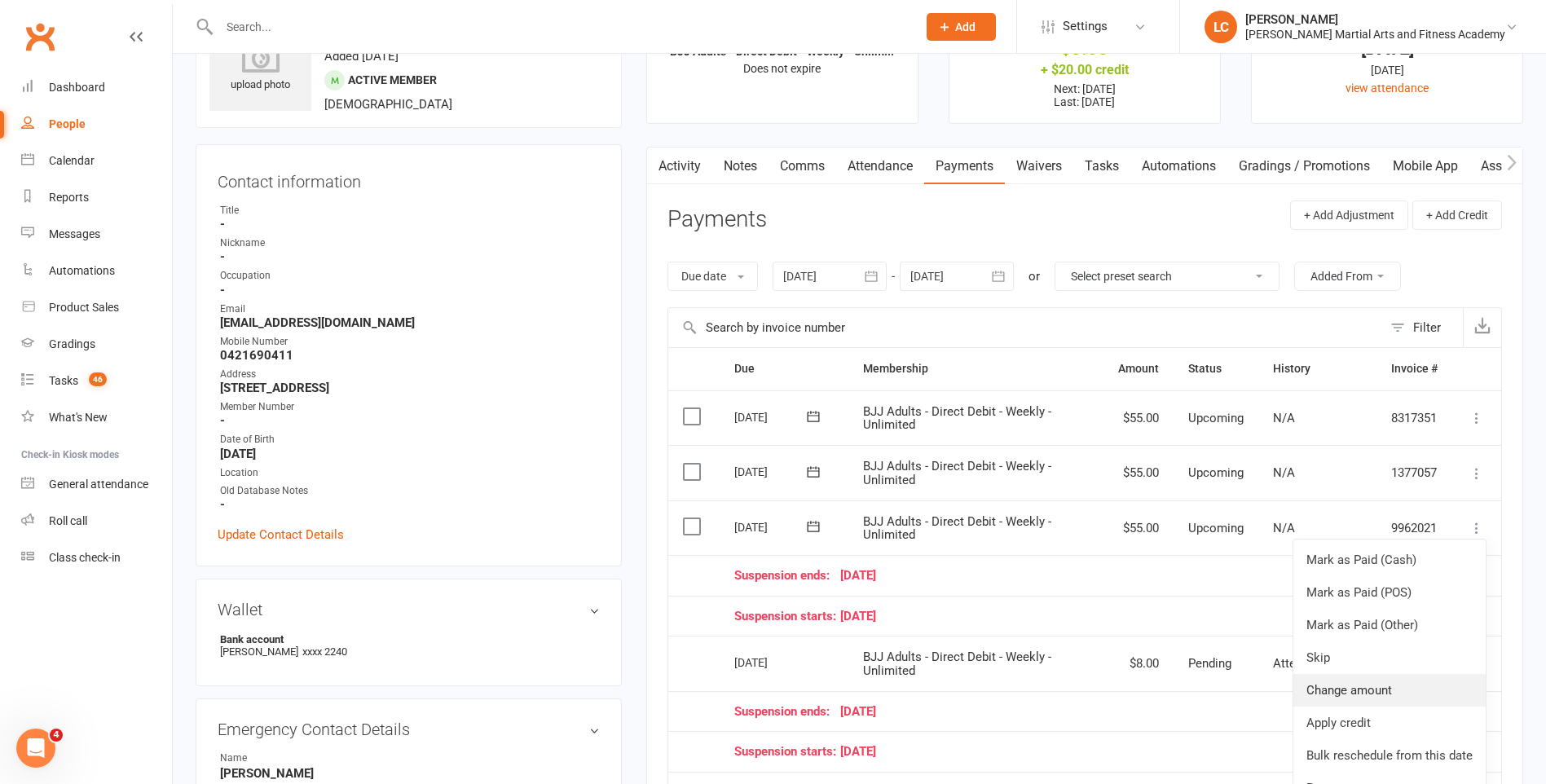
click at [1352, 686] on link "Change amount" at bounding box center [1388, 690] width 192 height 33
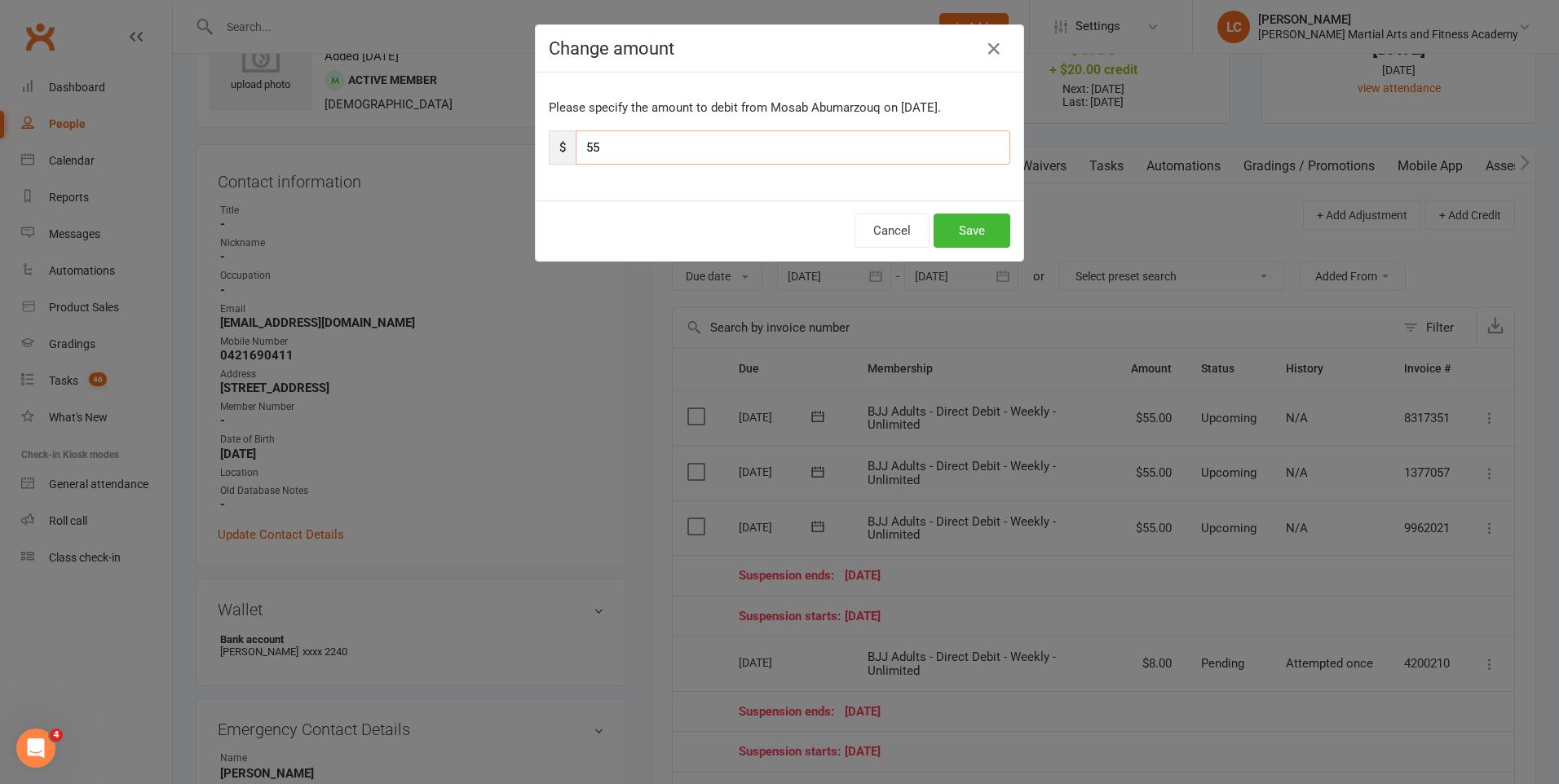
drag, startPoint x: 627, startPoint y: 135, endPoint x: 575, endPoint y: 150, distance: 54.1
click at [575, 150] on input "55" at bounding box center [792, 147] width 435 height 35
type input "165"
click at [961, 223] on button "Save" at bounding box center [971, 230] width 77 height 35
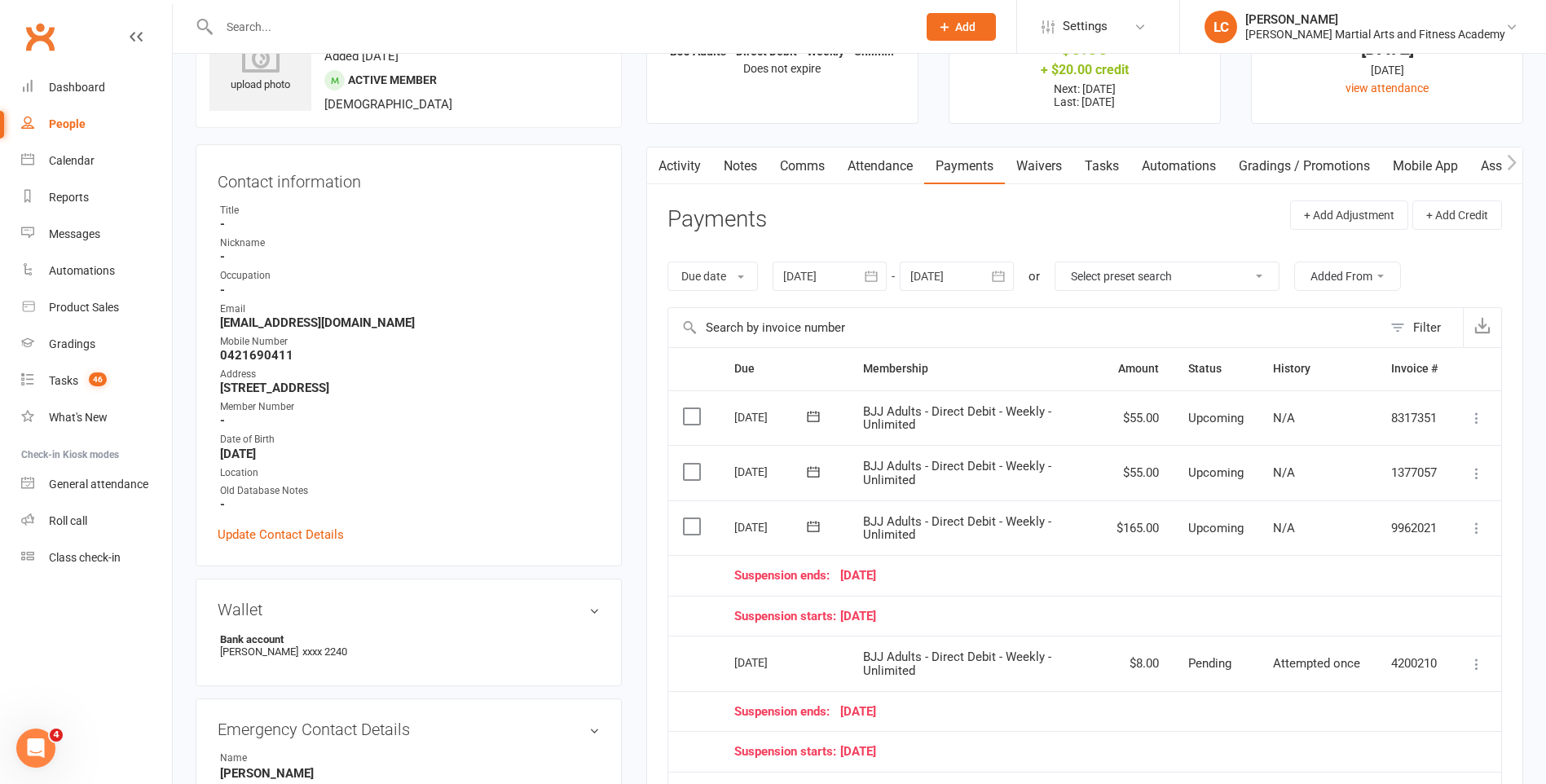
click at [1473, 469] on icon at bounding box center [1476, 473] width 16 height 16
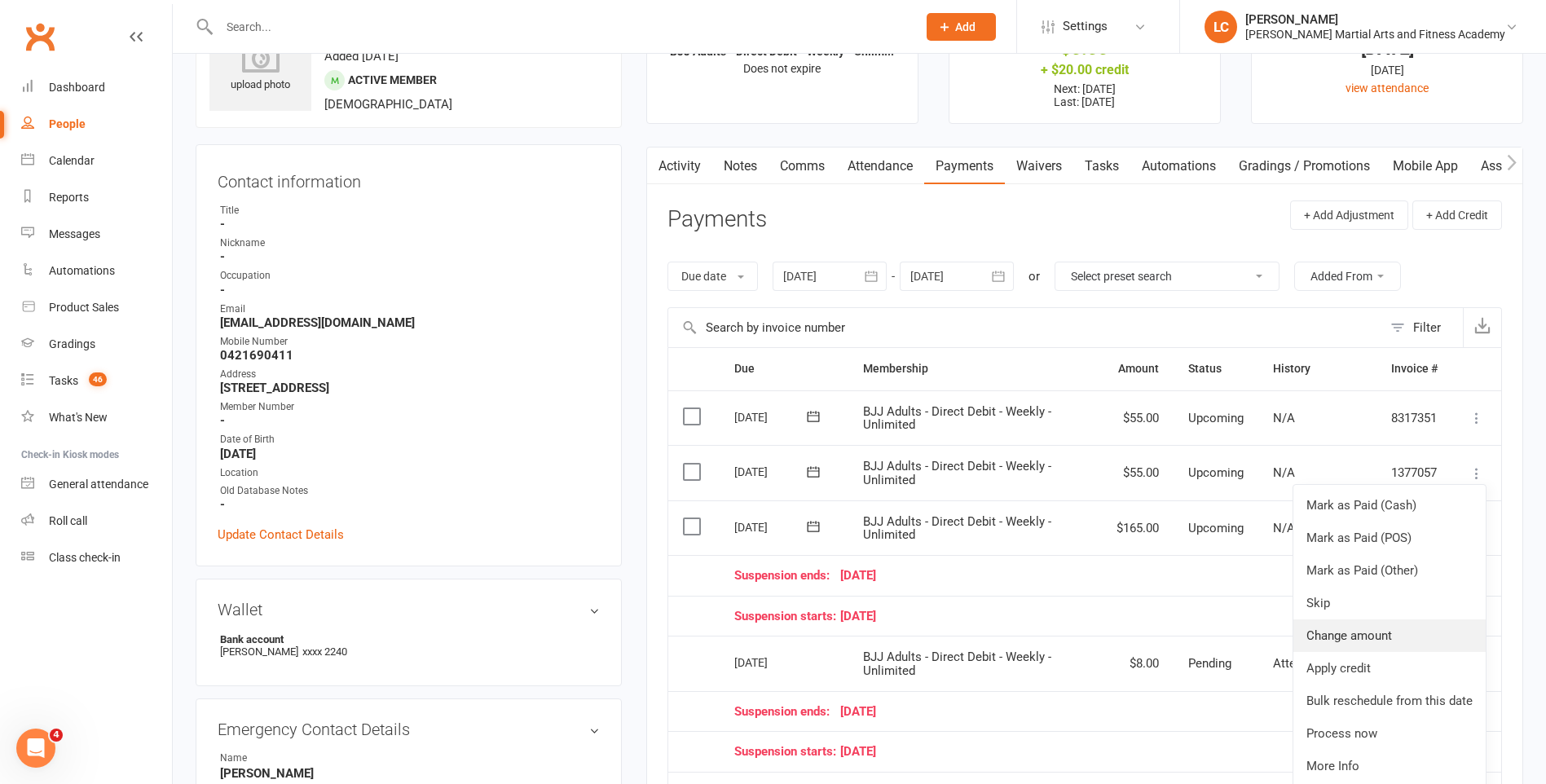
click at [1375, 639] on link "Change amount" at bounding box center [1388, 635] width 192 height 33
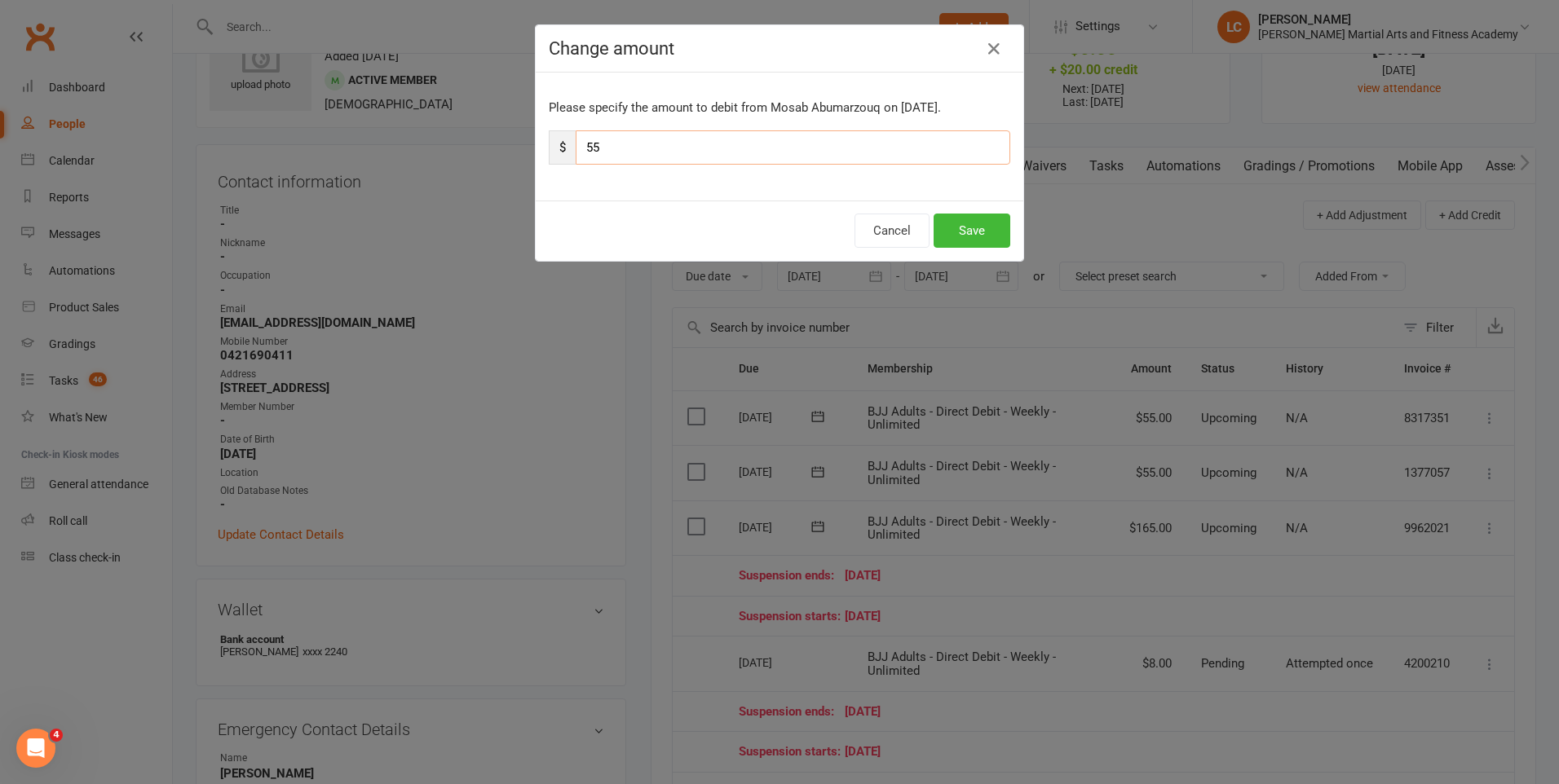
drag, startPoint x: 623, startPoint y: 141, endPoint x: 523, endPoint y: 148, distance: 100.2
click at [523, 148] on div "Change amount Please specify the amount to debit from Mosab Abumarzouq on Nov 1…" at bounding box center [779, 392] width 1559 height 784
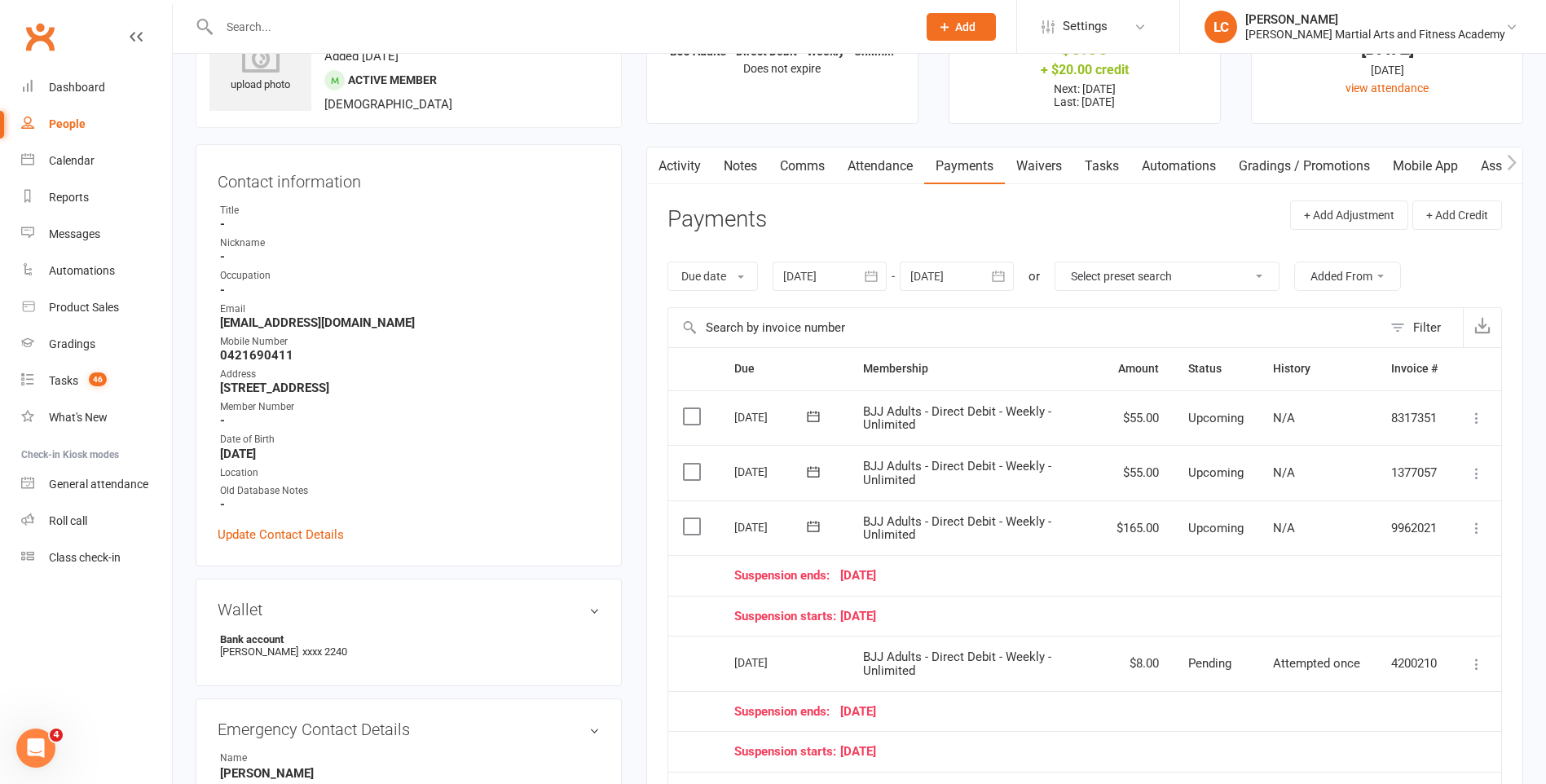
click at [1481, 485] on td "Mark as Paid (Cash) Mark as Paid (POS) Mark as Paid (Other) Skip Change amount …" at bounding box center [1476, 473] width 49 height 56
click at [1481, 481] on td "Mark as Paid (Cash) Mark as Paid (POS) Mark as Paid (Other) Skip Change amount …" at bounding box center [1476, 473] width 49 height 56
click at [1479, 473] on icon at bounding box center [1476, 473] width 16 height 16
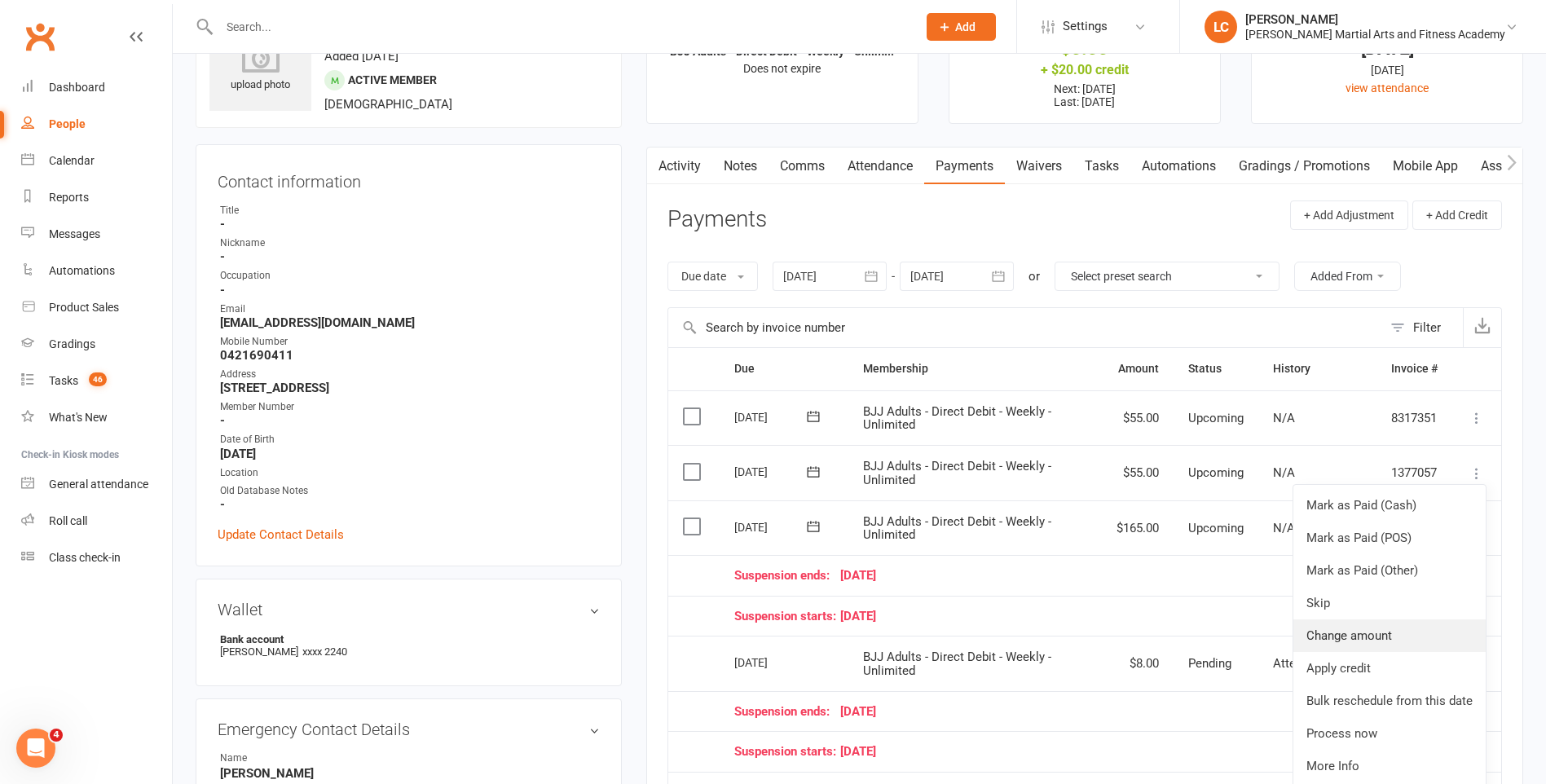
click at [1369, 637] on link "Change amount" at bounding box center [1388, 635] width 192 height 33
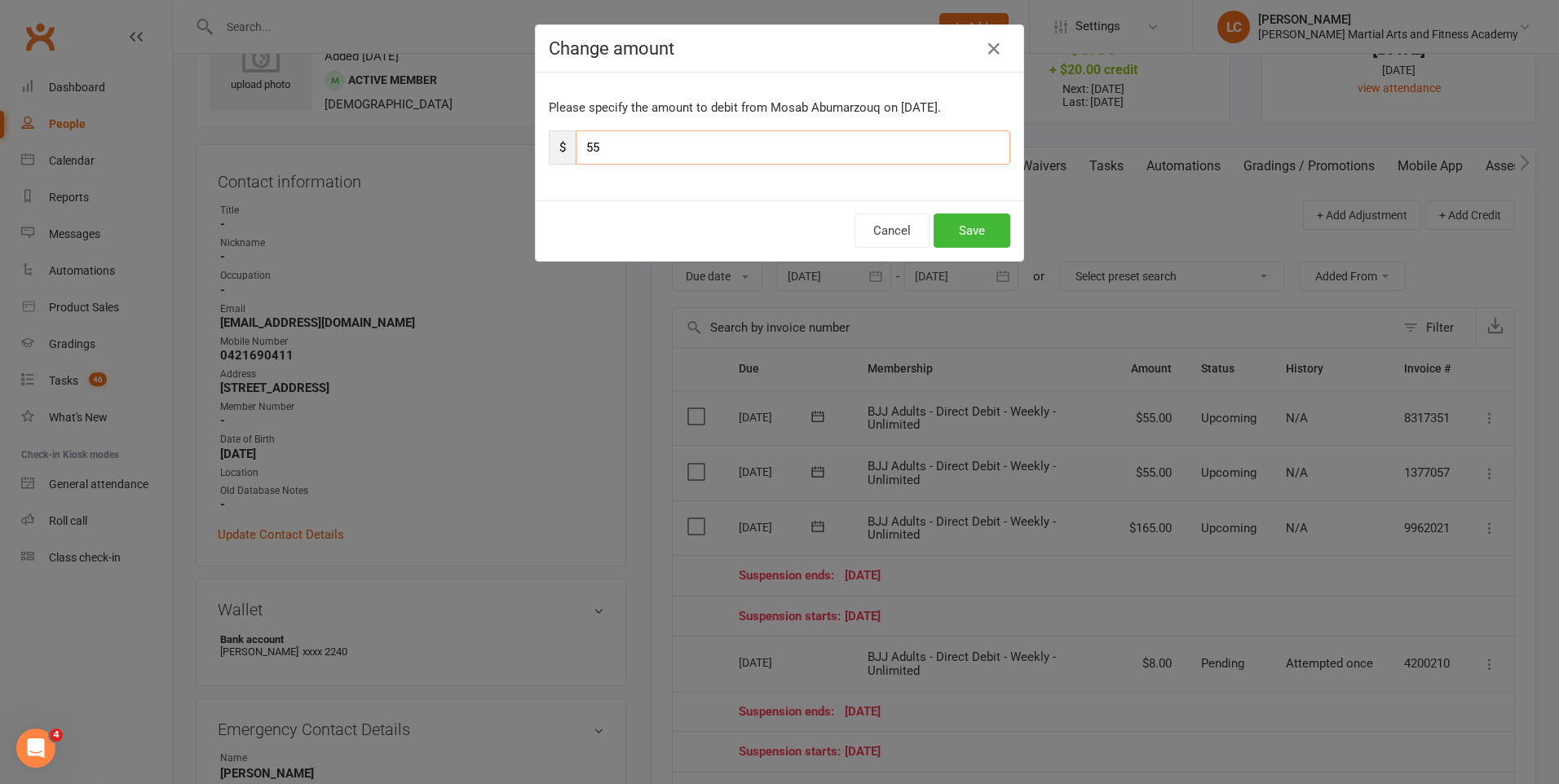
click at [617, 143] on input "55" at bounding box center [792, 147] width 435 height 35
type input "5"
type input "110"
click at [967, 232] on button "Save" at bounding box center [971, 230] width 77 height 35
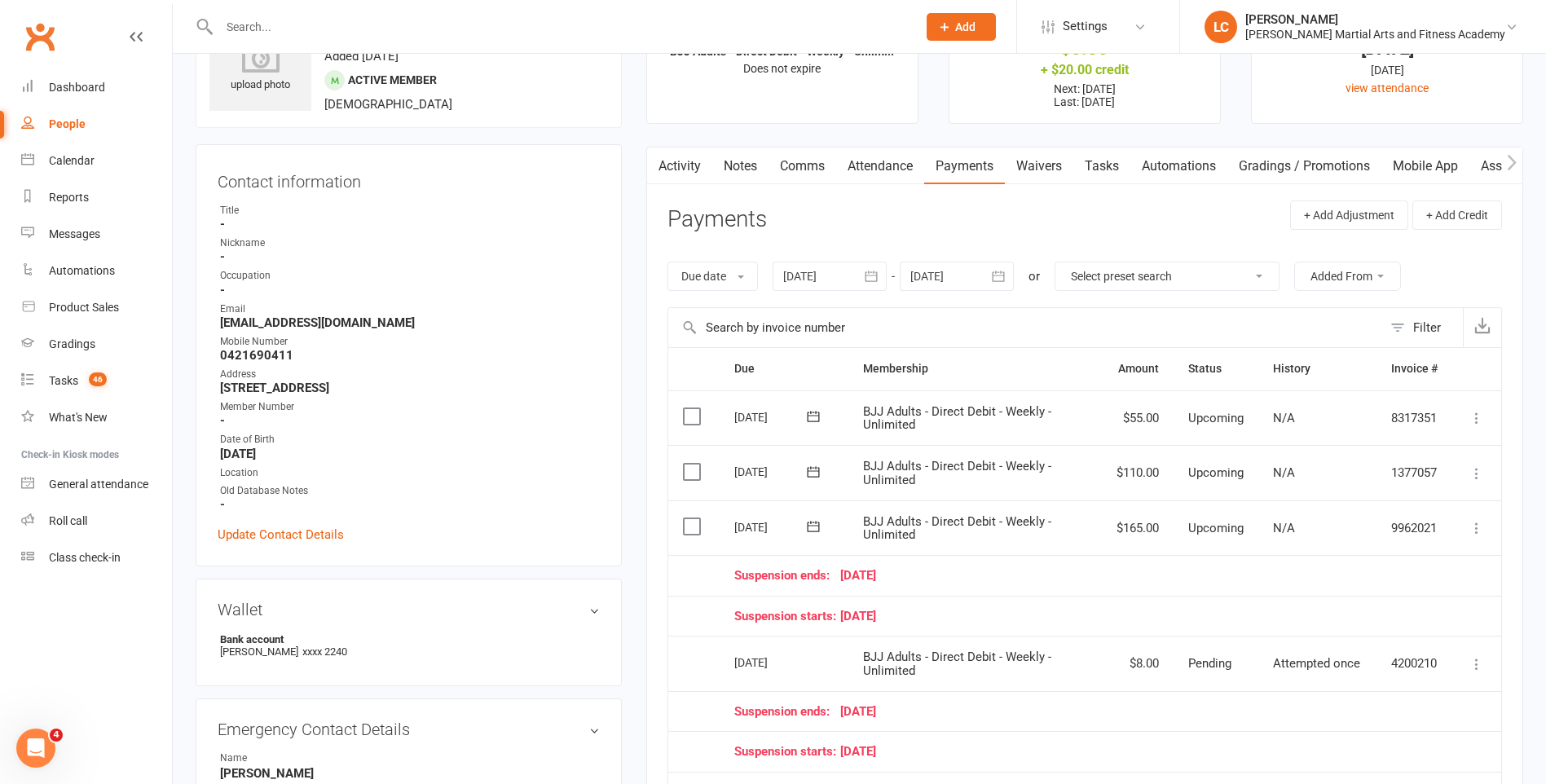
click at [1100, 164] on link "Tasks" at bounding box center [1102, 166] width 57 height 37
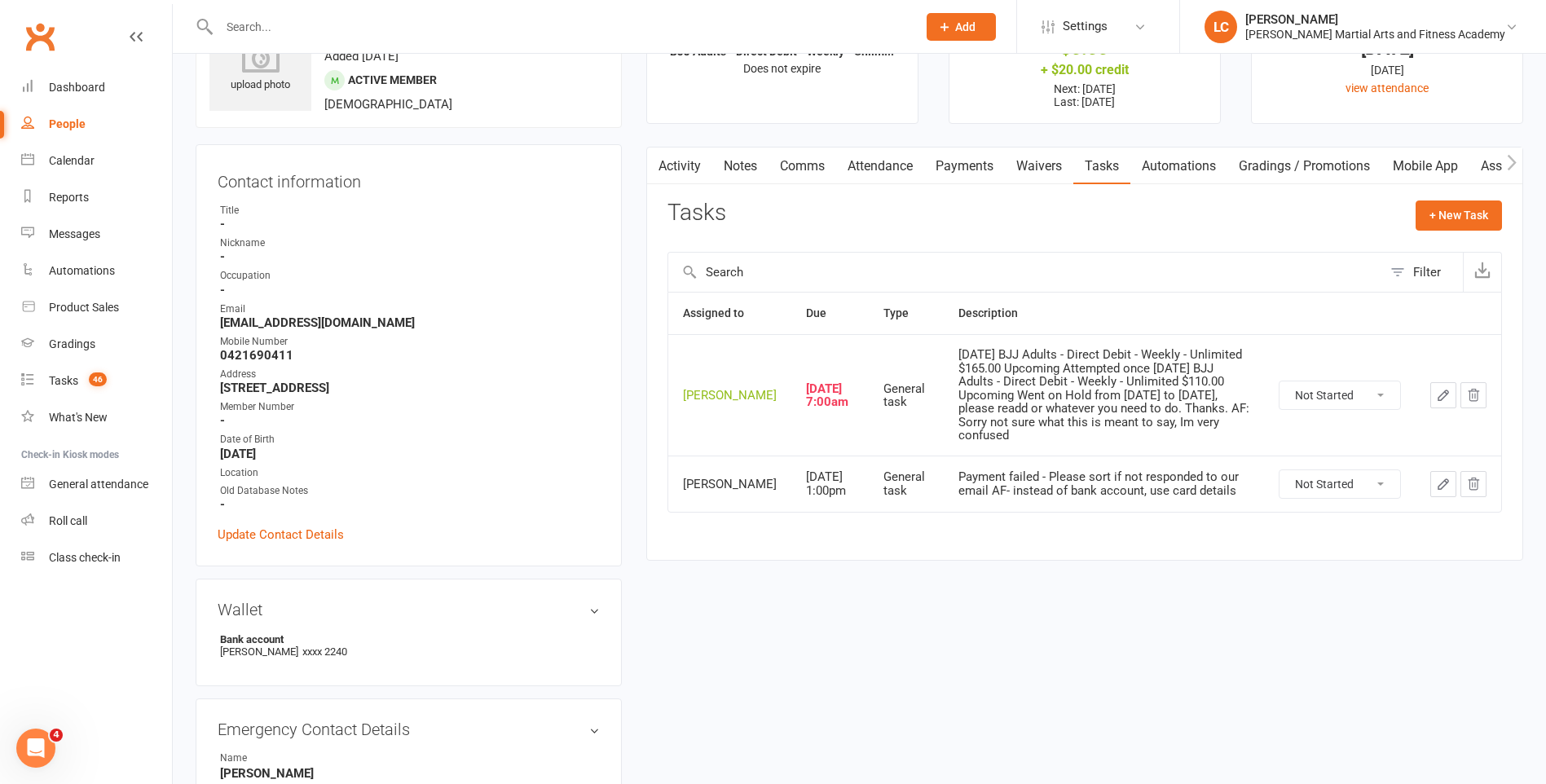
click at [1442, 400] on icon "button" at bounding box center [1442, 395] width 10 height 10
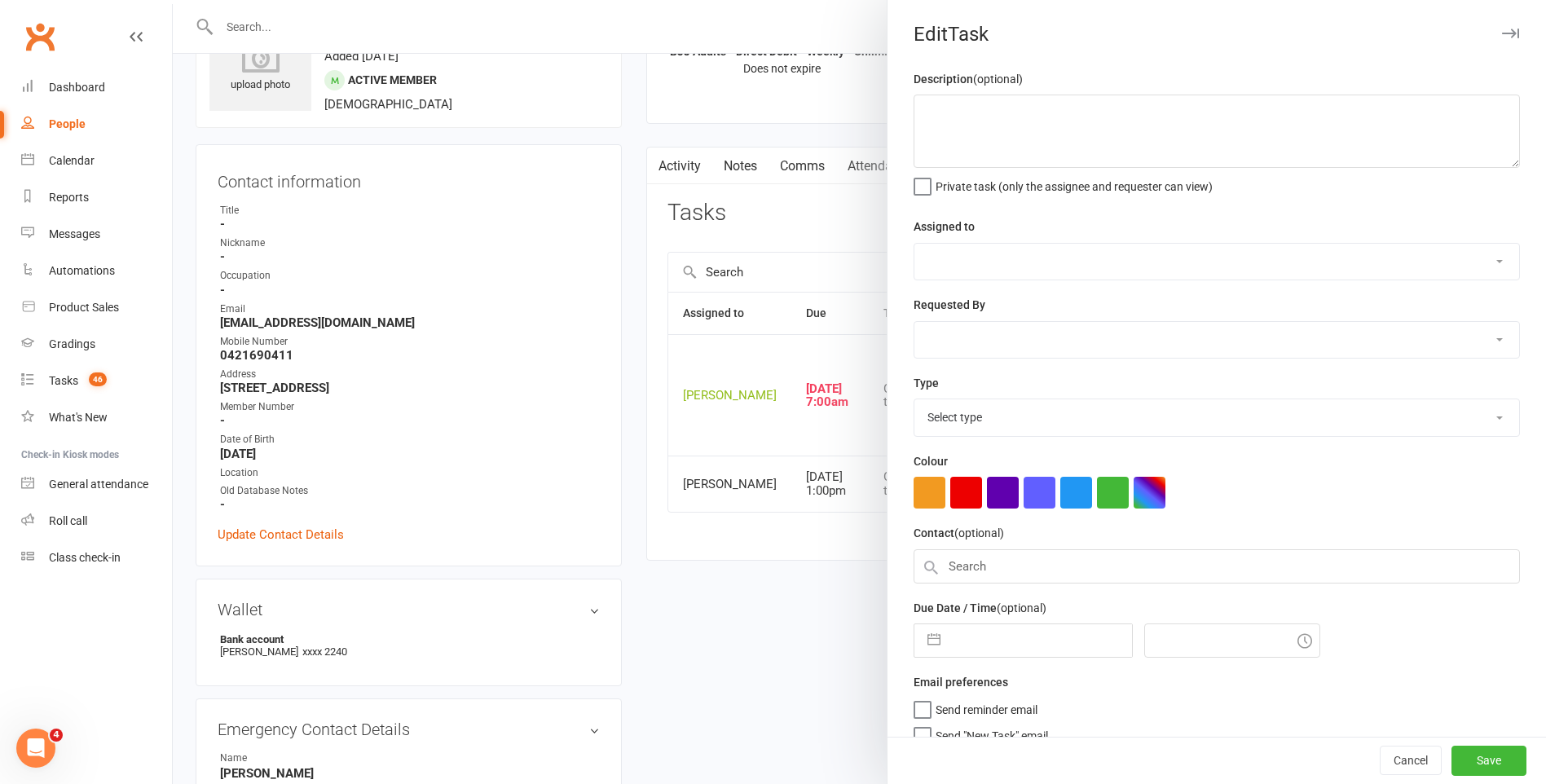
type textarea "05 Oct 2025 BJJ Adults - Direct Debit - Weekly - Unlimited $165.00 Upcoming Att…"
select select "47778"
select select "50751"
type input "03 Oct 2025"
type input "7:00am"
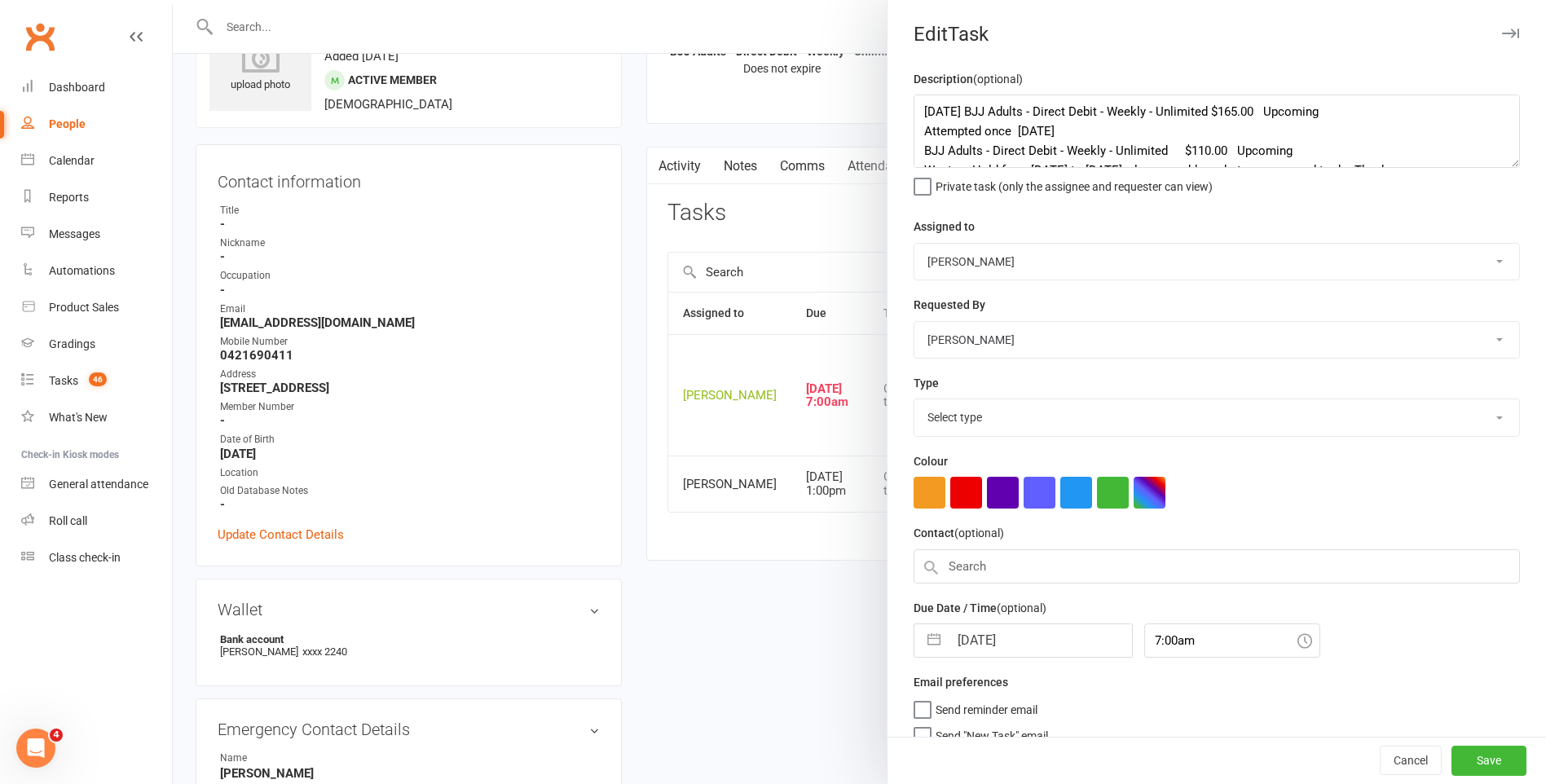
select select "25648"
select select "8"
select select "2025"
select select "9"
select select "2025"
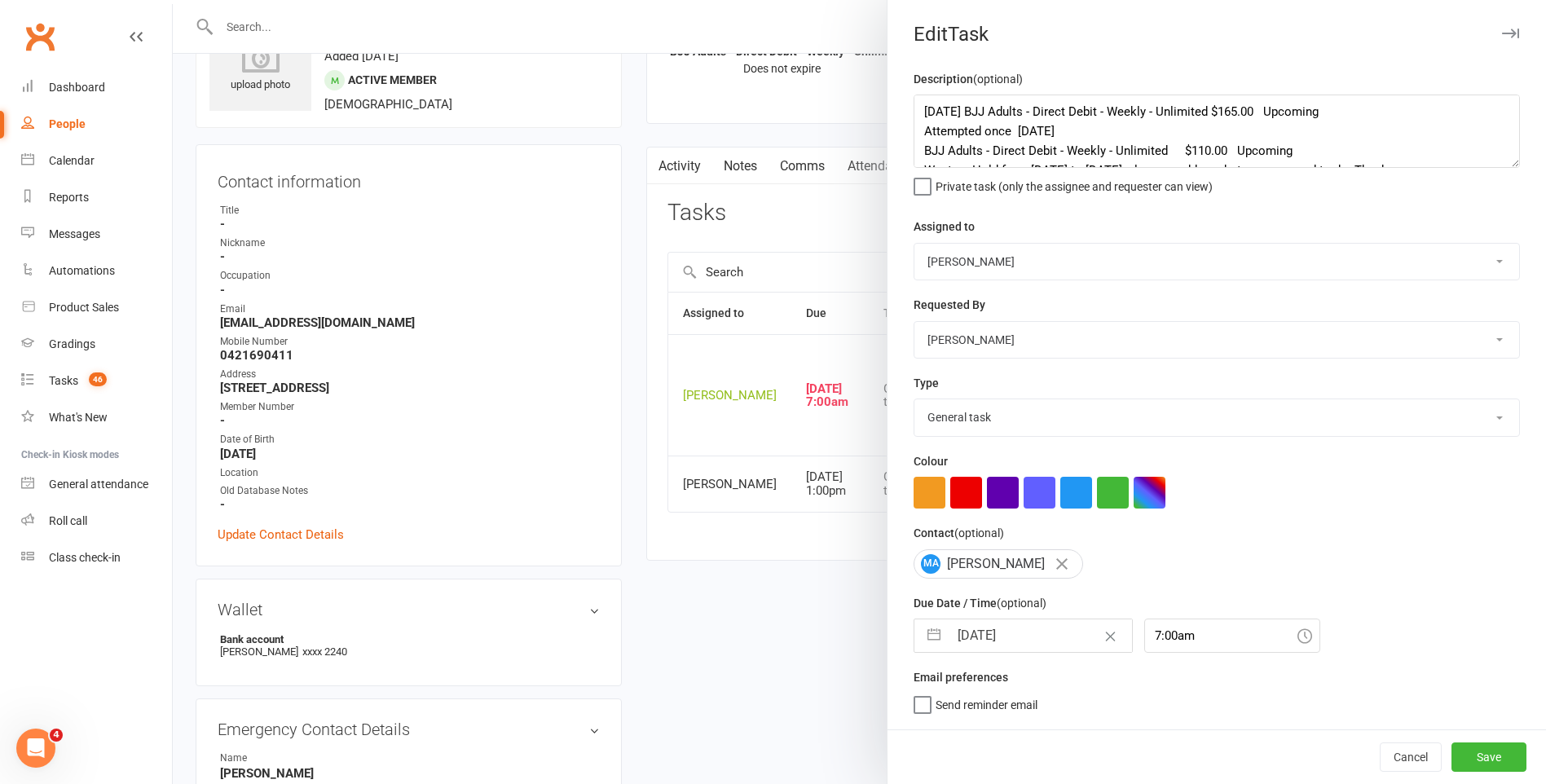
select select "10"
select select "2025"
click at [1035, 642] on input "03 Oct 2025" at bounding box center [1040, 635] width 183 height 33
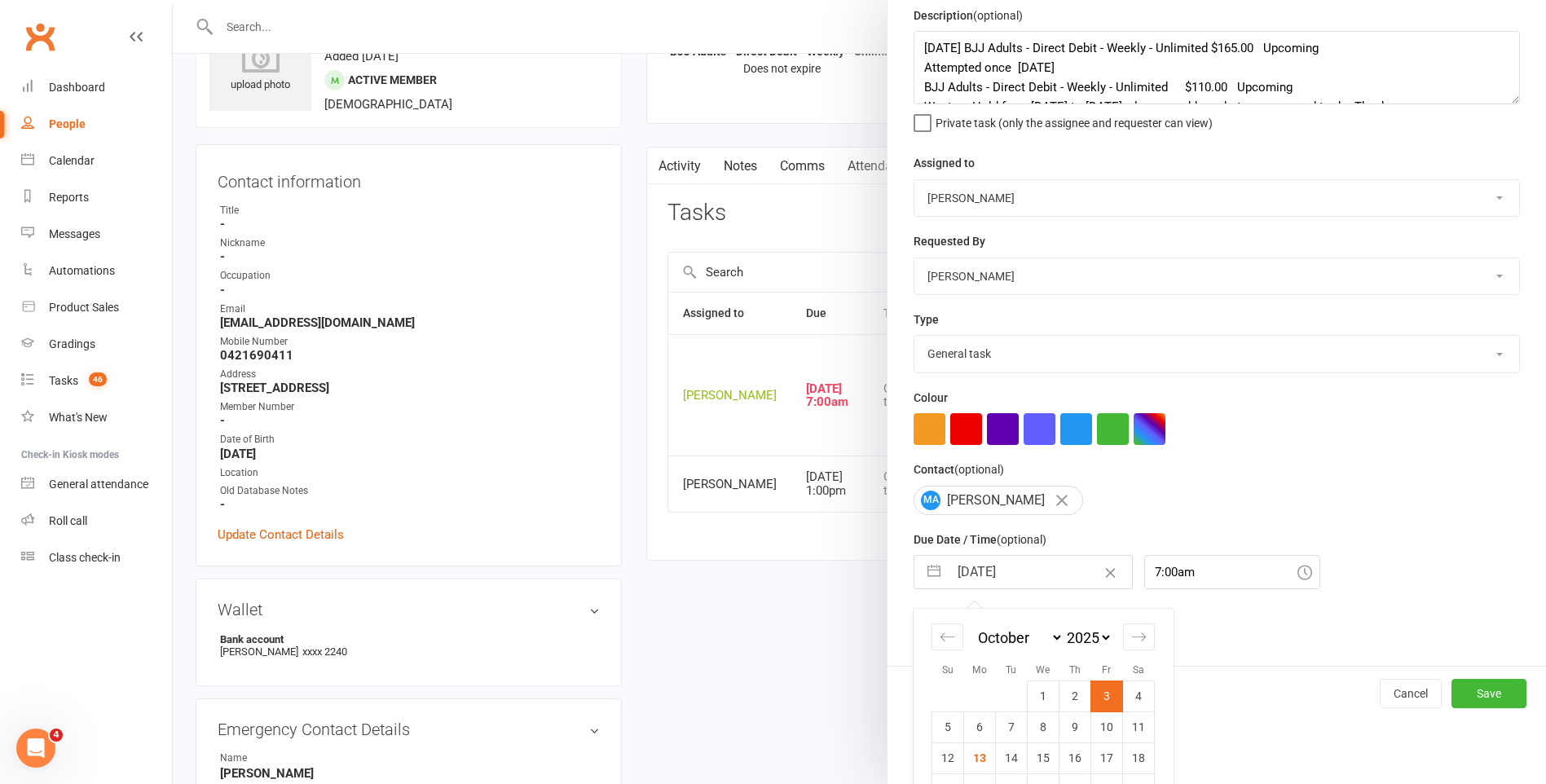
scroll to position [140, 0]
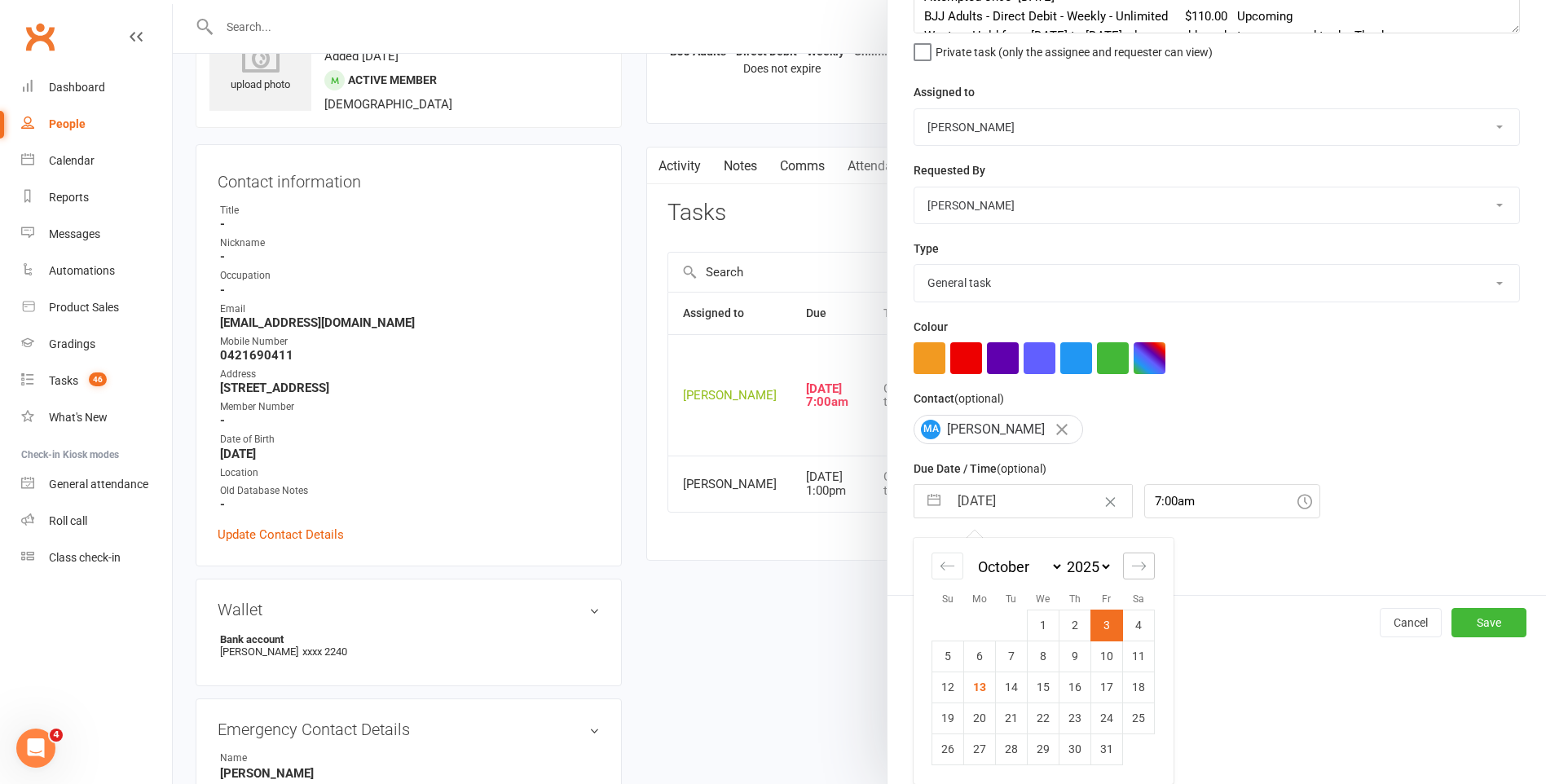
click at [1135, 563] on icon "Move forward to switch to the next month." at bounding box center [1138, 565] width 15 height 15
select select "11"
select select "2025"
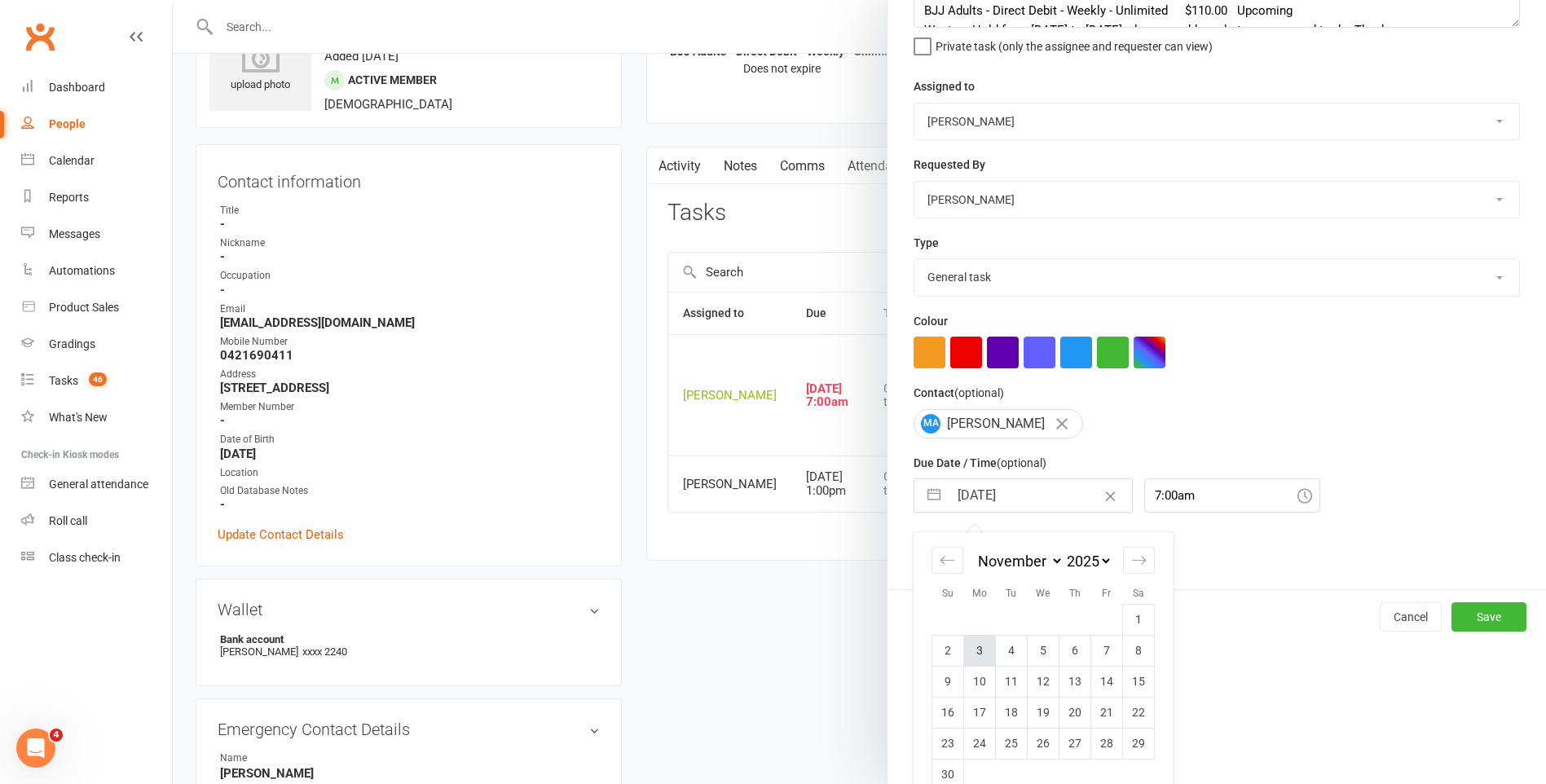
click at [971, 658] on td "3" at bounding box center [980, 649] width 32 height 31
type input "03 Nov 2025"
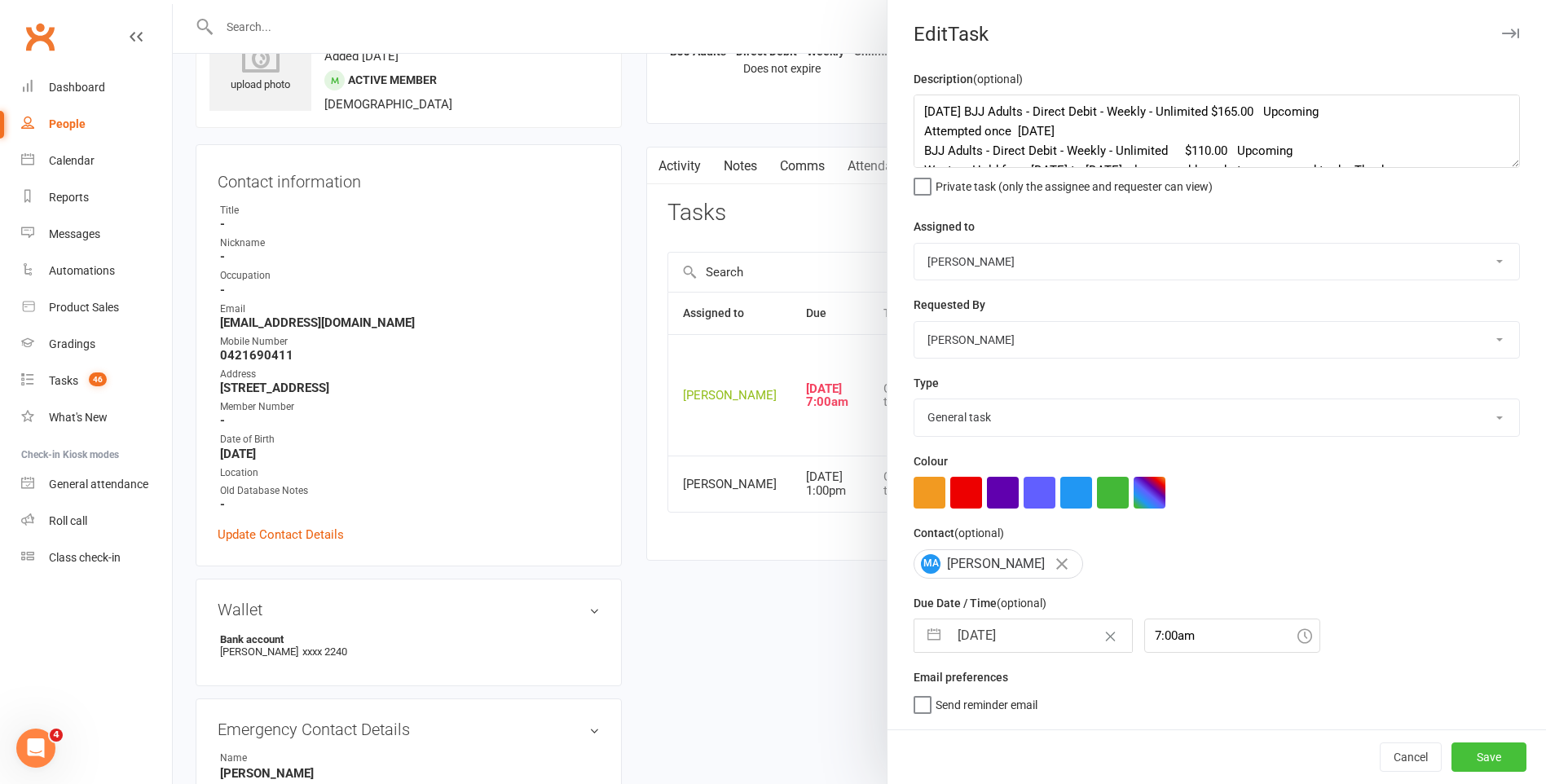
click at [1465, 753] on button "Save" at bounding box center [1488, 757] width 75 height 29
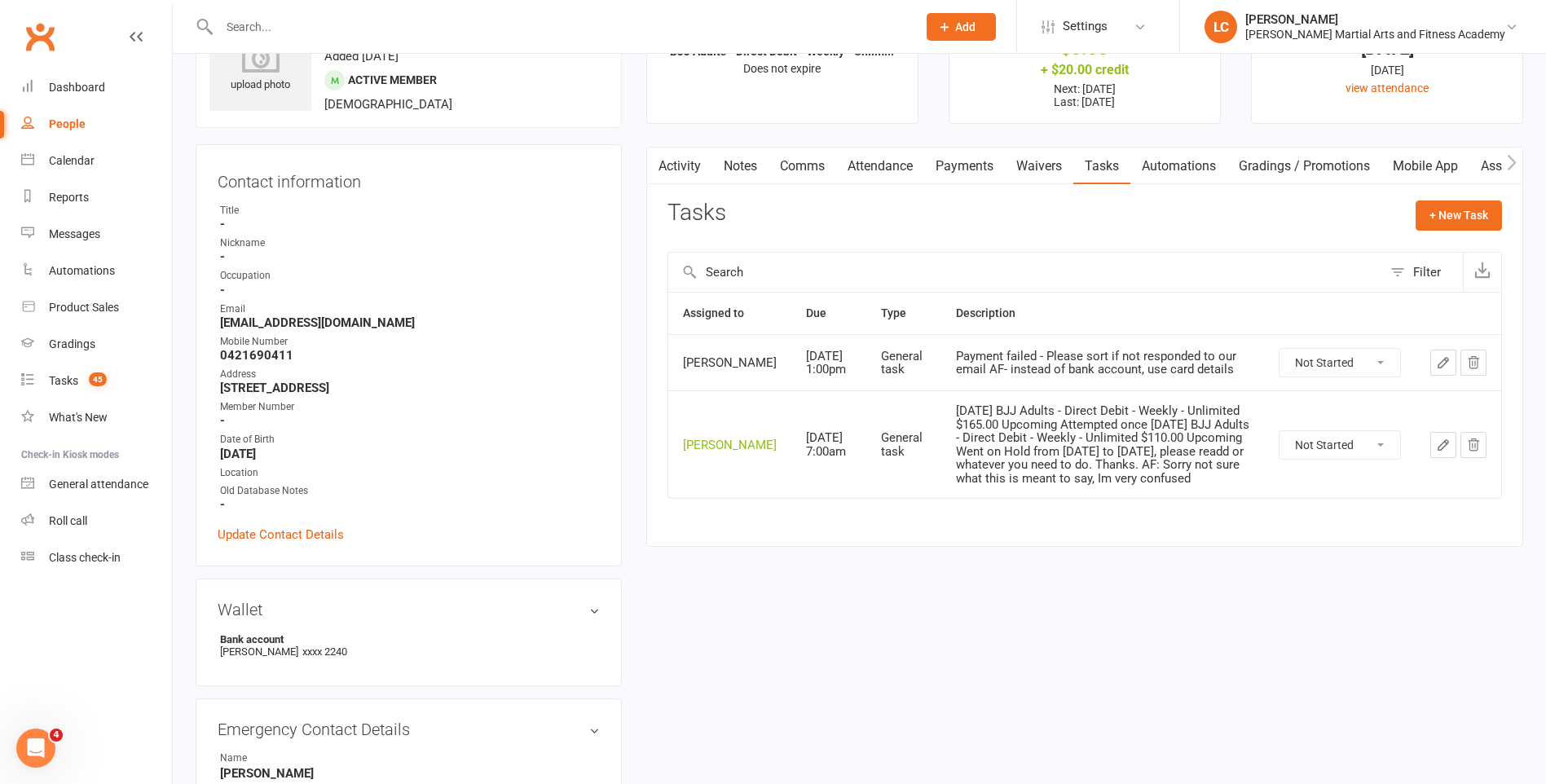
click at [1438, 452] on icon "button" at bounding box center [1443, 445] width 15 height 15
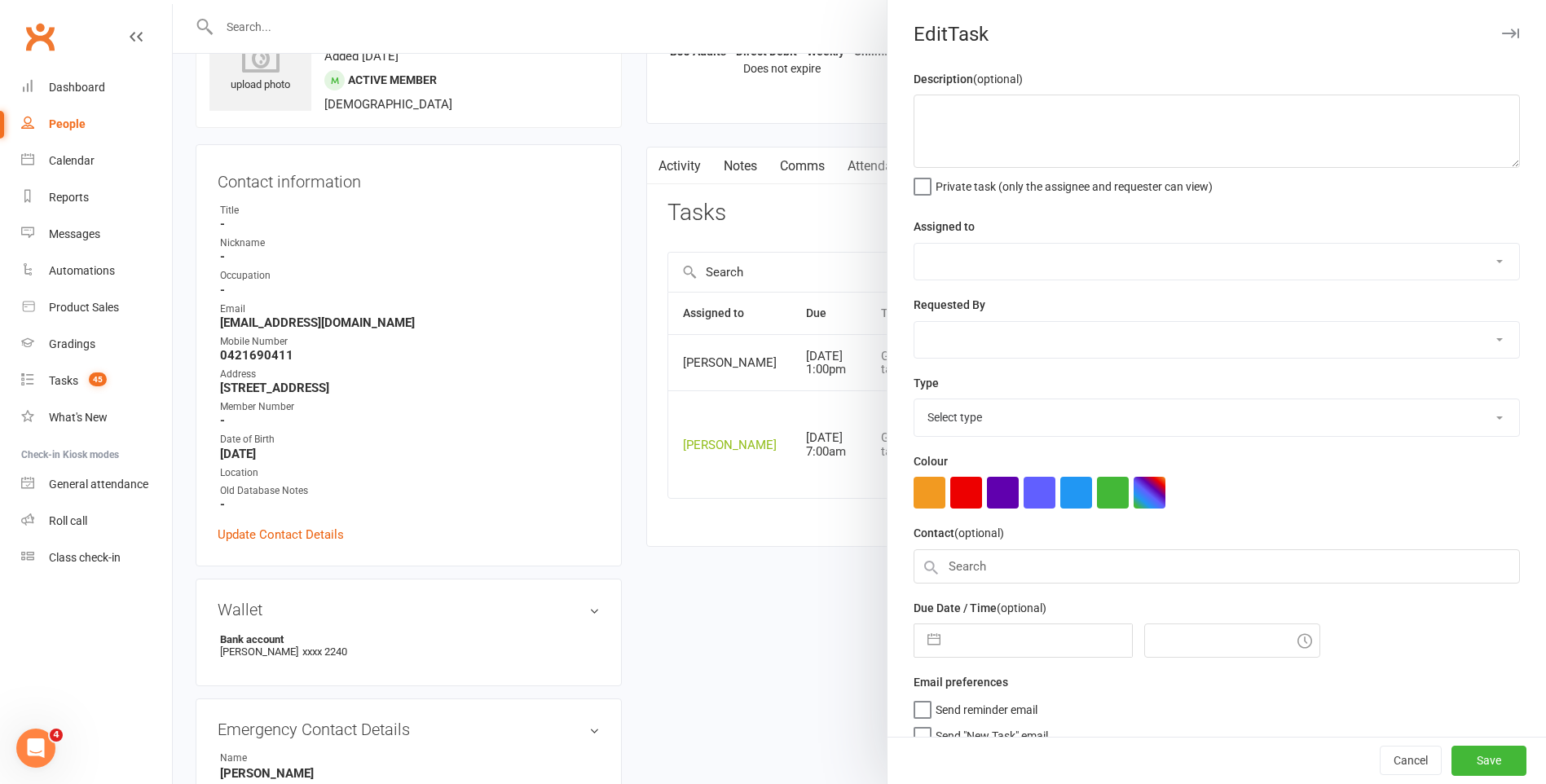
type textarea "05 Oct 2025 BJJ Adults - Direct Debit - Weekly - Unlimited $165.00 Upcoming Att…"
select select "47778"
select select "50751"
type input "03 Nov 2025"
type input "7:00am"
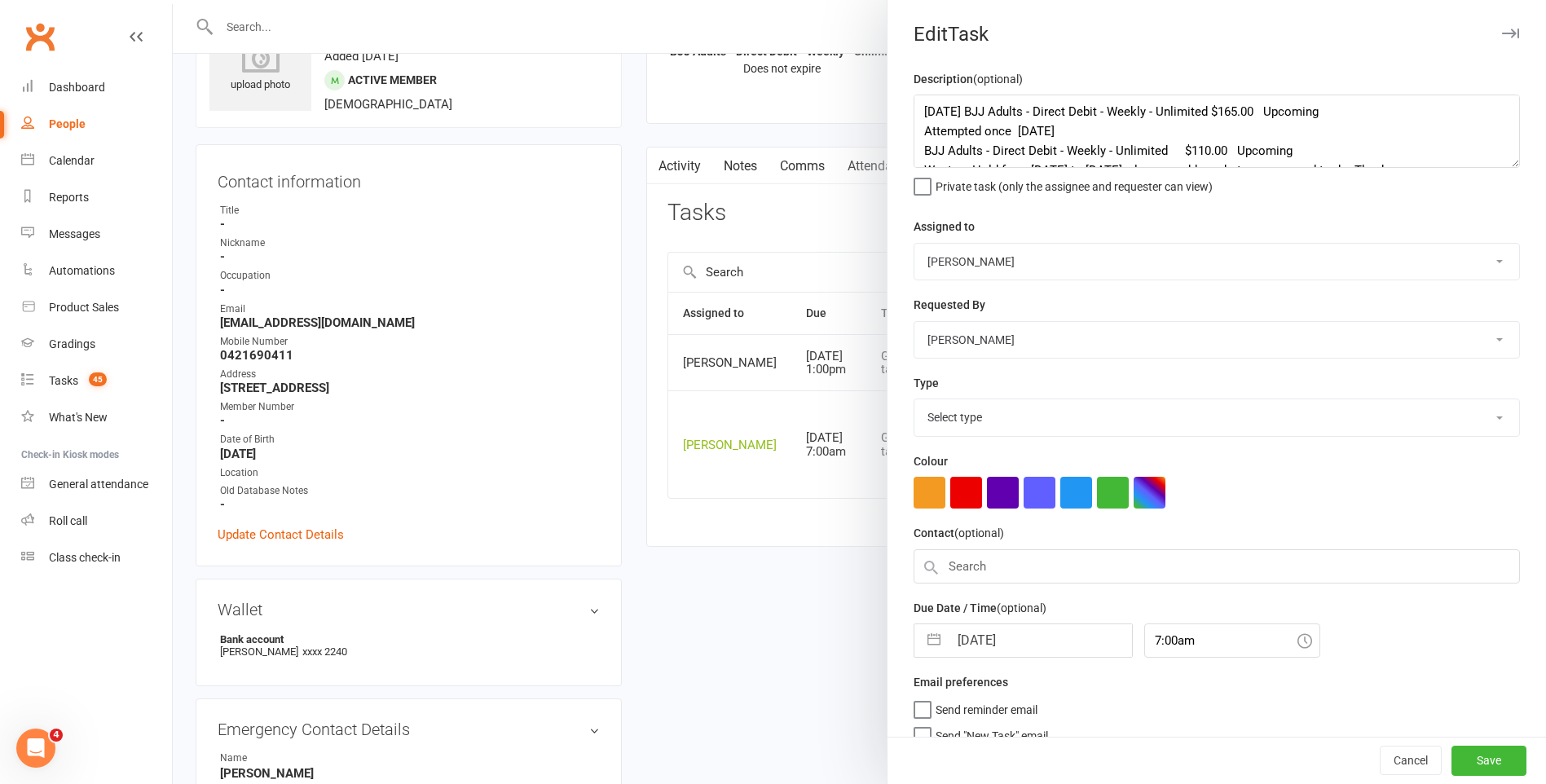
select select "25648"
click at [998, 252] on select "Stephen Erceg Robert Wilsnach Kiam Padamsey Matthew Erceg Tiffany Orenchuk Leo …" at bounding box center [1216, 261] width 604 height 36
select select "50751"
click at [914, 244] on select "Stephen Erceg Robert Wilsnach Kiam Padamsey Matthew Erceg Tiffany Orenchuk Leo …" at bounding box center [1216, 261] width 604 height 36
click at [989, 328] on select "Stephen Erceg Robert Wilsnach Kiam Padamsey Matthew Erceg Tiffany Orenchuk Leo …" at bounding box center [1216, 340] width 604 height 36
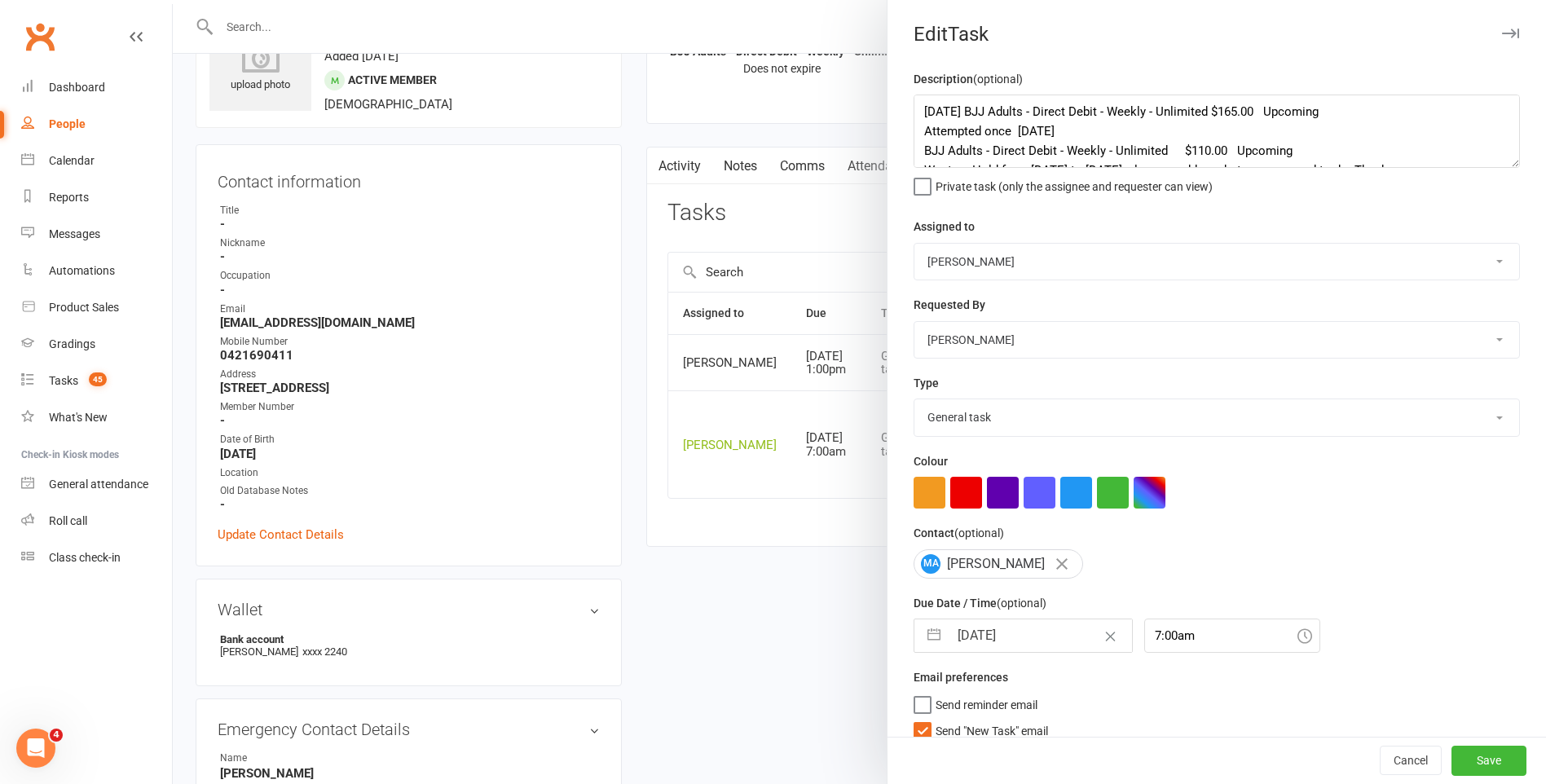
select select "47778"
click at [914, 324] on select "Stephen Erceg Robert Wilsnach Kiam Padamsey Matthew Erceg Tiffany Orenchuk Leo …" at bounding box center [1216, 340] width 604 height 36
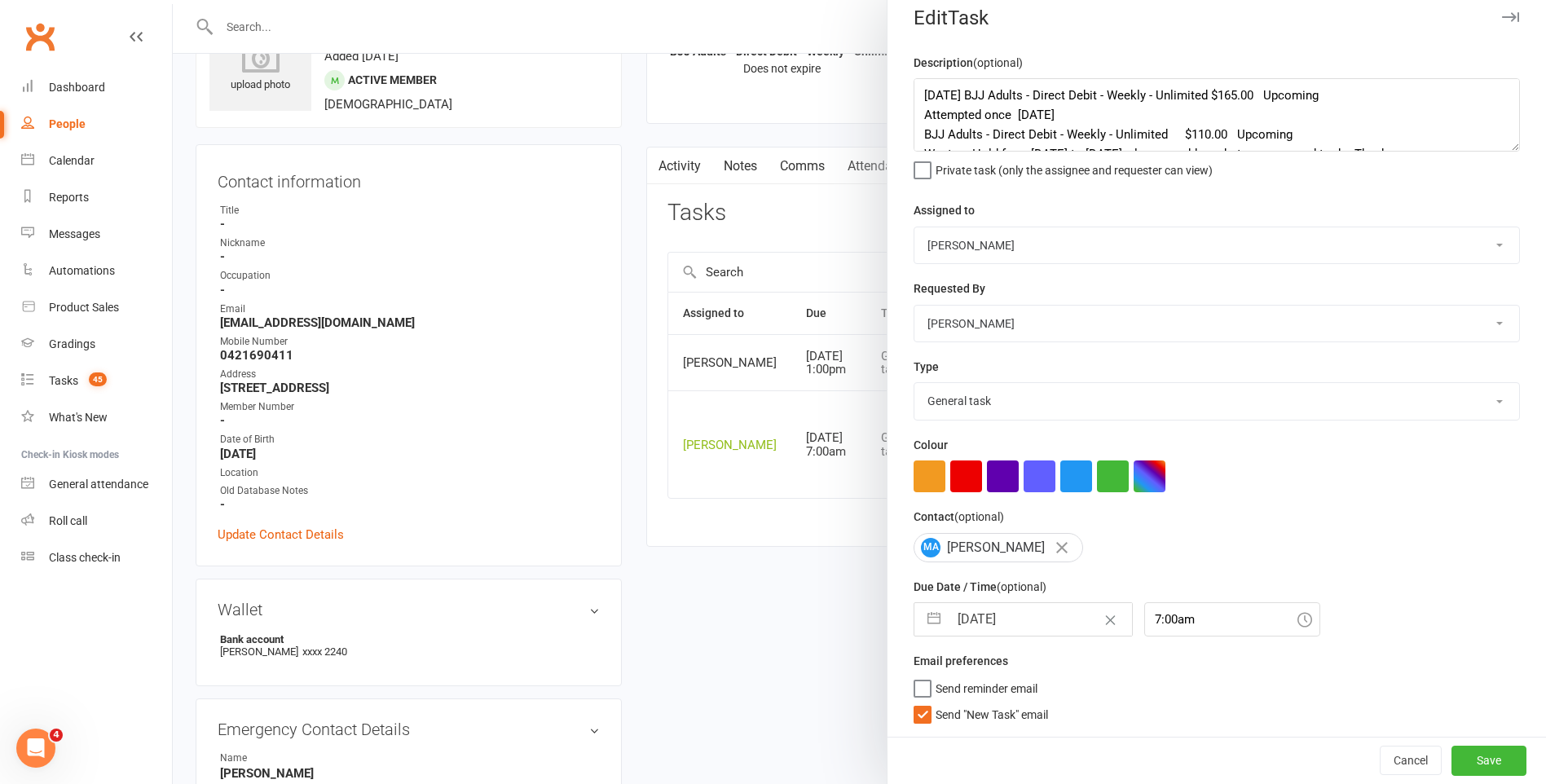
drag, startPoint x: 911, startPoint y: 719, endPoint x: 958, endPoint y: 723, distance: 47.2
click at [913, 716] on label "Send "New Task" email" at bounding box center [981, 711] width 135 height 16
click at [913, 703] on input "Send "New Task" email" at bounding box center [981, 703] width 135 height 0
click at [1468, 764] on button "Save" at bounding box center [1488, 760] width 75 height 29
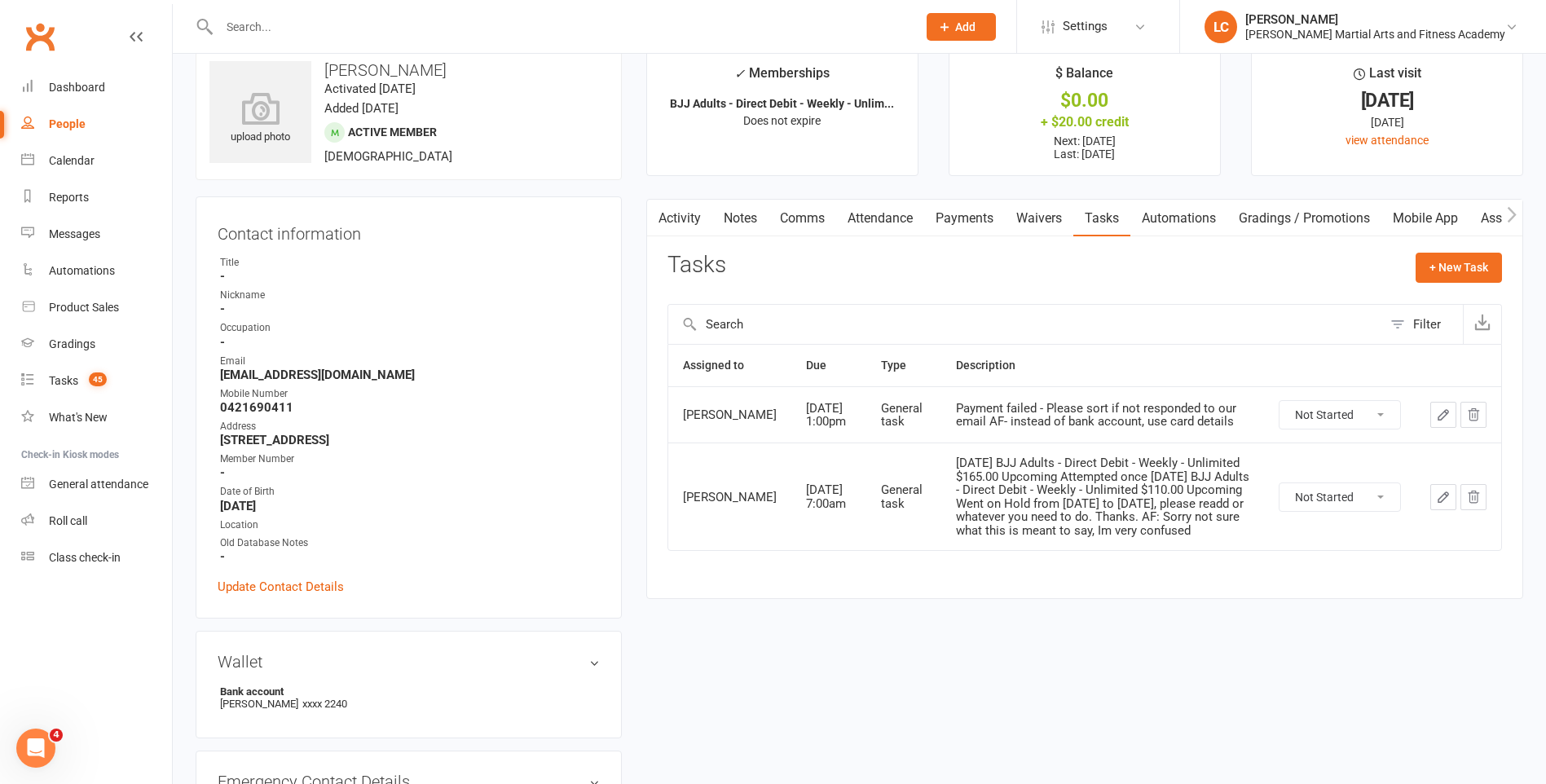
scroll to position [0, 0]
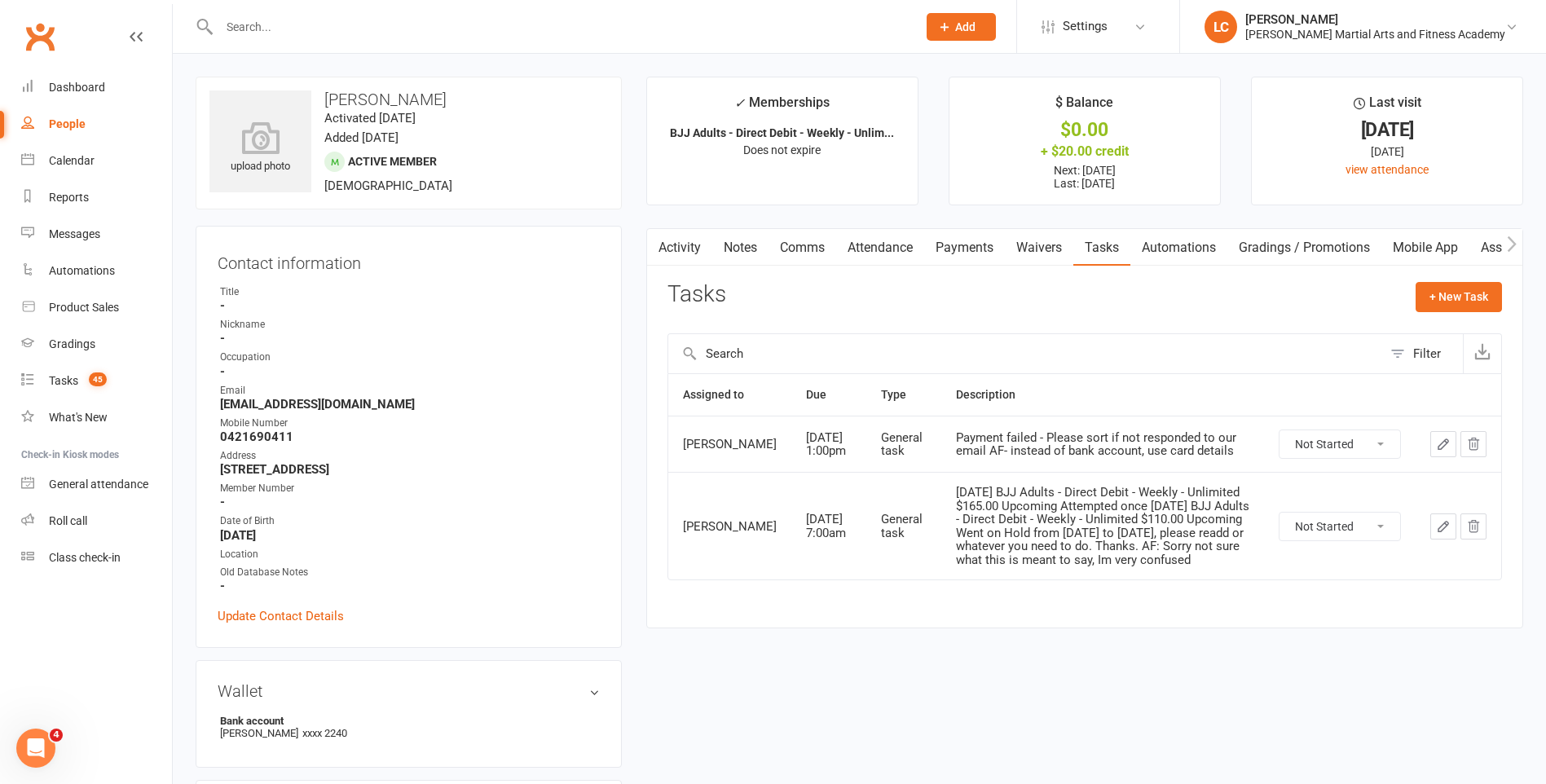
drag, startPoint x: 749, startPoint y: 212, endPoint x: 739, endPoint y: 249, distance: 38.3
click at [748, 212] on main "✓ Memberships BJJ Adults - Direct Debit - Weekly - Unlim... Does not expire $ B…" at bounding box center [1084, 361] width 901 height 568
click at [739, 249] on link "Notes" at bounding box center [741, 248] width 57 height 37
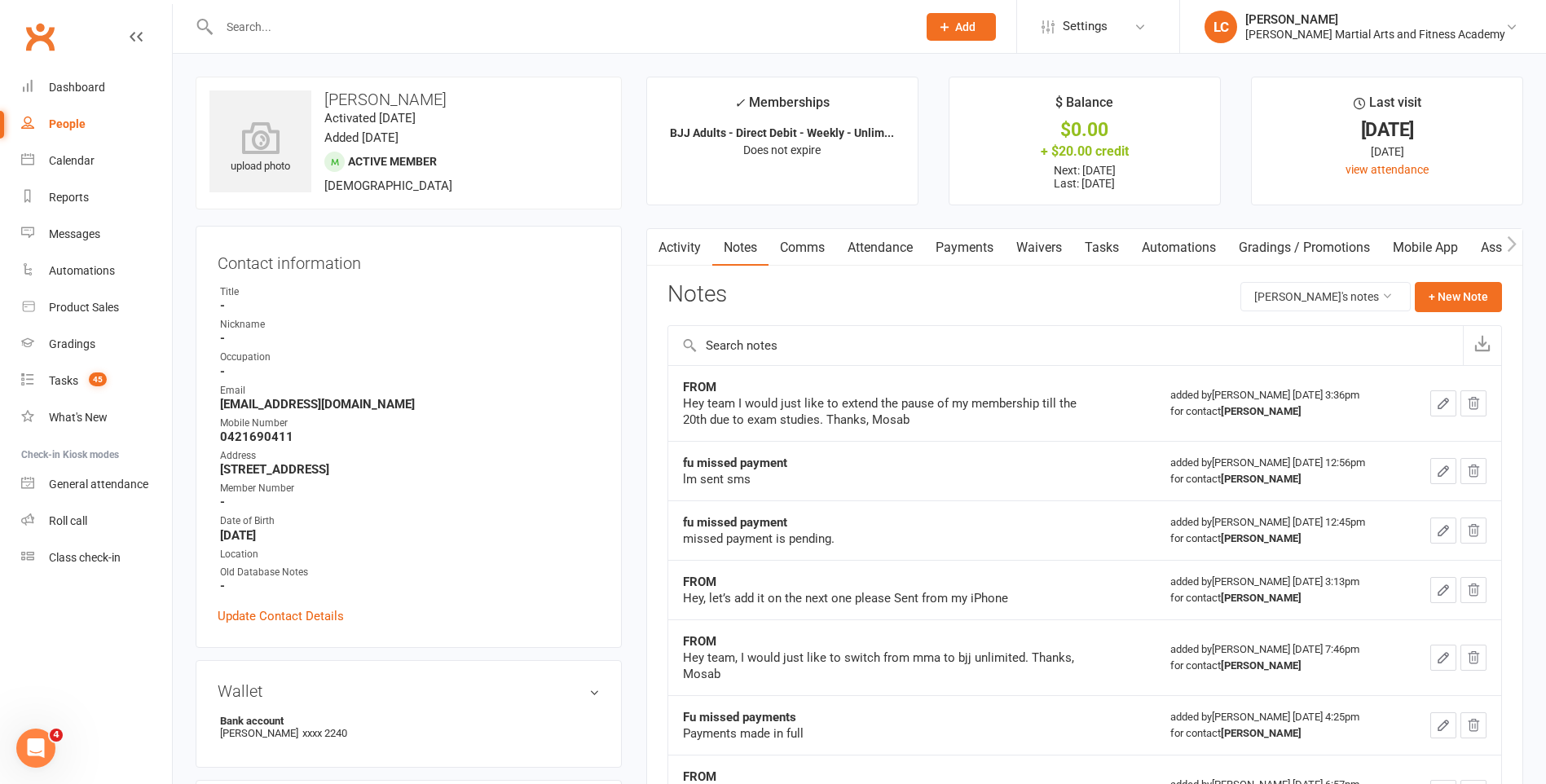
click at [671, 254] on link "Activity" at bounding box center [680, 248] width 65 height 37
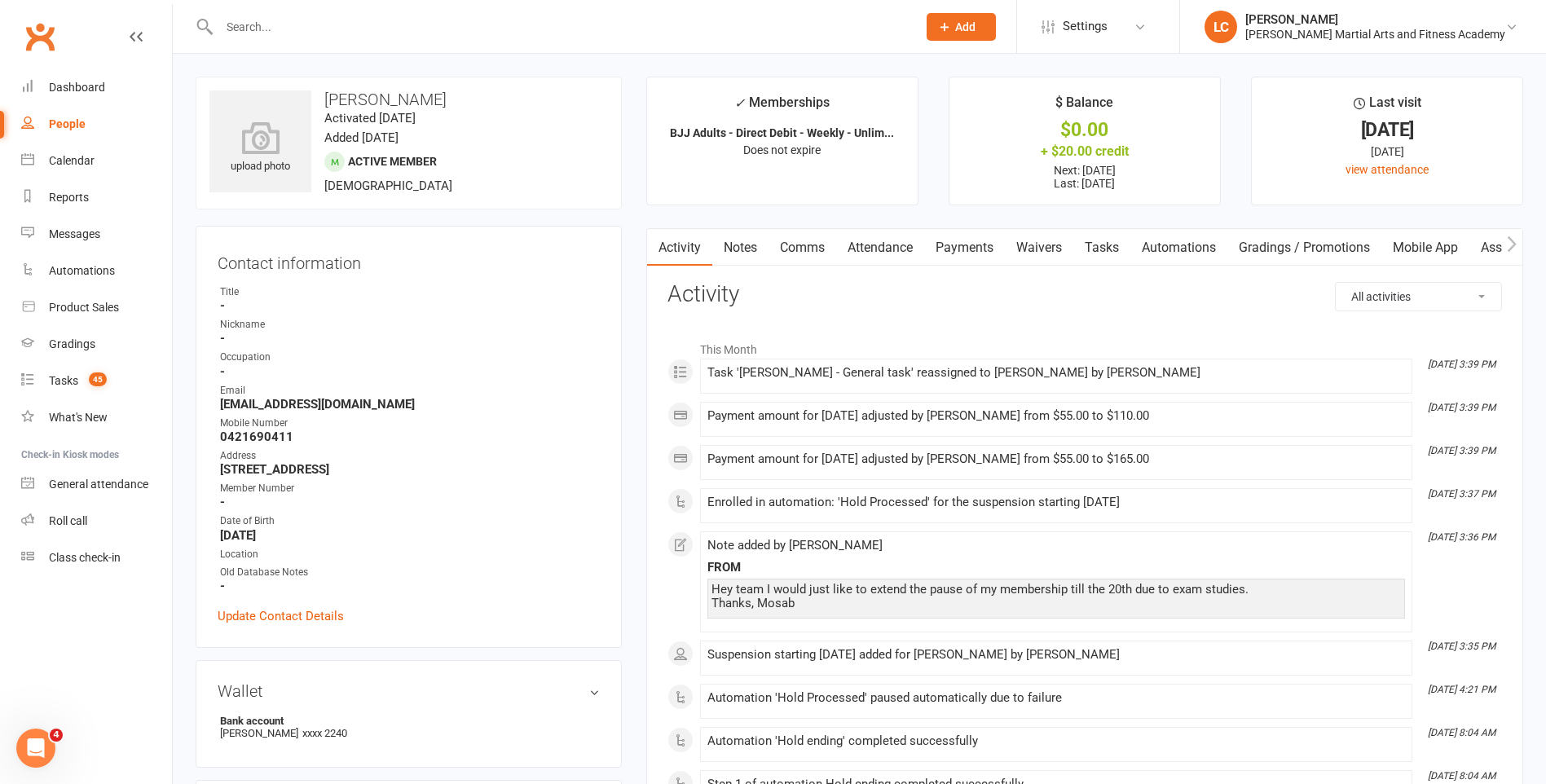
click at [788, 250] on link "Comms" at bounding box center [802, 248] width 67 height 37
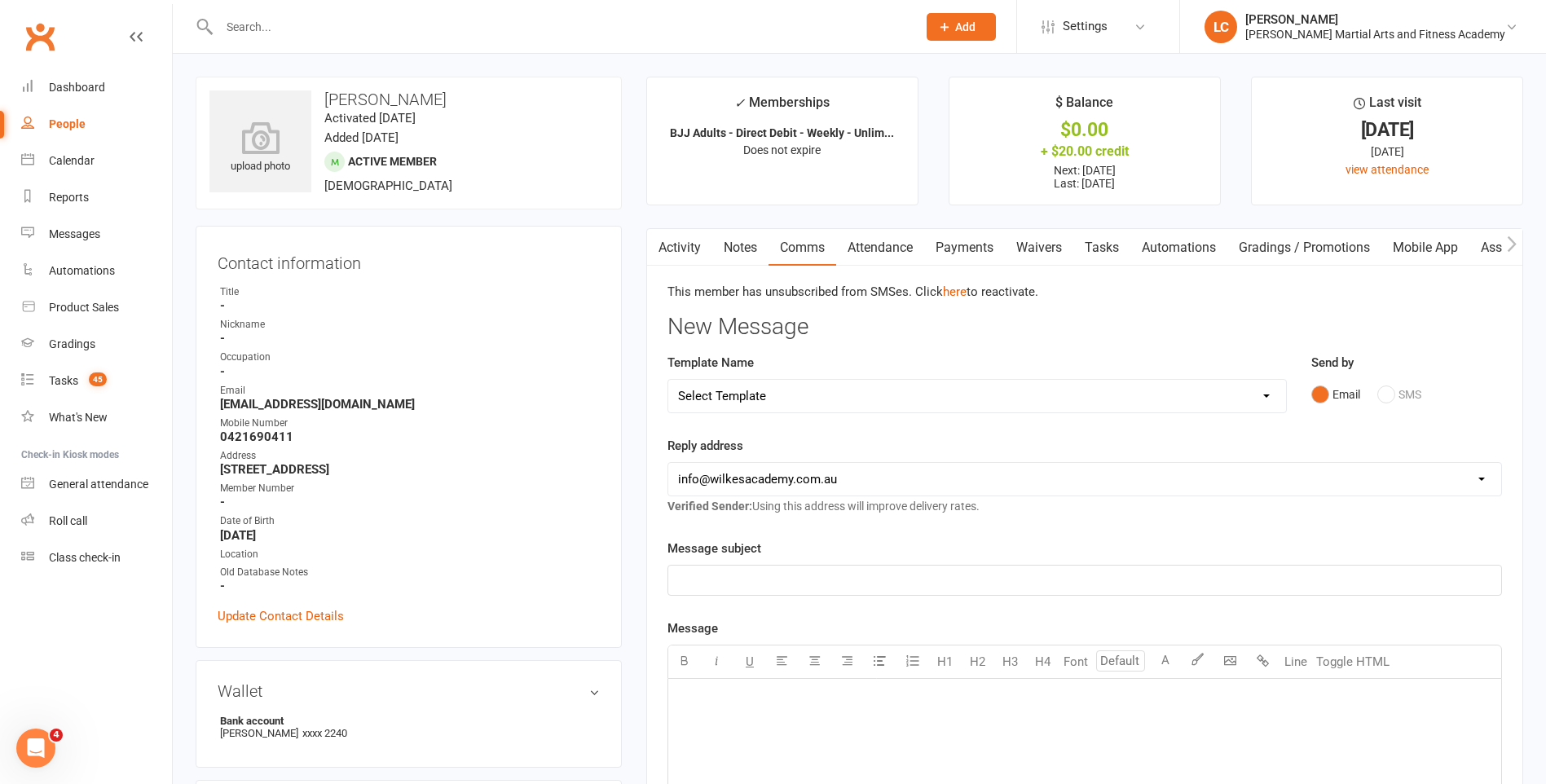
click at [796, 383] on select "Select Template [Email] Birthday Party Enquiry [Email] 2-5yo Grading Form [Emai…" at bounding box center [977, 396] width 618 height 33
select select "40"
click at [668, 380] on select "Select Template [Email] Birthday Party Enquiry [Email] 2-5yo Grading Form [Emai…" at bounding box center [977, 396] width 618 height 33
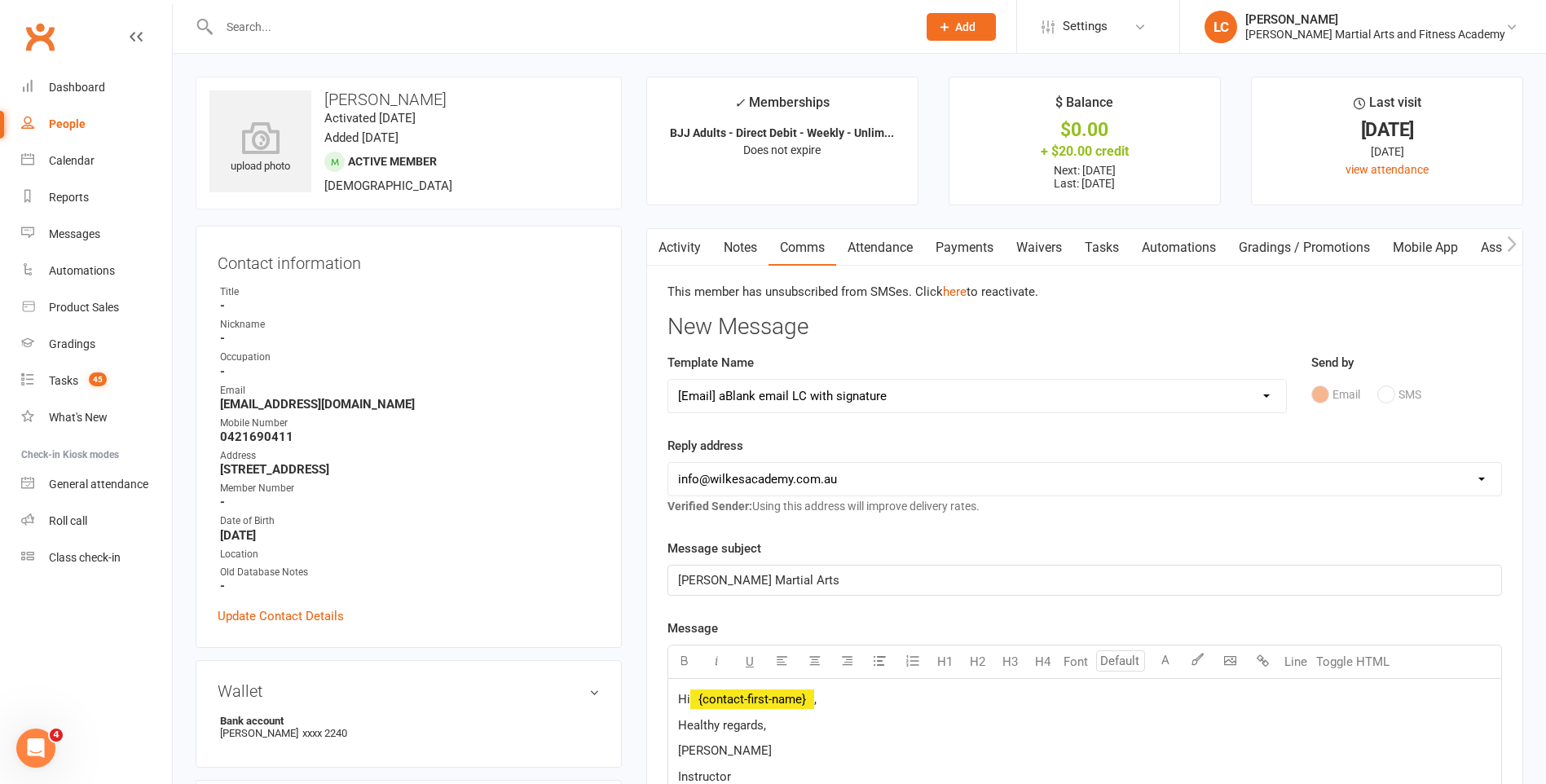
click at [854, 694] on p "Hi ﻿ {contact-first-name} ," at bounding box center [1084, 699] width 813 height 19
click at [1443, 733] on p "Thanks for reaching out, apologies for the late reply we had several people out…" at bounding box center [1084, 726] width 813 height 19
drag, startPoint x: 932, startPoint y: 763, endPoint x: 901, endPoint y: 750, distance: 33.6
click at [932, 763] on p "Healthy regards," at bounding box center [1084, 770] width 813 height 19
click at [886, 742] on p "Thanks for reaching out, apologies for the late reply we had several people out…" at bounding box center [1084, 735] width 813 height 39
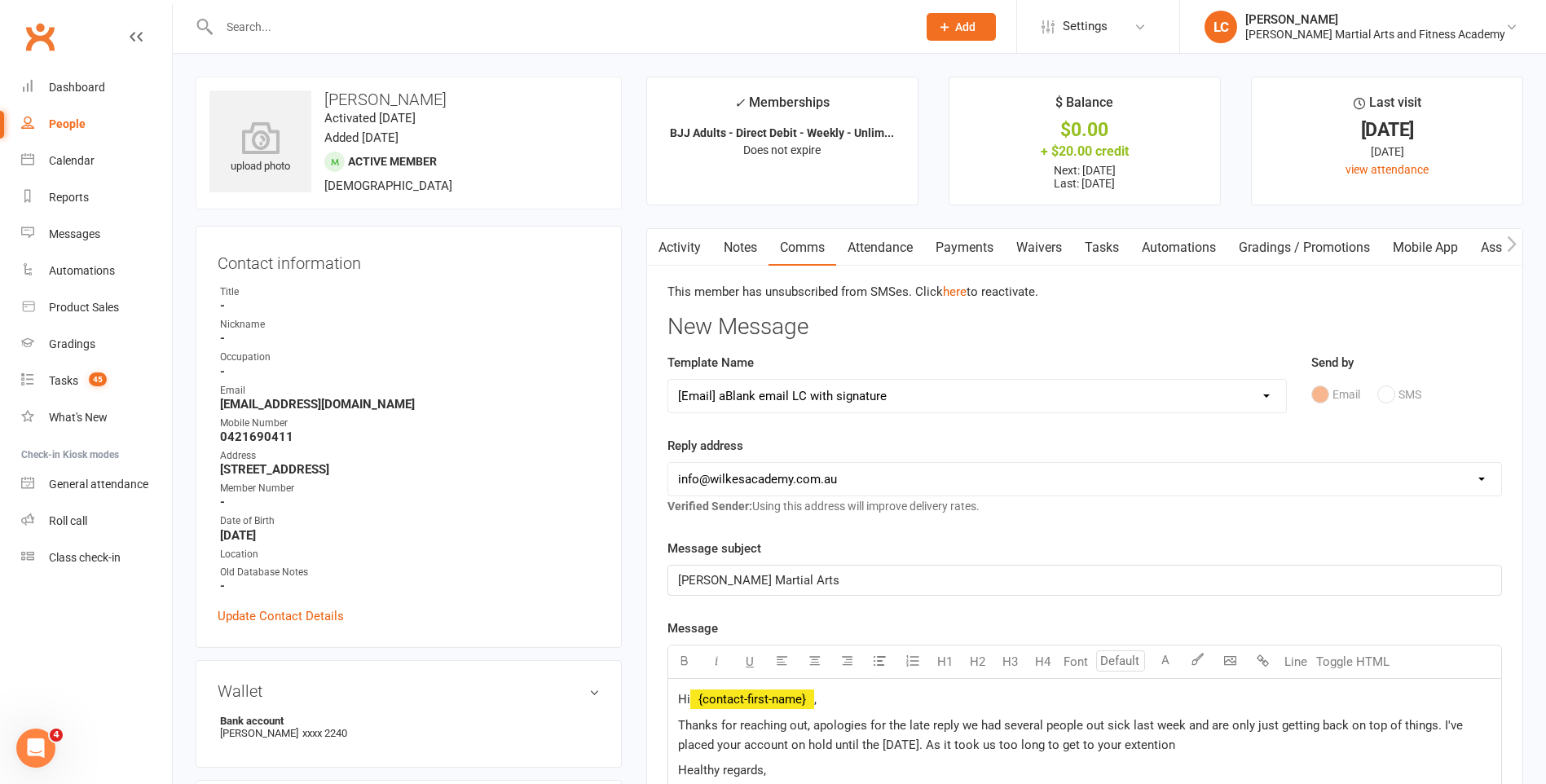
click at [1183, 742] on span "Thanks for reaching out, apologies for the late reply we had several people out…" at bounding box center [1072, 734] width 788 height 35
click at [1243, 738] on p "Thanks for reaching out, apologies for the late reply we had several people out…" at bounding box center [1084, 735] width 813 height 39
click at [1161, 745] on span "Thanks for reaching out, apologies for the late reply we had several people out…" at bounding box center [1072, 734] width 788 height 35
click at [1129, 741] on span "Thanks for reaching out, apologies for the late reply we had several people out…" at bounding box center [1072, 734] width 788 height 35
click at [1208, 744] on span "Thanks for reaching out, apologies for the late reply we had several people out…" at bounding box center [1072, 734] width 788 height 35
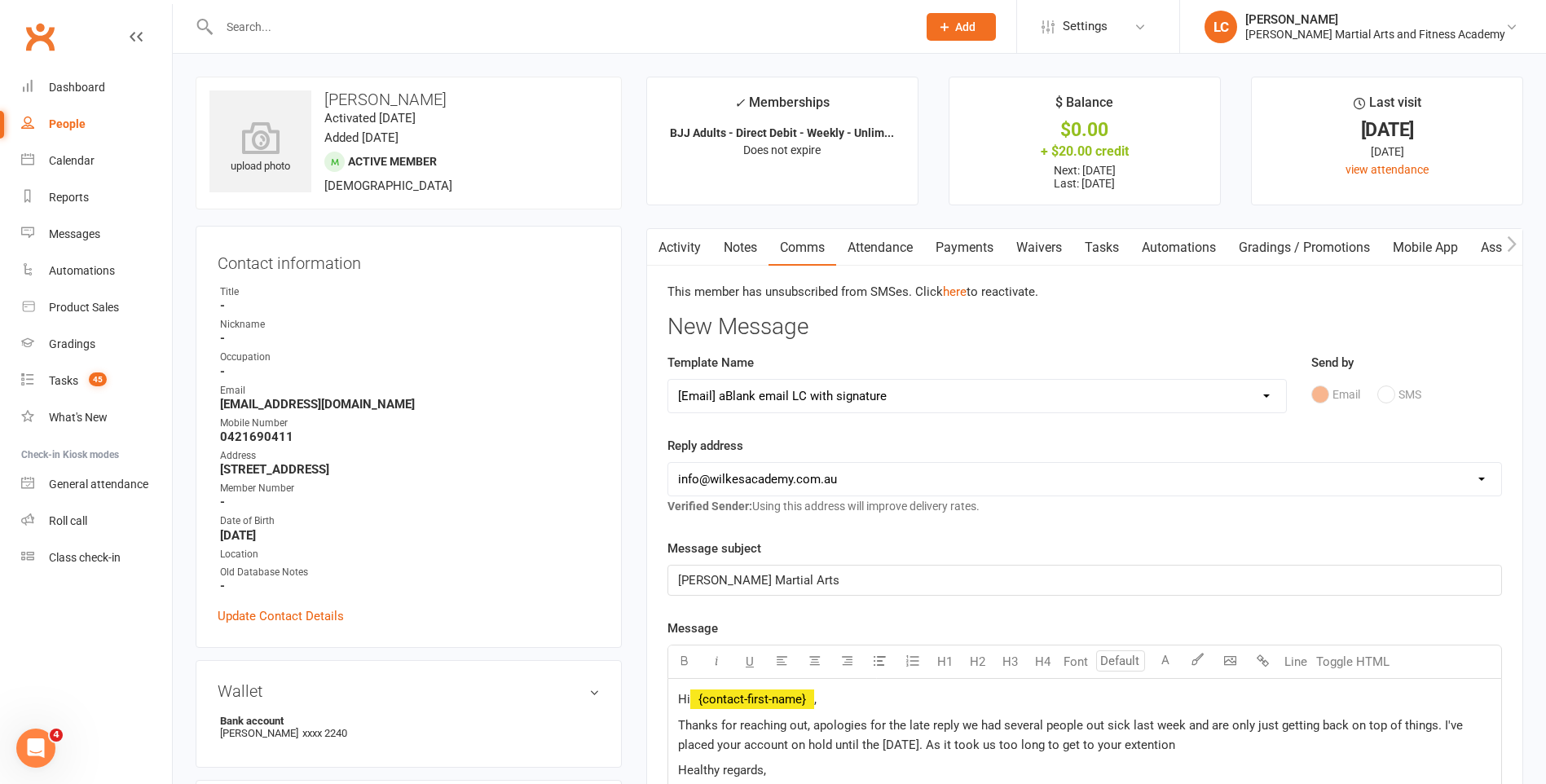
click at [1215, 741] on span "Thanks for reaching out, apologies for the late reply we had several people out…" at bounding box center [1072, 734] width 788 height 35
click at [1234, 747] on p "Thanks for reaching out, apologies for the late reply we had several people out…" at bounding box center [1084, 735] width 813 height 39
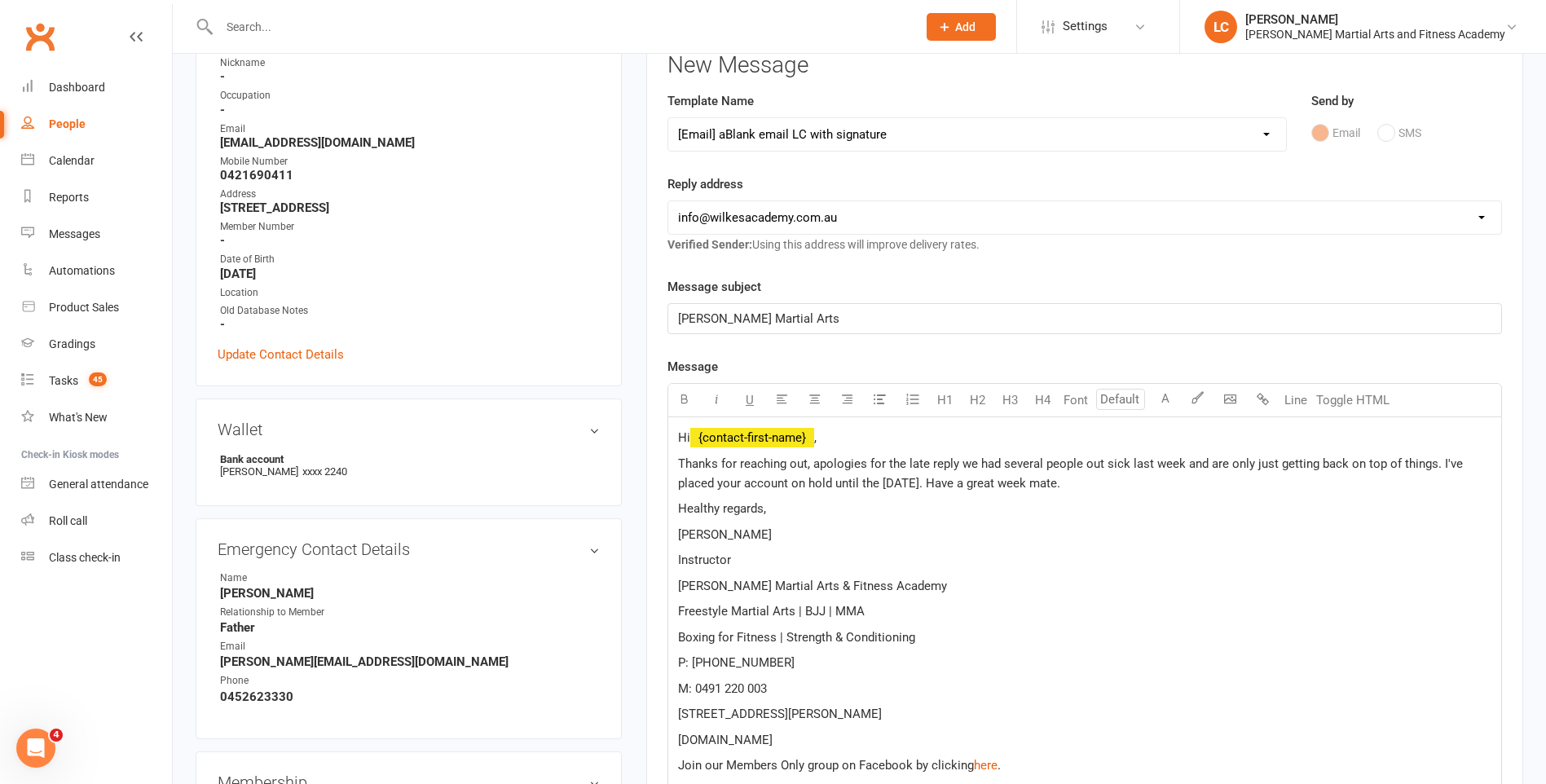
scroll to position [652, 0]
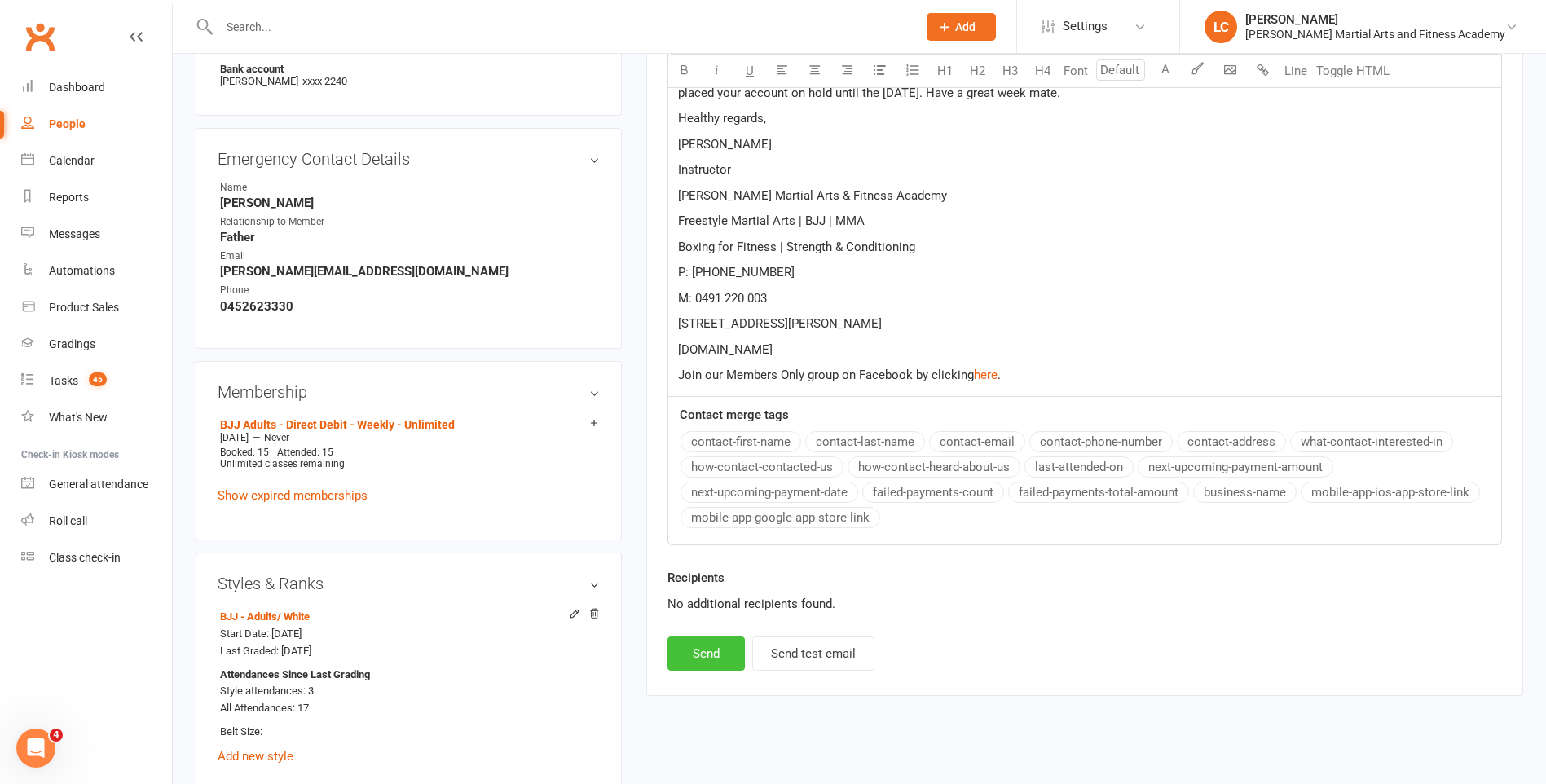
click at [698, 643] on button "Send" at bounding box center [705, 653] width 77 height 35
select select
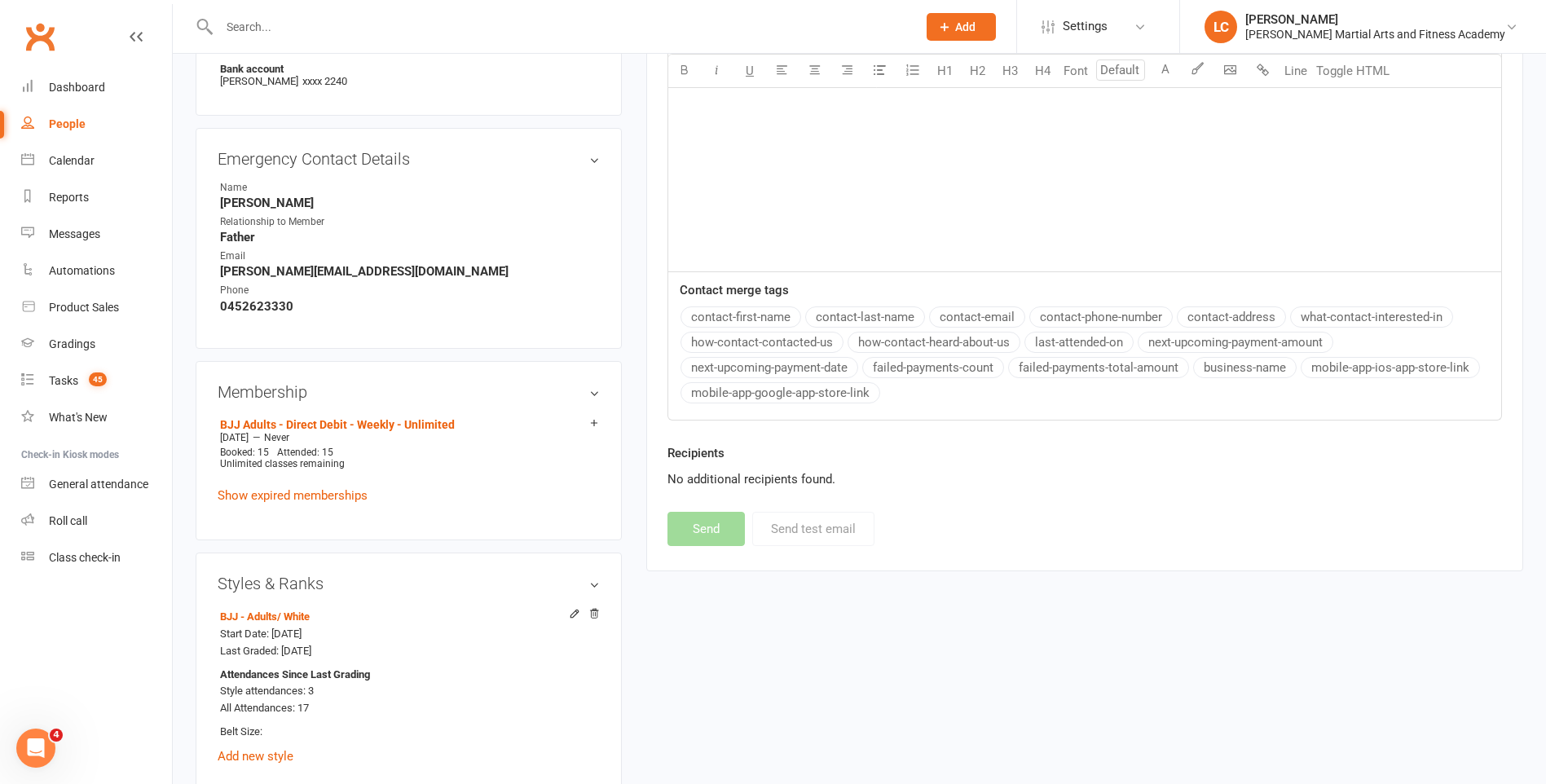
click at [340, 42] on div at bounding box center [550, 27] width 710 height 53
click at [334, 31] on input "text" at bounding box center [559, 27] width 691 height 23
paste input "Sarah Forbes <sarahforbes89@gmail.com>"
drag, startPoint x: 295, startPoint y: 22, endPoint x: 112, endPoint y: 42, distance: 184.1
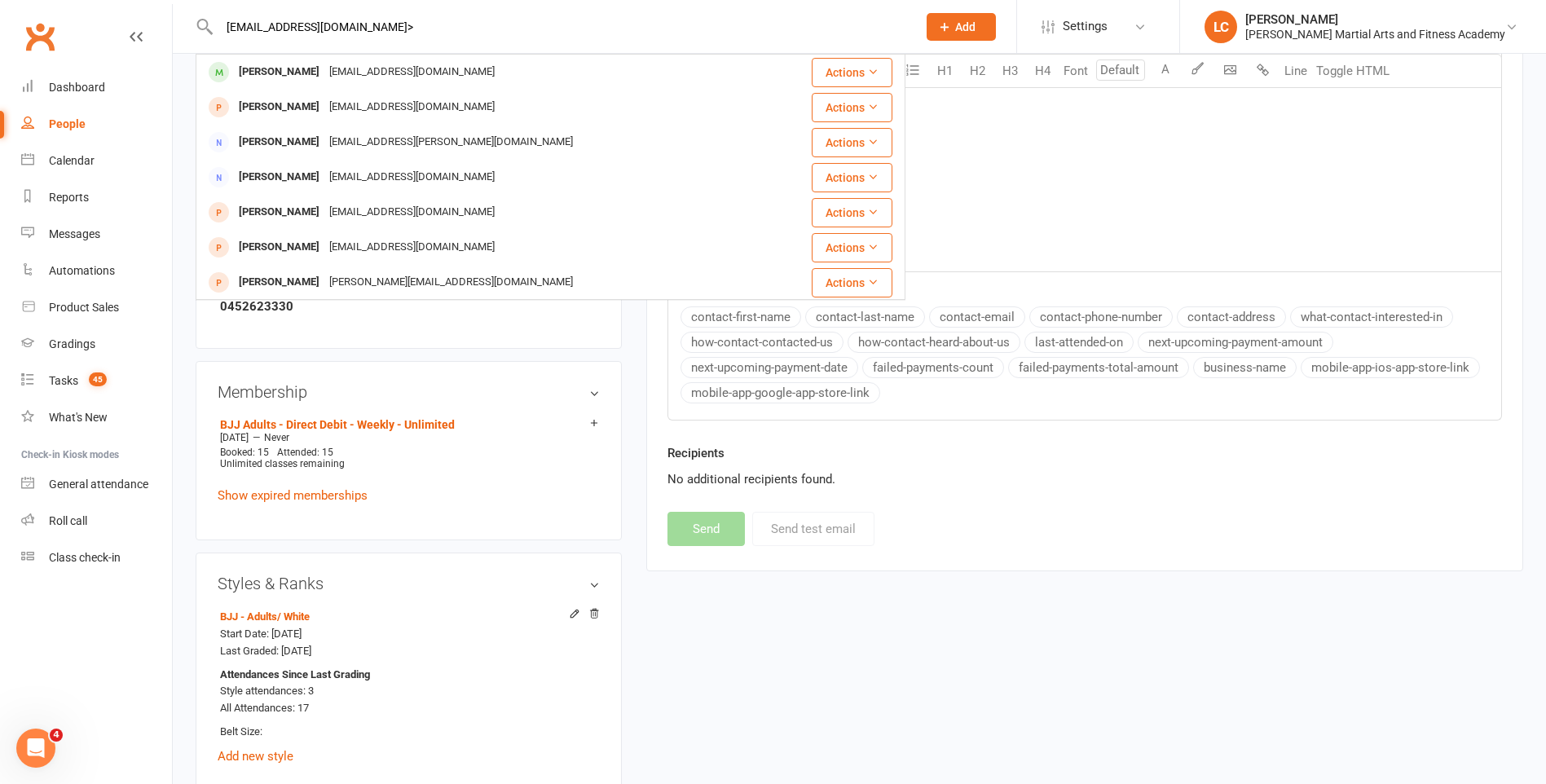
click at [427, 27] on input "sarahforbes89@gmail.com>" at bounding box center [559, 27] width 691 height 23
type input "sarahforbes89@gmail.com"
click at [417, 67] on div "sarahforbes89@gmail.com" at bounding box center [412, 72] width 175 height 24
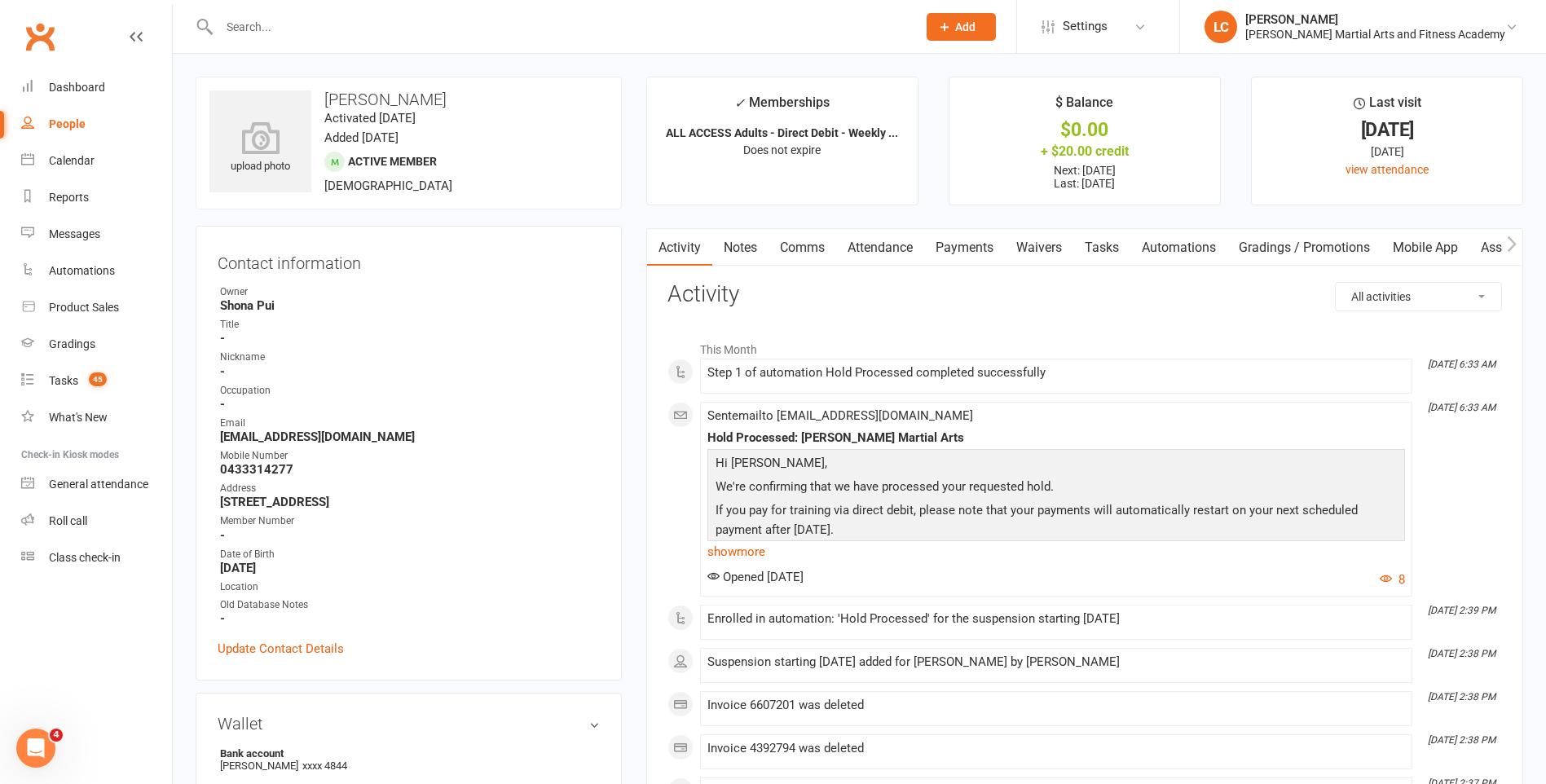
click at [736, 250] on link "Notes" at bounding box center [741, 248] width 57 height 37
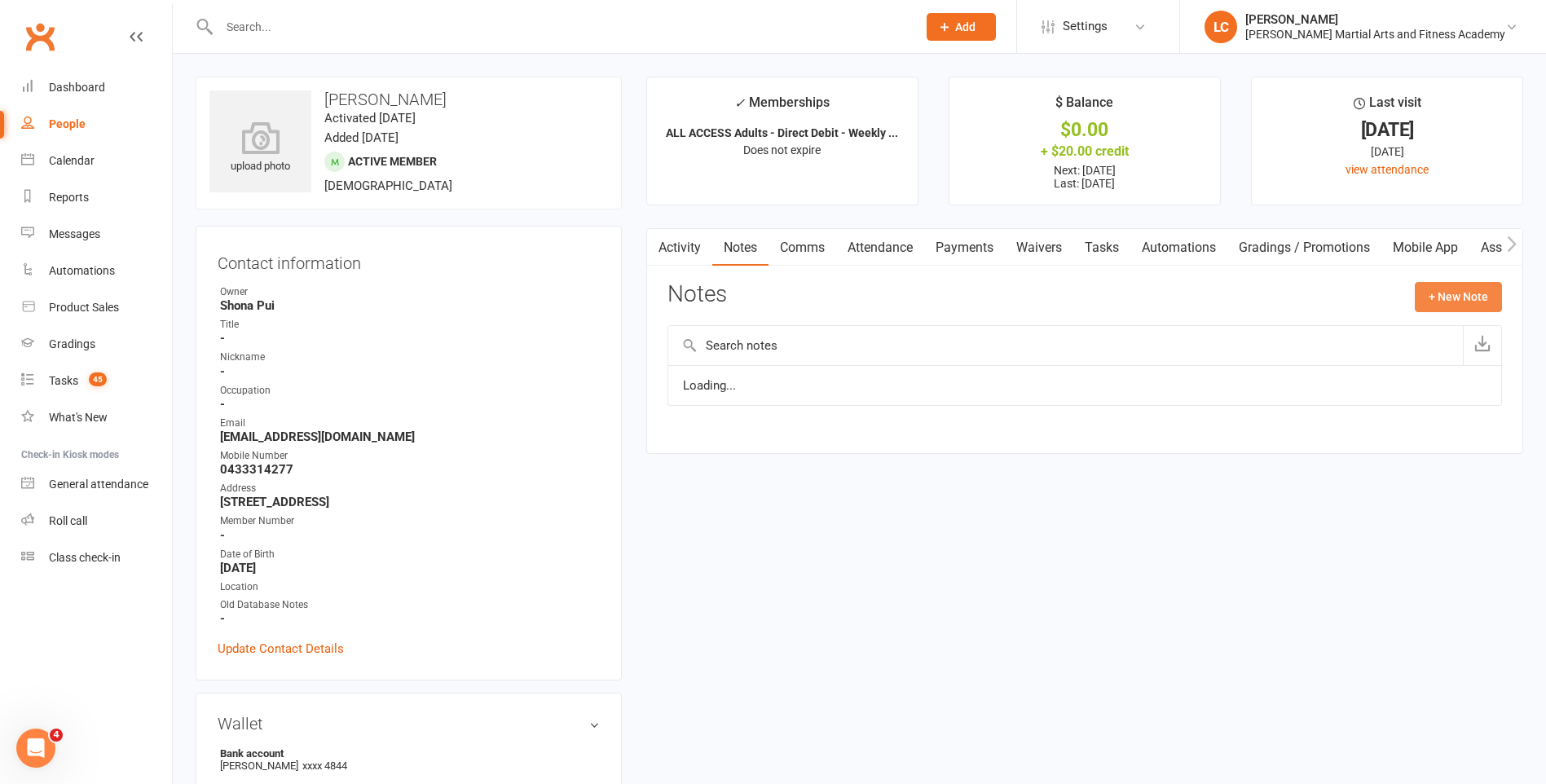
click at [1448, 300] on button "+ New Note" at bounding box center [1458, 296] width 88 height 29
click at [904, 343] on div "Subject" at bounding box center [1084, 350] width 835 height 60
click at [788, 355] on input "text" at bounding box center [1084, 363] width 835 height 35
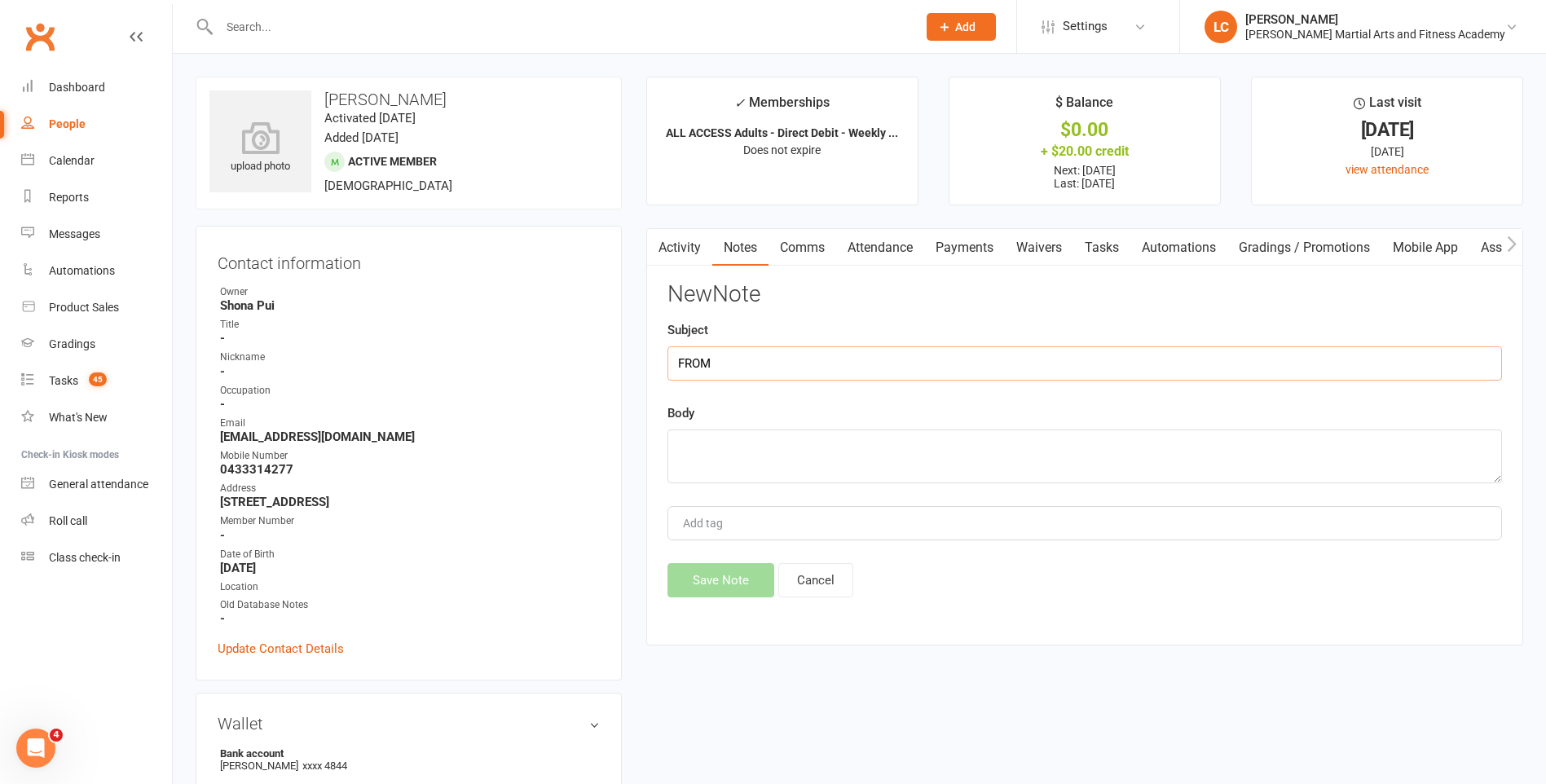
type input "FROM"
click at [819, 445] on textarea at bounding box center [1084, 456] width 835 height 54
paste textarea "Hi David Thanks for that. Sarah"
type textarea "Hi David Thanks for that. Sarah"
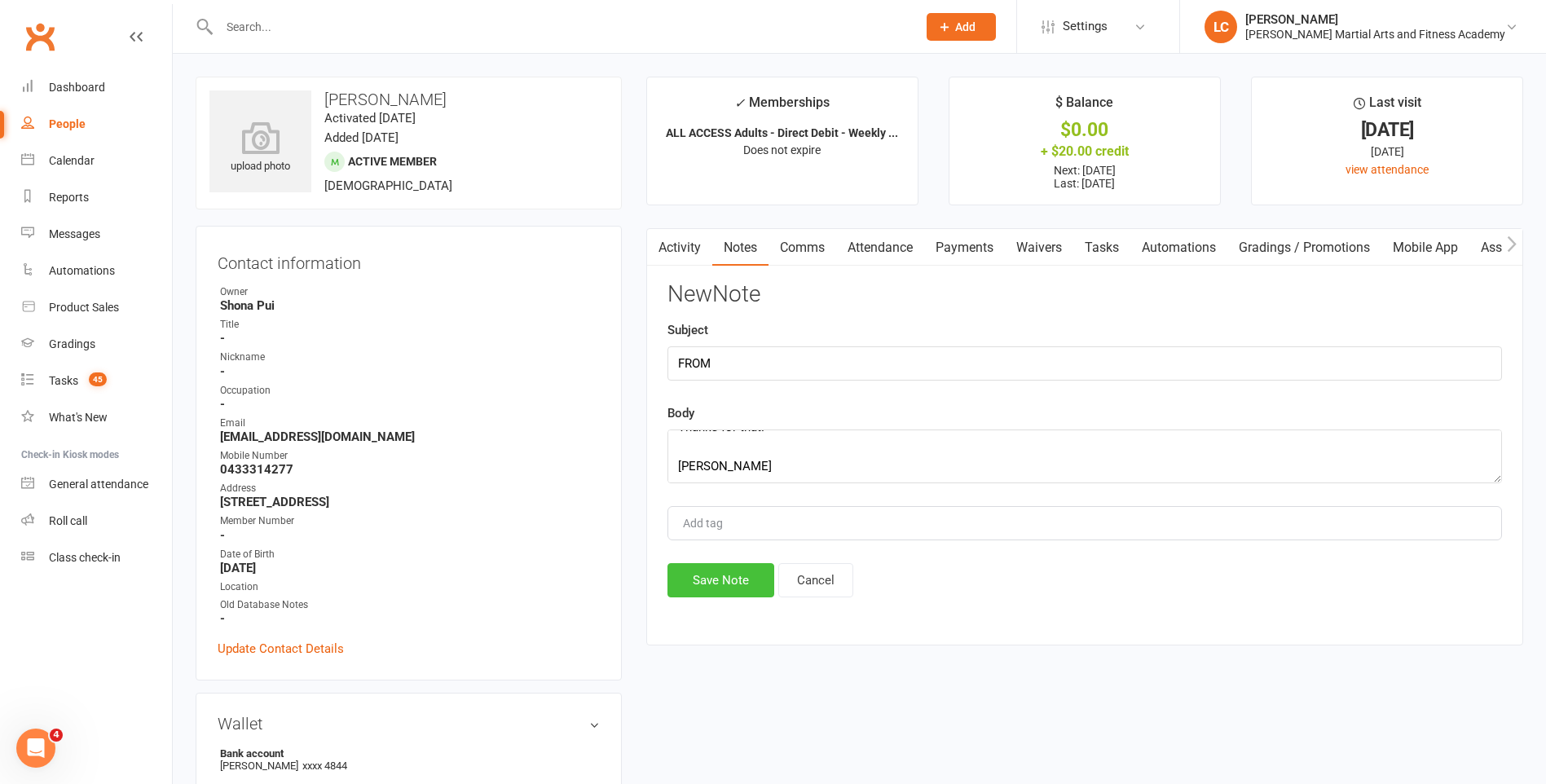
click at [721, 587] on button "Save Note" at bounding box center [720, 580] width 107 height 35
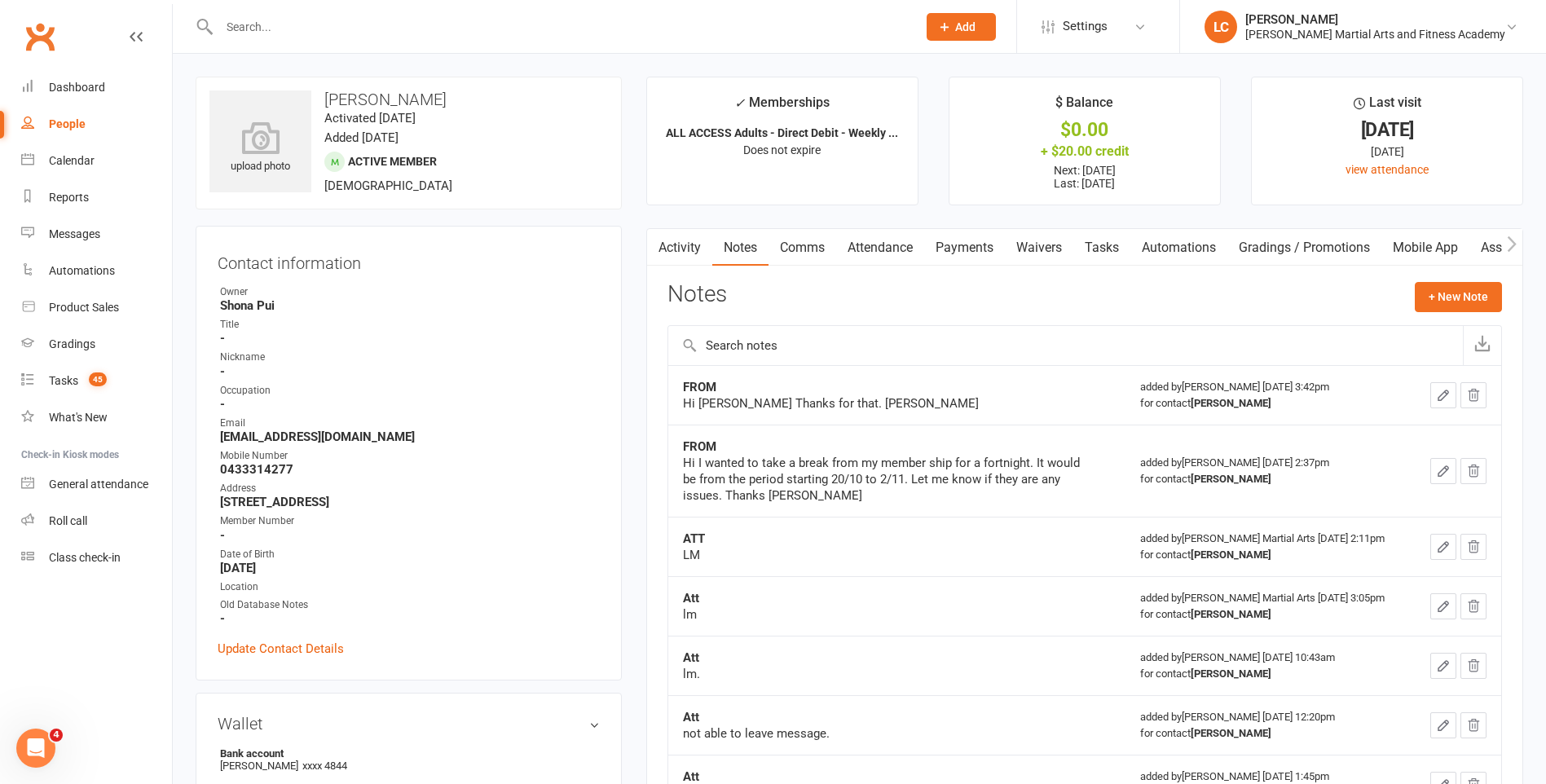
click at [384, 26] on input "text" at bounding box center [559, 27] width 691 height 23
paste input "stephan fritz <client.environment@gmail.com>"
drag, startPoint x: 299, startPoint y: 27, endPoint x: 103, endPoint y: 46, distance: 196.9
click at [103, 4] on header "stephan fritz <client.environment@gmail.com> Loading... Prospect Member Non-att…" at bounding box center [773, 4] width 1546 height 0
click at [499, 34] on input "client.environment@gmail.com>" at bounding box center [559, 27] width 691 height 23
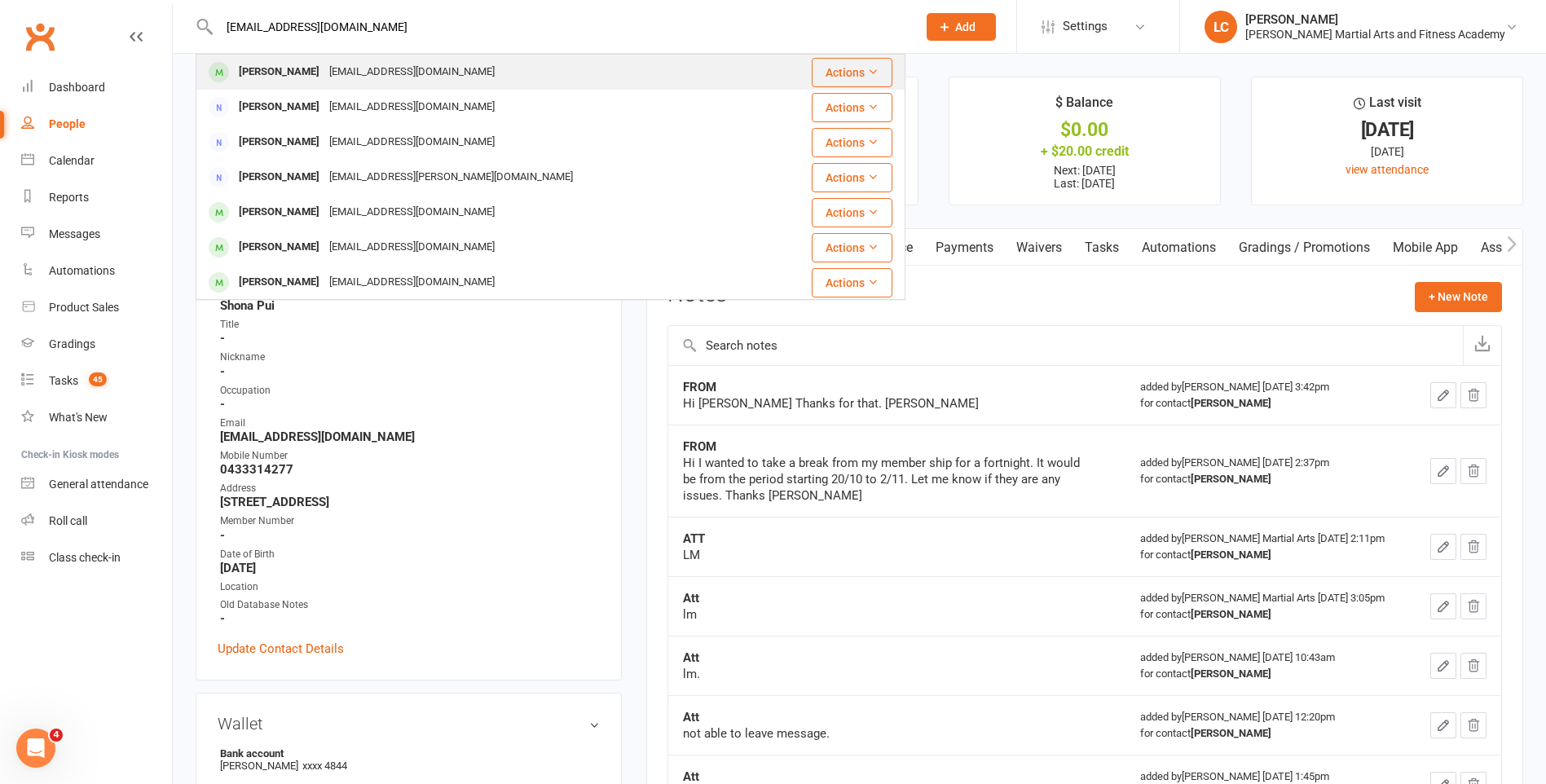
type input "client.environment@gmail.com"
click at [466, 67] on div "Samuel Fritz client.environment@gmail.com" at bounding box center [495, 73] width 595 height 34
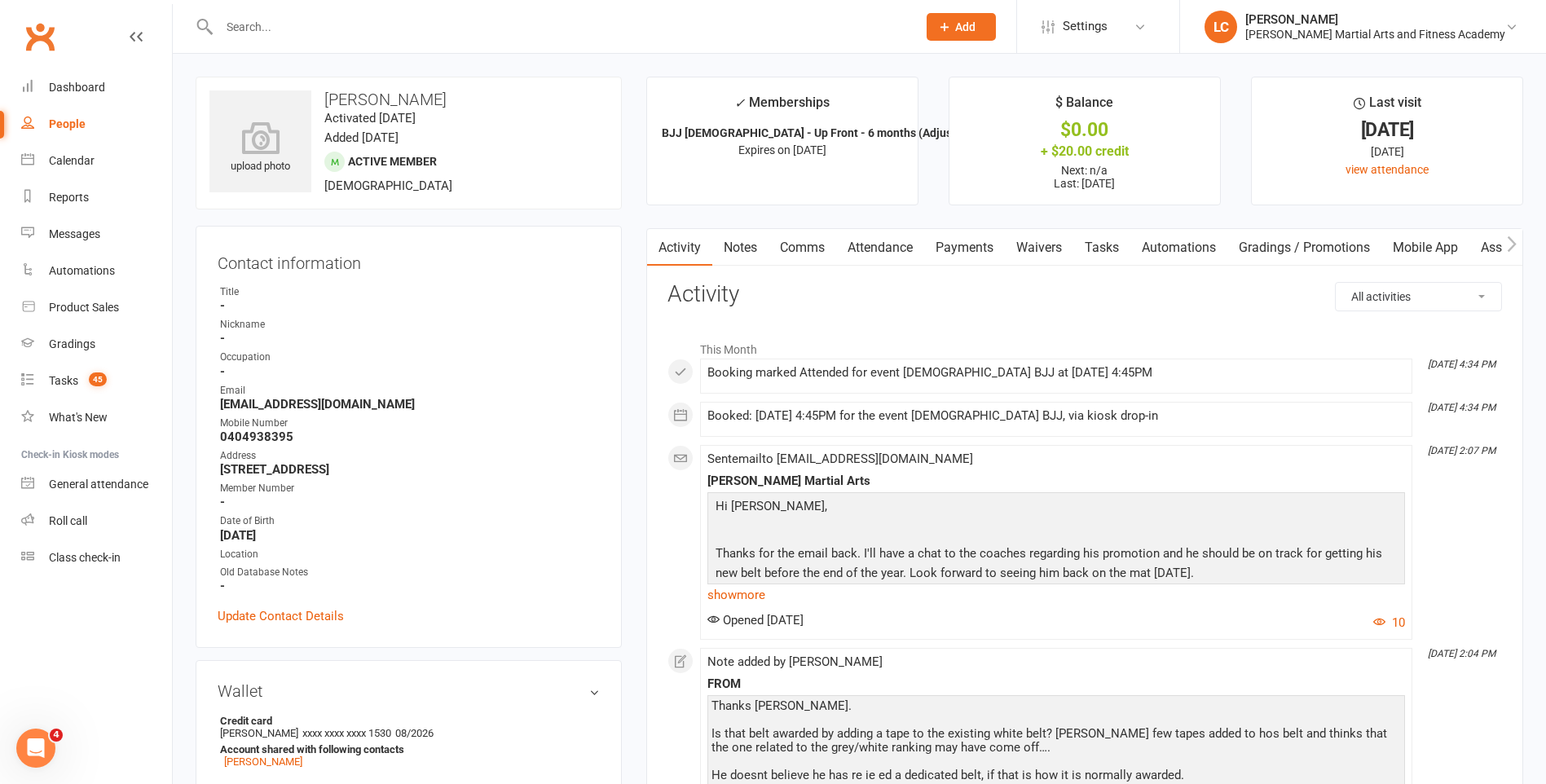
click at [738, 245] on link "Notes" at bounding box center [741, 248] width 57 height 37
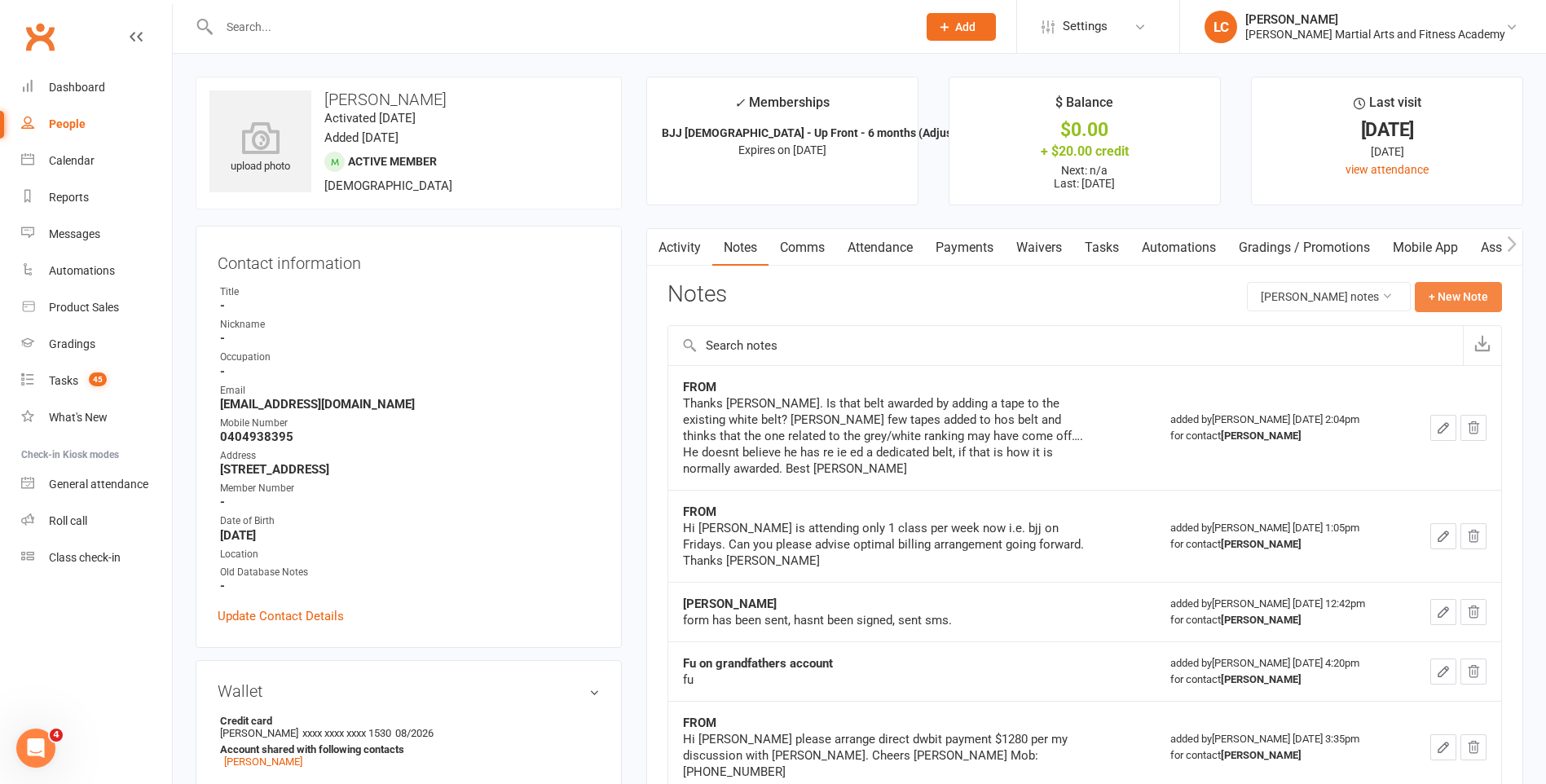
drag, startPoint x: 1421, startPoint y: 281, endPoint x: 1435, endPoint y: 288, distance: 15.7
click at [1434, 287] on div "Activity Notes Comms Attendance Payments Waivers Tasks Automations Gradings / P…" at bounding box center [1084, 758] width 877 height 1061
drag, startPoint x: 1435, startPoint y: 288, endPoint x: 1450, endPoint y: 304, distance: 21.9
click at [1450, 304] on button "+ New Note" at bounding box center [1458, 296] width 88 height 29
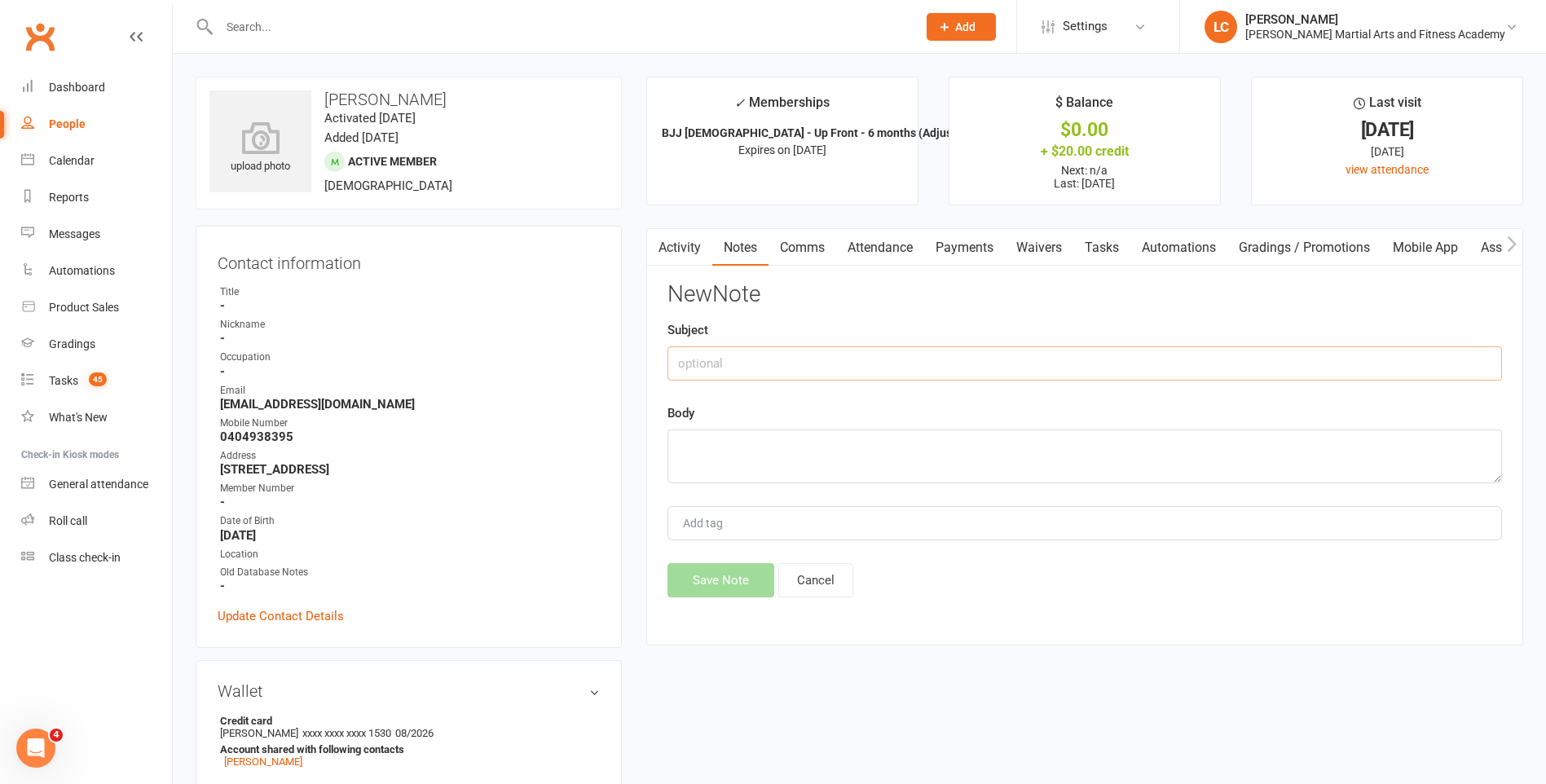
click at [863, 380] on input "text" at bounding box center [1084, 363] width 835 height 35
type input "FROM"
click at [789, 462] on textarea at bounding box center [1084, 456] width 835 height 54
paste textarea "Thanks Jackson."
type textarea "Thanks Jackson."
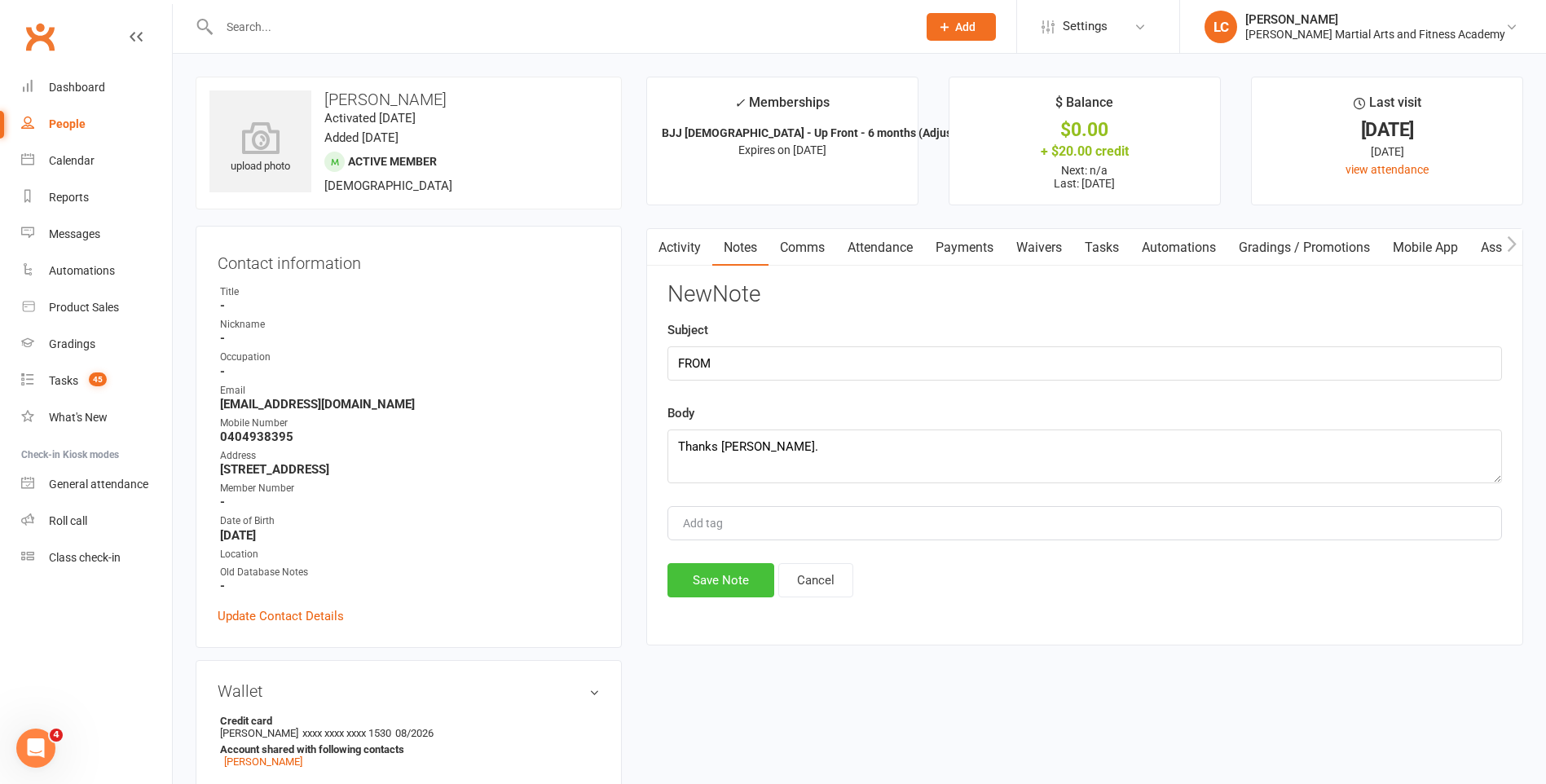
click at [738, 575] on button "Save Note" at bounding box center [720, 580] width 107 height 35
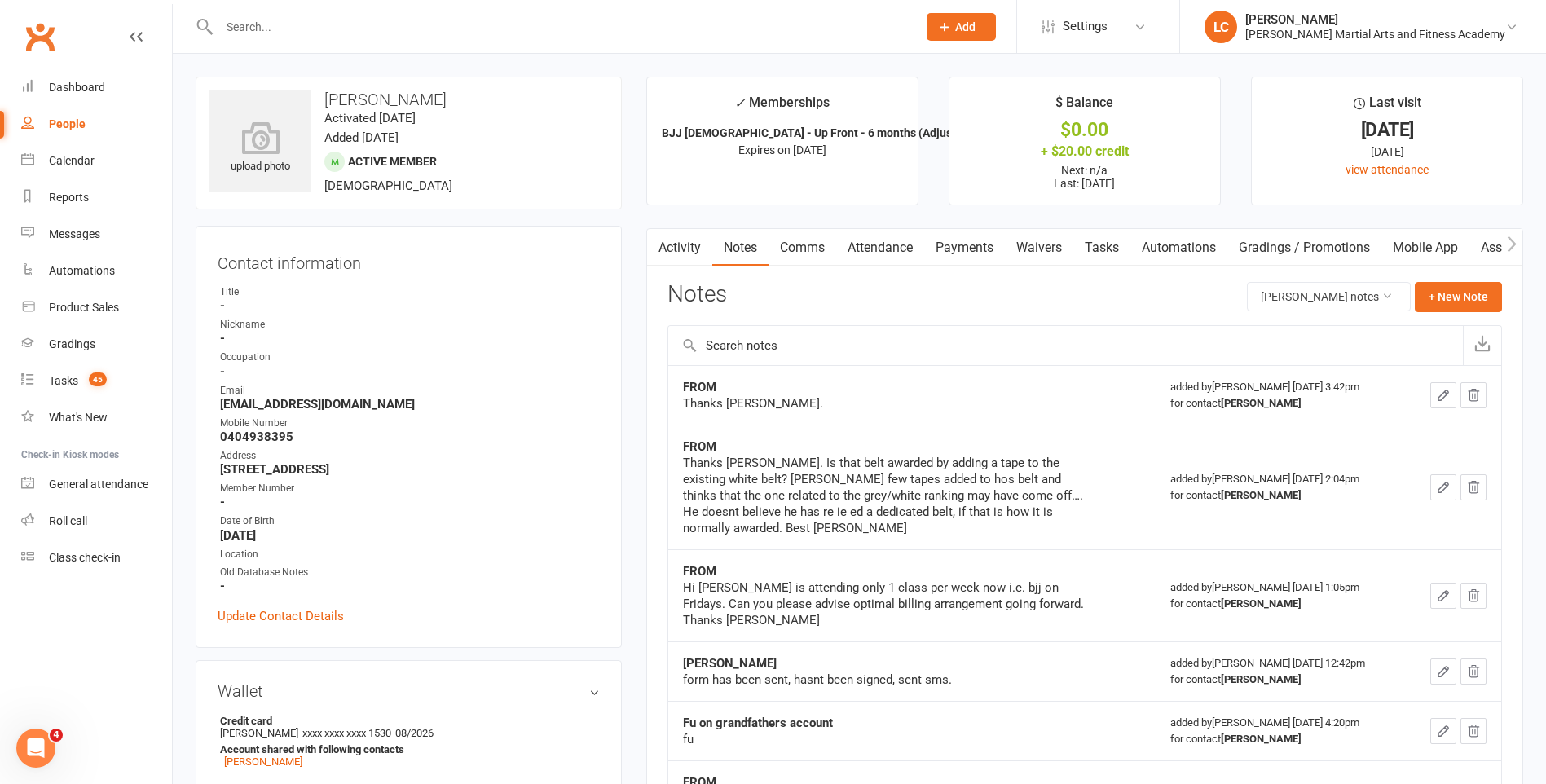
click at [400, 27] on input "text" at bounding box center [559, 27] width 691 height 23
paste input "Claire Brune <claireandrobswart@gmail.com>"
drag, startPoint x: 296, startPoint y: 34, endPoint x: 81, endPoint y: 40, distance: 215.1
click at [81, 4] on header "Claire Brune <claireandrobswart@gmail.com> Loading... Prospect Member Non-atten…" at bounding box center [773, 4] width 1546 height 0
click at [445, 18] on input "claireandrobswart@gmail.com>" at bounding box center [559, 27] width 691 height 23
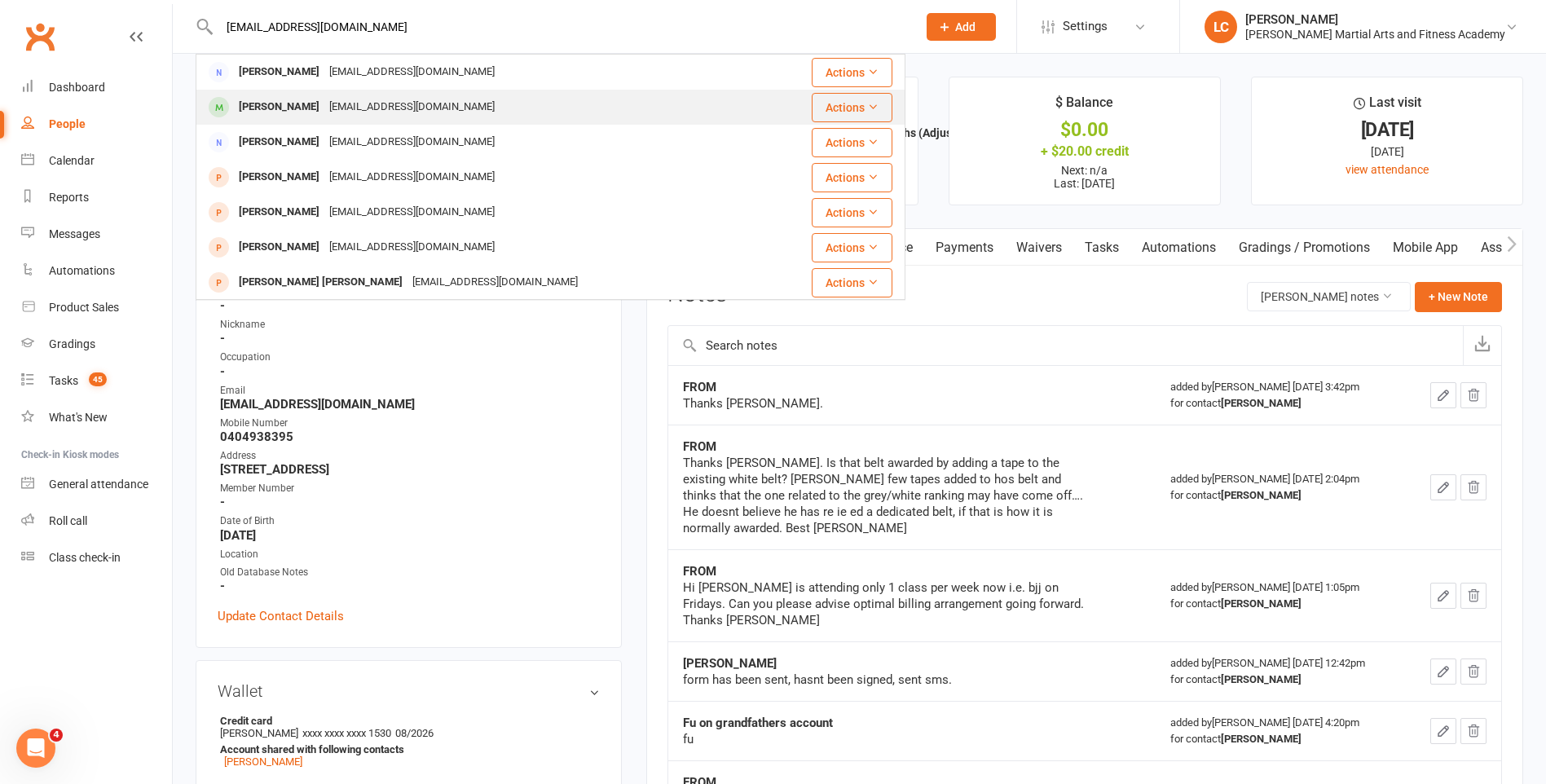
type input "[EMAIL_ADDRESS][DOMAIN_NAME]"
click at [391, 111] on div "[EMAIL_ADDRESS][DOMAIN_NAME]" at bounding box center [412, 107] width 175 height 24
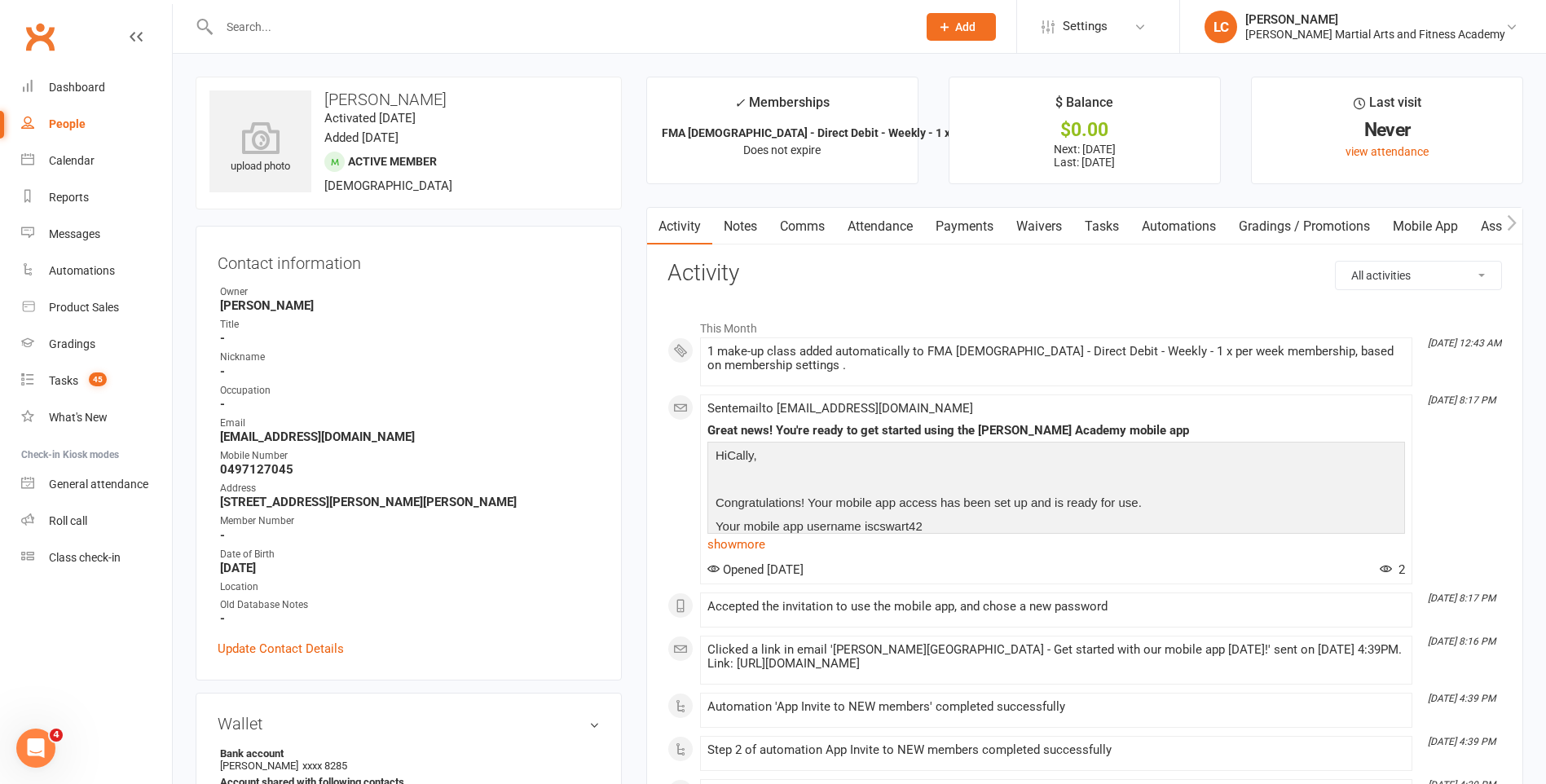
click at [747, 546] on link "show more" at bounding box center [1056, 544] width 697 height 23
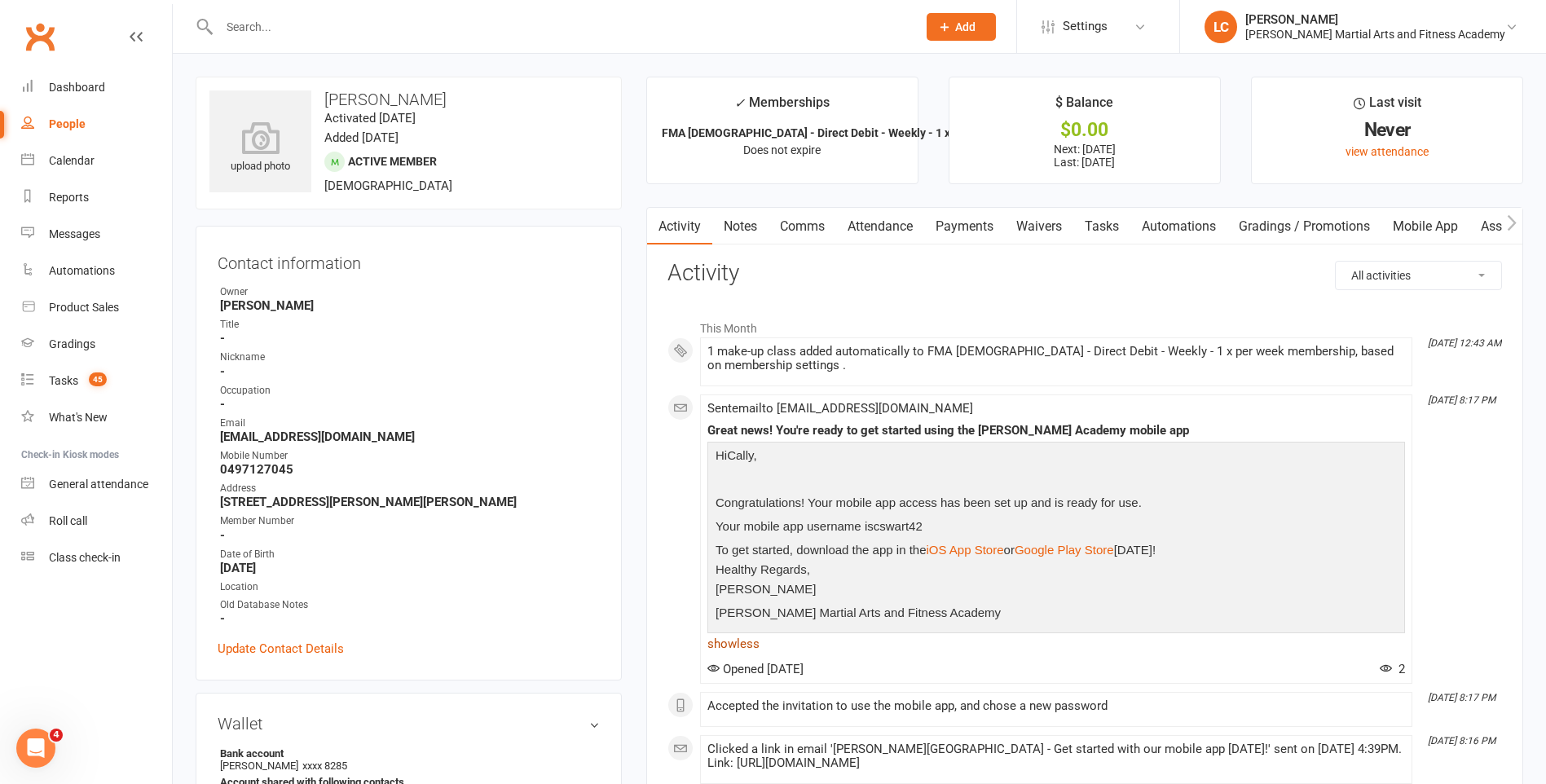
click at [736, 645] on link "show less" at bounding box center [1056, 644] width 697 height 23
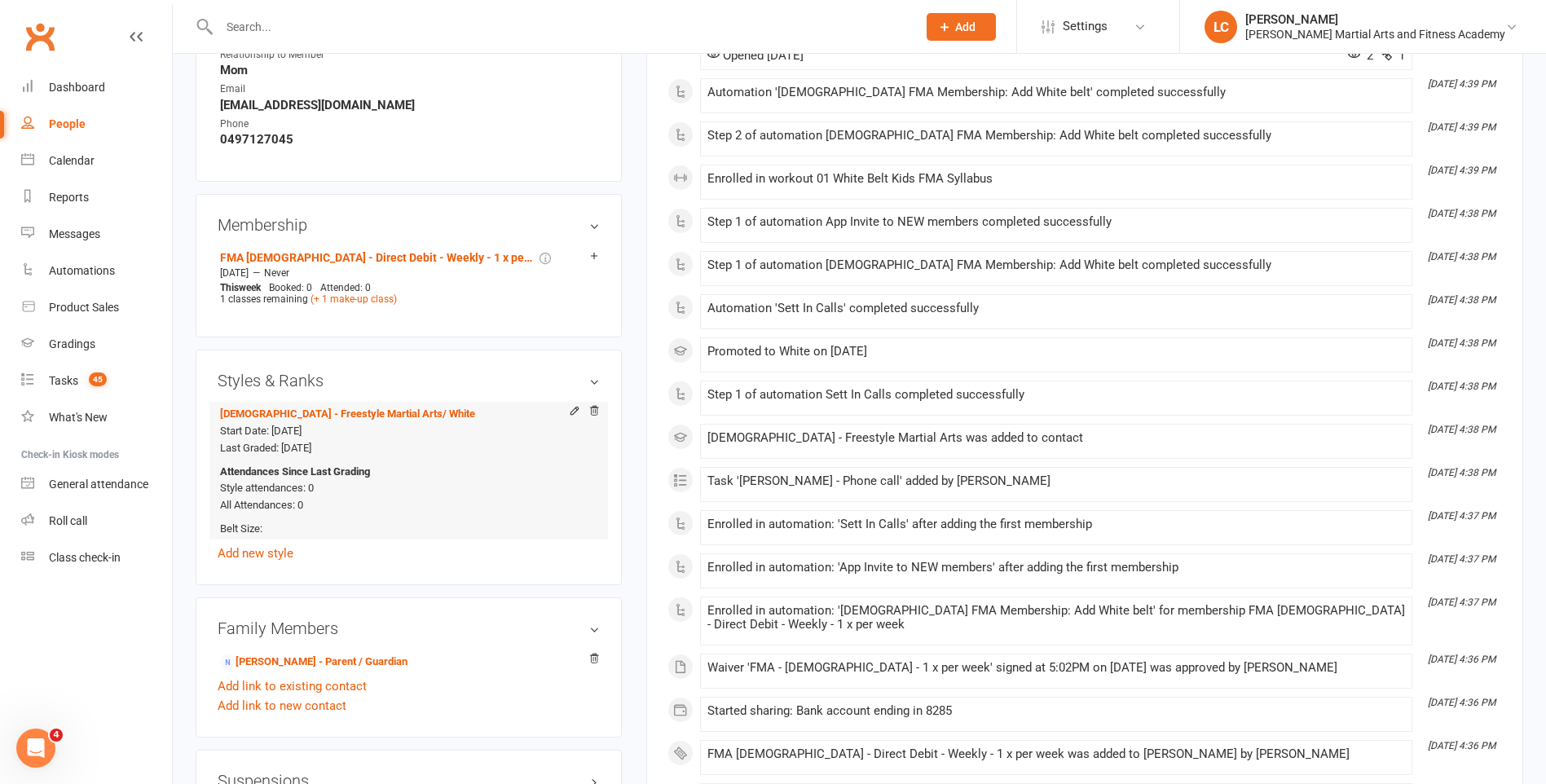
scroll to position [978, 0]
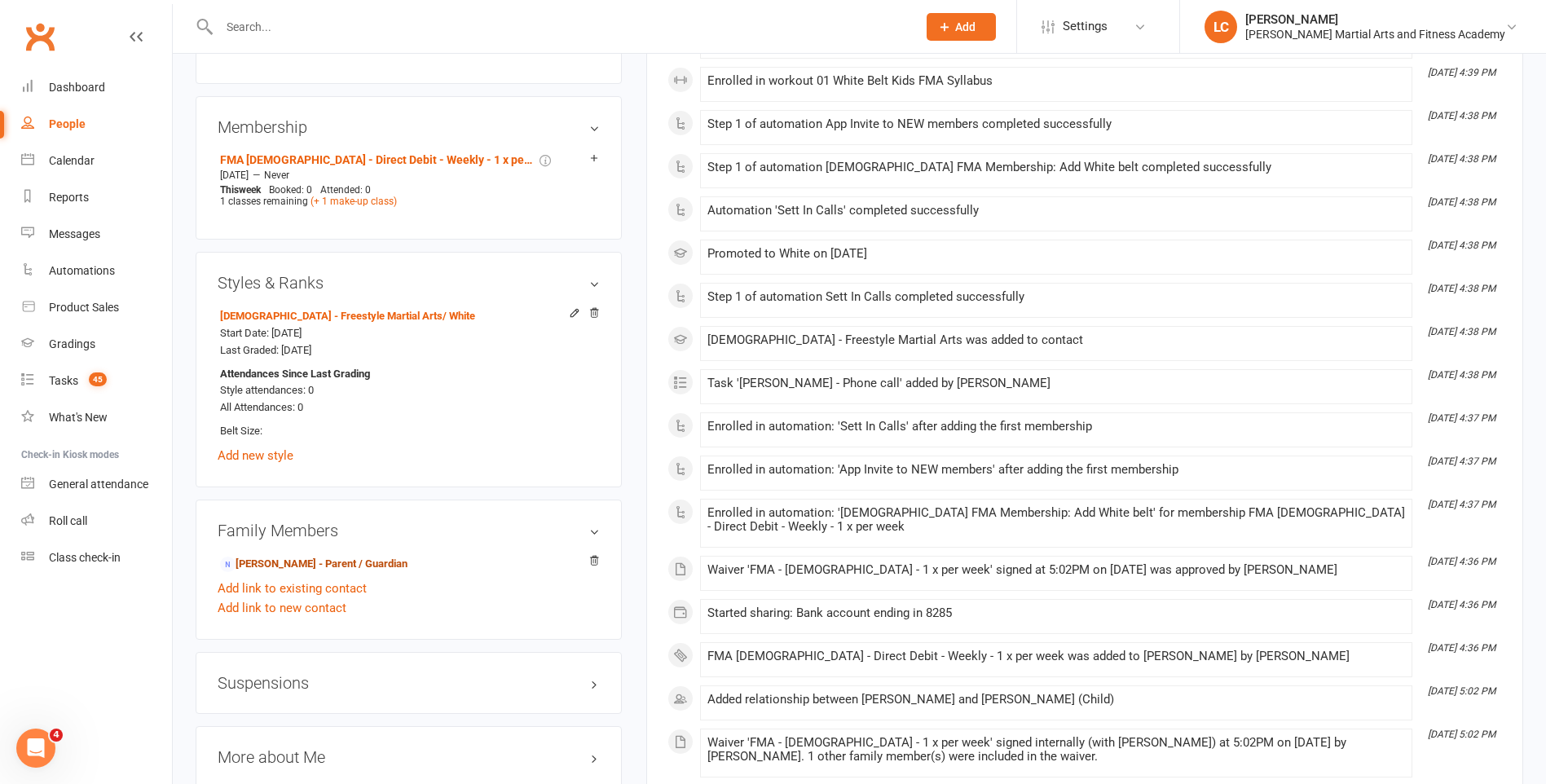
drag, startPoint x: 320, startPoint y: 568, endPoint x: 420, endPoint y: 582, distance: 101.0
click at [320, 568] on link "[PERSON_NAME] - Parent / Guardian" at bounding box center [314, 564] width 188 height 17
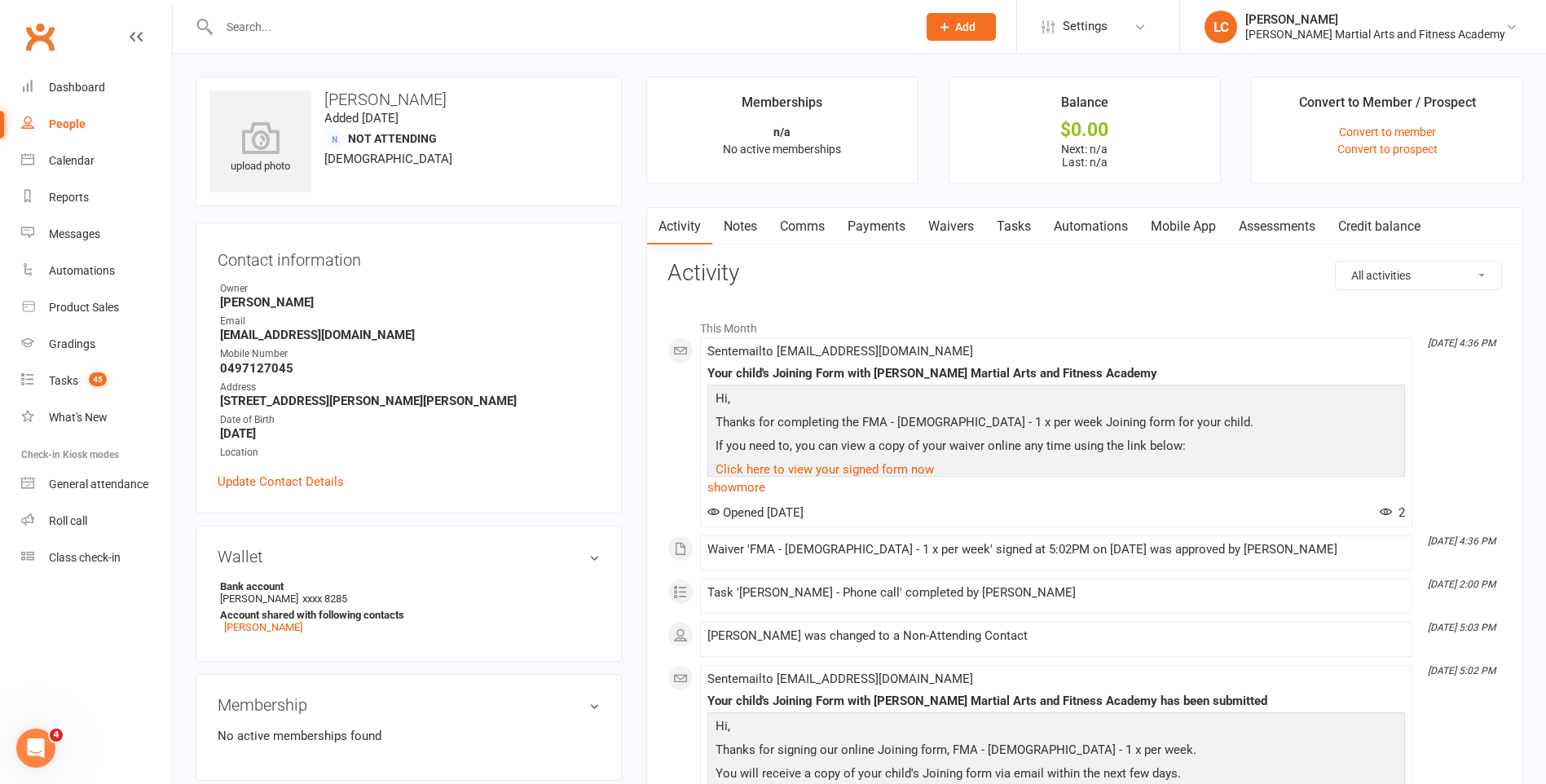
click at [757, 225] on link "Notes" at bounding box center [741, 227] width 57 height 37
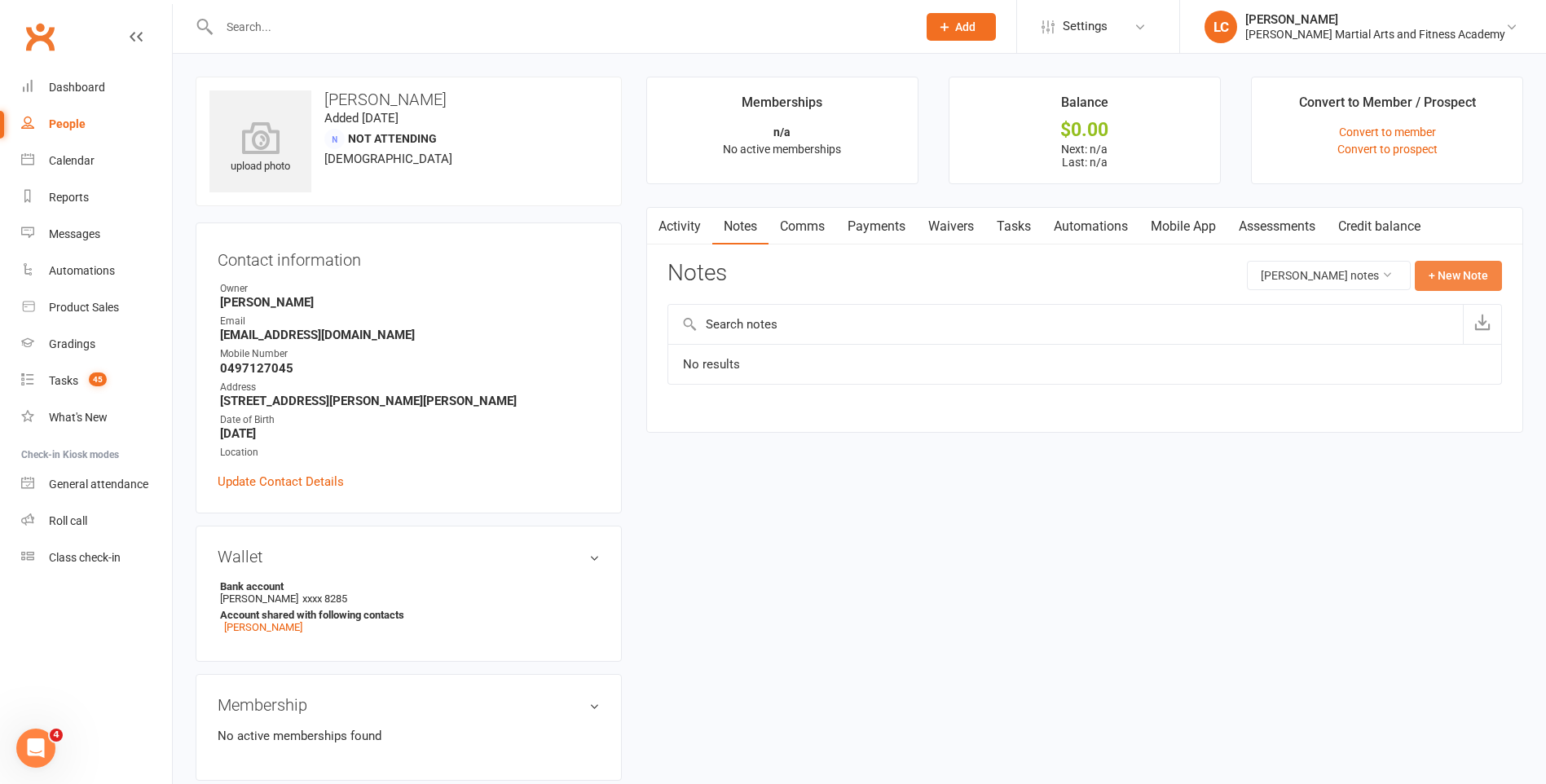
click at [1451, 267] on button "+ New Note" at bounding box center [1458, 275] width 88 height 29
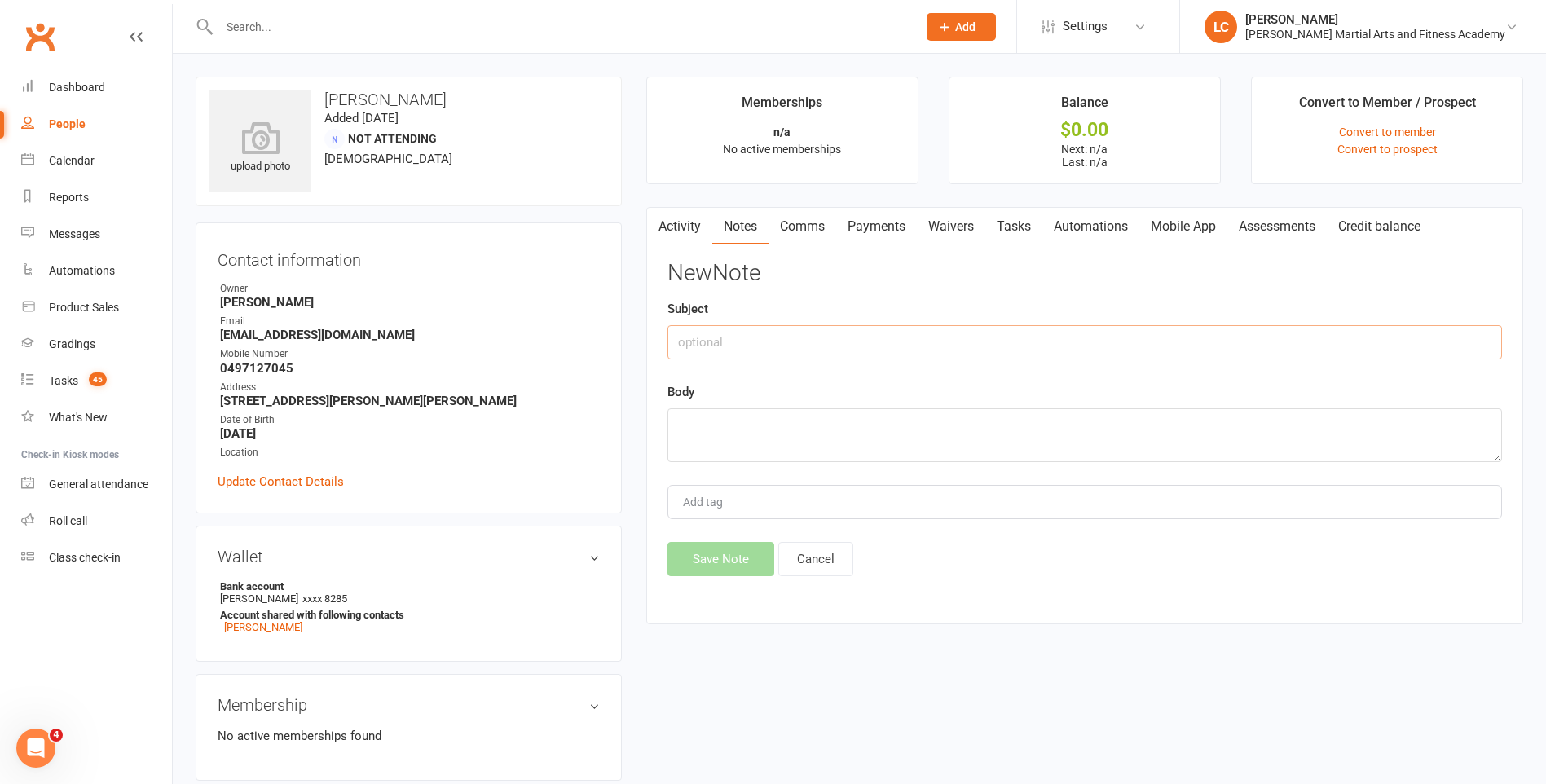
click at [882, 333] on input "text" at bounding box center [1084, 342] width 835 height 35
type input "FROM"
click at [788, 408] on textarea at bounding box center [1084, 434] width 835 height 54
paste textarea "To whom it may concern I assume I wait for the if confirmation email so I know …"
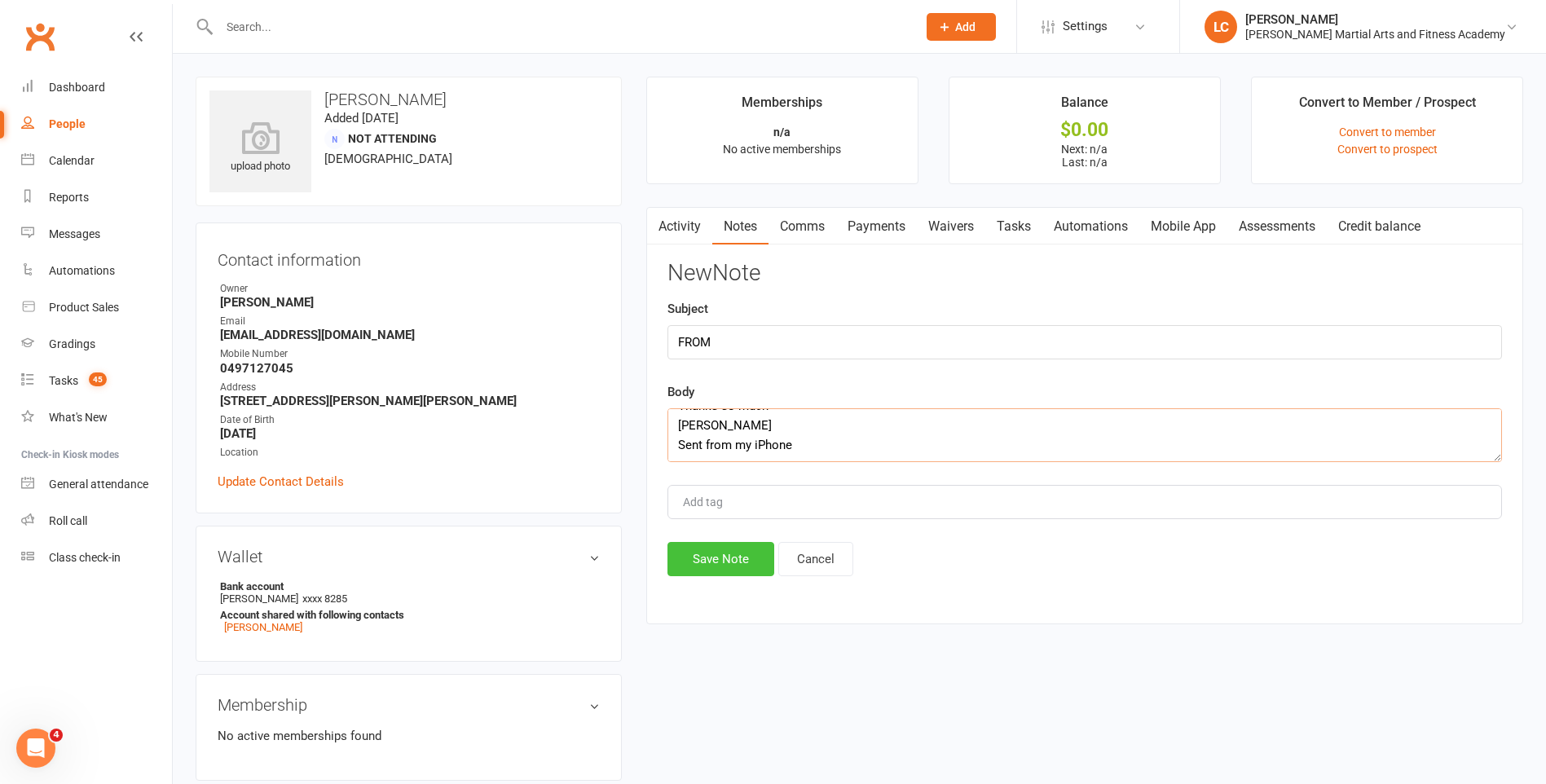
type textarea "To whom it may concern I assume I wait for the if confirmation email so I know …"
click at [739, 573] on button "Save Note" at bounding box center [720, 558] width 107 height 35
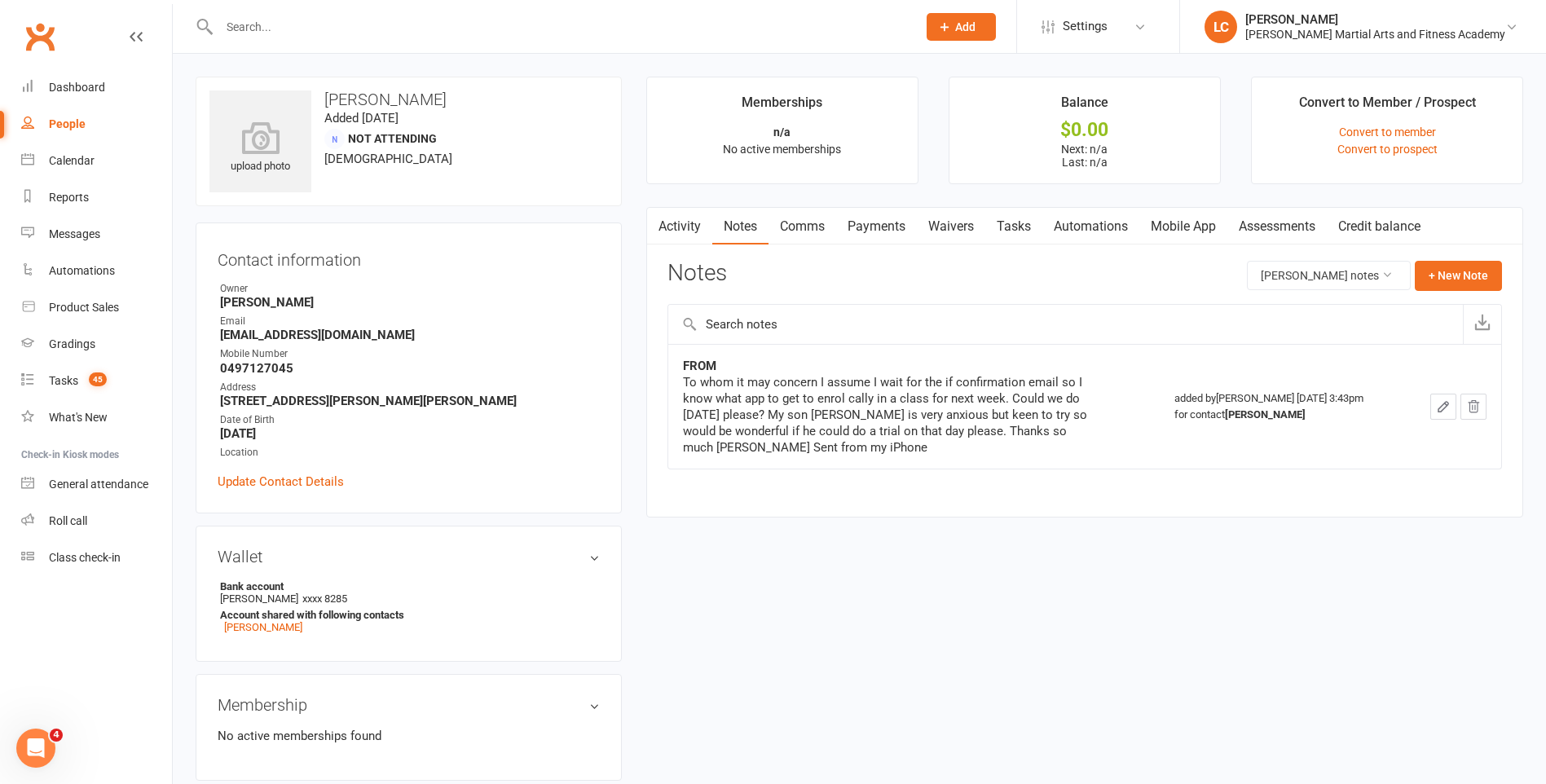
click at [695, 227] on link "Activity" at bounding box center [680, 227] width 65 height 37
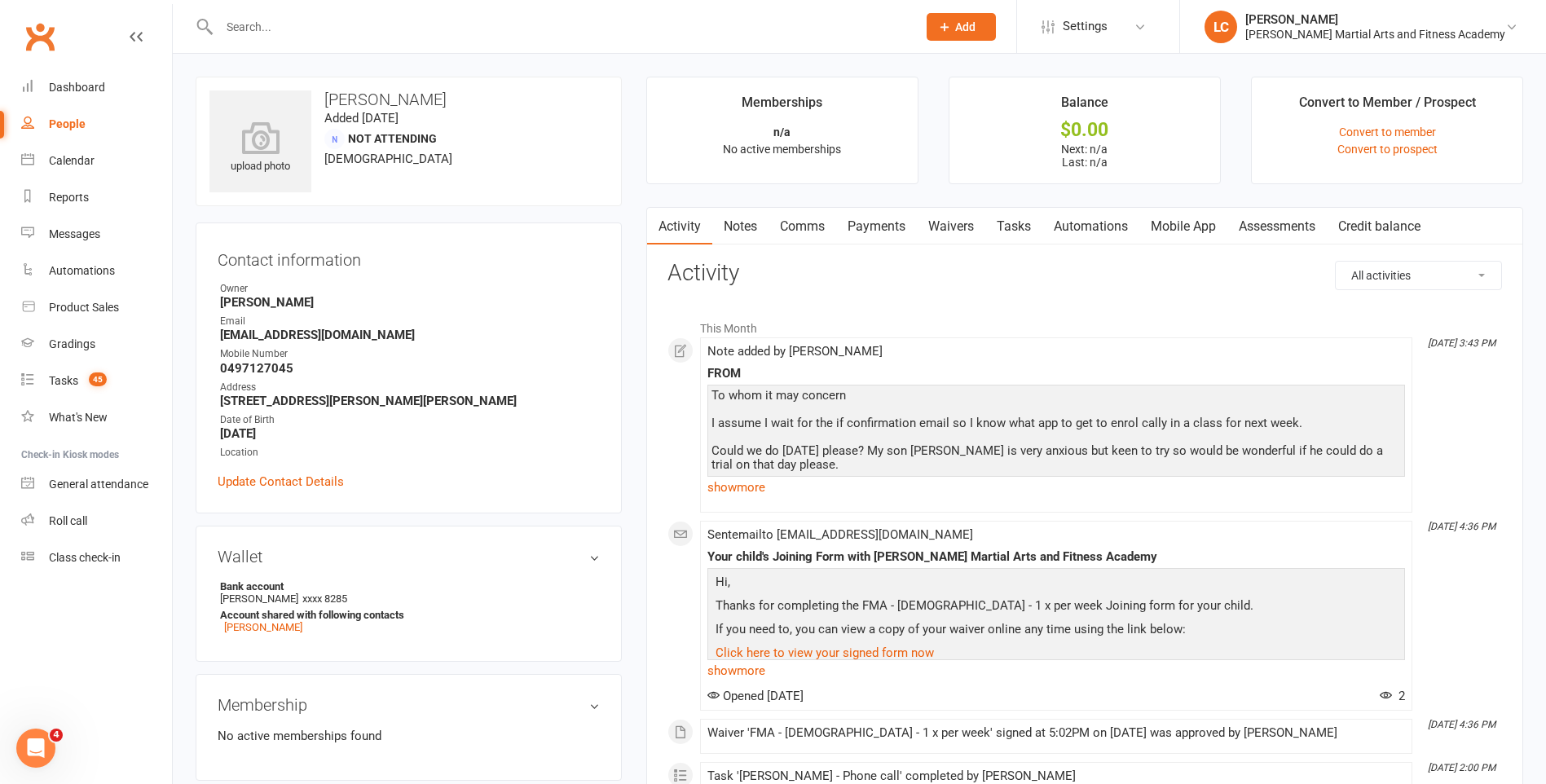
click at [751, 219] on link "Notes" at bounding box center [741, 227] width 57 height 37
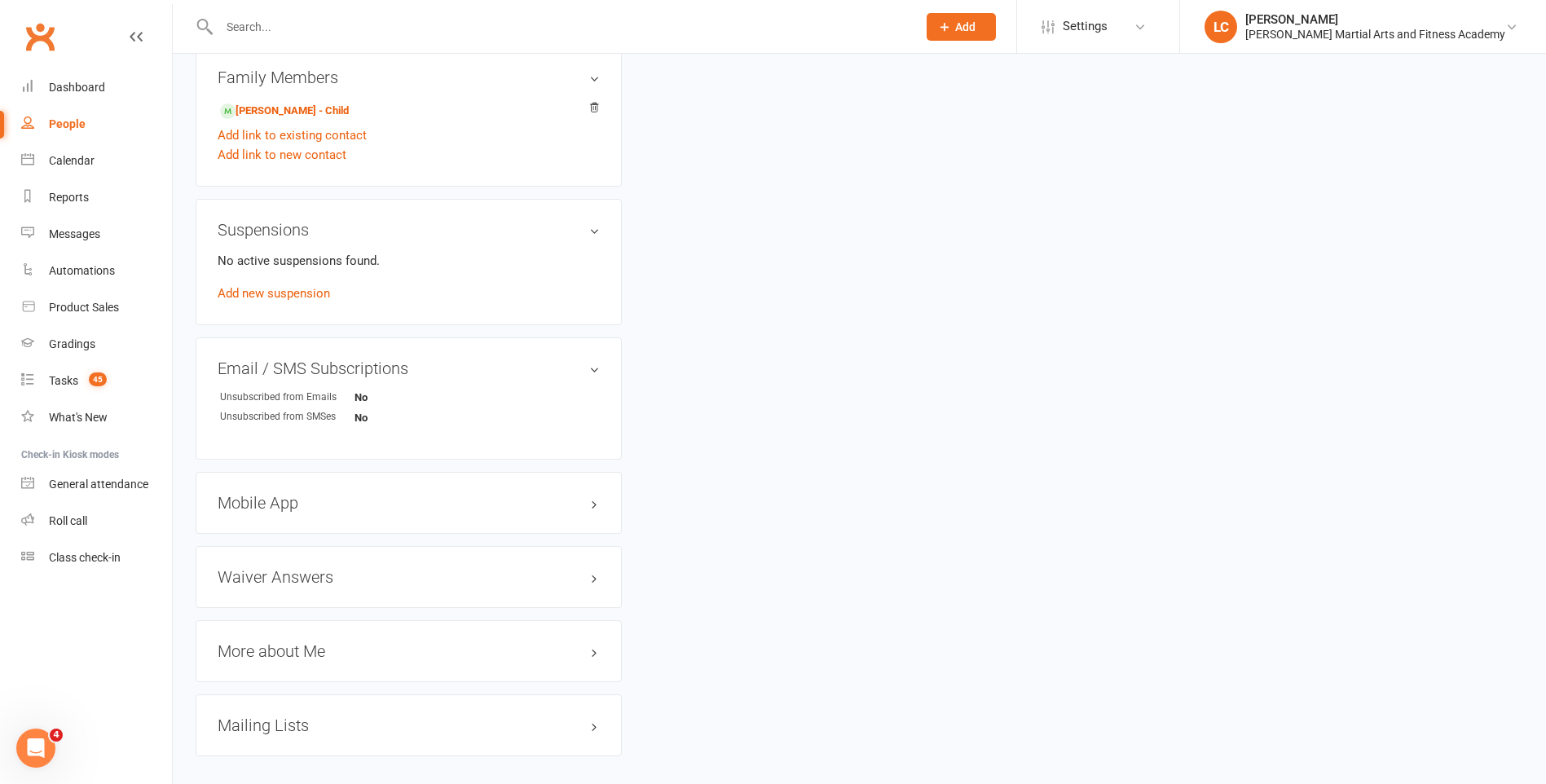
scroll to position [815, 0]
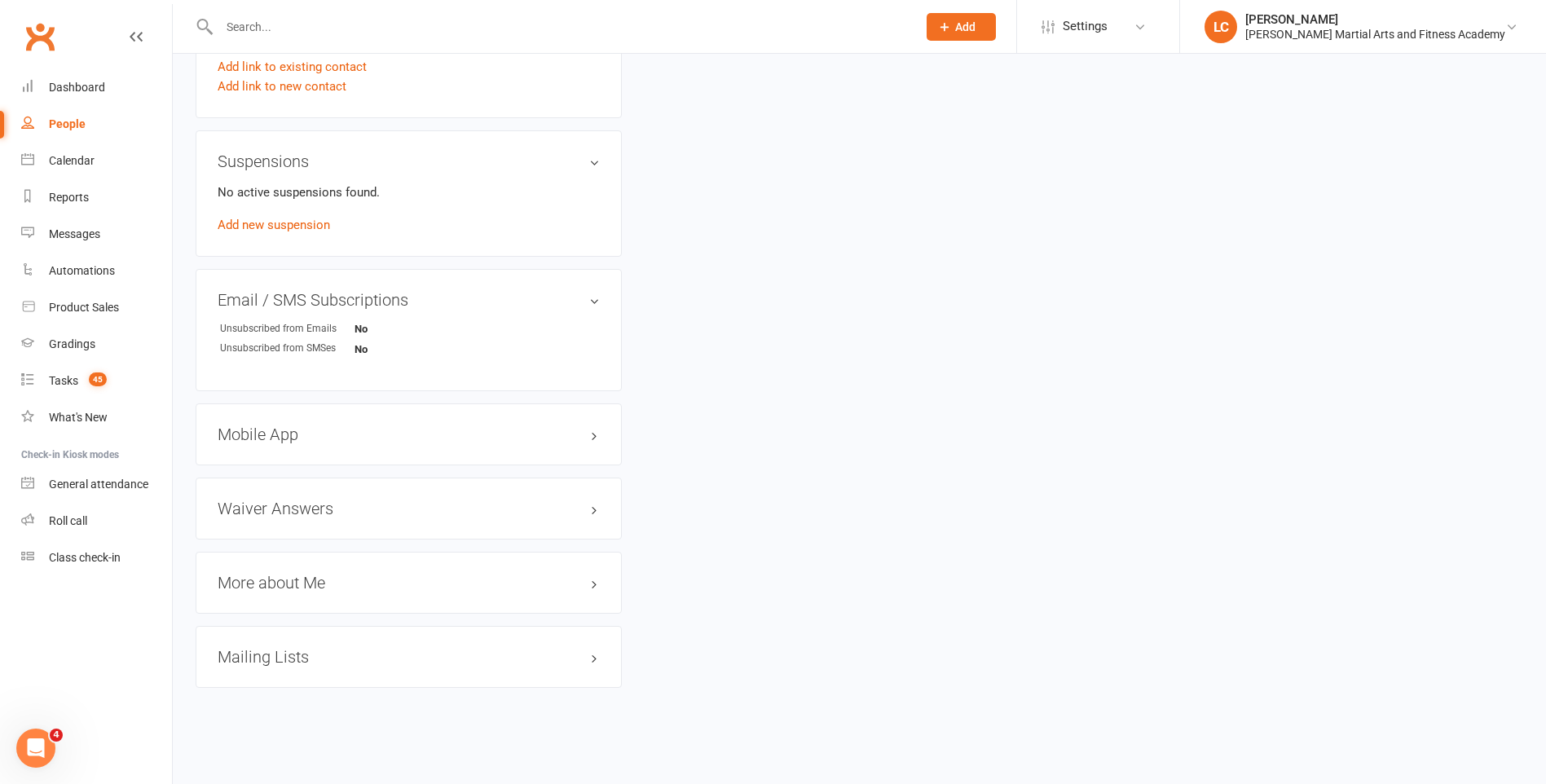
click at [343, 436] on h3 "Mobile App" at bounding box center [409, 434] width 382 height 18
click at [270, 465] on span at bounding box center [271, 467] width 16 height 16
click at [265, 465] on input "checkbox" at bounding box center [265, 465] width 0 height 0
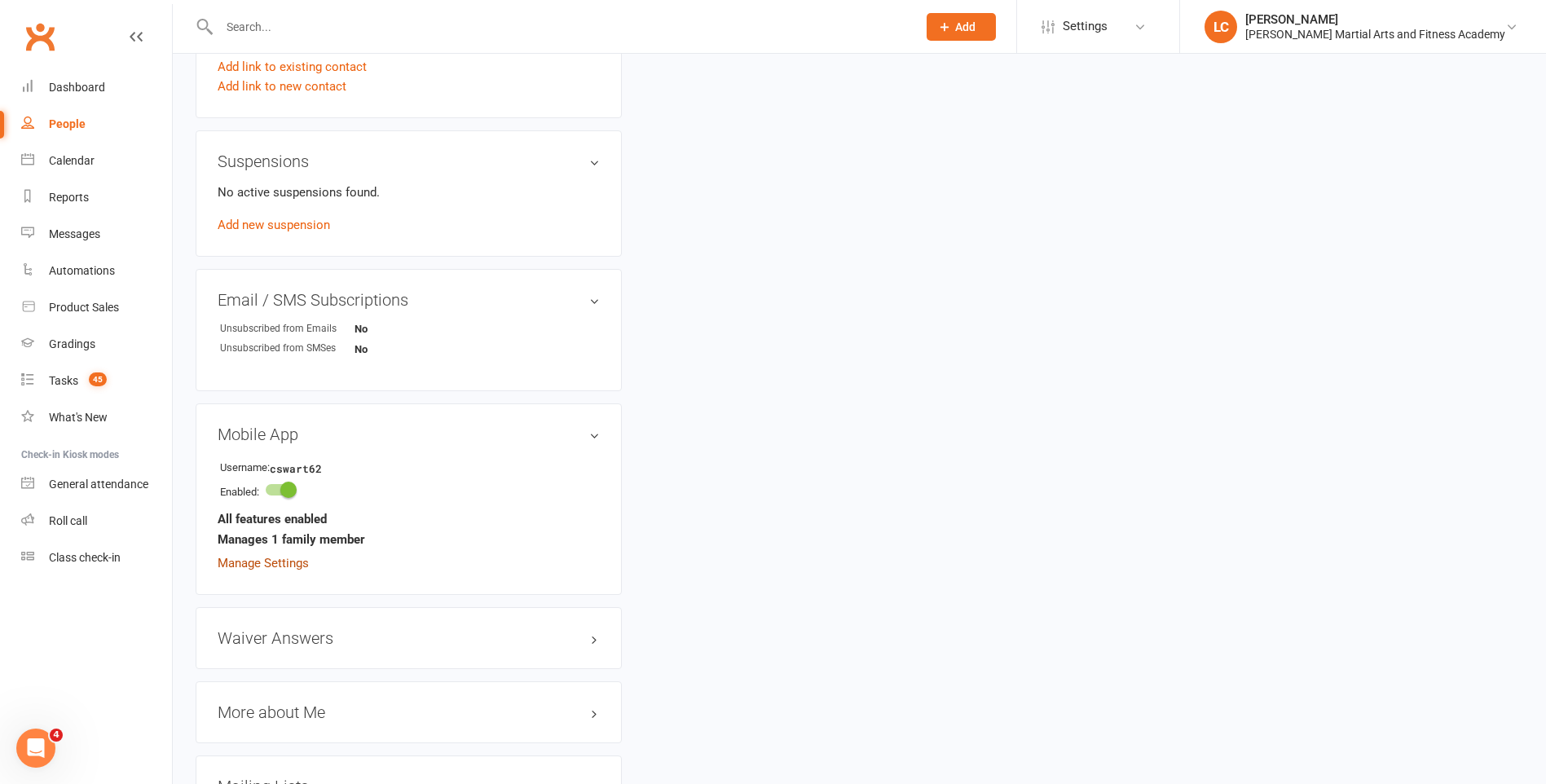
click at [271, 566] on link "Manage Settings" at bounding box center [263, 563] width 91 height 15
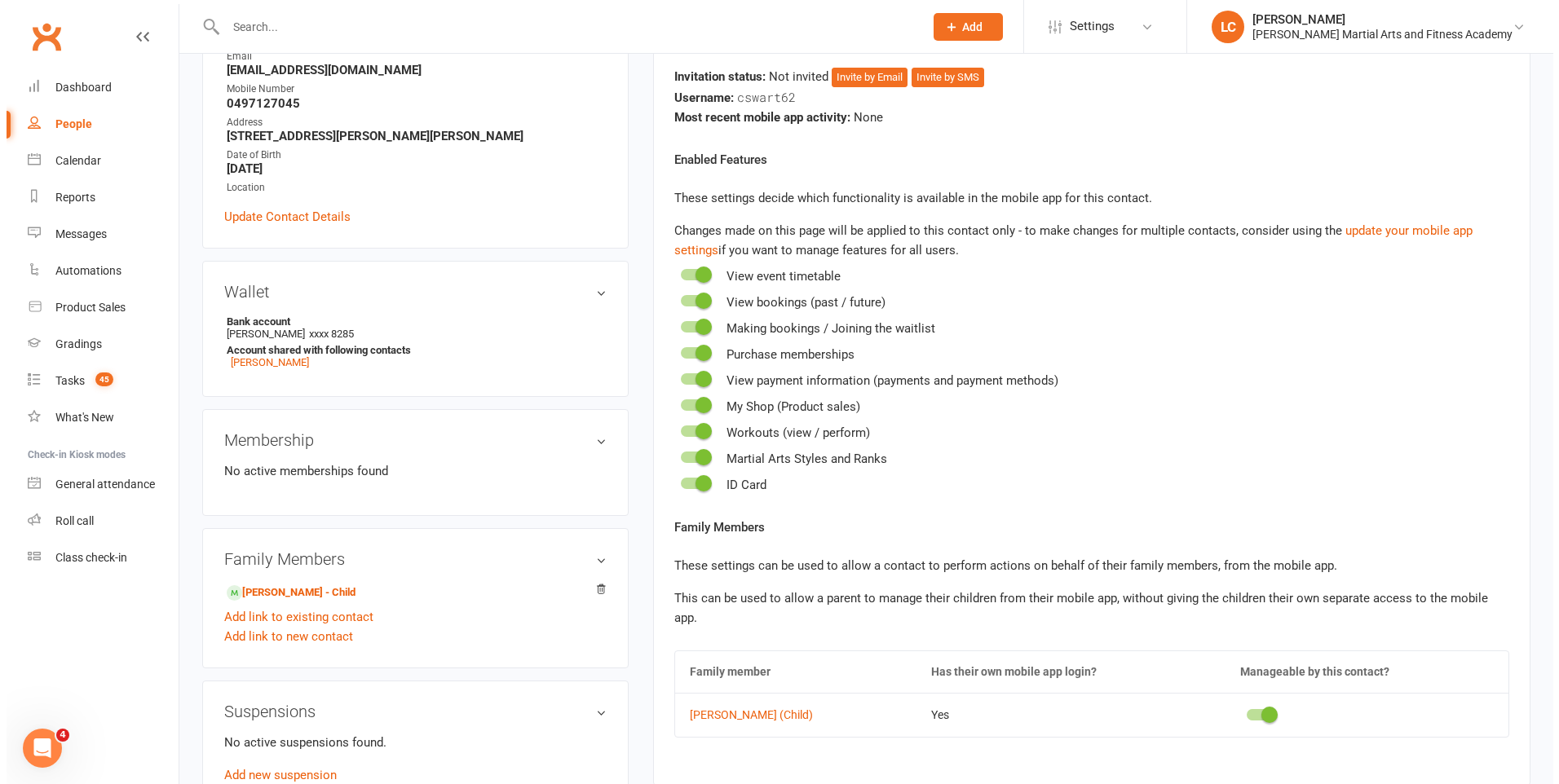
scroll to position [126, 0]
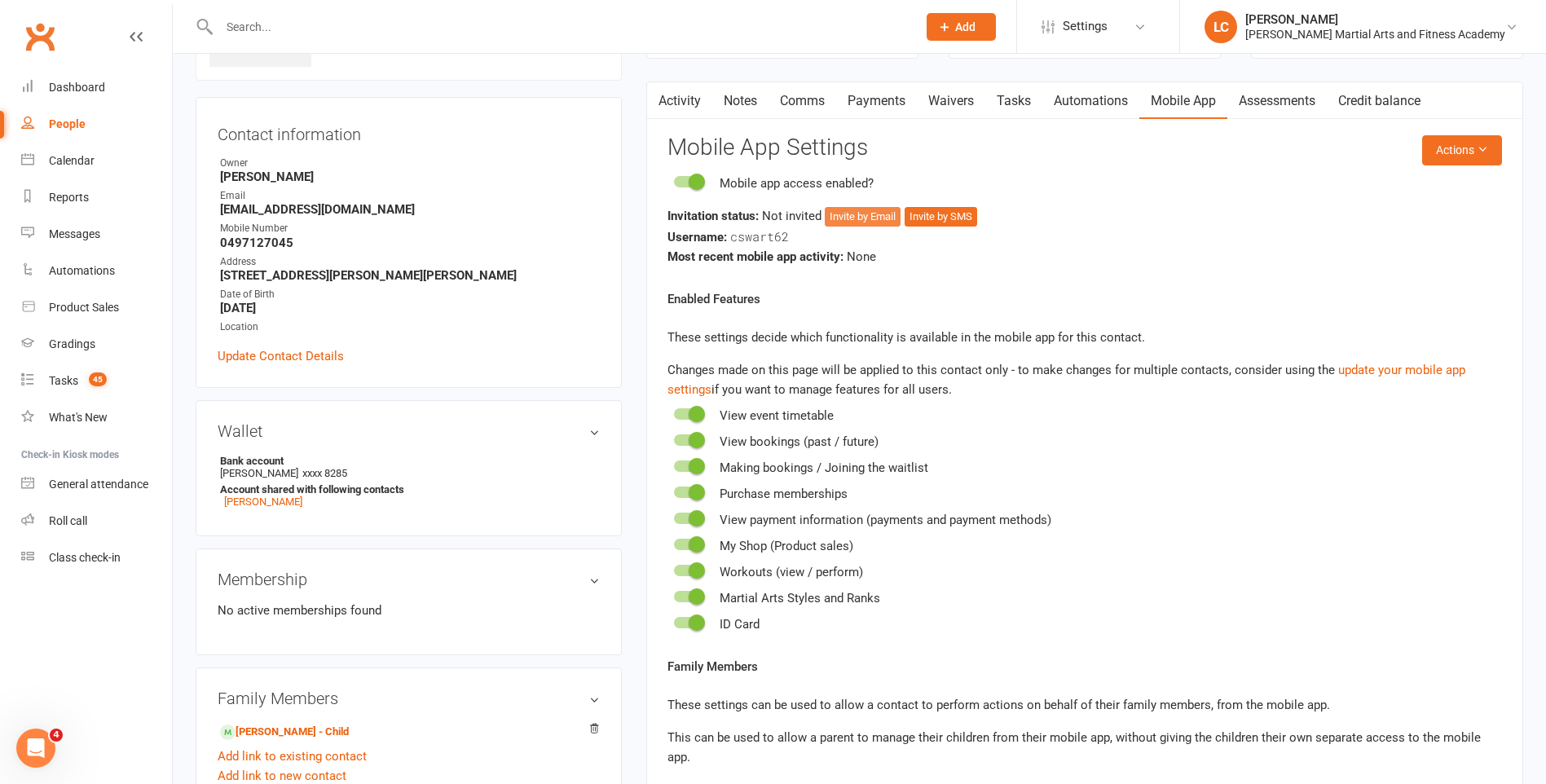
click at [842, 221] on button "Invite by Email" at bounding box center [863, 217] width 76 height 19
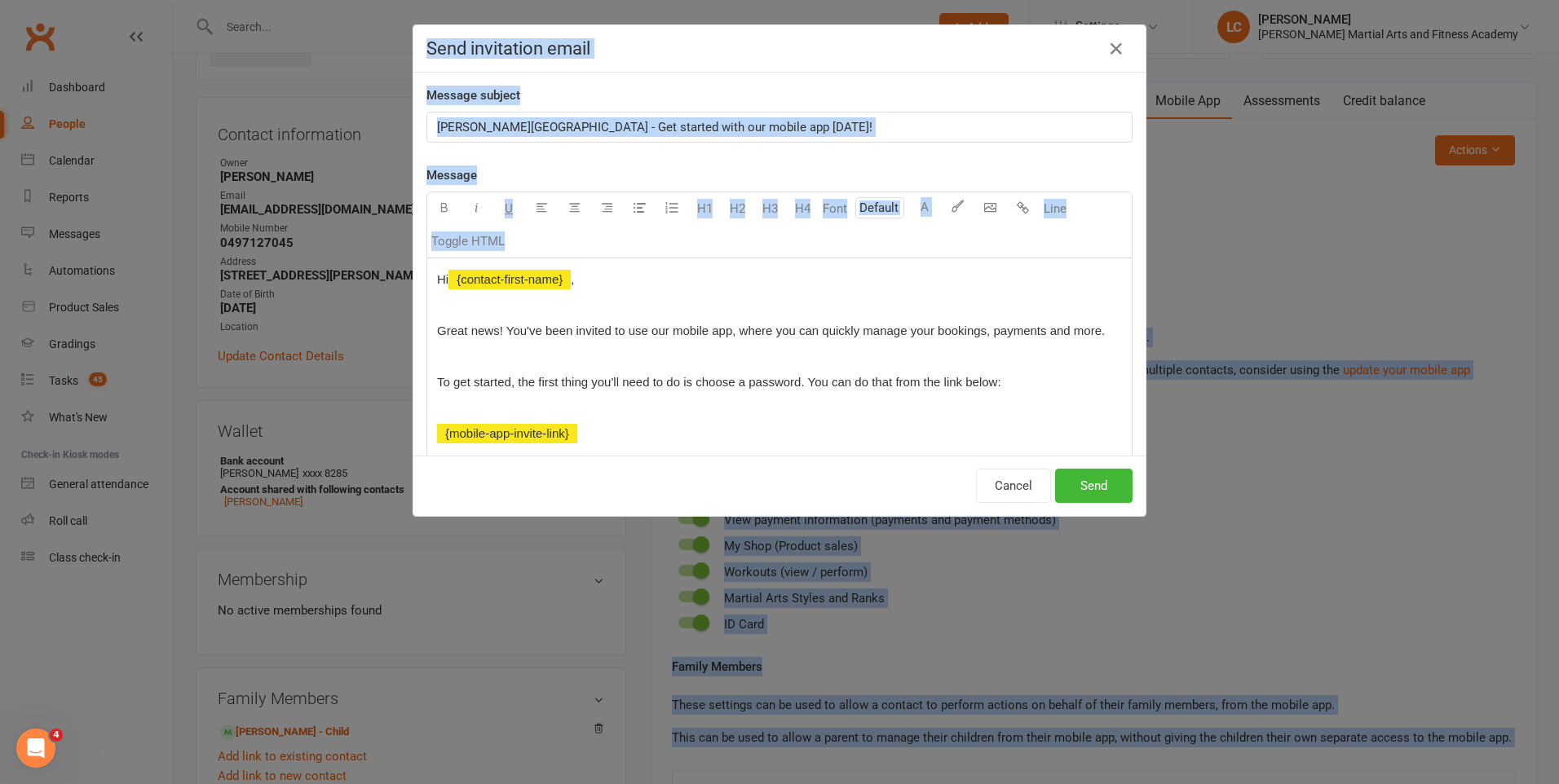
drag, startPoint x: 790, startPoint y: 239, endPoint x: 721, endPoint y: 233, distance: 69.3
click at [721, 233] on body "Prospect Member Non-attending contact Grading event Task Bulk message Add Setti…" at bounding box center [779, 729] width 1559 height 1701
click at [1125, 50] on h4 "Send invitation email" at bounding box center [779, 48] width 706 height 20
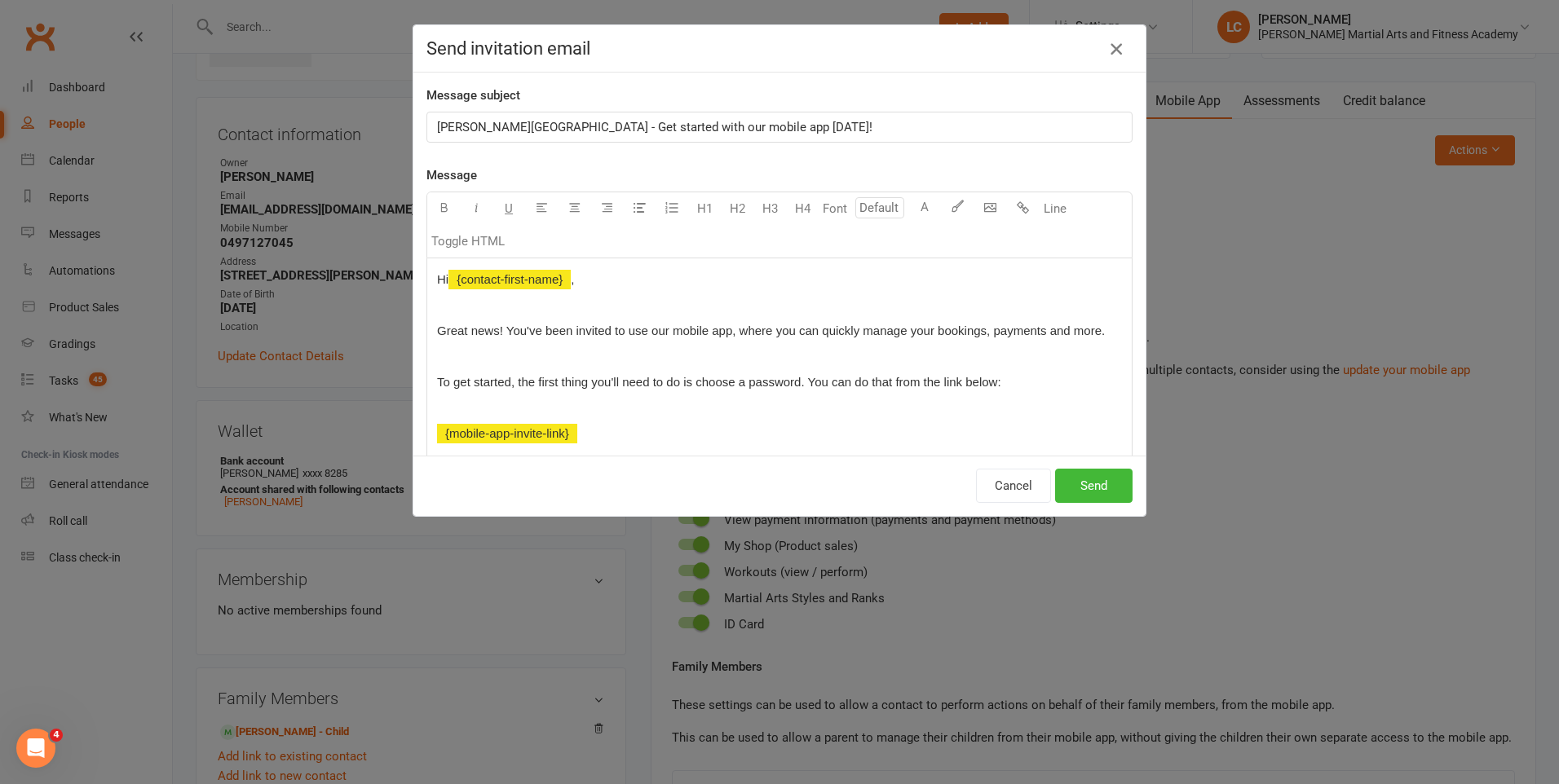
click at [1113, 42] on icon "button" at bounding box center [1116, 49] width 19 height 19
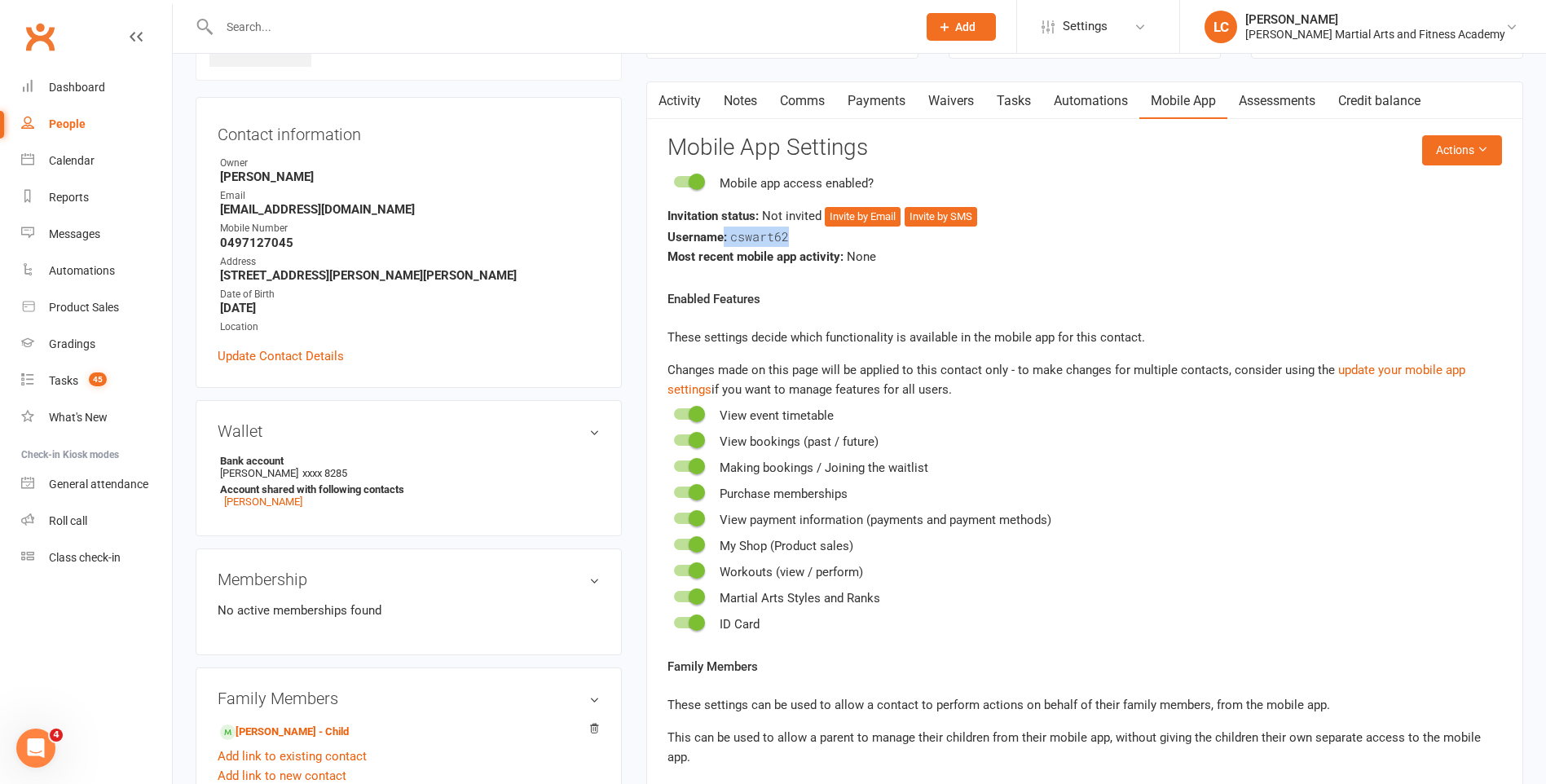
drag, startPoint x: 788, startPoint y: 235, endPoint x: 724, endPoint y: 242, distance: 64.4
click at [724, 242] on div "Username: cswart62" at bounding box center [1084, 236] width 835 height 20
drag, startPoint x: 724, startPoint y: 242, endPoint x: 788, endPoint y: 237, distance: 64.2
click at [780, 239] on span "cswart62" at bounding box center [759, 236] width 58 height 16
click at [802, 235] on div "Username: cswart62" at bounding box center [1084, 236] width 835 height 20
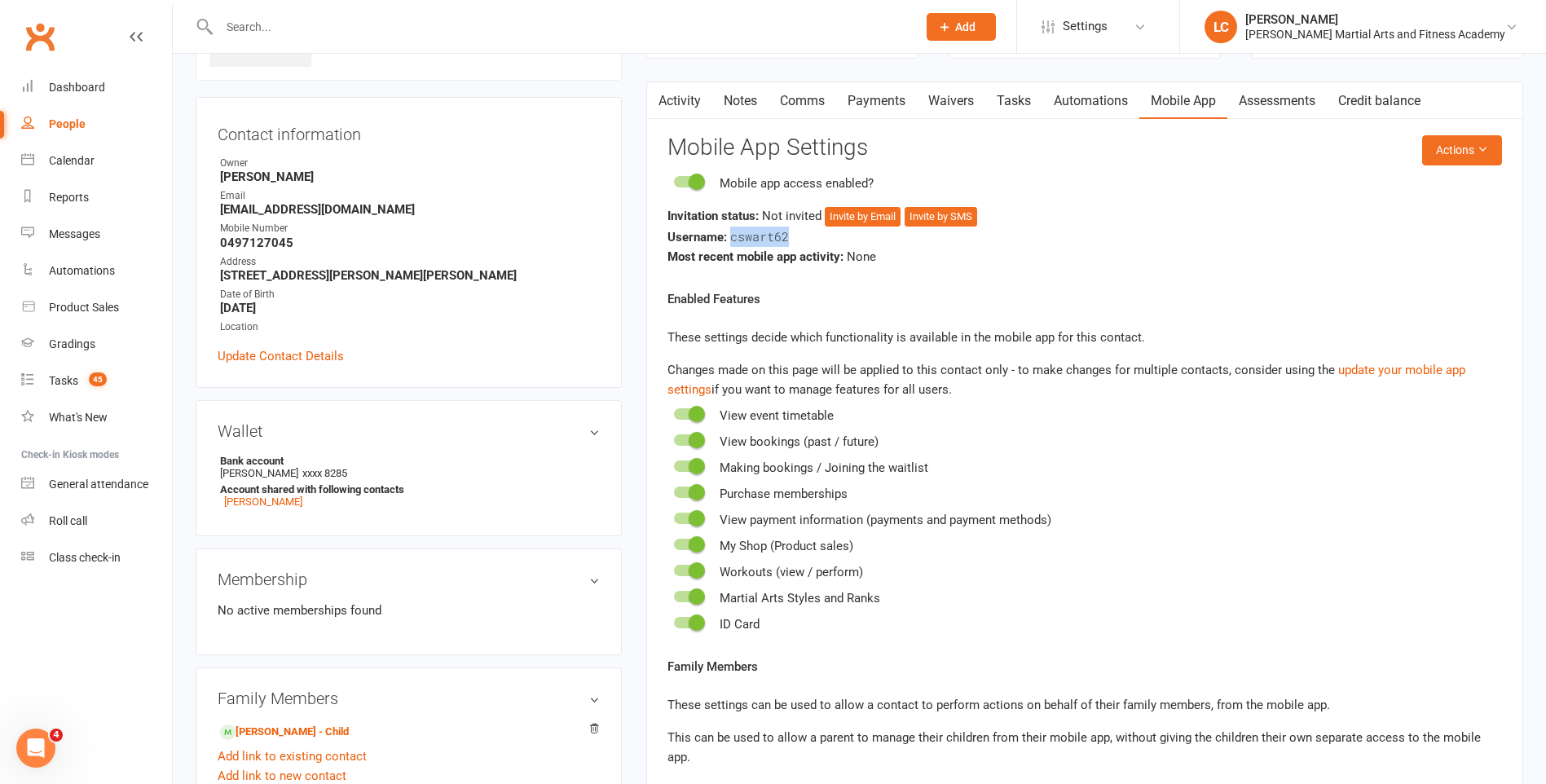
drag, startPoint x: 786, startPoint y: 237, endPoint x: 728, endPoint y: 245, distance: 58.5
click at [728, 245] on div "Username: cswart62" at bounding box center [1084, 236] width 835 height 20
copy span "cswart62"
click at [904, 247] on div "Most recent mobile app activity: None" at bounding box center [1084, 257] width 835 height 19
click at [879, 206] on div "Invitation status: Not invited Invite by Email Invite by SMS" at bounding box center [1084, 216] width 835 height 20
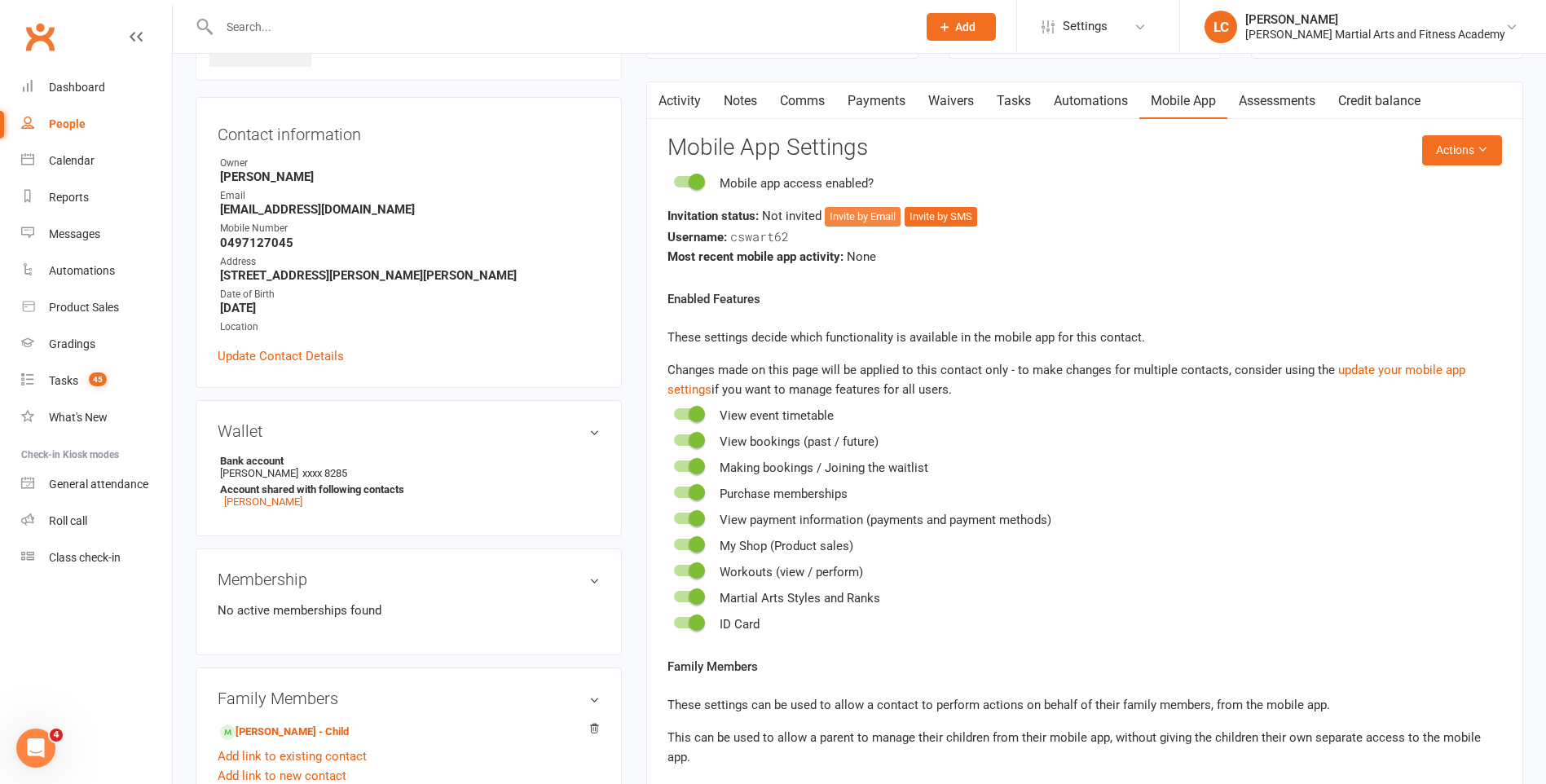
click at [853, 217] on button "Invite by Email" at bounding box center [863, 217] width 76 height 19
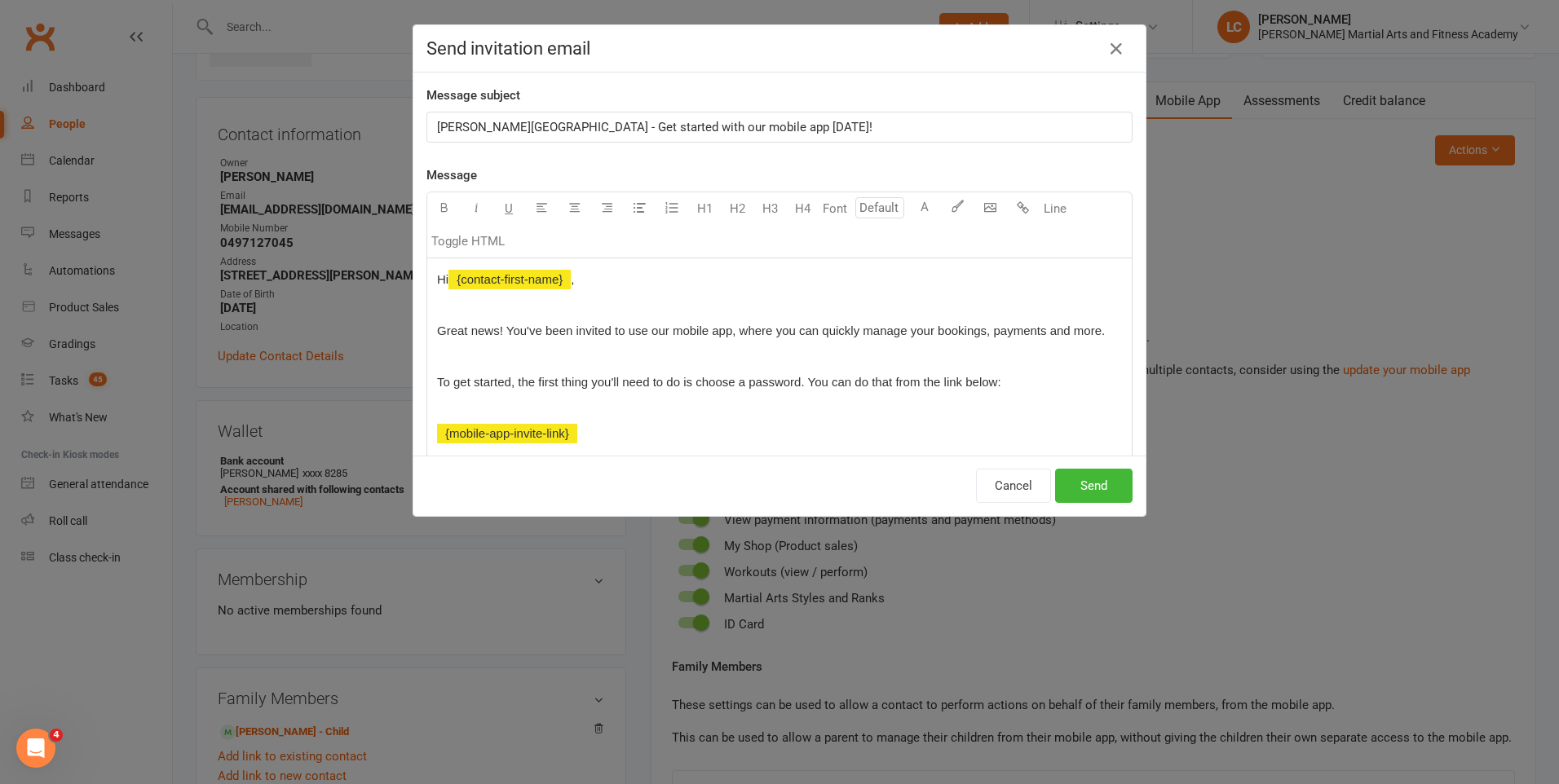
click at [662, 279] on p "Hi ﻿ {contact-first-name} ," at bounding box center [780, 280] width 685 height 19
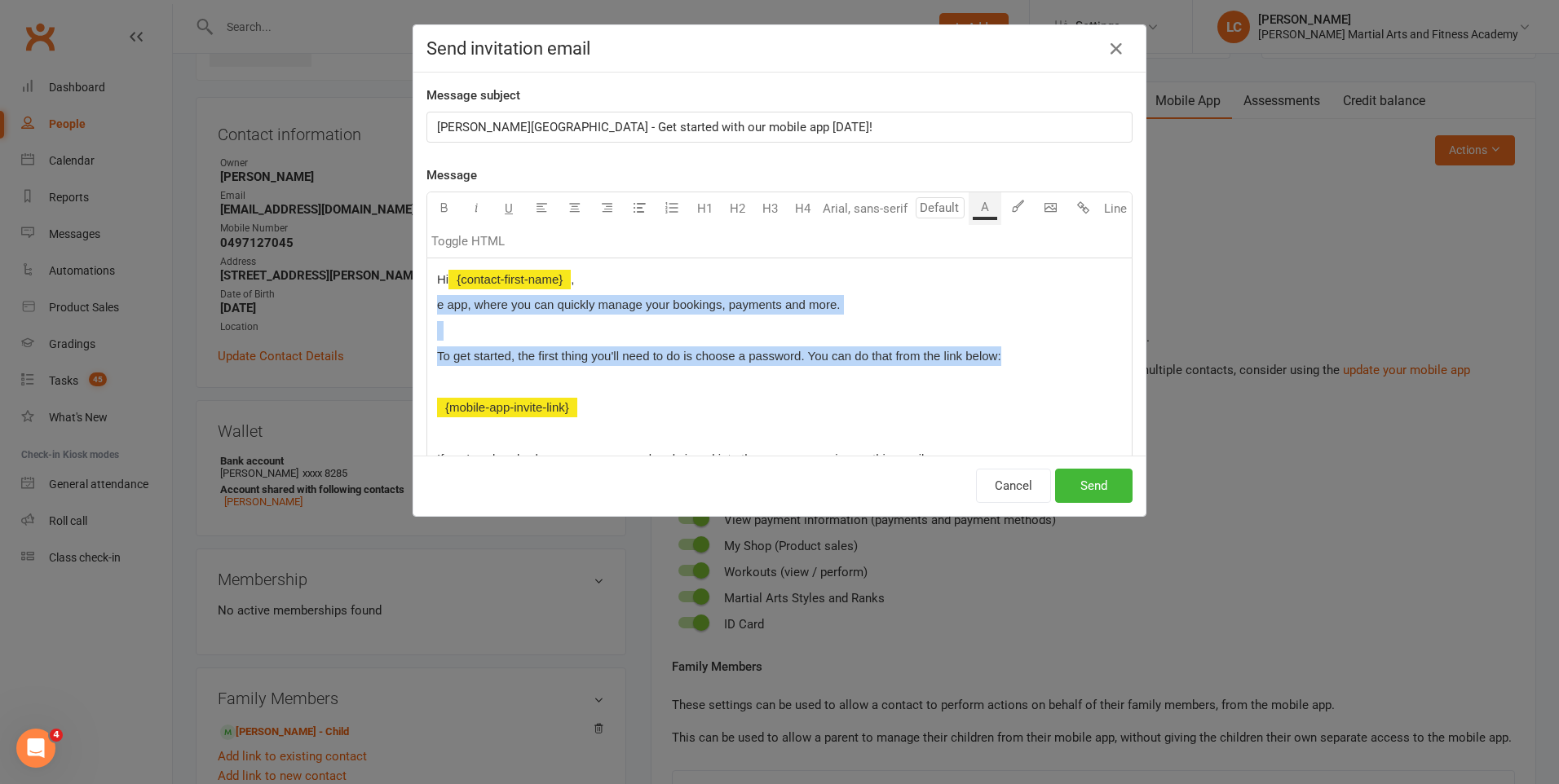
drag, startPoint x: 1005, startPoint y: 353, endPoint x: 401, endPoint y: 307, distance: 605.7
click at [401, 307] on div "Send invitation email Message subject Wilkes Academy - Get started with our mob…" at bounding box center [779, 392] width 1559 height 784
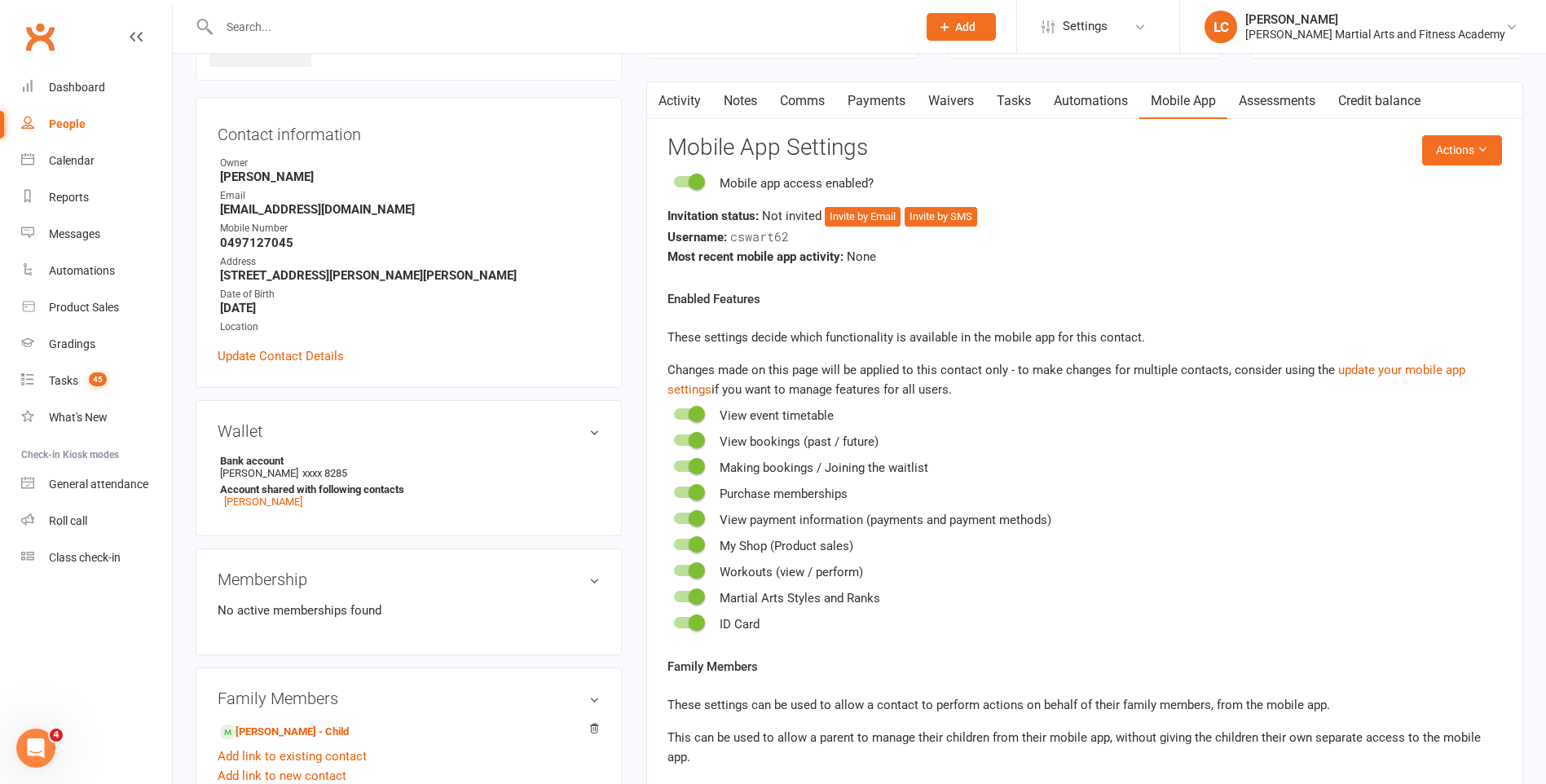
click at [885, 202] on div "Mobile app access enabled? Invitation status: Not invited Invite by Email Invit…" at bounding box center [1084, 219] width 835 height 93
click at [882, 208] on button "Invite by Email" at bounding box center [863, 217] width 76 height 19
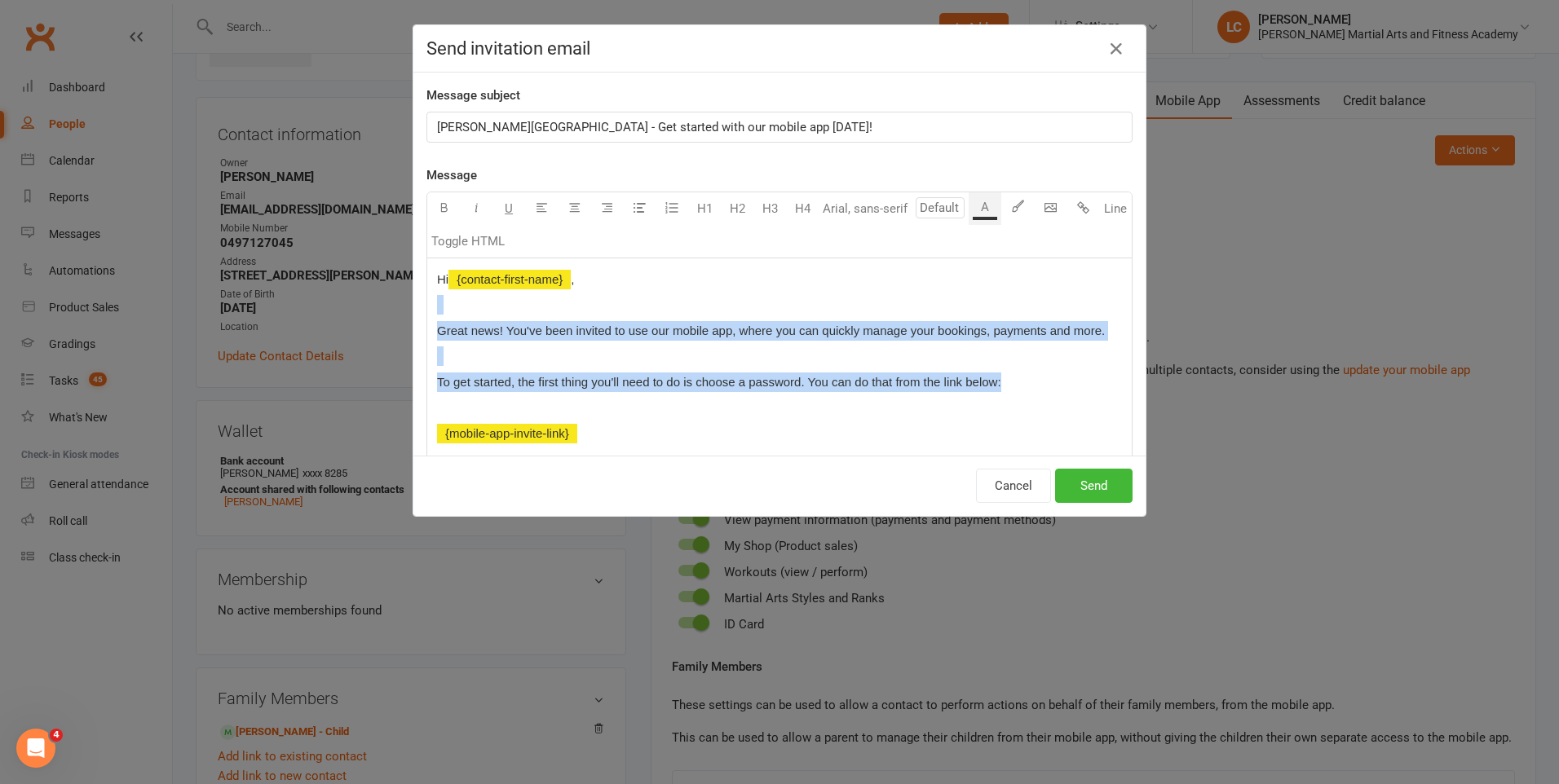
drag, startPoint x: 1015, startPoint y: 384, endPoint x: 413, endPoint y: 310, distance: 606.5
click at [413, 310] on div "Message subject Wilkes Academy - Get started with our mobile app today! Message…" at bounding box center [779, 264] width 732 height 383
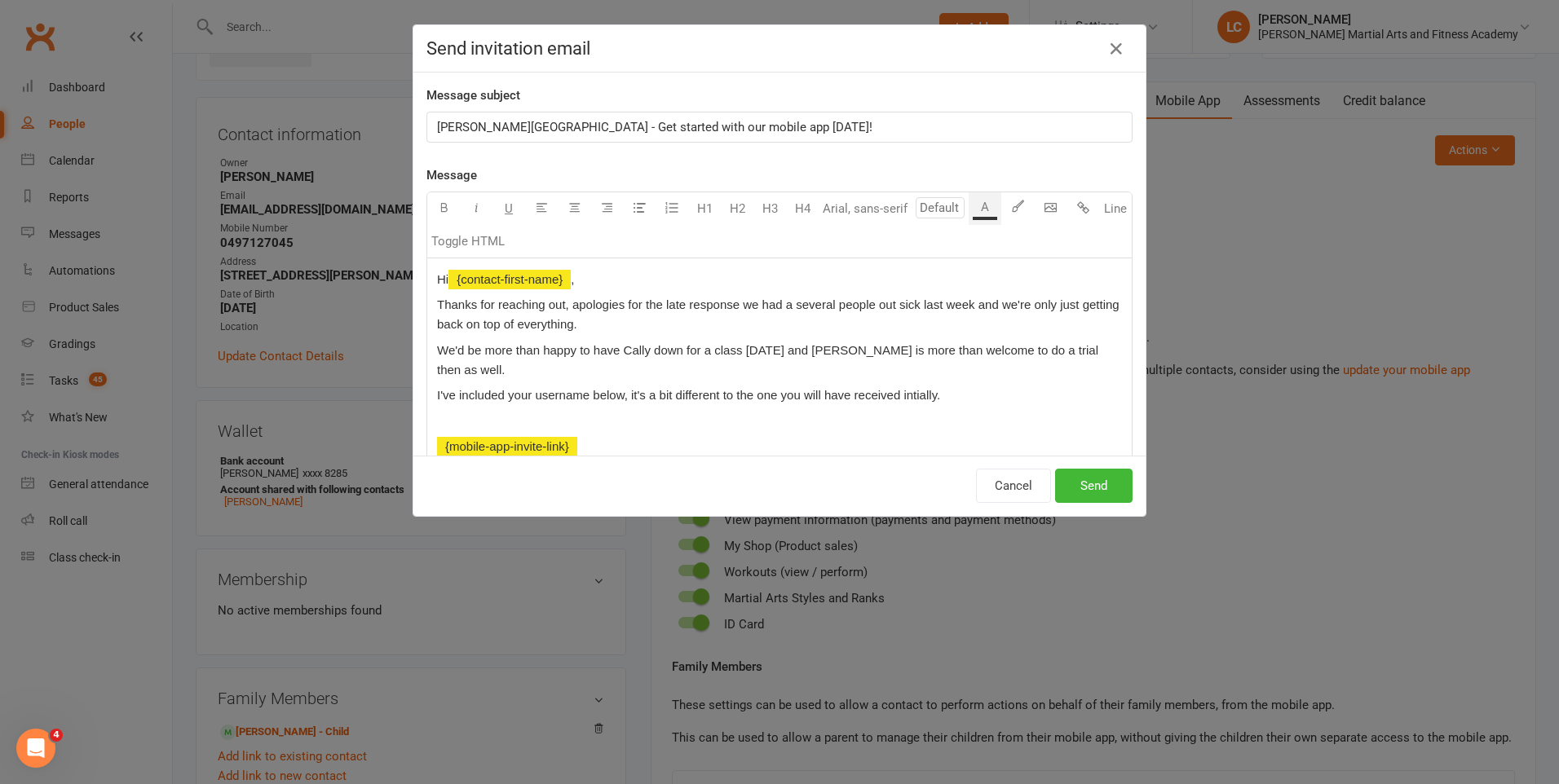
click at [916, 386] on p "I've included your username below, it's a bit different to the one you will hav…" at bounding box center [780, 396] width 685 height 19
click at [905, 388] on span "I've included your username below, it's a bit different to the one you will hav…" at bounding box center [689, 395] width 503 height 14
click at [869, 388] on span "I've included your username below, it's a bit different to the one you will hav…" at bounding box center [689, 395] width 503 height 14
click at [912, 388] on span "I've included your username below, it's a bit different to the one you will hav…" at bounding box center [689, 395] width 503 height 14
click at [938, 386] on p "I've included your username below, it's a bit different to the one you will hav…" at bounding box center [780, 396] width 685 height 19
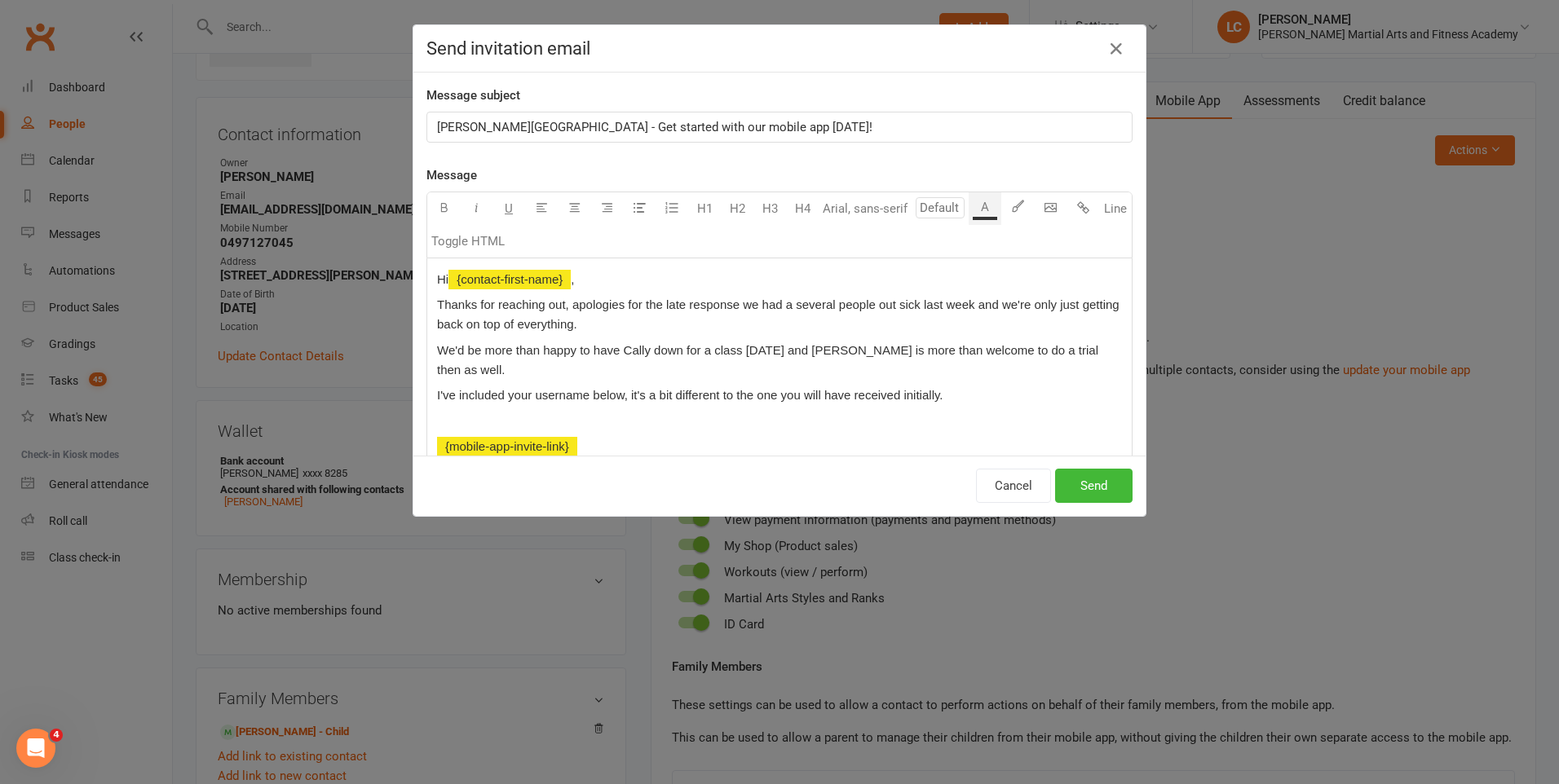
click at [959, 386] on p "I've included your username below, it's a bit different to the one you will hav…" at bounding box center [780, 396] width 685 height 19
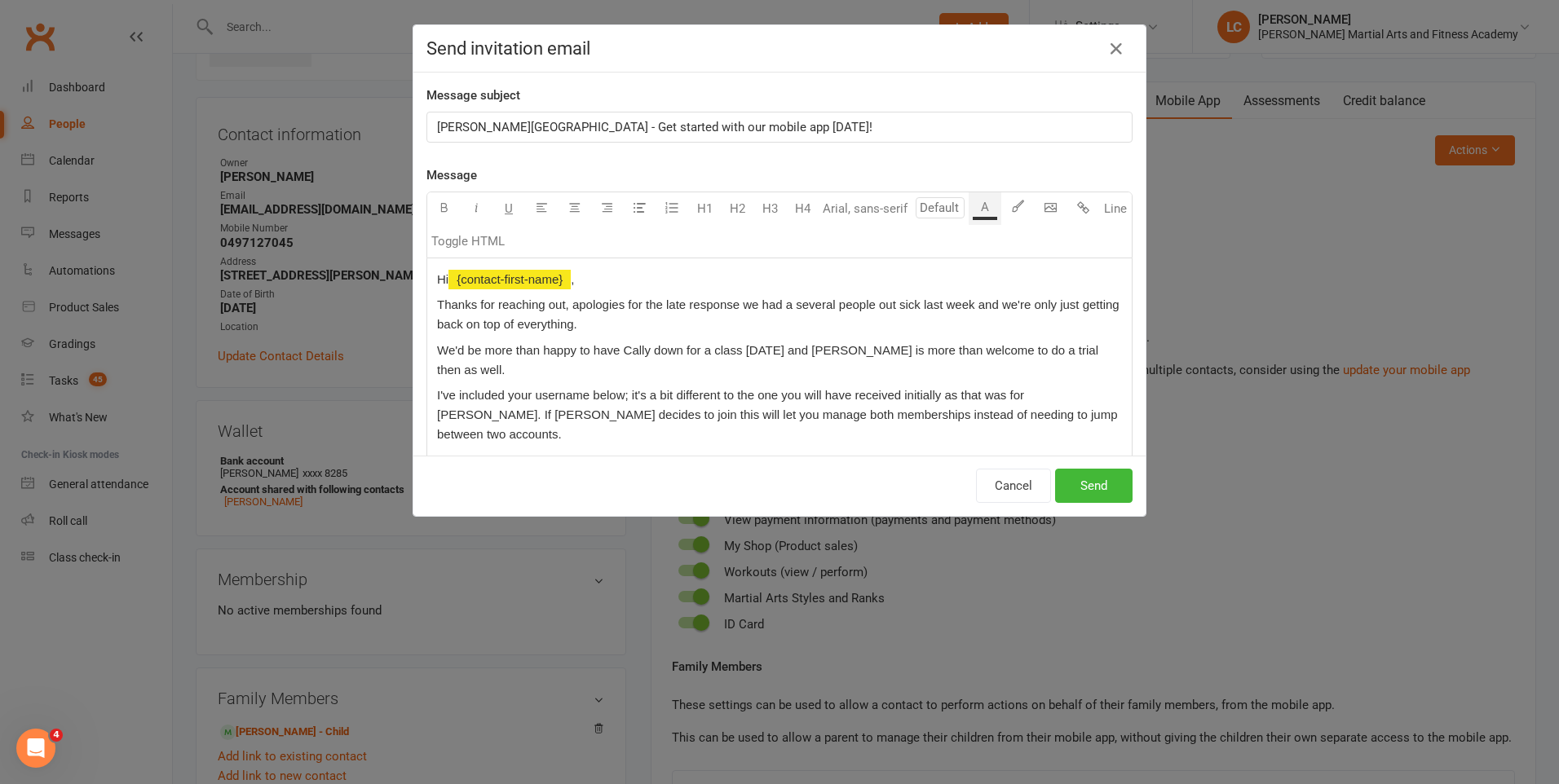
click at [1028, 392] on p "I've included your username below; it's a bit different to the one you will hav…" at bounding box center [780, 415] width 685 height 58
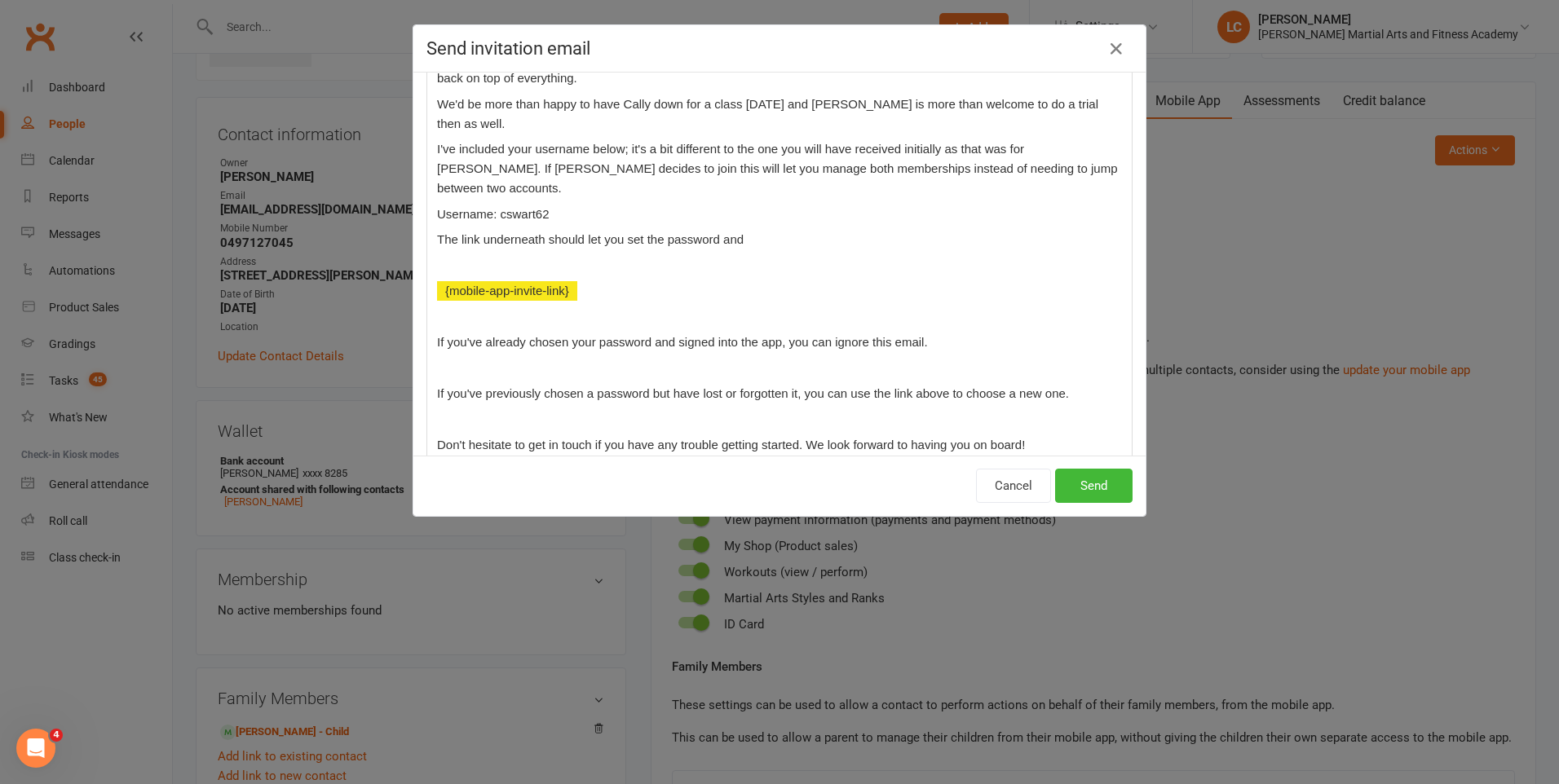
scroll to position [244, 0]
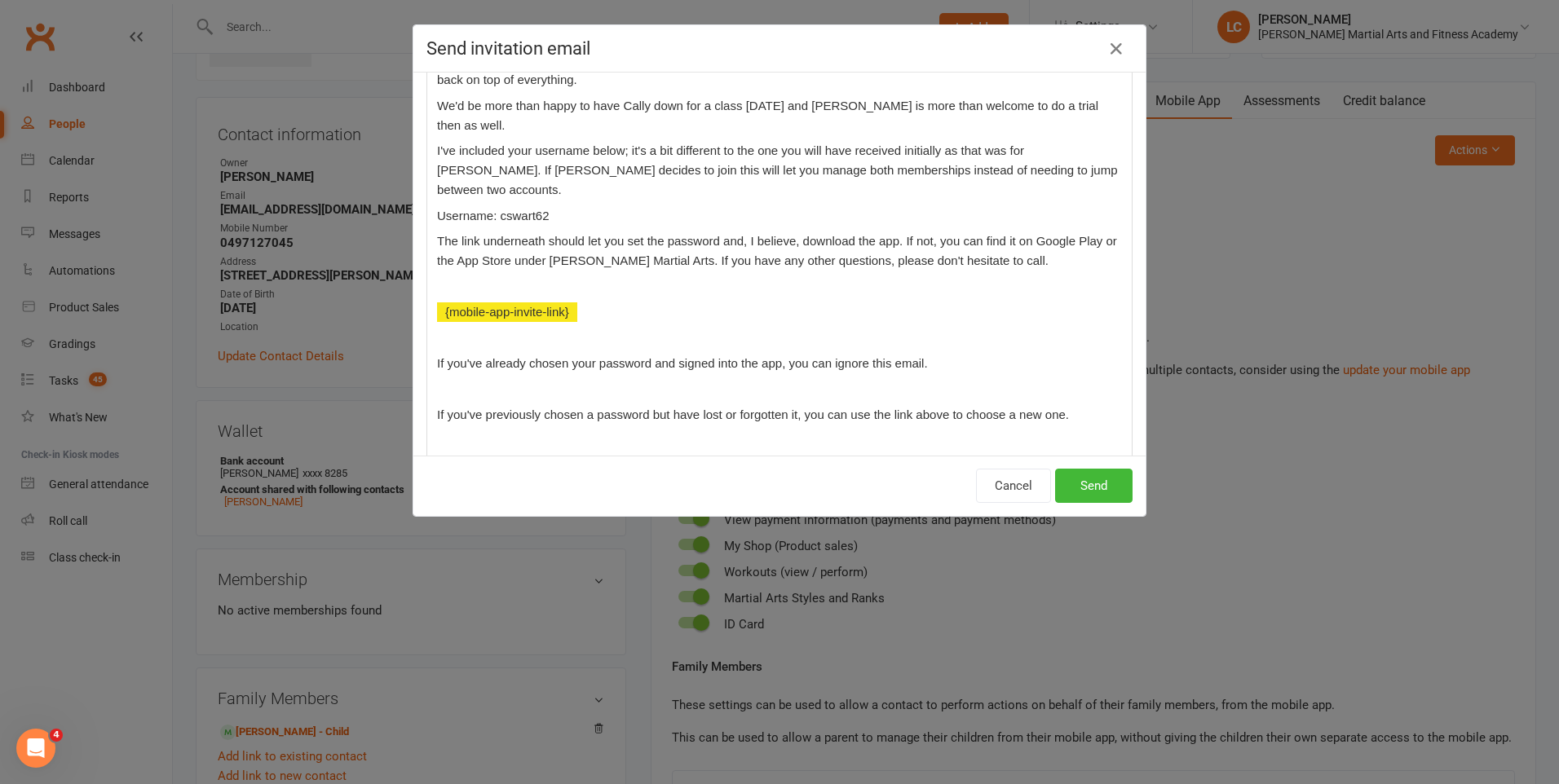
click at [459, 277] on p at bounding box center [780, 287] width 685 height 19
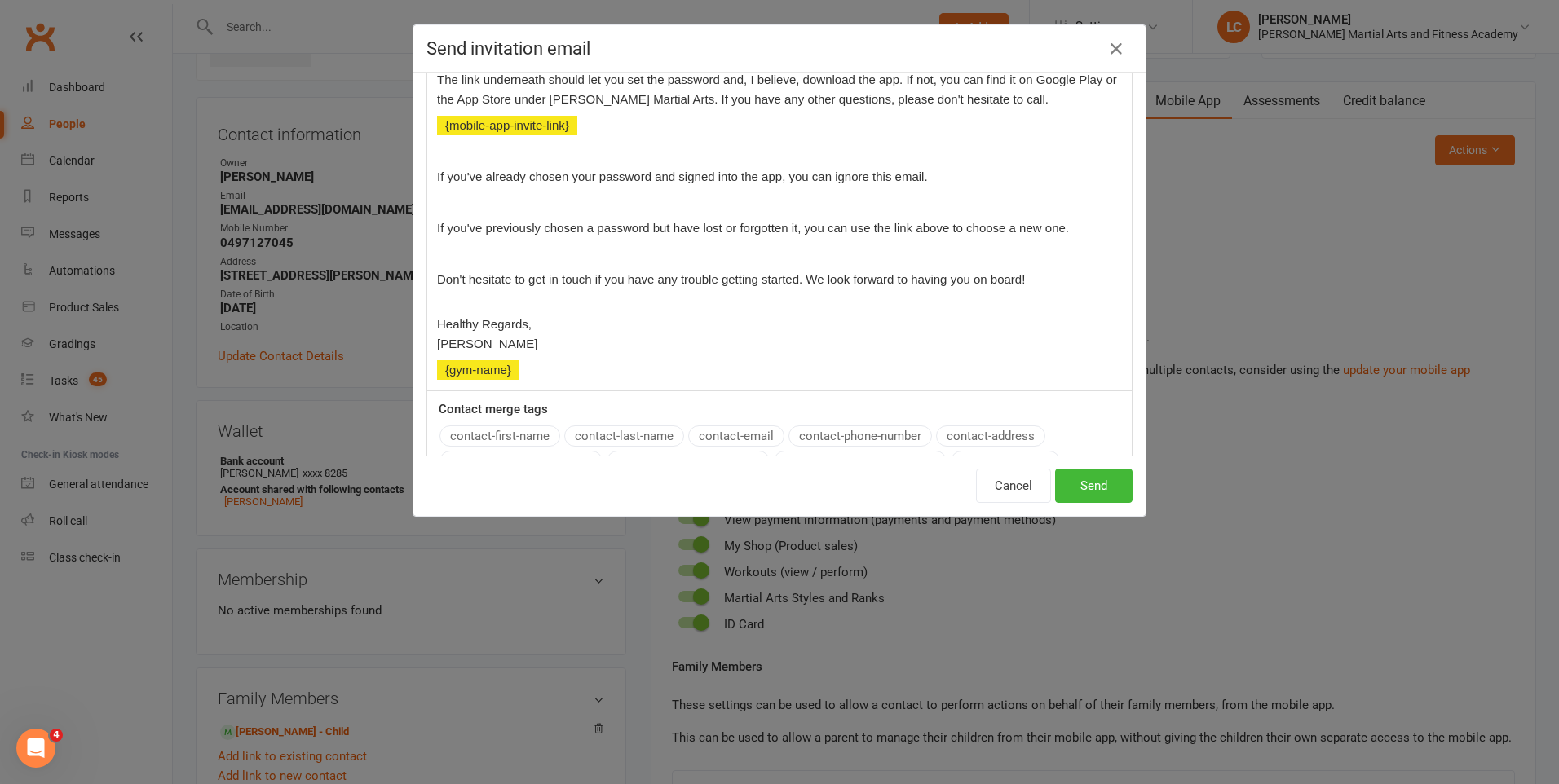
scroll to position [407, 0]
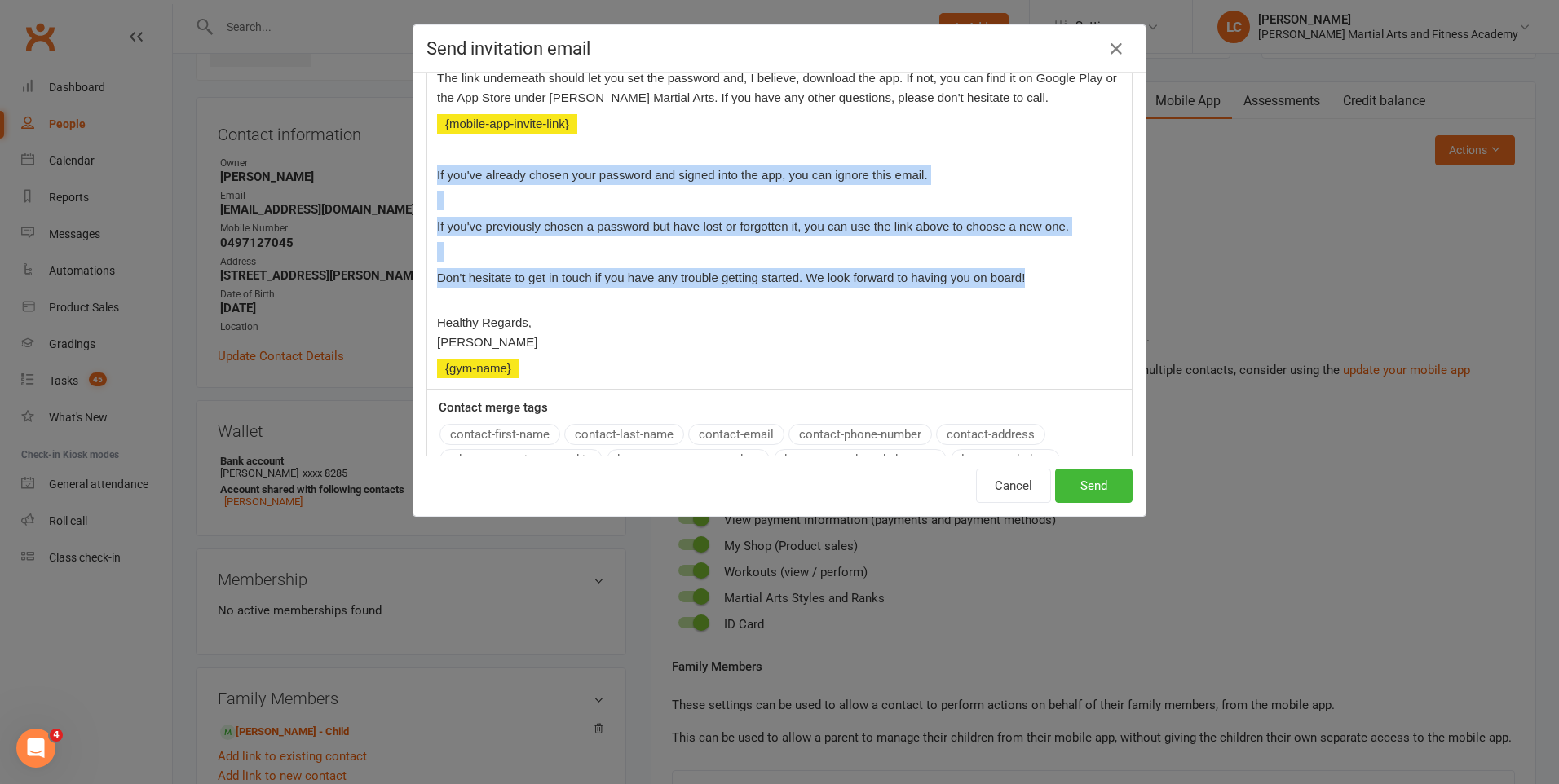
drag, startPoint x: 1020, startPoint y: 238, endPoint x: 428, endPoint y: 130, distance: 601.8
click at [428, 130] on div "Hi ﻿ {contact-first-name} , Thanks for reaching out, apologies for the late res…" at bounding box center [780, 119] width 705 height 538
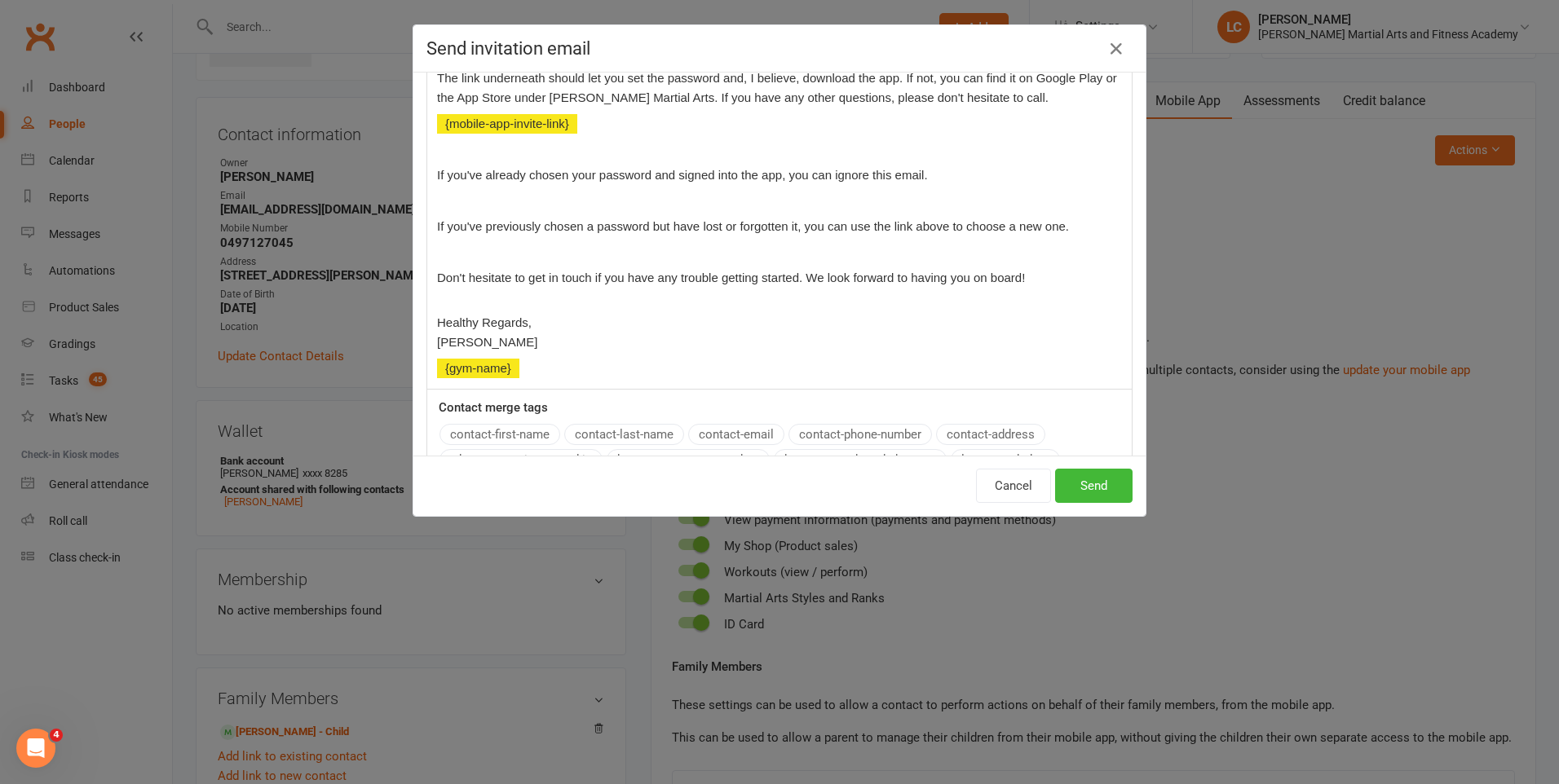
scroll to position [143, 0]
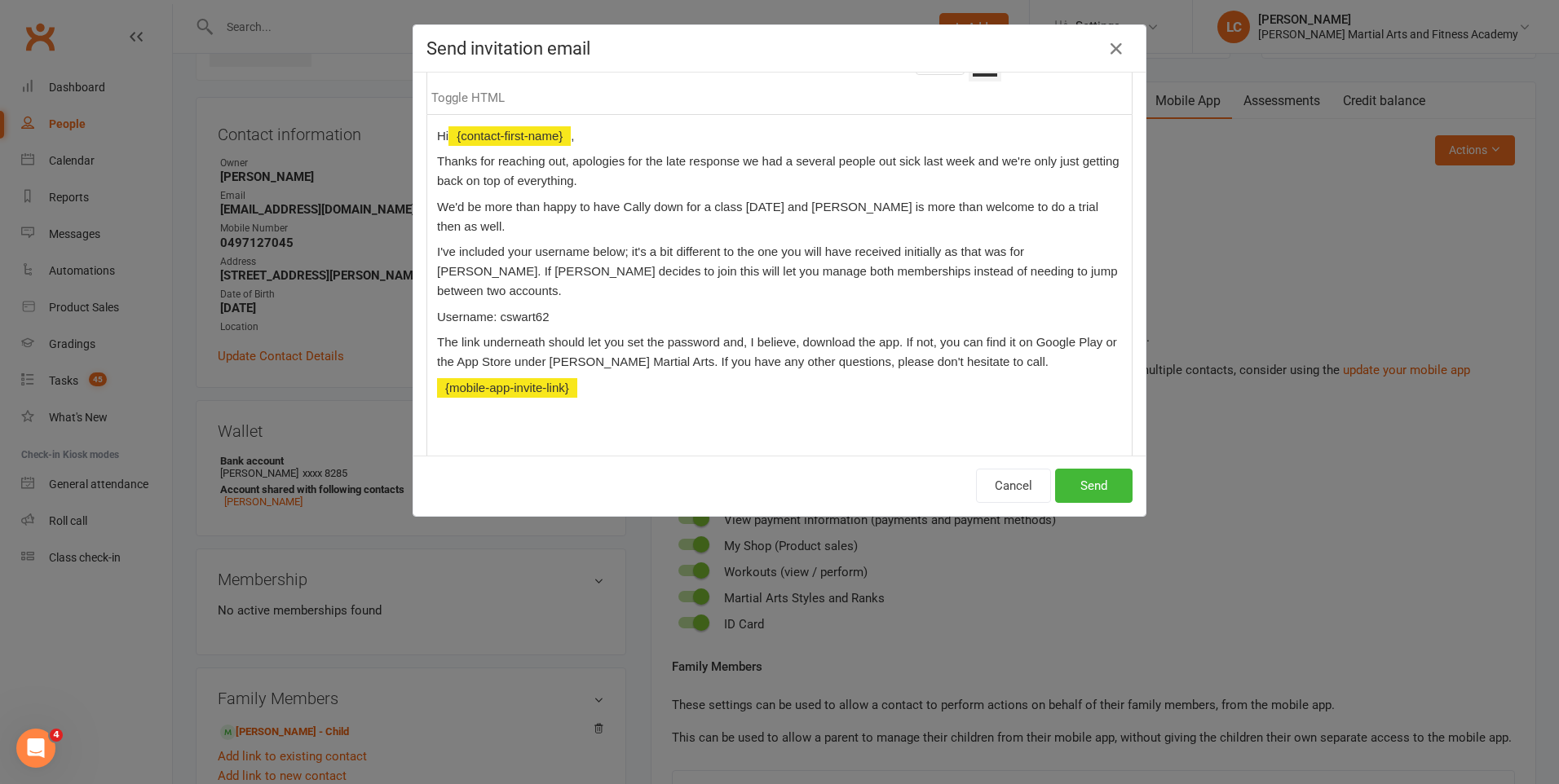
click at [441, 429] on p "﻿" at bounding box center [780, 439] width 685 height 19
click at [503, 429] on p "Healthy Regards, David Wilkes" at bounding box center [780, 449] width 685 height 39
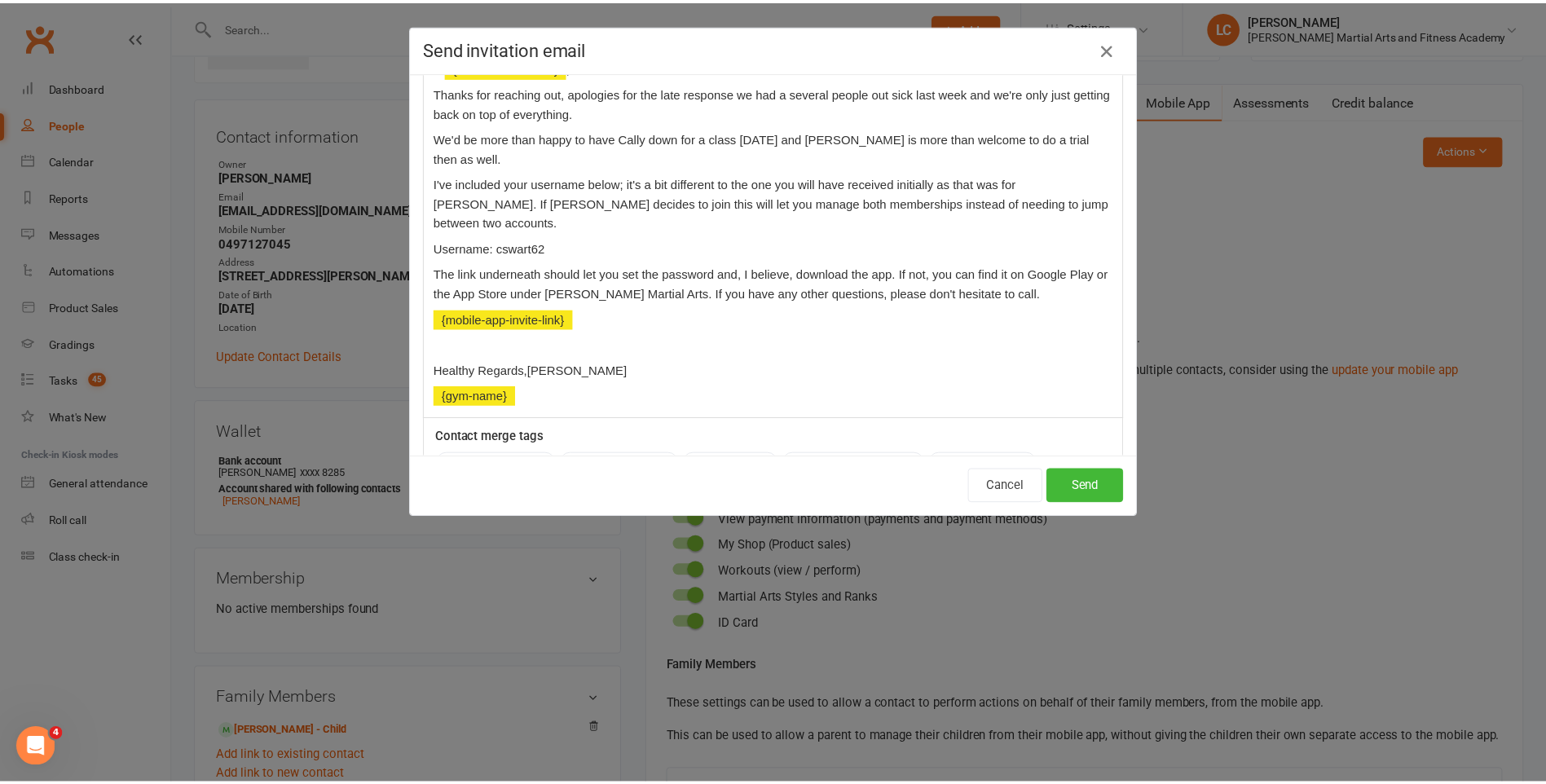
scroll to position [114, 0]
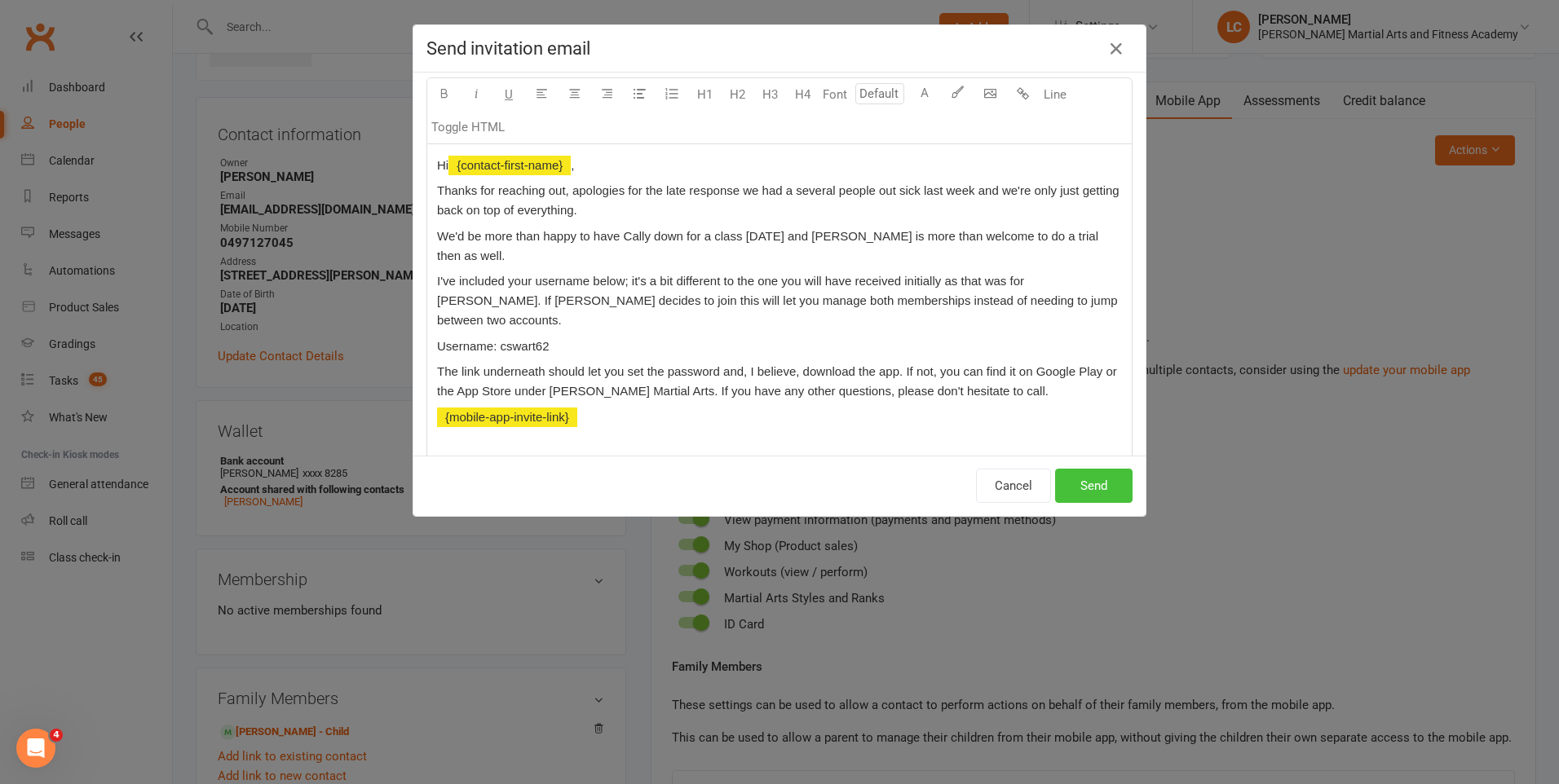
click at [1084, 478] on button "Send" at bounding box center [1093, 486] width 77 height 35
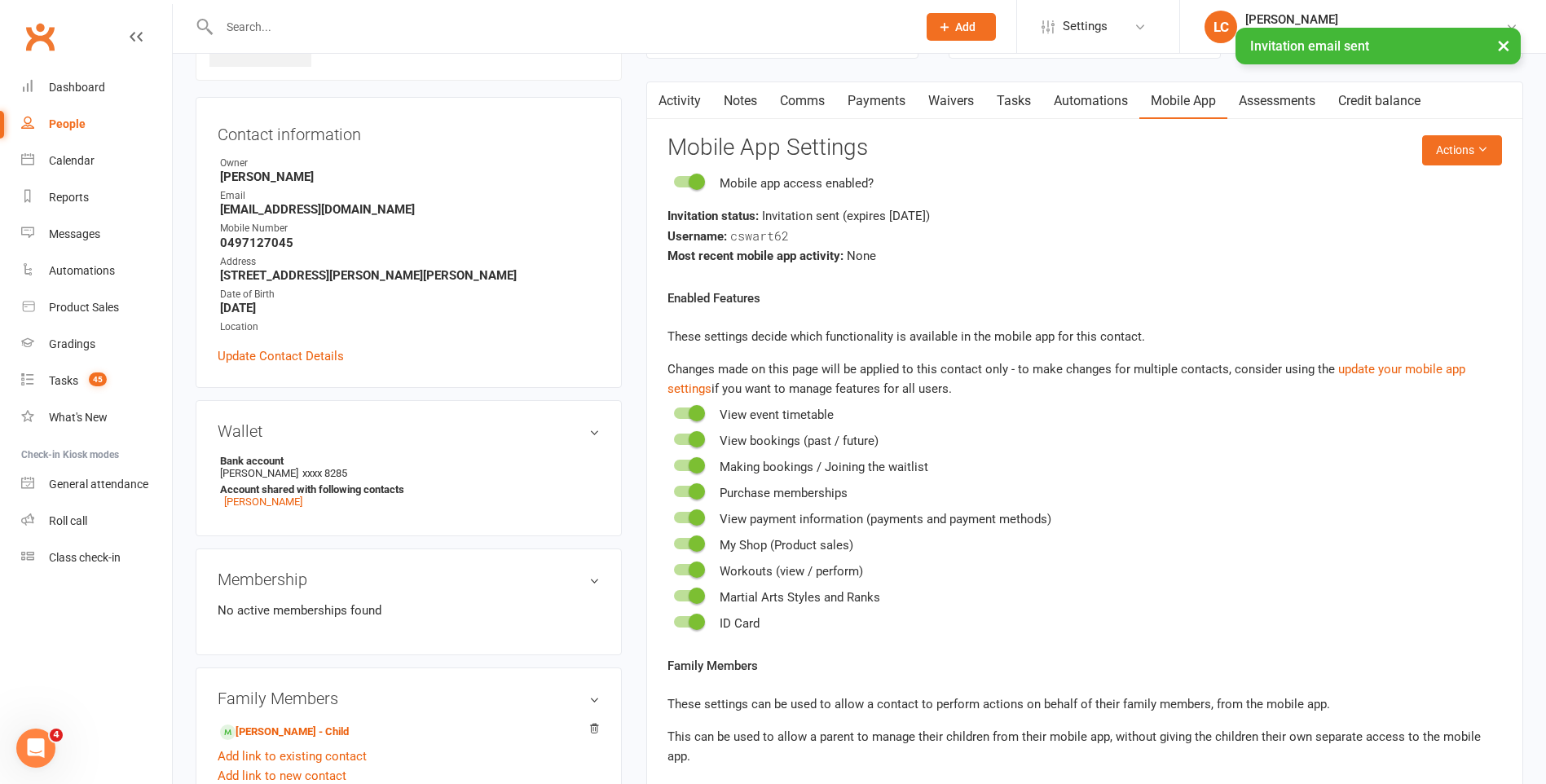
click at [654, 103] on icon "button" at bounding box center [657, 96] width 10 height 17
click at [693, 98] on link "Activity" at bounding box center [680, 101] width 65 height 37
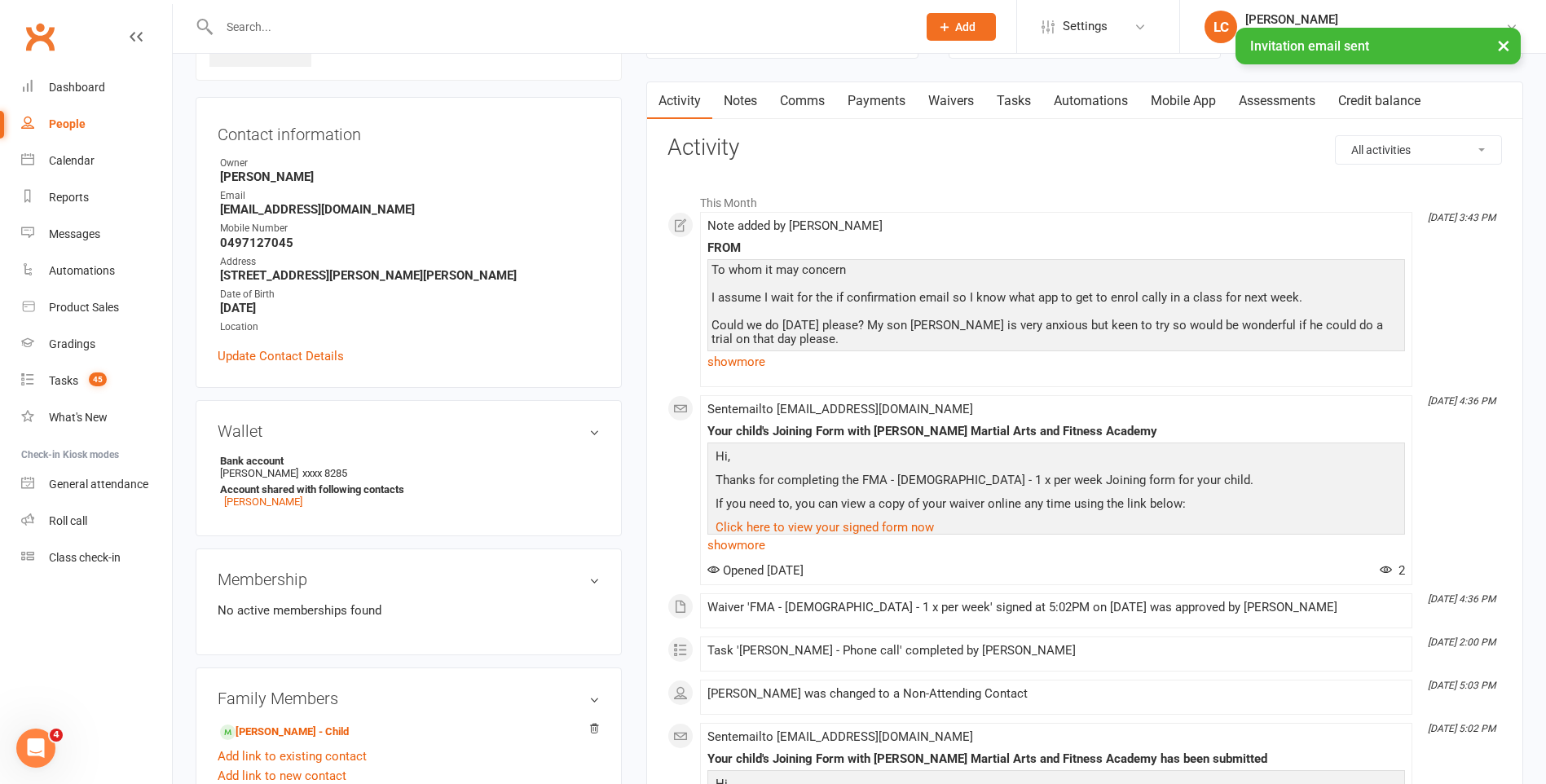
click at [1018, 99] on link "Tasks" at bounding box center [1013, 101] width 57 height 37
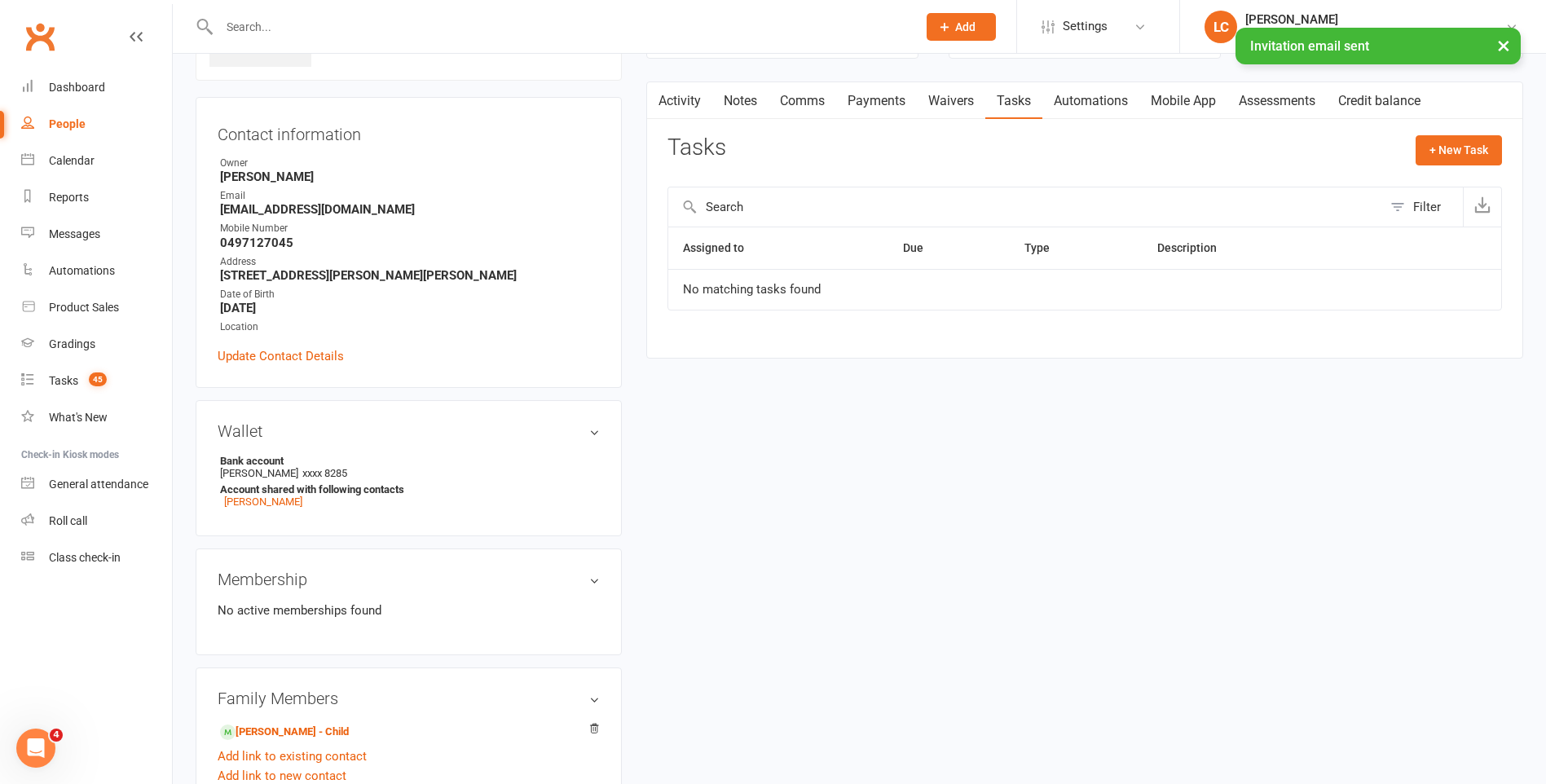
click at [1461, 173] on div "+ New Task" at bounding box center [1459, 154] width 87 height 38
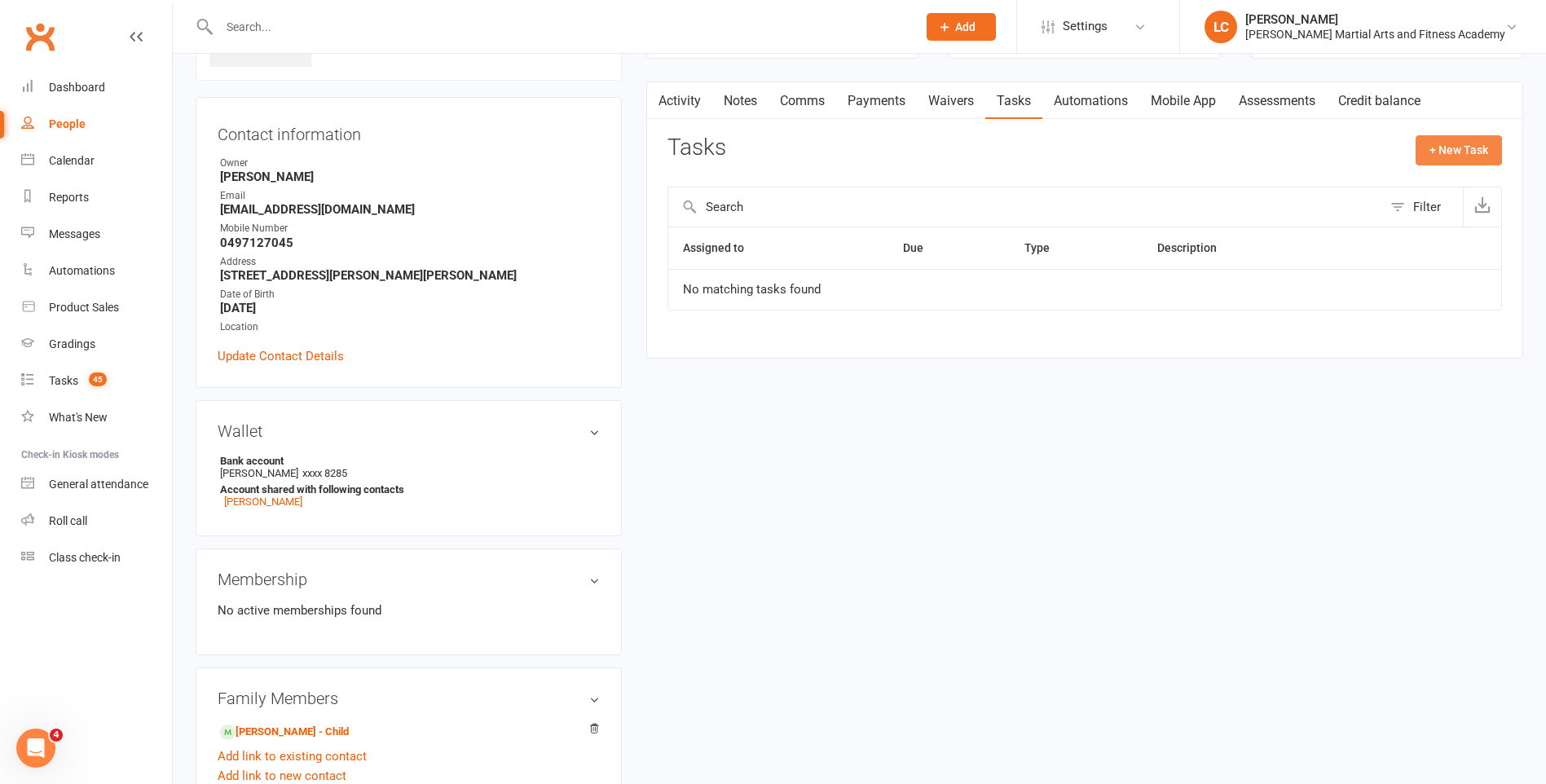
click at [1438, 139] on button "+ New Task" at bounding box center [1459, 150] width 87 height 29
select select "47778"
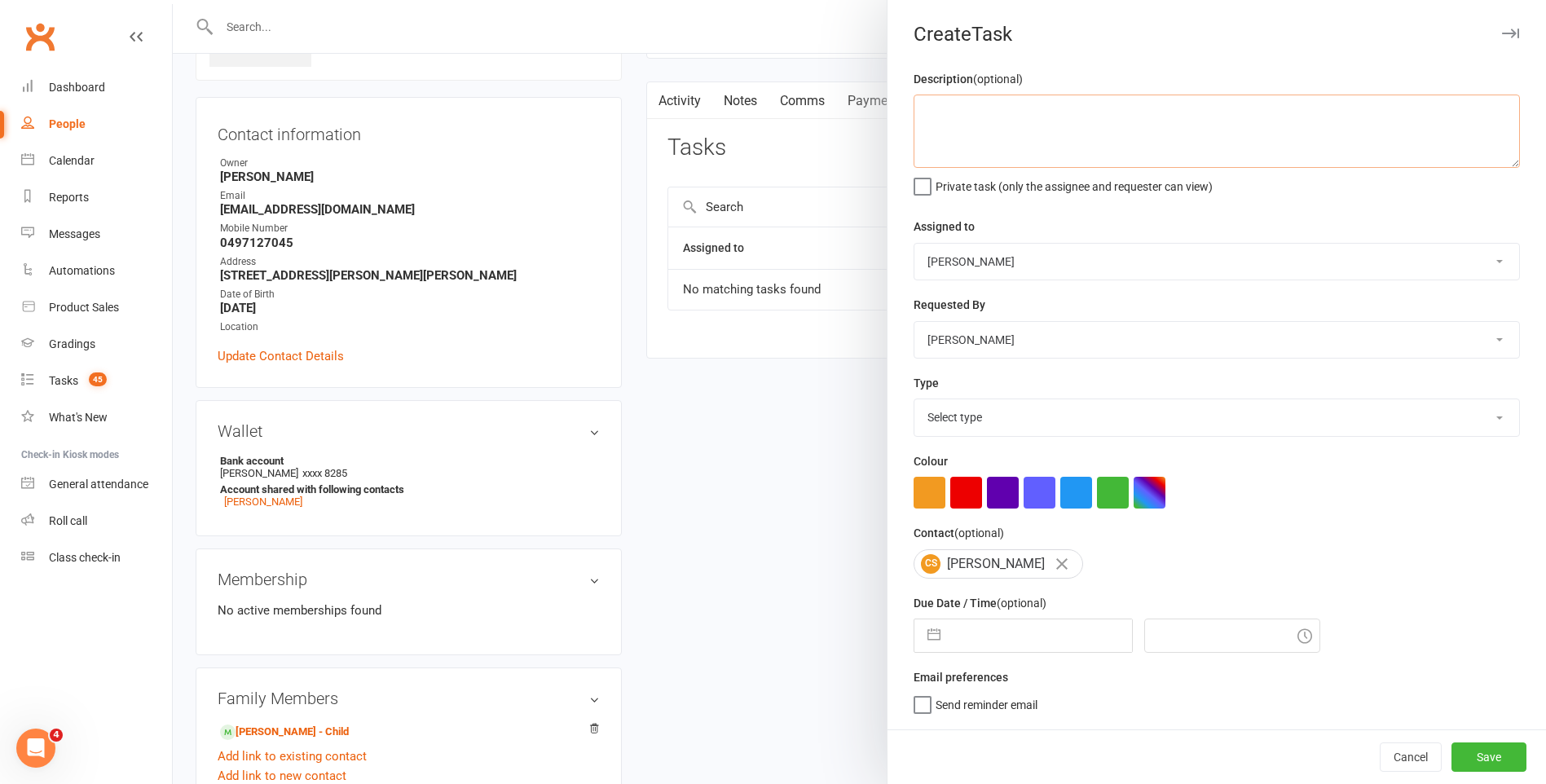
click at [1032, 108] on textarea at bounding box center [1216, 131] width 606 height 73
click at [1002, 271] on select "Stephen Erceg Robert Wilsnach Kiam Padamsey Matthew Erceg Tiffany Orenchuk Leo …" at bounding box center [1216, 261] width 604 height 36
select select "47660"
click at [914, 244] on select "Stephen Erceg Robert Wilsnach Kiam Padamsey Matthew Erceg Tiffany Orenchuk Leo …" at bounding box center [1216, 261] width 604 height 36
drag, startPoint x: 913, startPoint y: 731, endPoint x: 926, endPoint y: 725, distance: 14.3
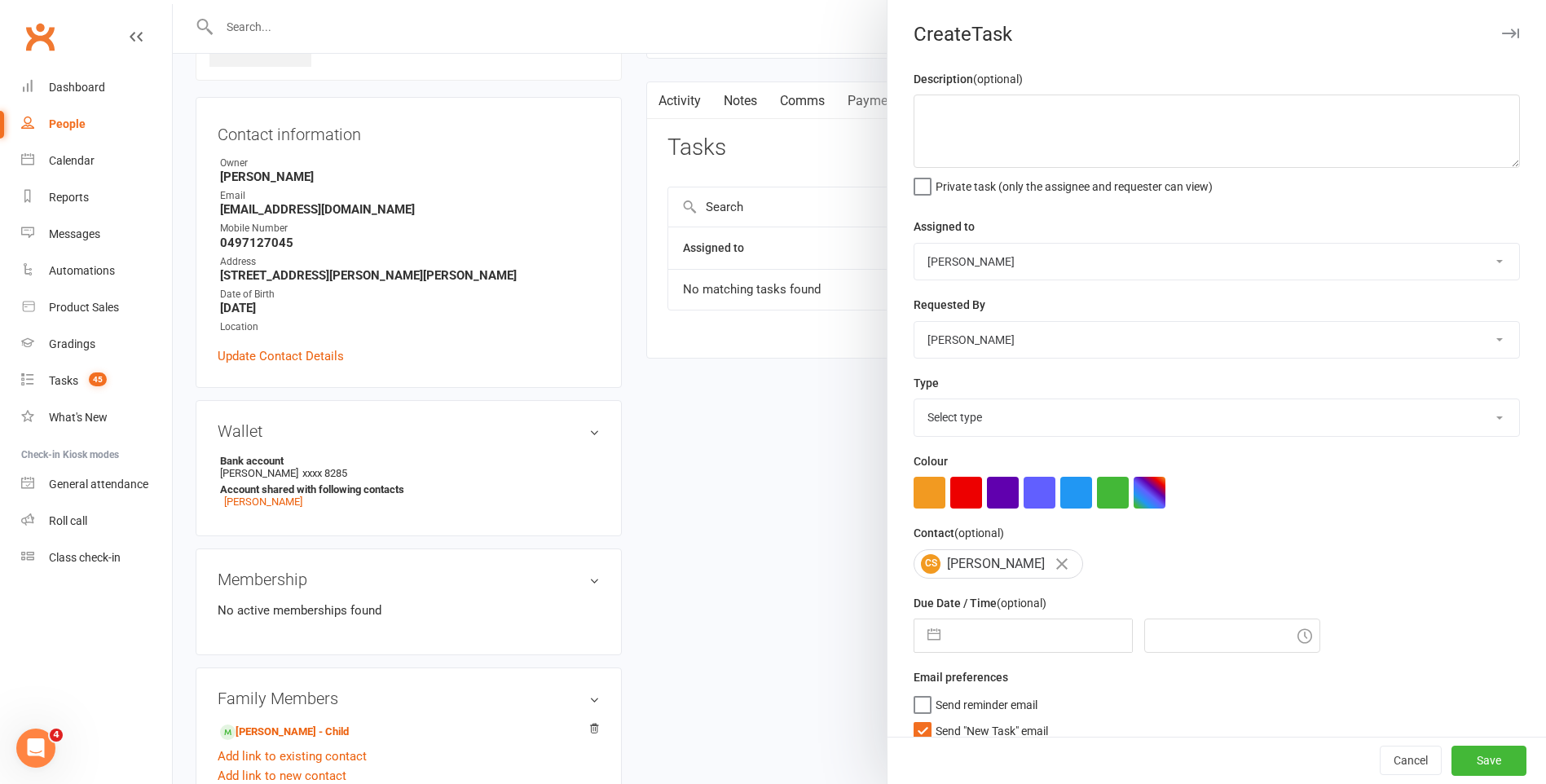
click at [915, 731] on label "Send "New Task" email" at bounding box center [981, 726] width 135 height 16
click at [915, 719] on input "Send "New Task" email" at bounding box center [981, 719] width 135 height 0
click at [1050, 429] on select "Select type E-mail General task Meeting Phone call Sett in calls Add new task t…" at bounding box center [1216, 417] width 604 height 36
select select "25648"
click at [914, 403] on select "Select type E-mail General task Meeting Phone call Sett in calls Add new task t…" at bounding box center [1216, 417] width 604 height 36
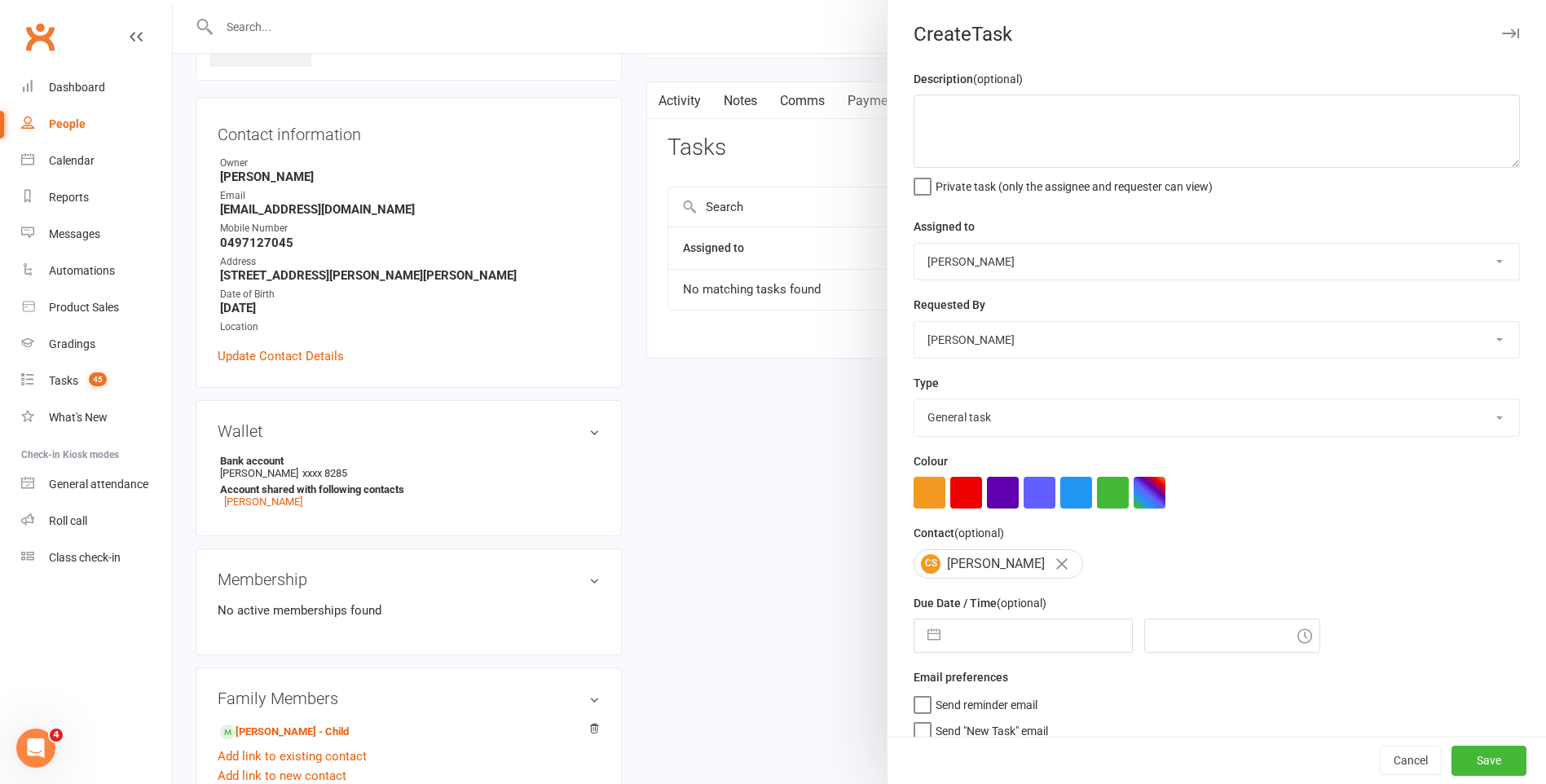
drag, startPoint x: 1019, startPoint y: 641, endPoint x: 1044, endPoint y: 646, distance: 25.5
click at [1019, 641] on input "text" at bounding box center [1040, 635] width 183 height 33
select select "8"
select select "2025"
select select "9"
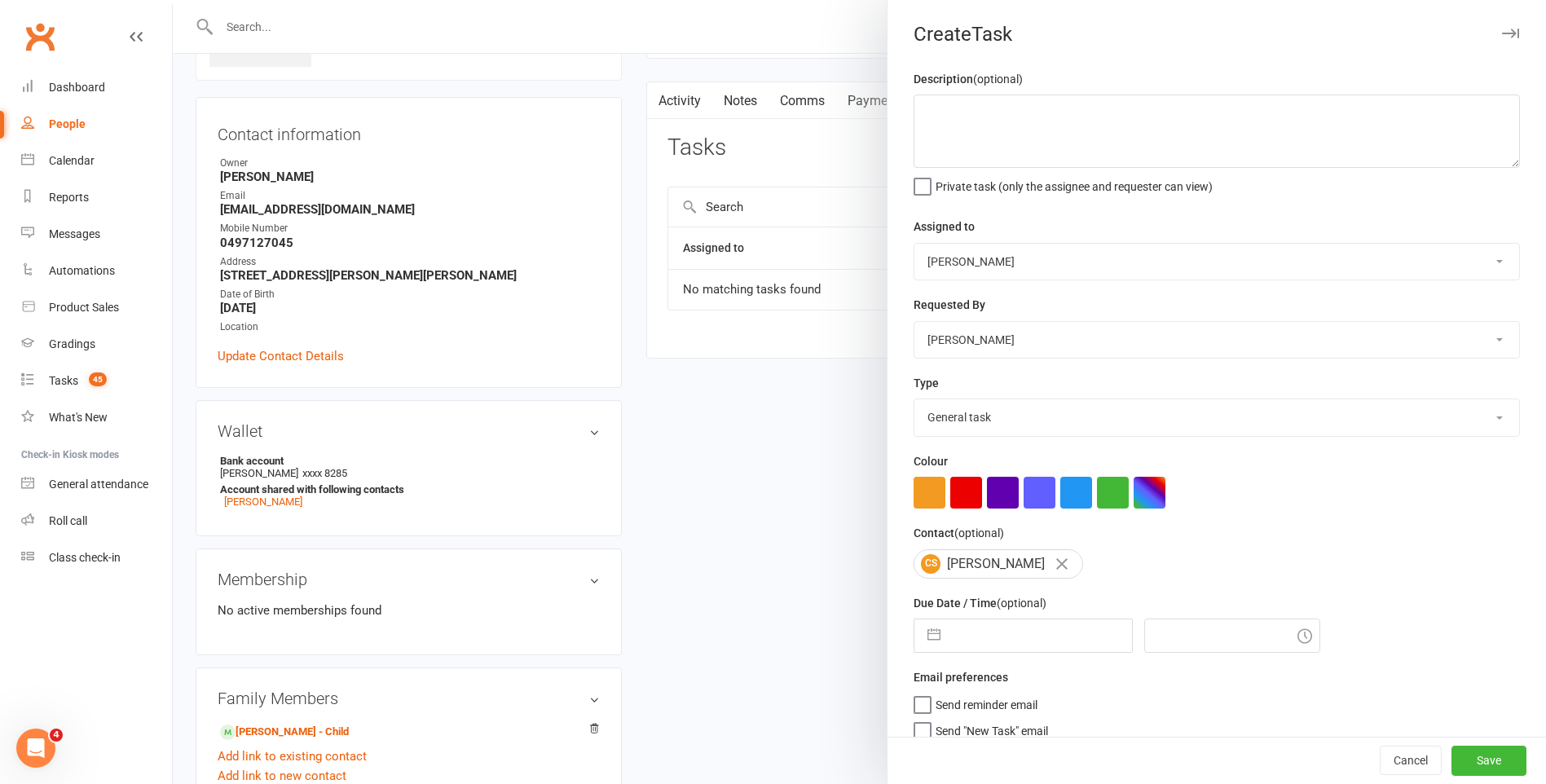
select select "2025"
select select "10"
select select "2025"
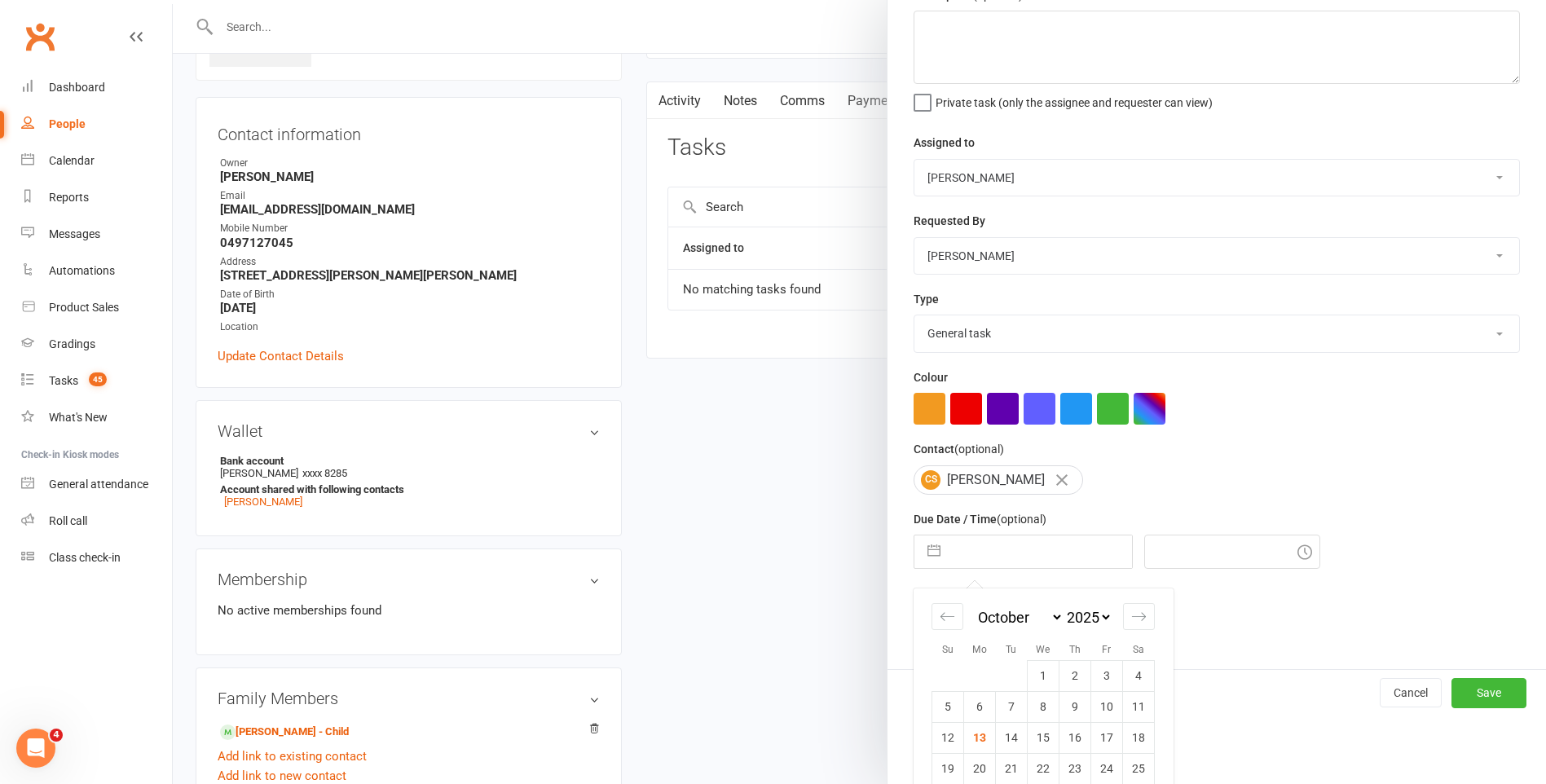
scroll to position [140, 0]
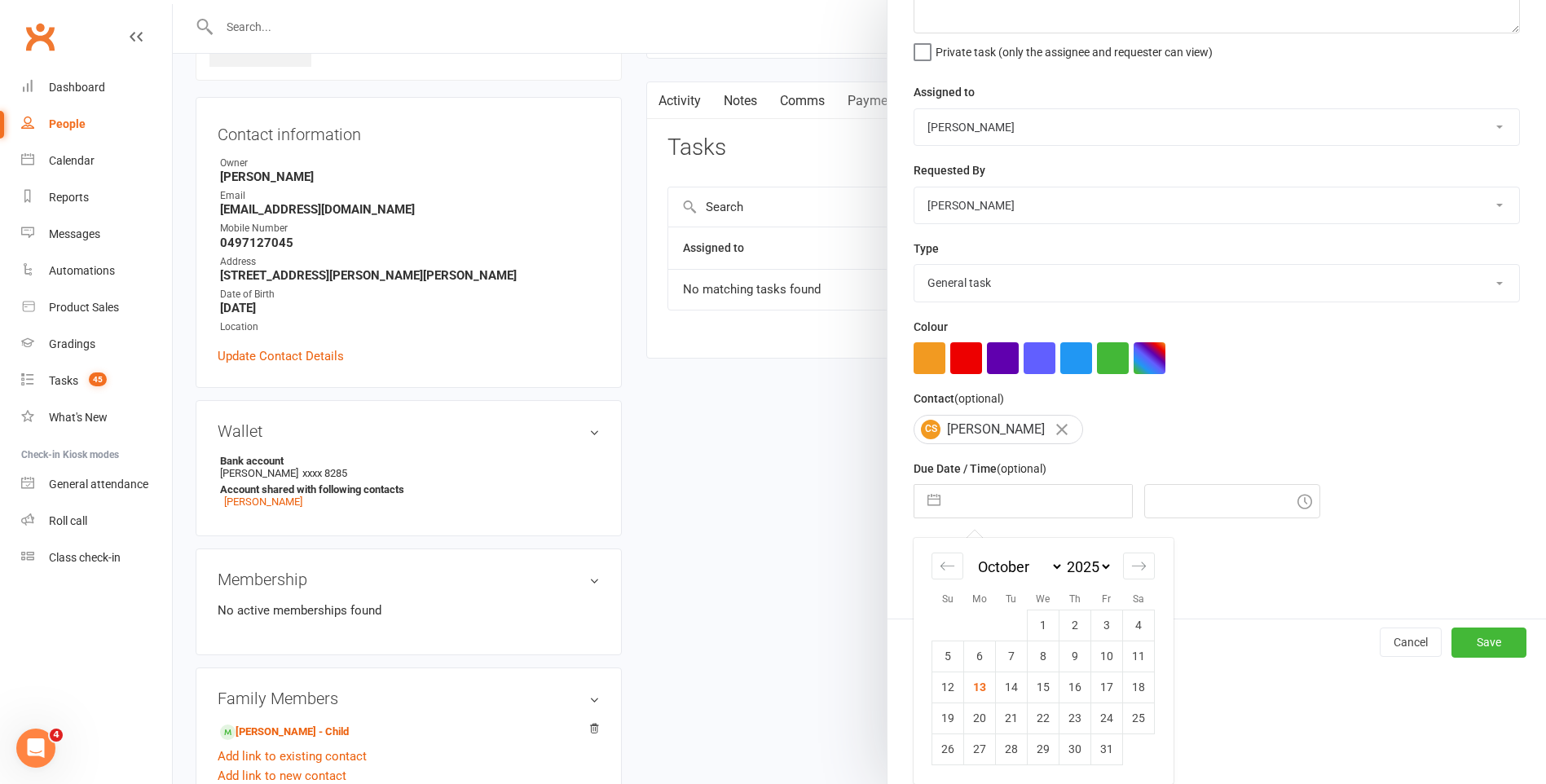
click at [1004, 692] on td "14" at bounding box center [1011, 687] width 32 height 31
type input "14 Oct 2025"
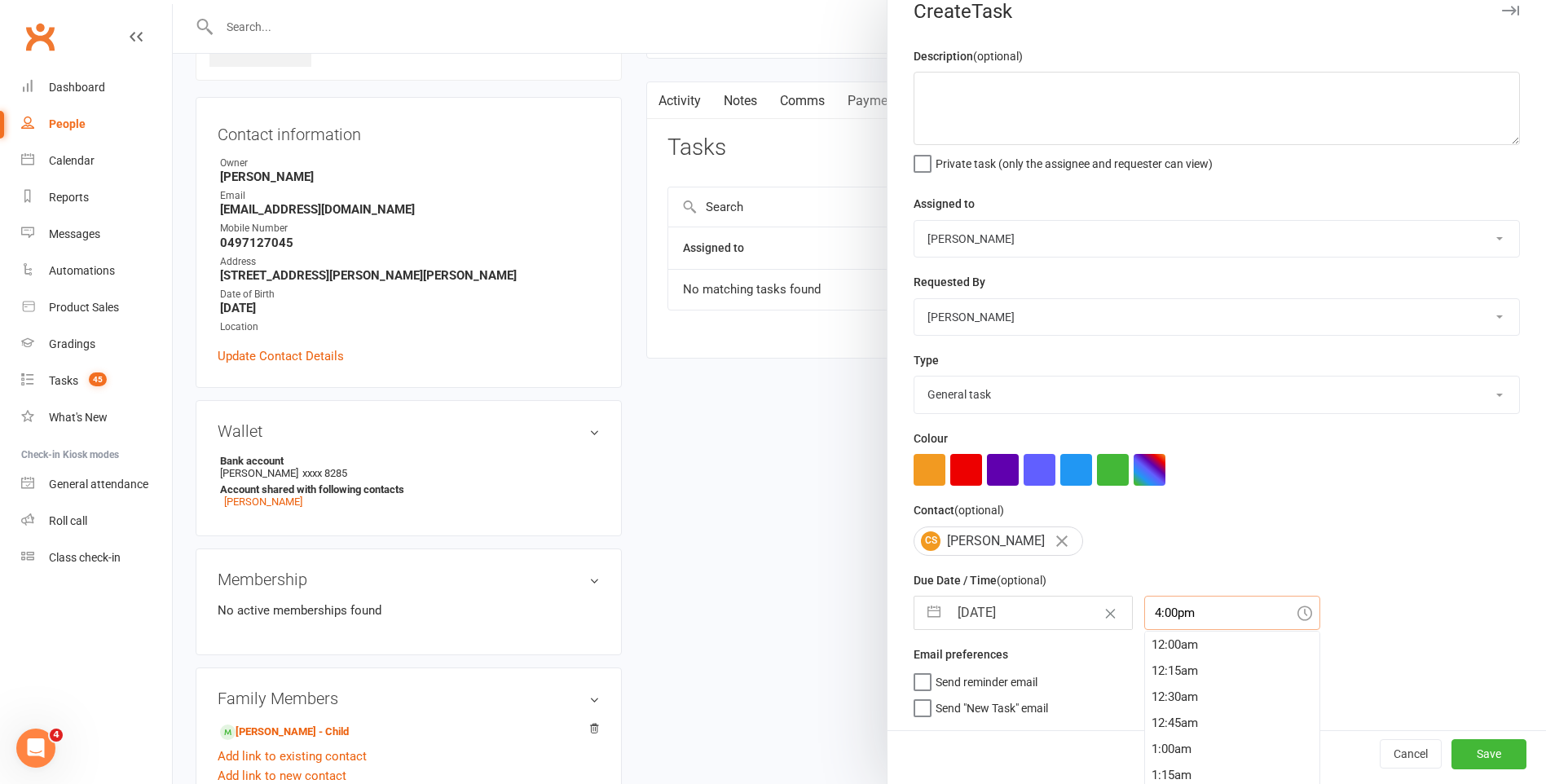
click at [1158, 624] on div "4:00pm 12:00am 12:15am 12:30am 12:45am 1:00am 1:15am 1:30am 1:45am 2:00am 2:15a…" at bounding box center [1232, 612] width 176 height 35
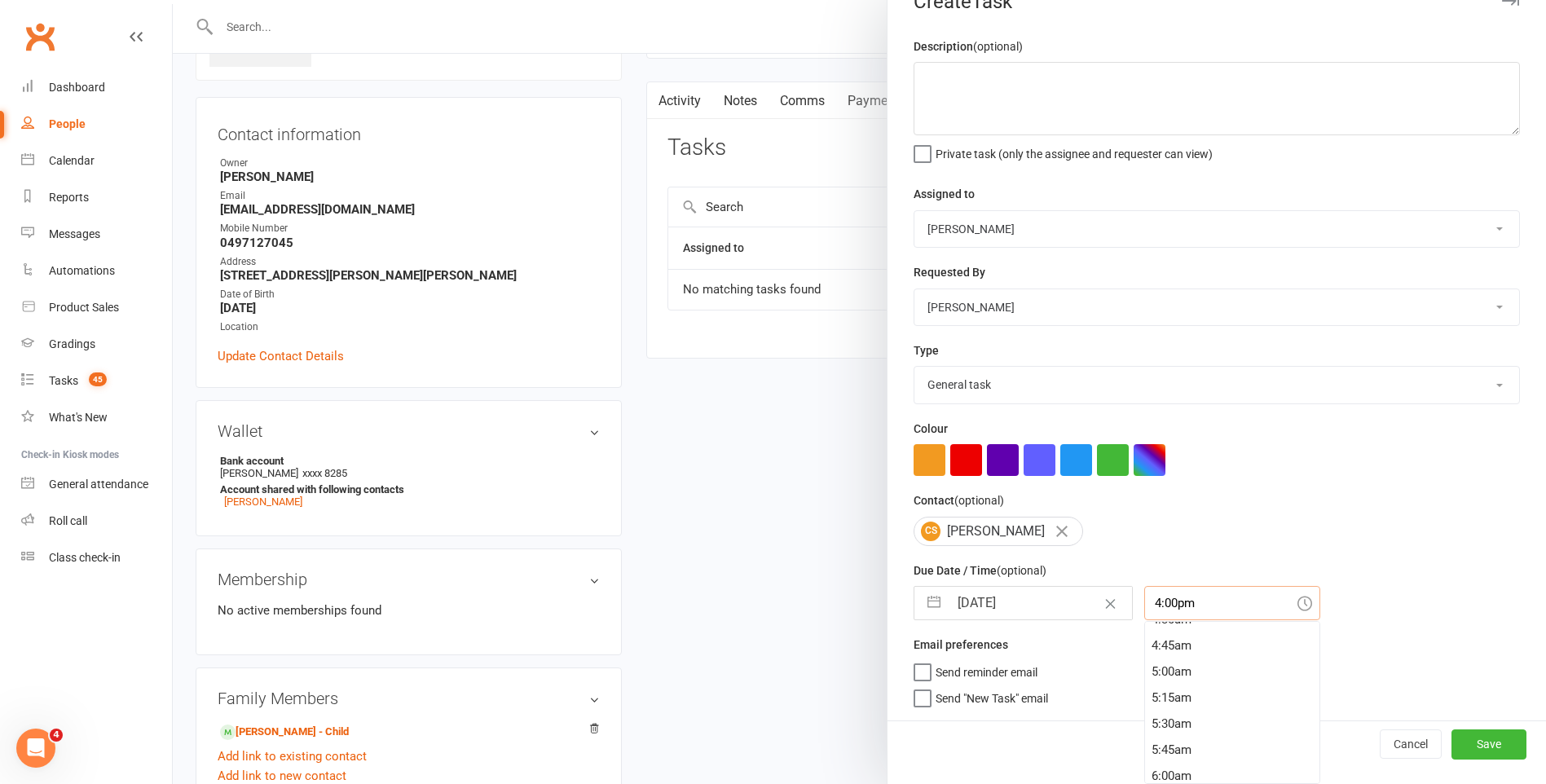
scroll to position [257, 0]
click at [1172, 670] on div "2:45am" at bounding box center [1232, 664] width 174 height 26
type input "2:45am"
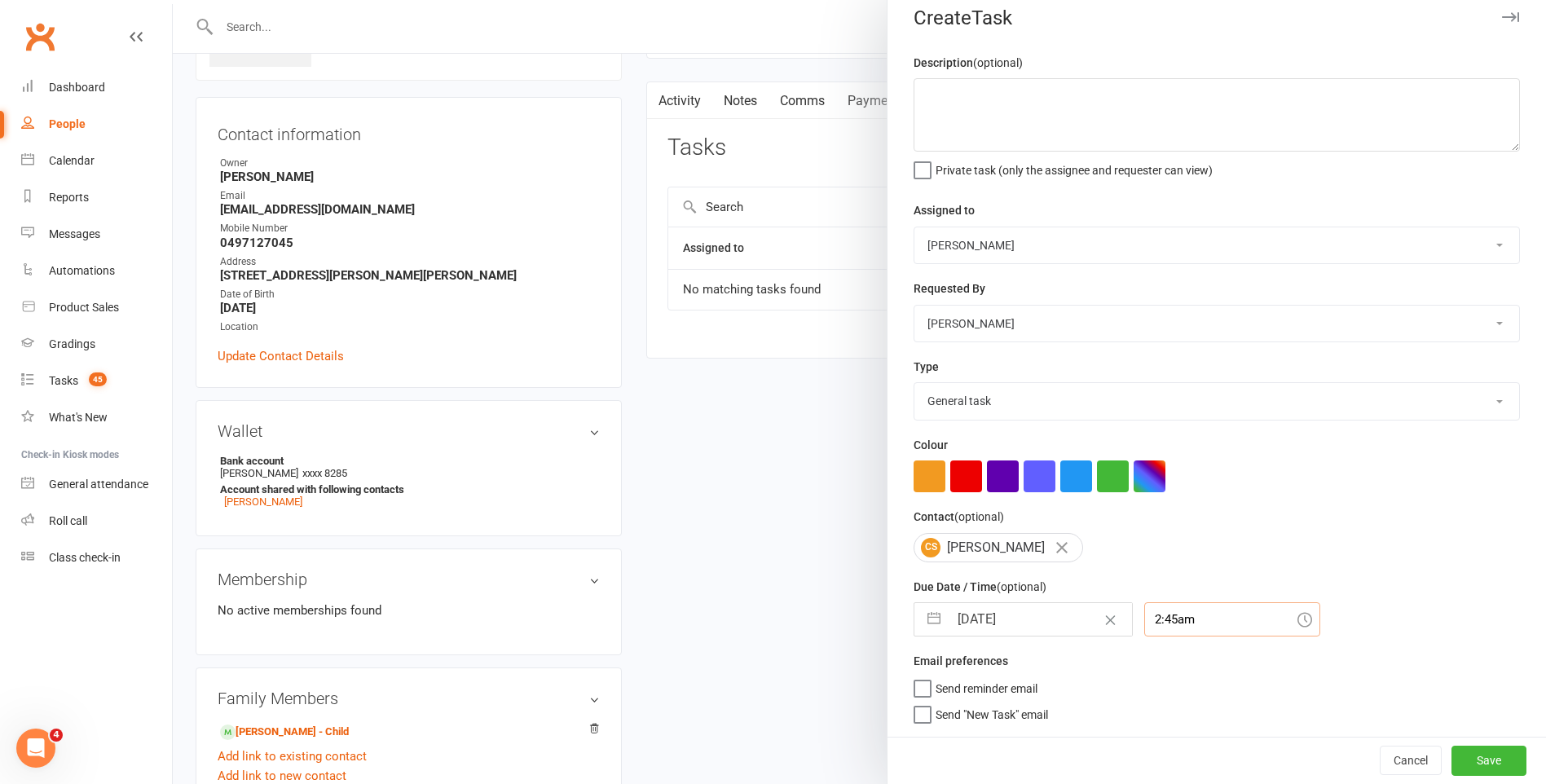
scroll to position [23, 0]
click at [1027, 99] on textarea at bounding box center [1216, 114] width 606 height 73
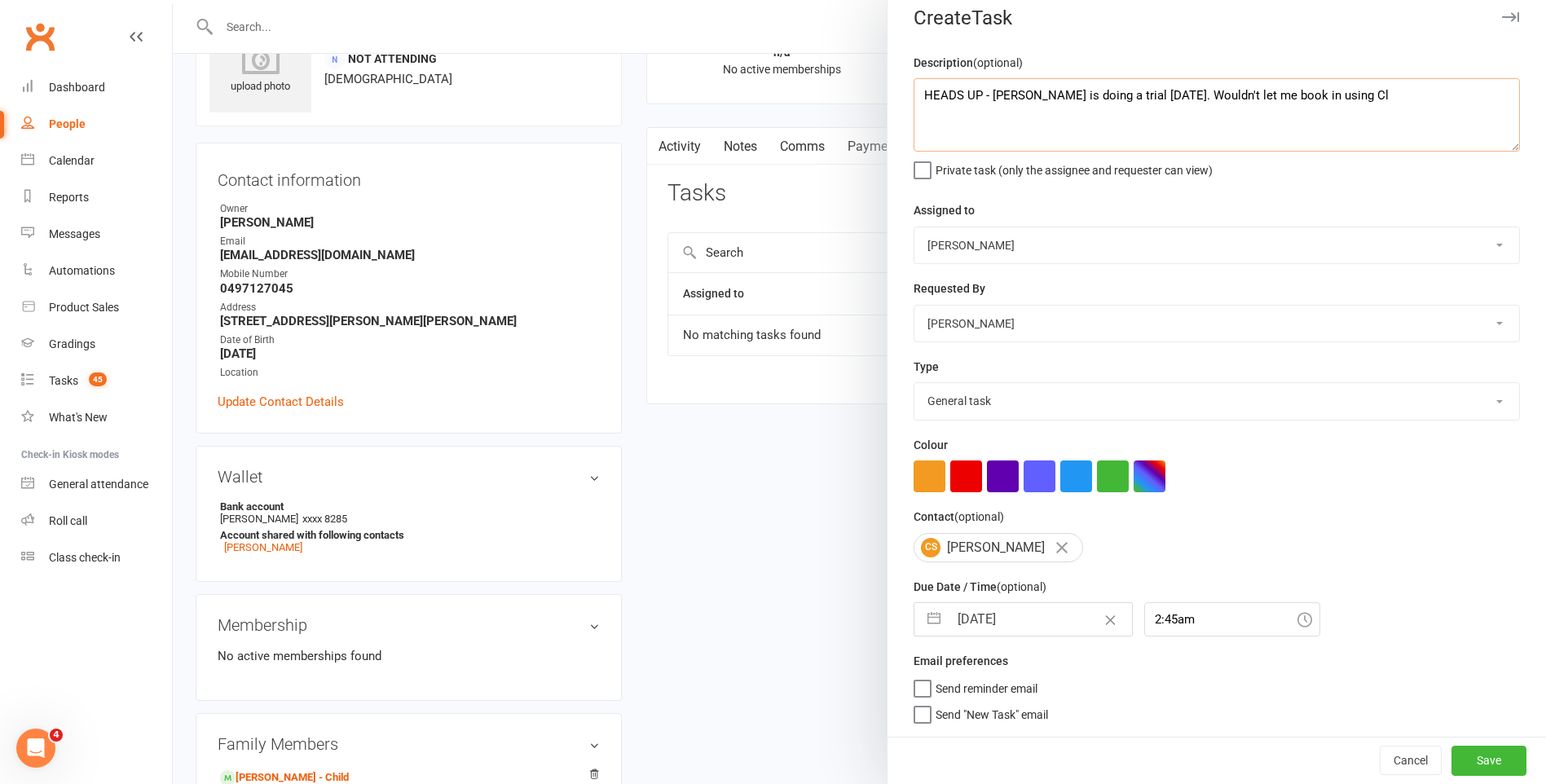
scroll to position [0, 0]
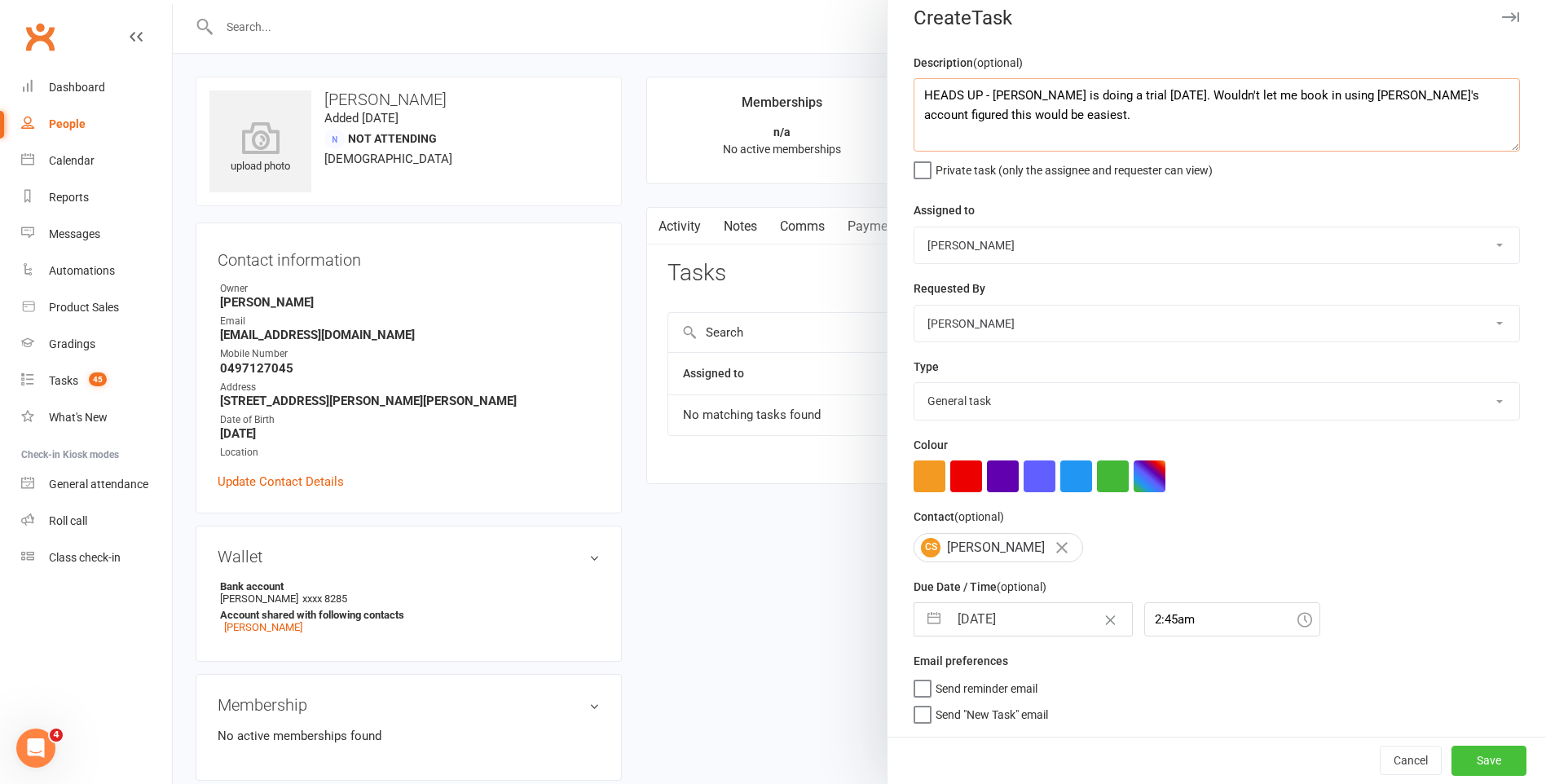
type textarea "HEADS UP - Son Riley is doing a trial today. Wouldn't let me book in using Clai…"
click at [1451, 747] on button "Save" at bounding box center [1488, 760] width 75 height 29
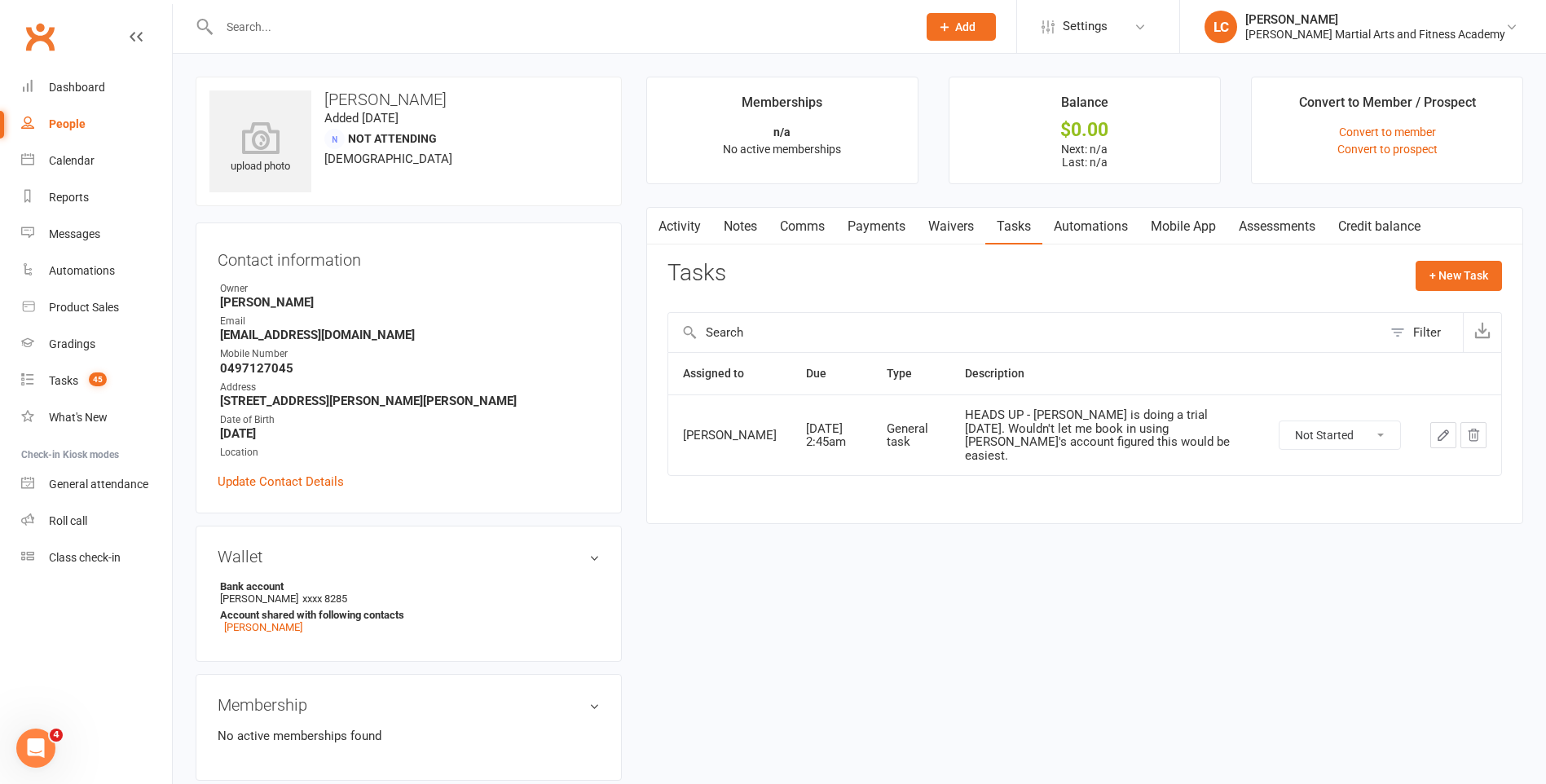
click at [333, 41] on div at bounding box center [550, 27] width 710 height 53
click at [335, 36] on input "text" at bounding box center [559, 27] width 691 height 23
paste input "Zoe Arnold <zoearnold.work@gmail.com>"
drag, startPoint x: 271, startPoint y: 23, endPoint x: 49, endPoint y: 12, distance: 222.3
click at [49, 4] on header "Zoe Arnold <zoearnold.work@gmail.com> Loading... Prospect Member Non-attending …" at bounding box center [773, 4] width 1546 height 0
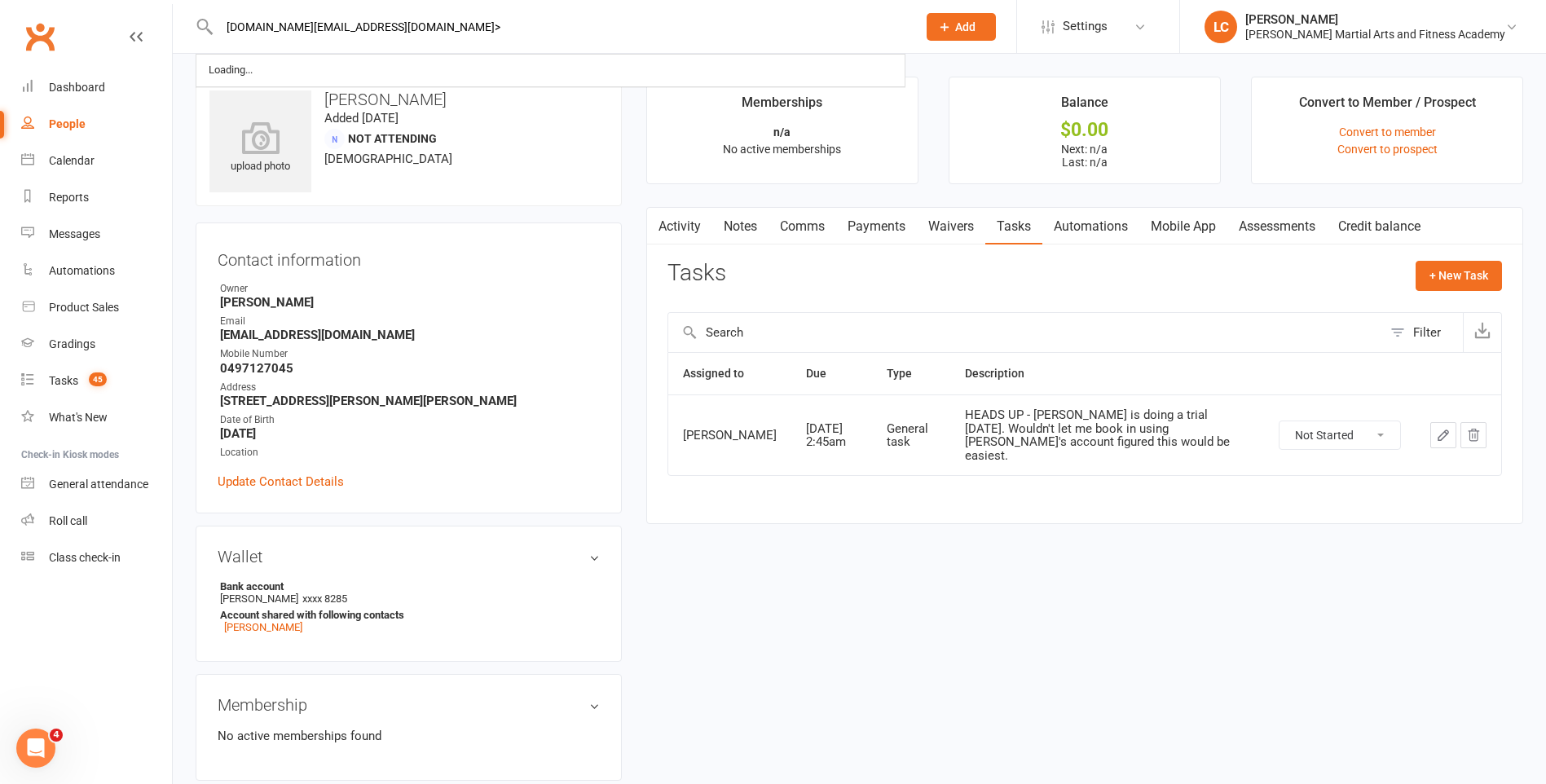
click at [410, 27] on input "zoearnold.work@gmail.com>" at bounding box center [559, 27] width 691 height 23
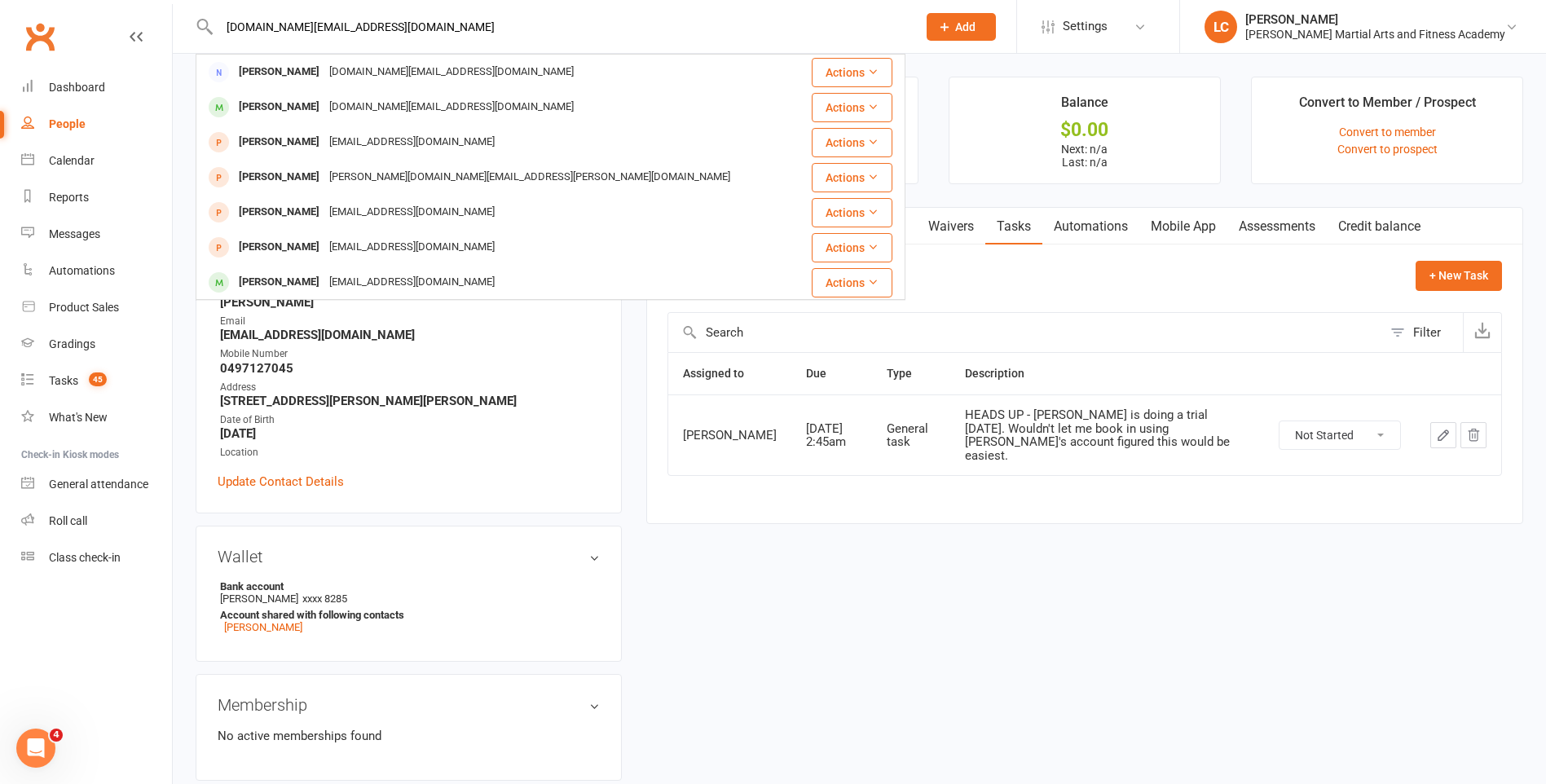
type input "zoearnold.work@gmail.com"
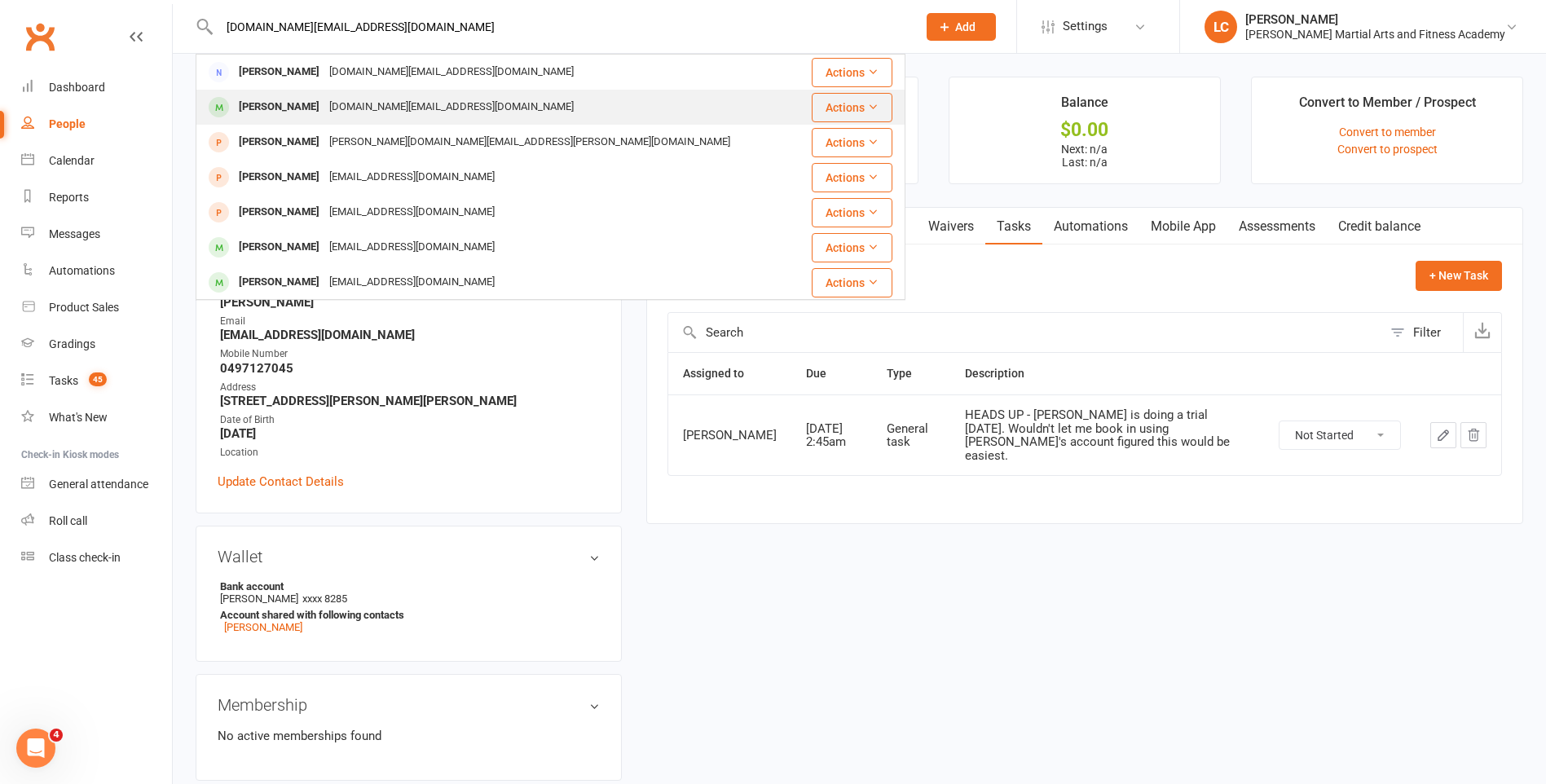
click at [343, 103] on div "zoearnold.work@gmail.com" at bounding box center [451, 107] width 254 height 24
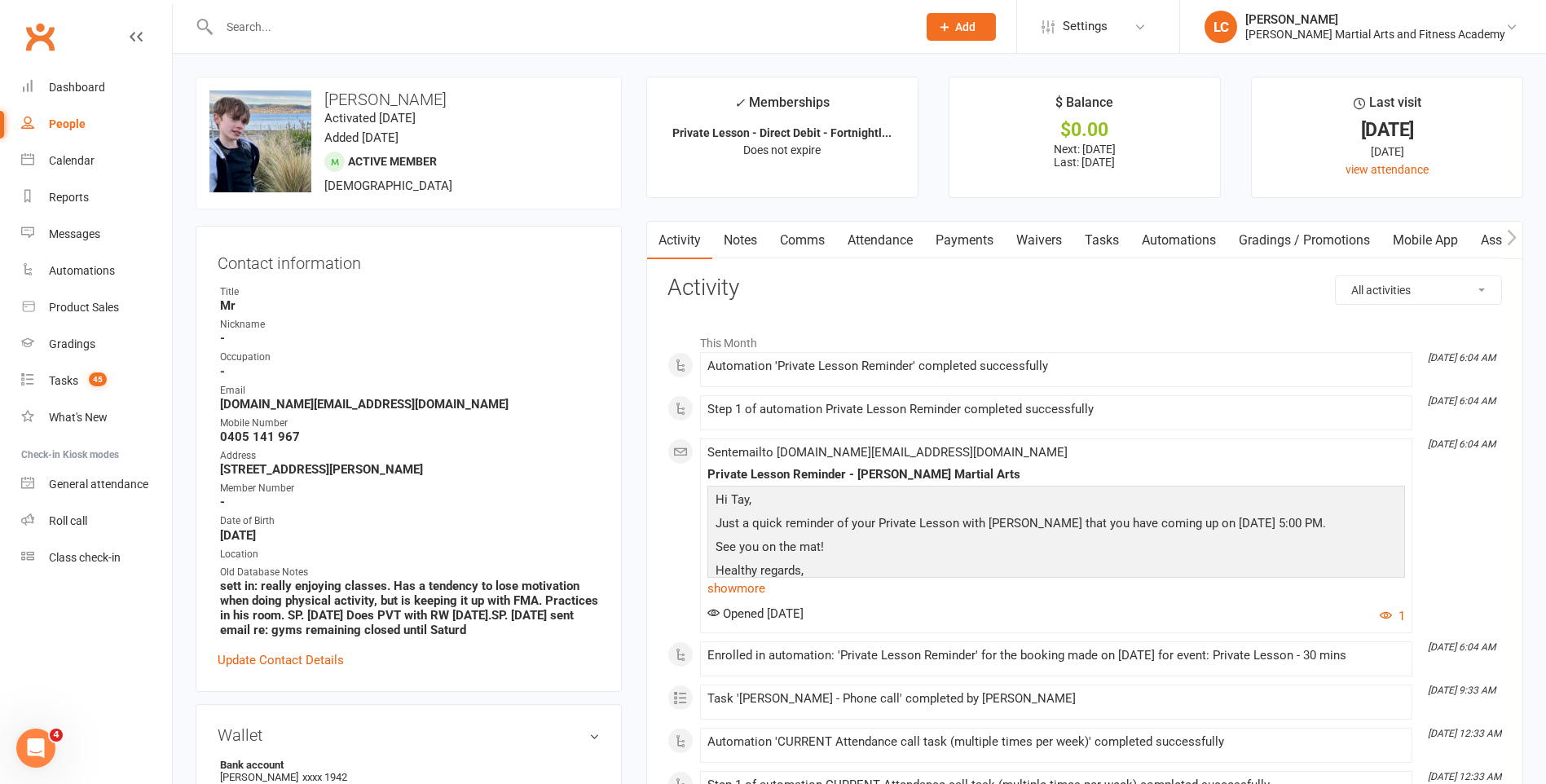
click at [748, 241] on link "Notes" at bounding box center [741, 240] width 57 height 37
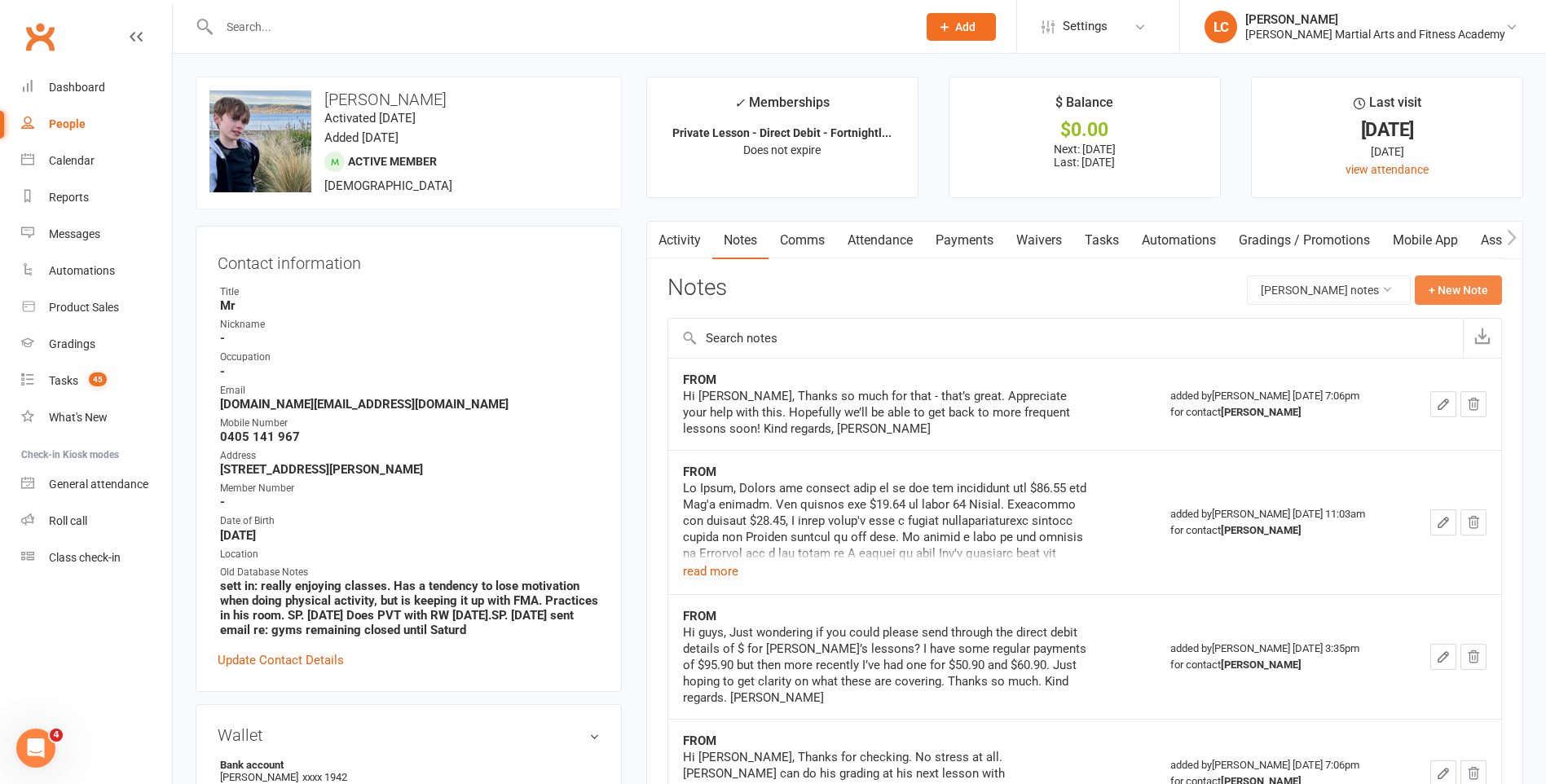
click at [1467, 290] on button "+ New Note" at bounding box center [1458, 289] width 88 height 29
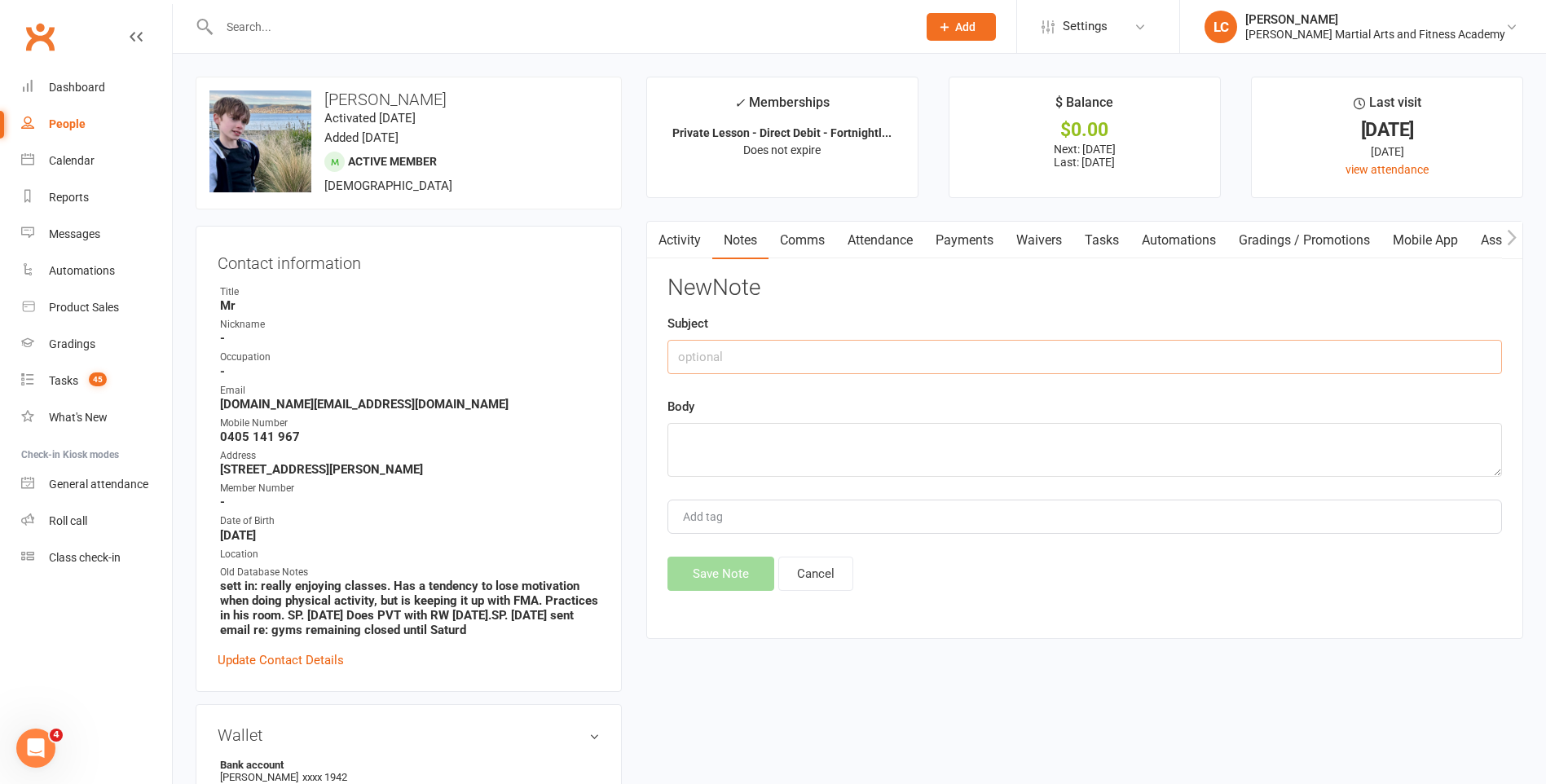
click at [852, 355] on input "text" at bounding box center [1084, 357] width 835 height 35
type input "FROM"
click at [297, 51] on div at bounding box center [550, 27] width 710 height 53
click at [302, 38] on div at bounding box center [550, 27] width 710 height 53
click at [290, 26] on input "text" at bounding box center [559, 27] width 691 height 23
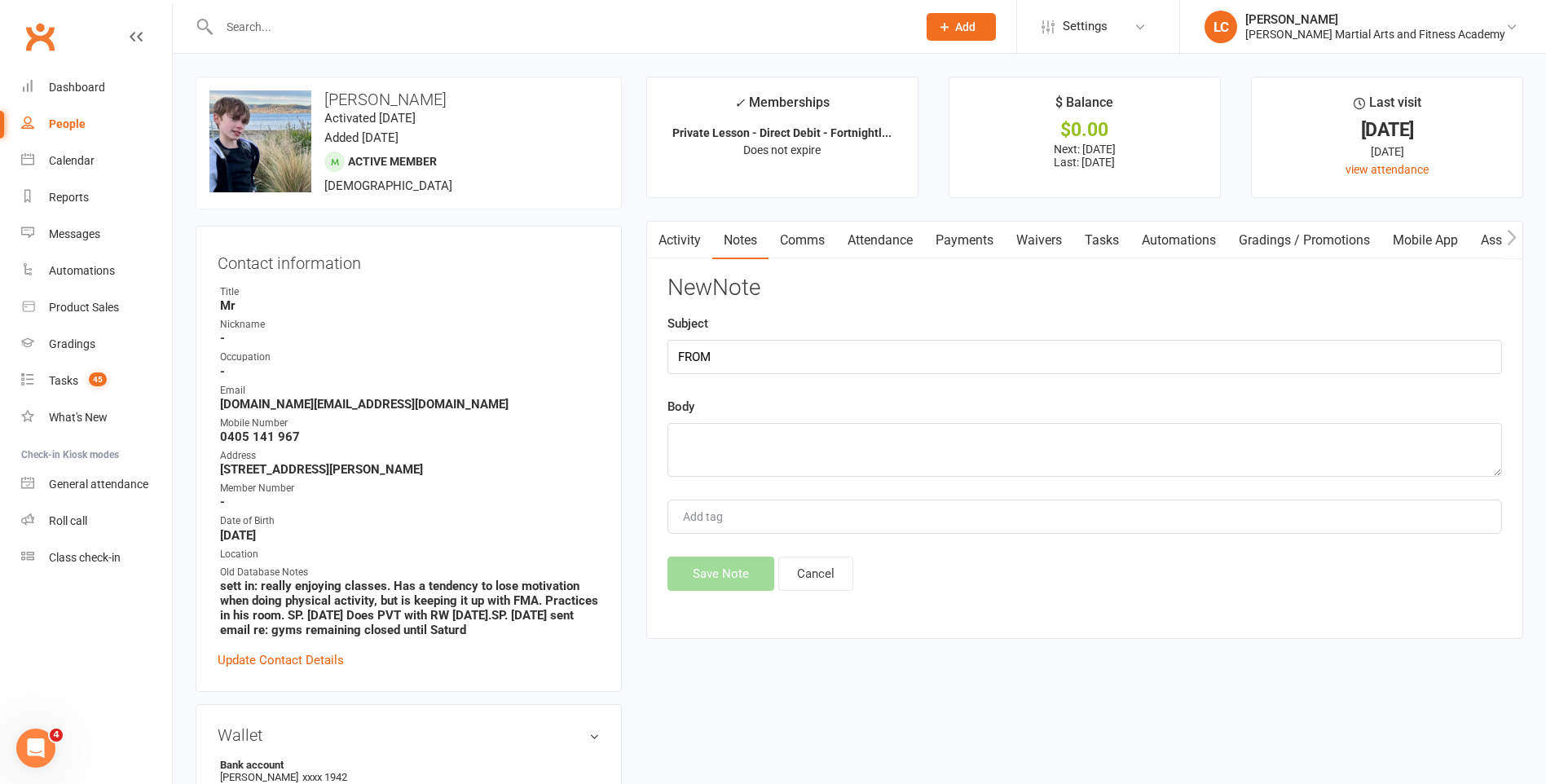
paste input "Claire Brune <claireandrobswart@gmail.com>"
drag, startPoint x: 290, startPoint y: 26, endPoint x: 30, endPoint y: 33, distance: 260.1
click at [30, 4] on header "Claire Brune <claireandrobswart@gmail.com> Loading... Prospect Member Non-atten…" at bounding box center [773, 4] width 1546 height 0
click at [427, 33] on input "claireandrobswart@gmail.com>" at bounding box center [559, 27] width 691 height 23
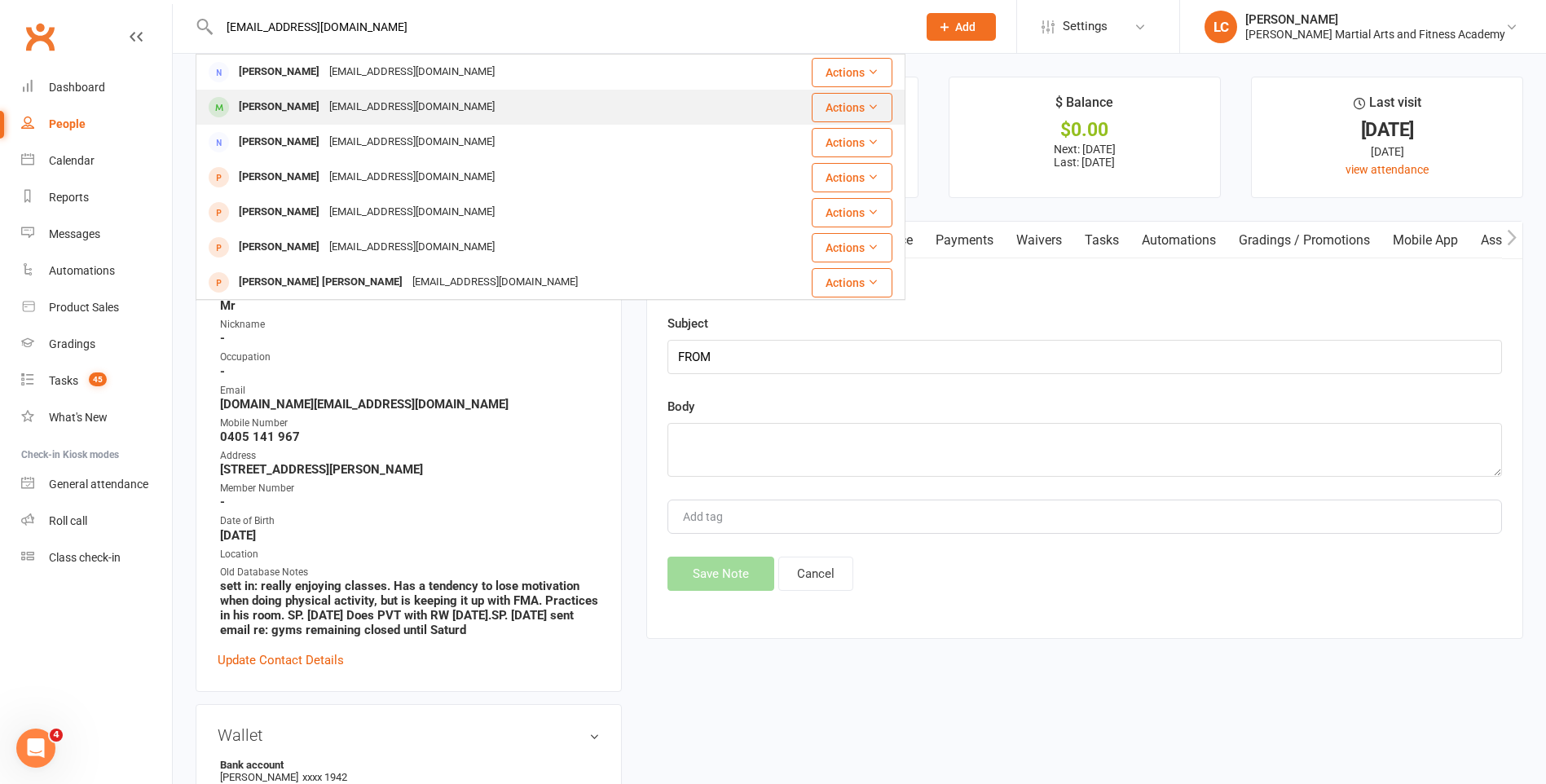
type input "[EMAIL_ADDRESS][DOMAIN_NAME]"
click at [378, 104] on div "[EMAIL_ADDRESS][DOMAIN_NAME]" at bounding box center [412, 107] width 175 height 24
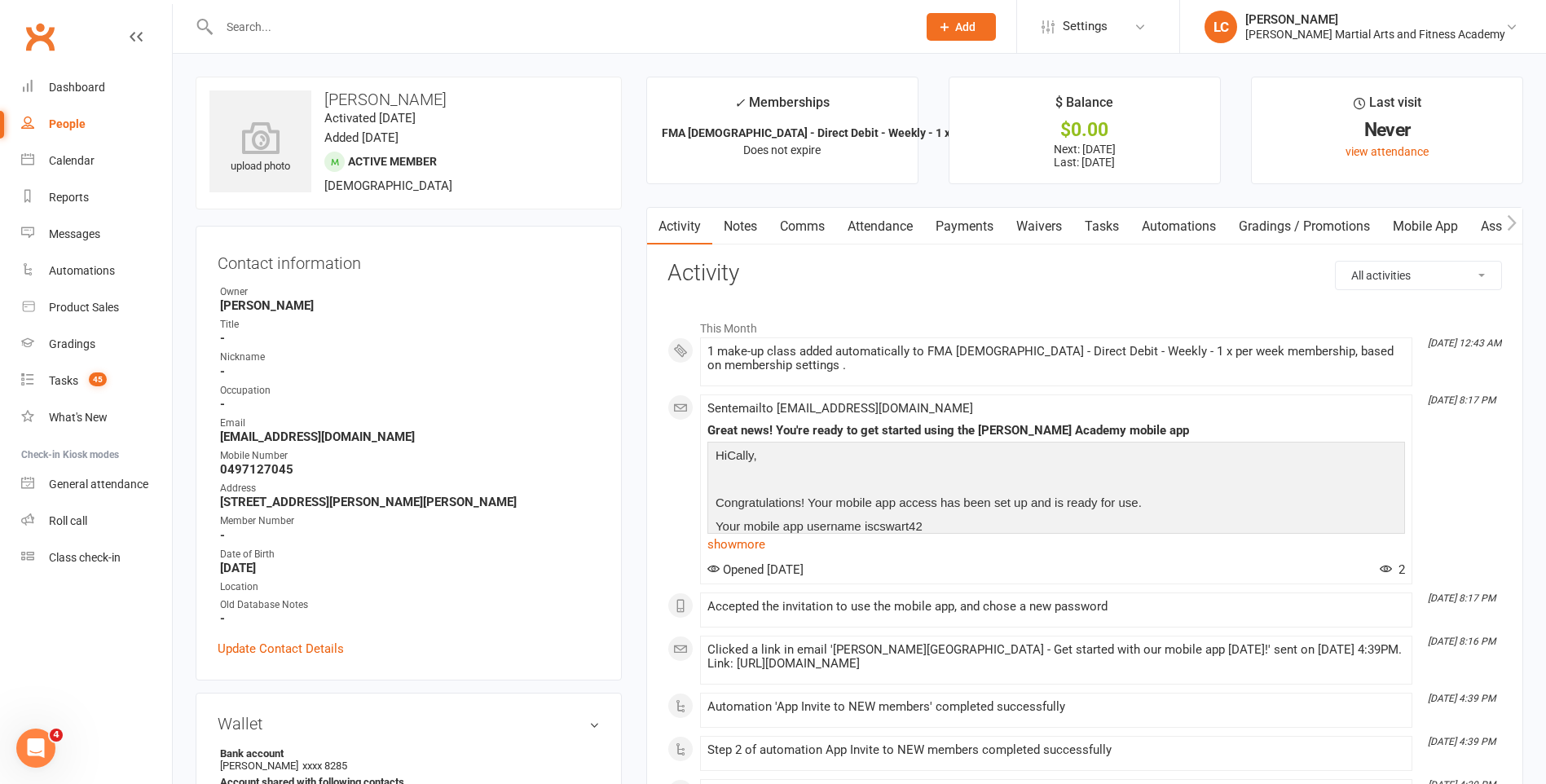
click at [735, 224] on link "Notes" at bounding box center [741, 227] width 57 height 37
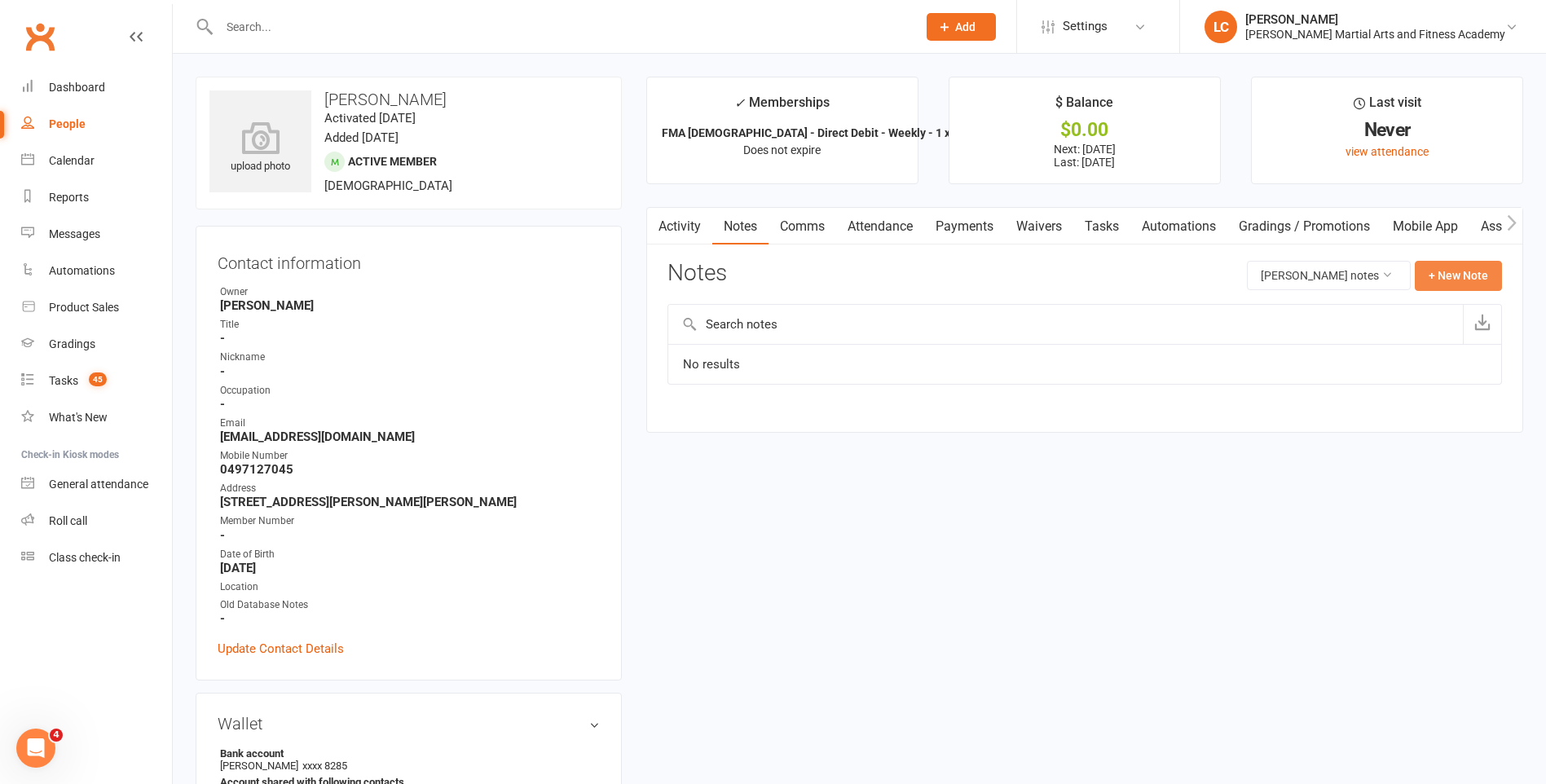
click at [1478, 271] on button "+ New Note" at bounding box center [1458, 275] width 88 height 29
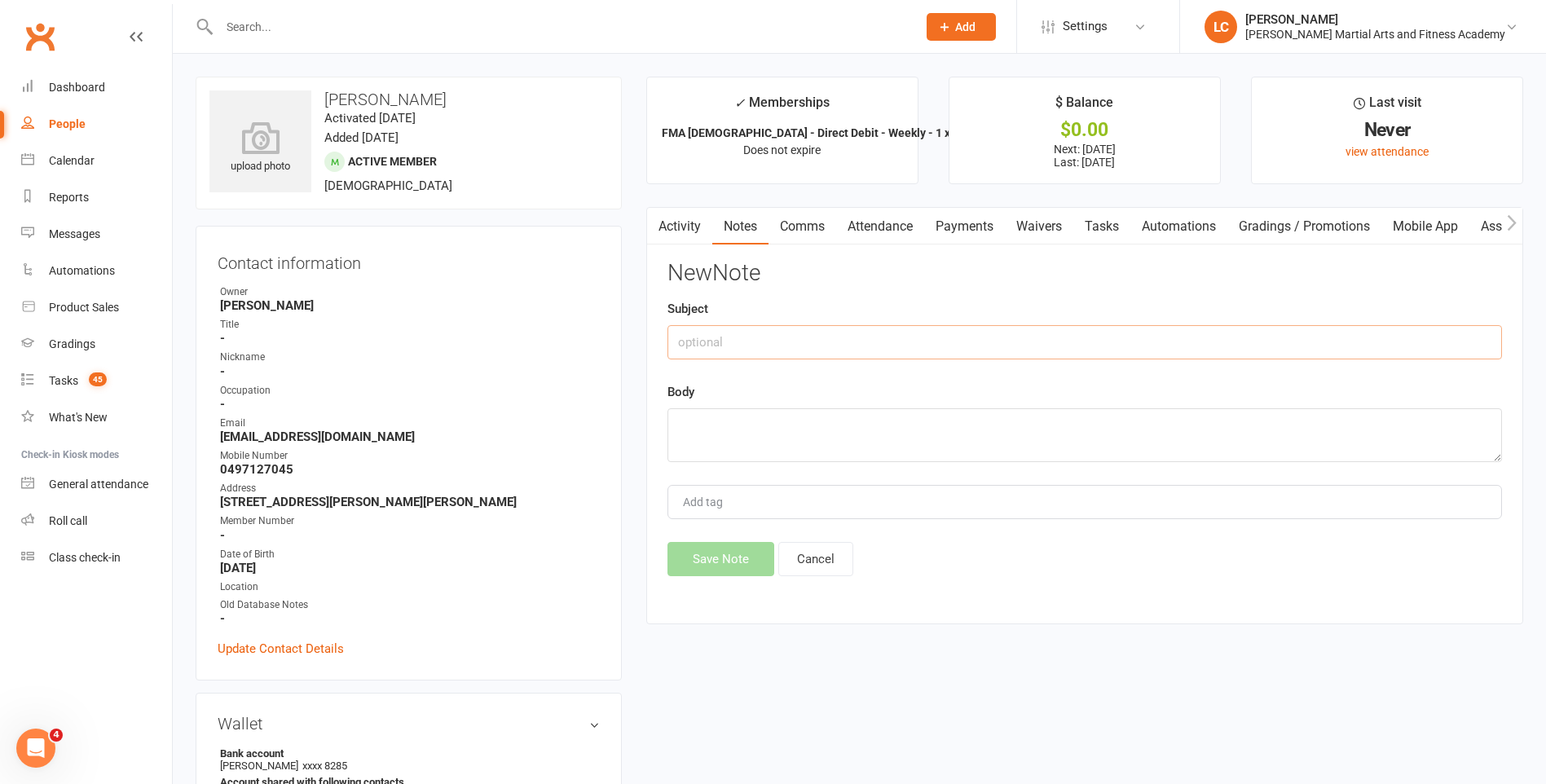
click at [824, 335] on input "text" at bounding box center [1084, 342] width 835 height 35
type input "FROM"
click at [760, 422] on textarea at bounding box center [1084, 434] width 835 height 54
paste textarea "To whom it may concern I’m trying to book Cally Swart in via the app and it is …"
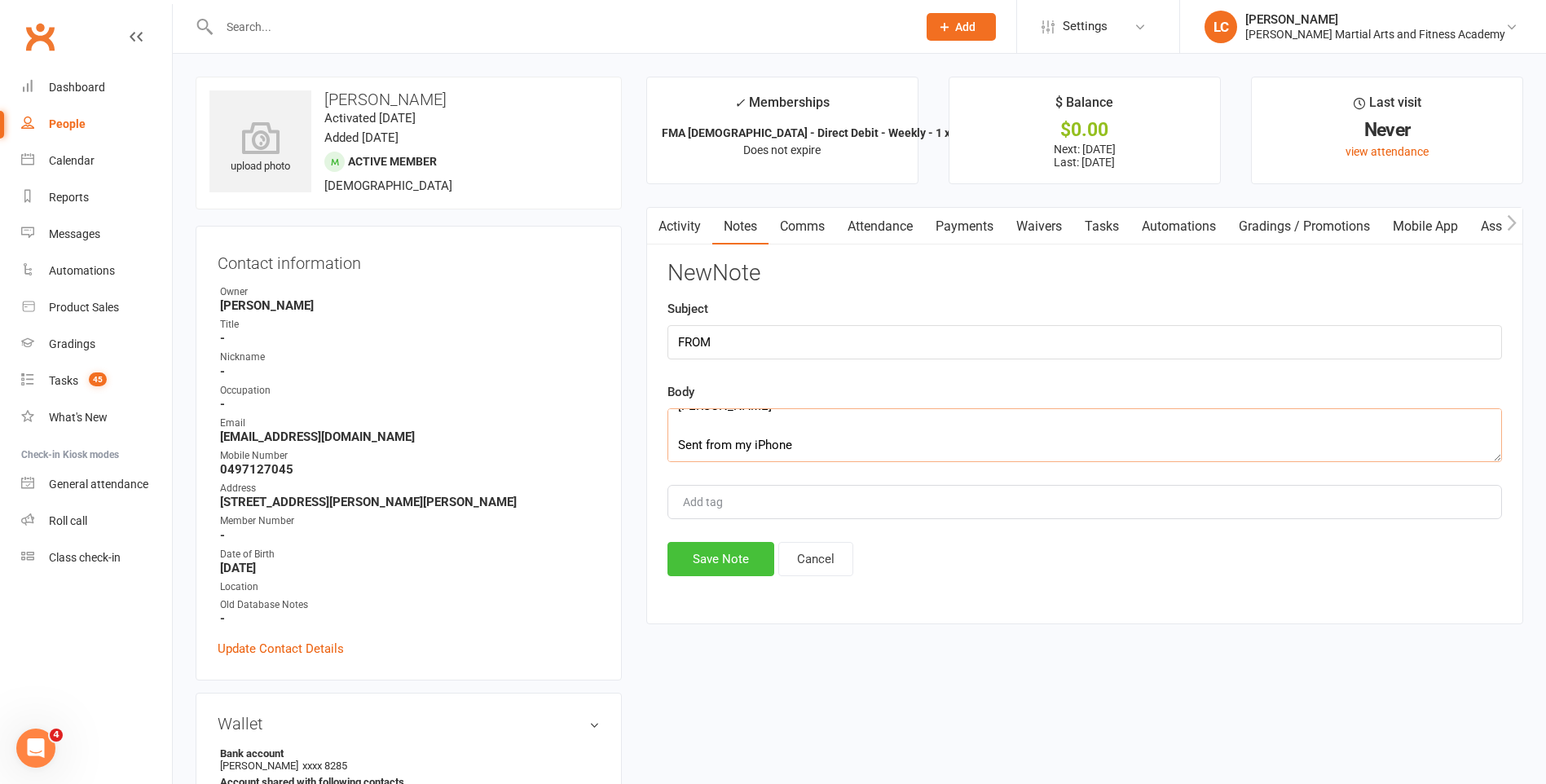
type textarea "To whom it may concern I’m trying to book Cally Swart in via the app and it is …"
click at [726, 556] on button "Save Note" at bounding box center [720, 558] width 107 height 35
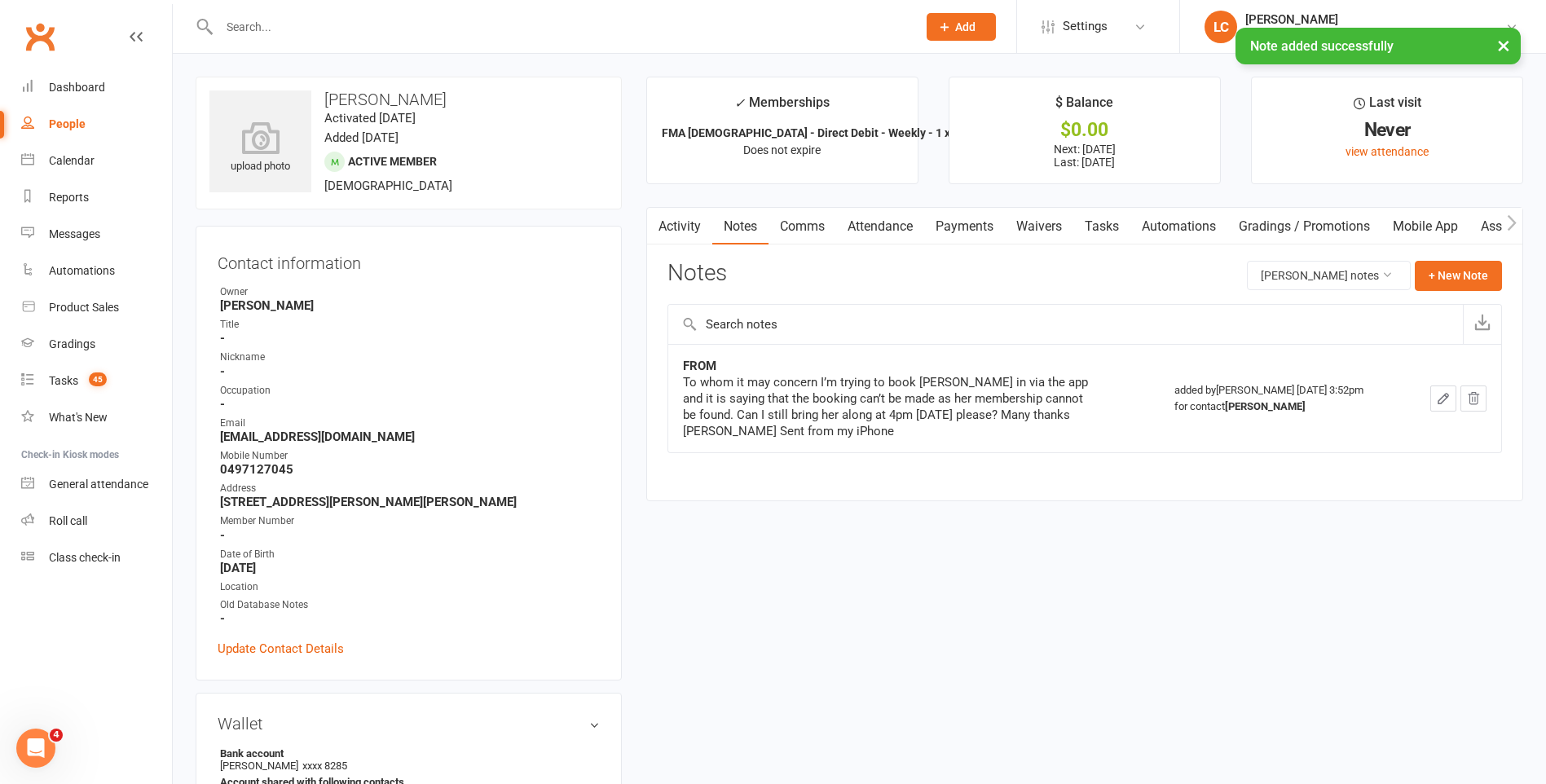
click at [804, 222] on link "Comms" at bounding box center [802, 227] width 67 height 37
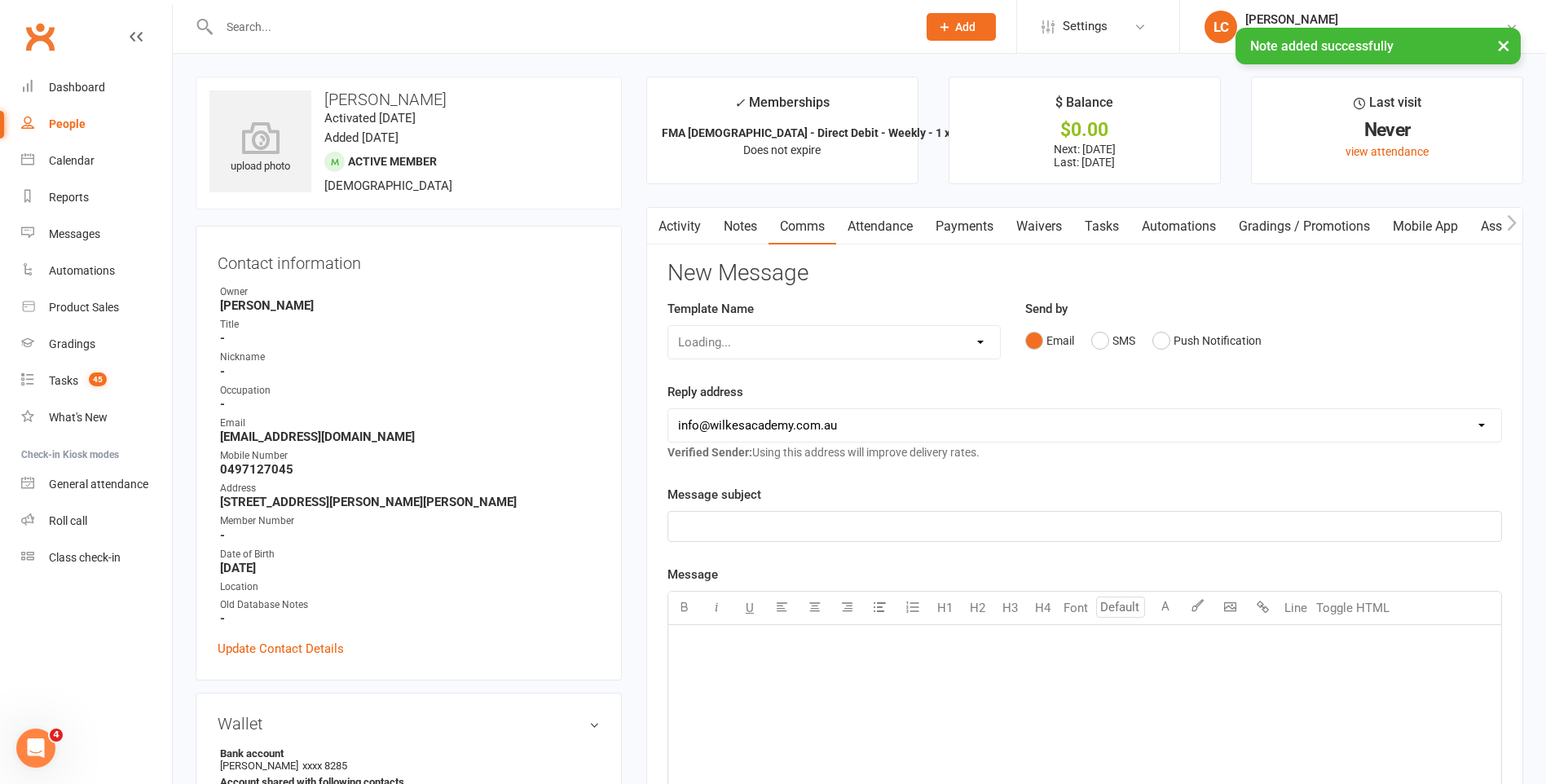
click at [779, 342] on div "Loading..." at bounding box center [834, 342] width 334 height 35
click at [795, 333] on div "Loading..." at bounding box center [834, 342] width 334 height 35
click at [839, 342] on div "Loading..." at bounding box center [834, 342] width 334 height 35
click at [919, 350] on select "Select Template [Email] Birthday Party Enquiry [Email] 2-5yo Grading Form [Emai…" at bounding box center [834, 342] width 332 height 33
select select "40"
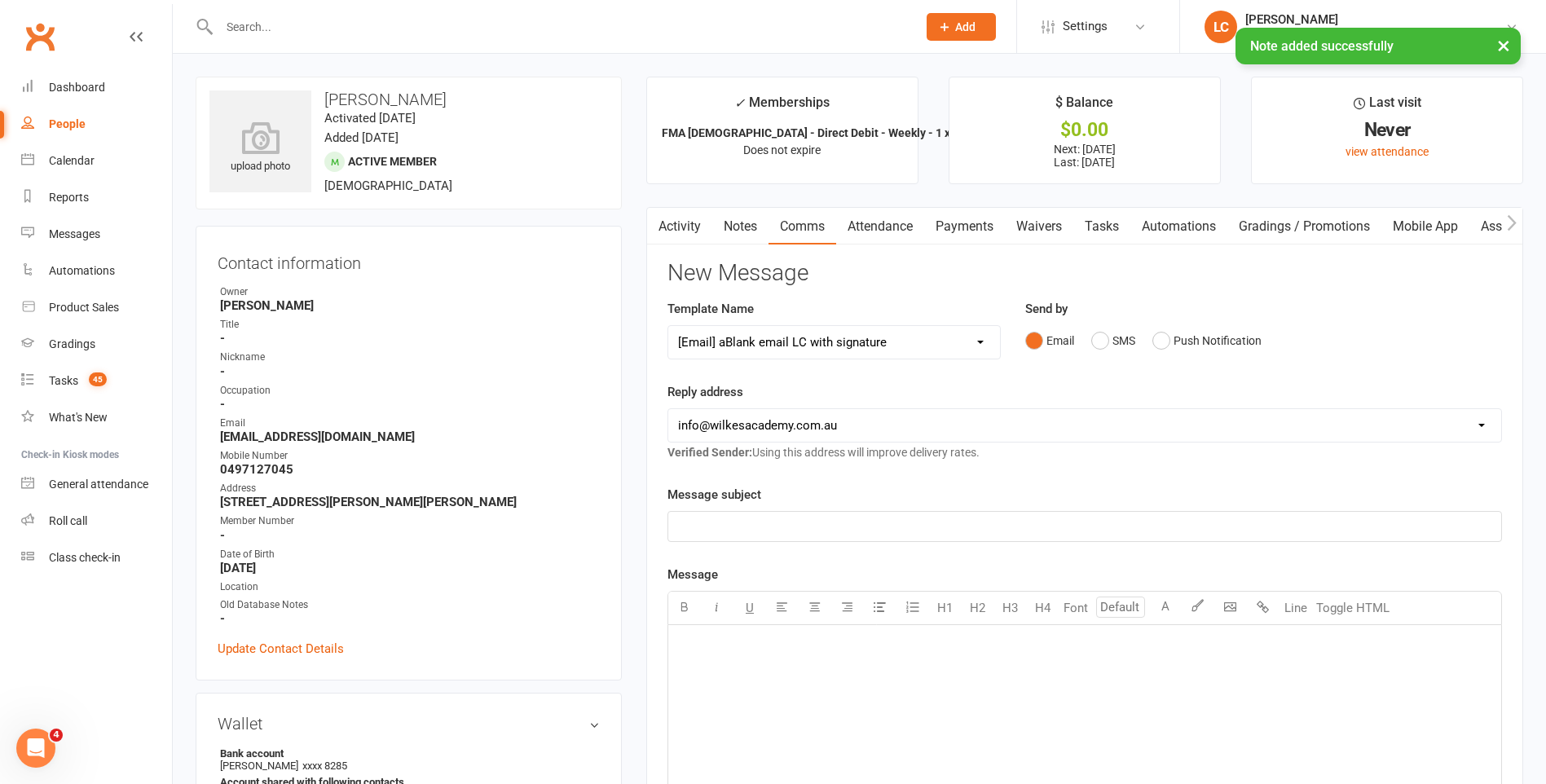
click at [668, 326] on select "Select Template [Email] Birthday Party Enquiry [Email] 2-5yo Grading Form [Emai…" at bounding box center [834, 342] width 332 height 33
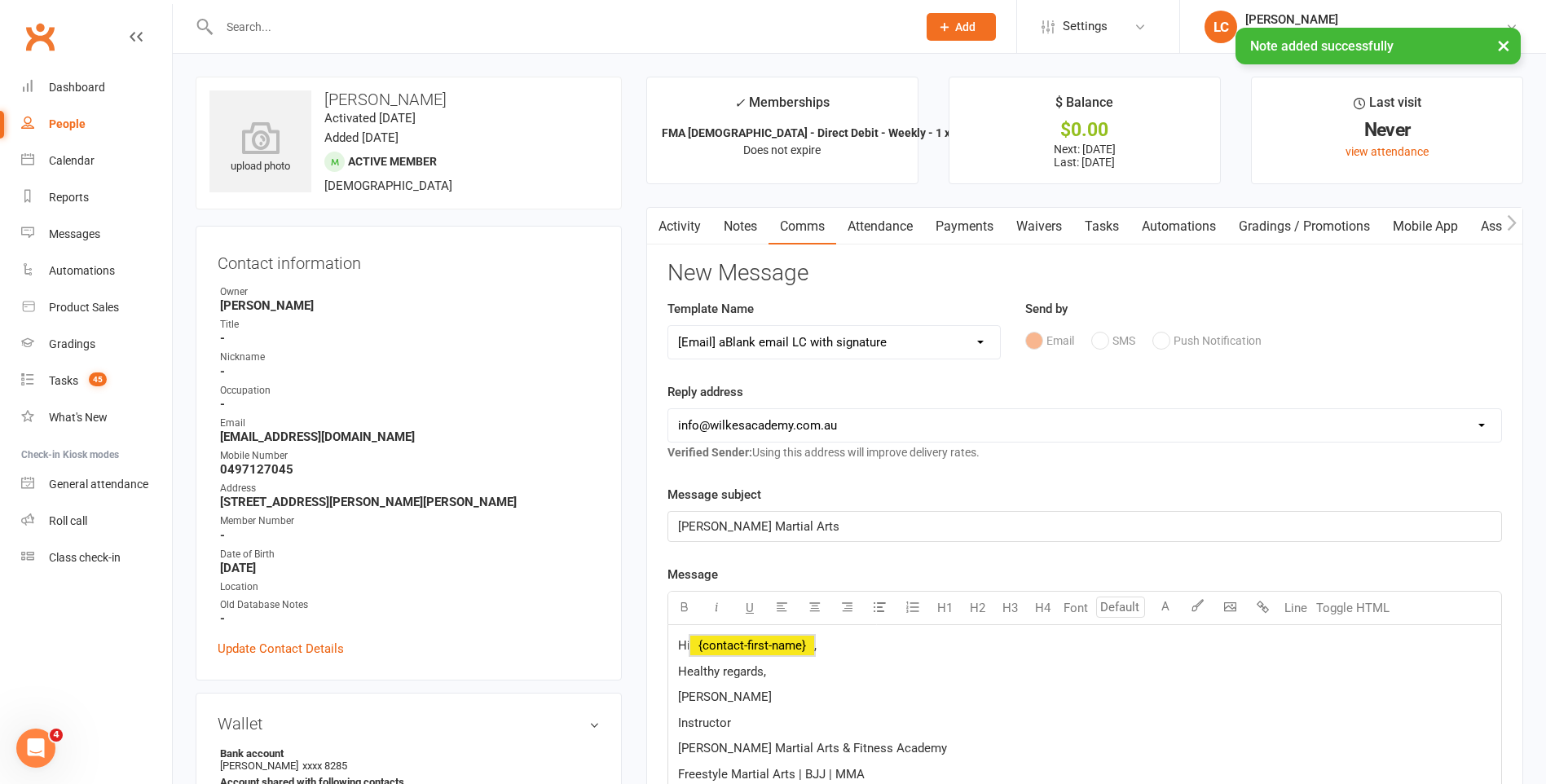
click at [771, 645] on span "﻿ {contact-first-name}" at bounding box center [752, 645] width 124 height 15
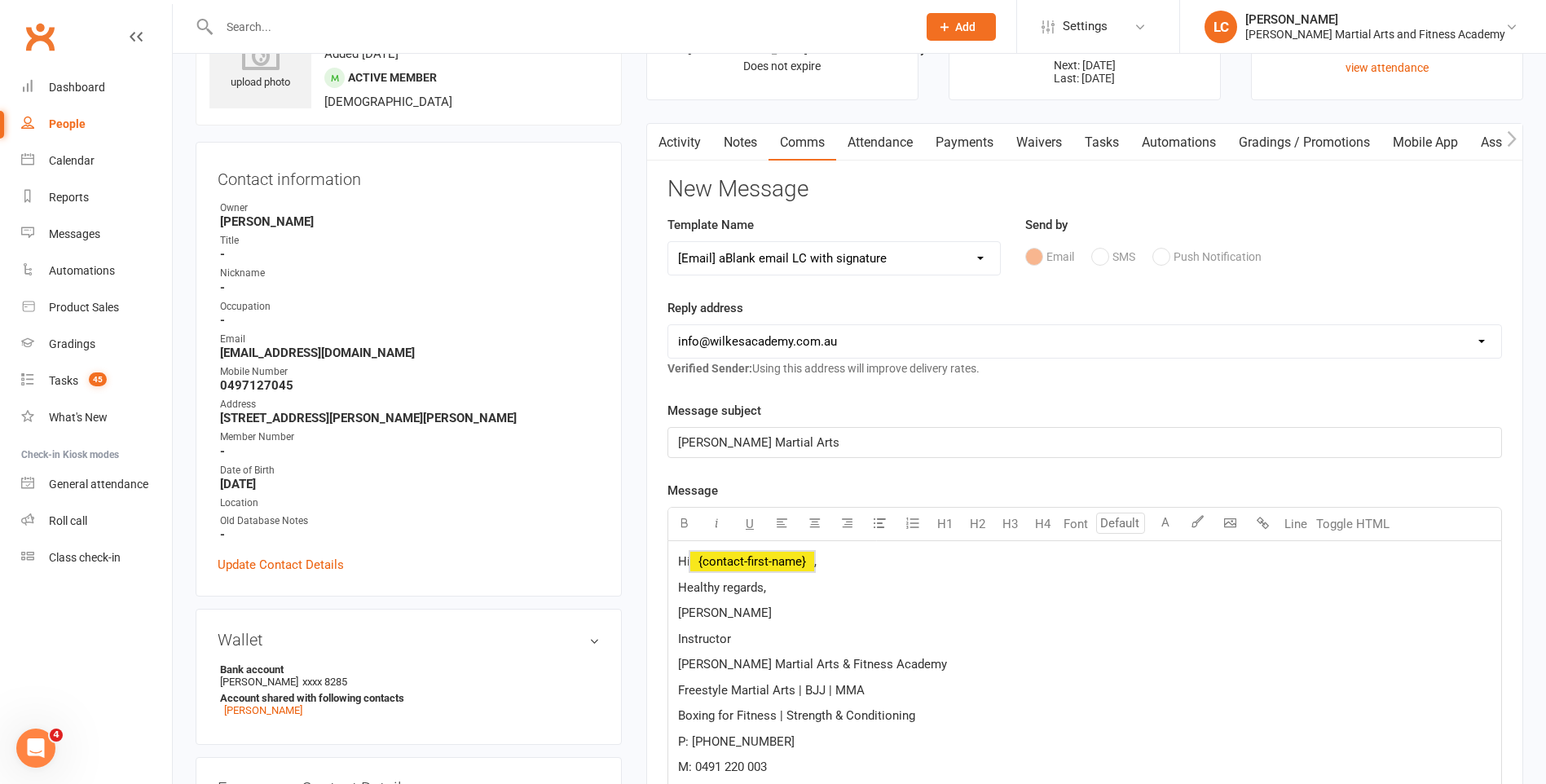
scroll to position [163, 0]
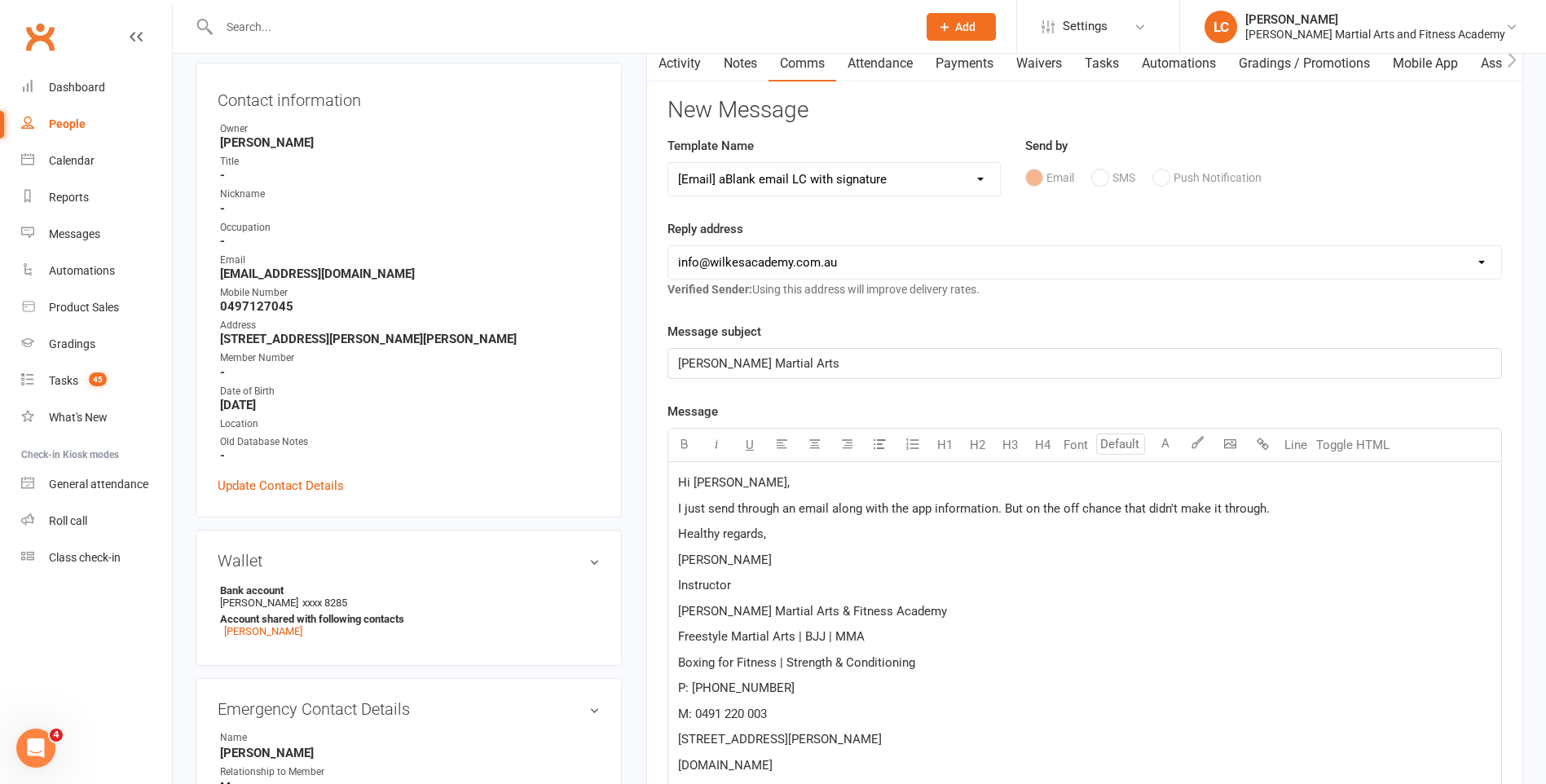
click at [736, 510] on span "I just send through an email along with the app information. But on the off cha…" at bounding box center [973, 508] width 592 height 15
click at [1288, 502] on p "I just sent through an email along with the app information. But on the off cha…" at bounding box center [1084, 509] width 813 height 19
click at [988, 510] on span "I just sent through an email along with the app information. But on the off cha…" at bounding box center [973, 508] width 589 height 15
click at [994, 510] on span "I just sent through an email along with the app information. But on the off cha…" at bounding box center [973, 508] width 589 height 15
click at [1302, 490] on p "Hi Claire," at bounding box center [1084, 482] width 813 height 19
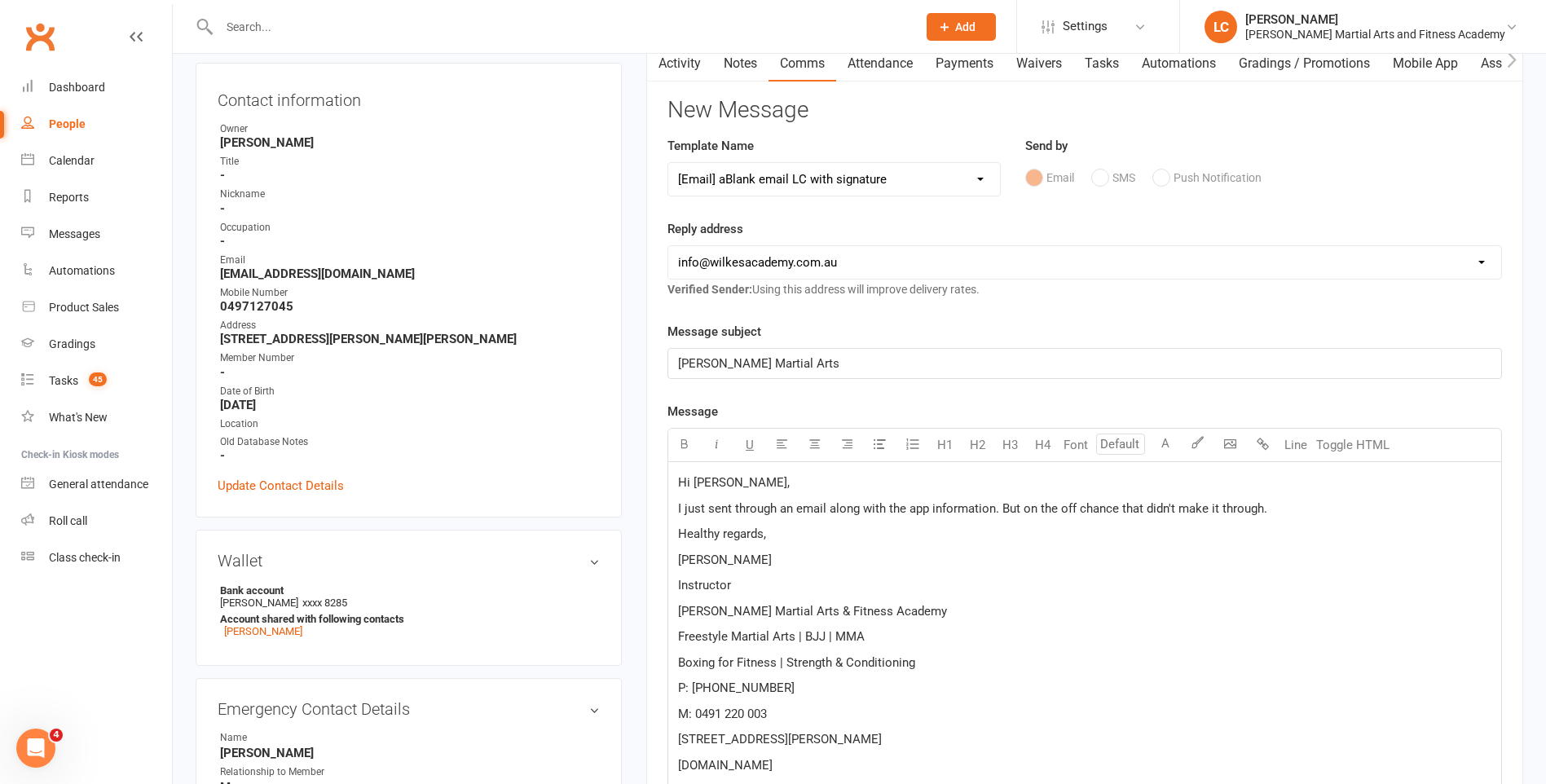
click at [1292, 500] on p "I just sent through an email along with the app information. But on the off cha…" at bounding box center [1084, 509] width 813 height 19
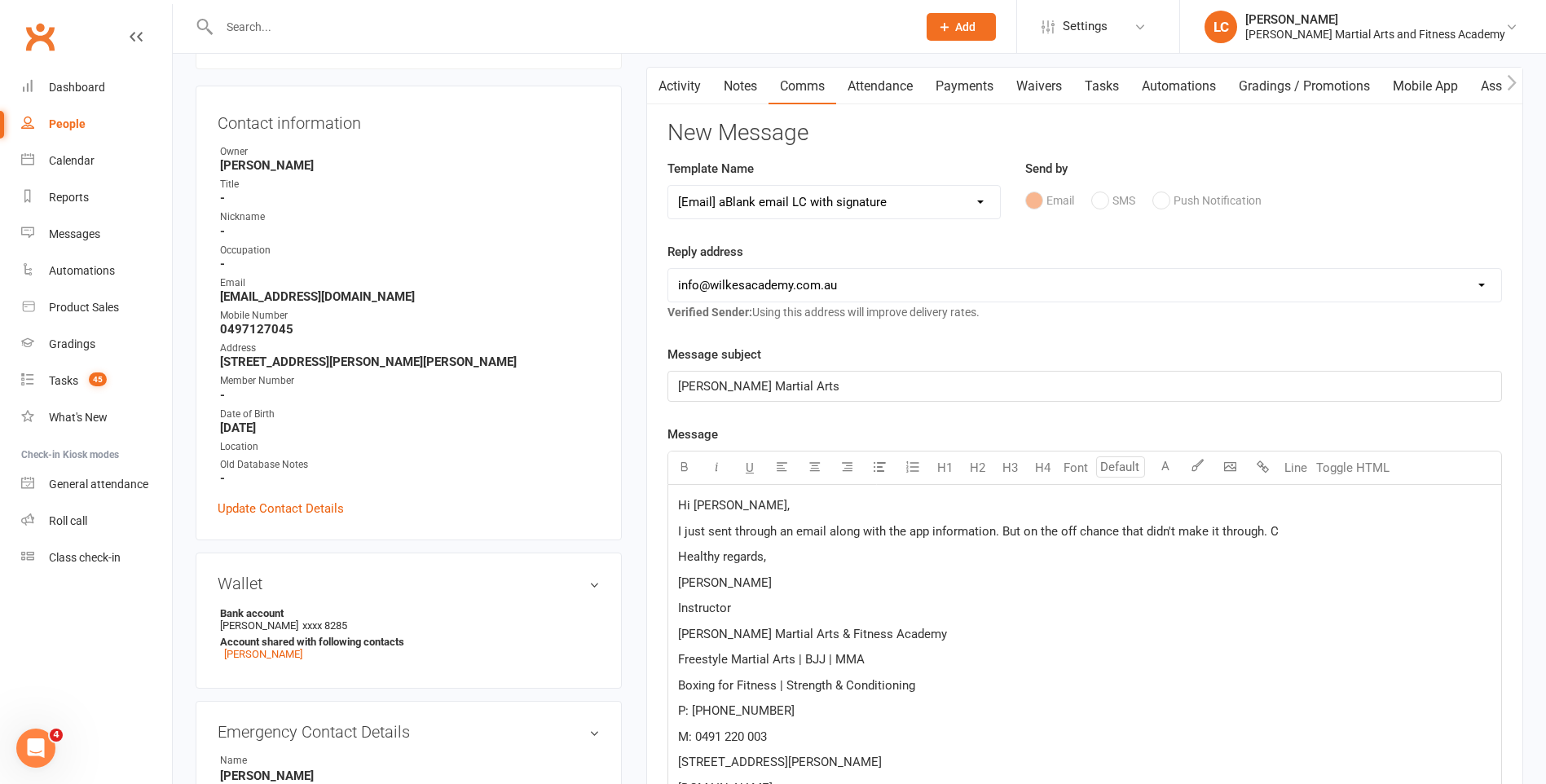
scroll to position [0, 0]
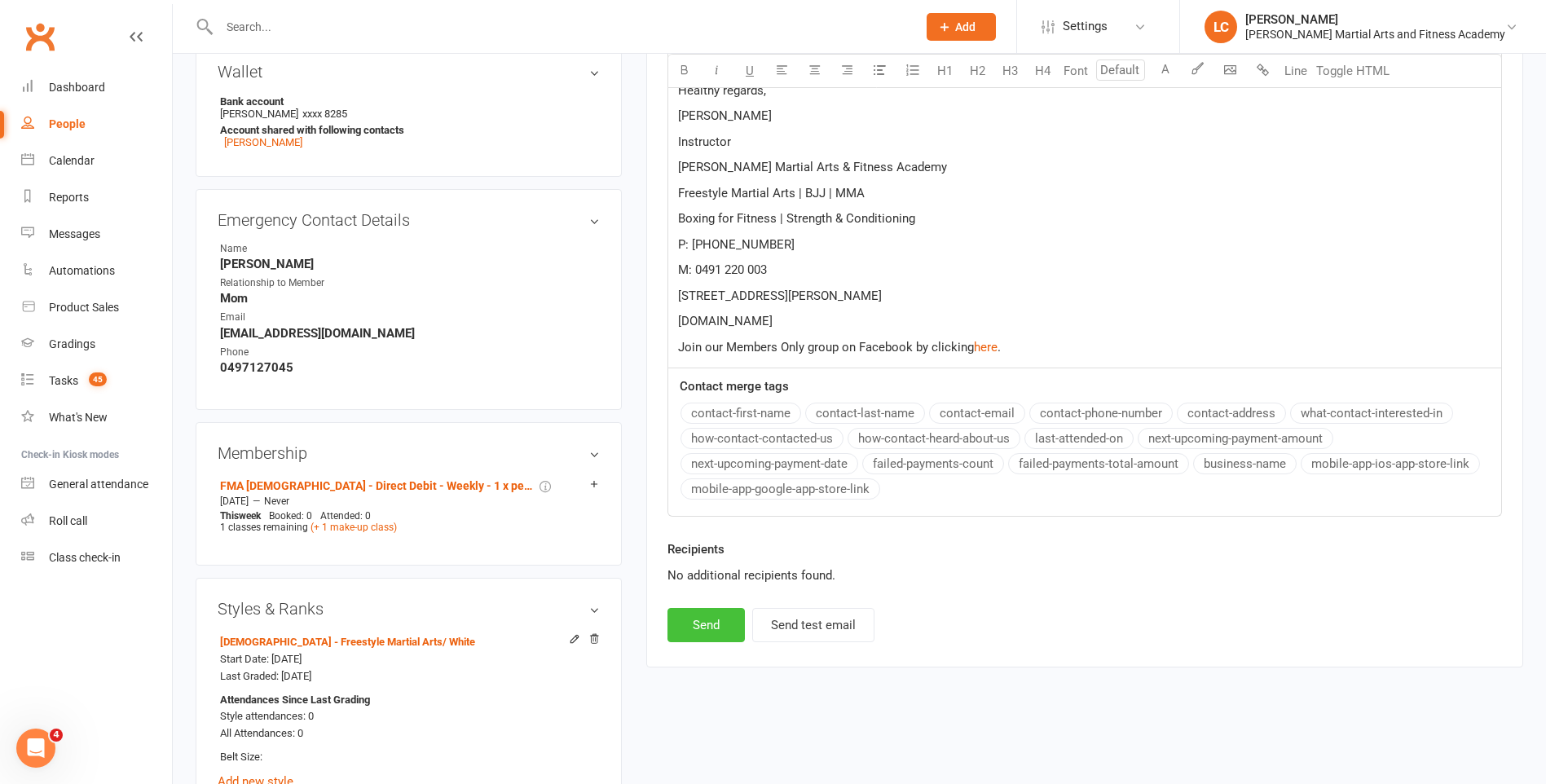
click at [695, 625] on button "Send" at bounding box center [705, 625] width 77 height 35
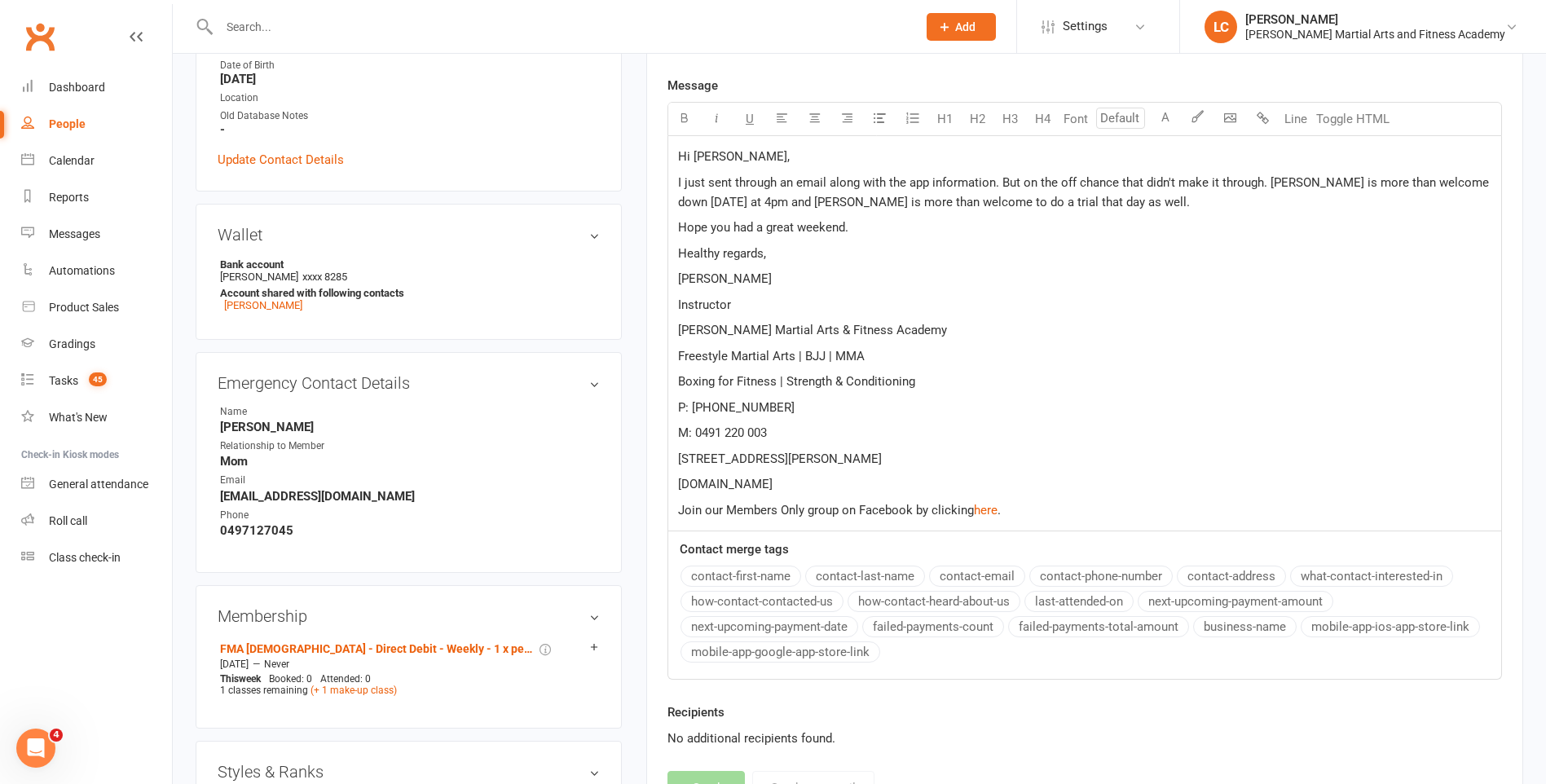
scroll to position [163, 0]
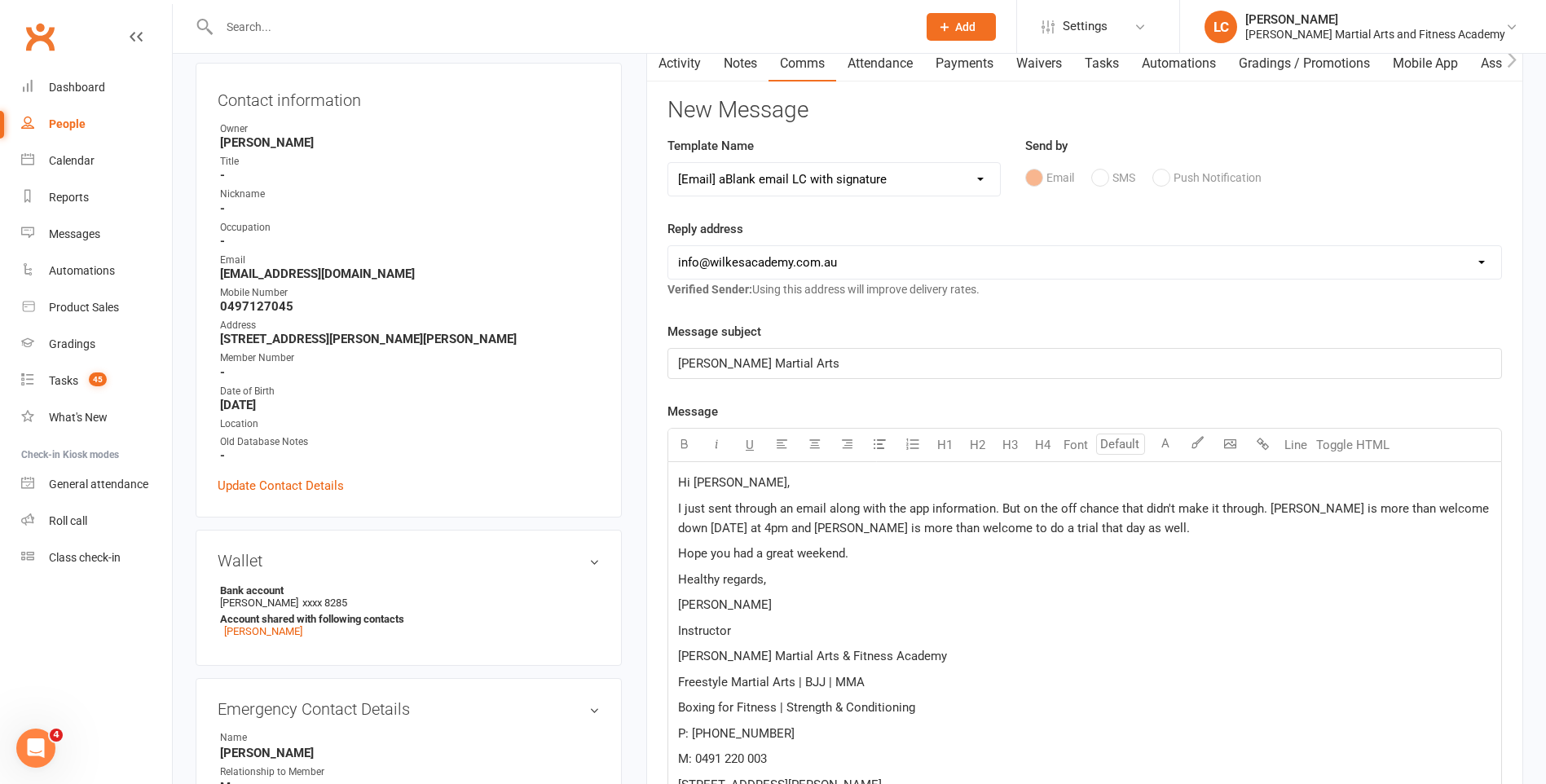
select select
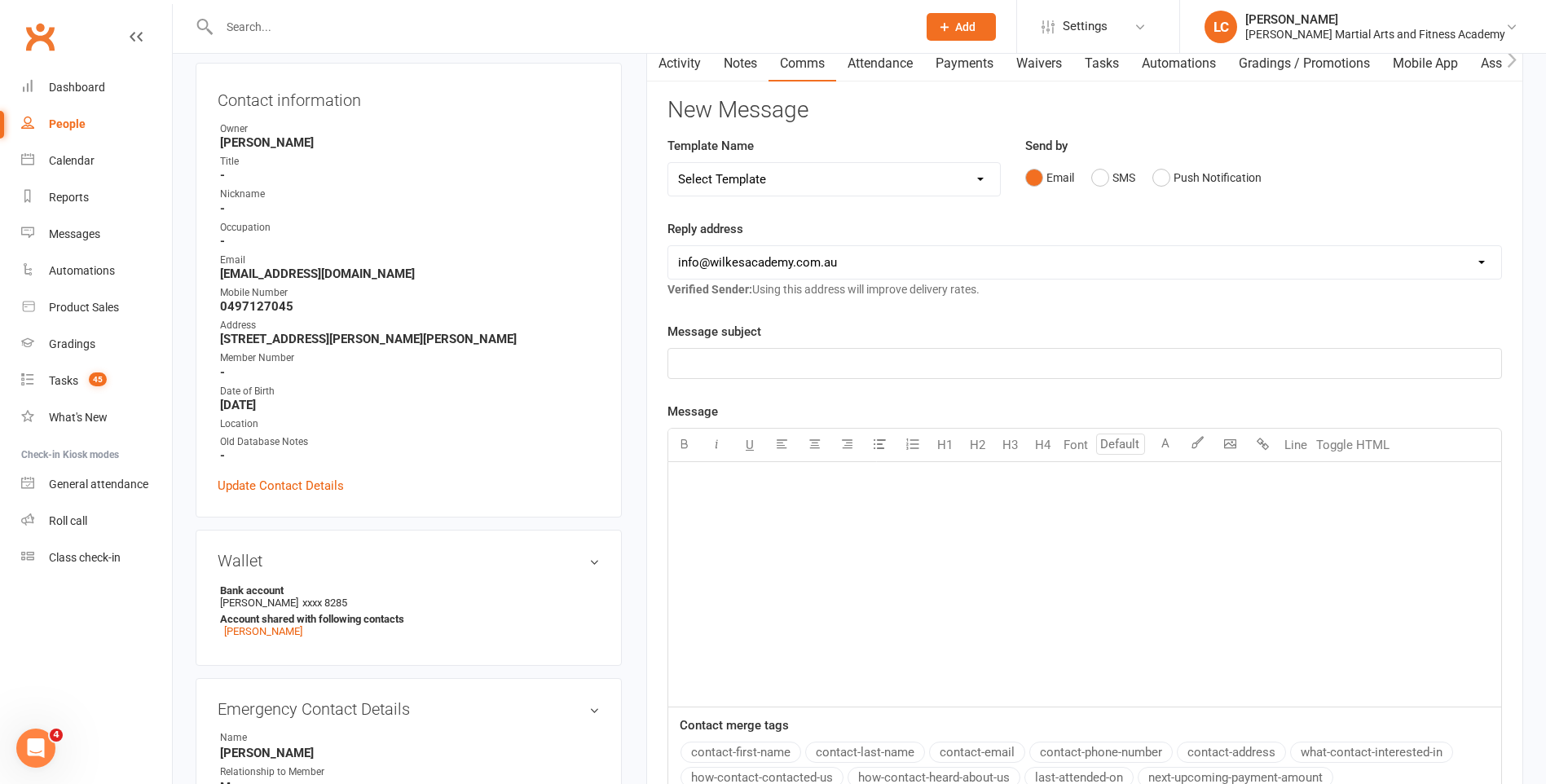
click at [286, 12] on div at bounding box center [550, 27] width 710 height 53
click at [286, 18] on input "text" at bounding box center [559, 27] width 691 height 23
paste input "Domenick Swan <domswan2006@gmail.com>"
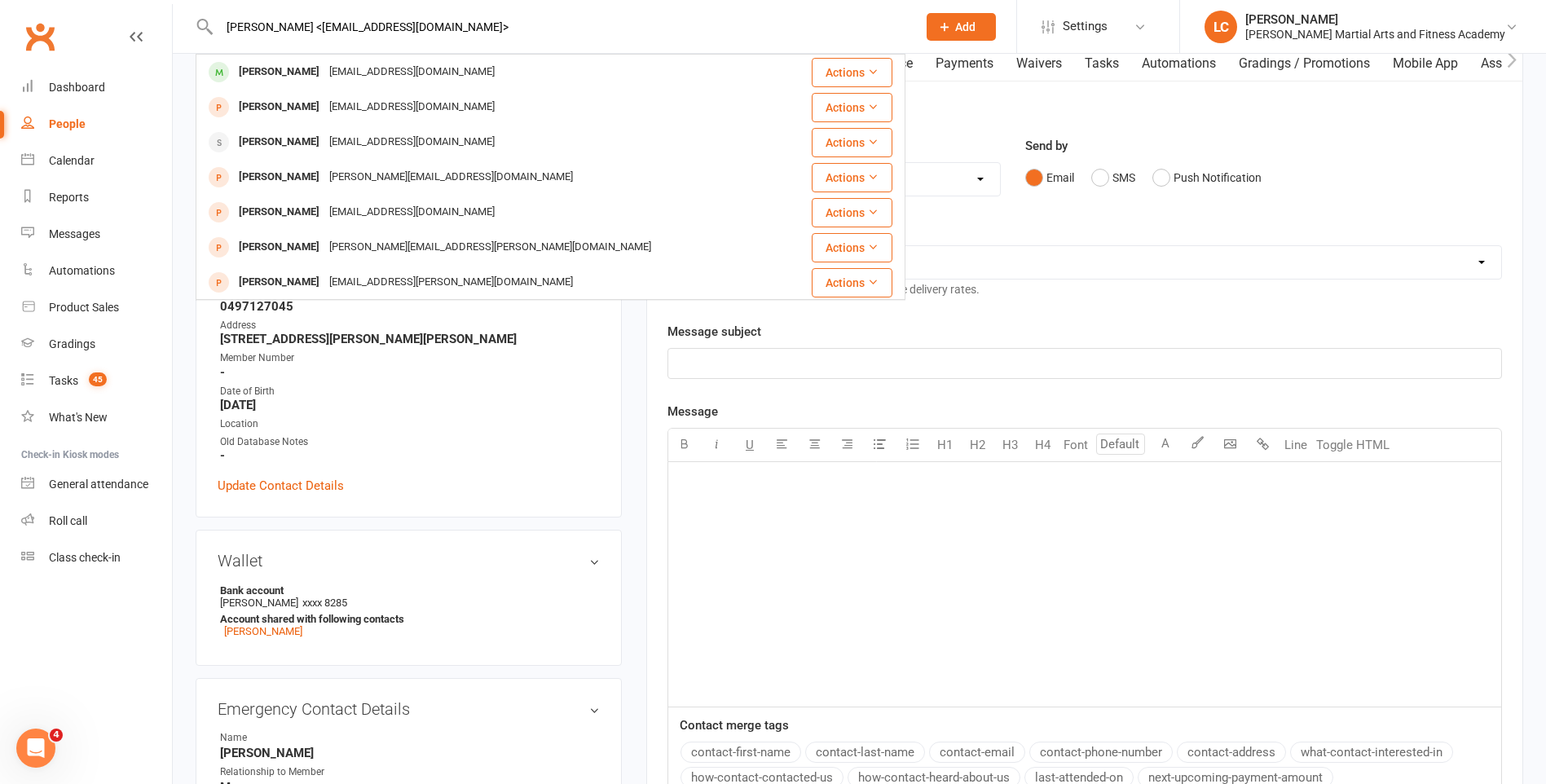
drag, startPoint x: 314, startPoint y: 34, endPoint x: 34, endPoint y: 46, distance: 280.3
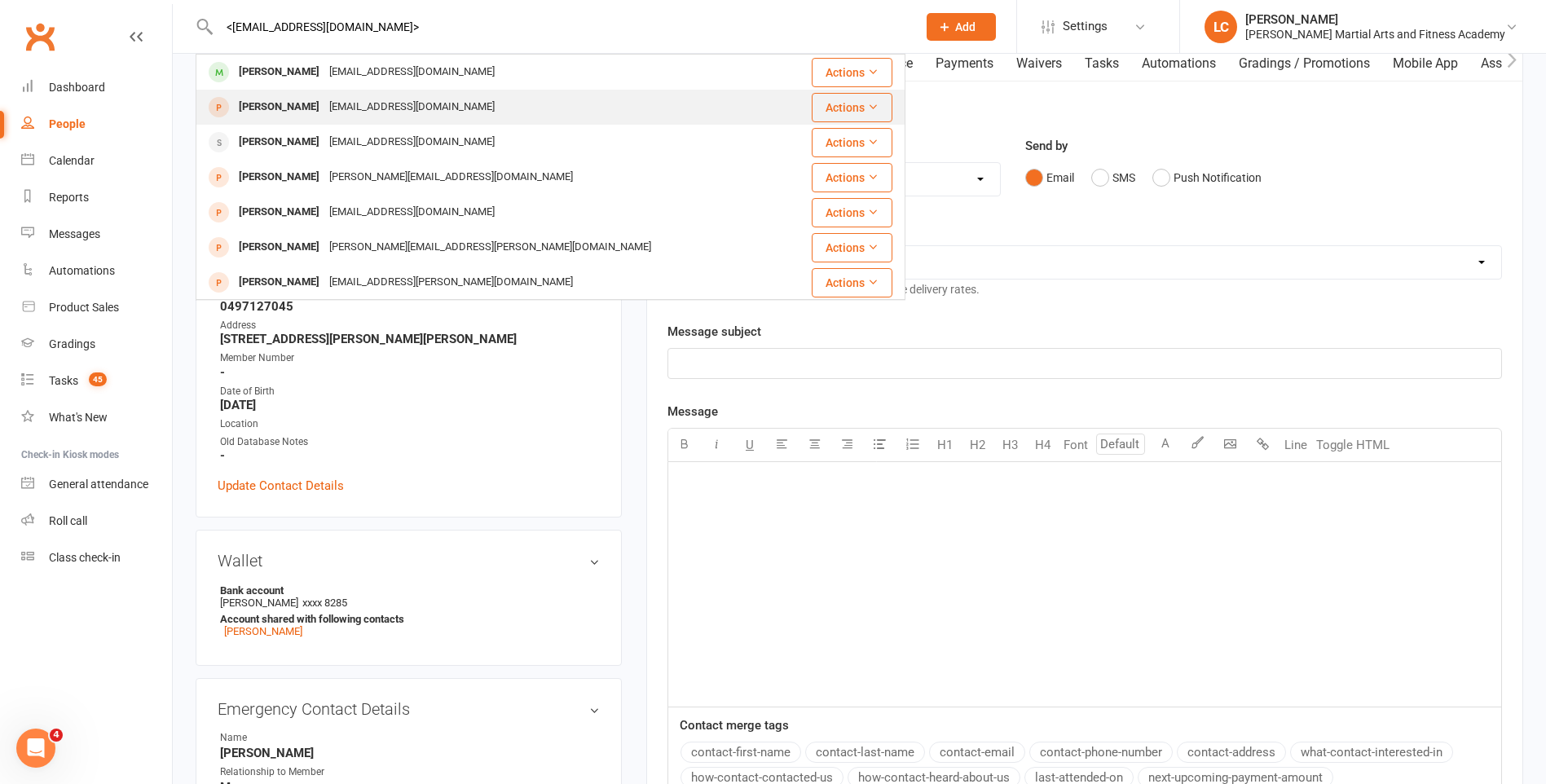
type input "<domswan2006@gmail.com>"
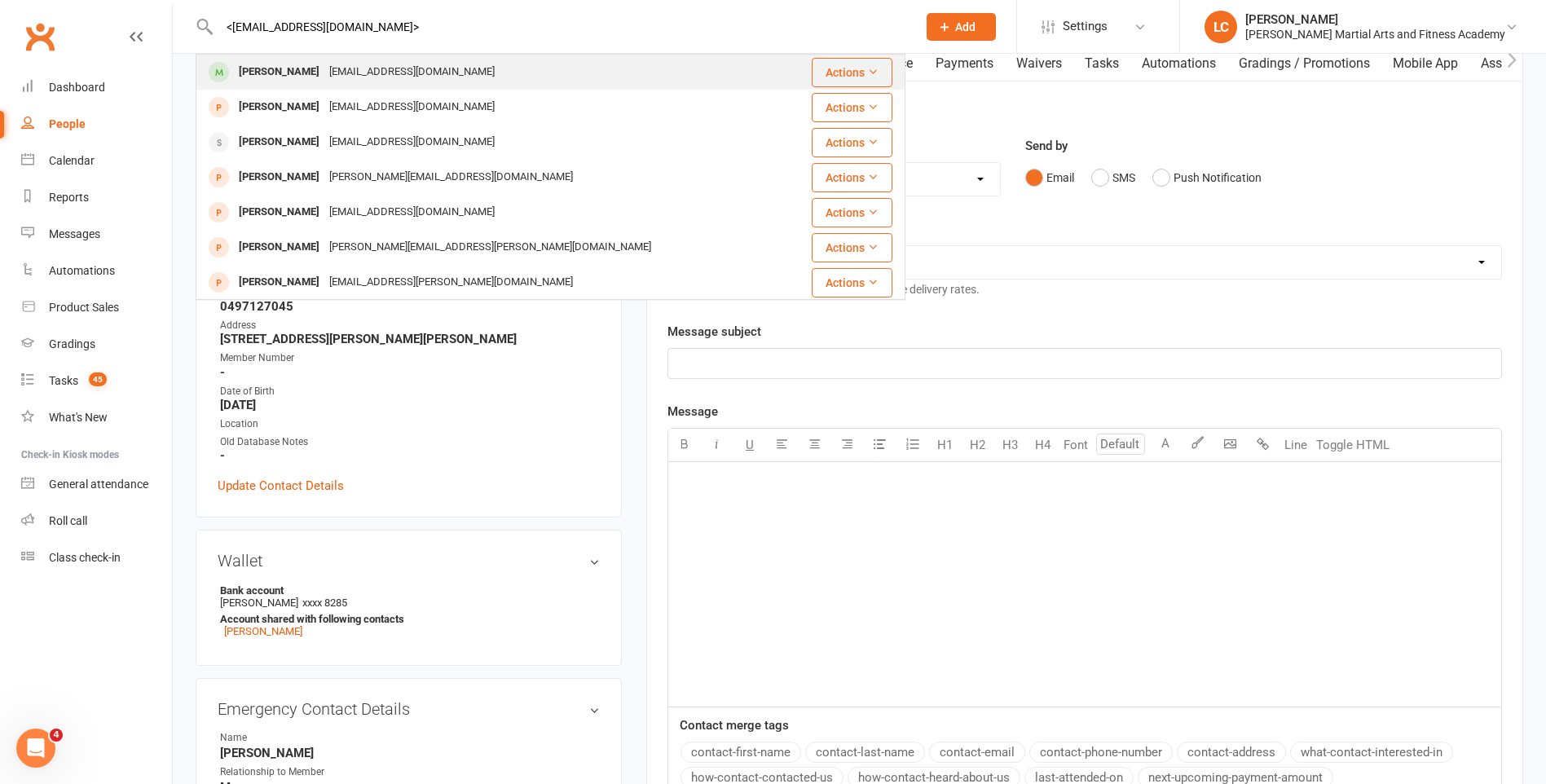
click at [329, 88] on tbody "Domenick Swan domswan2006@gmail.com Actions Tom Savage tommosavage2006@gmail.co…" at bounding box center [550, 405] width 708 height 701
drag, startPoint x: 329, startPoint y: 88, endPoint x: 319, endPoint y: 55, distance: 34.5
click at [332, 50] on div "<domswan2006@gmail.com> Domenick Swan domswan2006@gmail.com Actions Tom Savage …" at bounding box center [550, 27] width 710 height 53
click at [275, 78] on div "Domenick Swan" at bounding box center [279, 72] width 90 height 24
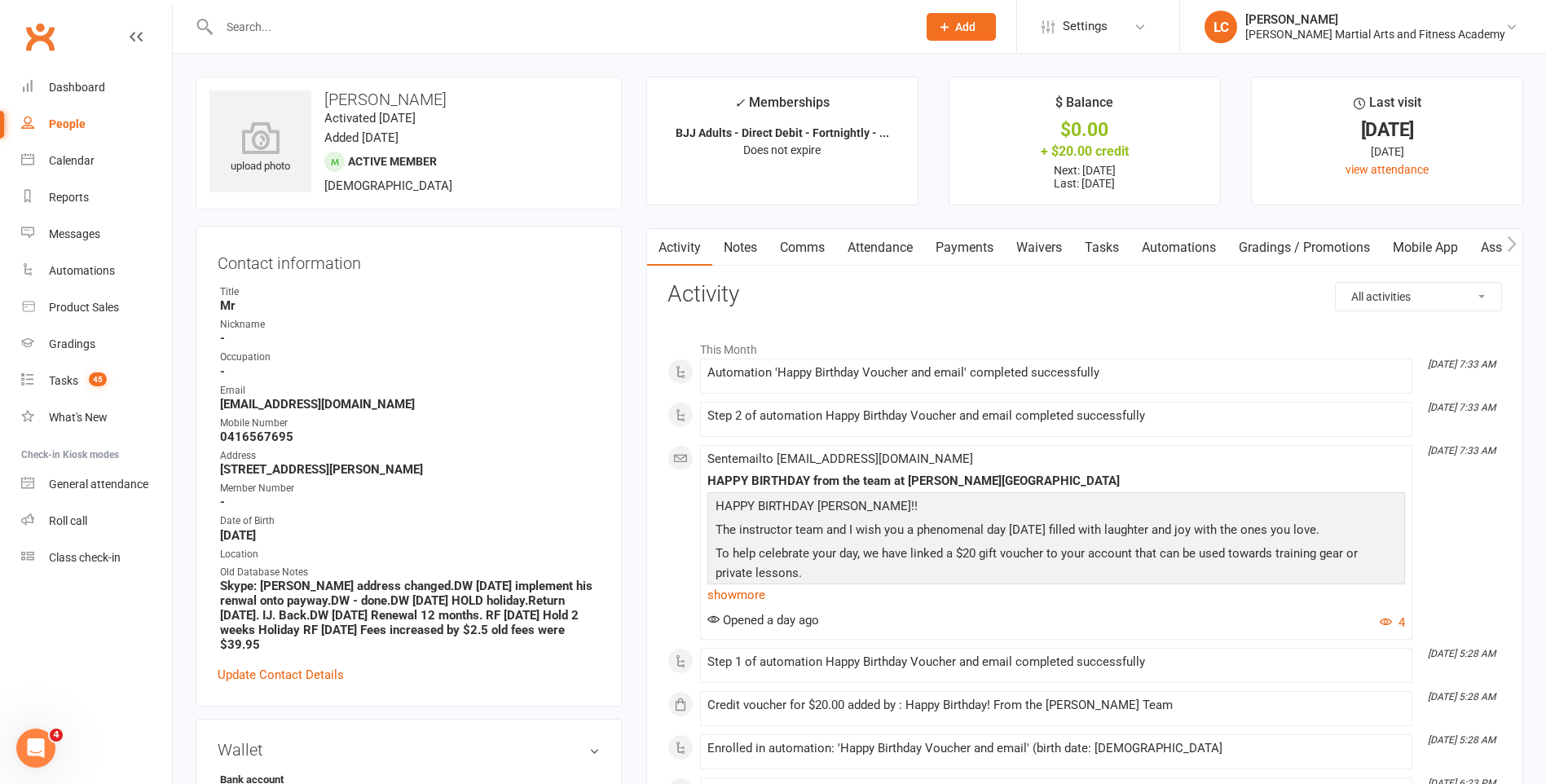
drag, startPoint x: 968, startPoint y: 248, endPoint x: 962, endPoint y: 283, distance: 35.5
click at [970, 246] on link "Payments" at bounding box center [964, 248] width 81 height 37
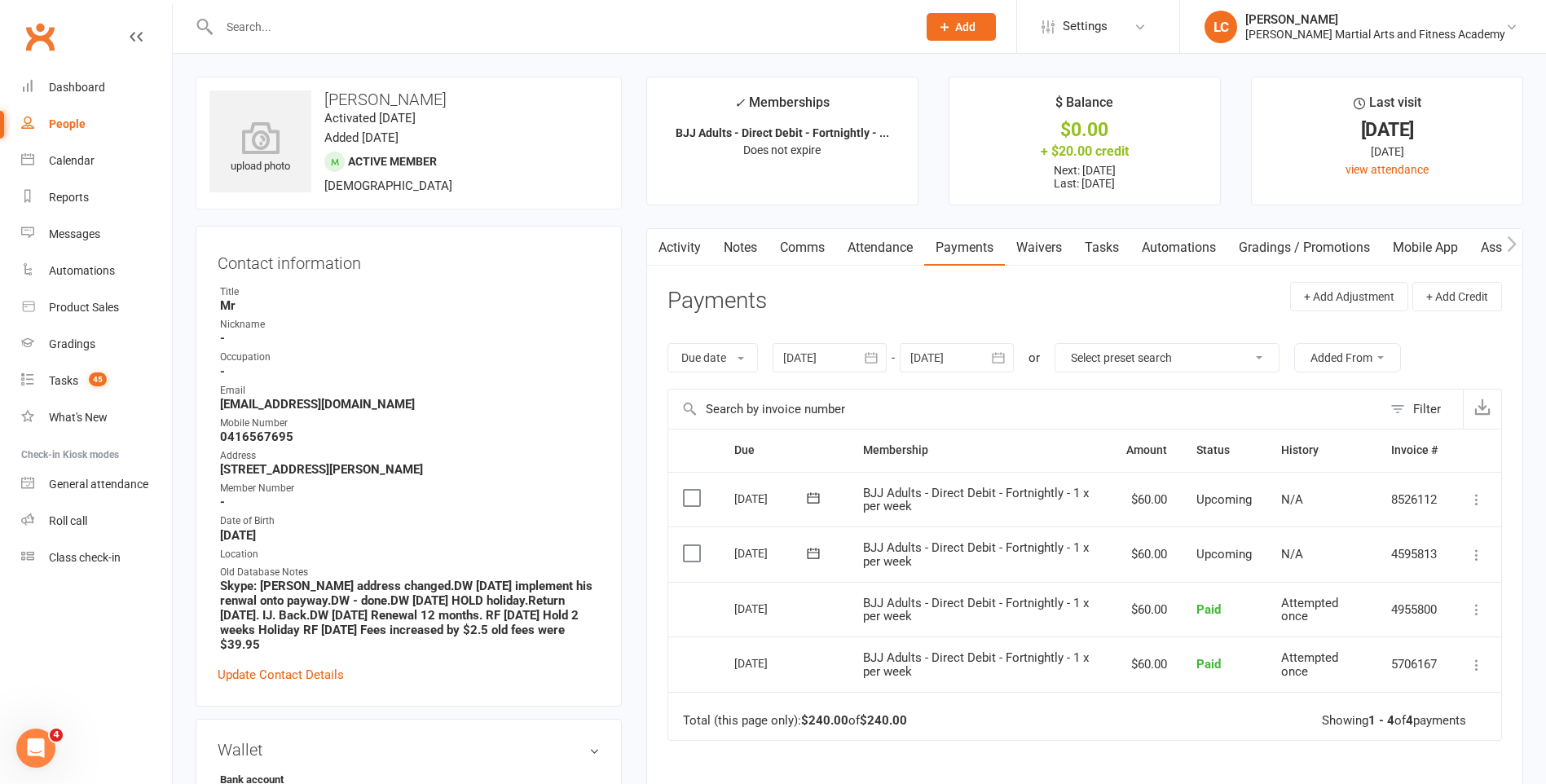
click at [744, 235] on link "Notes" at bounding box center [741, 248] width 57 height 37
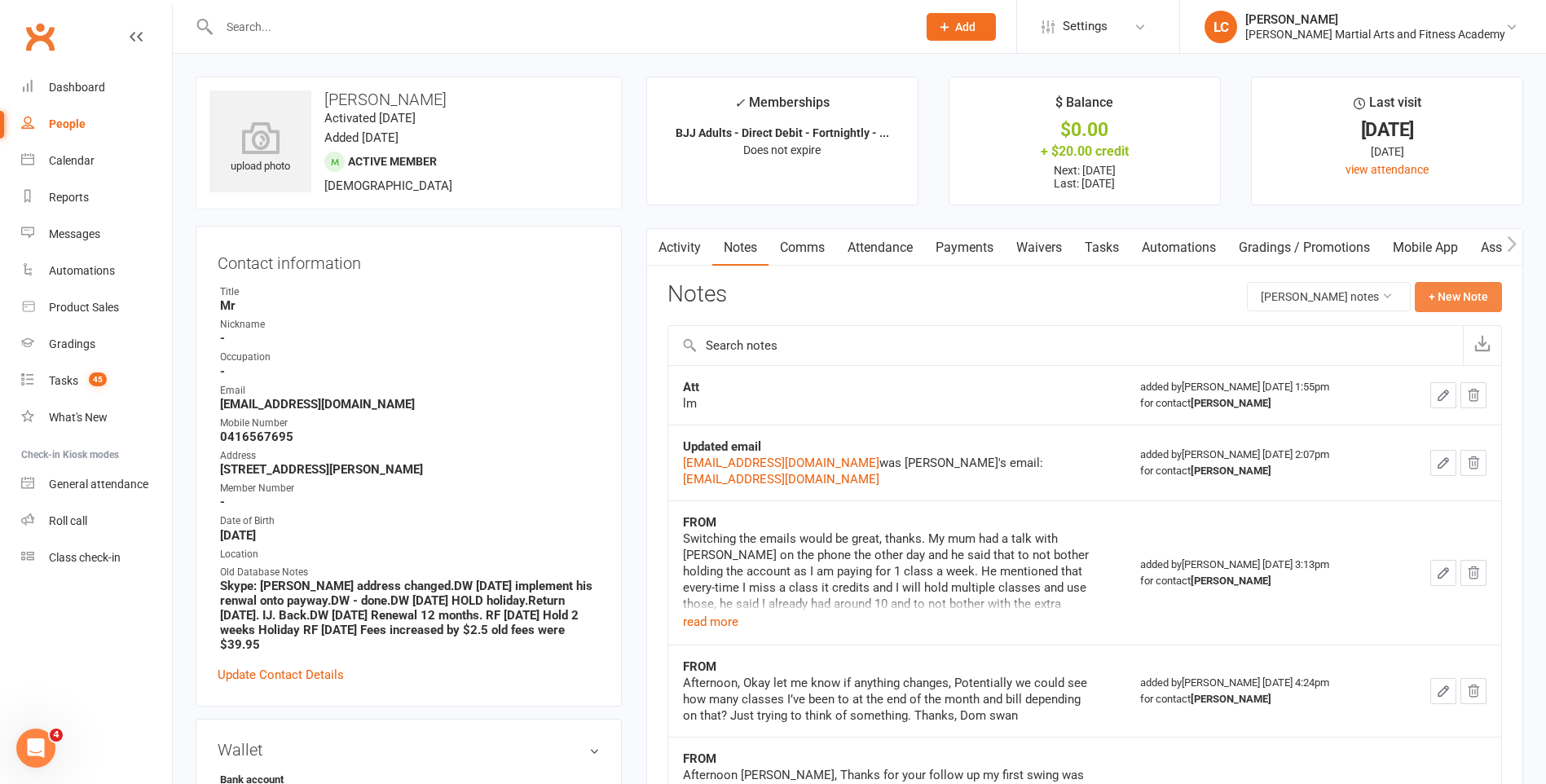
click at [1445, 283] on button "+ New Note" at bounding box center [1458, 296] width 88 height 29
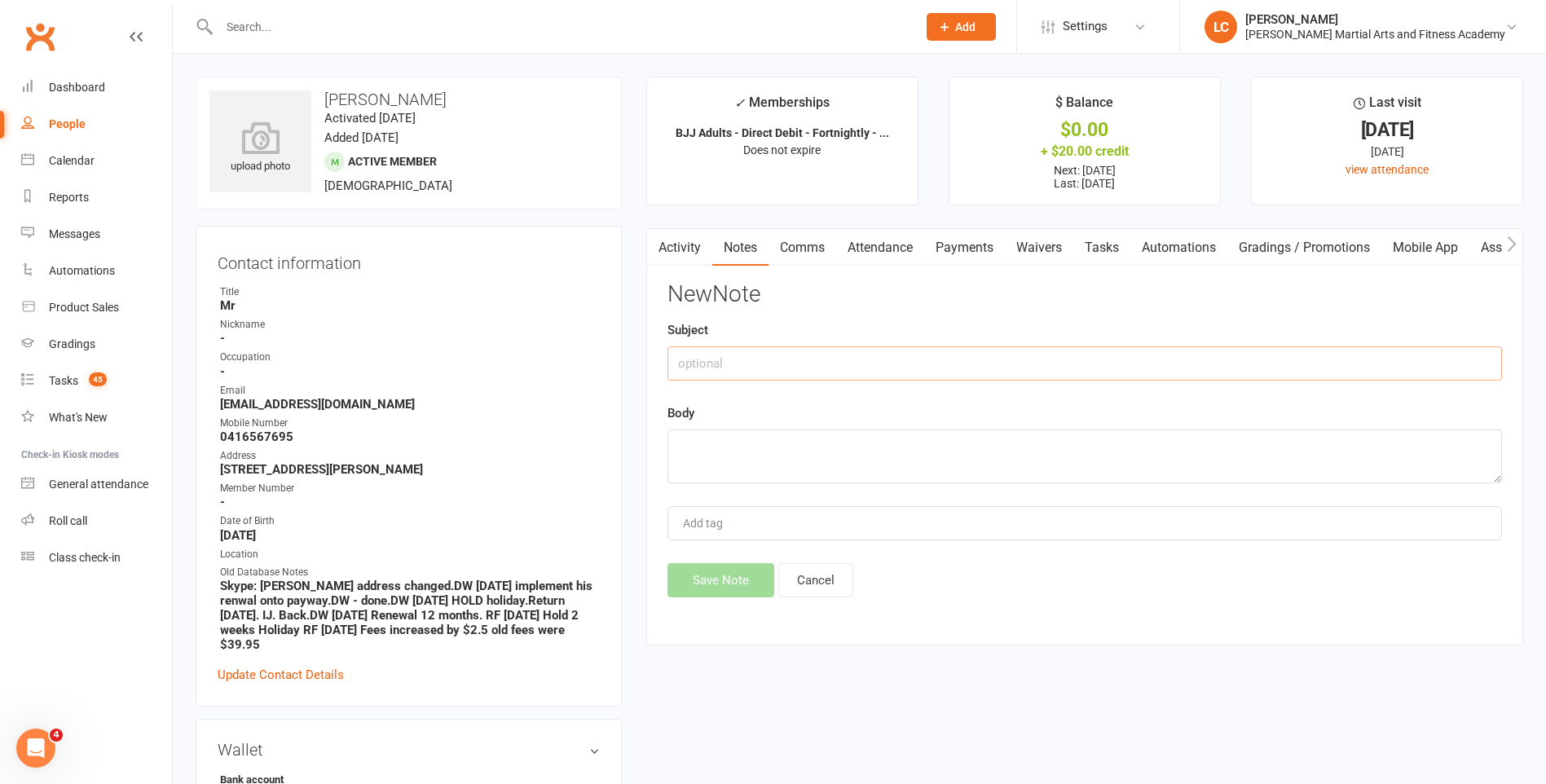
click at [862, 352] on input "text" at bounding box center [1084, 363] width 835 height 35
type input "FROM"
click at [817, 457] on textarea at bounding box center [1084, 456] width 835 height 54
paste textarea "Hello, I would like to put my account on hold from the 13th of October until th…"
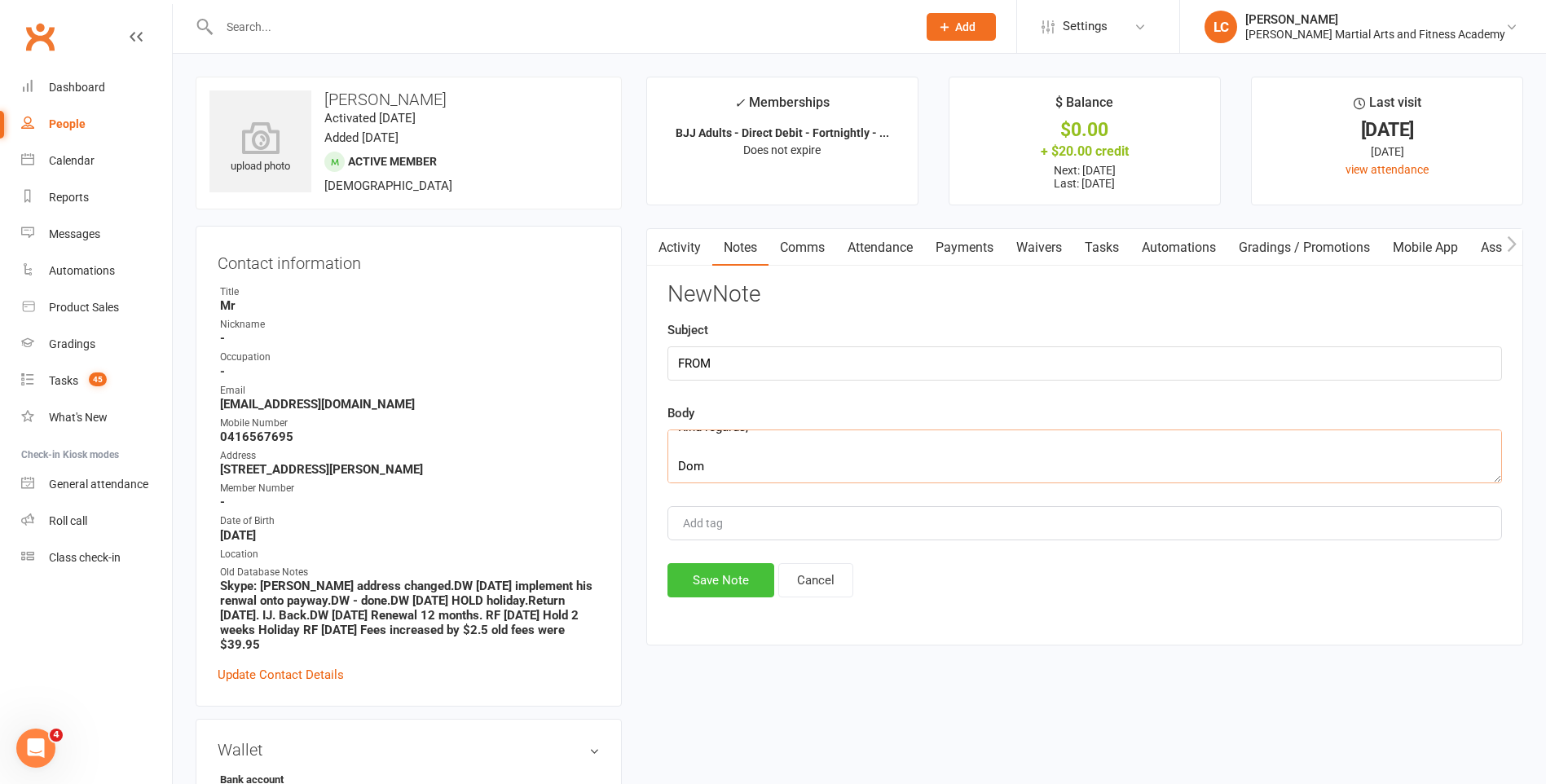
type textarea "Hello, I would like to put my account on hold from the 13th of October until th…"
click at [705, 591] on button "Save Note" at bounding box center [720, 580] width 107 height 35
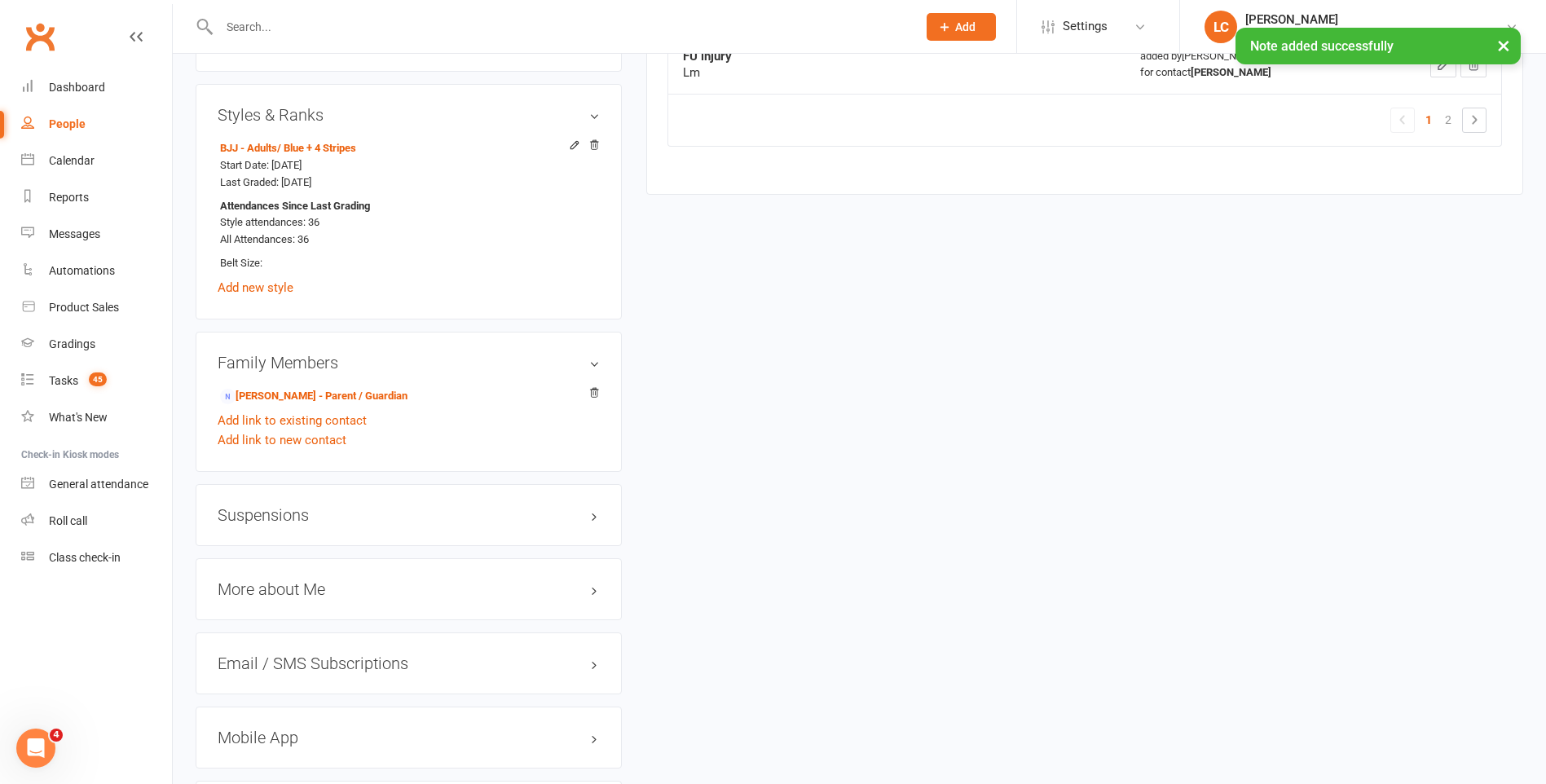
scroll to position [1549, 0]
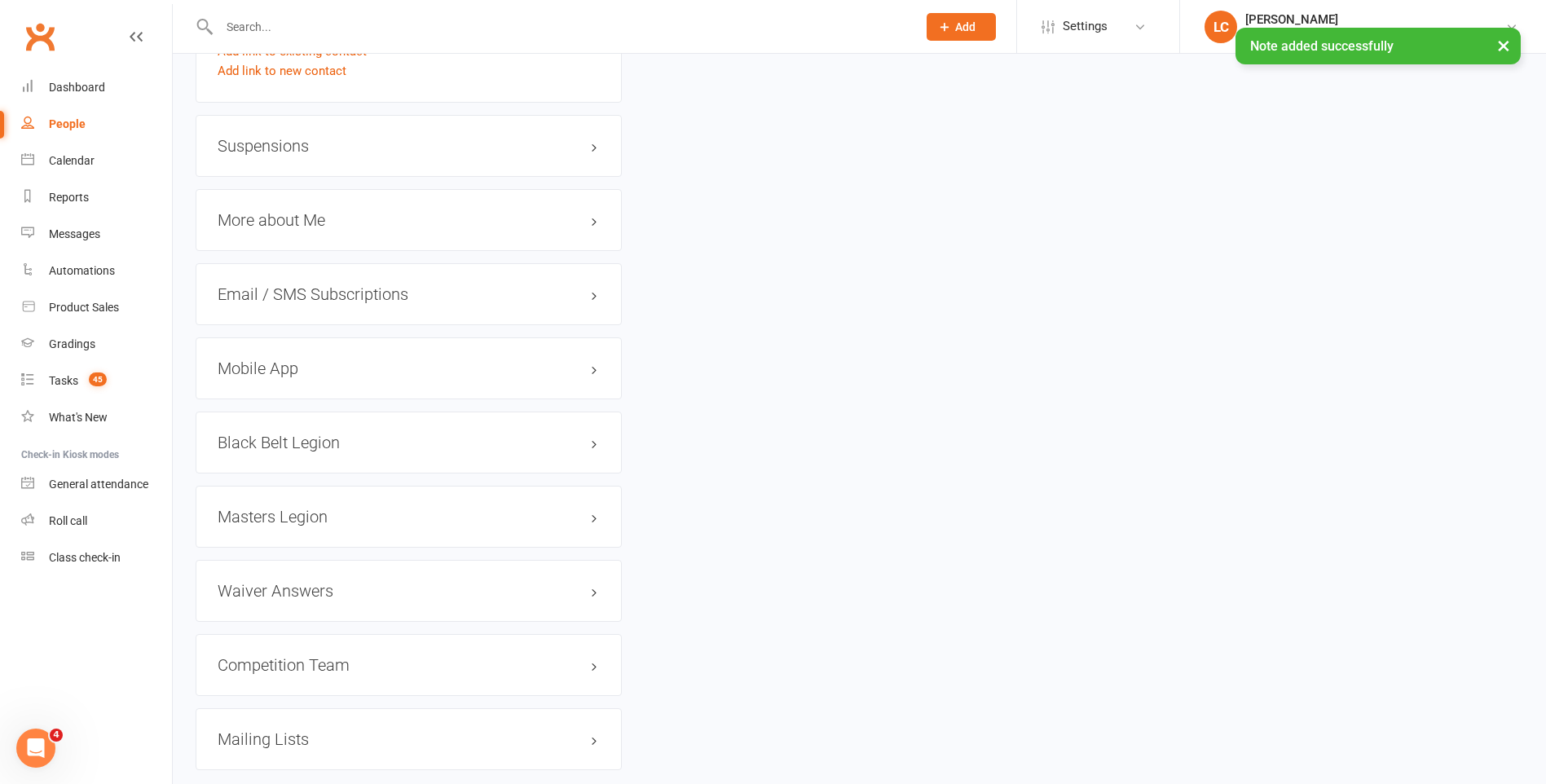
click at [250, 146] on h3 "Suspensions" at bounding box center [409, 146] width 382 height 18
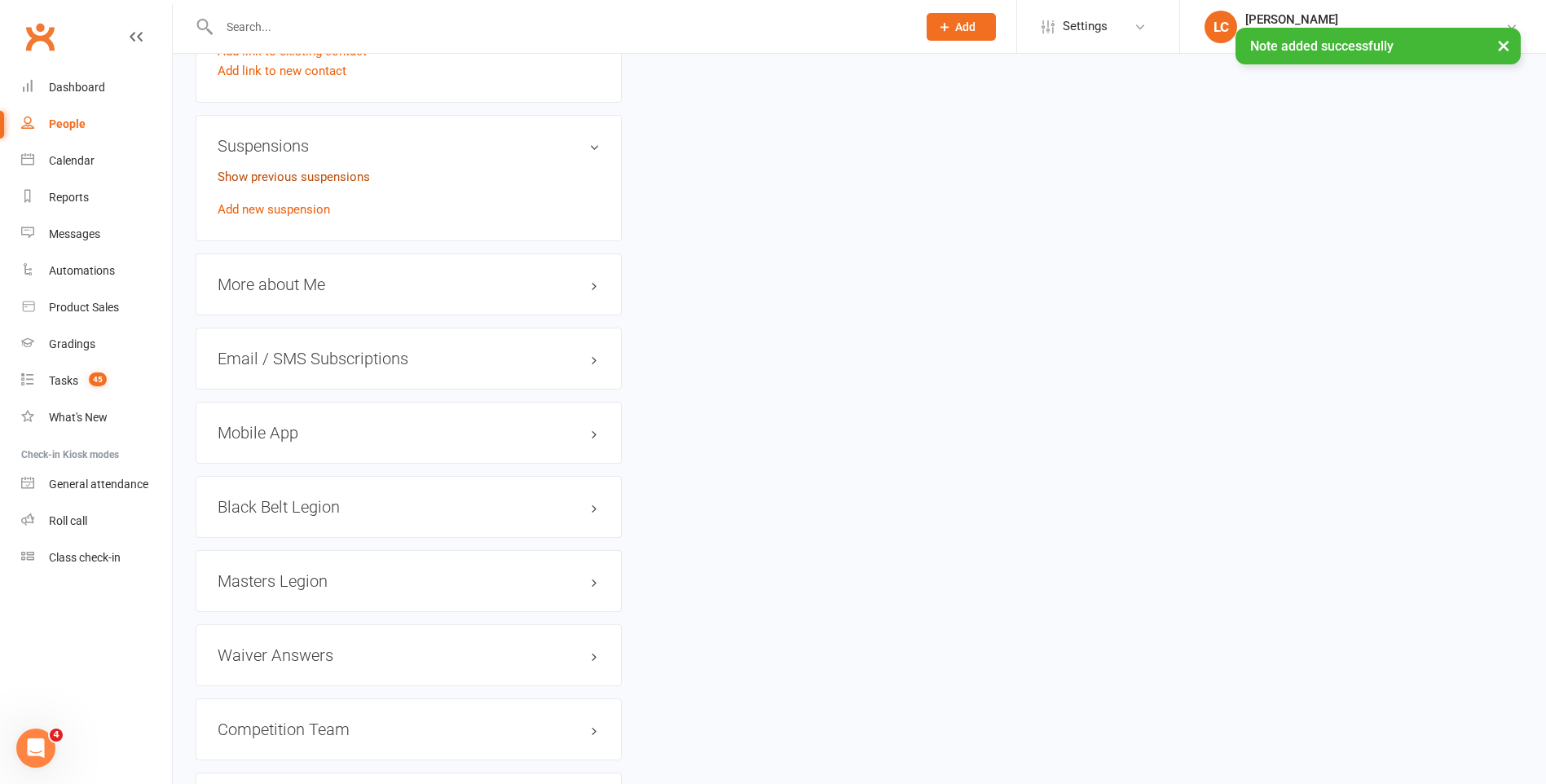
click at [292, 173] on link "Show previous suspensions" at bounding box center [294, 177] width 152 height 15
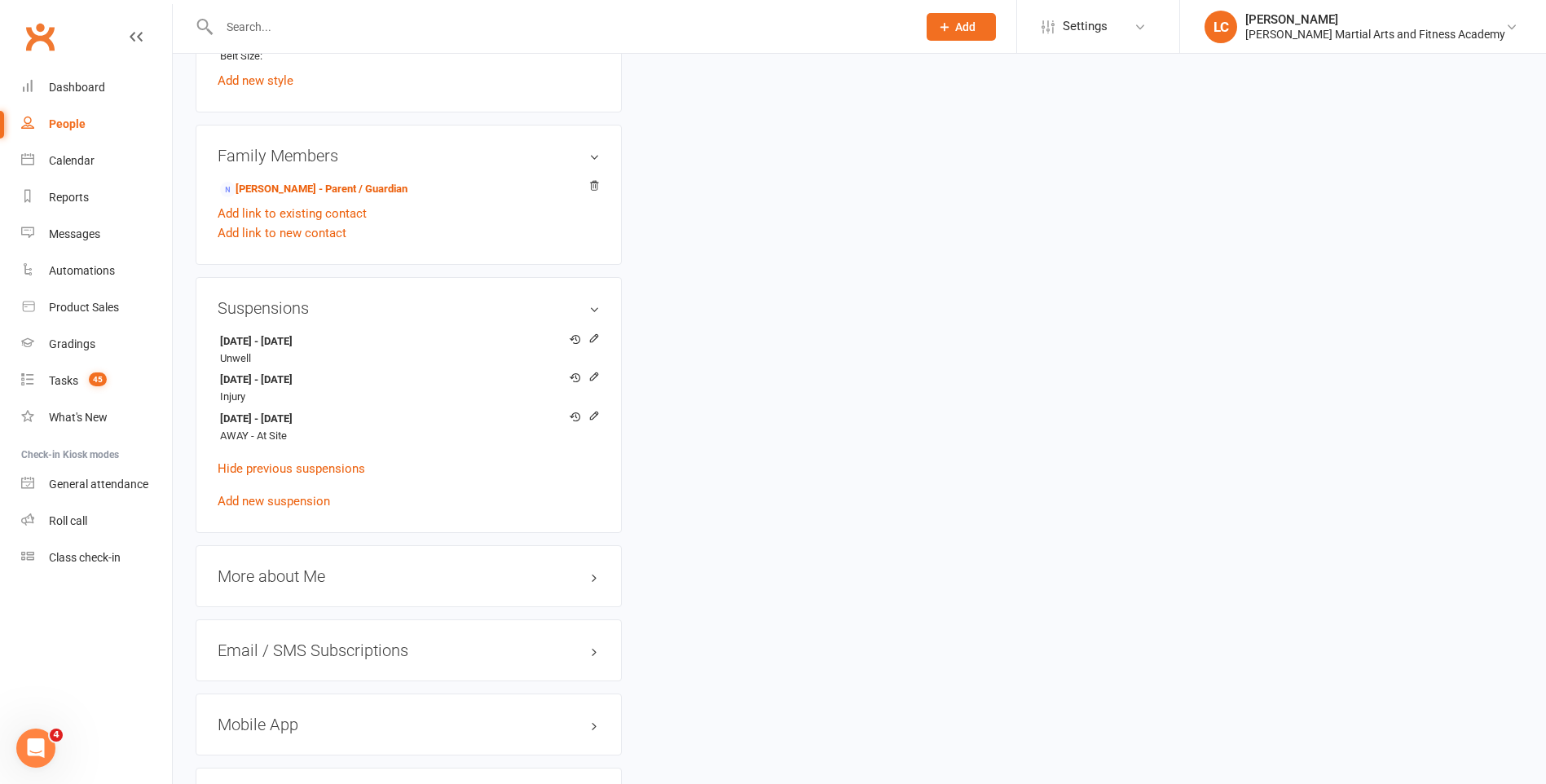
scroll to position [1385, 0]
click at [283, 497] on link "Add new suspension" at bounding box center [273, 502] width 112 height 15
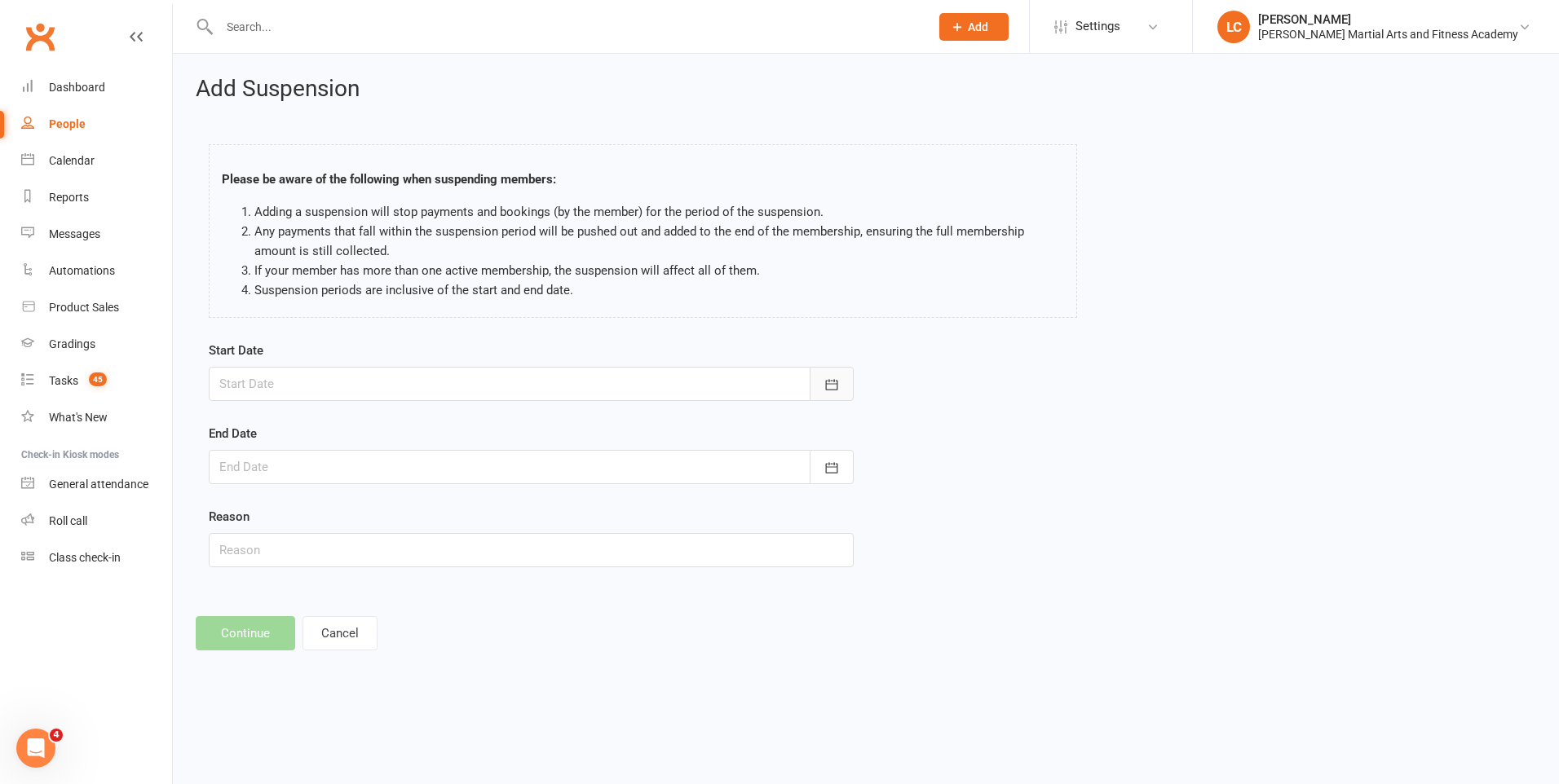
click at [831, 377] on icon "button" at bounding box center [831, 384] width 16 height 16
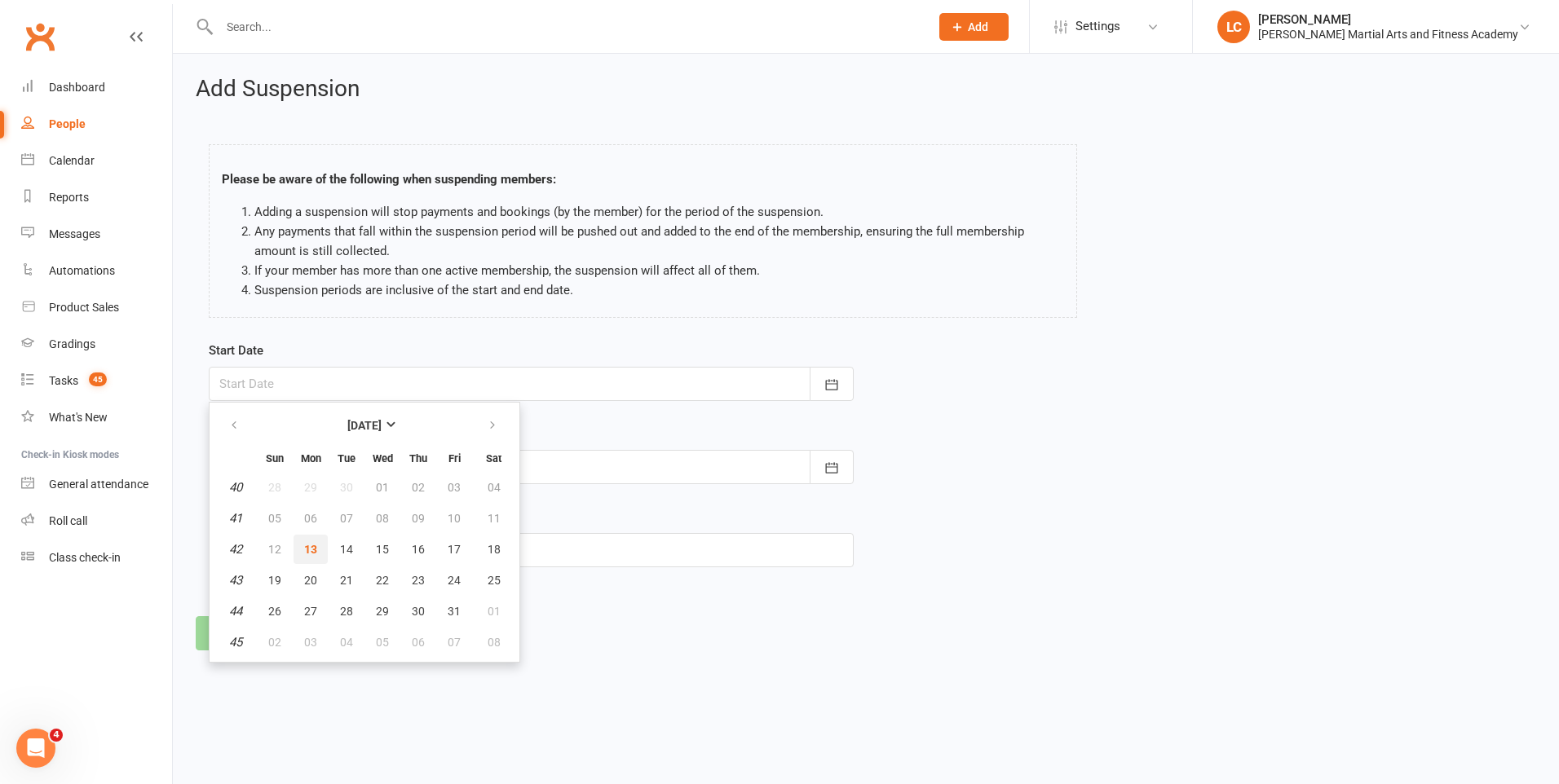
click at [313, 542] on span "13" at bounding box center [310, 549] width 13 height 13
type input "13 Oct 2025"
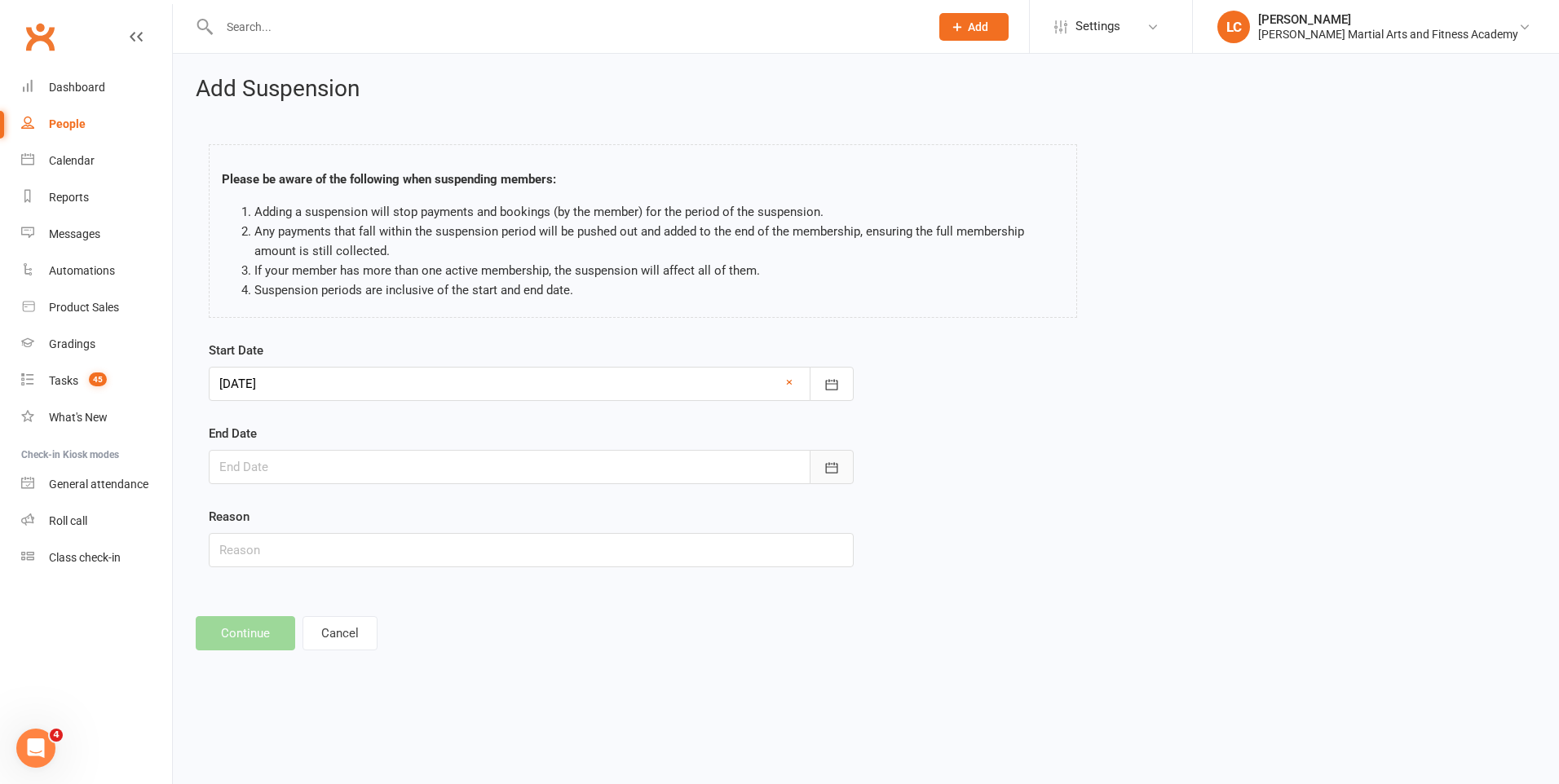
click at [837, 481] on button "button" at bounding box center [831, 466] width 44 height 35
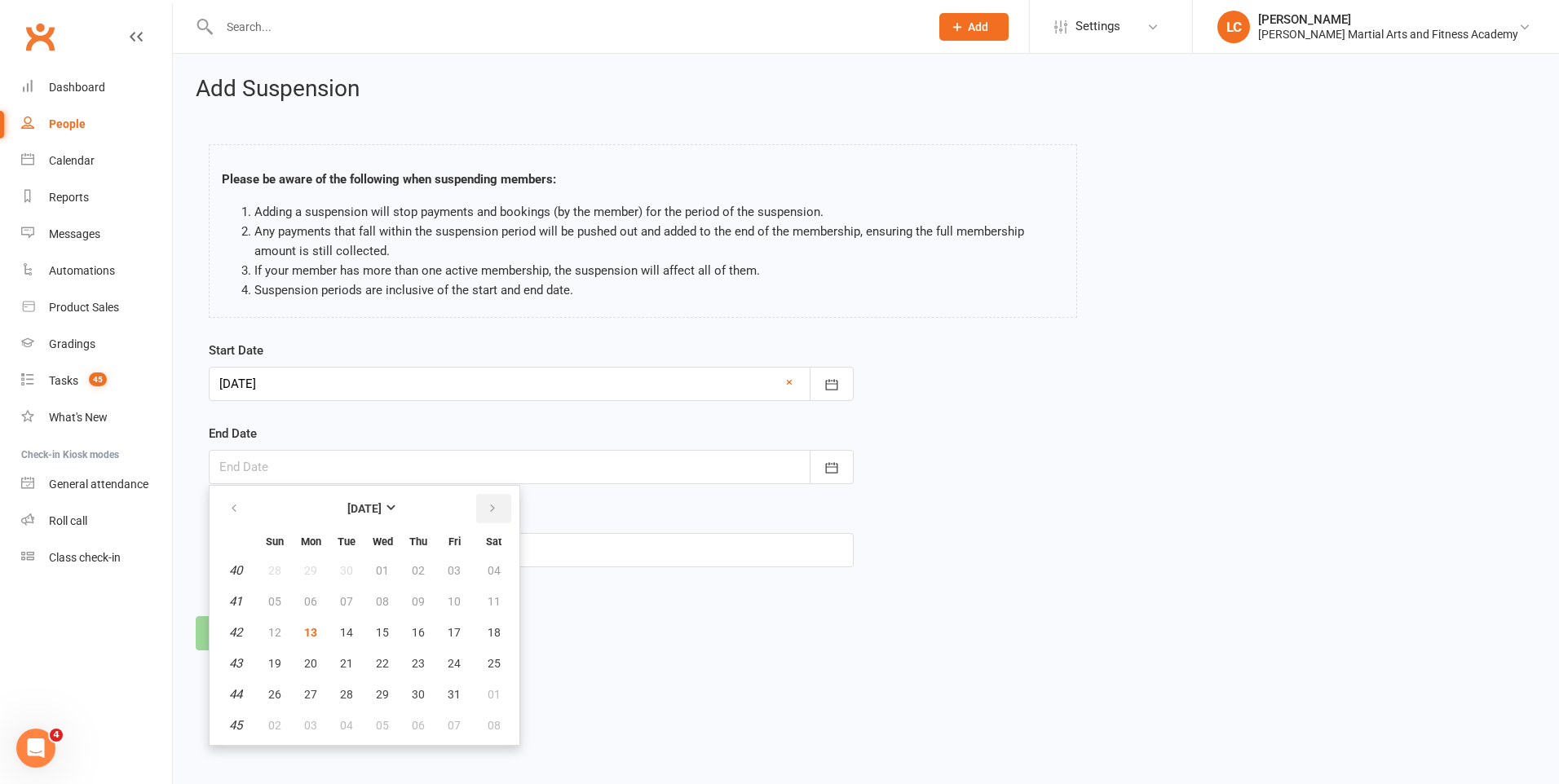
click at [490, 513] on icon "button" at bounding box center [492, 508] width 12 height 13
click at [277, 641] on button "09" at bounding box center [274, 632] width 35 height 29
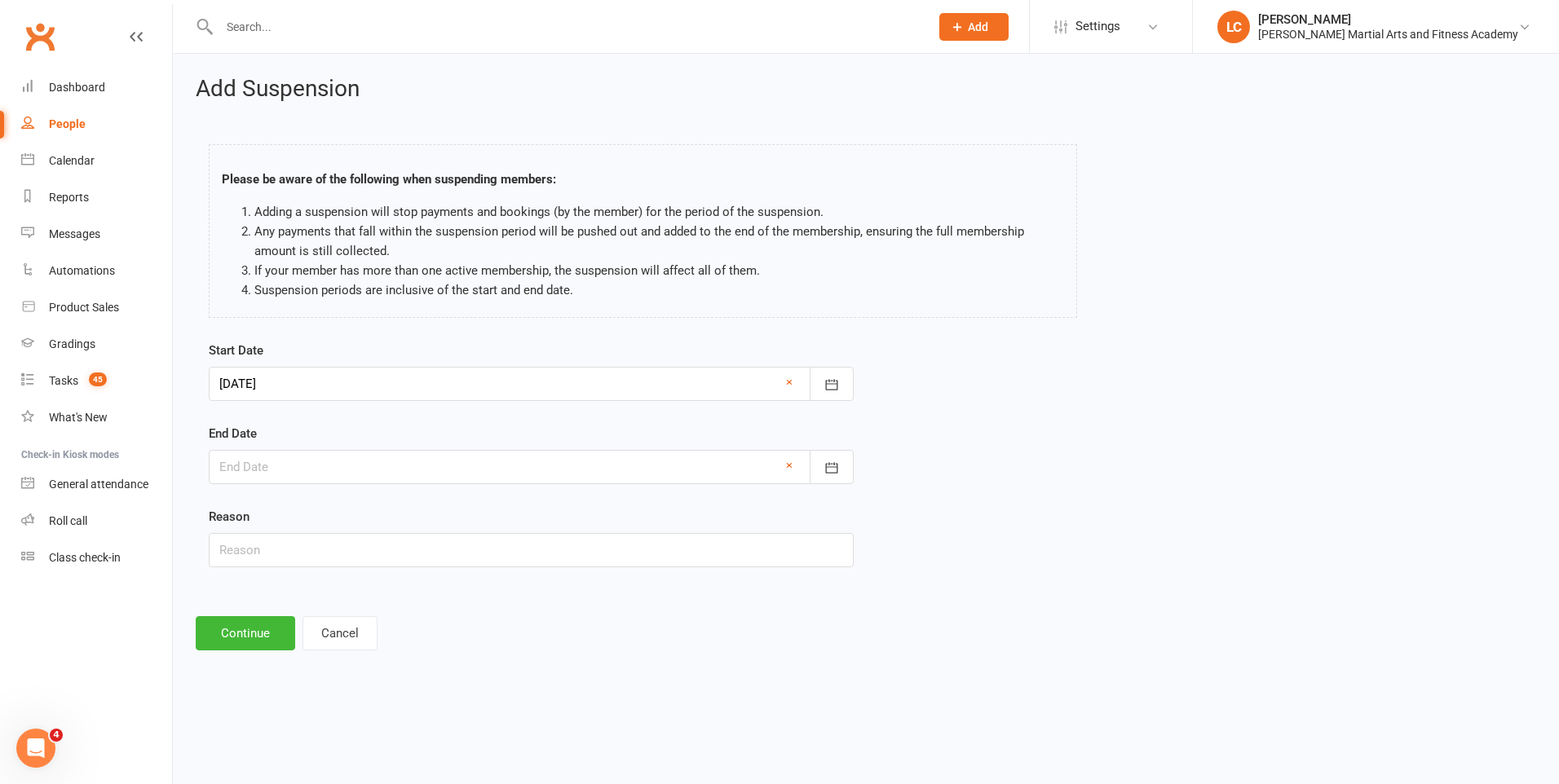
type input "09 Nov 2025"
drag, startPoint x: 320, startPoint y: 536, endPoint x: 319, endPoint y: 550, distance: 14.0
click at [320, 537] on input "text" at bounding box center [531, 550] width 644 height 35
type input "AWAY"
drag, startPoint x: 252, startPoint y: 615, endPoint x: 293, endPoint y: 630, distance: 43.7
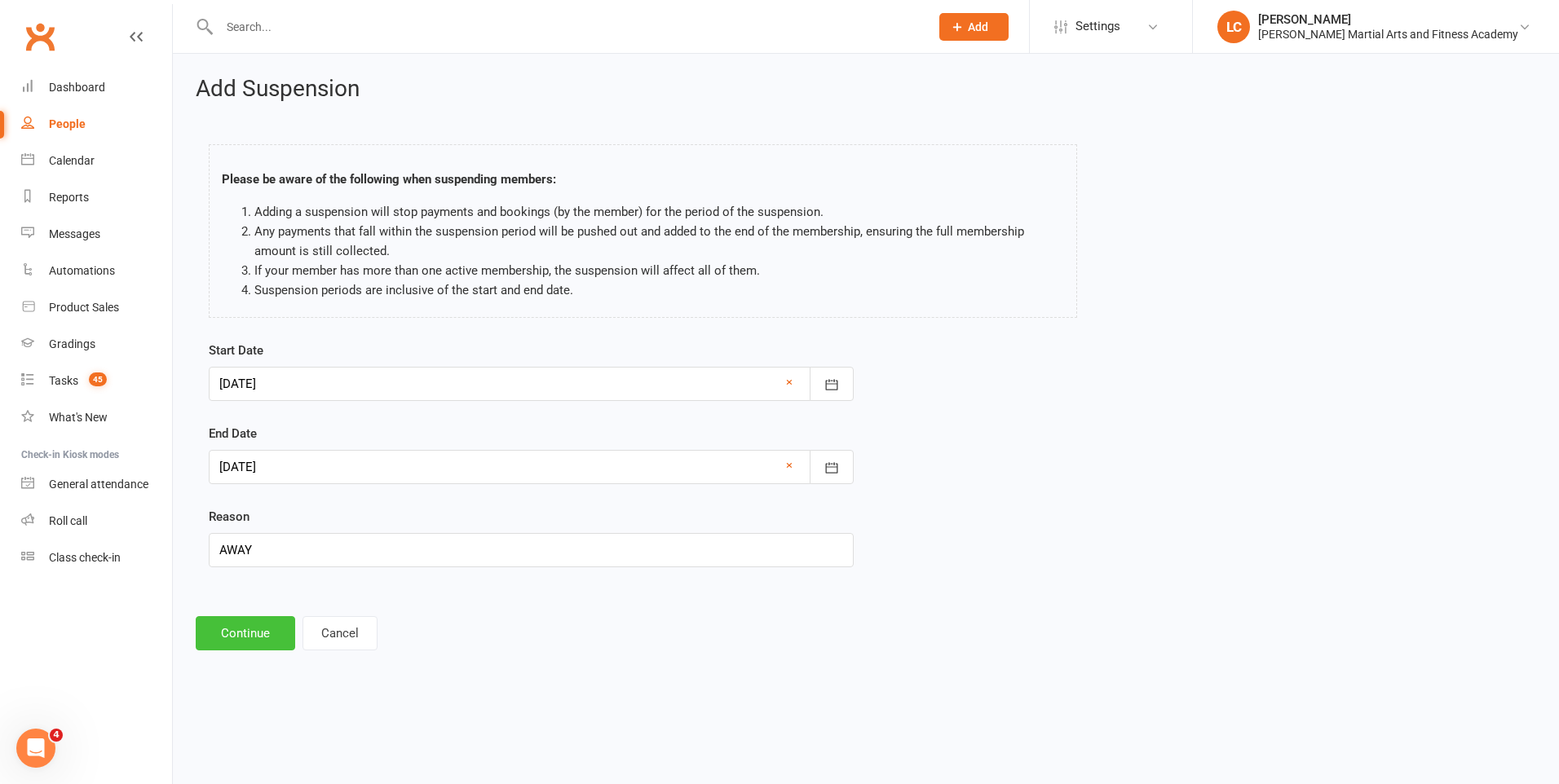
click at [251, 616] on button "Continue" at bounding box center [245, 633] width 99 height 35
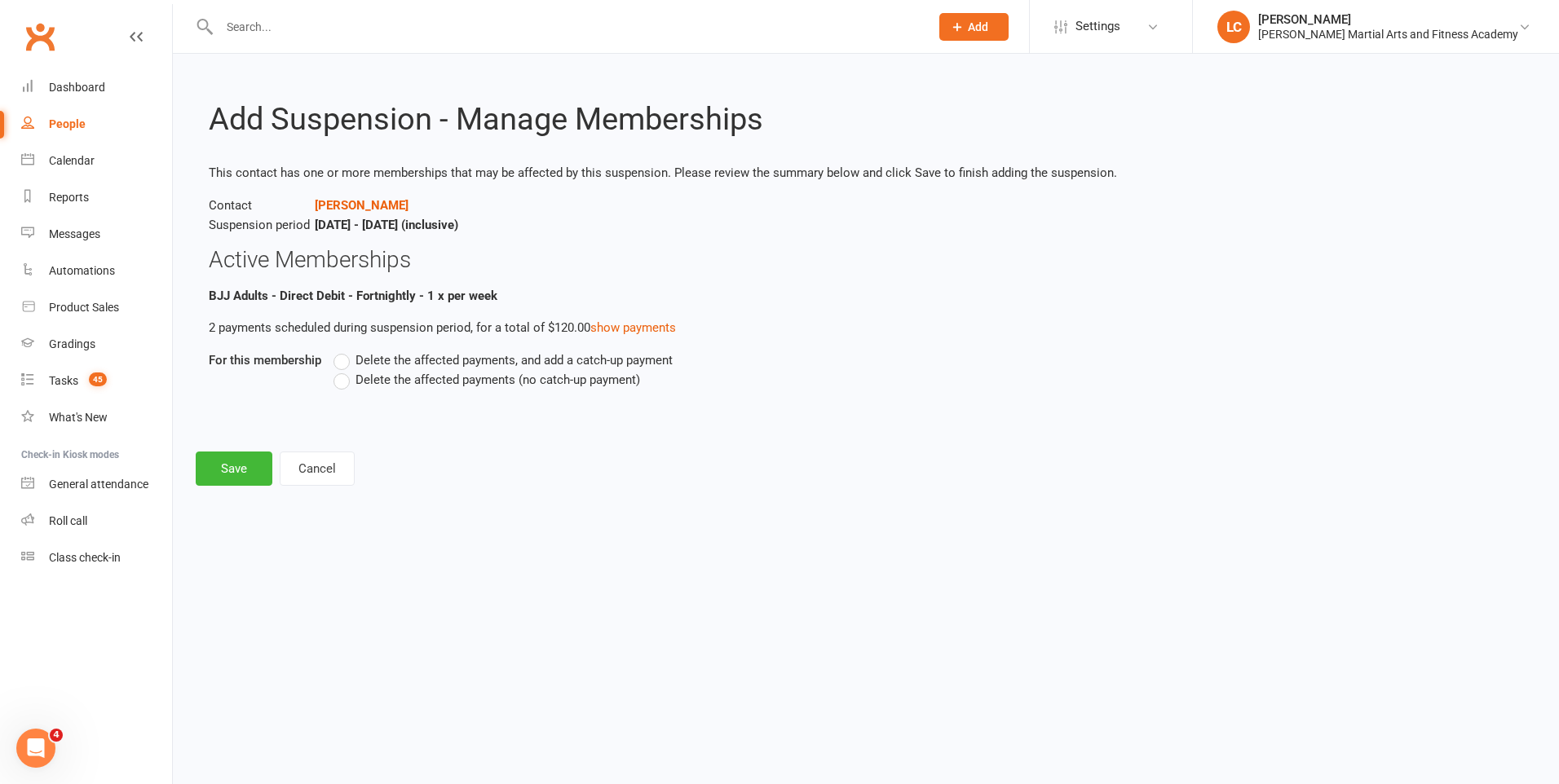
click at [332, 353] on div "Delete the affected payments, and add a catch-up payment Delete the affected pa…" at bounding box center [760, 381] width 876 height 62
click at [351, 364] on label "Delete the affected payments, and add a catch-up payment" at bounding box center [503, 360] width 339 height 19
click at [344, 350] on input "Delete the affected payments, and add a catch-up payment" at bounding box center [339, 350] width 11 height 0
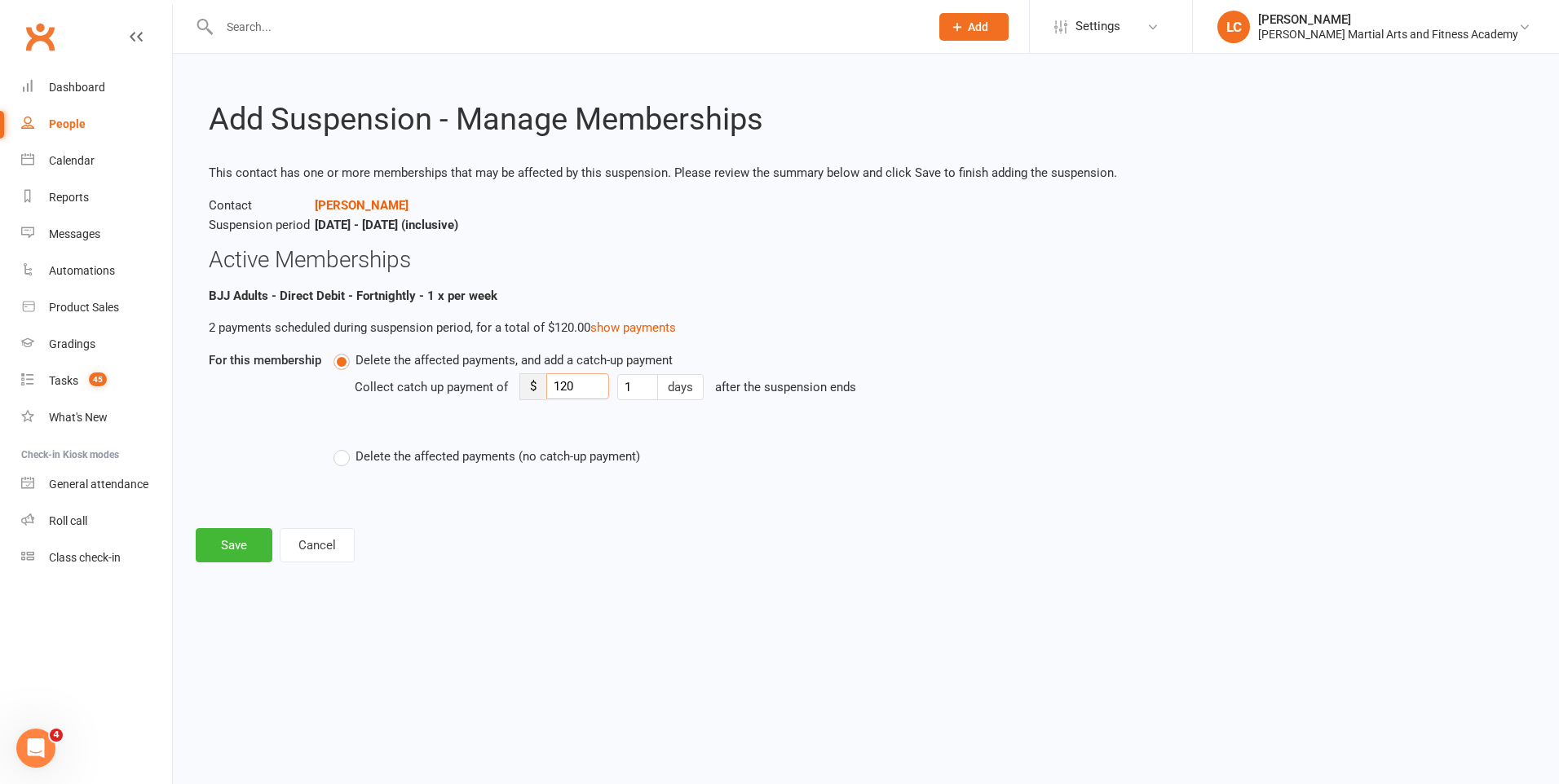
drag, startPoint x: 573, startPoint y: 390, endPoint x: 513, endPoint y: 395, distance: 60.2
click at [510, 394] on div "Collect catch up payment of $ 120 1 days after the suspension ends" at bounding box center [770, 398] width 830 height 57
type input "8"
click at [209, 548] on button "Save" at bounding box center [234, 545] width 77 height 35
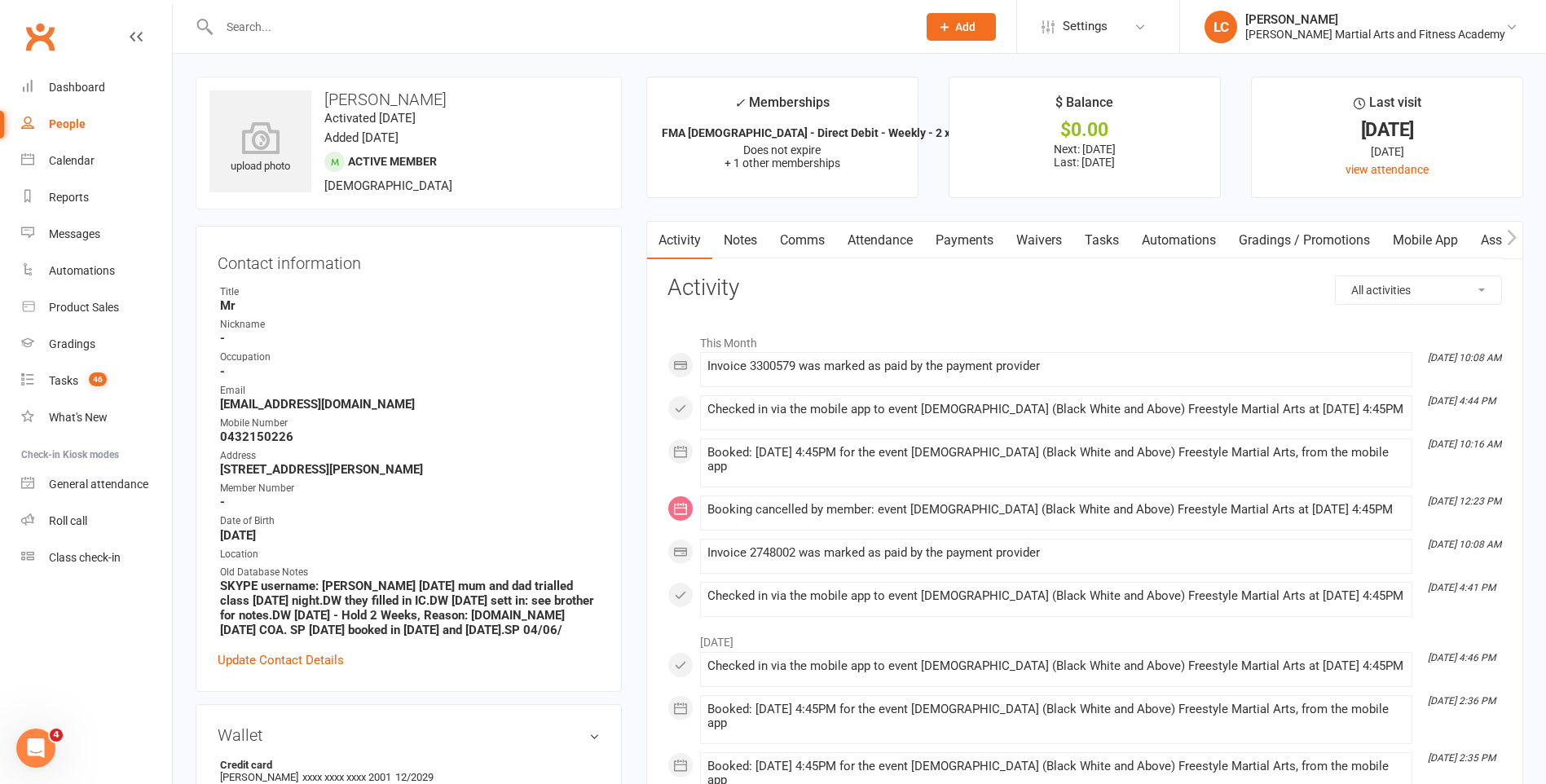
click at [747, 230] on link "Notes" at bounding box center [741, 240] width 57 height 37
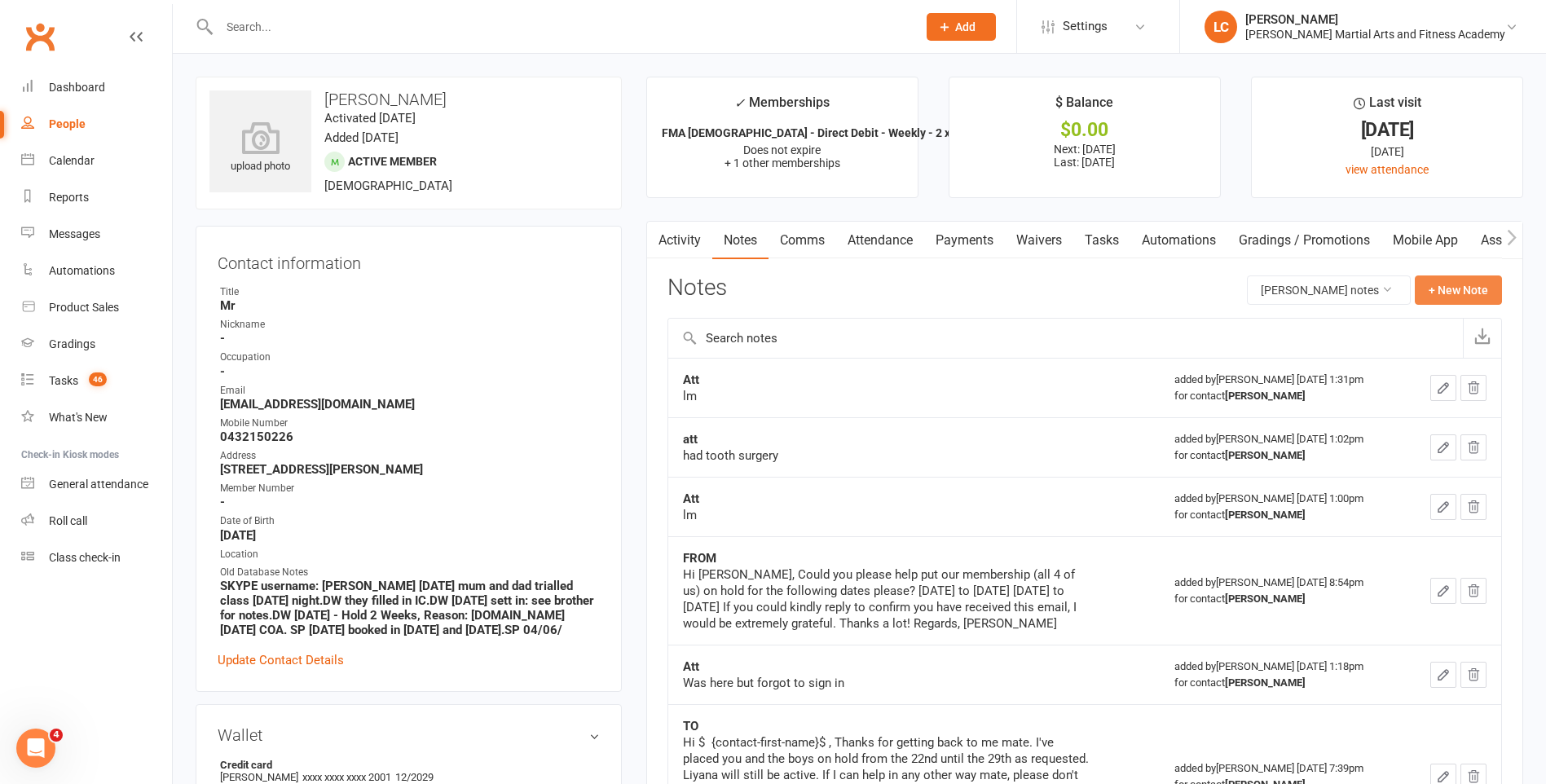
click at [1480, 285] on button "+ New Note" at bounding box center [1458, 289] width 88 height 29
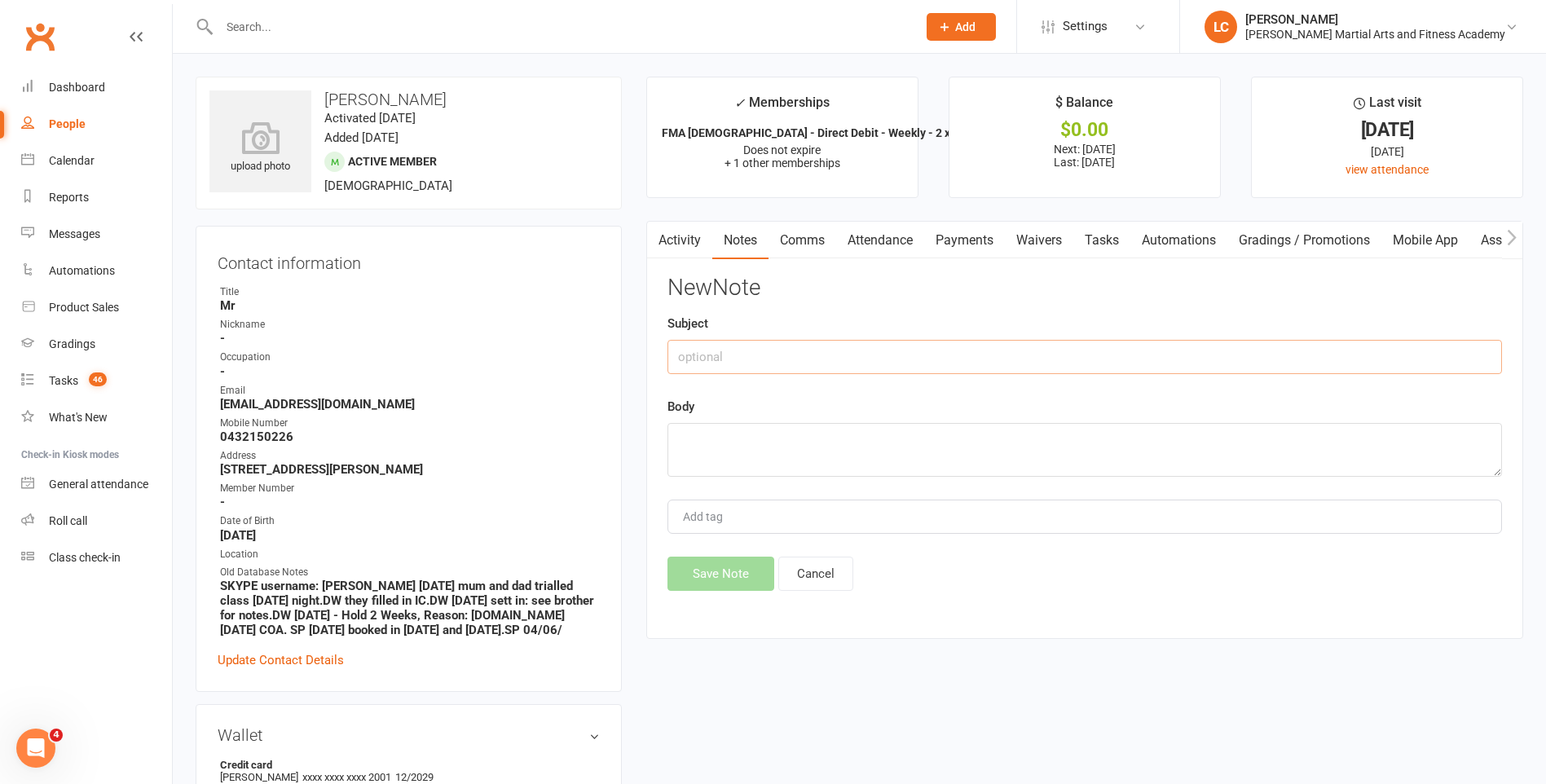
click at [748, 351] on input "text" at bounding box center [1084, 357] width 835 height 35
type input "FROM"
click at [778, 456] on textarea at bounding box center [1084, 450] width 835 height 54
paste textarea "Hello [PERSON_NAME] Team! Could I kindly request to put our membership (for all…"
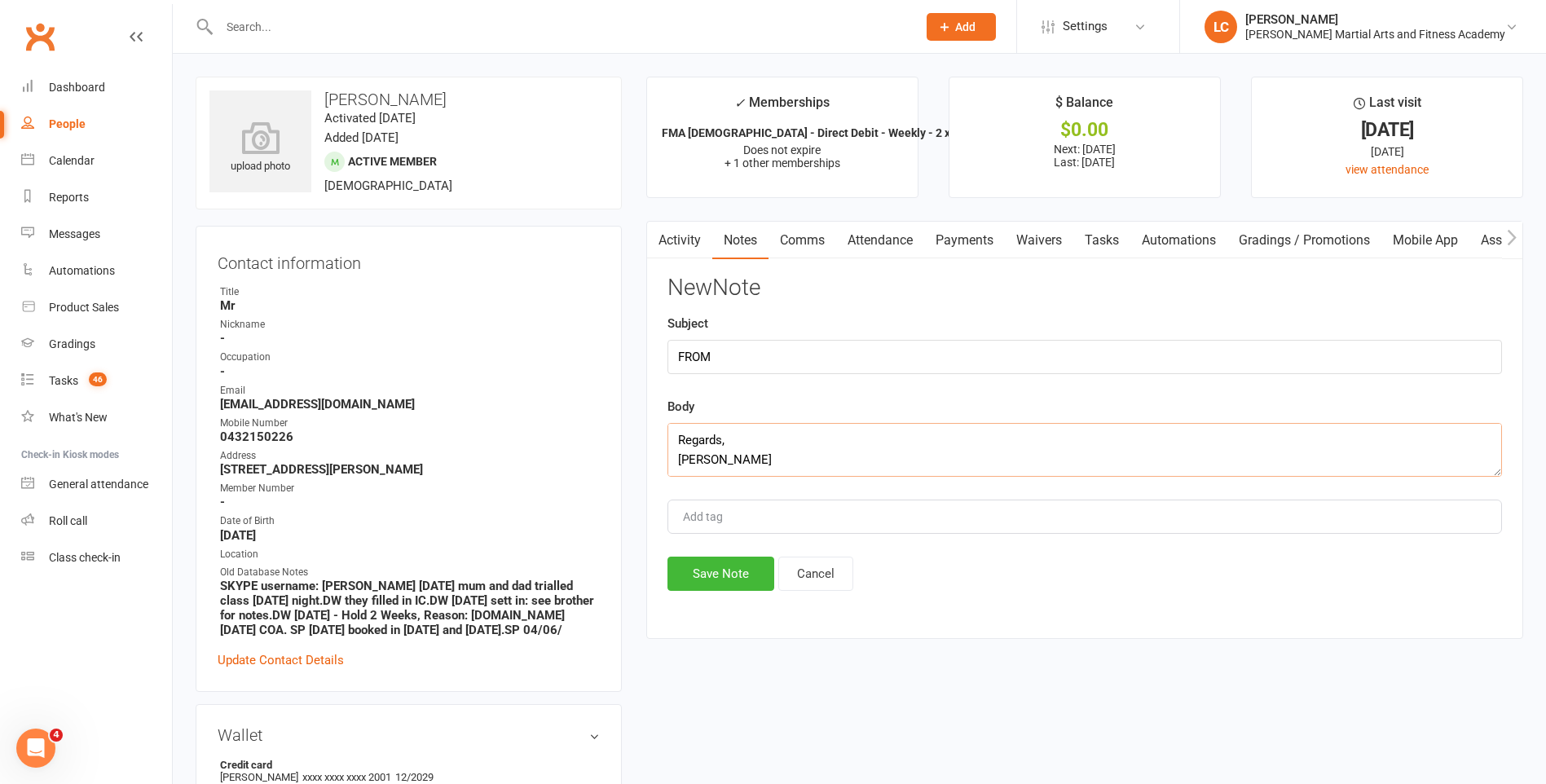
type textarea "Hello [PERSON_NAME] Team! Could I kindly request to put our membership (for all…"
click at [715, 583] on button "Save Note" at bounding box center [720, 573] width 107 height 35
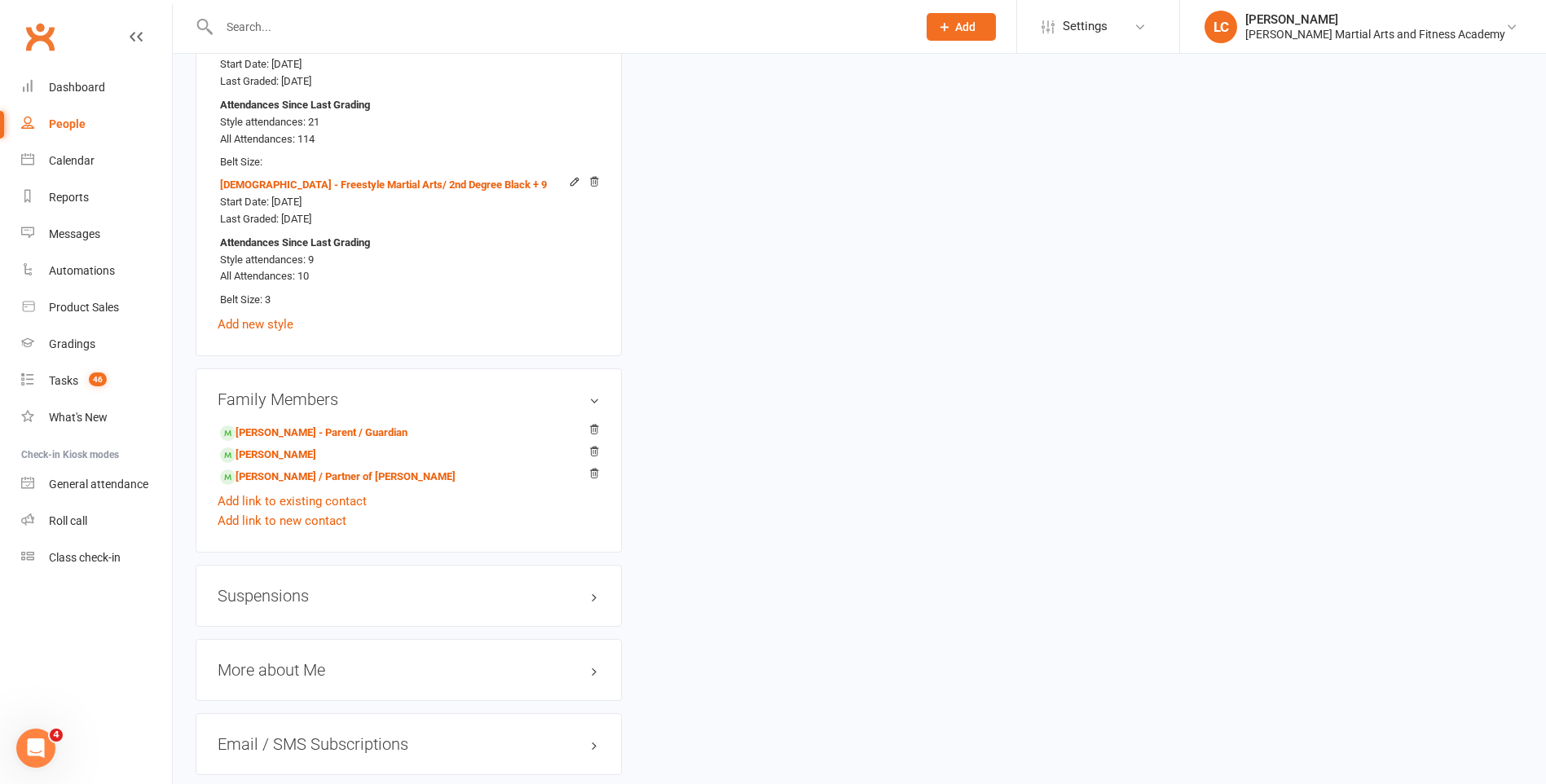
scroll to position [1630, 0]
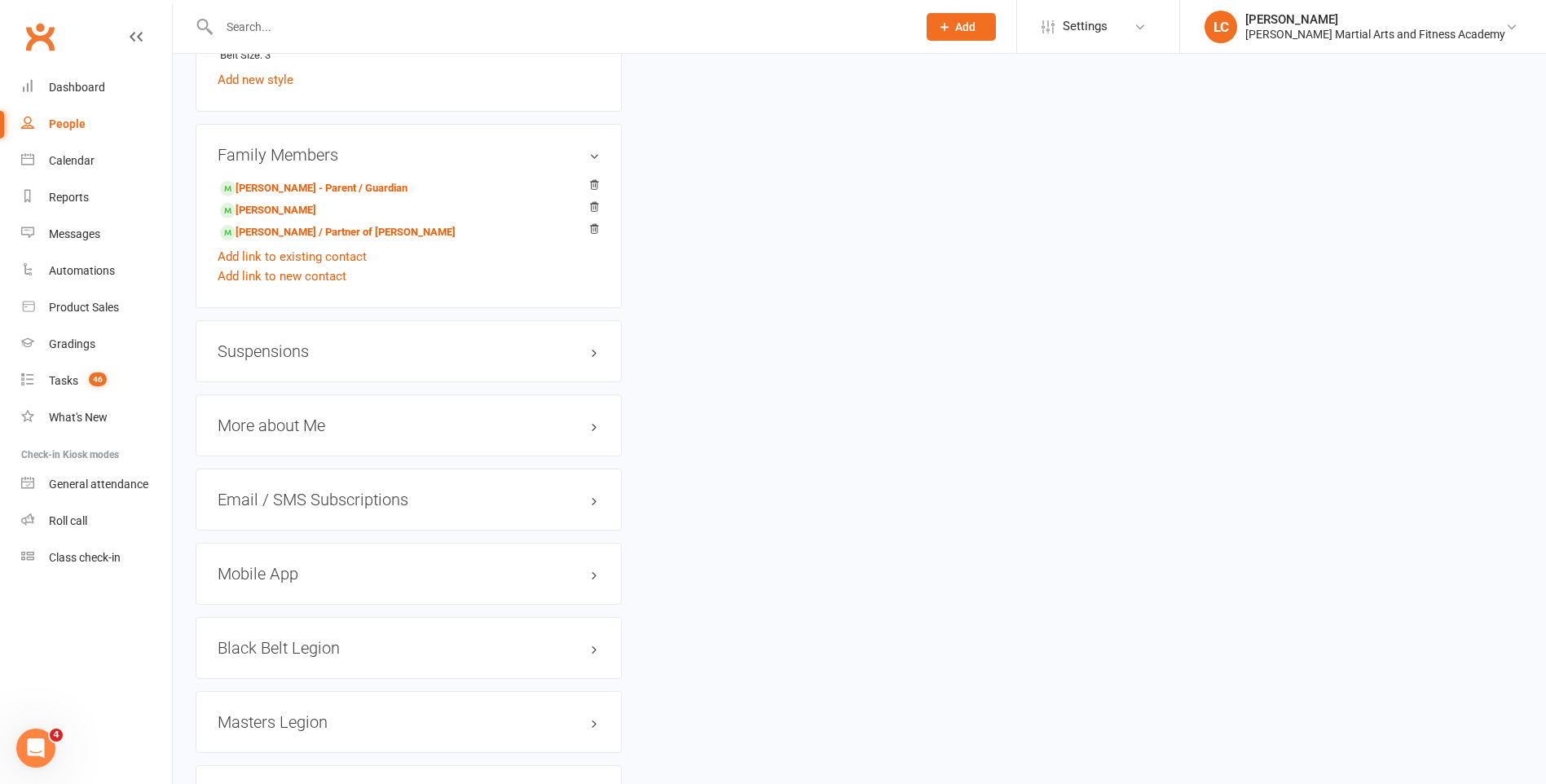
click at [252, 365] on div "Suspensions" at bounding box center [409, 351] width 427 height 62
click at [258, 345] on h3 "Suspensions" at bounding box center [409, 351] width 382 height 18
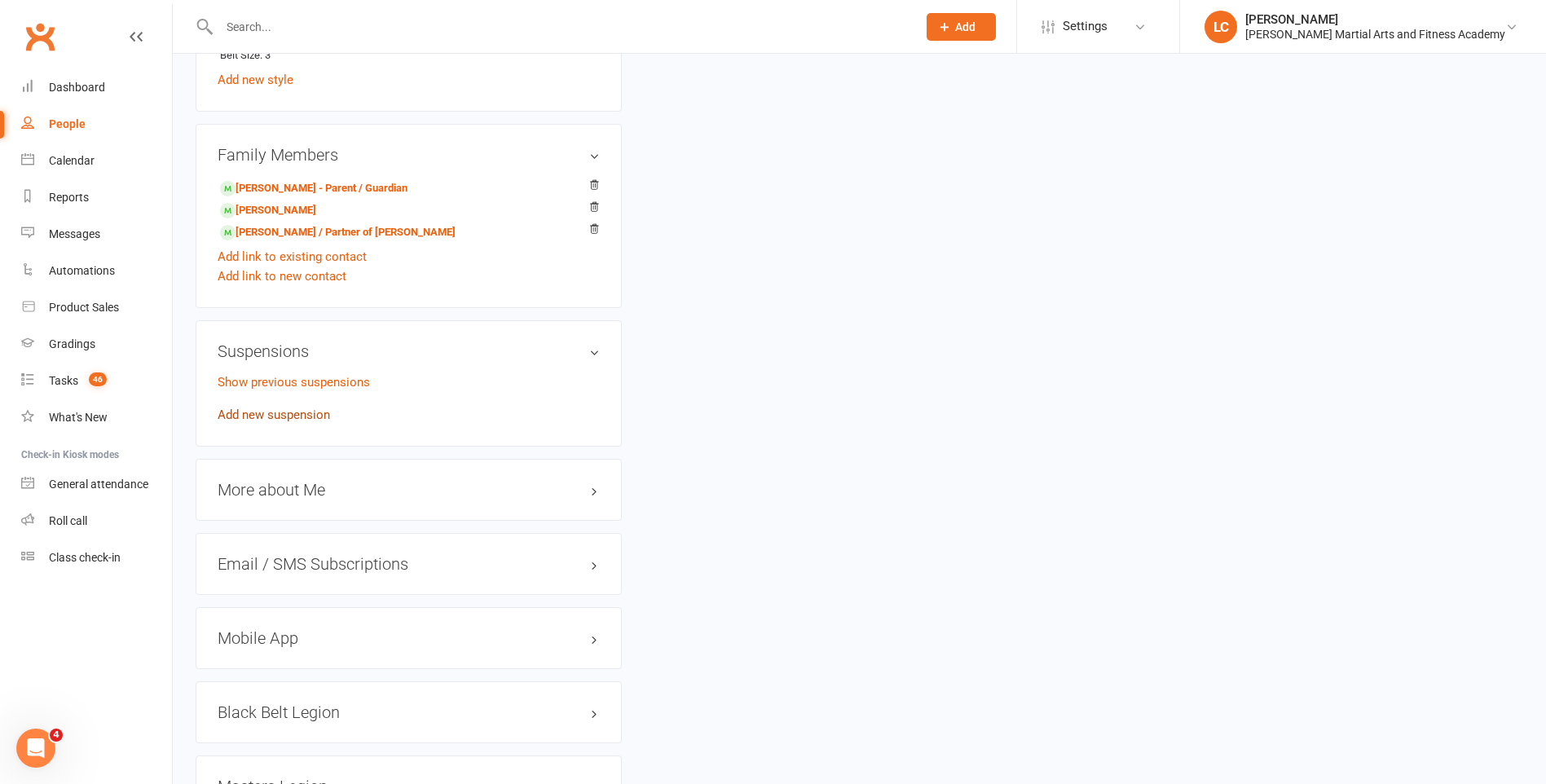
click at [276, 414] on link "Add new suspension" at bounding box center [273, 414] width 112 height 15
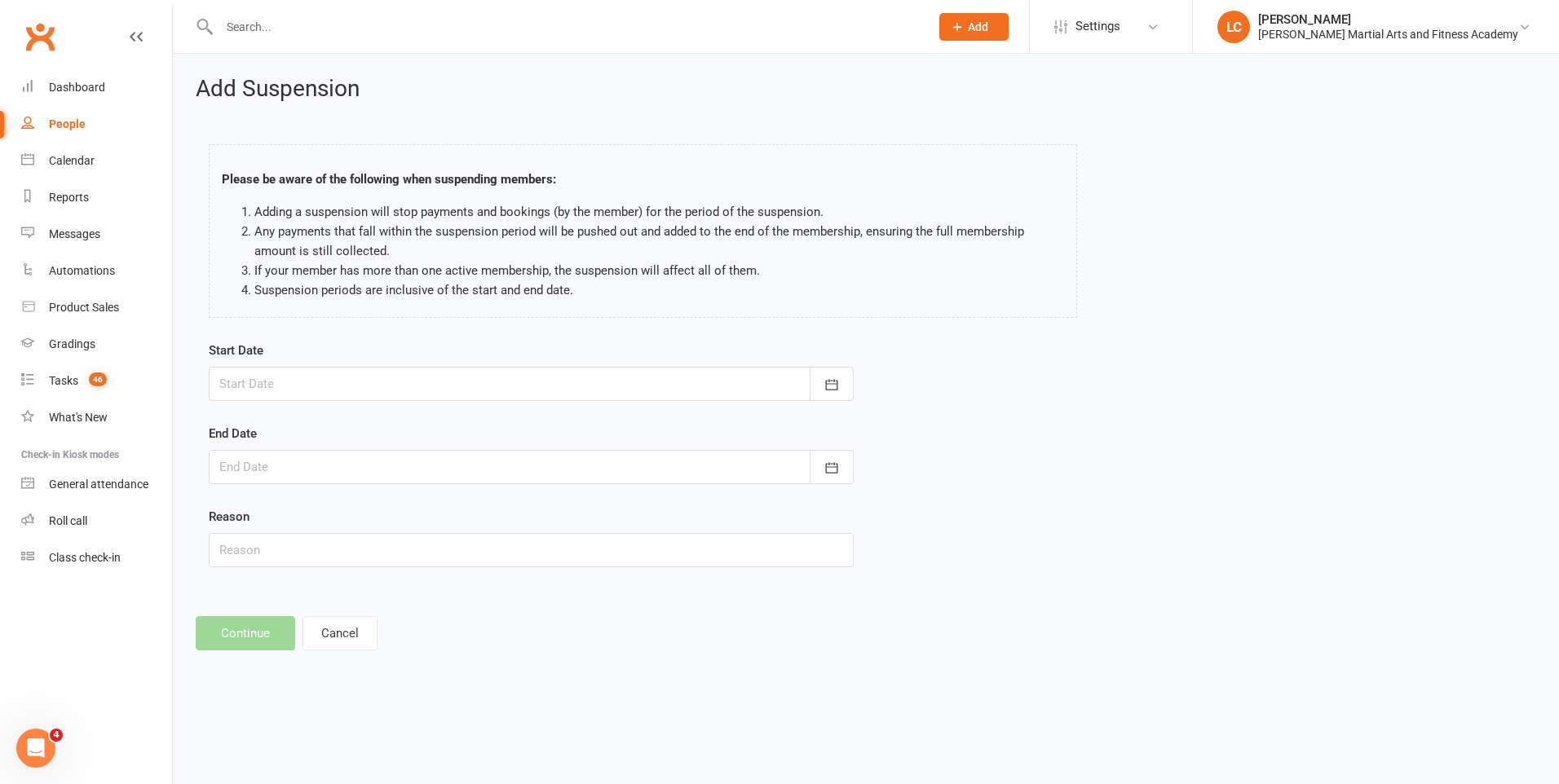
click at [446, 385] on div at bounding box center [531, 383] width 644 height 35
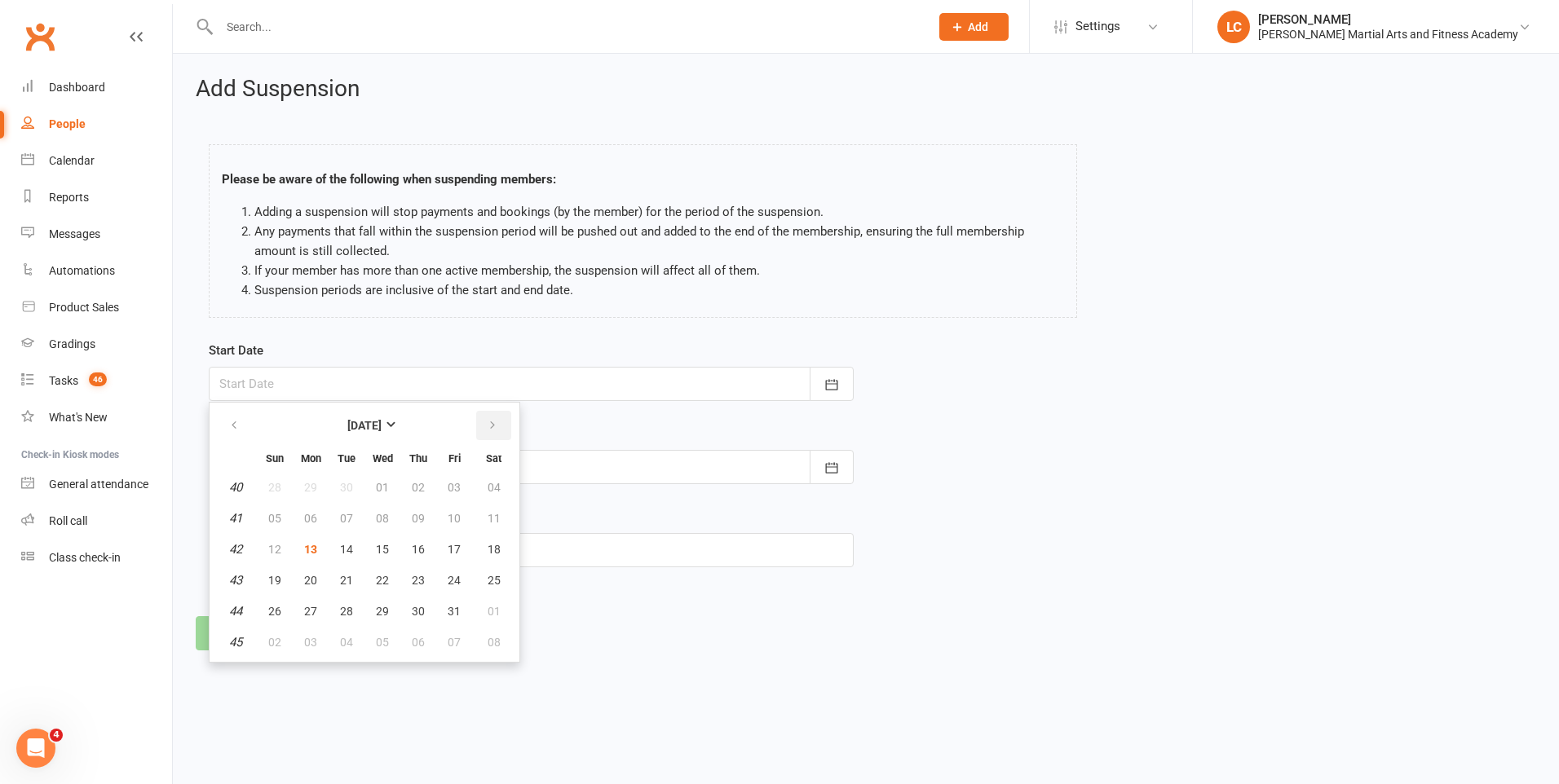
click at [492, 429] on icon "button" at bounding box center [492, 425] width 12 height 13
click at [276, 577] on span "21" at bounding box center [274, 580] width 13 height 13
type input "[DATE]"
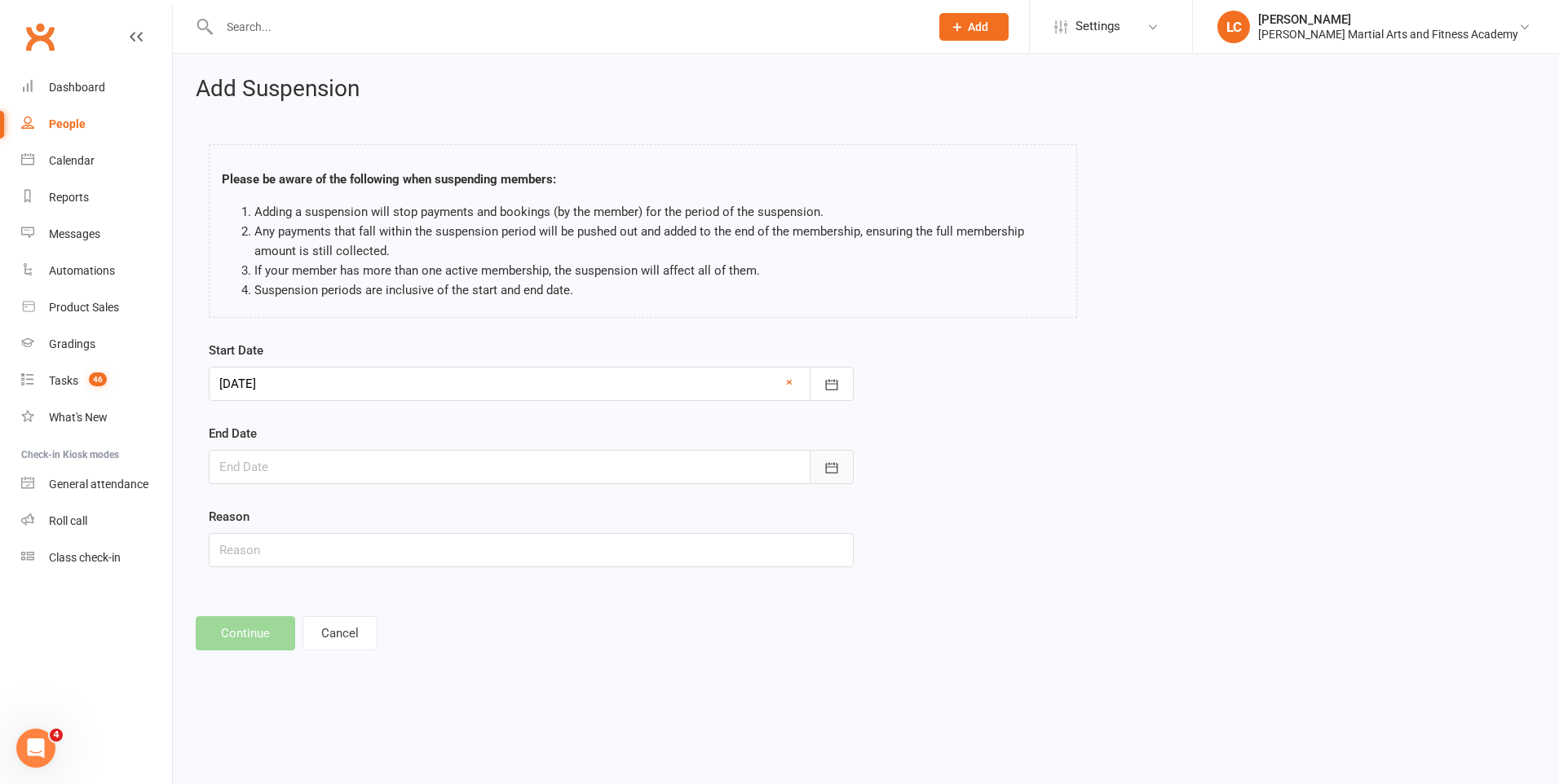
click at [839, 469] on button "button" at bounding box center [831, 466] width 44 height 35
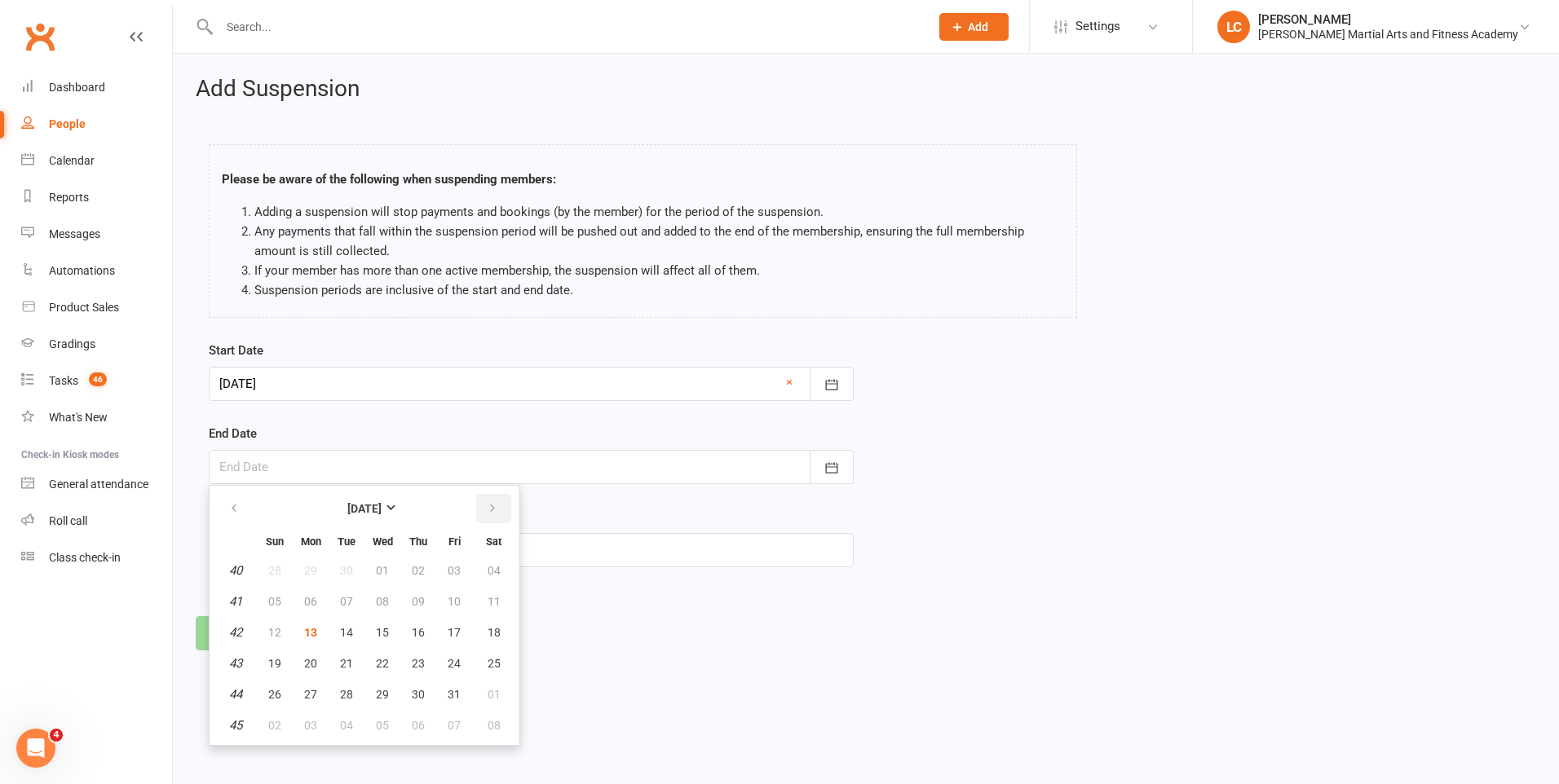
click at [498, 495] on button "button" at bounding box center [494, 508] width 35 height 29
click at [498, 496] on button "button" at bounding box center [494, 508] width 35 height 29
click at [275, 637] on span "11" at bounding box center [274, 632] width 13 height 13
type input "[DATE]"
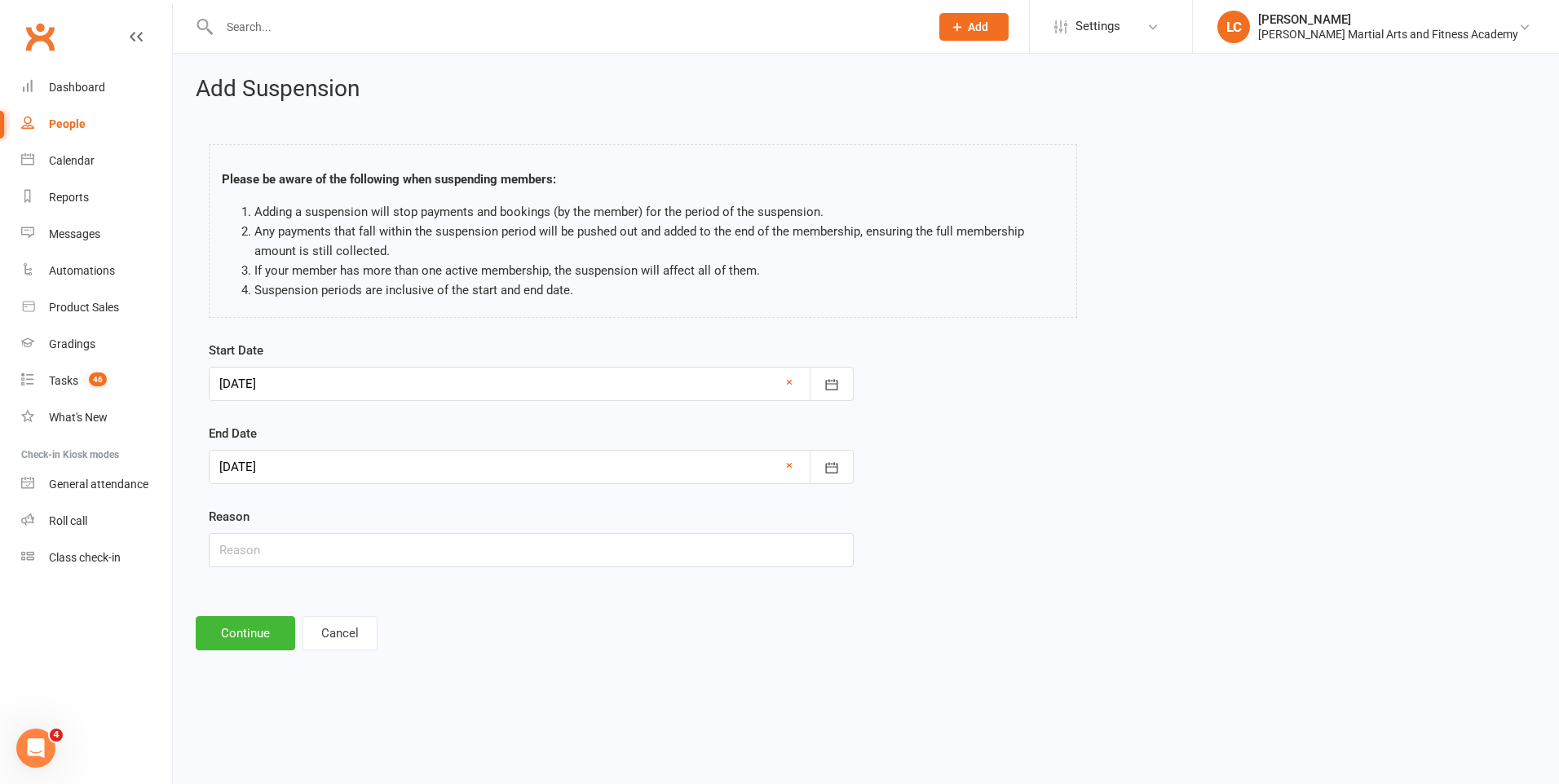
drag, startPoint x: 298, startPoint y: 530, endPoint x: 300, endPoint y: 560, distance: 30.1
click at [297, 530] on div "Reason" at bounding box center [531, 537] width 644 height 60
click at [304, 570] on div "Start Date 21 Dec 2025 December 2025 Sun Mon Tue Wed Thu Fri Sat 49 30 01 02 03…" at bounding box center [531, 465] width 669 height 250
drag, startPoint x: 271, startPoint y: 548, endPoint x: 269, endPoint y: 557, distance: 9.2
click at [271, 548] on input "text" at bounding box center [531, 550] width 644 height 35
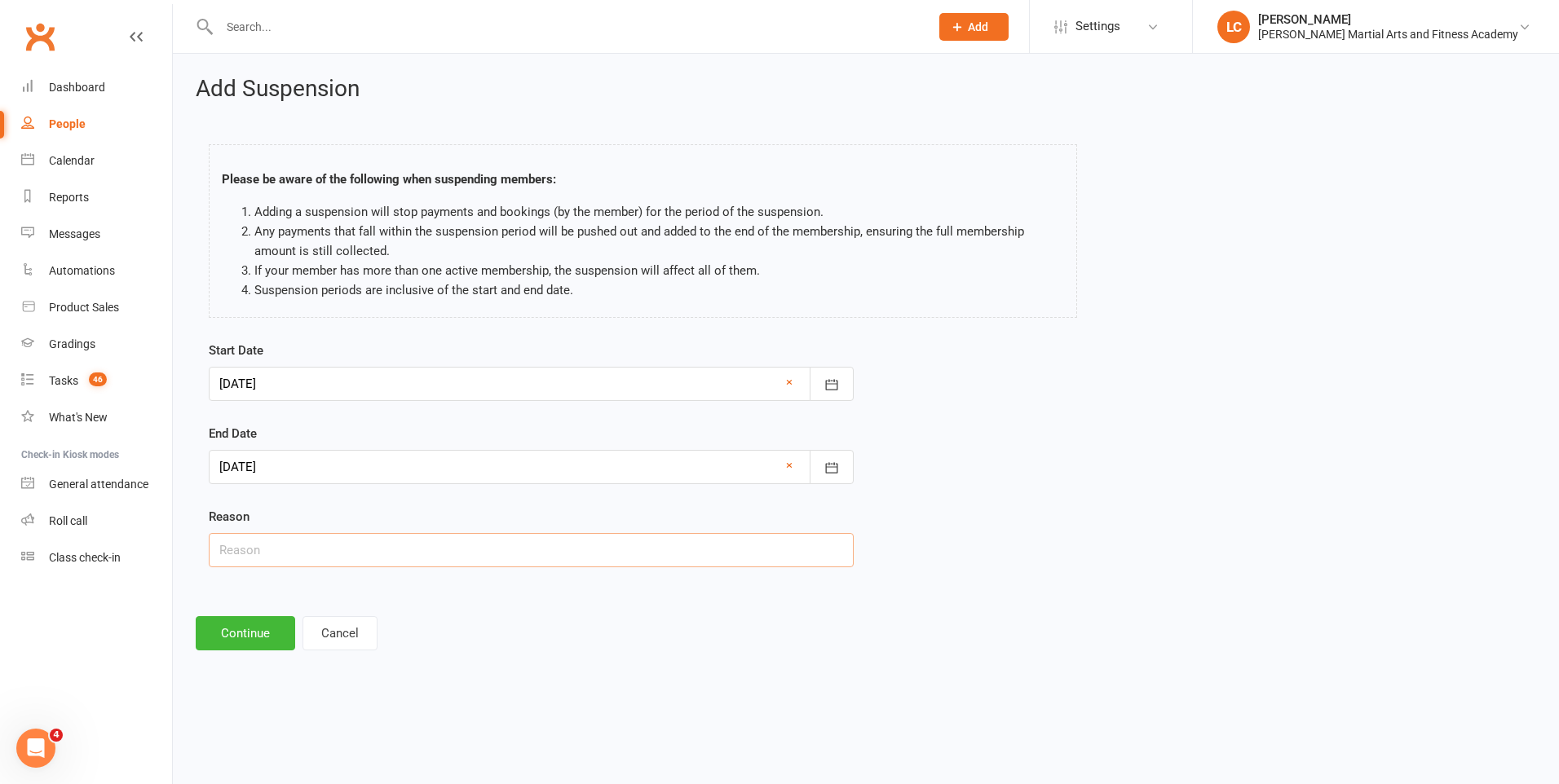
type input "AWAY"
click at [254, 622] on button "Continue" at bounding box center [245, 633] width 99 height 35
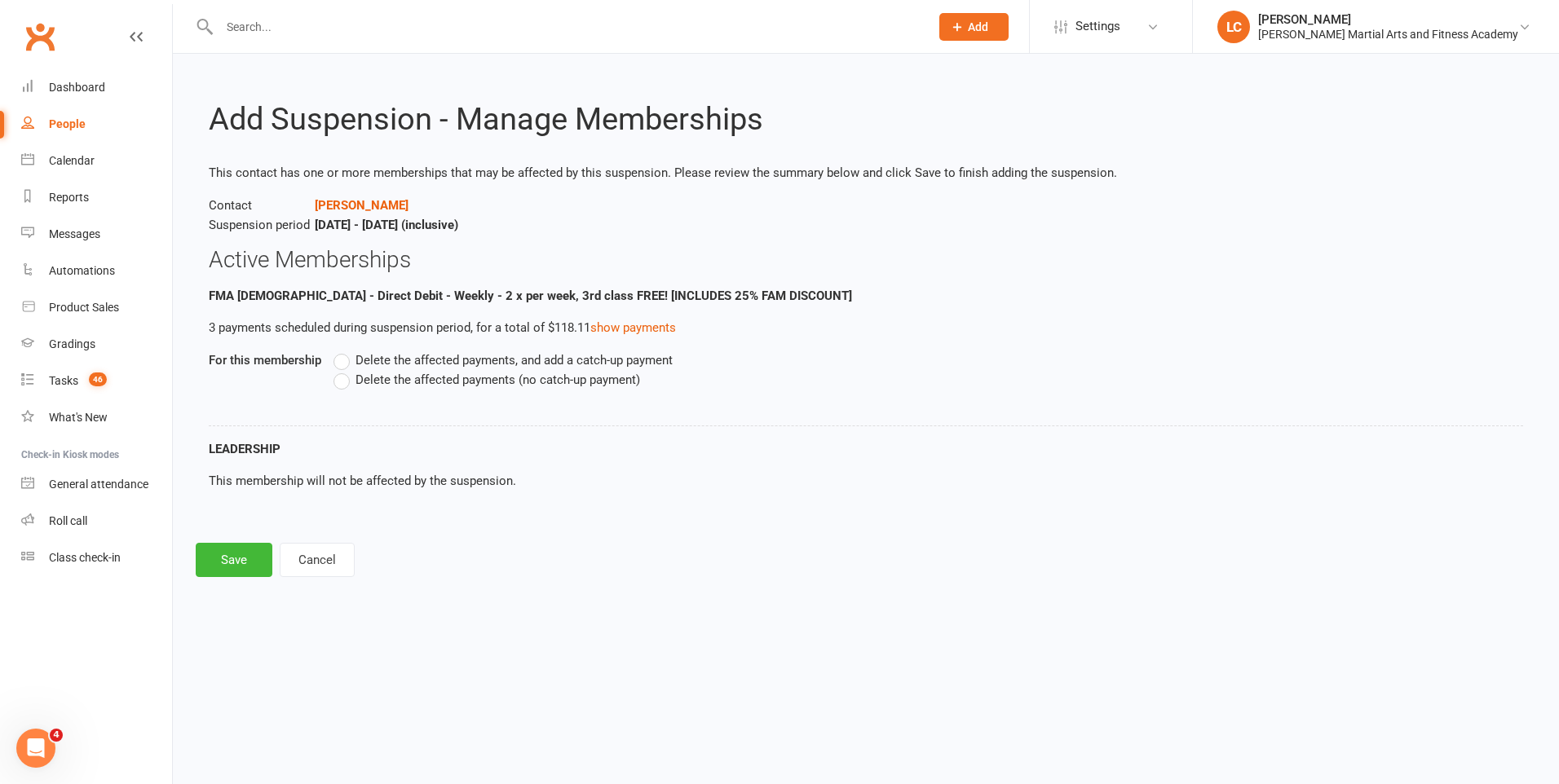
click at [337, 365] on label "Delete the affected payments, and add a catch-up payment" at bounding box center [503, 360] width 339 height 19
click at [337, 350] on input "Delete the affected payments, and add a catch-up payment" at bounding box center [339, 350] width 11 height 0
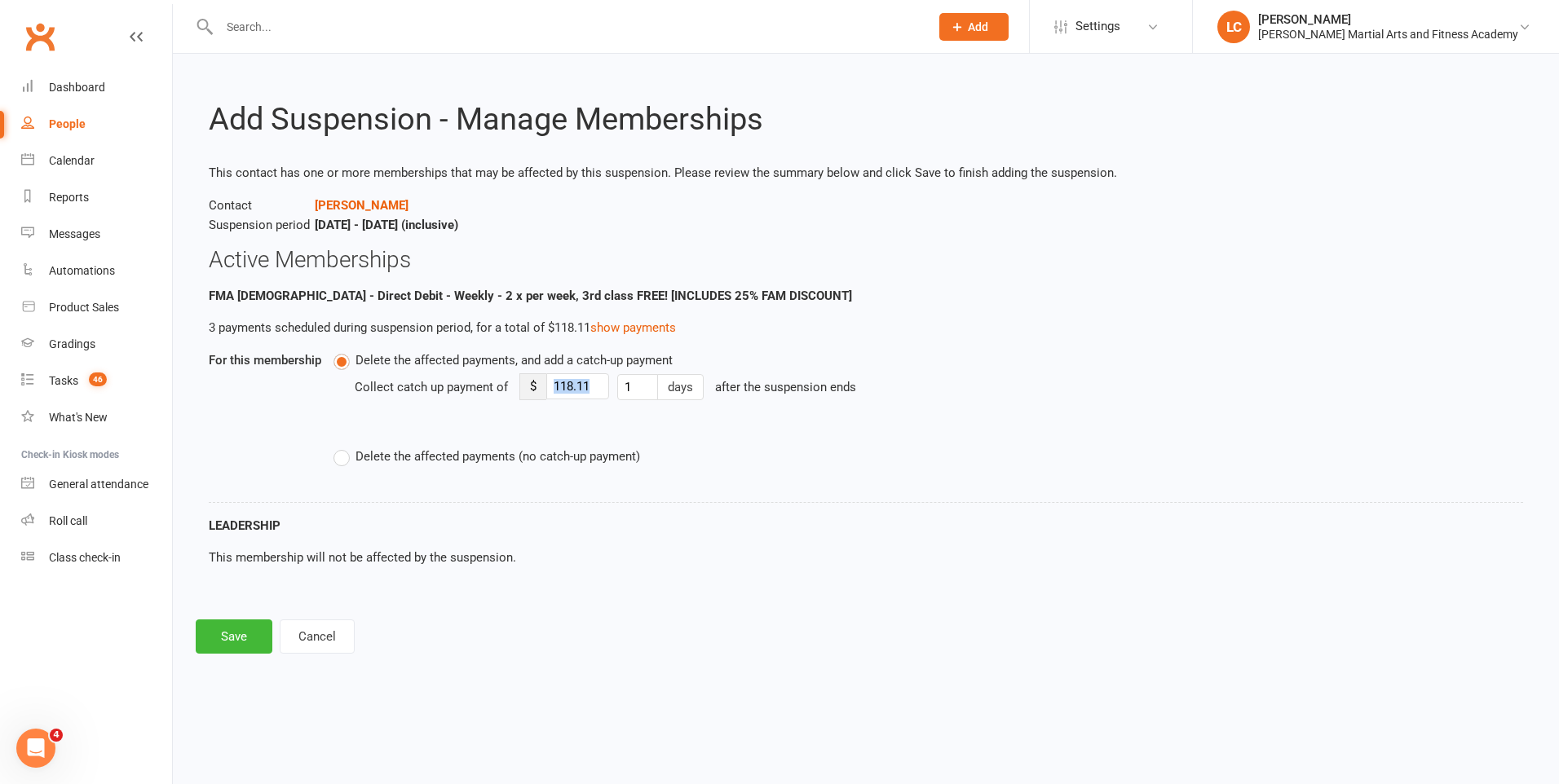
drag, startPoint x: 609, startPoint y: 393, endPoint x: 562, endPoint y: 386, distance: 47.5
click at [562, 386] on div "Collect catch up payment of $ 118.11 1 days after the suspension ends" at bounding box center [770, 398] width 830 height 57
drag, startPoint x: 603, startPoint y: 396, endPoint x: 540, endPoint y: 405, distance: 63.6
click at [540, 405] on div "Collect catch up payment of $ 118.11 1 days after the suspension ends" at bounding box center [770, 398] width 830 height 57
type input "8"
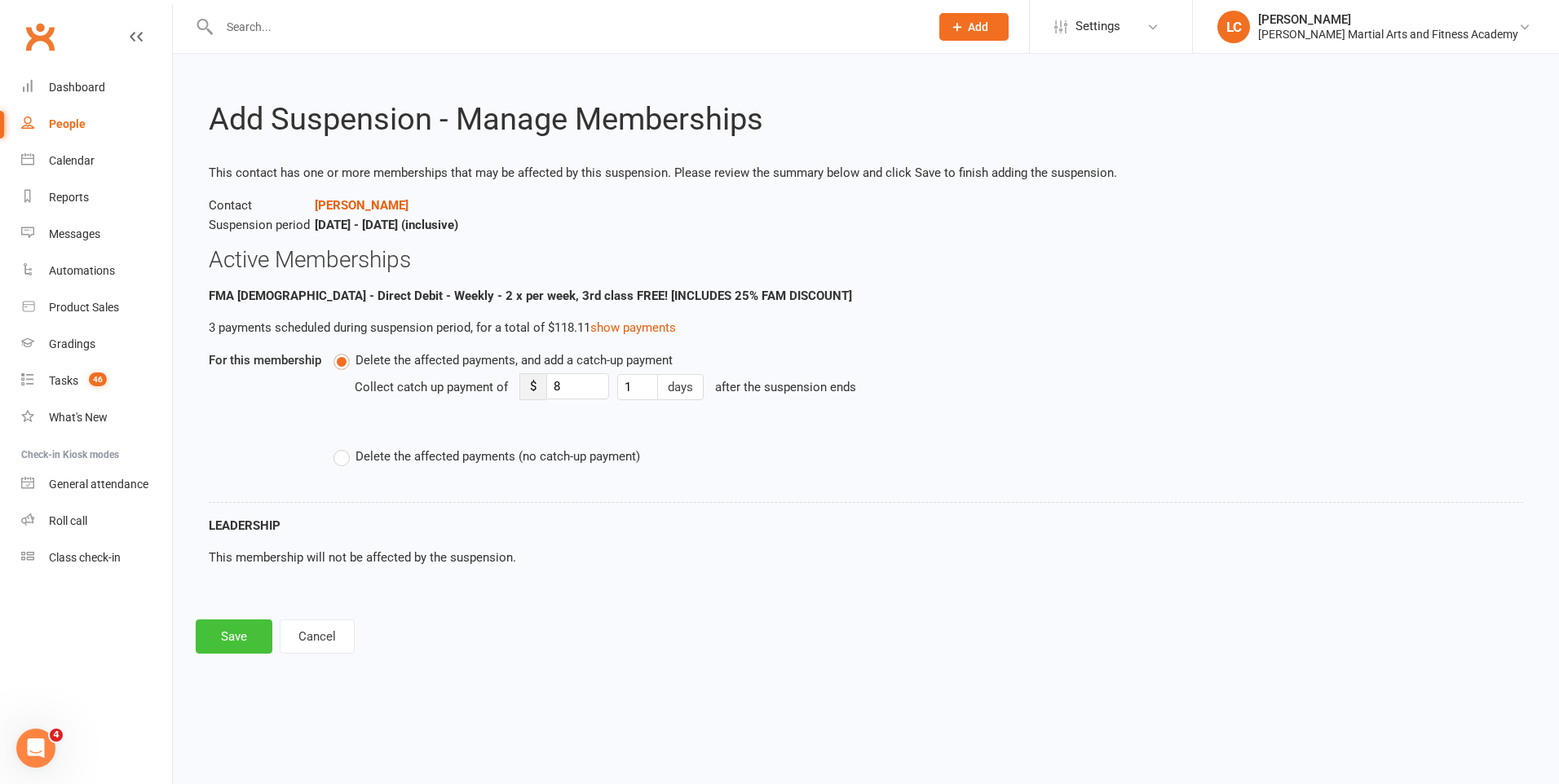
click at [249, 648] on button "Save" at bounding box center [234, 636] width 77 height 35
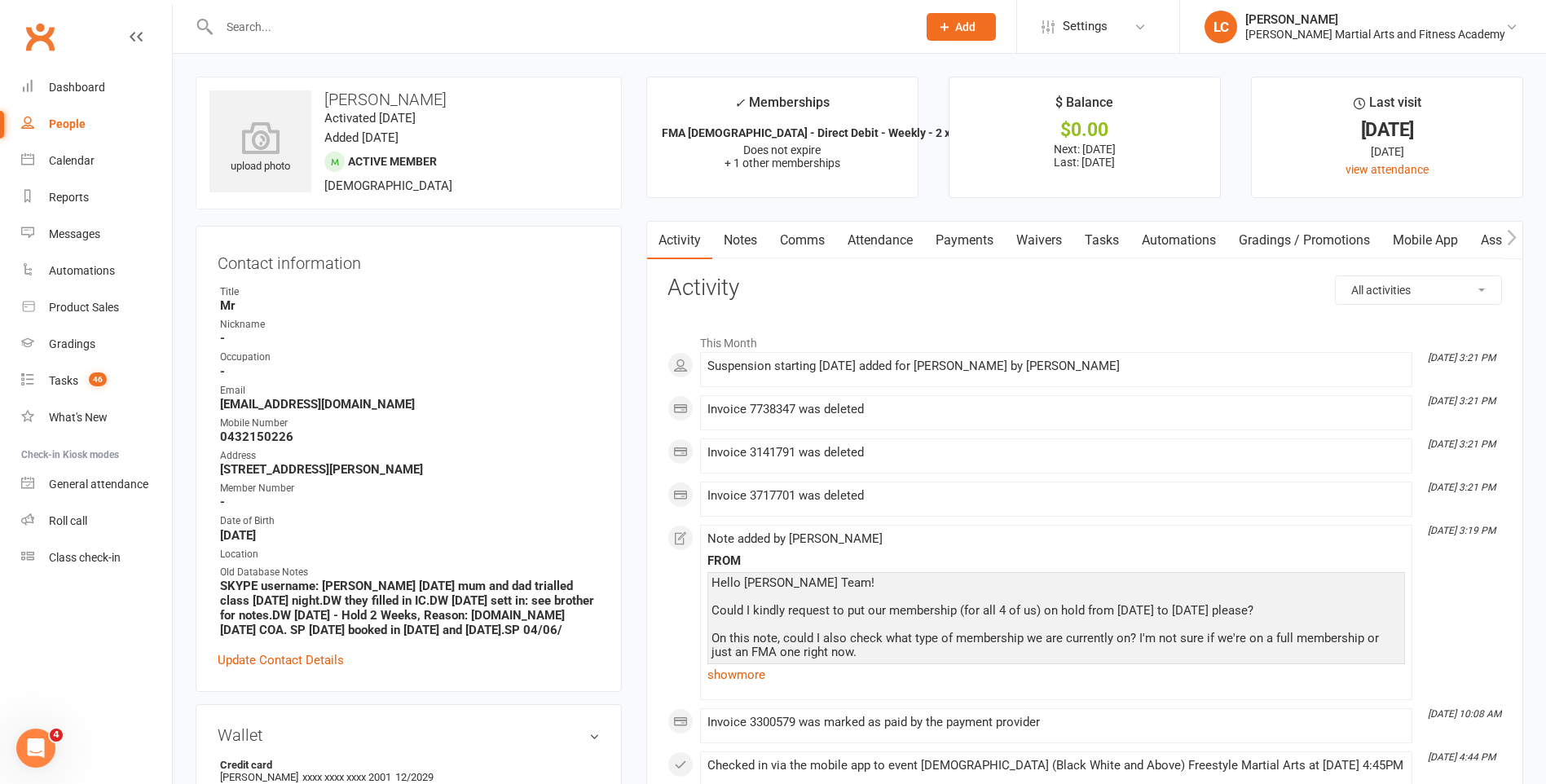
click at [747, 237] on link "Notes" at bounding box center [741, 240] width 57 height 37
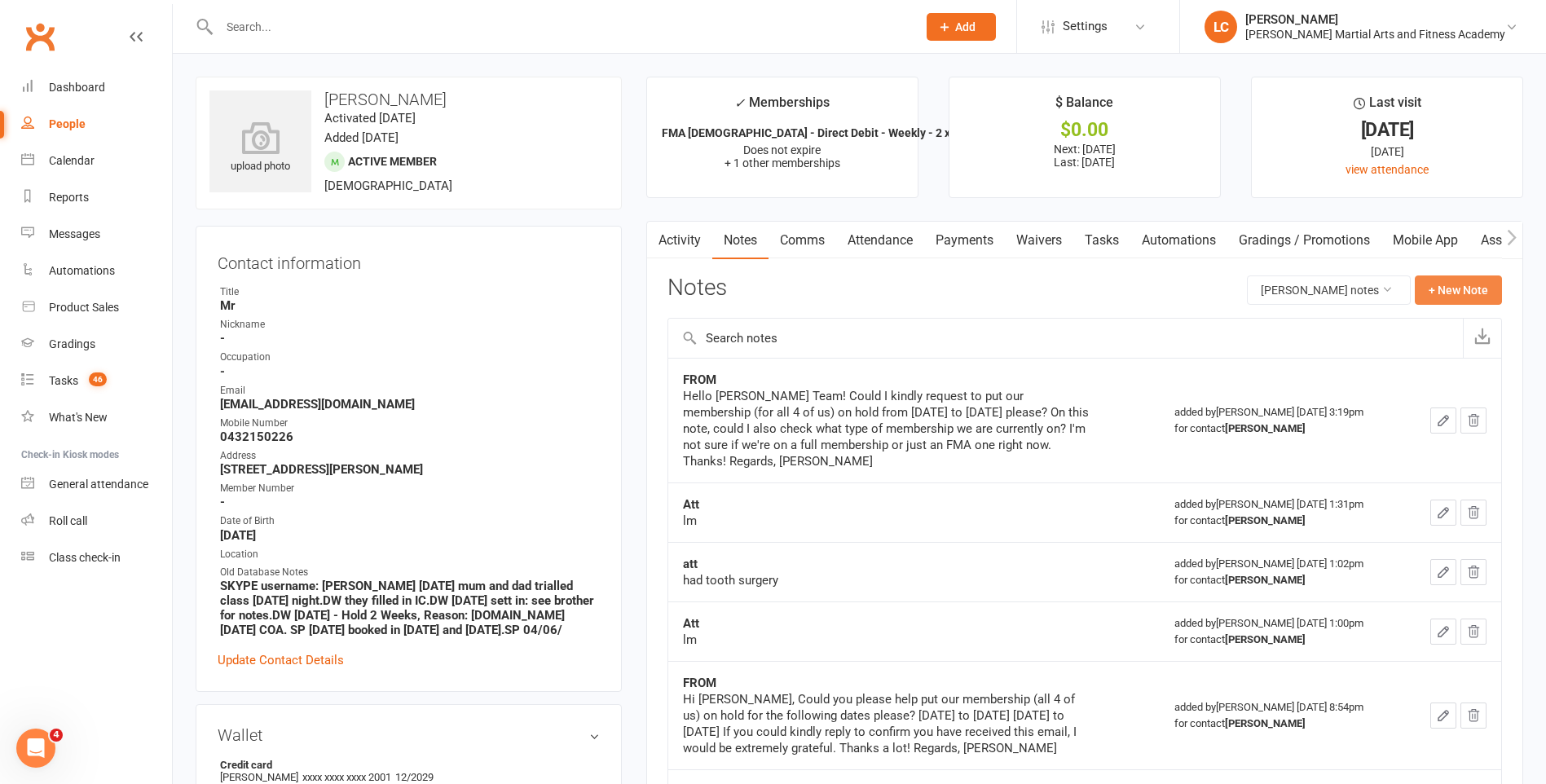
click at [1475, 293] on button "+ New Note" at bounding box center [1458, 289] width 88 height 29
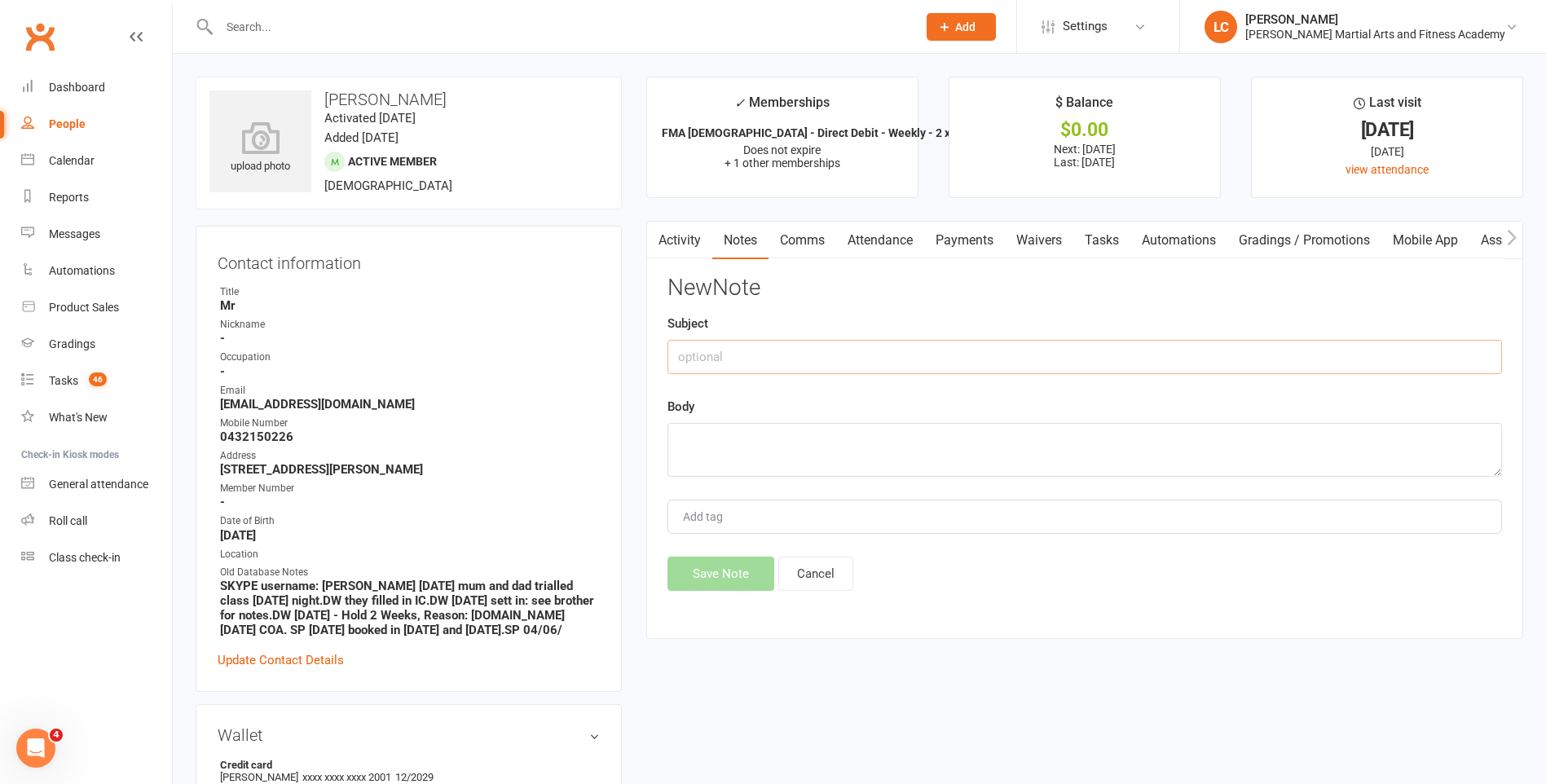
click at [897, 348] on input "text" at bounding box center [1084, 357] width 835 height 35
type input "TO"
click at [833, 448] on textarea at bounding box center [1084, 450] width 835 height 54
paste textarea "Hi {contact-first-name}, Thanks for reaching out mate, I've placed all accounts…"
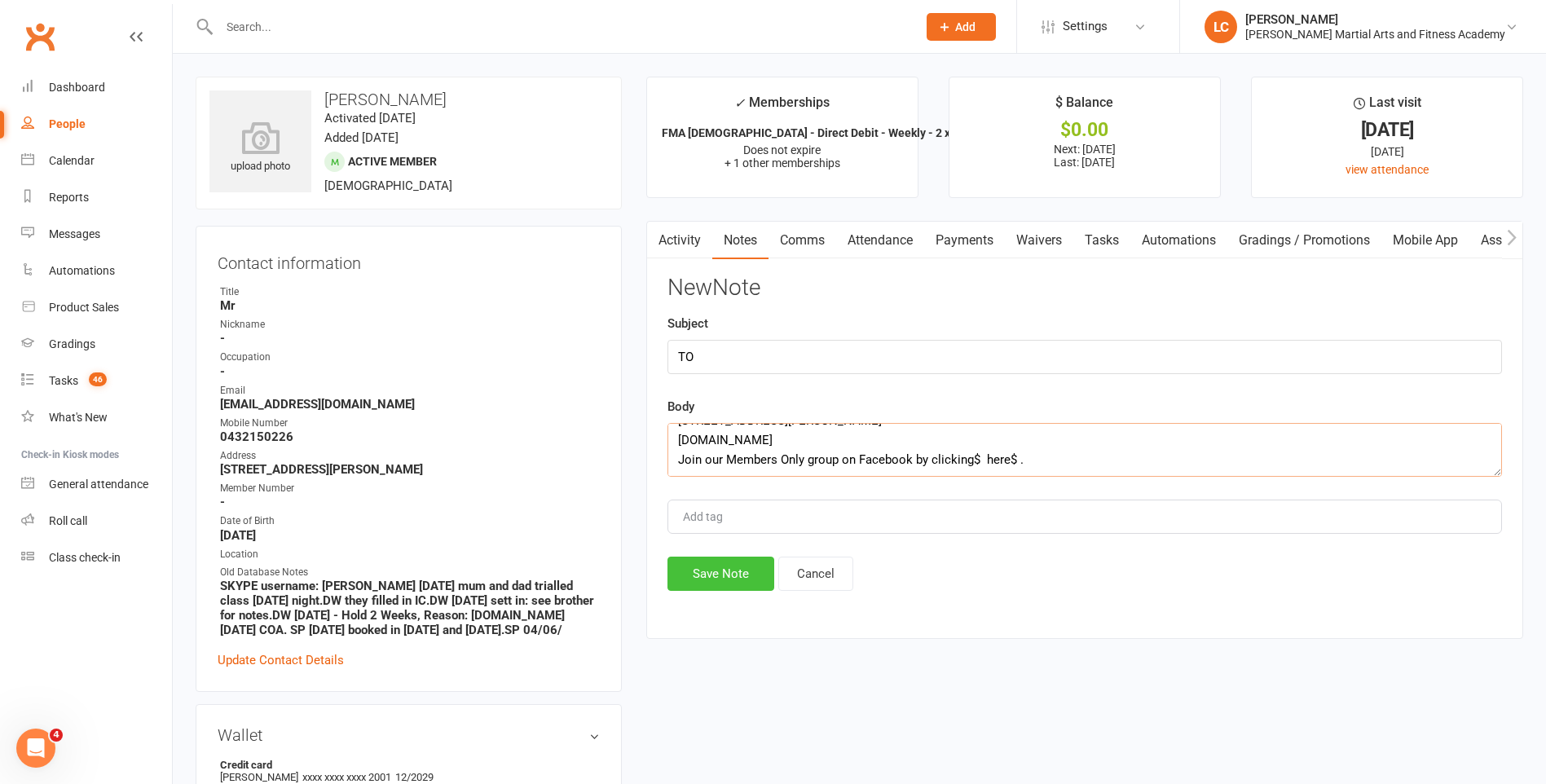
type textarea "Hi {contact-first-name}, Thanks for reaching out mate, I've placed all accounts…"
click at [727, 563] on button "Save Note" at bounding box center [720, 573] width 107 height 35
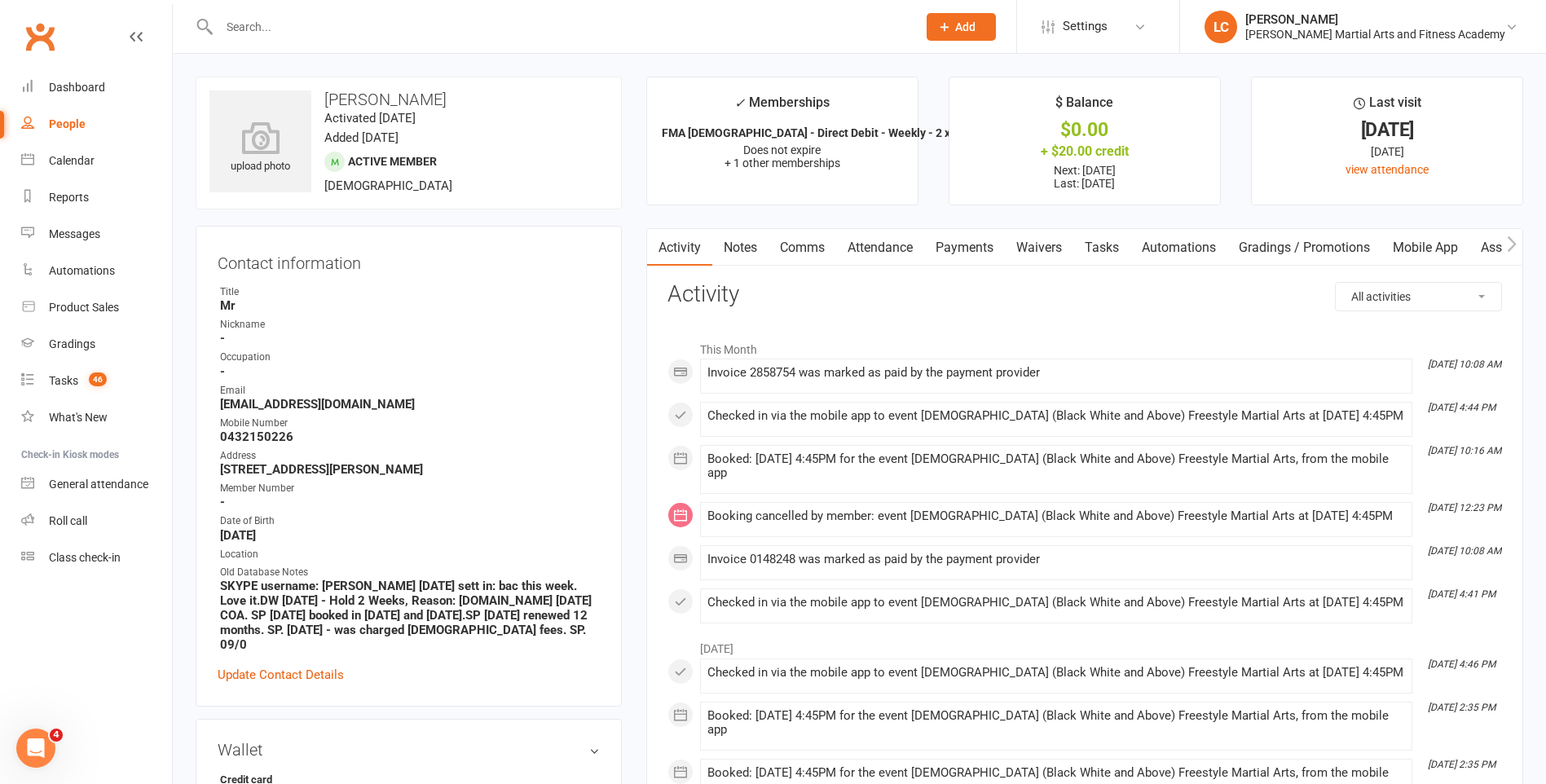
click at [735, 242] on link "Notes" at bounding box center [741, 248] width 57 height 37
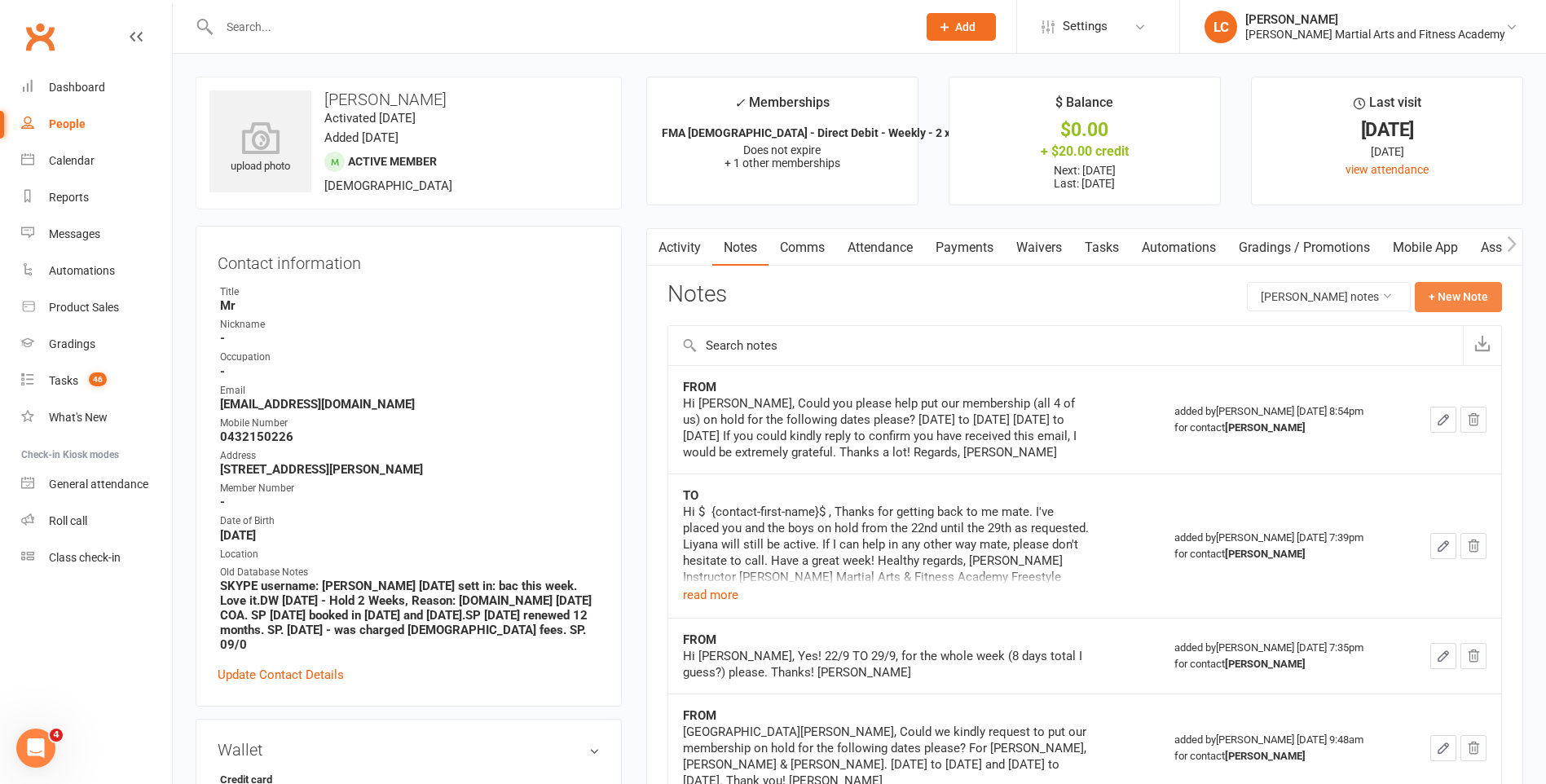
click at [1436, 300] on button "+ New Note" at bounding box center [1458, 296] width 88 height 29
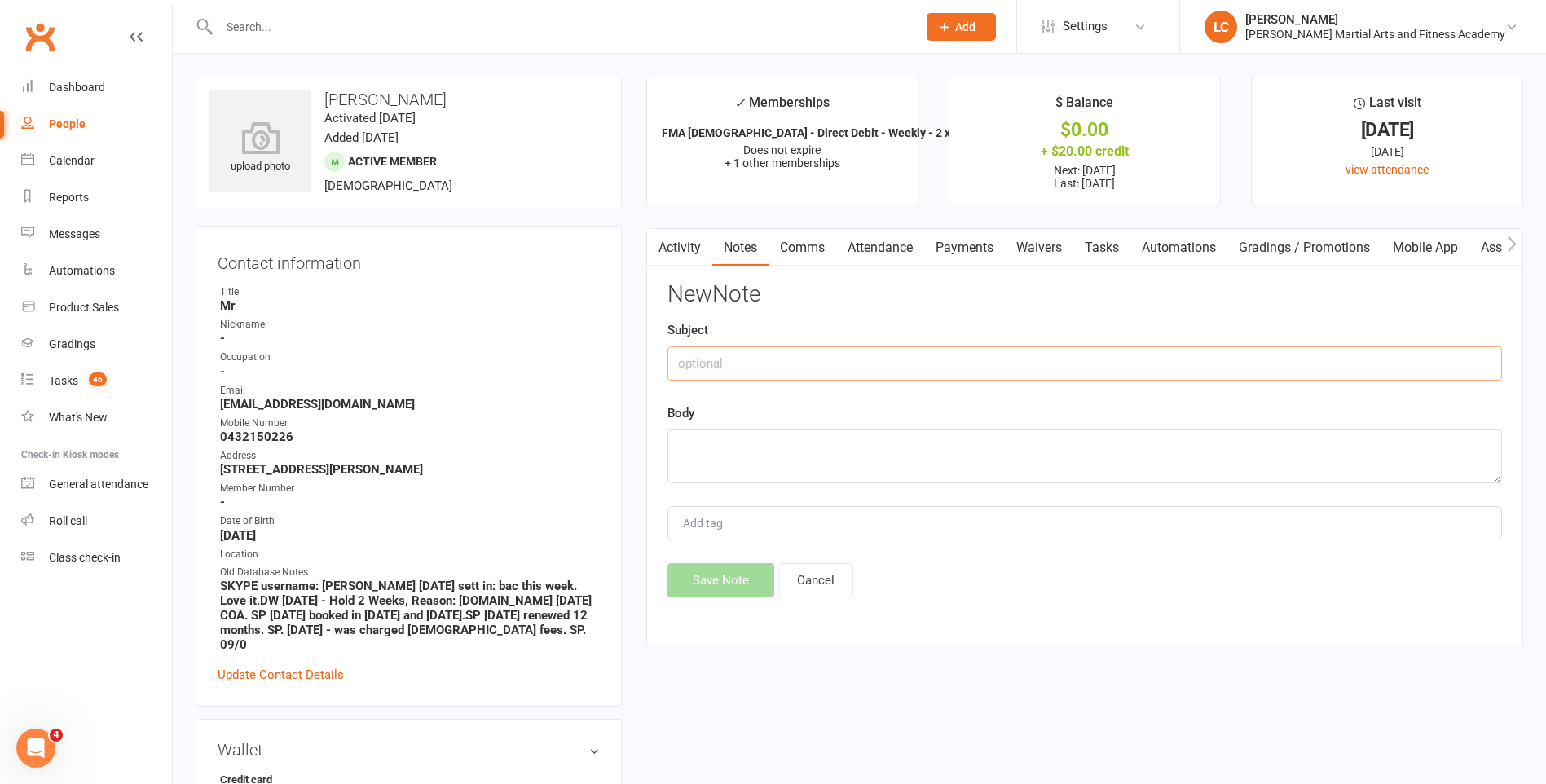
click at [736, 350] on input "text" at bounding box center [1084, 363] width 835 height 35
type input "FROM"
click at [799, 469] on textarea at bounding box center [1084, 456] width 835 height 54
paste textarea "Hello [PERSON_NAME] Team! Could I kindly request to put our membership (for all…"
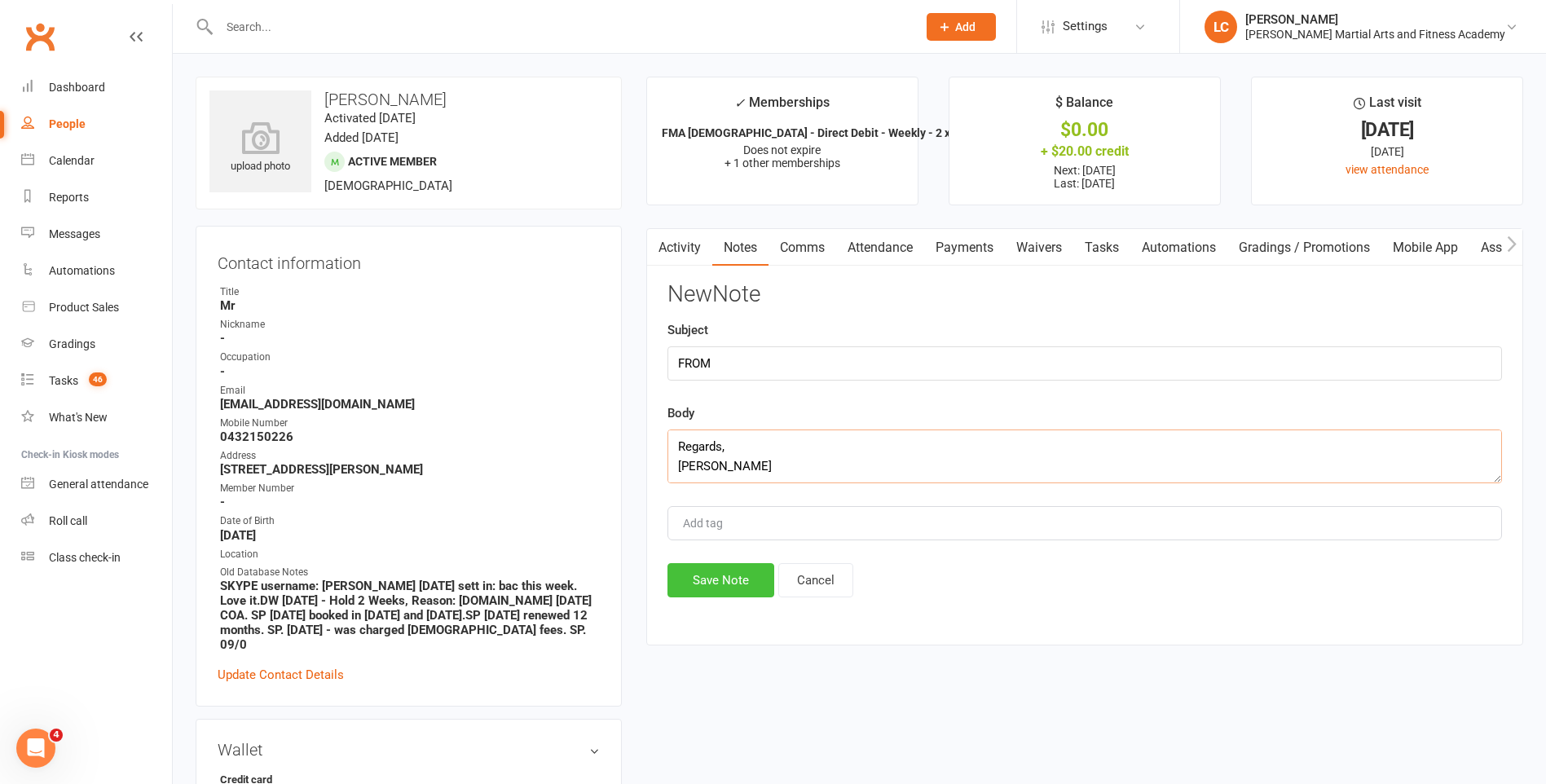
type textarea "Hello [PERSON_NAME] Team! Could I kindly request to put our membership (for all…"
click at [730, 593] on button "Save Note" at bounding box center [720, 580] width 107 height 35
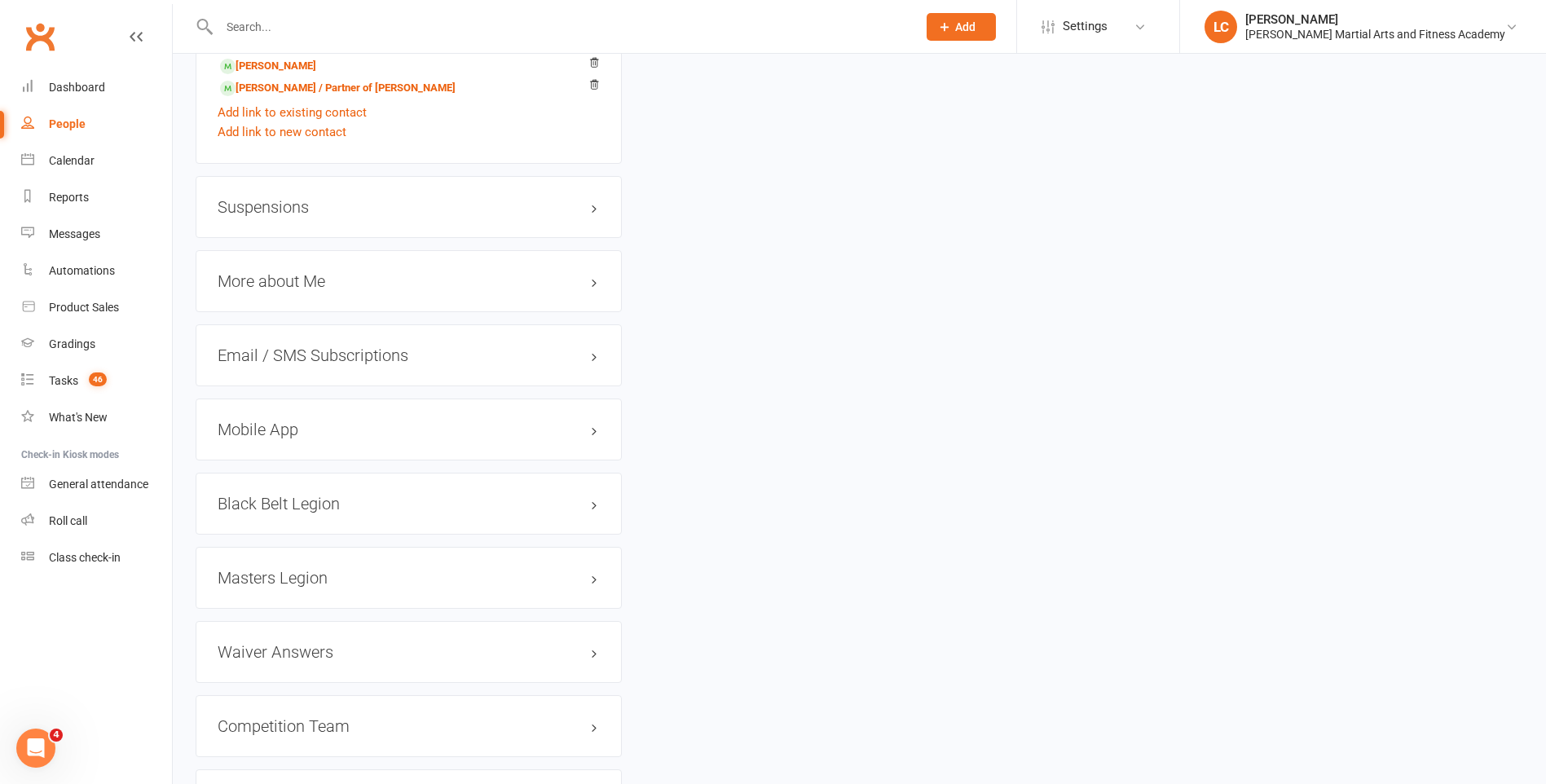
scroll to position [1793, 0]
click at [286, 197] on h3 "Suspensions" at bounding box center [409, 203] width 382 height 18
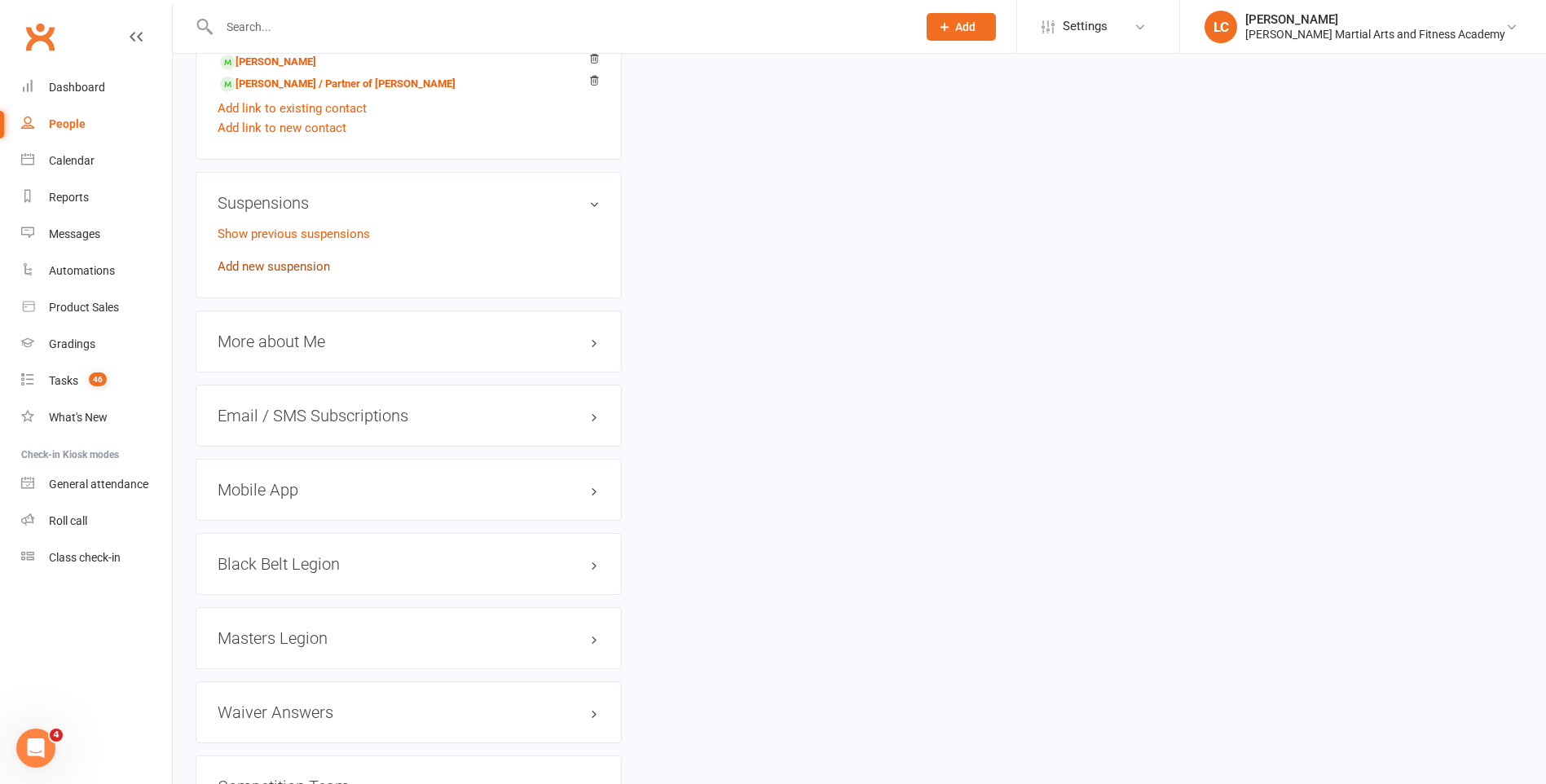
click at [289, 270] on link "Add new suspension" at bounding box center [273, 266] width 112 height 15
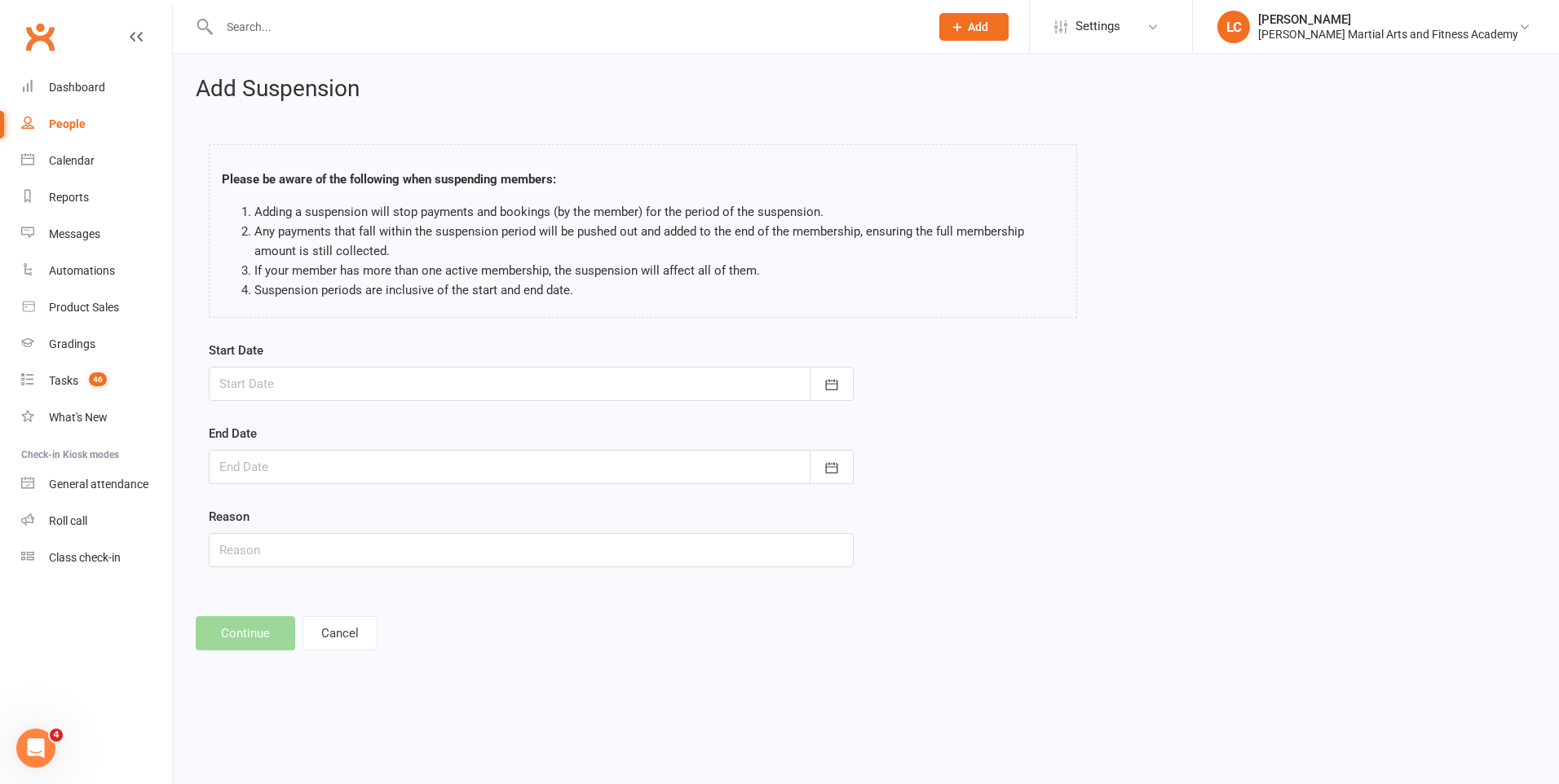
click at [502, 354] on div "Start Date October 2025 Sun Mon Tue Wed Thu Fri Sat 40 28 29 30 01 02 03 04 41 …" at bounding box center [531, 371] width 644 height 60
click at [506, 365] on div "Start Date October 2025 Sun Mon Tue Wed Thu Fri Sat 40 28 29 30 01 02 03 04 41 …" at bounding box center [531, 371] width 644 height 60
click at [508, 370] on div at bounding box center [531, 383] width 644 height 35
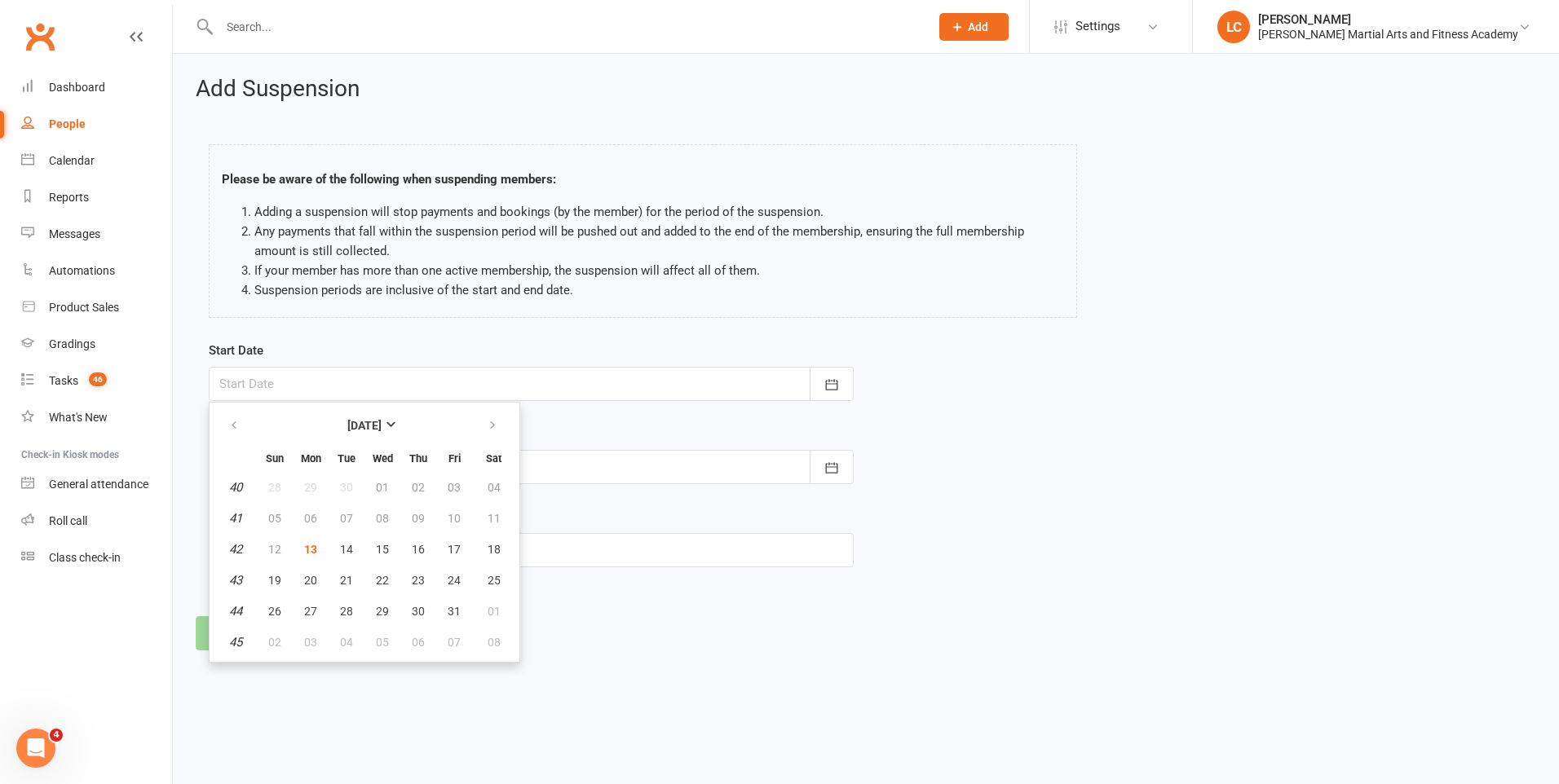
click at [667, 329] on div "Please be aware of the following when suspending members: Adding a suspension w…" at bounding box center [643, 234] width 892 height 212
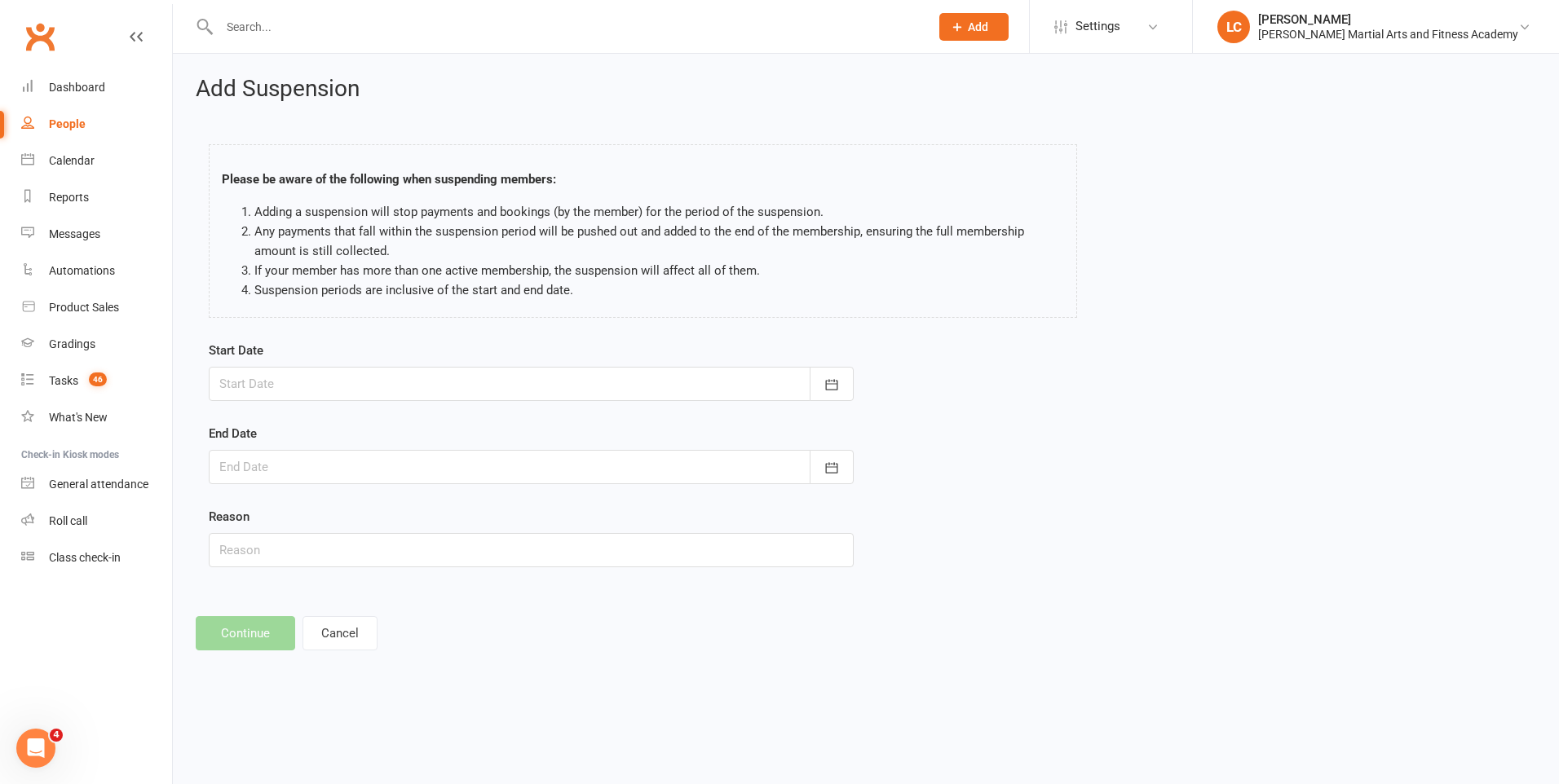
click at [595, 367] on div at bounding box center [531, 383] width 644 height 35
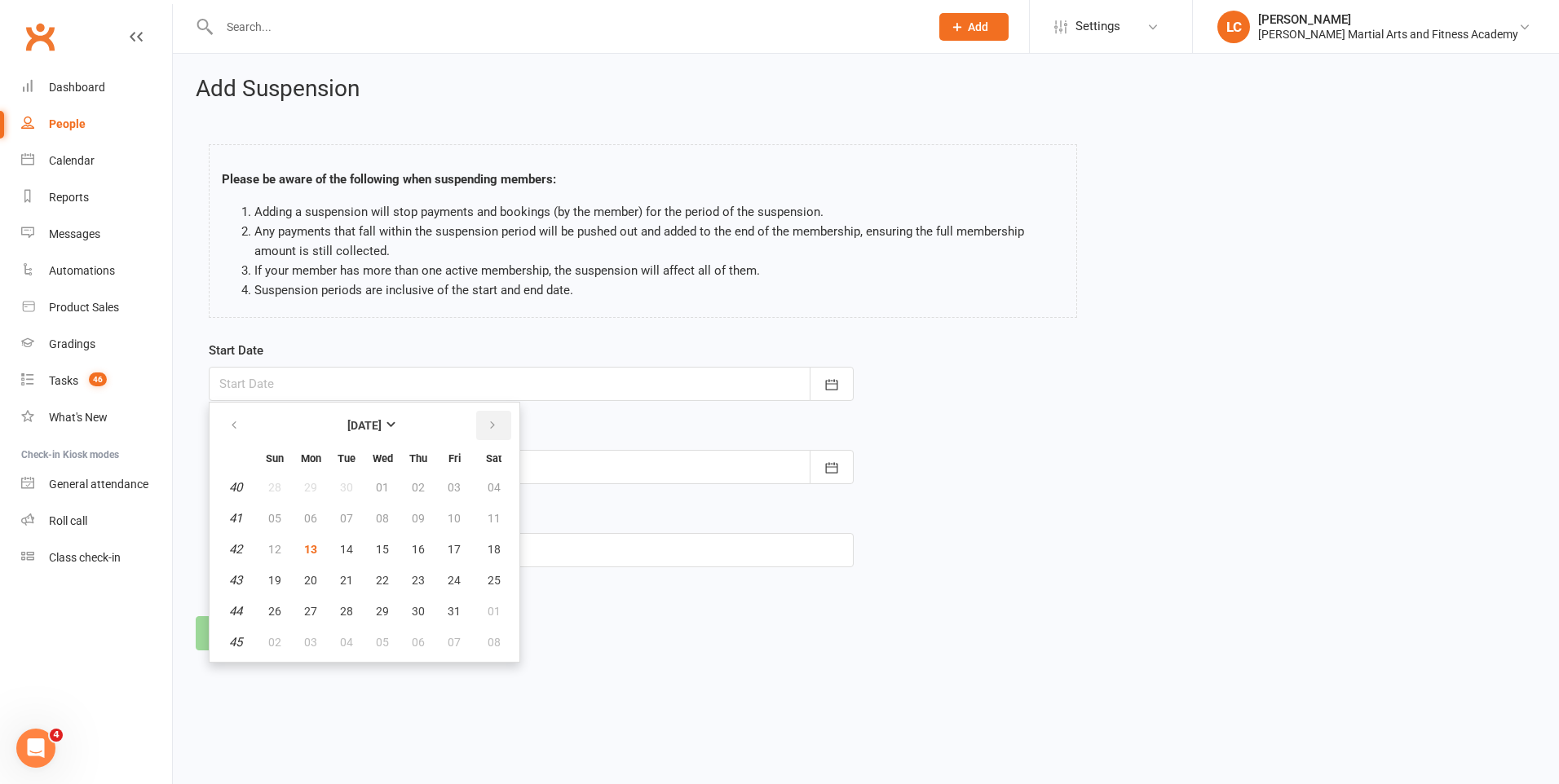
click at [484, 424] on button "button" at bounding box center [494, 425] width 35 height 29
click at [490, 421] on icon "button" at bounding box center [492, 425] width 12 height 13
click at [267, 576] on button "21" at bounding box center [274, 580] width 35 height 29
type input "[DATE]"
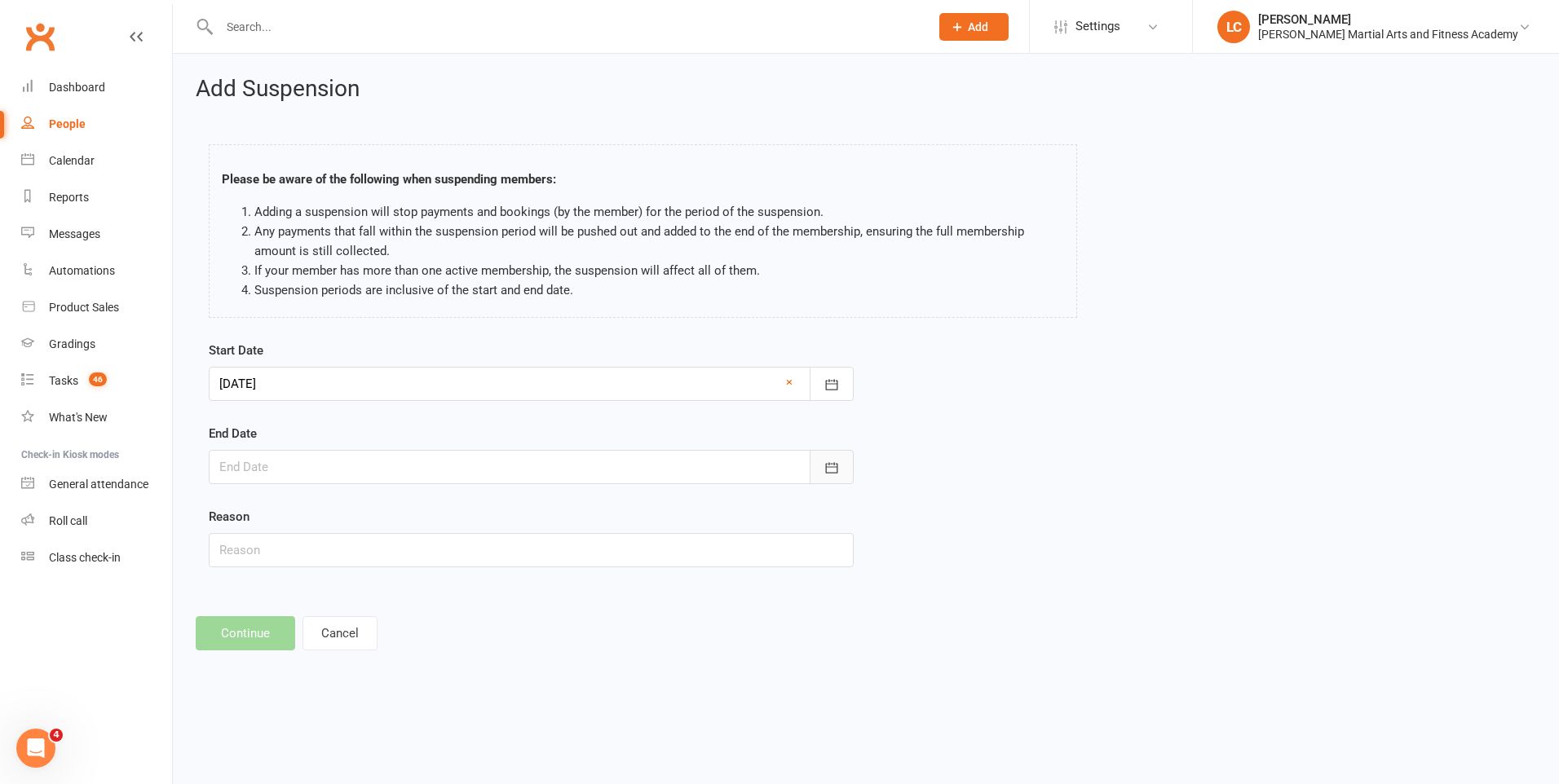
click at [844, 469] on button "button" at bounding box center [831, 466] width 44 height 35
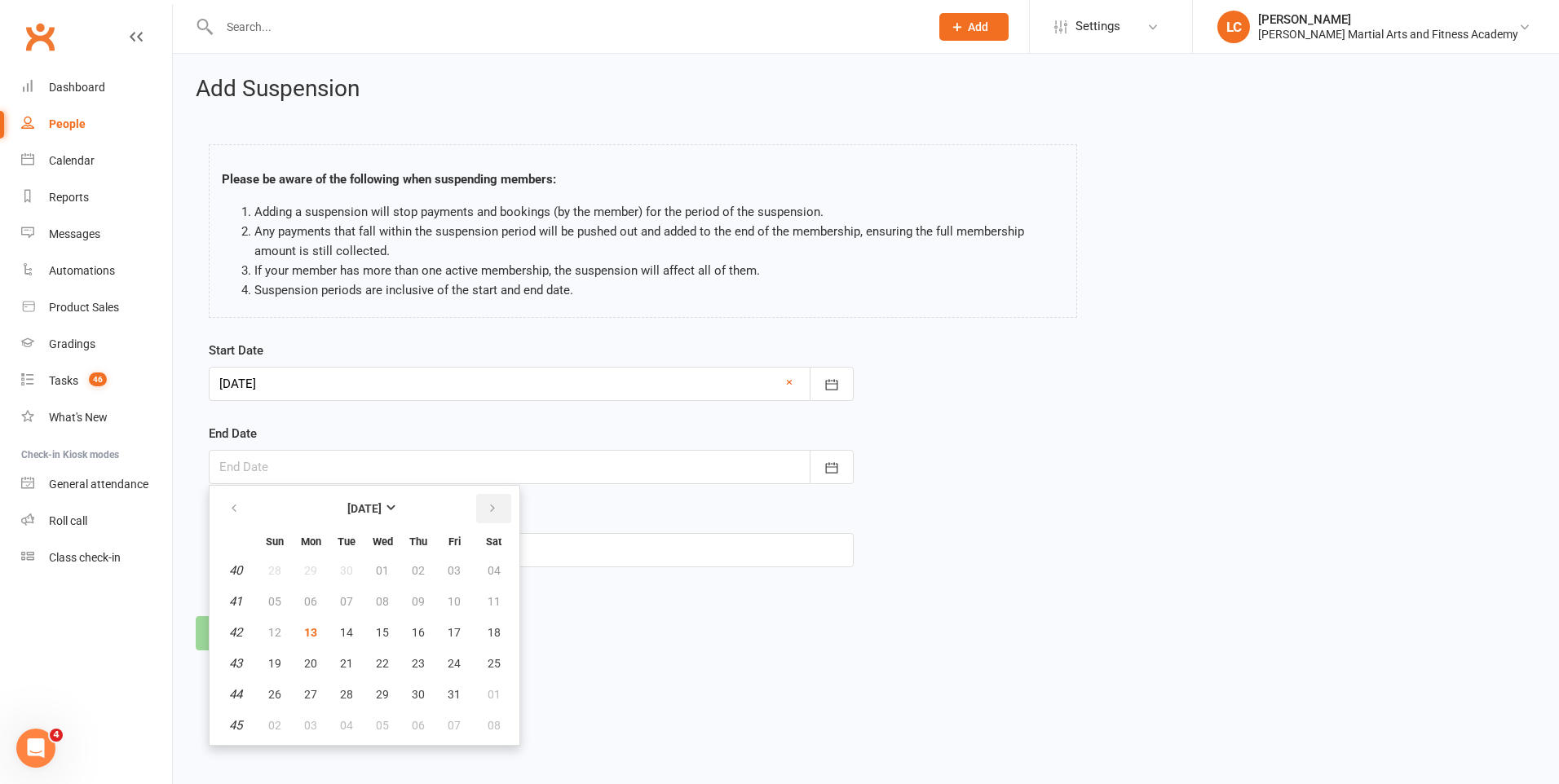
click at [493, 503] on icon "button" at bounding box center [492, 508] width 12 height 13
click at [503, 509] on button "button" at bounding box center [494, 508] width 35 height 29
click at [274, 638] on span "11" at bounding box center [274, 632] width 13 height 13
type input "[DATE]"
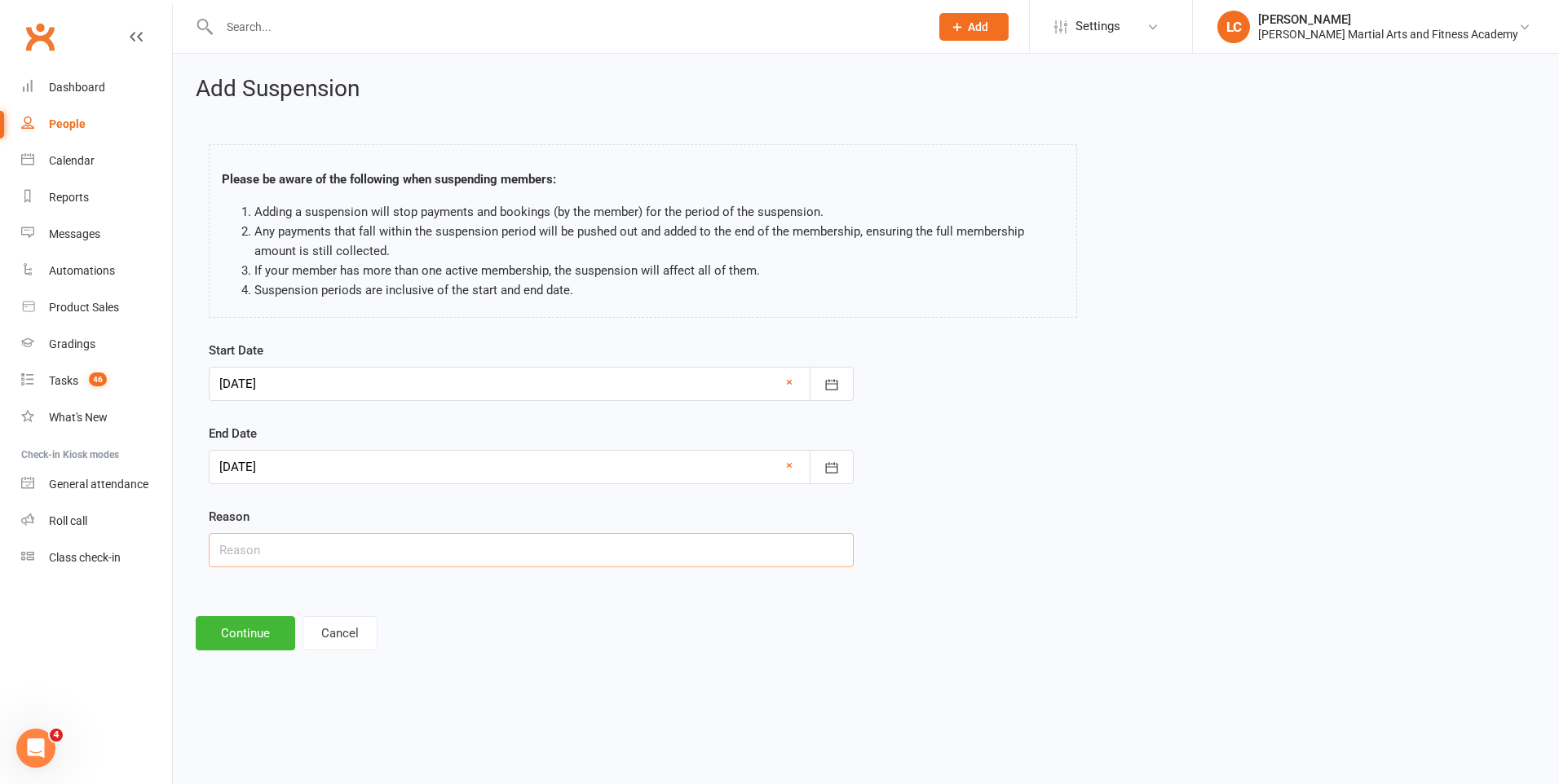
drag, startPoint x: 307, startPoint y: 534, endPoint x: 309, endPoint y: 548, distance: 14.1
click at [308, 544] on input "text" at bounding box center [531, 550] width 644 height 35
type input "AWAY"
drag, startPoint x: 254, startPoint y: 619, endPoint x: 267, endPoint y: 617, distance: 13.2
click at [253, 621] on button "Continue" at bounding box center [245, 633] width 99 height 35
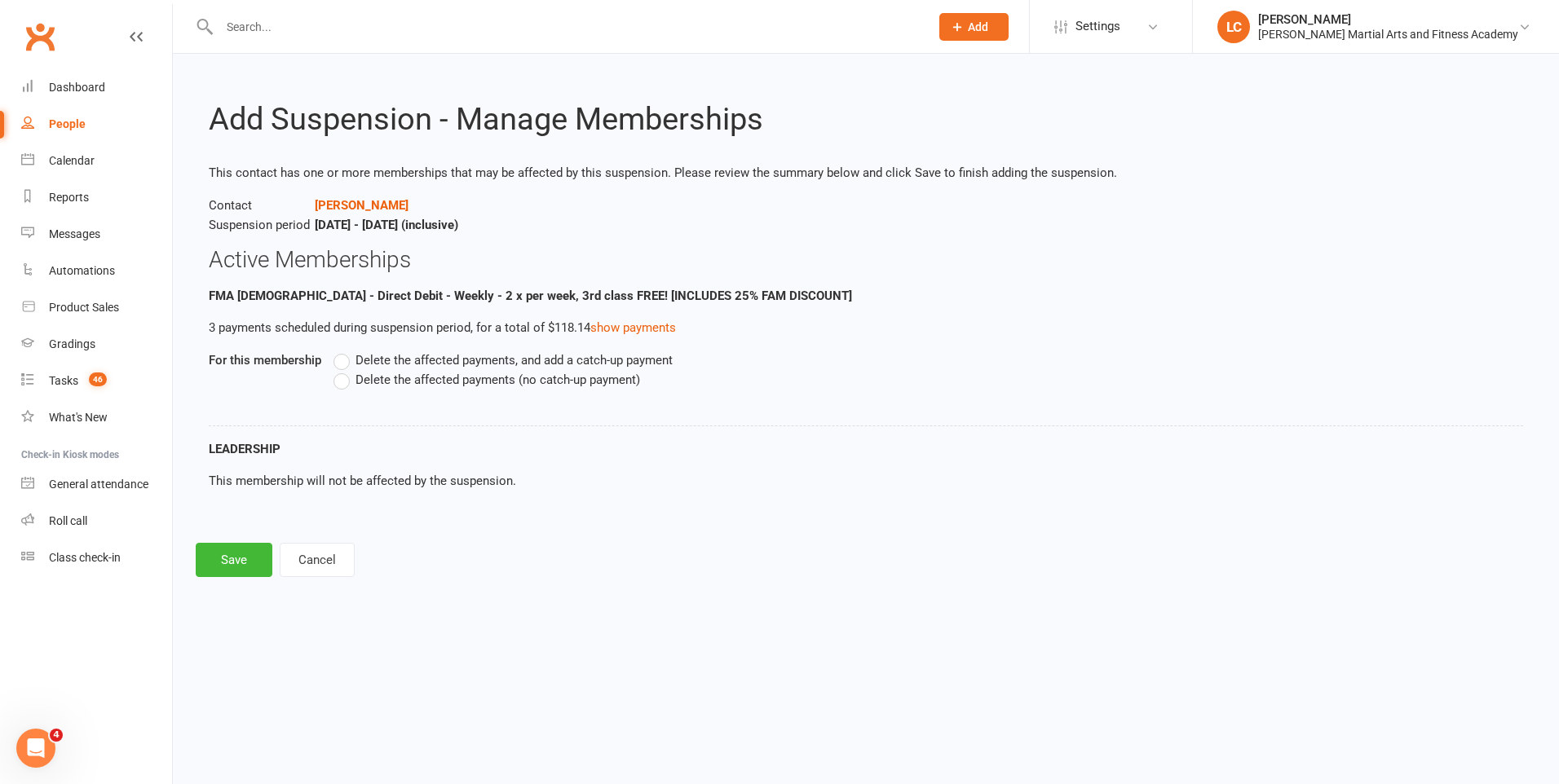
click at [338, 358] on label "Delete the affected payments, and add a catch-up payment" at bounding box center [503, 360] width 339 height 19
click at [338, 350] on input "Delete the affected payments, and add a catch-up payment" at bounding box center [339, 350] width 11 height 0
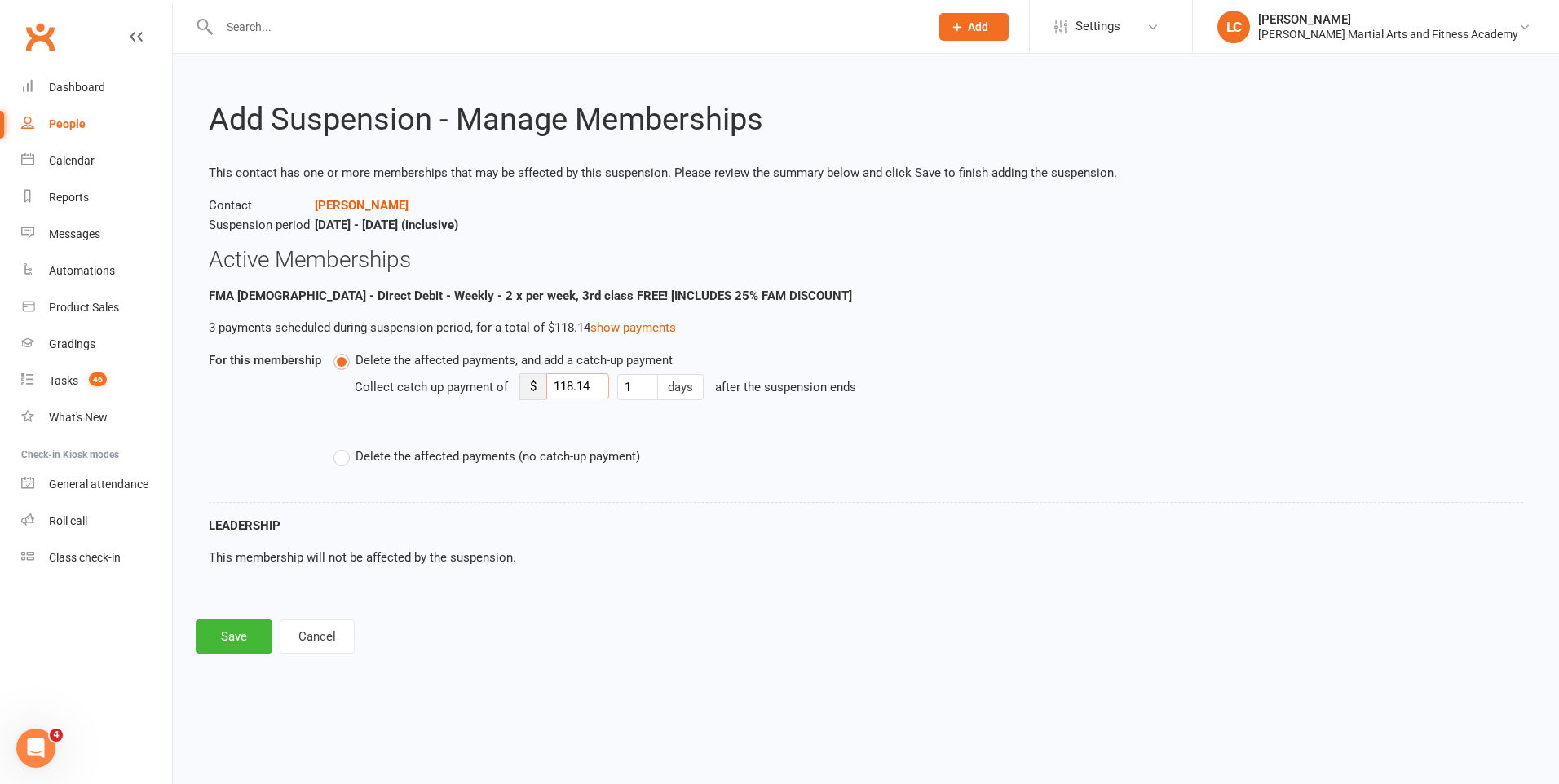
drag, startPoint x: 603, startPoint y: 382, endPoint x: 518, endPoint y: 390, distance: 85.4
click at [520, 390] on div "$ 118.14" at bounding box center [564, 387] width 89 height 27
type input "8"
click at [242, 620] on button "Save" at bounding box center [234, 636] width 77 height 35
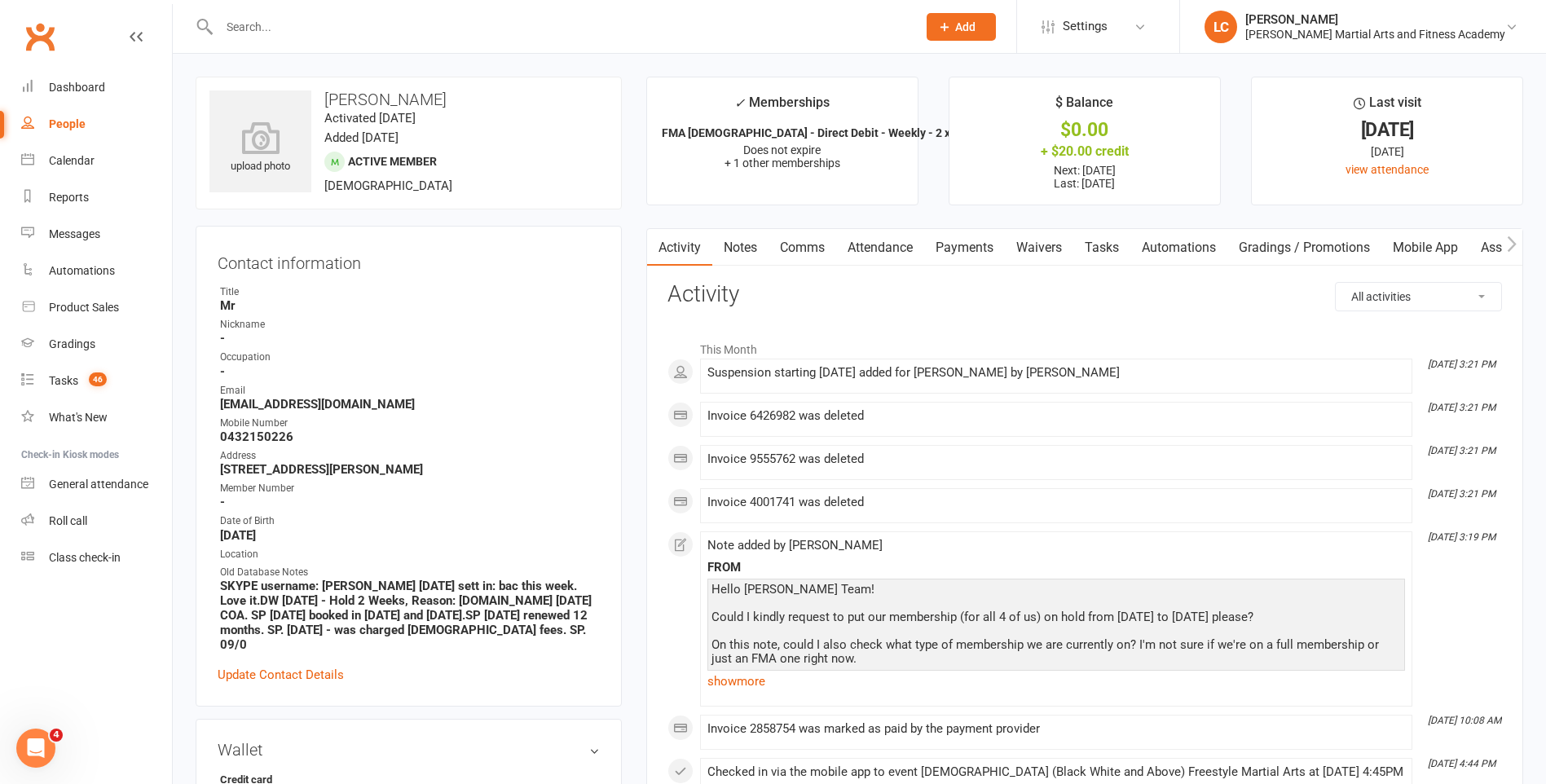
click at [753, 250] on link "Notes" at bounding box center [741, 248] width 57 height 37
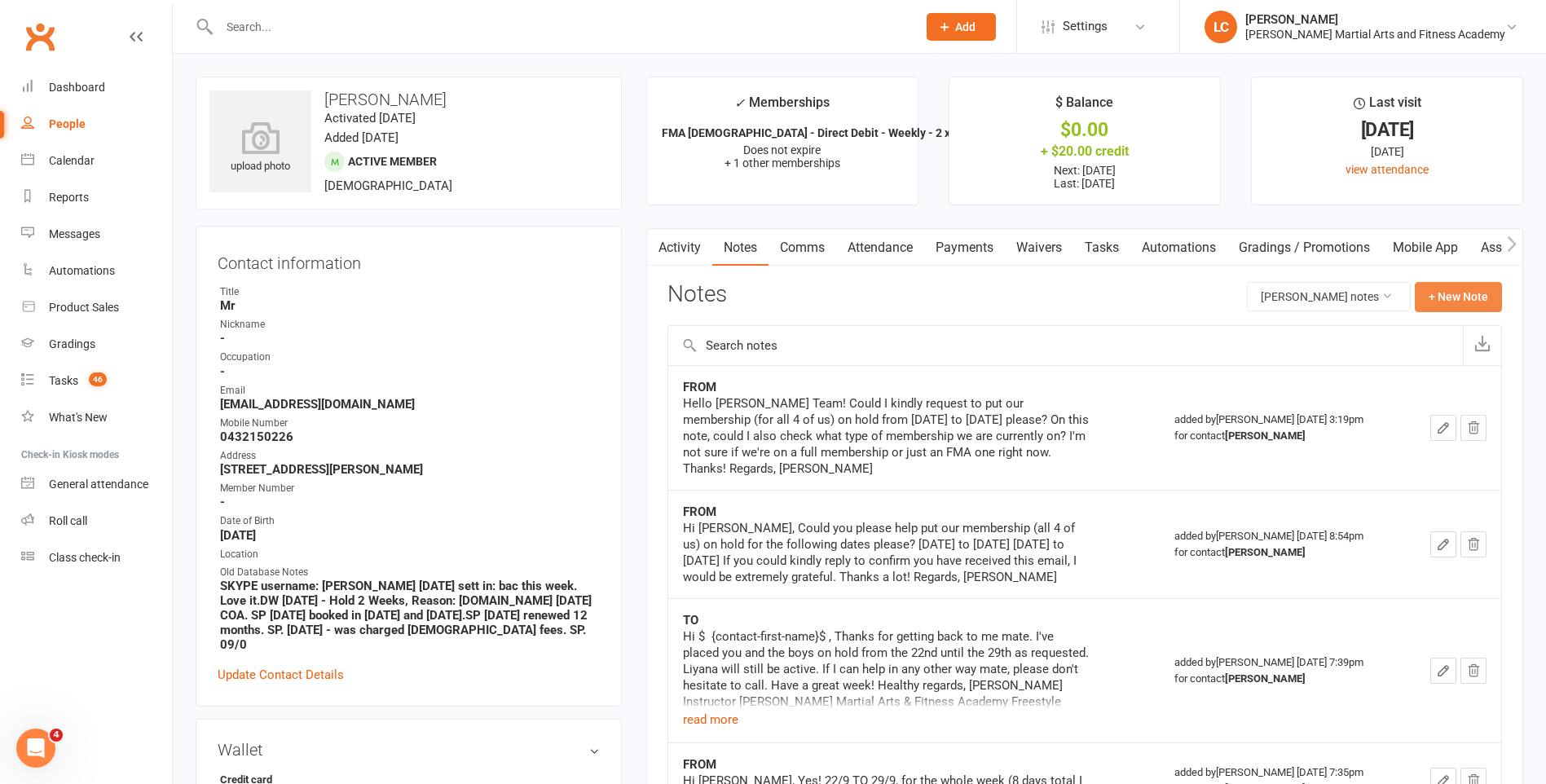
click at [1467, 290] on button "+ New Note" at bounding box center [1458, 296] width 88 height 29
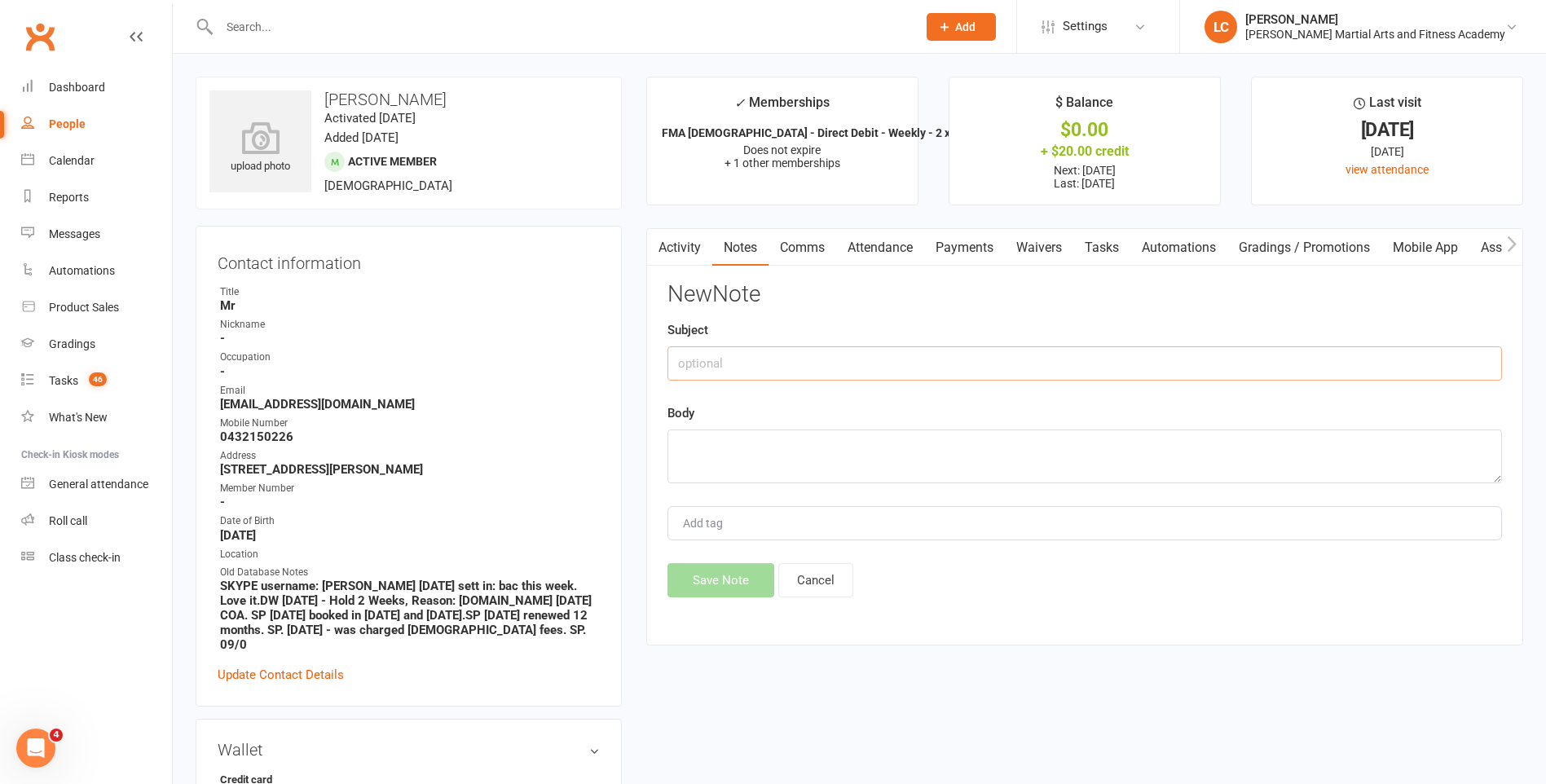
click at [850, 371] on input "text" at bounding box center [1084, 363] width 835 height 35
type input "TO"
click at [799, 482] on div "New Note Subject TO Body Add tag Save Note Cancel" at bounding box center [1084, 440] width 835 height 315
click at [754, 446] on textarea at bounding box center [1084, 456] width 835 height 54
paste textarea "Hi {contact-first-name}, Thanks for reaching out mate, I've placed all accounts…"
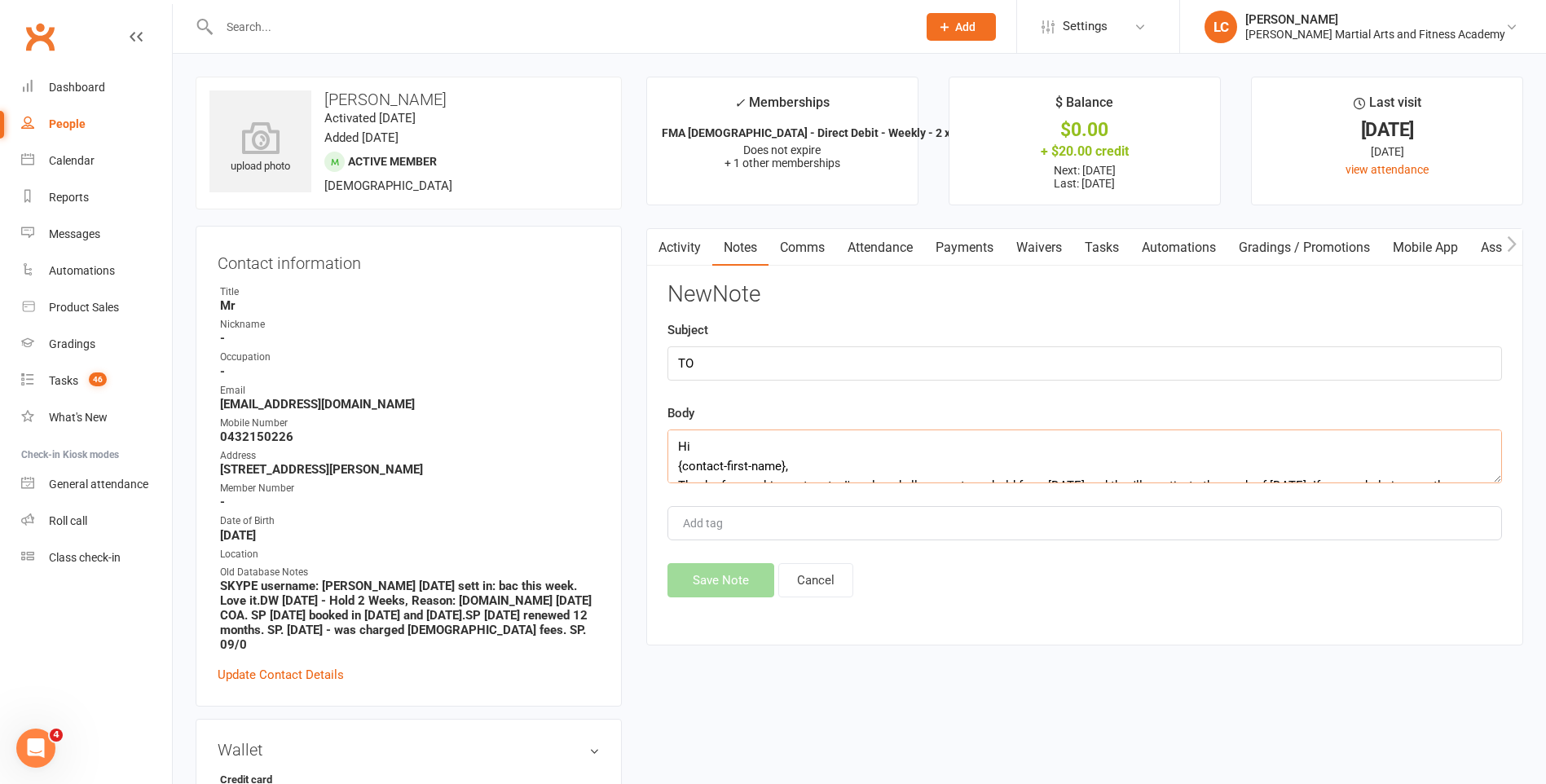
scroll to position [284, 0]
type textarea "Hi {contact-first-name}, Thanks for reaching out mate, I've placed all accounts…"
click at [726, 597] on div "Activity Notes Comms Attendance Payments Waivers Tasks Automations Gradings / P…" at bounding box center [1084, 437] width 877 height 418
click at [716, 565] on button "Save Note" at bounding box center [720, 580] width 107 height 35
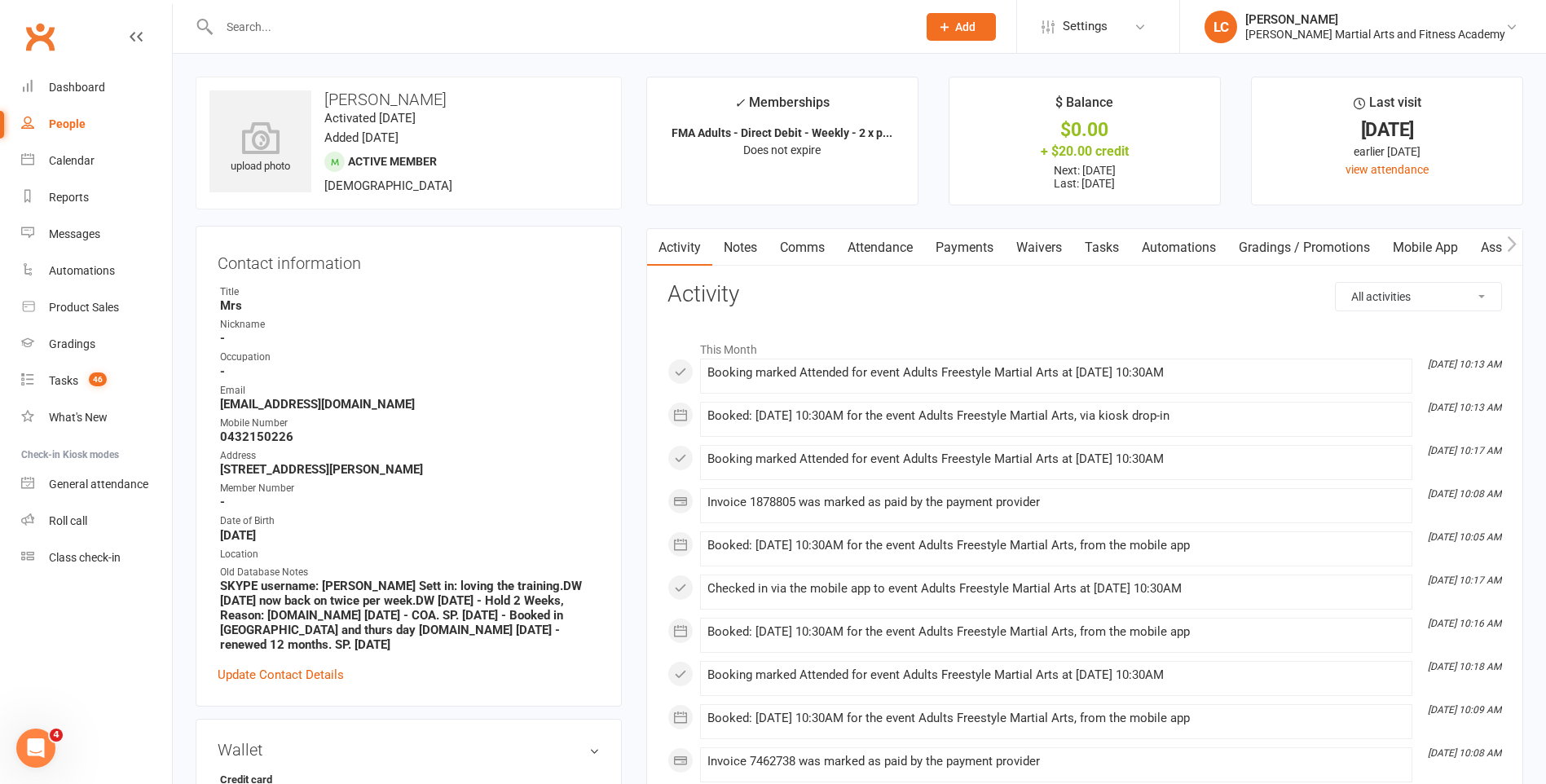
drag, startPoint x: 754, startPoint y: 242, endPoint x: 757, endPoint y: 252, distance: 10.4
click at [753, 242] on link "Notes" at bounding box center [741, 248] width 57 height 37
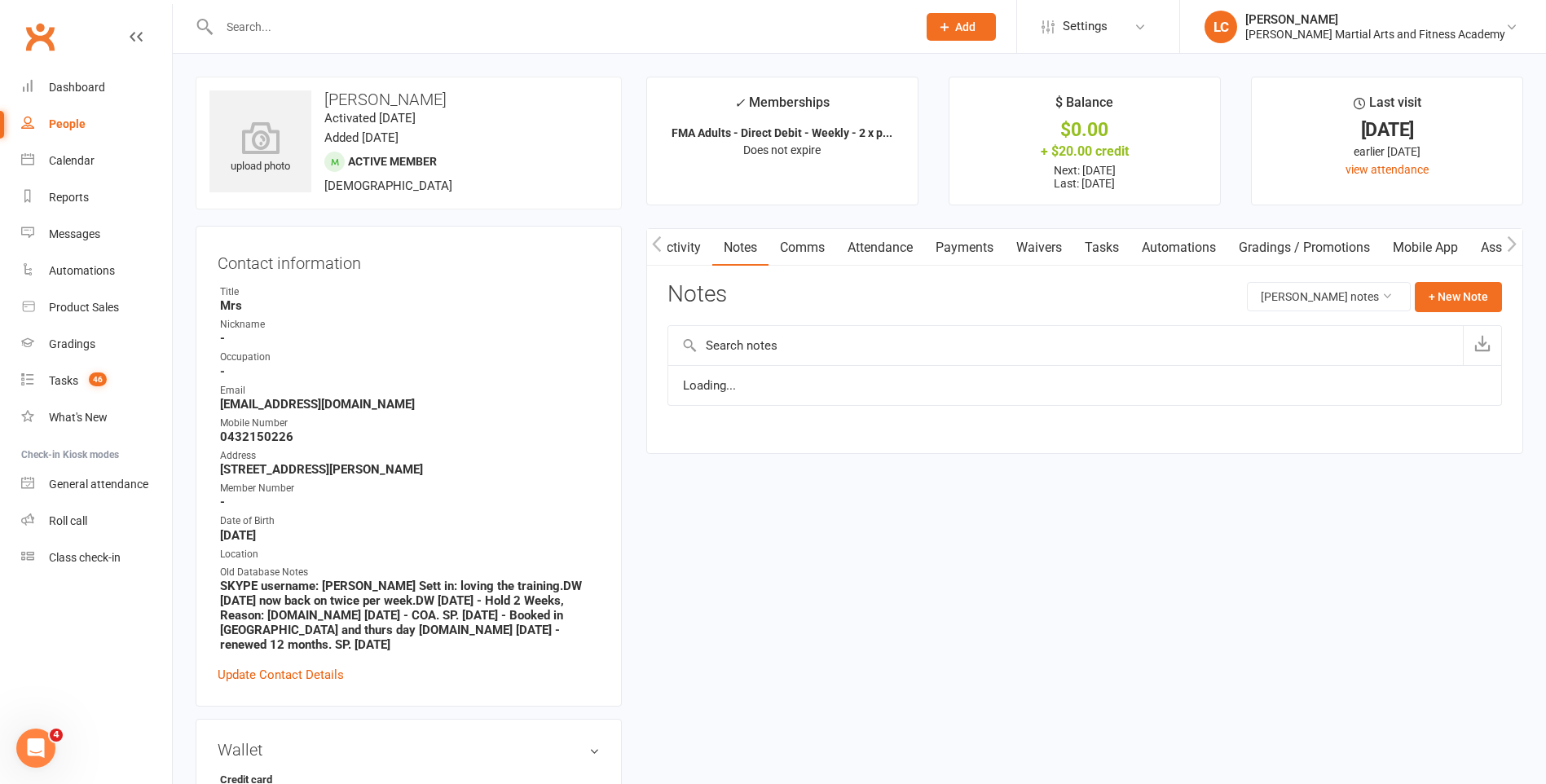
scroll to position [0, 1]
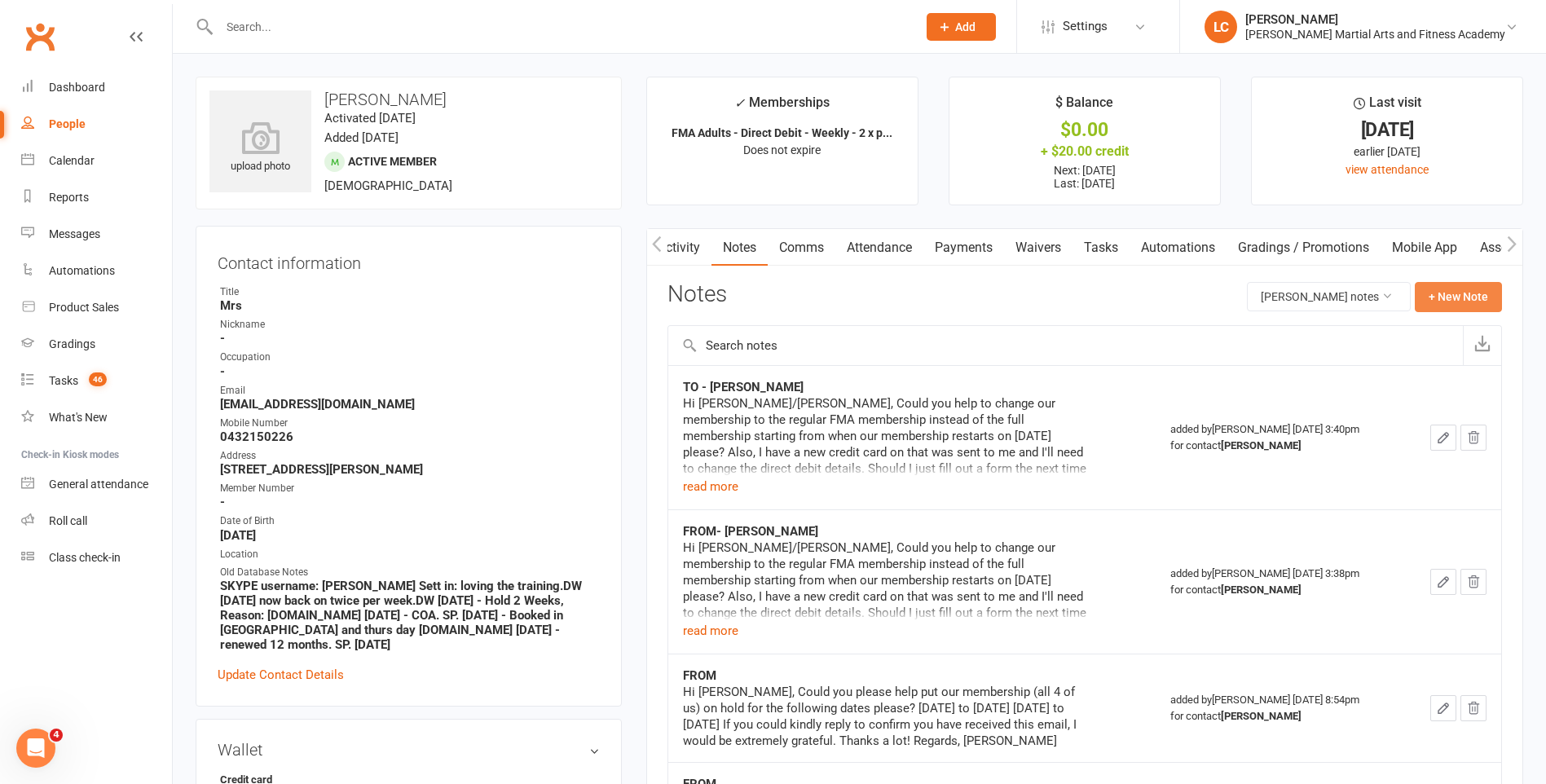
click at [1446, 294] on button "+ New Note" at bounding box center [1458, 296] width 88 height 29
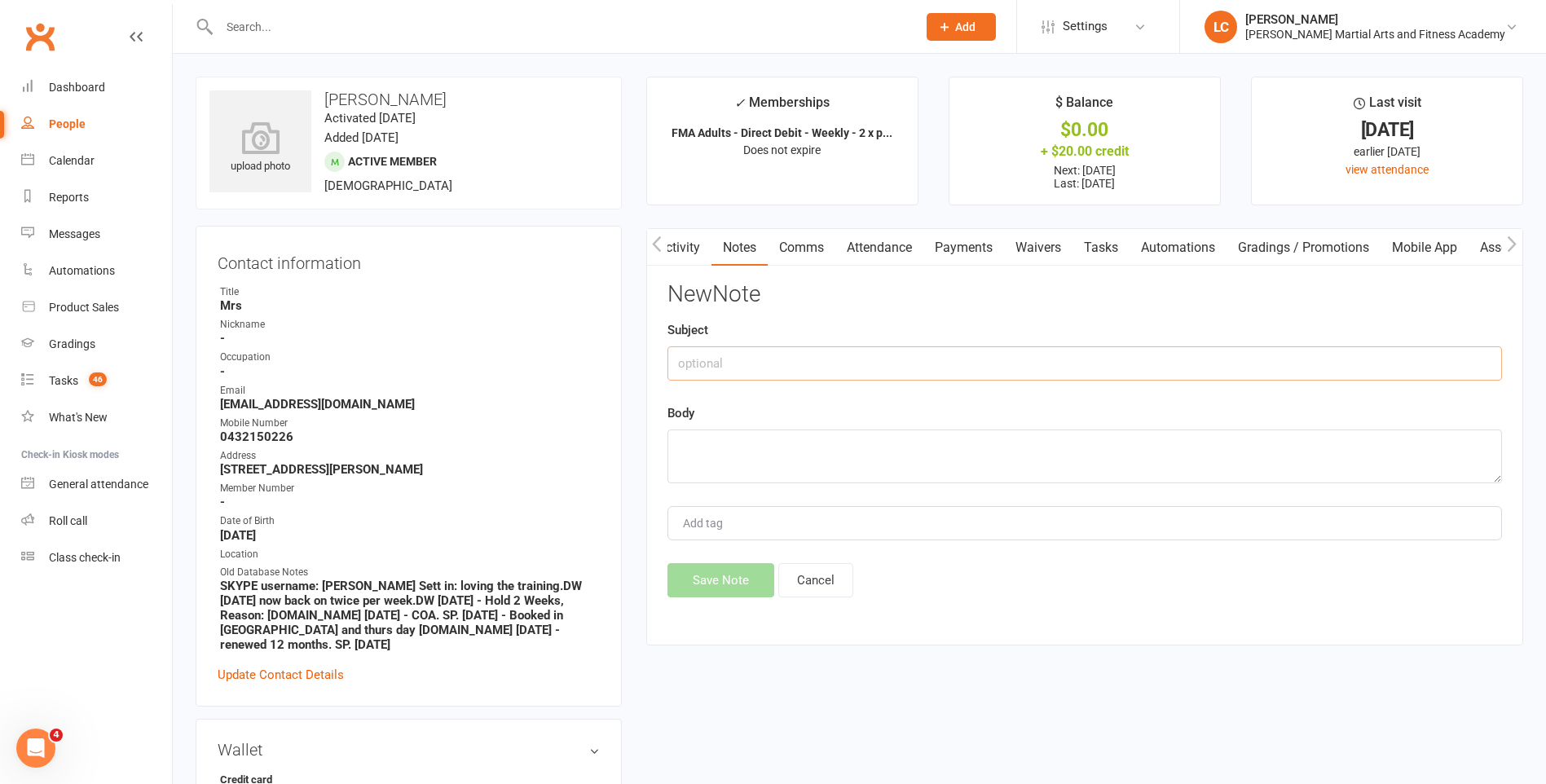
click at [742, 353] on input "text" at bounding box center [1084, 363] width 835 height 35
type input "FROM"
drag, startPoint x: 785, startPoint y: 444, endPoint x: 786, endPoint y: 473, distance: 29.0
click at [785, 446] on textarea at bounding box center [1084, 456] width 835 height 54
paste textarea "Hello [PERSON_NAME] Team! Could I kindly request to put our membership (for all…"
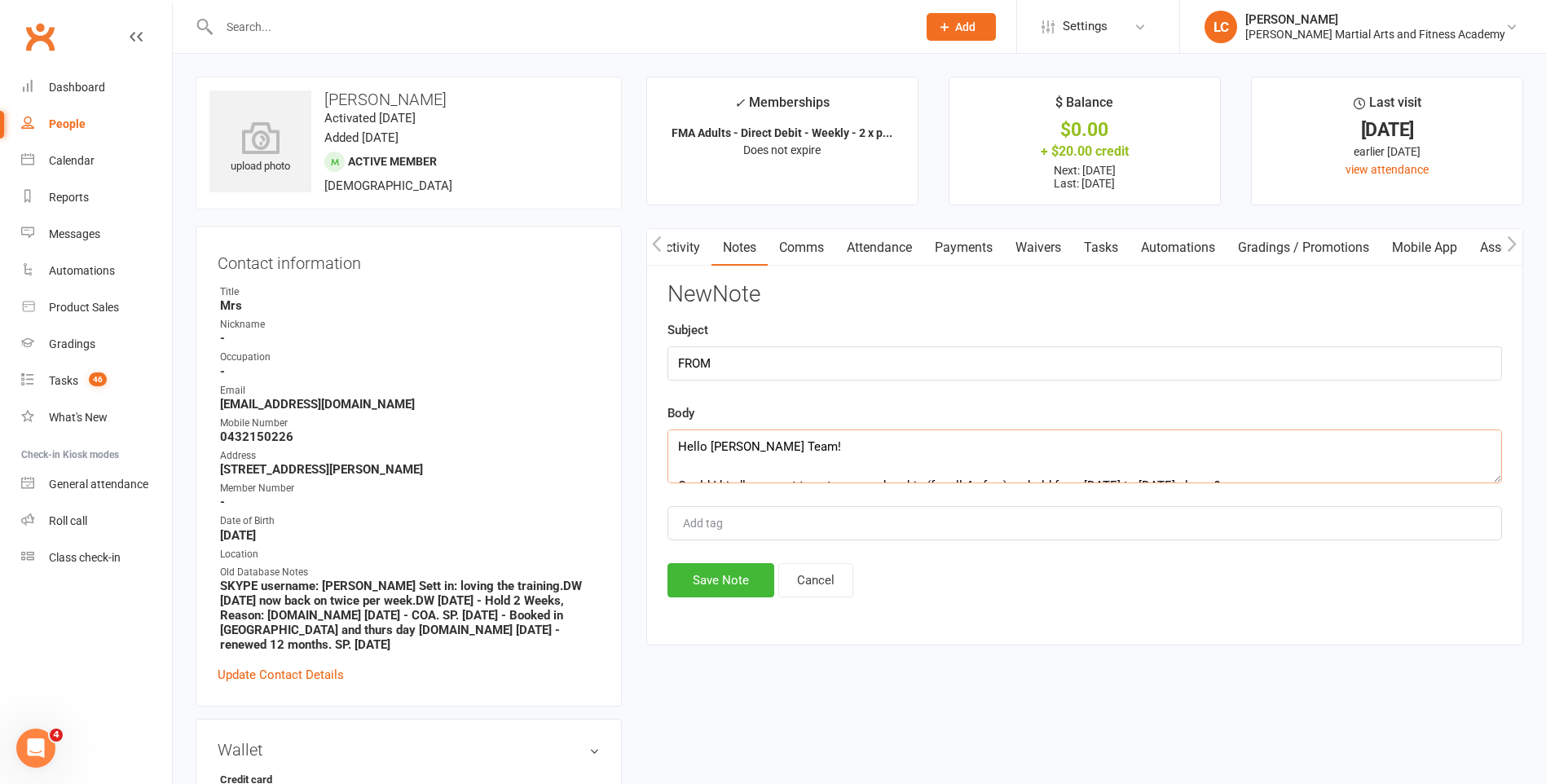
scroll to position [187, 0]
type textarea "Hello [PERSON_NAME] Team! Could I kindly request to put our membership (for all…"
click at [732, 596] on button "Save Note" at bounding box center [720, 580] width 107 height 35
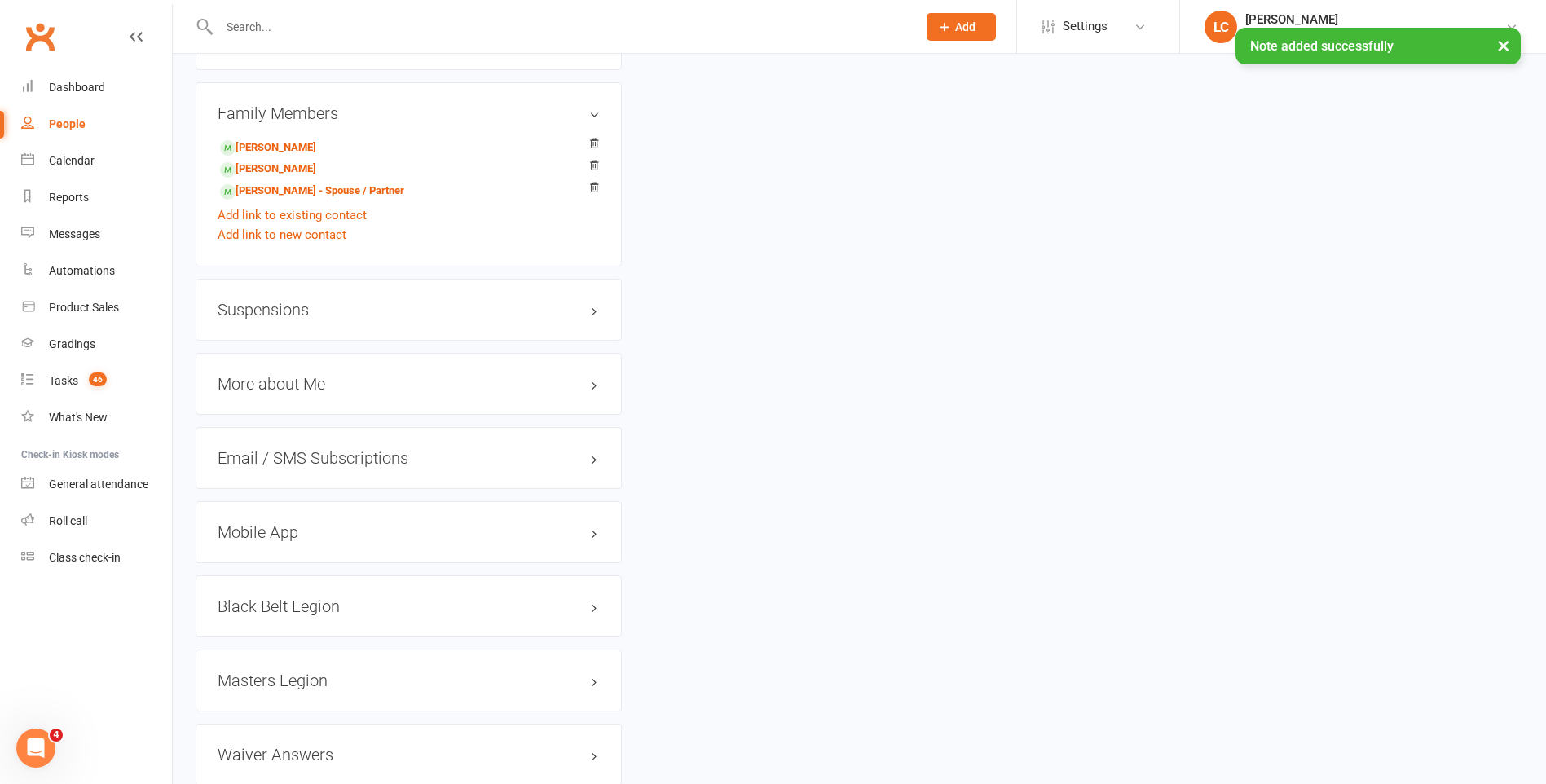
scroll to position [2037, 0]
click at [268, 294] on div "Suspensions" at bounding box center [409, 304] width 427 height 62
click at [268, 307] on h3 "Suspensions" at bounding box center [409, 304] width 382 height 18
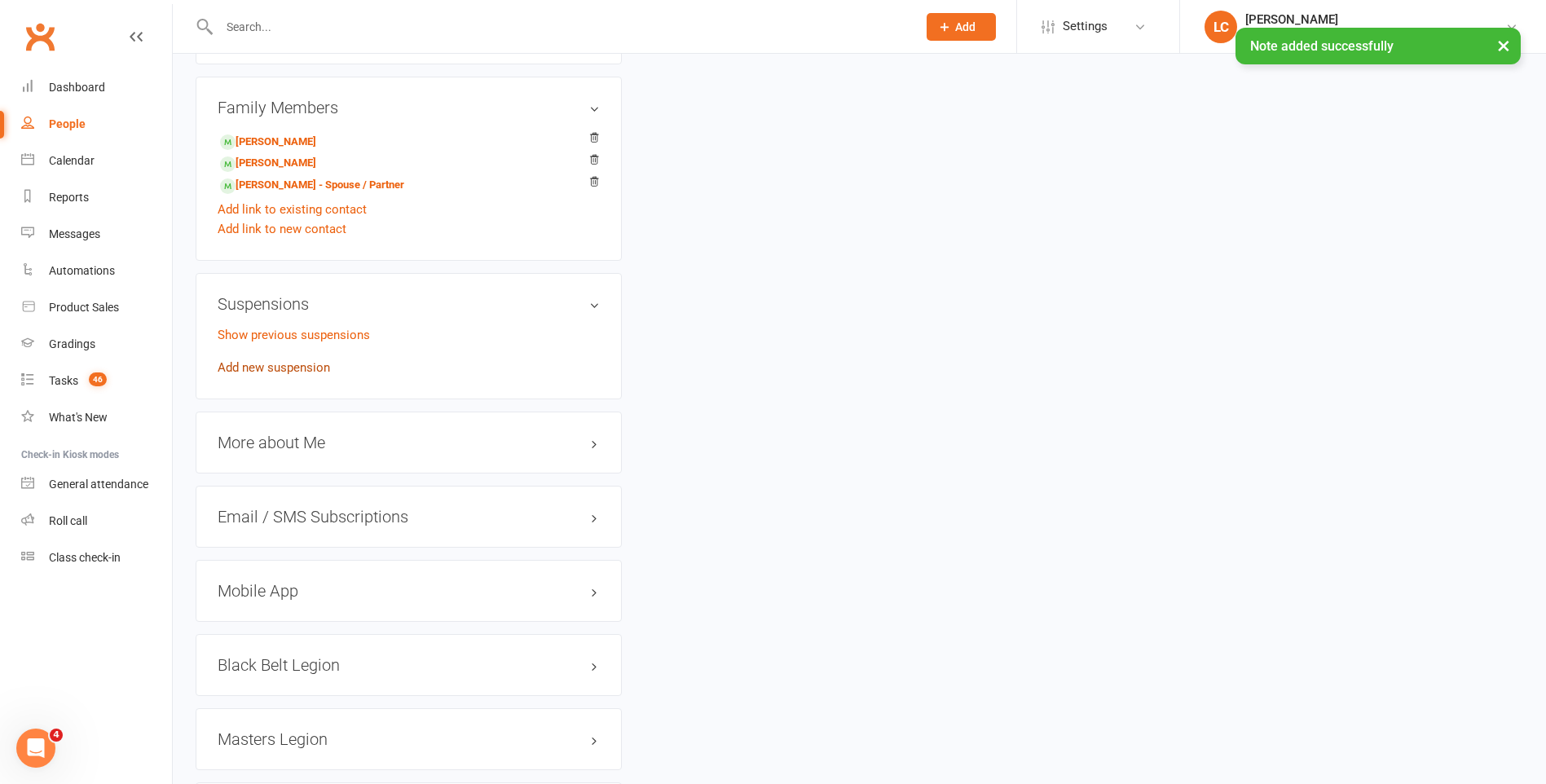
click at [292, 367] on link "Add new suspension" at bounding box center [273, 367] width 112 height 15
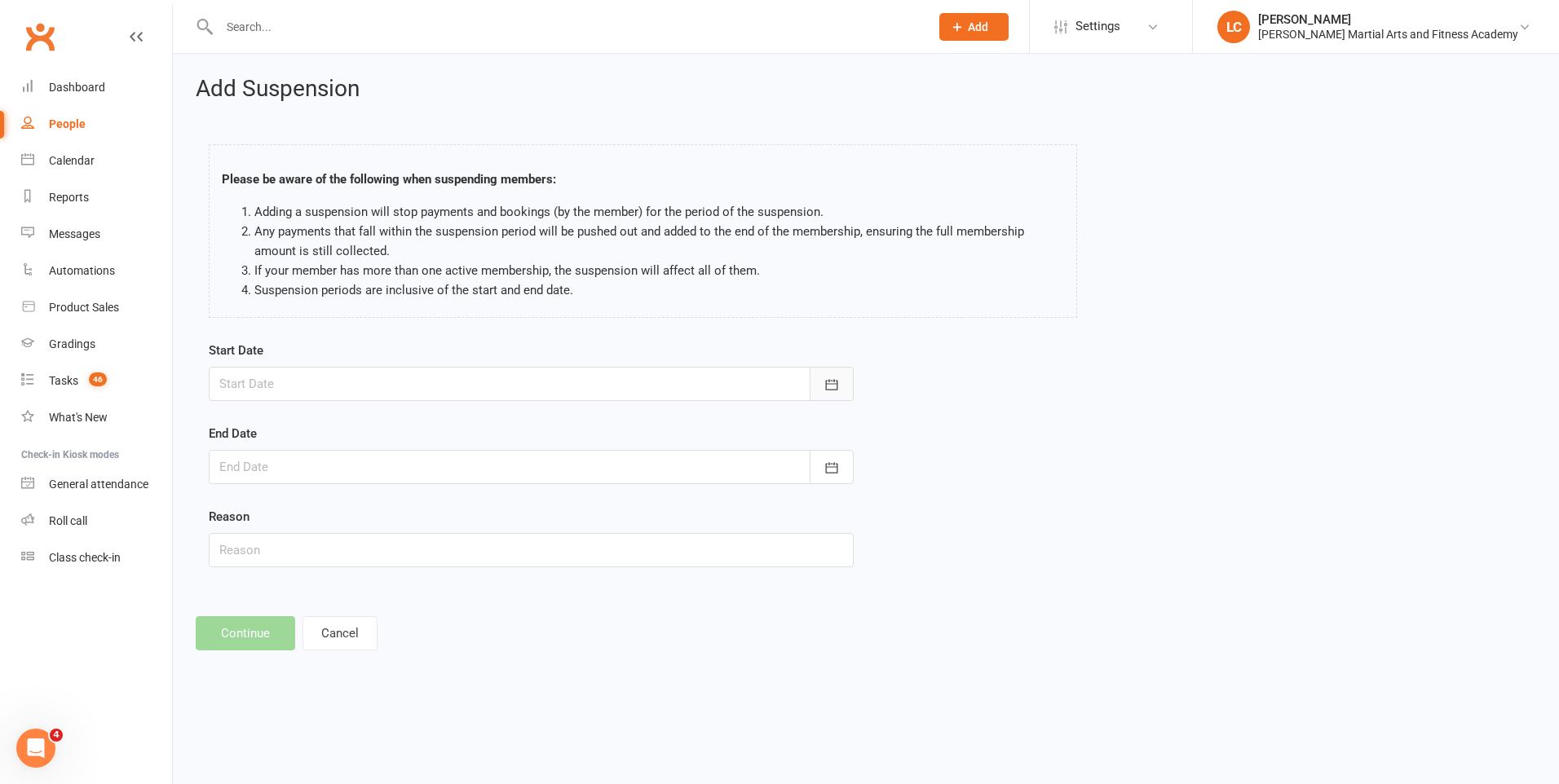
click at [822, 373] on button "button" at bounding box center [831, 383] width 44 height 35
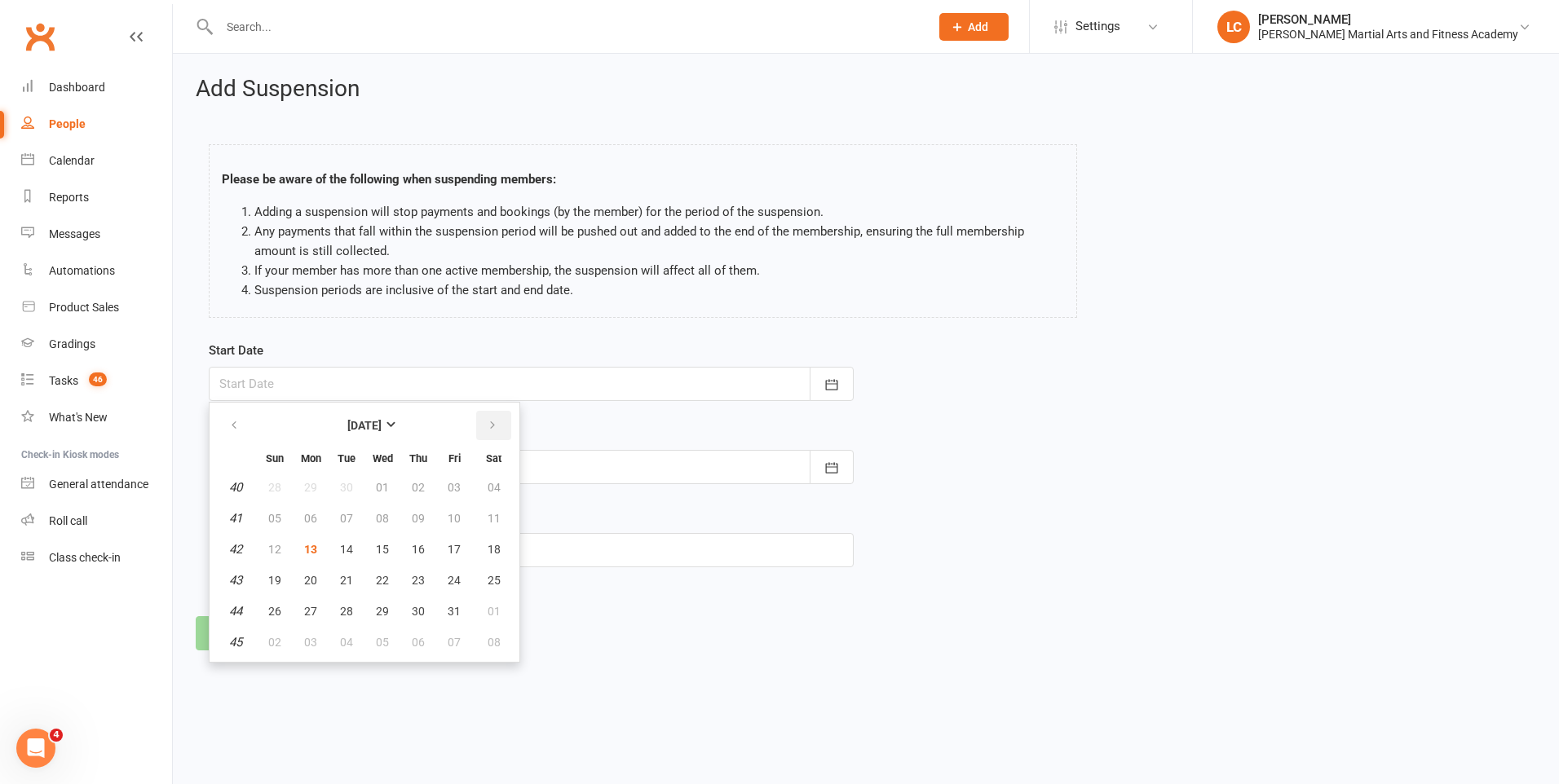
click at [483, 426] on button "button" at bounding box center [494, 425] width 35 height 29
click at [274, 576] on span "21" at bounding box center [274, 580] width 13 height 13
type input "[DATE]"
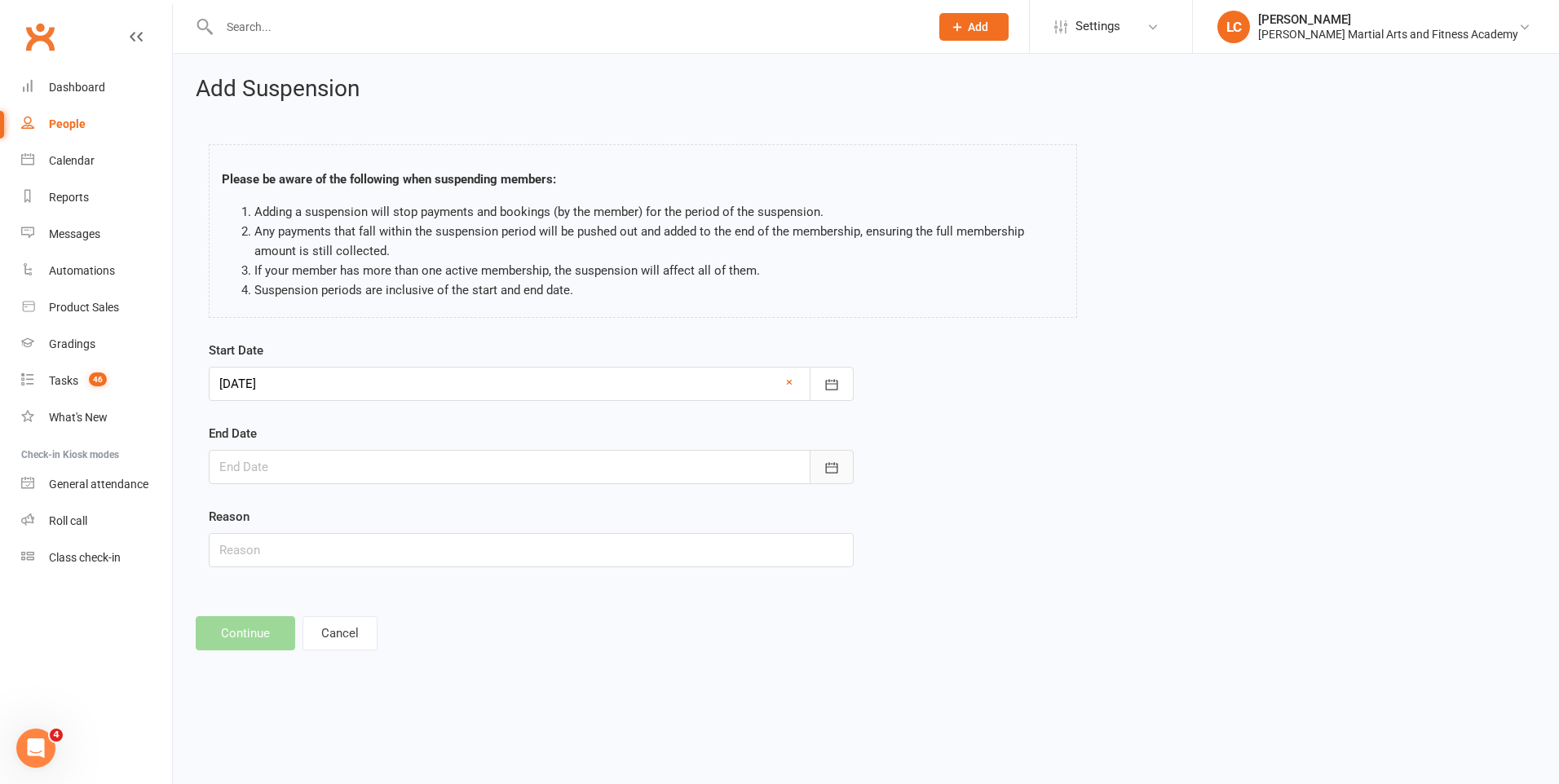
click at [835, 465] on icon "button" at bounding box center [831, 467] width 16 height 16
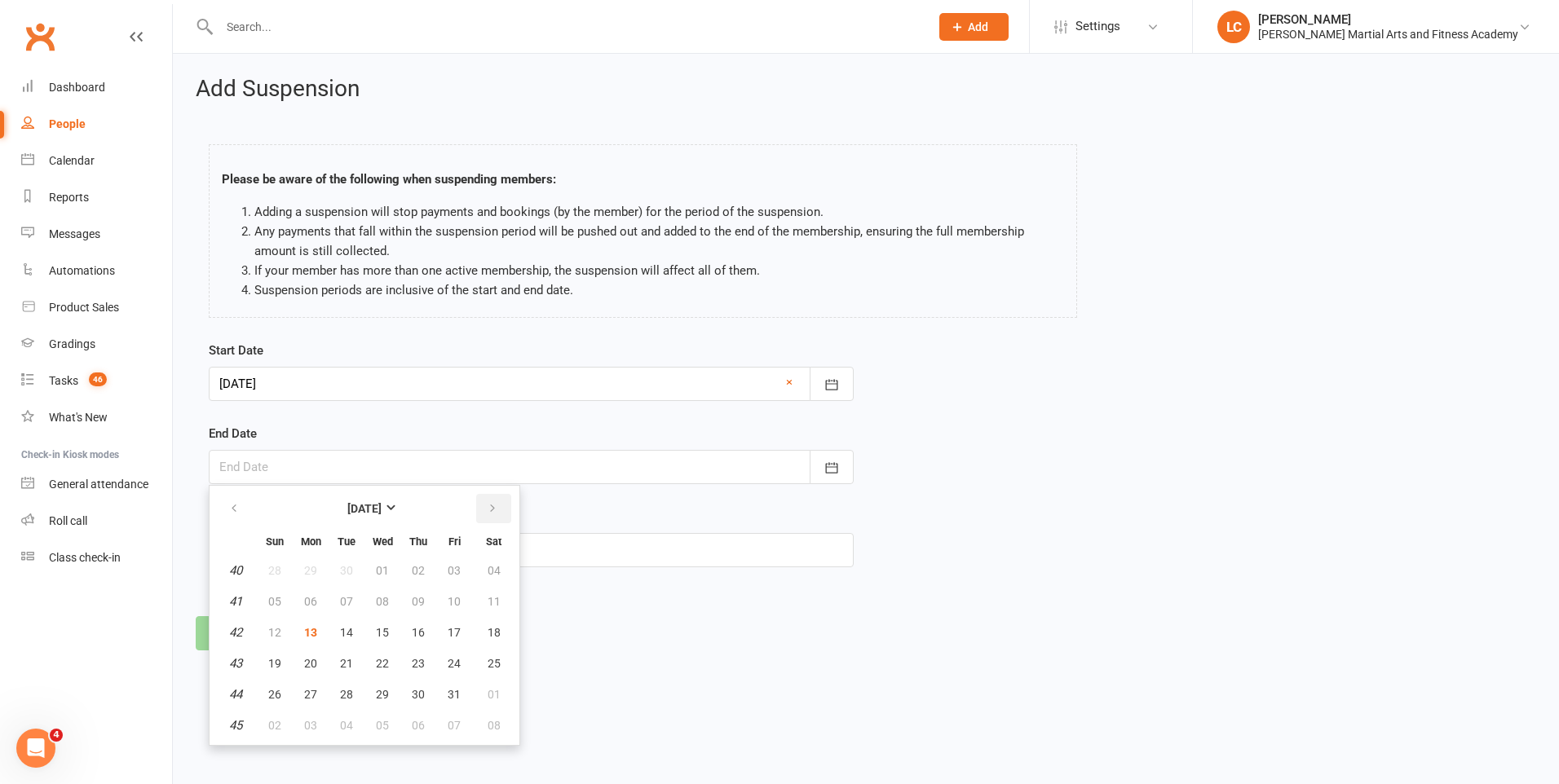
click at [489, 511] on icon "button" at bounding box center [492, 508] width 12 height 13
click at [278, 626] on span "11" at bounding box center [274, 632] width 13 height 13
type input "[DATE]"
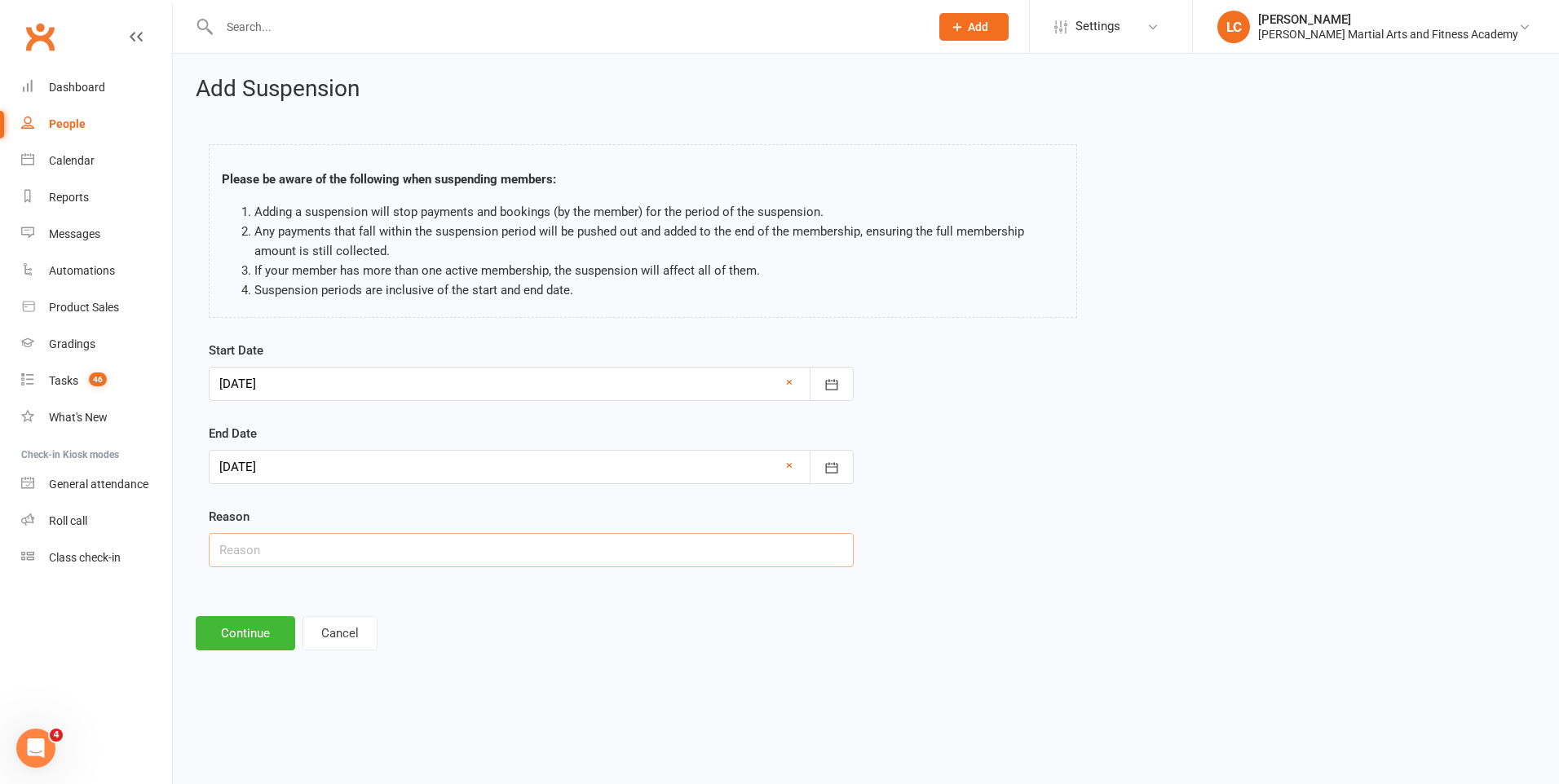
click at [293, 548] on input "text" at bounding box center [531, 550] width 644 height 35
type input "AWAY"
click at [245, 640] on button "Continue" at bounding box center [245, 633] width 99 height 35
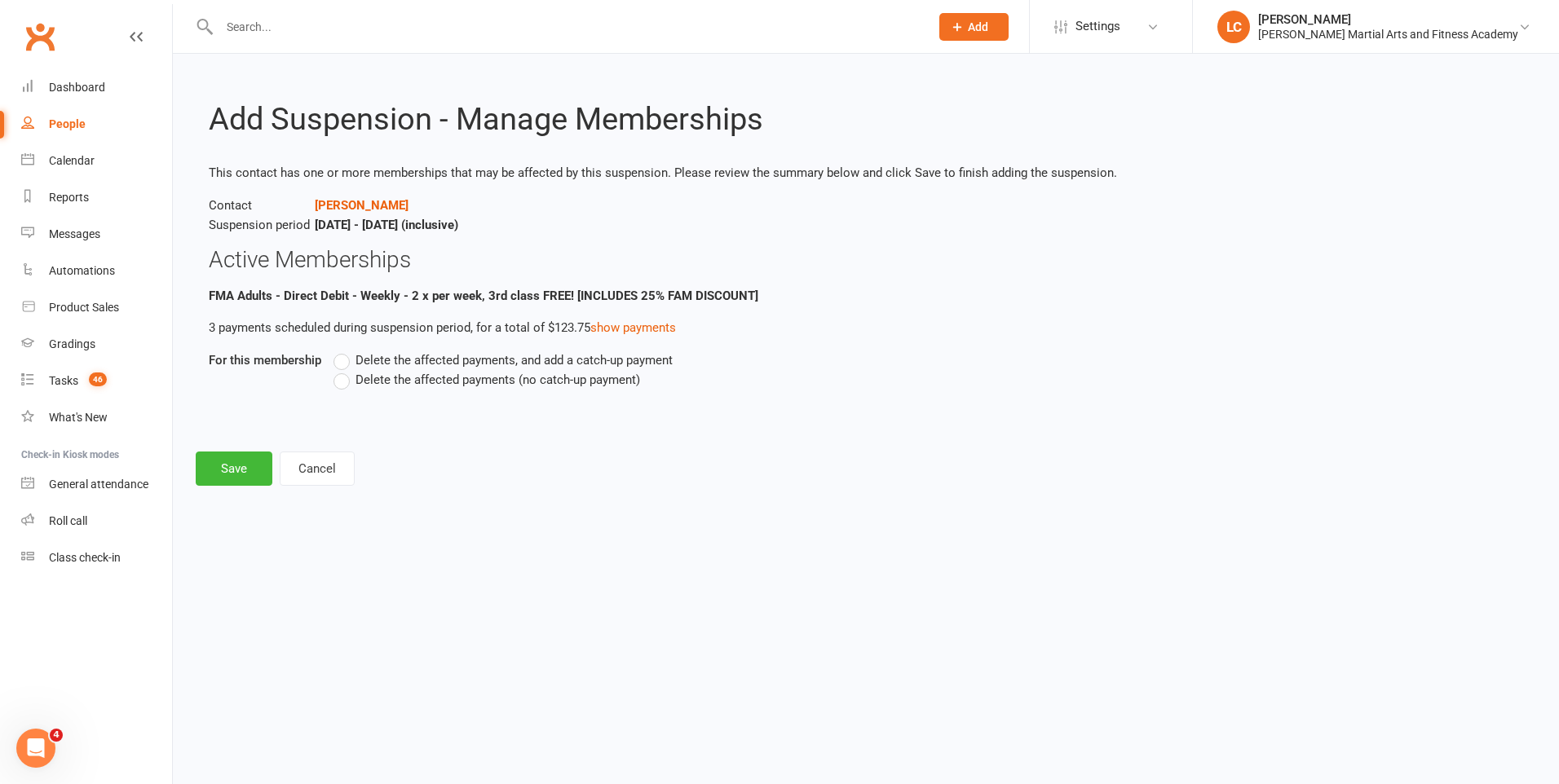
click at [348, 361] on label "Delete the affected payments, and add a catch-up payment" at bounding box center [503, 360] width 339 height 19
click at [344, 350] on input "Delete the affected payments, and add a catch-up payment" at bounding box center [339, 350] width 11 height 0
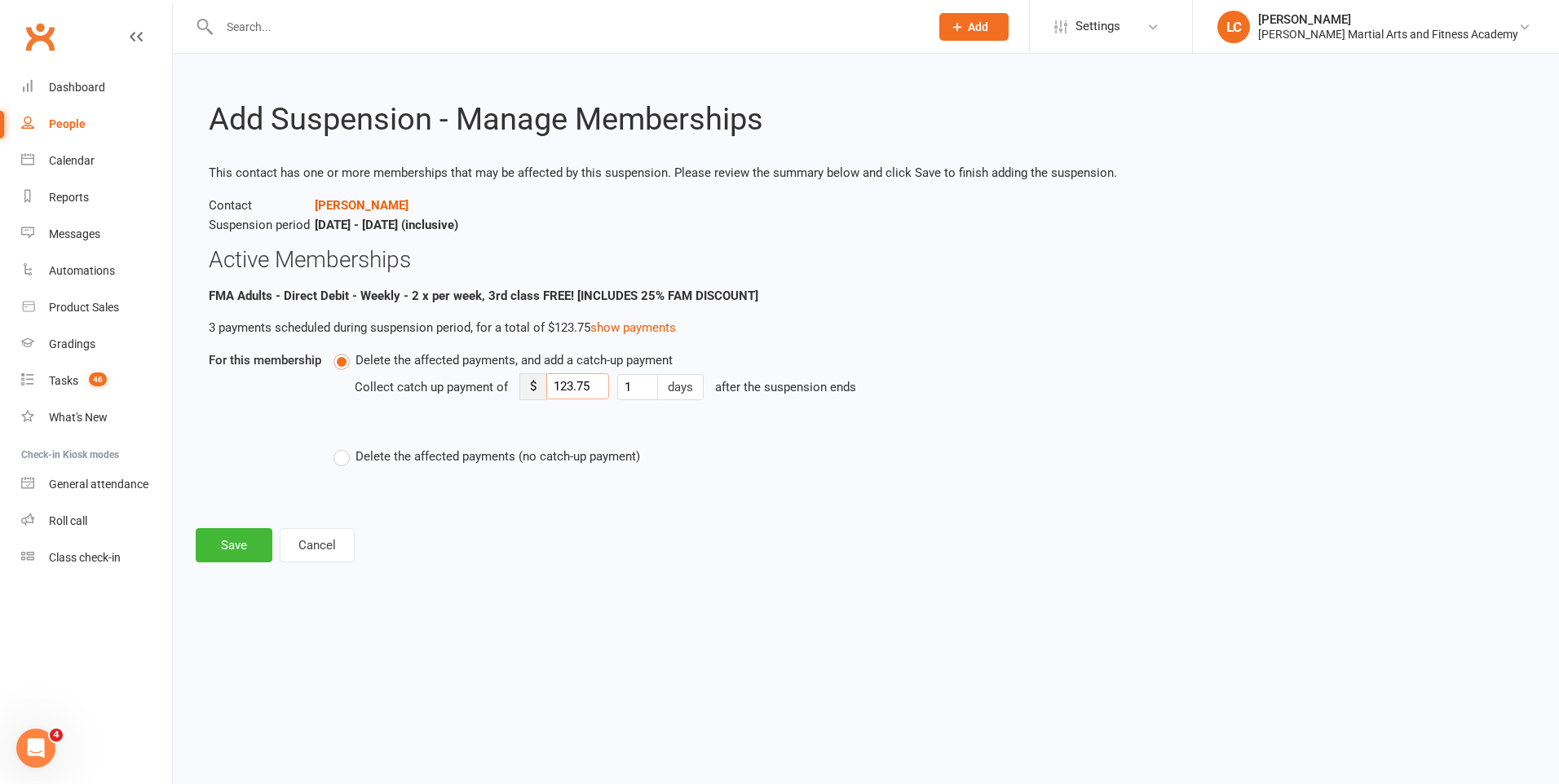
drag, startPoint x: 595, startPoint y: 386, endPoint x: 498, endPoint y: 391, distance: 97.1
click at [498, 391] on div "Collect catch up payment of $ 123.75 1 days after the suspension ends" at bounding box center [770, 398] width 830 height 57
type input "8"
click at [221, 544] on button "Save" at bounding box center [234, 545] width 77 height 35
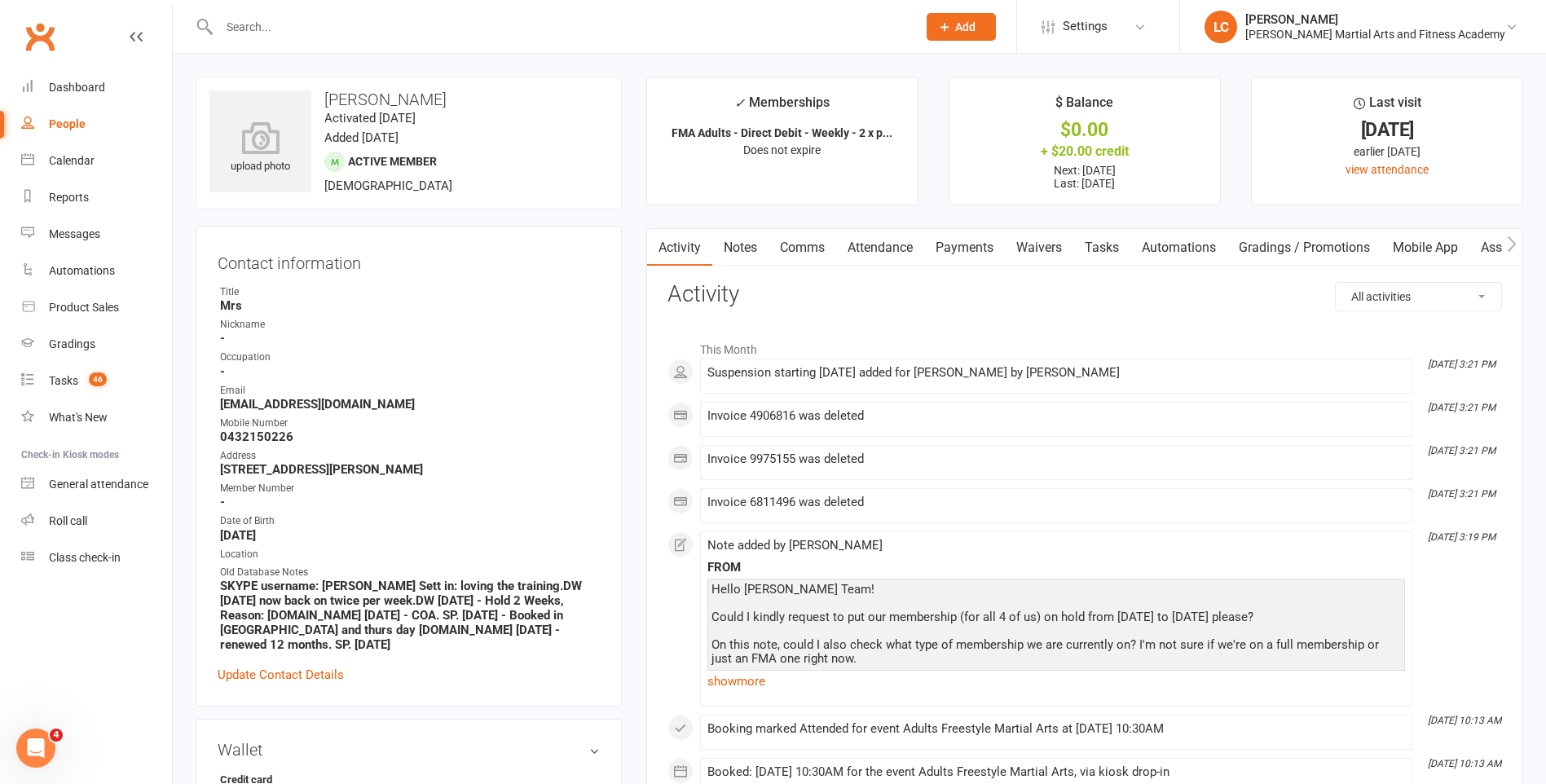
drag, startPoint x: 734, startPoint y: 235, endPoint x: 847, endPoint y: 277, distance: 120.6
click at [736, 235] on link "Notes" at bounding box center [741, 248] width 57 height 37
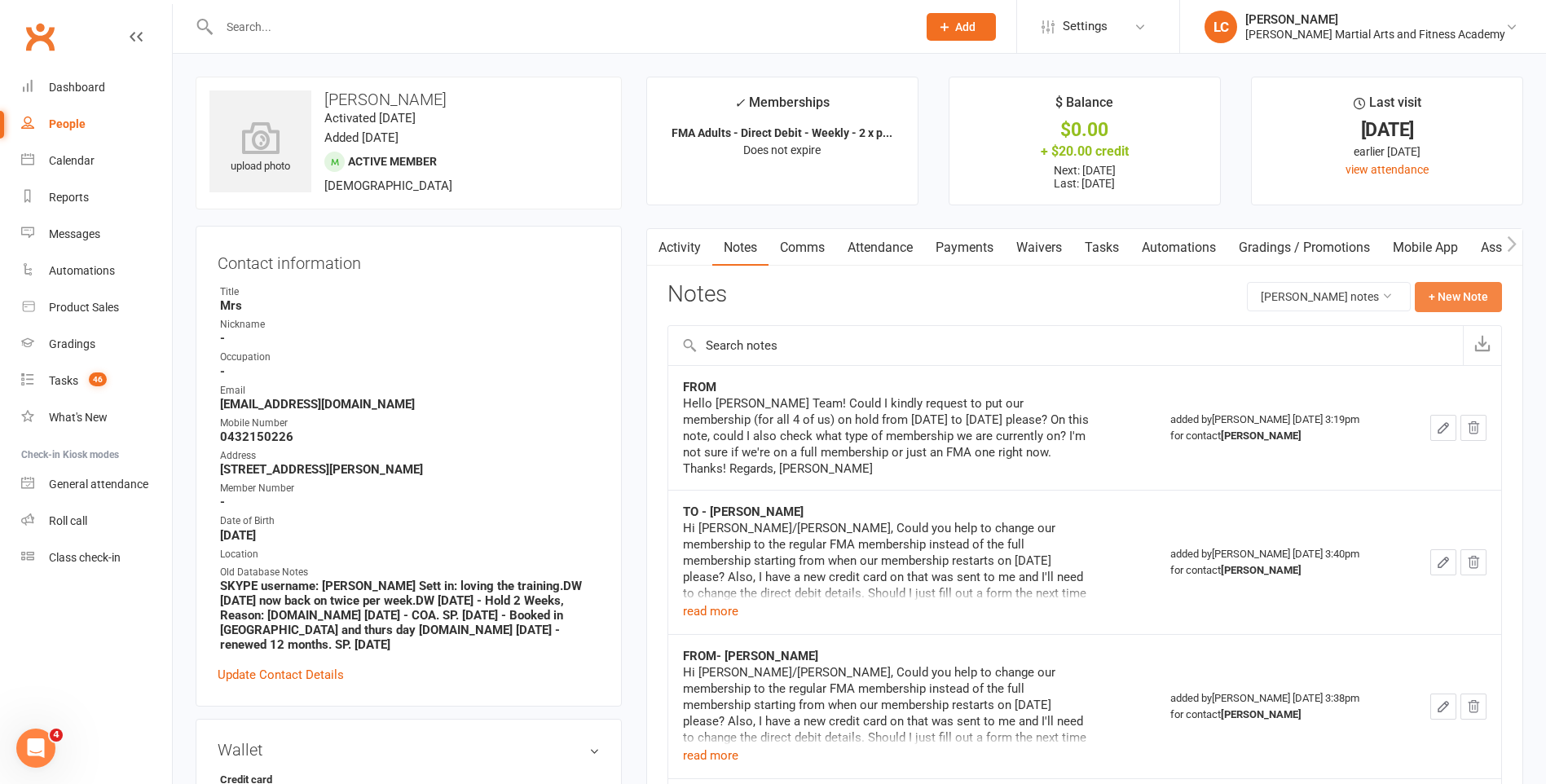
click at [1437, 286] on button "+ New Note" at bounding box center [1458, 296] width 88 height 29
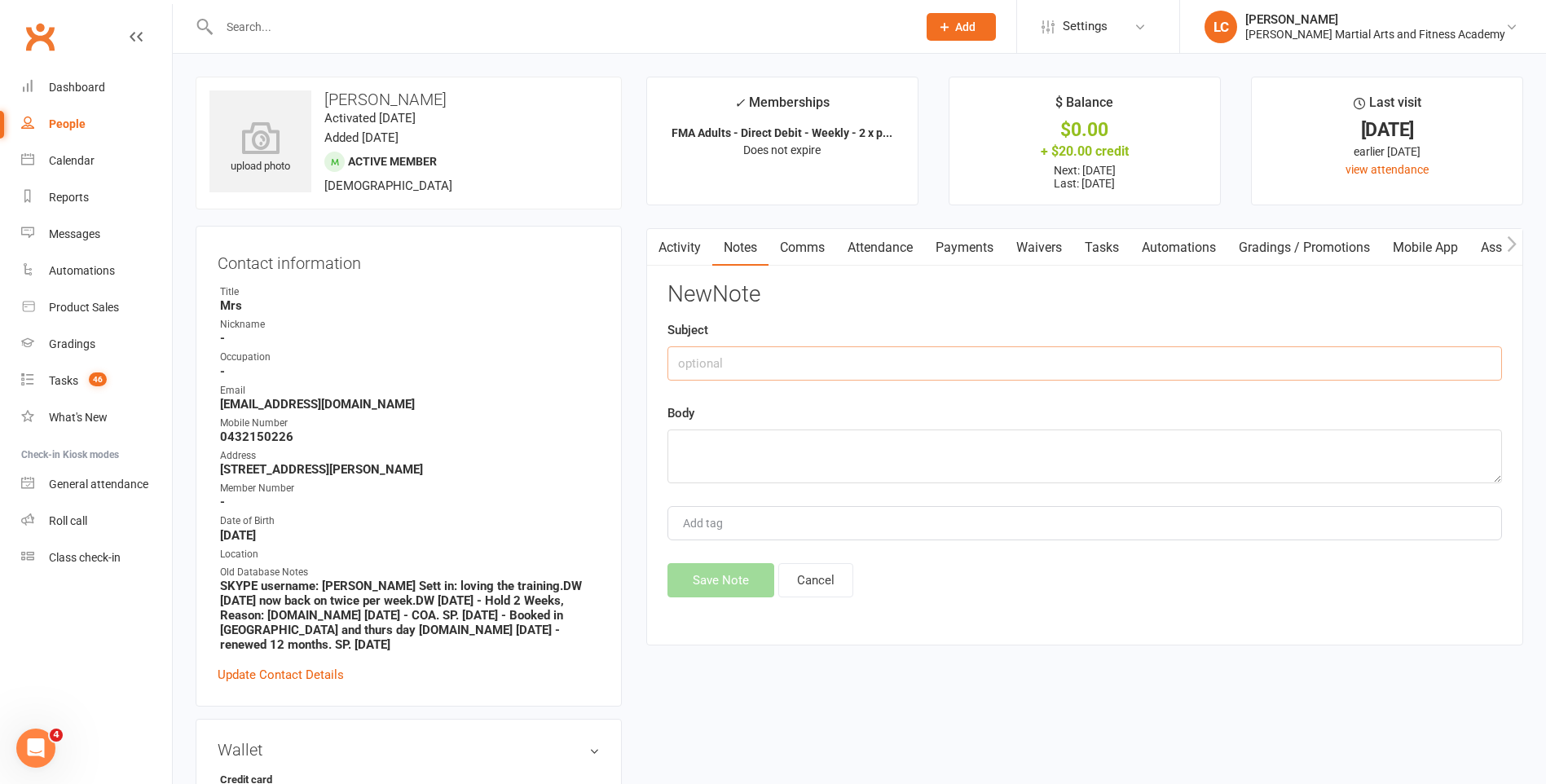
click at [873, 365] on input "text" at bounding box center [1084, 363] width 835 height 35
type input "TO"
drag, startPoint x: 829, startPoint y: 437, endPoint x: 828, endPoint y: 450, distance: 13.0
click at [829, 445] on textarea at bounding box center [1084, 456] width 835 height 54
paste textarea "Hi {contact-first-name}, Thanks for reaching out mate, I've placed all accounts…"
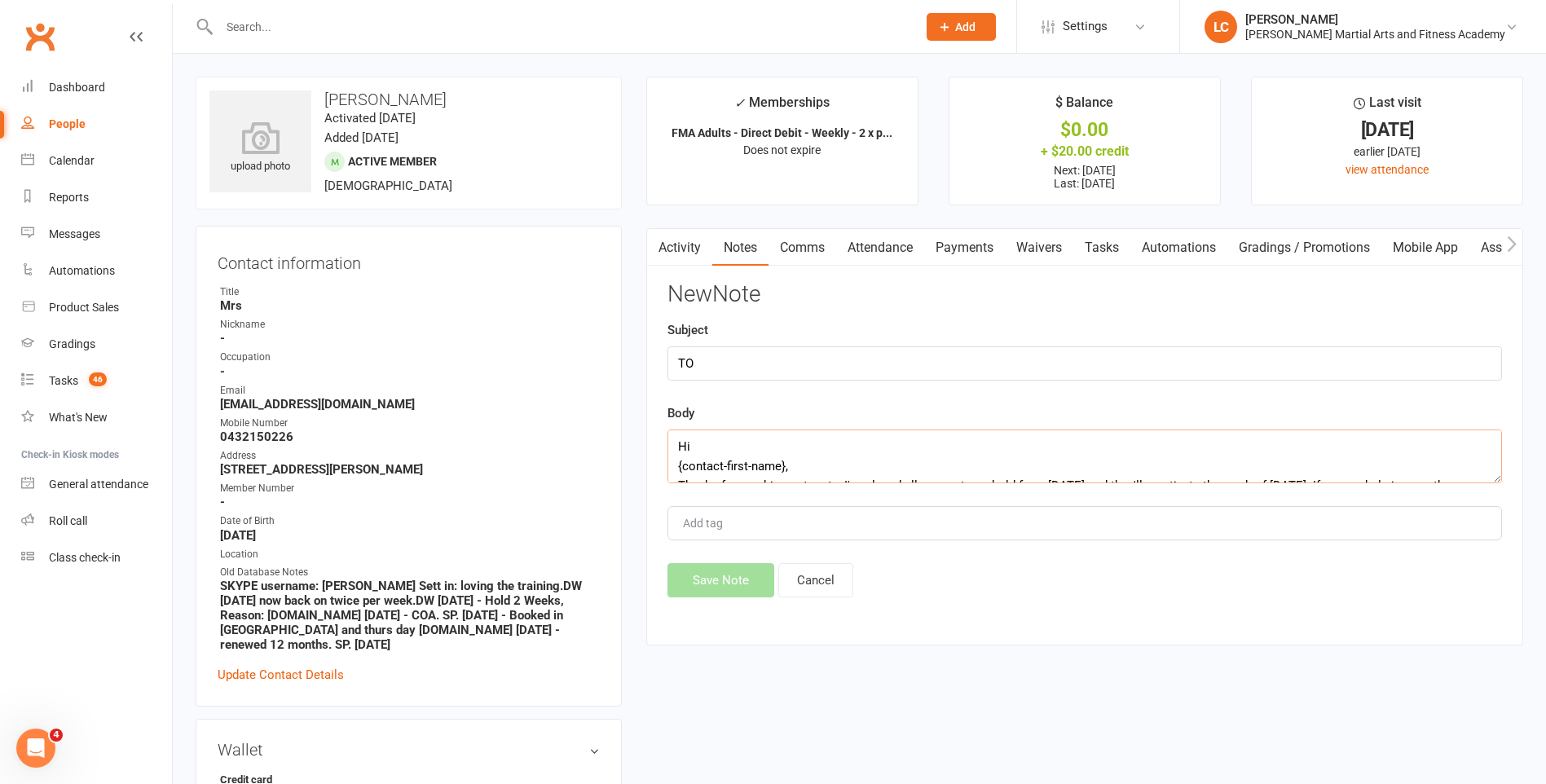
scroll to position [284, 0]
type textarea "Hi {contact-first-name}, Thanks for reaching out mate, I've placed all accounts…"
click at [675, 570] on button "Save Note" at bounding box center [720, 580] width 107 height 35
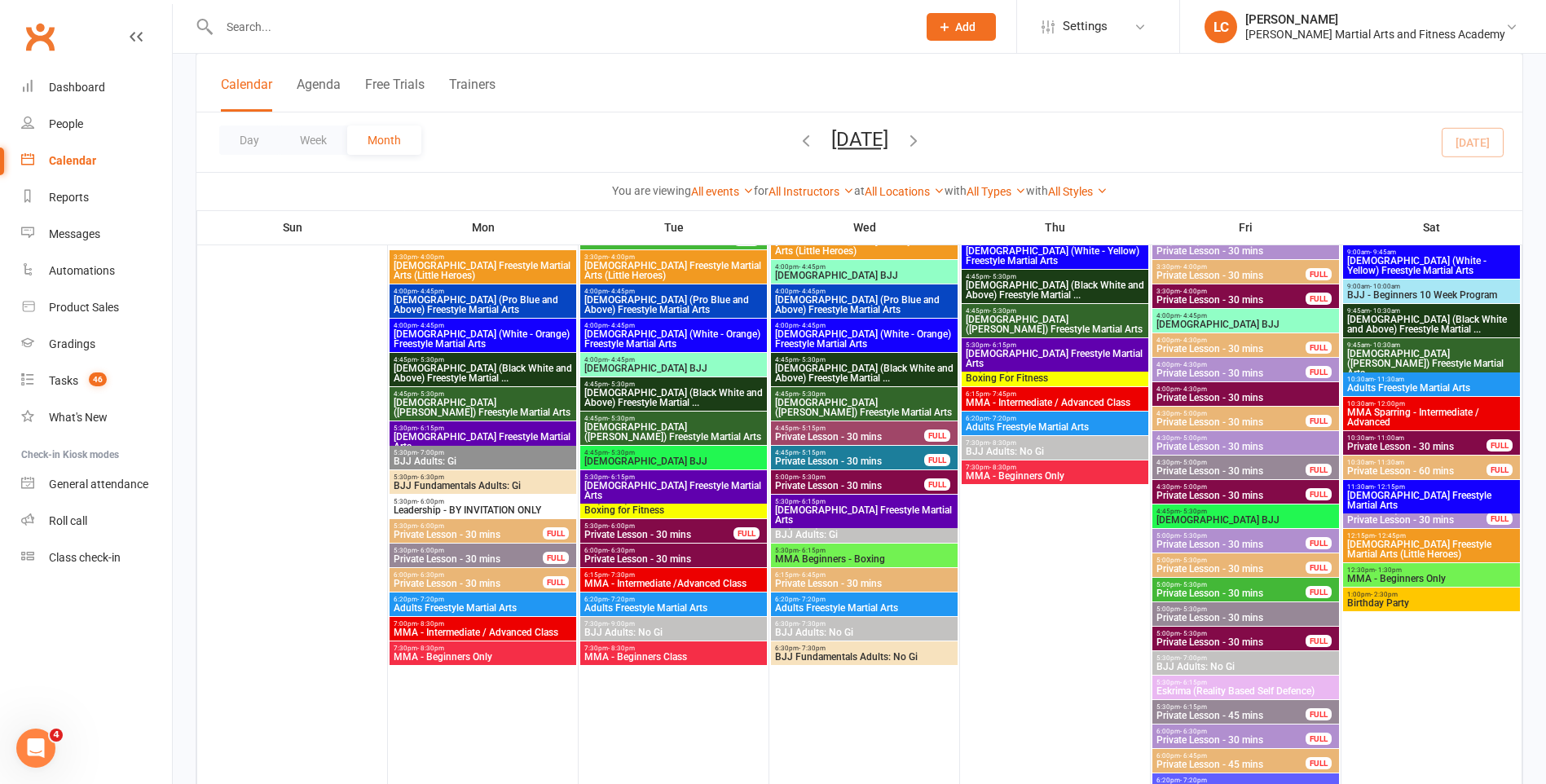
scroll to position [3341, 0]
